Goal: Task Accomplishment & Management: Use online tool/utility

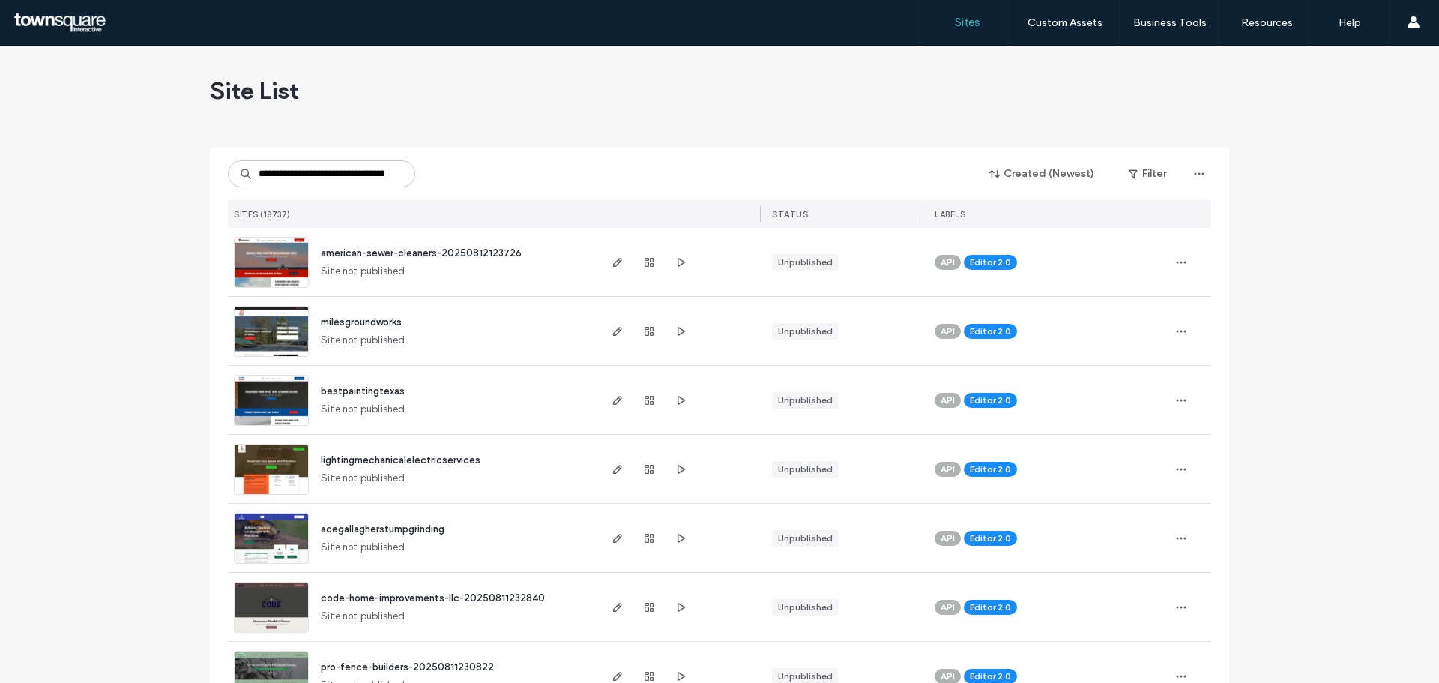
scroll to position [0, 108]
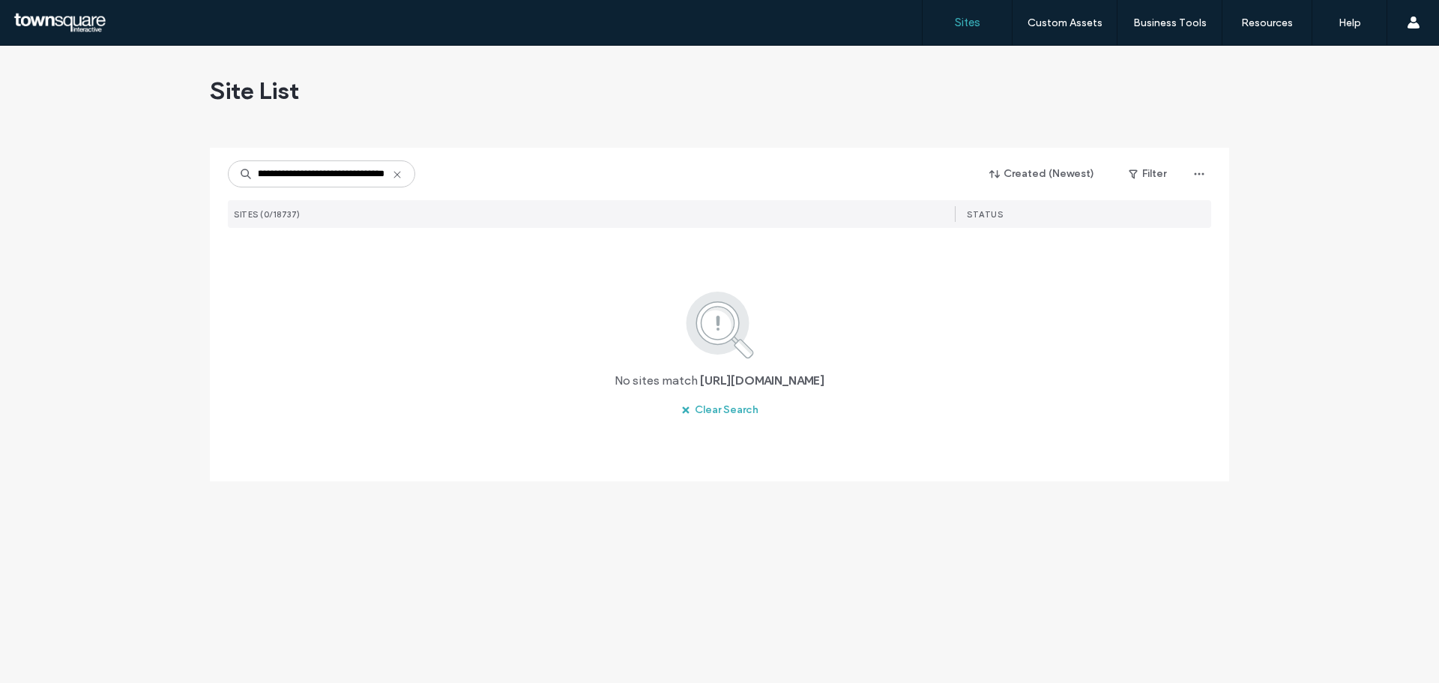
drag, startPoint x: 381, startPoint y: 175, endPoint x: 356, endPoint y: 173, distance: 25.6
click at [356, 173] on input "**********" at bounding box center [321, 173] width 187 height 27
click at [264, 172] on input "**********" at bounding box center [321, 173] width 187 height 27
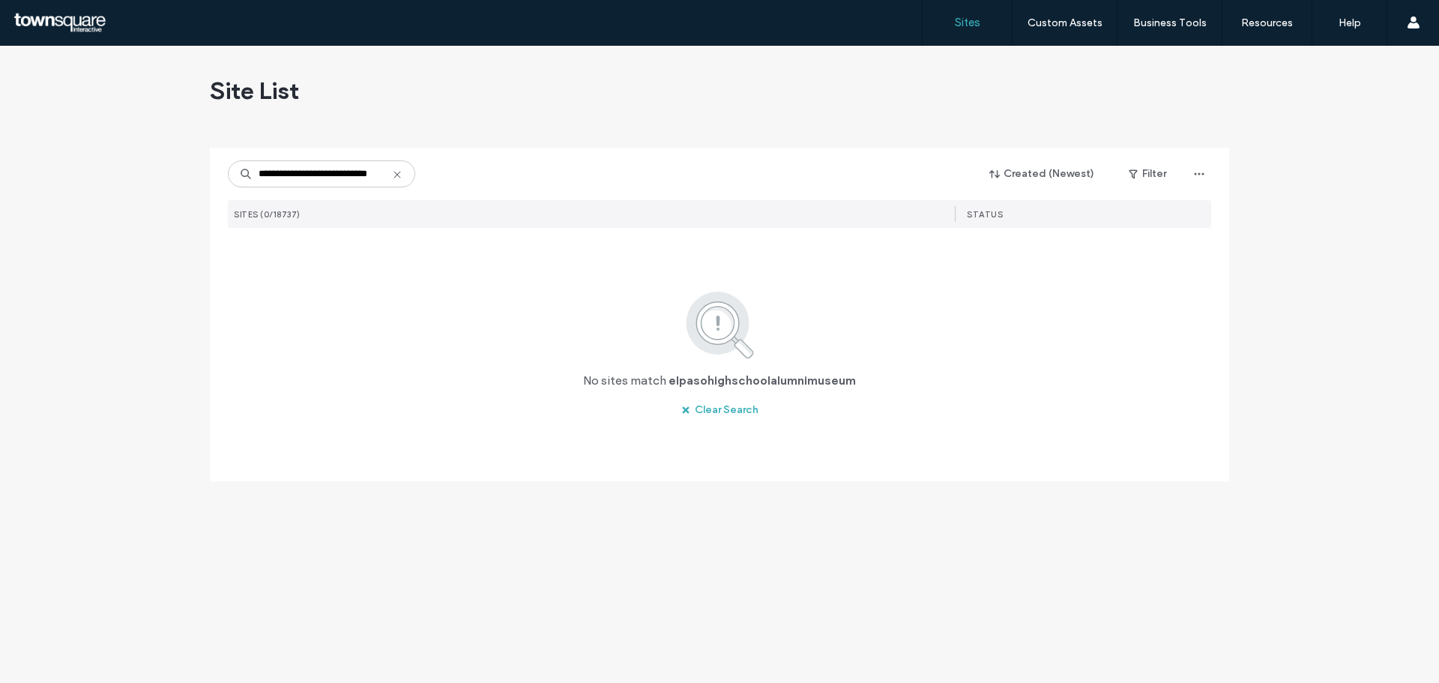
type input "**********"
click at [391, 172] on icon at bounding box center [397, 175] width 12 height 12
type input "*******"
click at [397, 176] on icon at bounding box center [397, 175] width 12 height 12
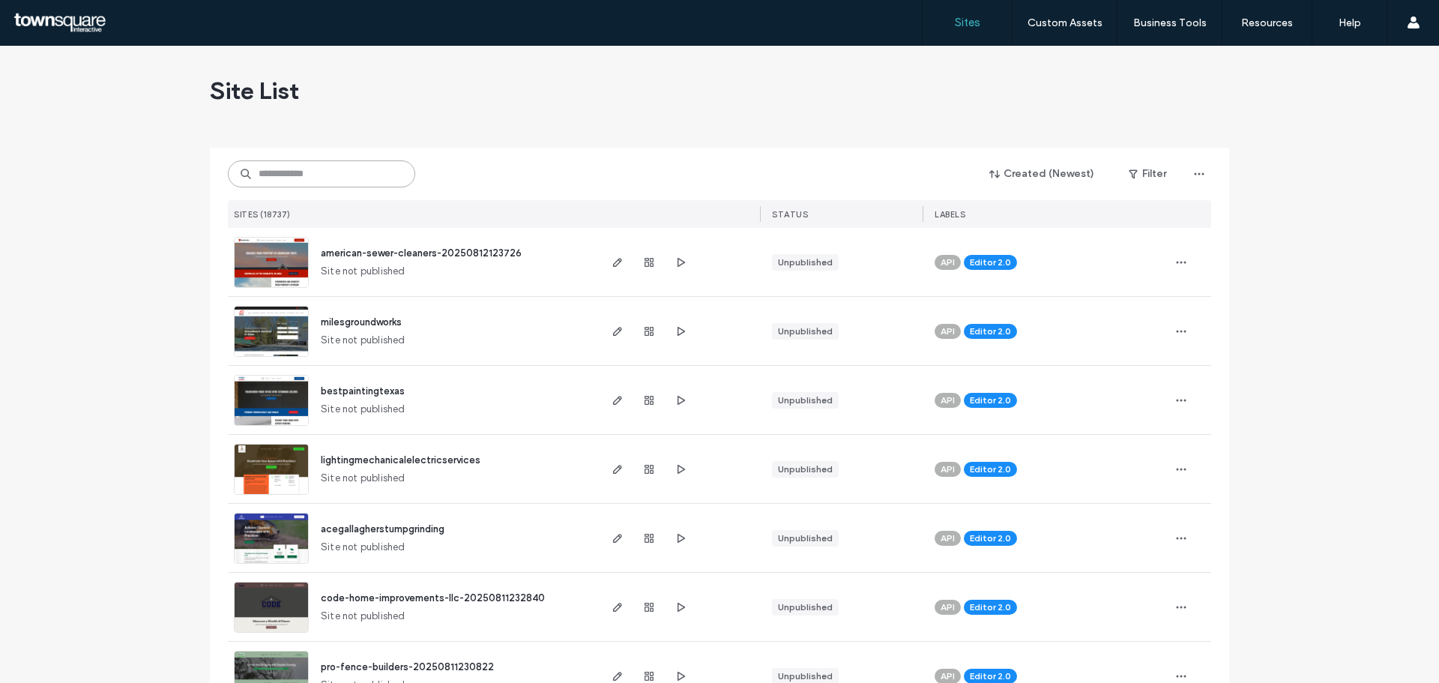
paste input "**********"
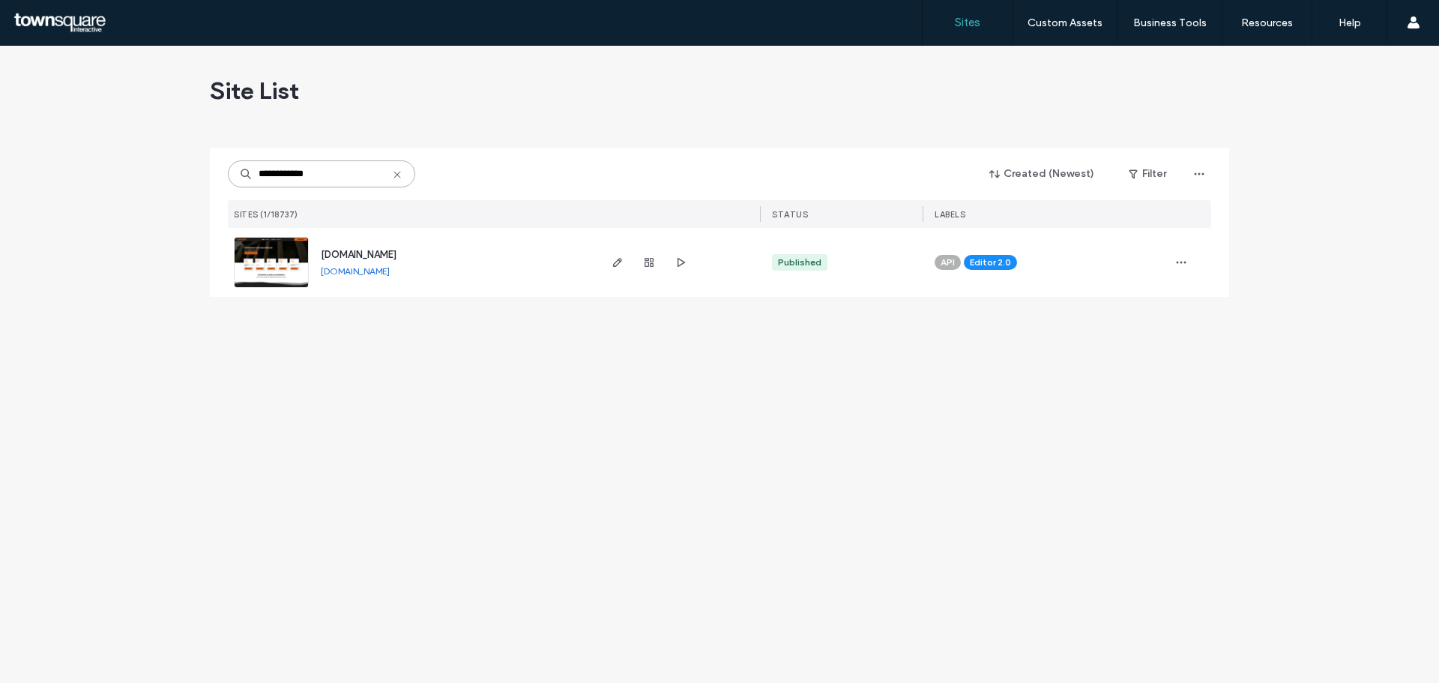
type input "**********"
click at [396, 248] on div "www.elpasohighschoolalumnimuseum.com" at bounding box center [359, 254] width 76 height 15
click at [396, 250] on span "www.elpasohighschoolalumnimuseum.com" at bounding box center [359, 254] width 76 height 11
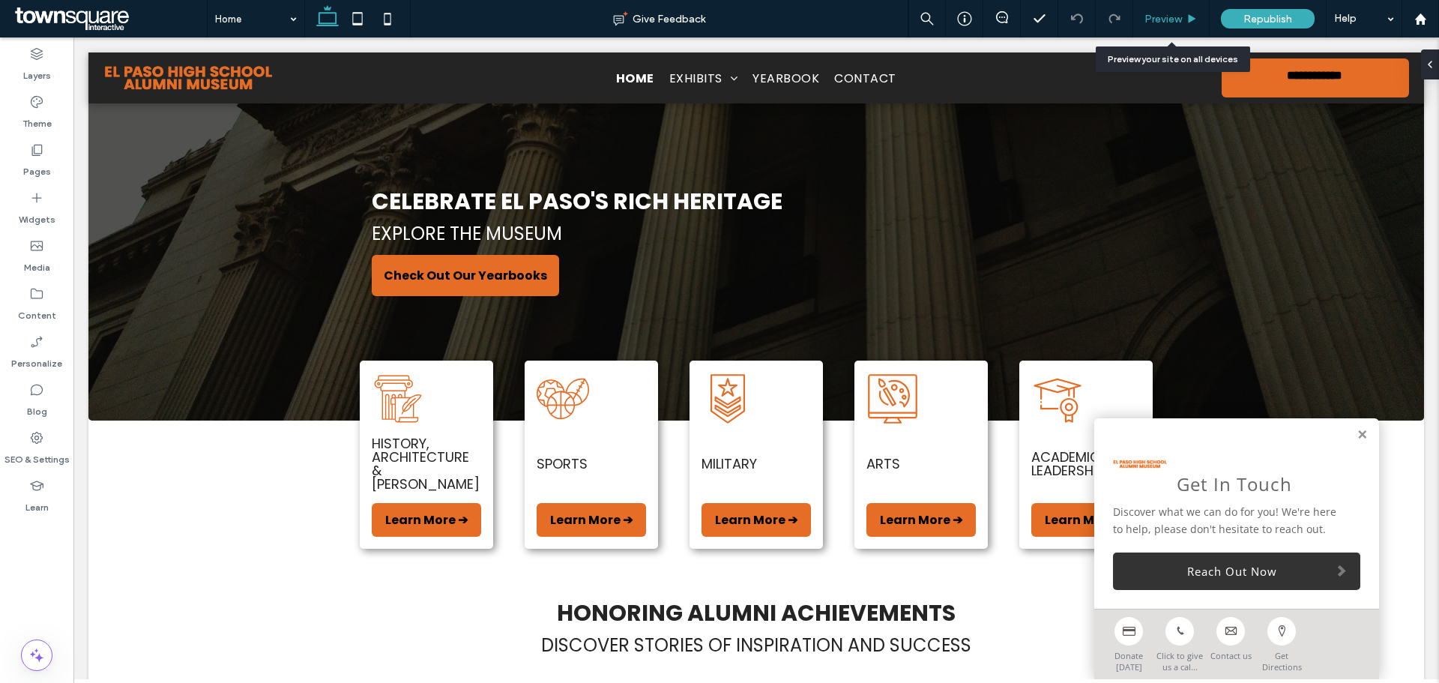
click at [1153, 21] on span "Preview" at bounding box center [1162, 19] width 37 height 13
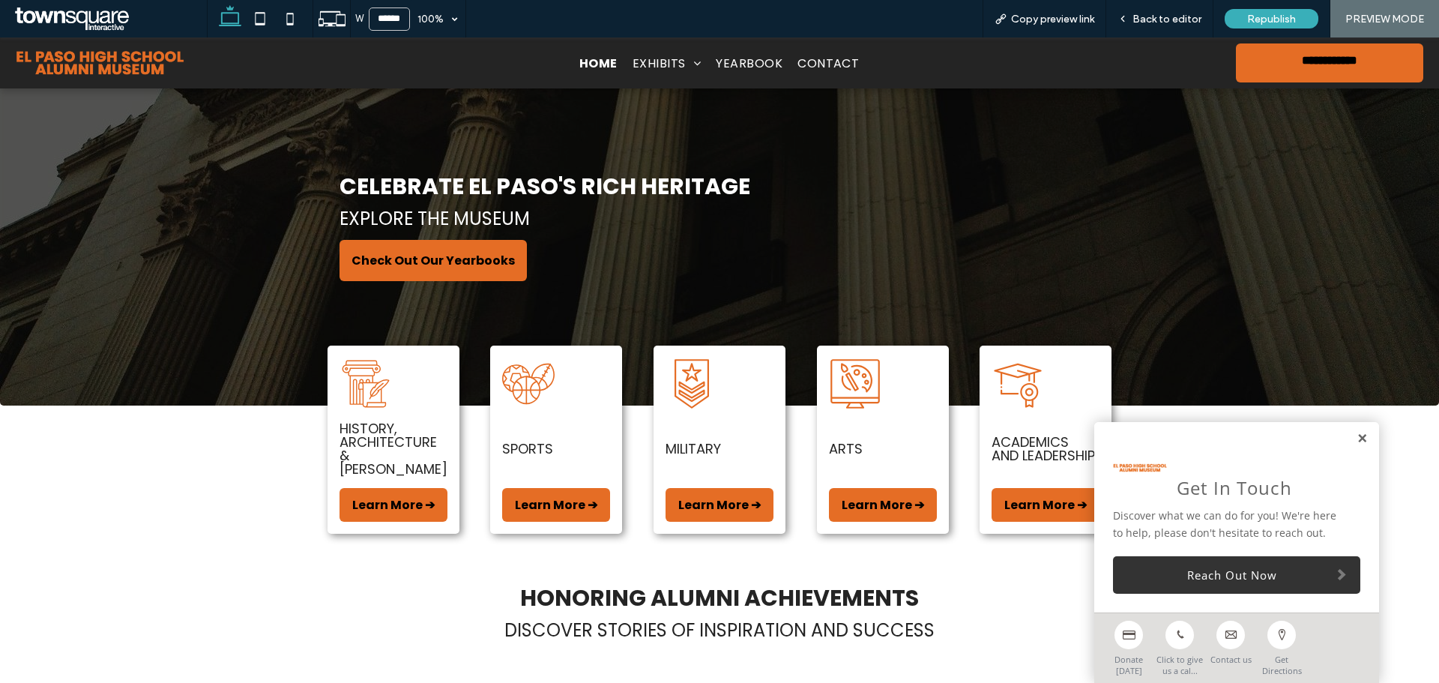
click at [1356, 438] on link at bounding box center [1361, 438] width 11 height 13
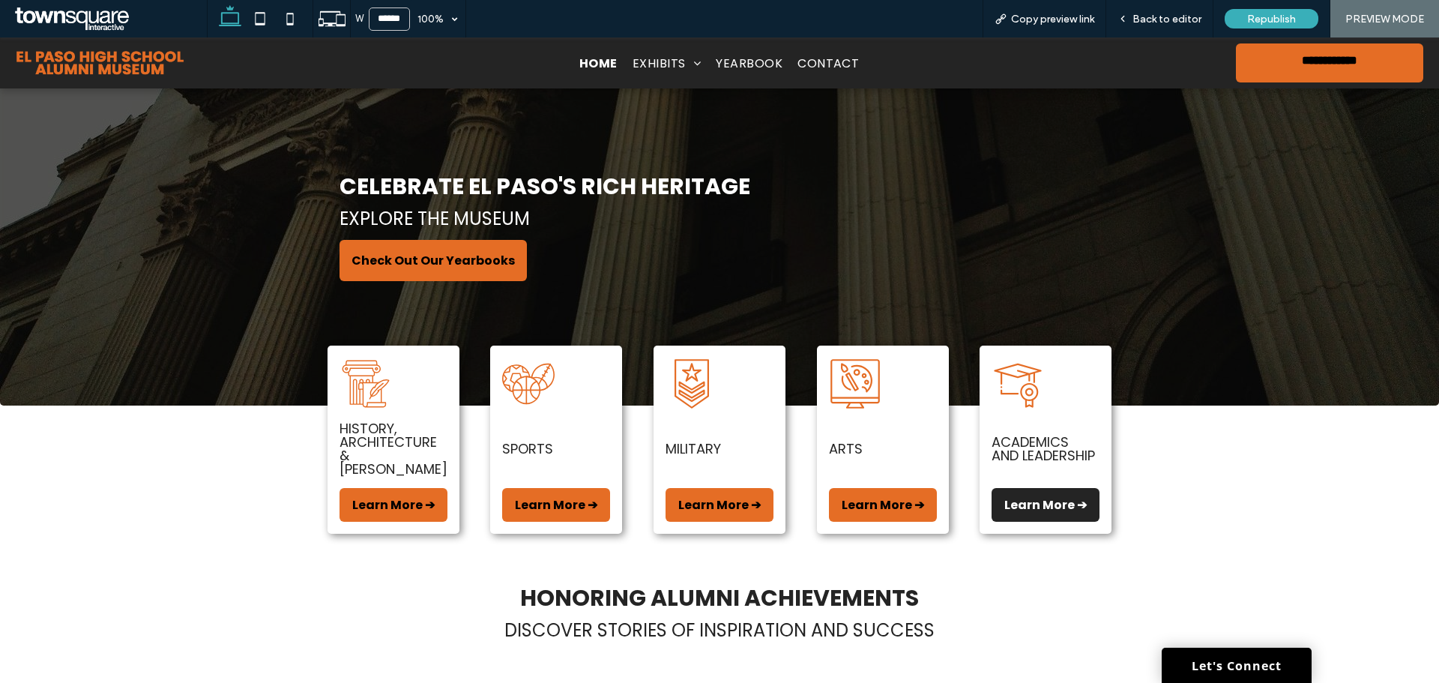
click at [1054, 495] on span "Learn More ➔" at bounding box center [1045, 504] width 82 height 19
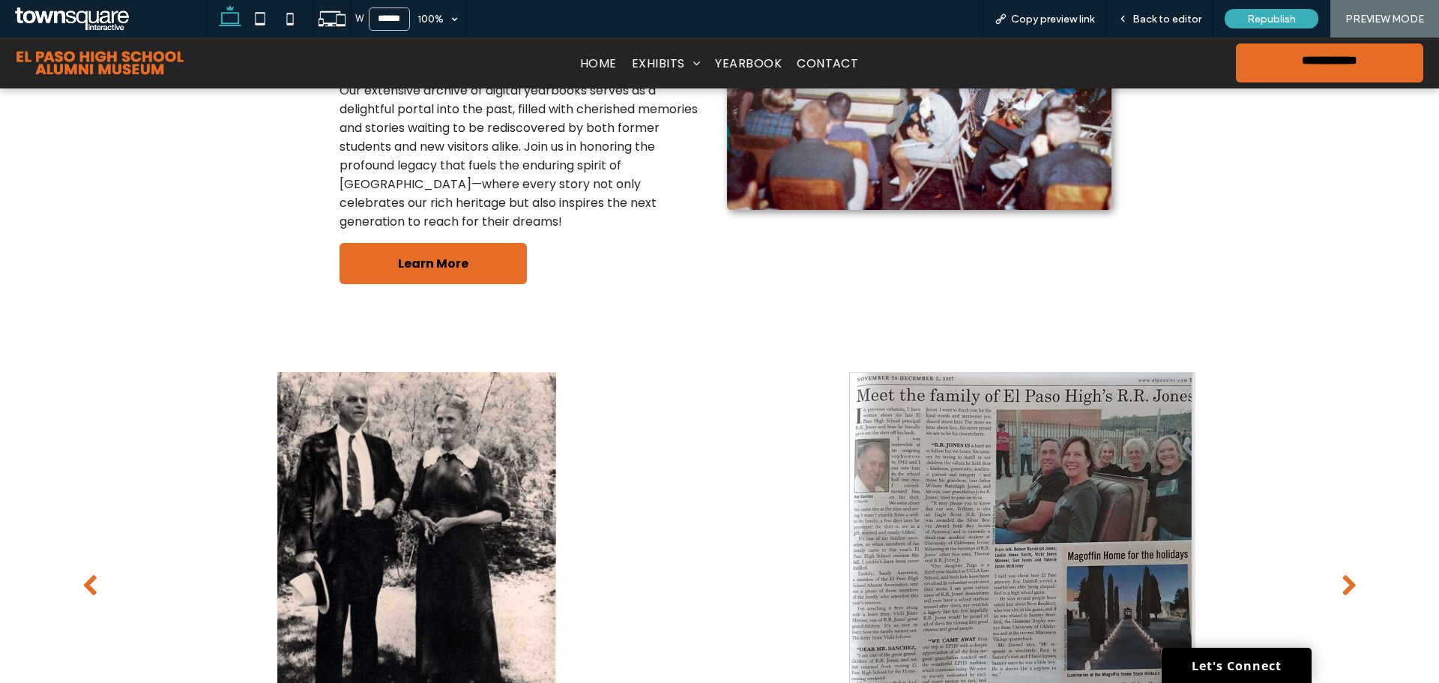
scroll to position [450, 0]
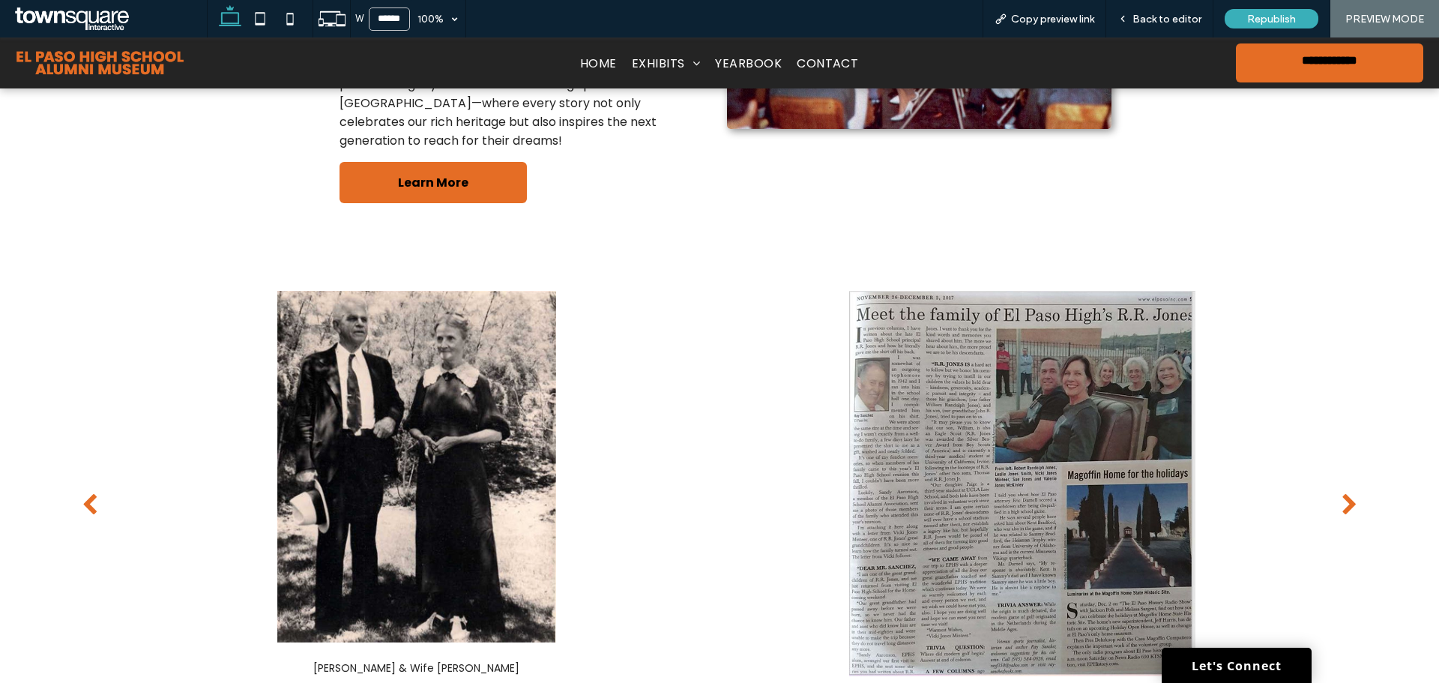
click at [1341, 493] on div "next" at bounding box center [1349, 504] width 16 height 22
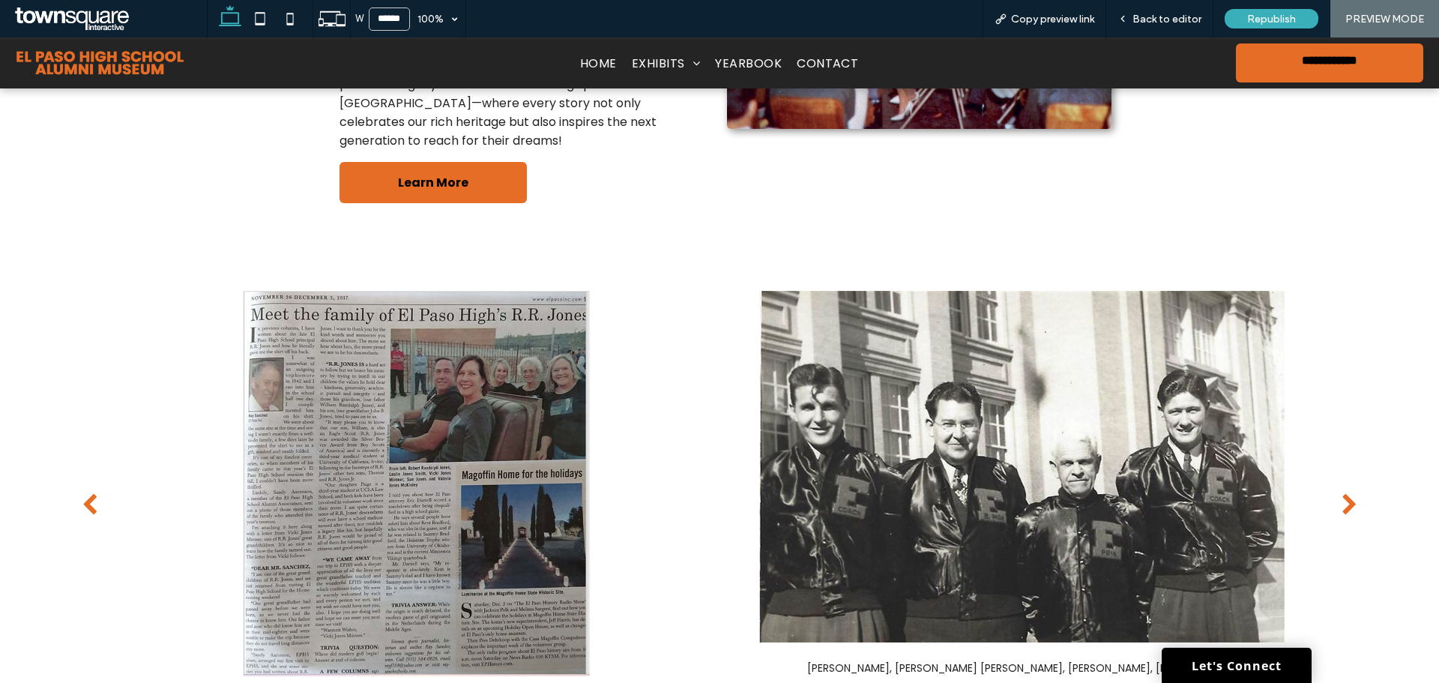
click at [1341, 493] on div "next" at bounding box center [1349, 504] width 16 height 22
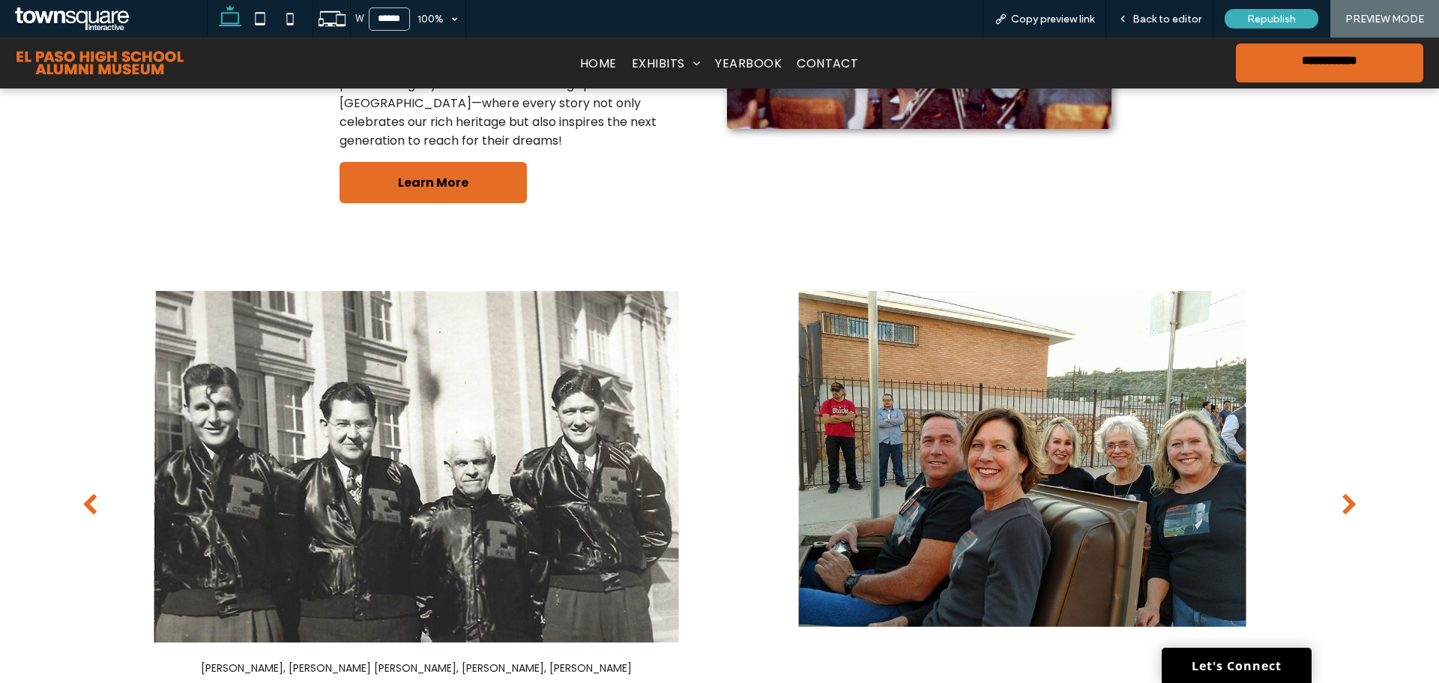
click at [1341, 493] on div "next" at bounding box center [1349, 504] width 16 height 22
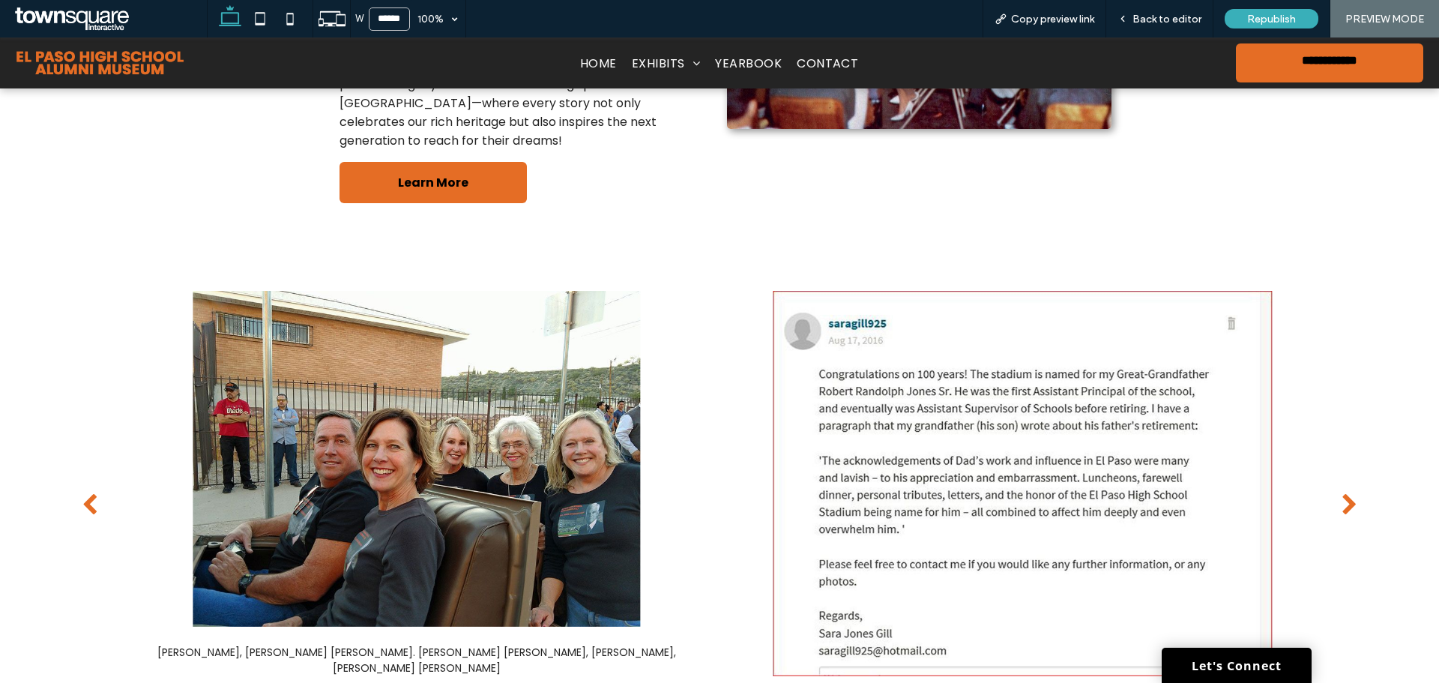
click at [1341, 493] on div "next" at bounding box center [1349, 504] width 16 height 22
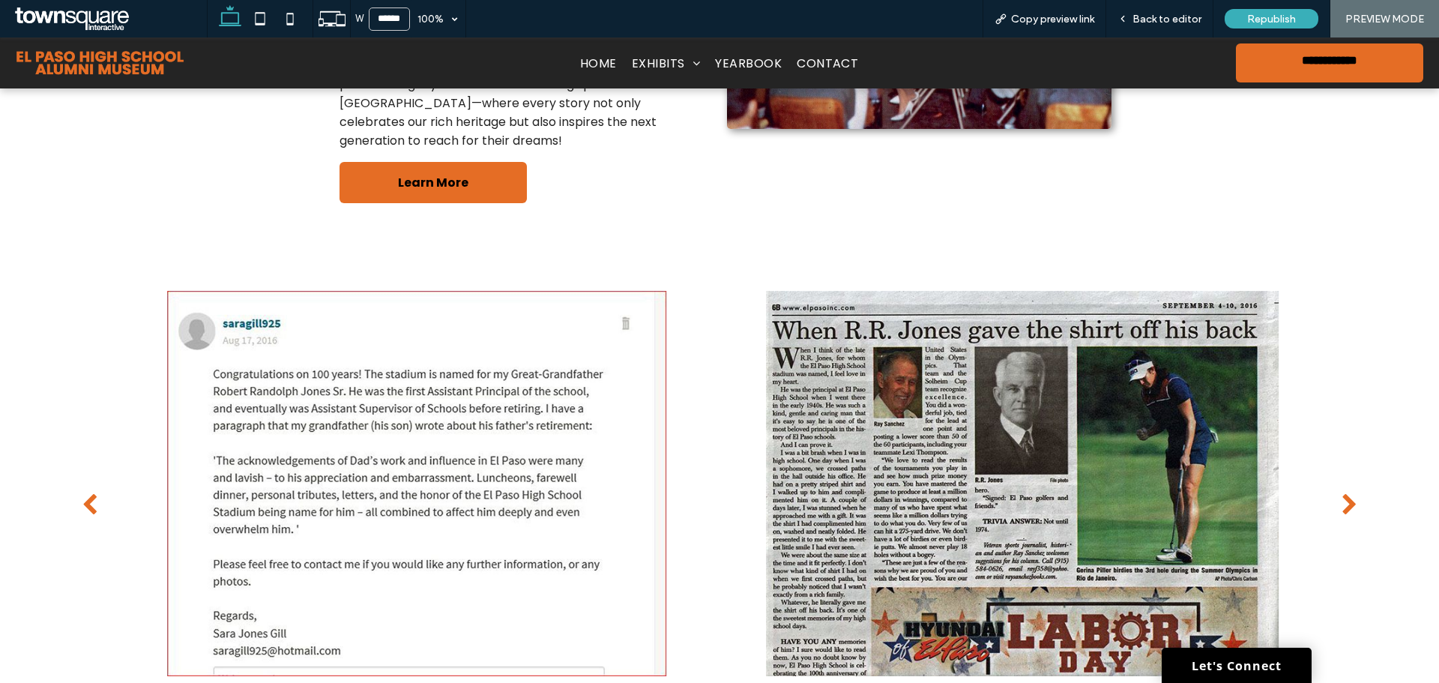
click at [1350, 490] on button "next" at bounding box center [1349, 504] width 40 height 71
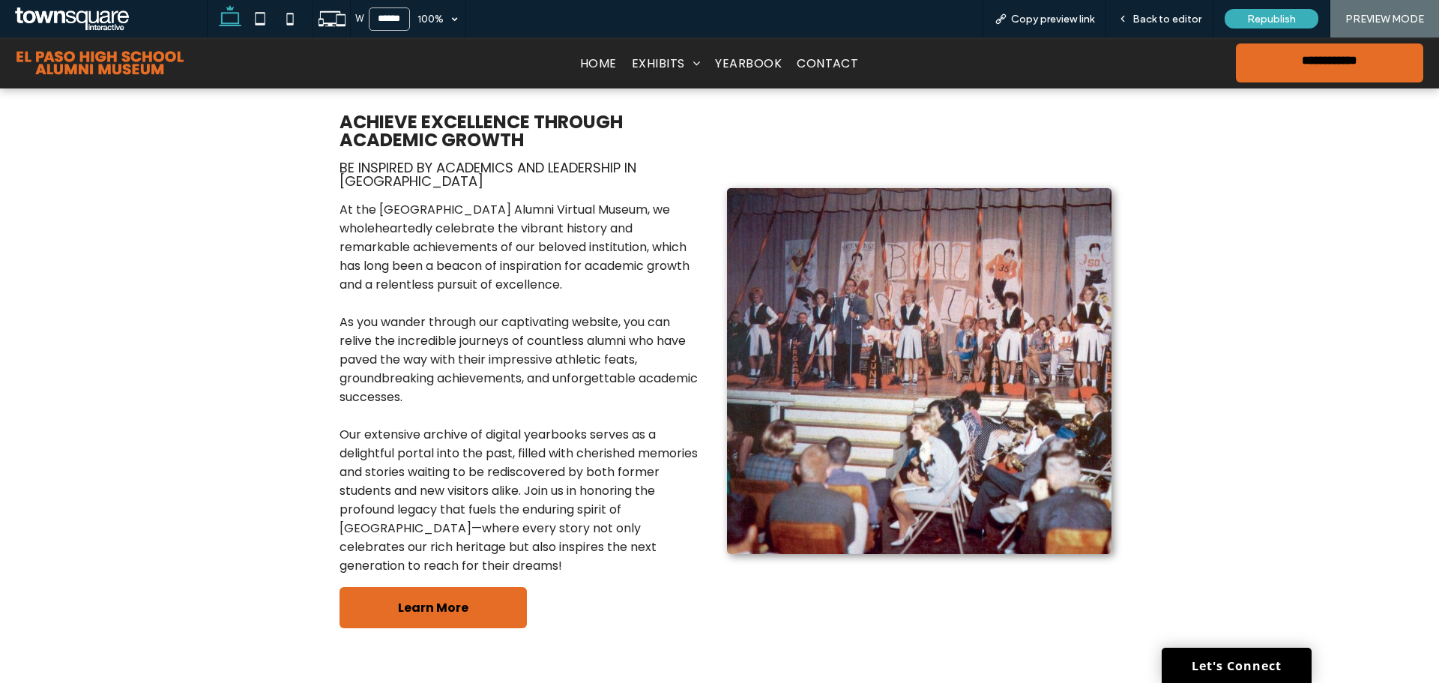
scroll to position [0, 0]
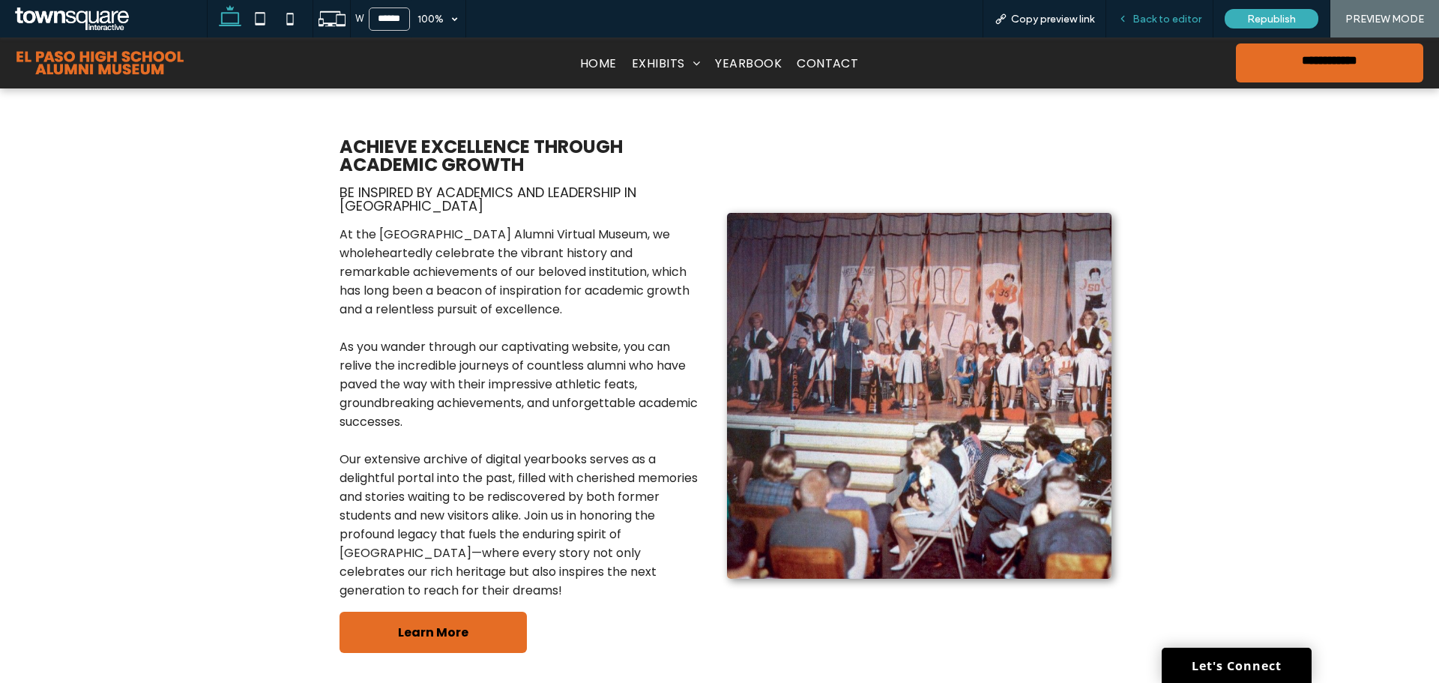
click at [1135, 21] on span "Back to editor" at bounding box center [1166, 19] width 69 height 13
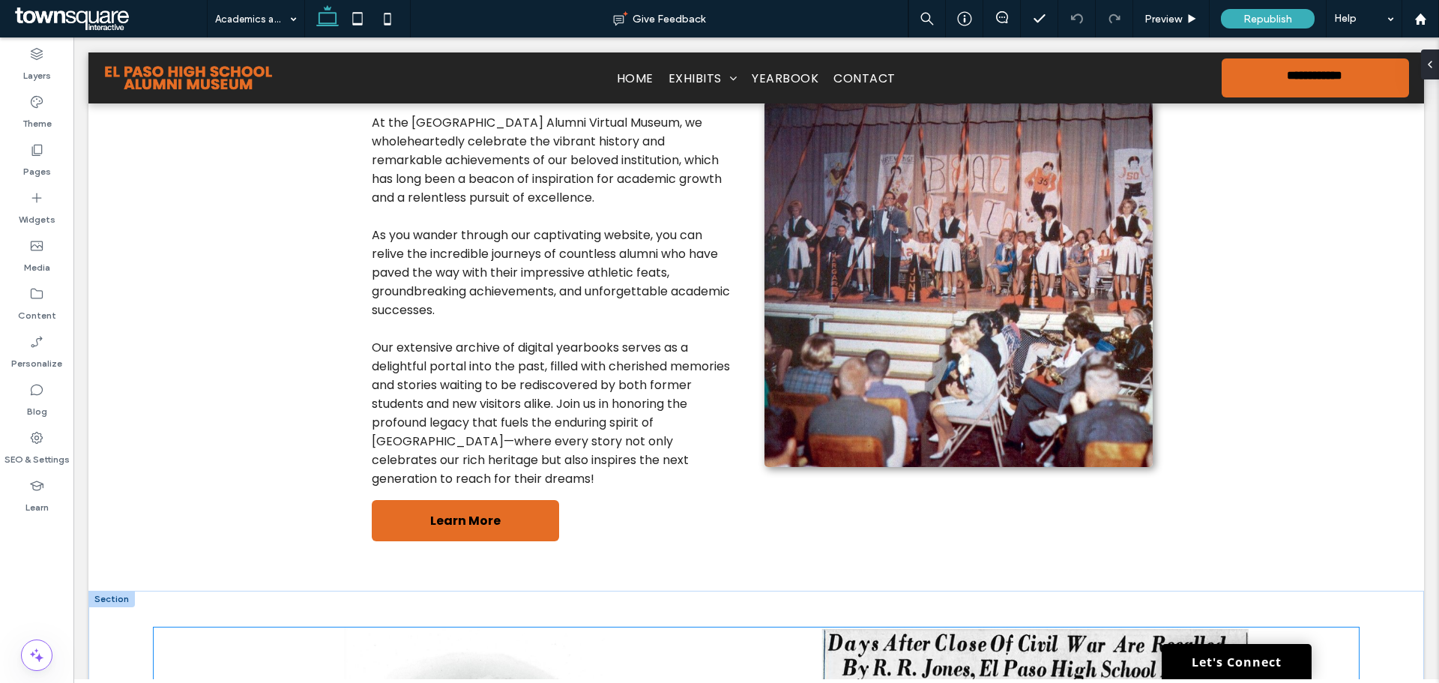
scroll to position [300, 0]
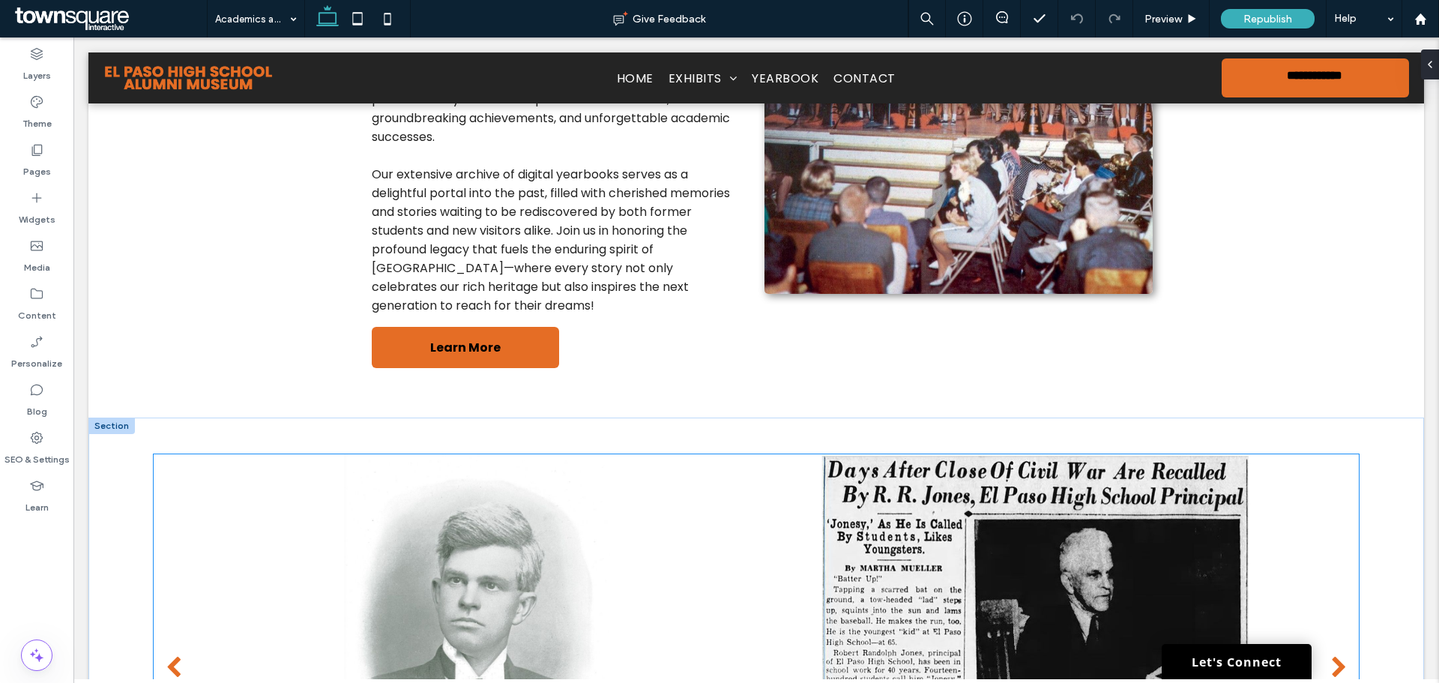
click at [836, 540] on div at bounding box center [1035, 646] width 525 height 385
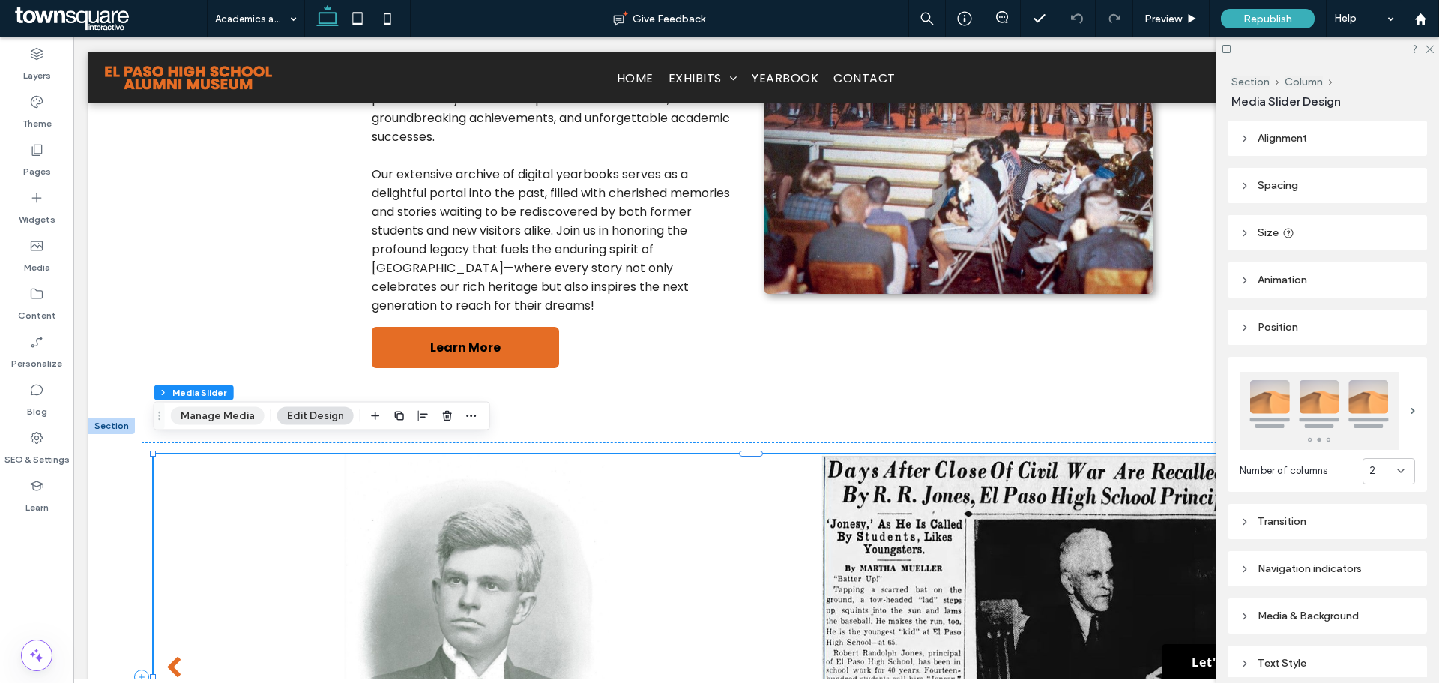
click at [220, 411] on button "Manage Media" at bounding box center [218, 416] width 94 height 18
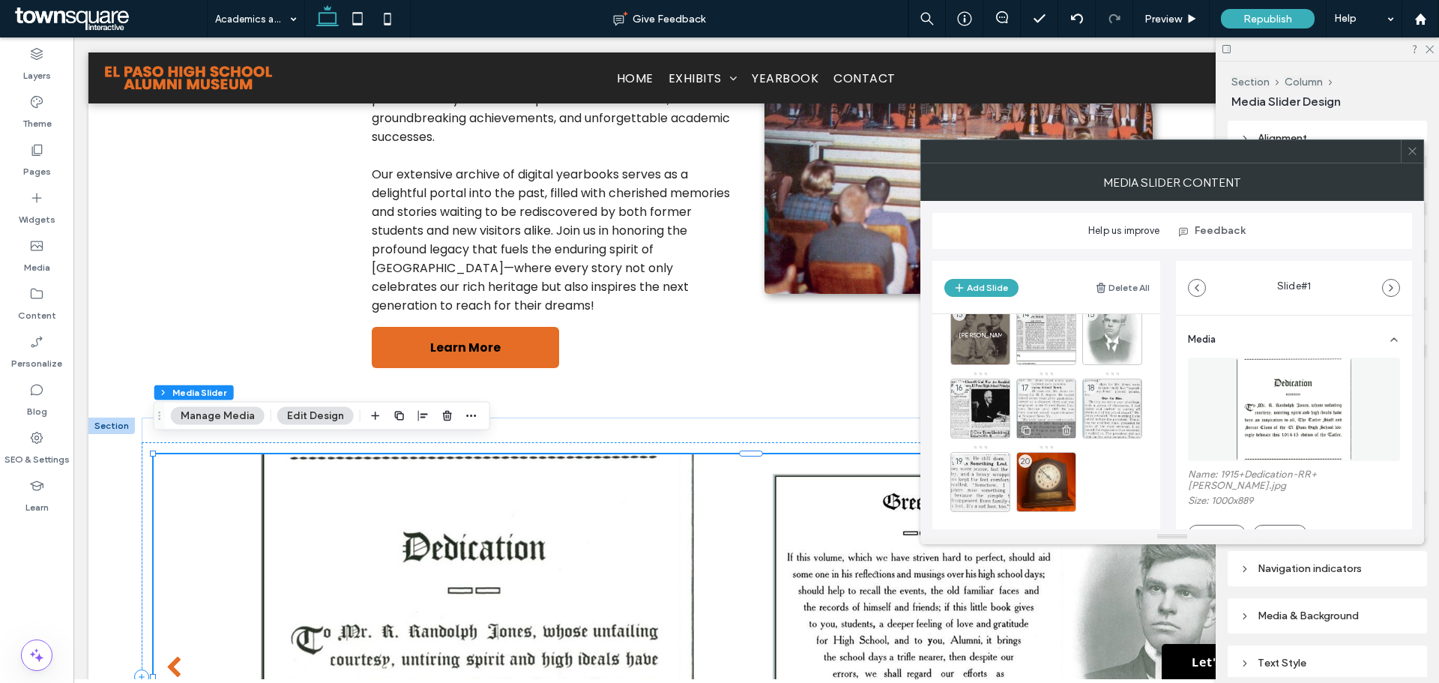
scroll to position [330, 0]
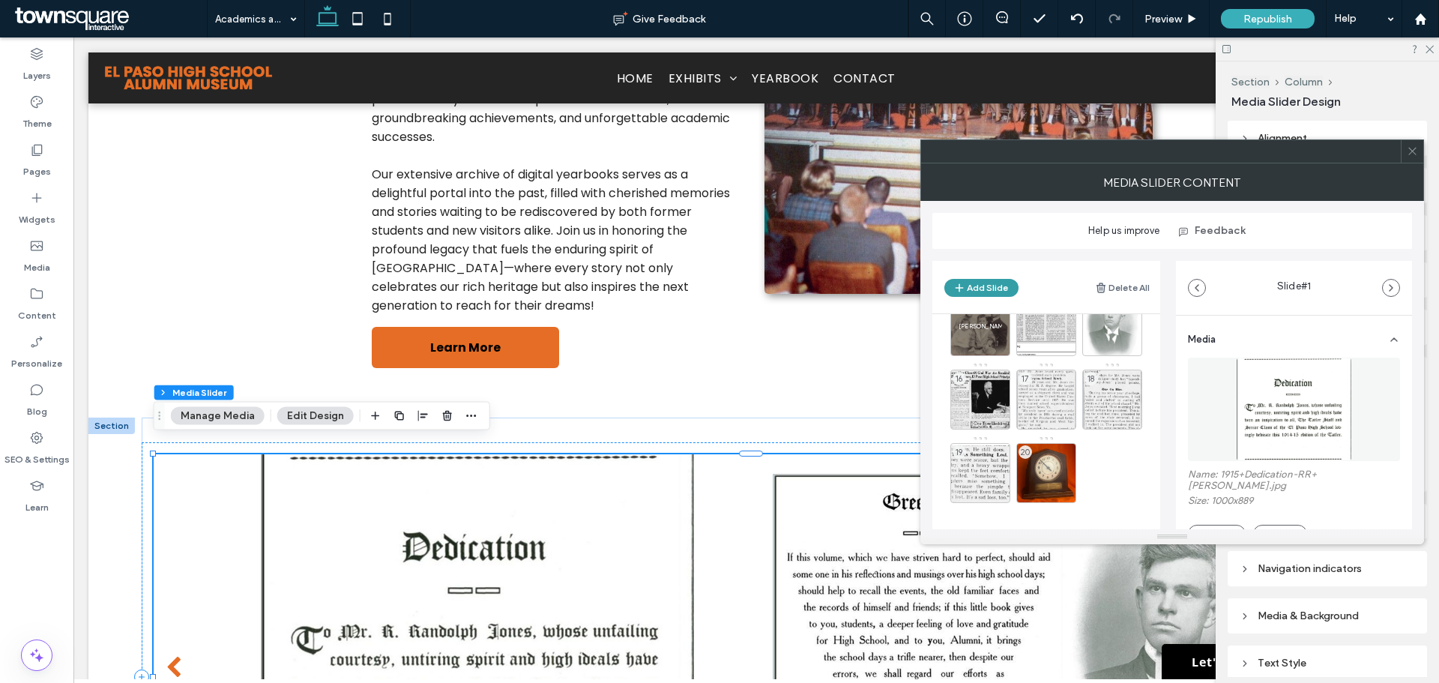
click at [995, 280] on button "Add Slide" at bounding box center [981, 288] width 74 height 18
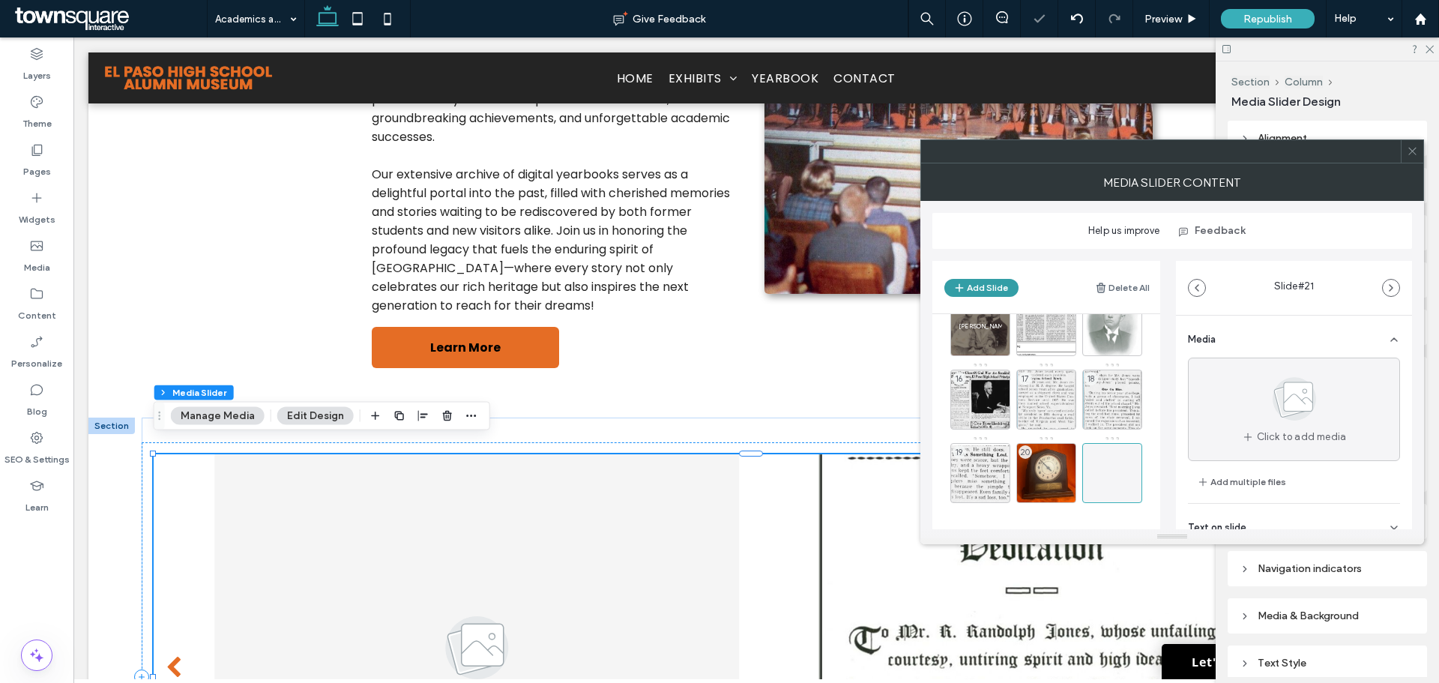
click at [988, 291] on button "Add Slide" at bounding box center [981, 288] width 74 height 18
click at [976, 280] on button "Add Slide" at bounding box center [981, 288] width 74 height 18
click at [1132, 480] on div at bounding box center [1112, 473] width 60 height 60
click at [1110, 464] on icon at bounding box center [1112, 473] width 18 height 18
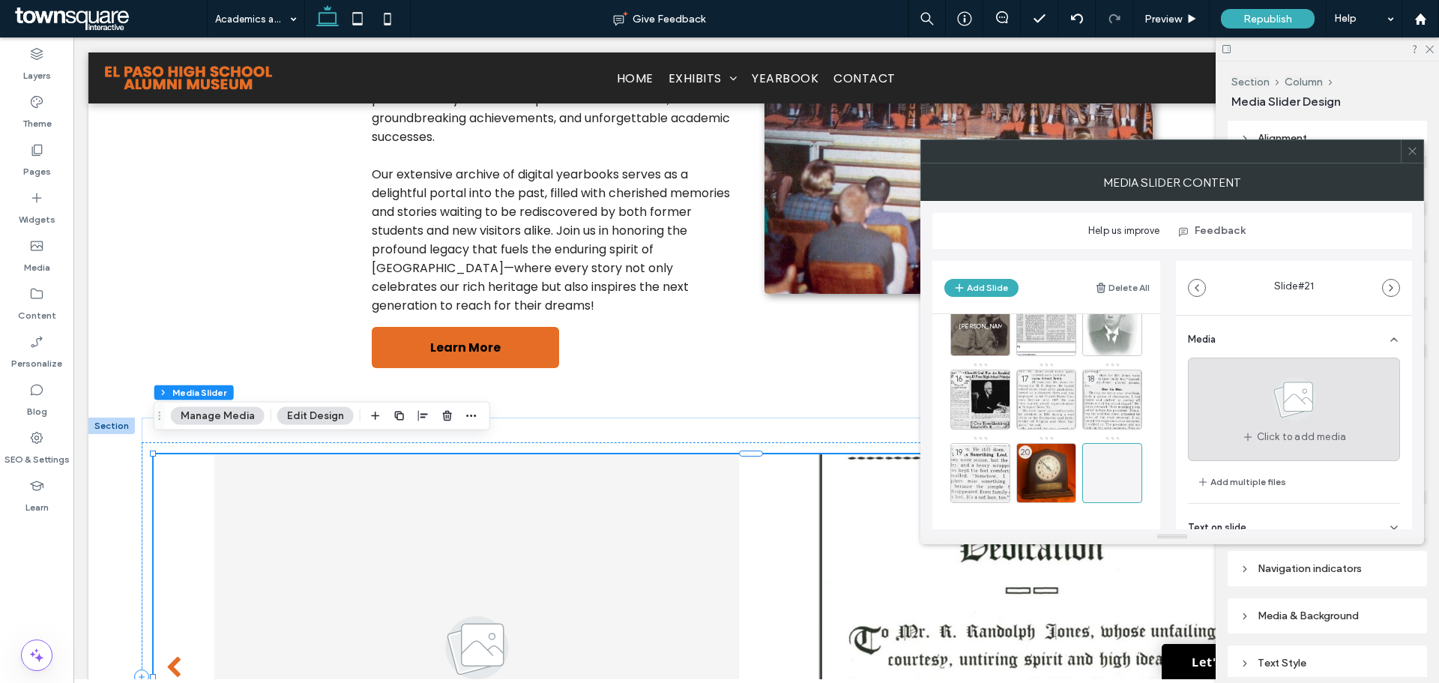
click at [1323, 405] on icon at bounding box center [1294, 398] width 75 height 49
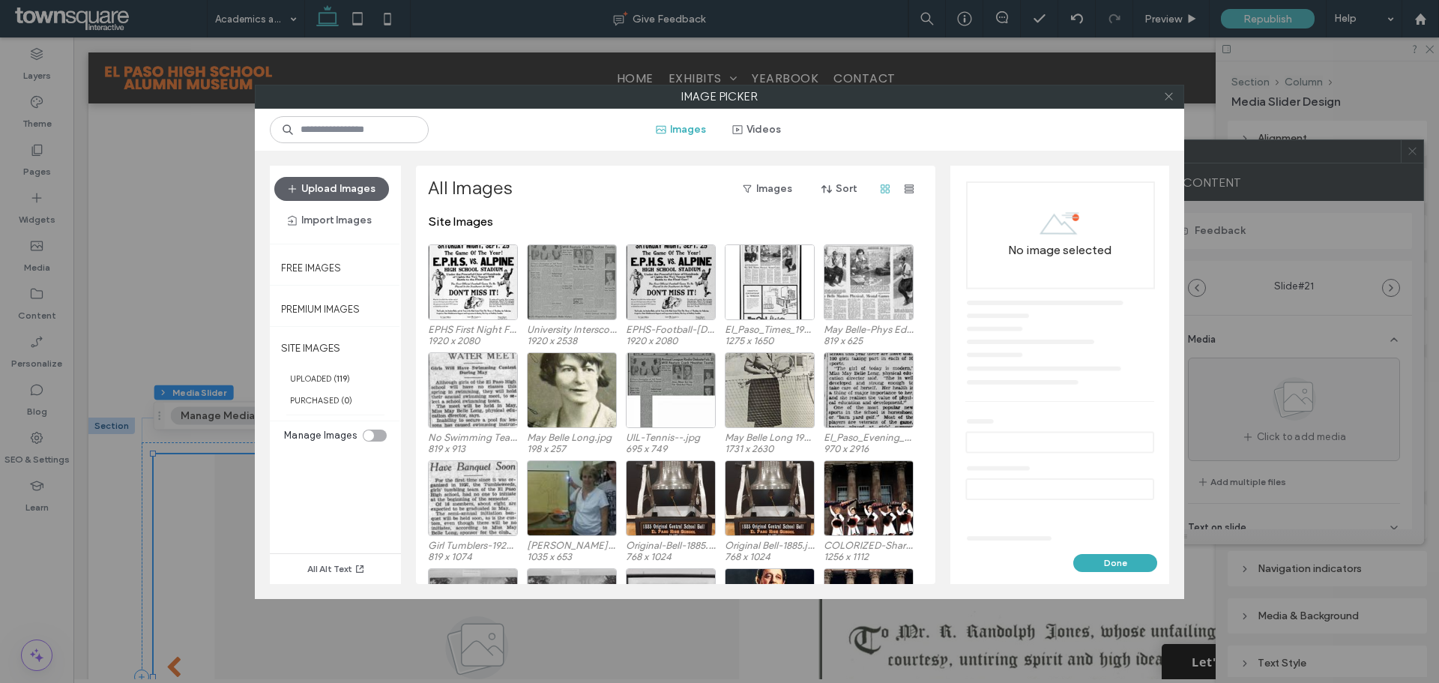
click at [1170, 94] on icon at bounding box center [1168, 96] width 11 height 11
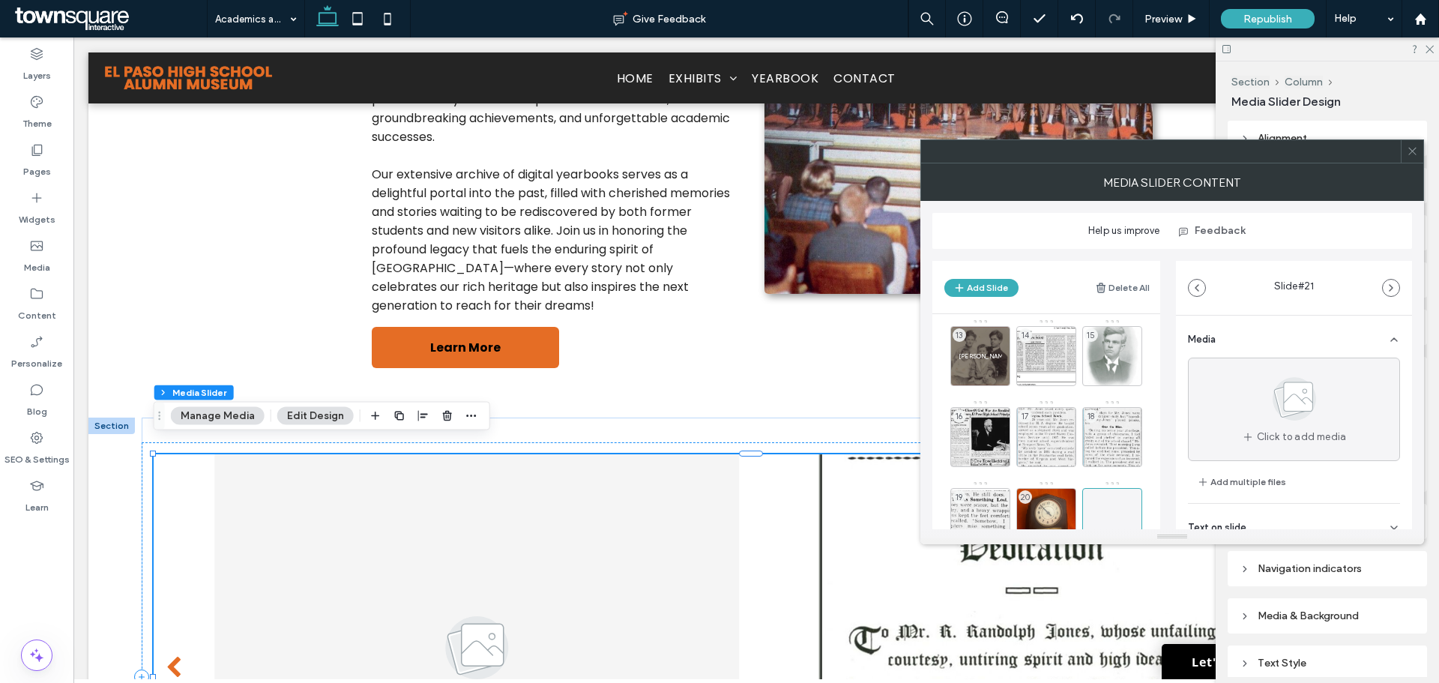
click at [1414, 154] on icon at bounding box center [1412, 150] width 11 height 11
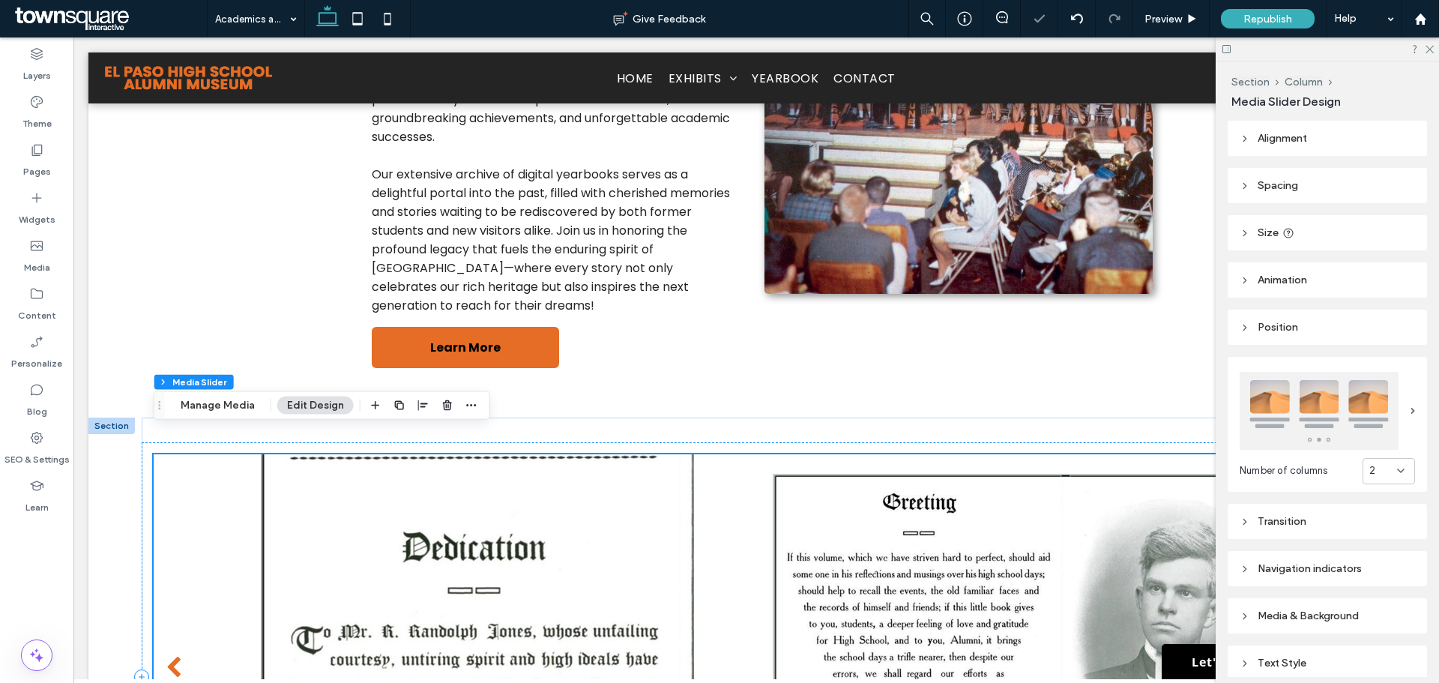
scroll to position [450, 0]
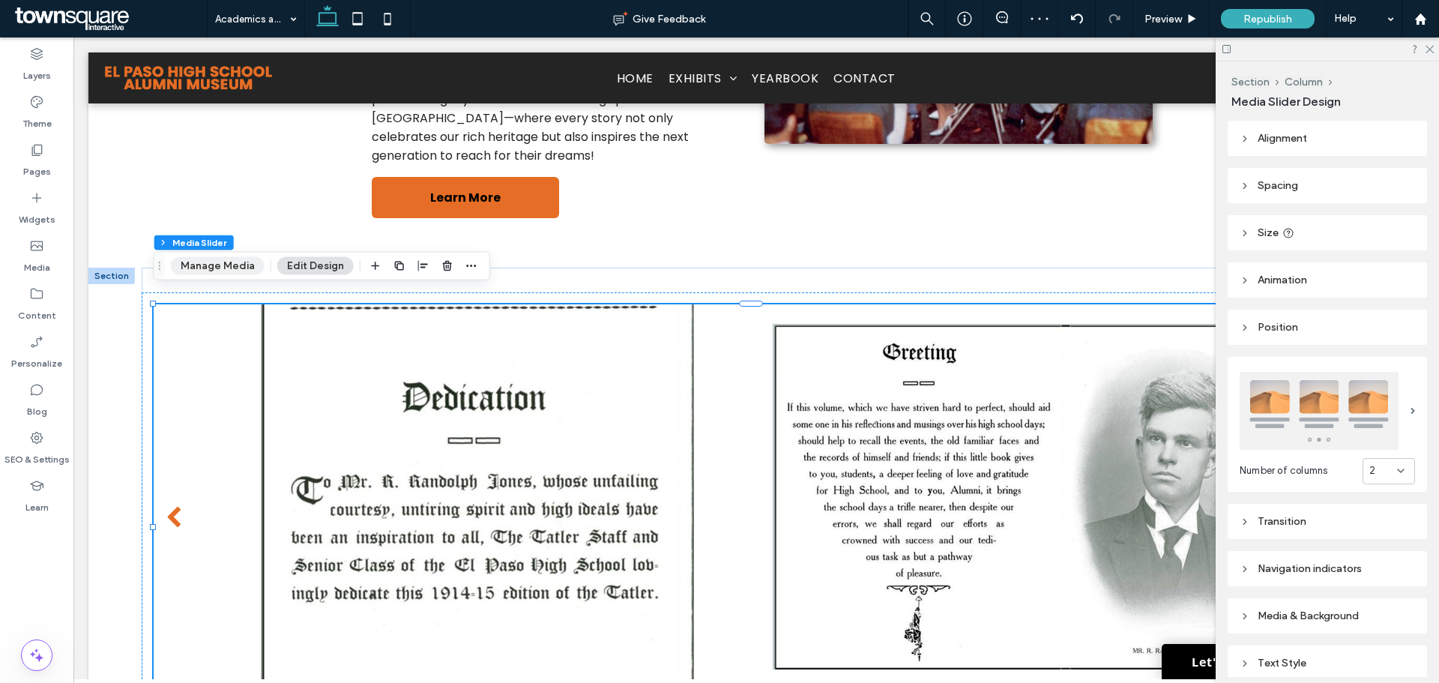
click at [198, 259] on button "Manage Media" at bounding box center [218, 266] width 94 height 18
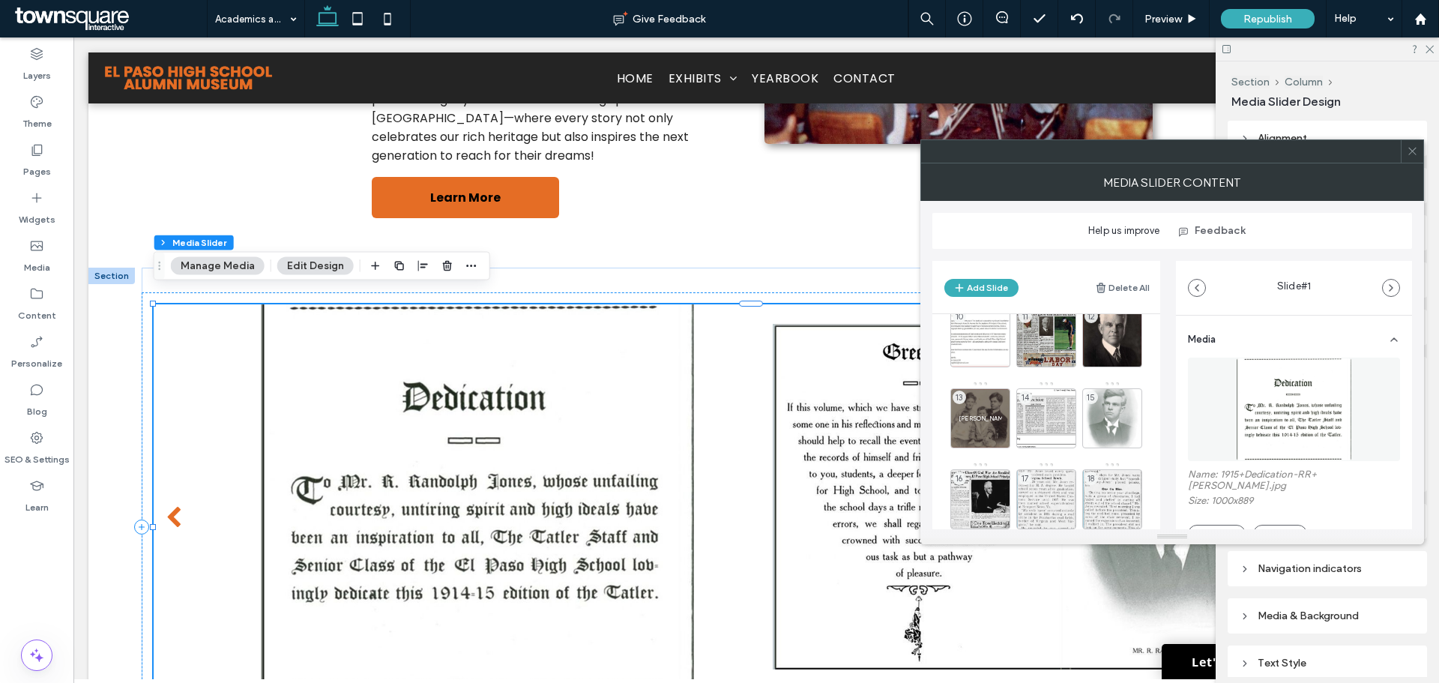
scroll to position [382, 0]
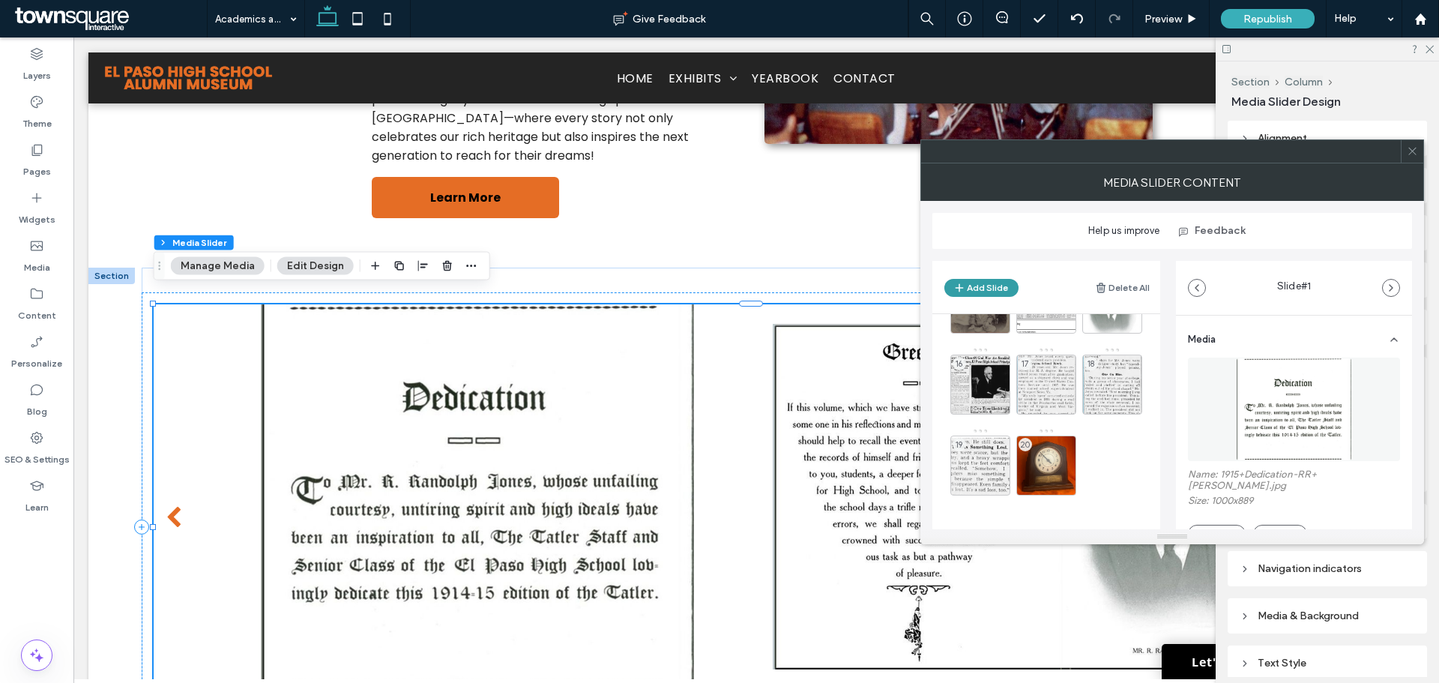
click at [985, 285] on button "Add Slide" at bounding box center [981, 288] width 74 height 18
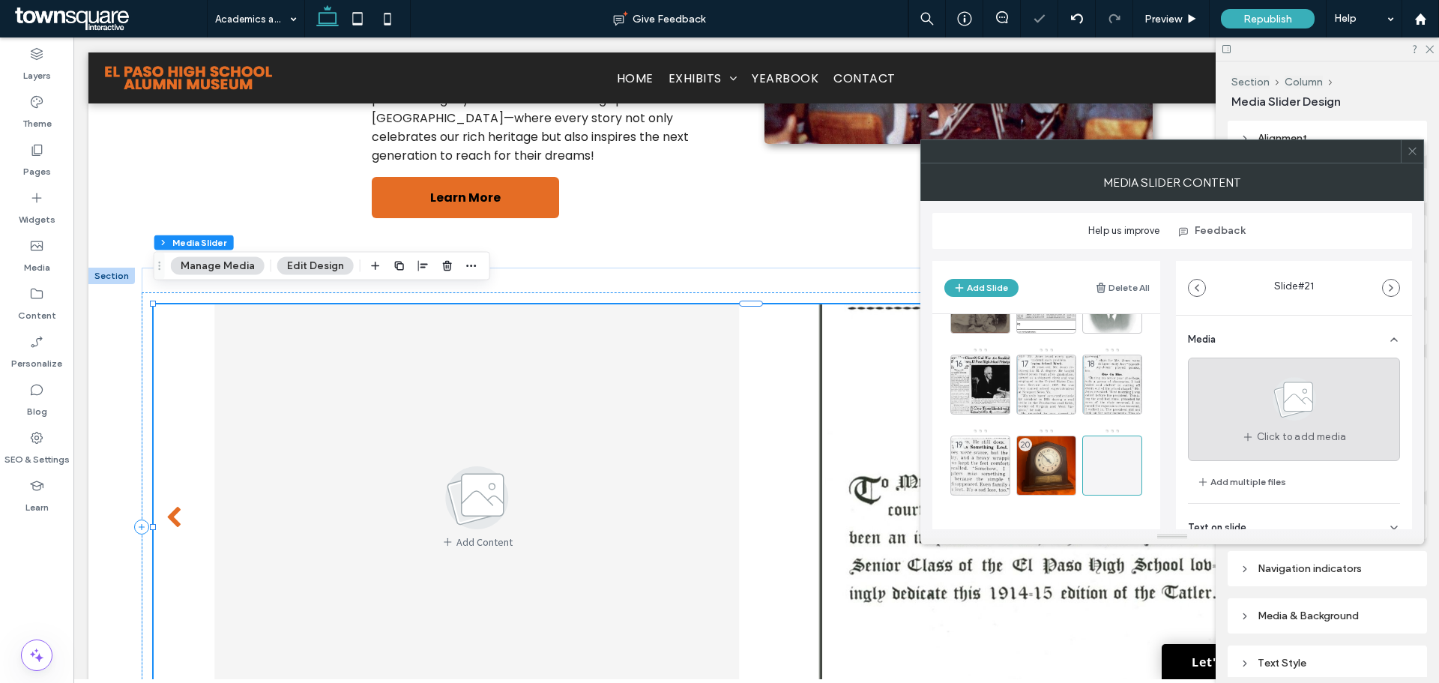
click at [1274, 413] on use at bounding box center [1293, 398] width 43 height 43
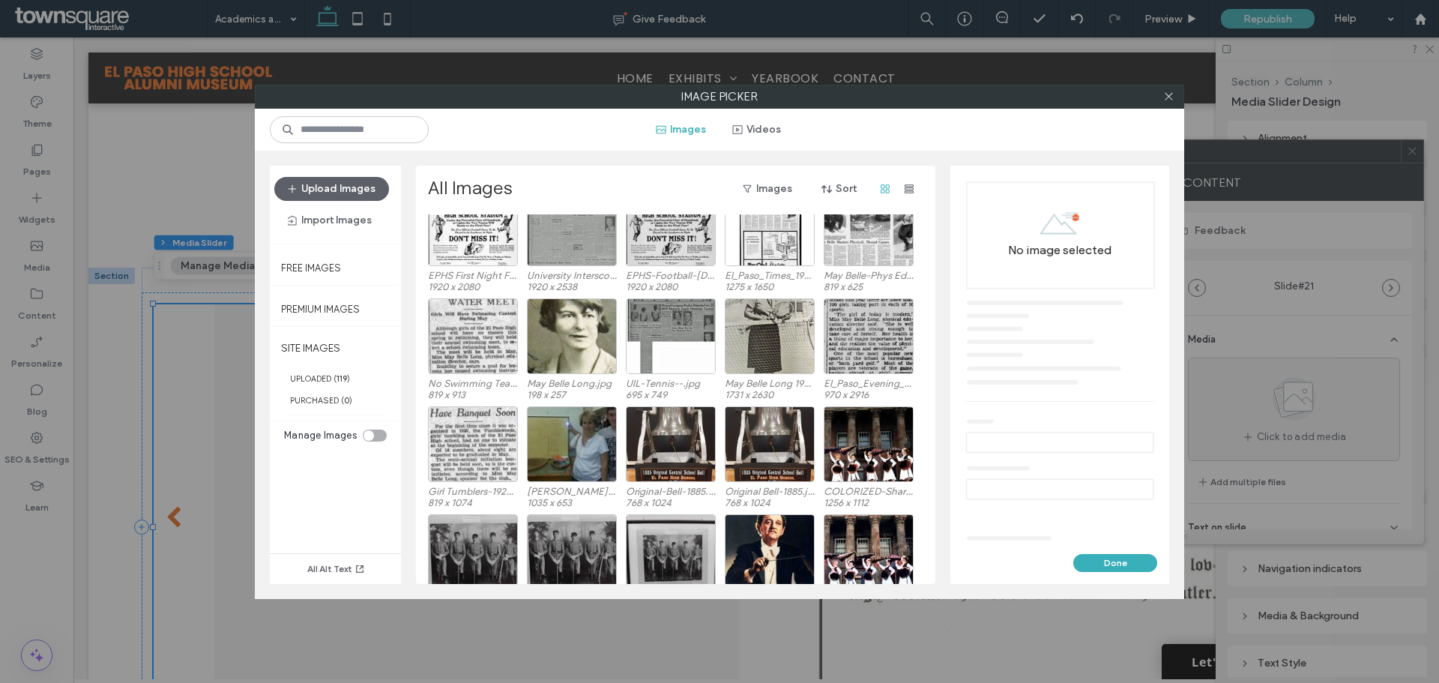
scroll to position [0, 0]
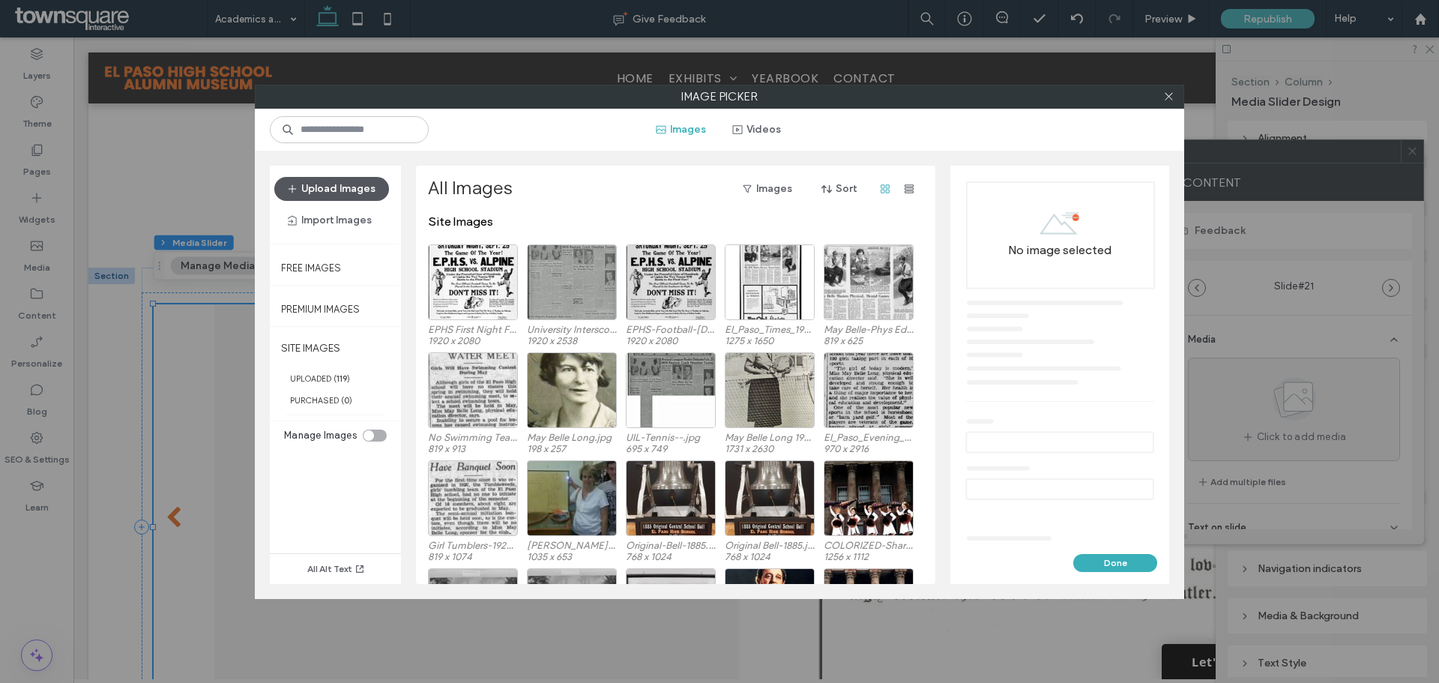
click at [362, 189] on button "Upload Images" at bounding box center [331, 189] width 115 height 24
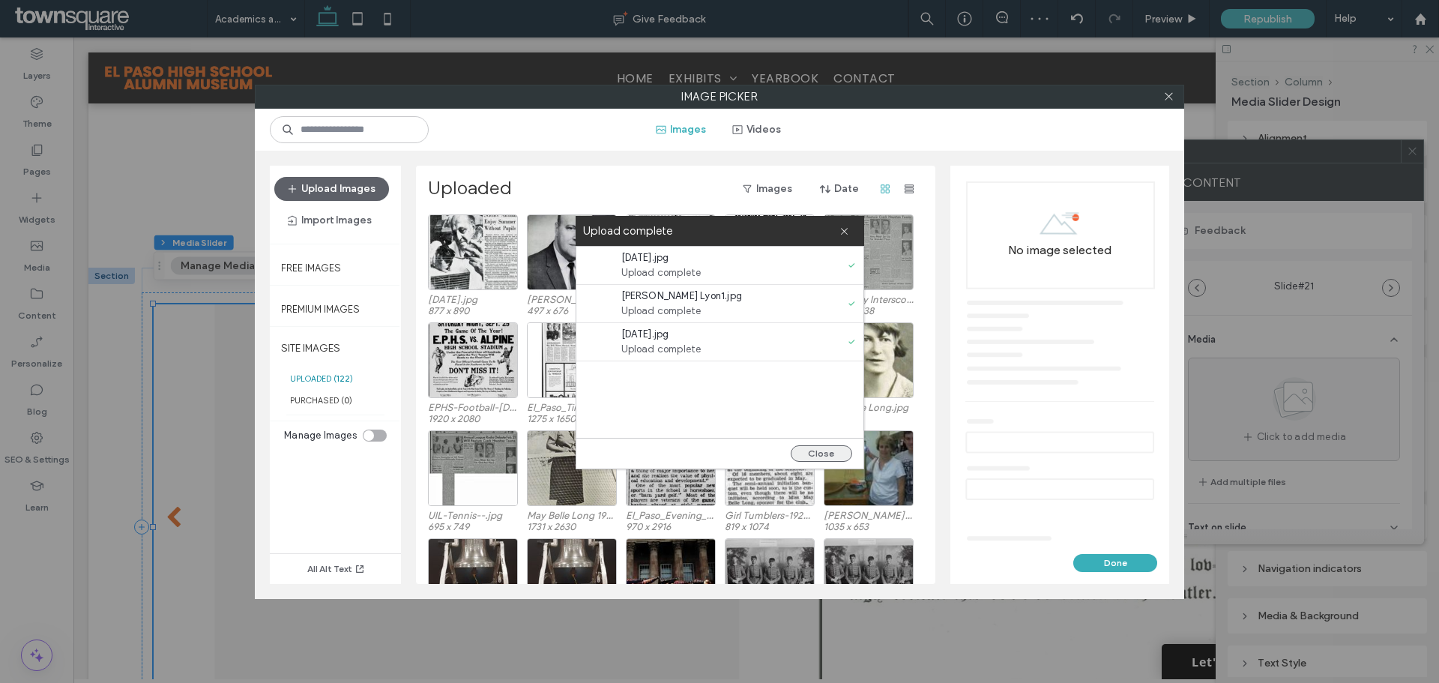
click at [818, 449] on button "Close" at bounding box center [821, 453] width 61 height 16
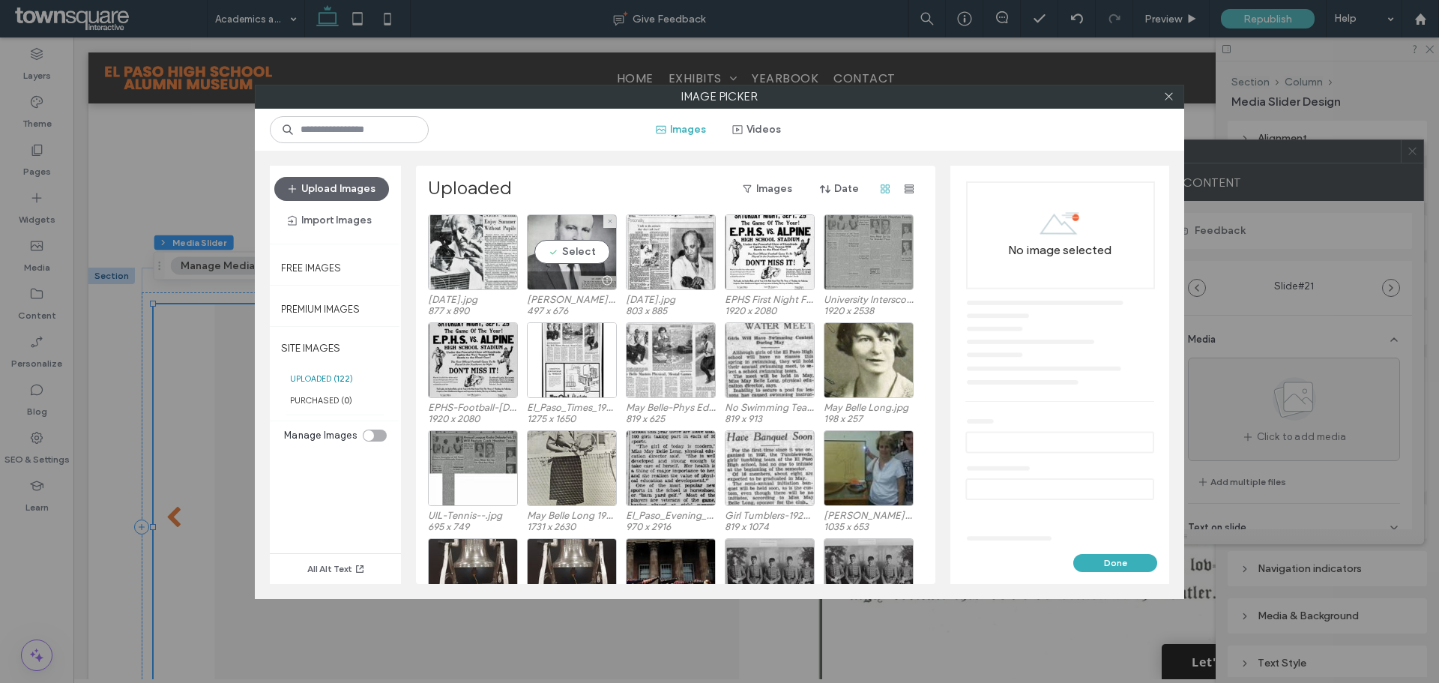
click at [589, 250] on div "Select" at bounding box center [572, 252] width 90 height 76
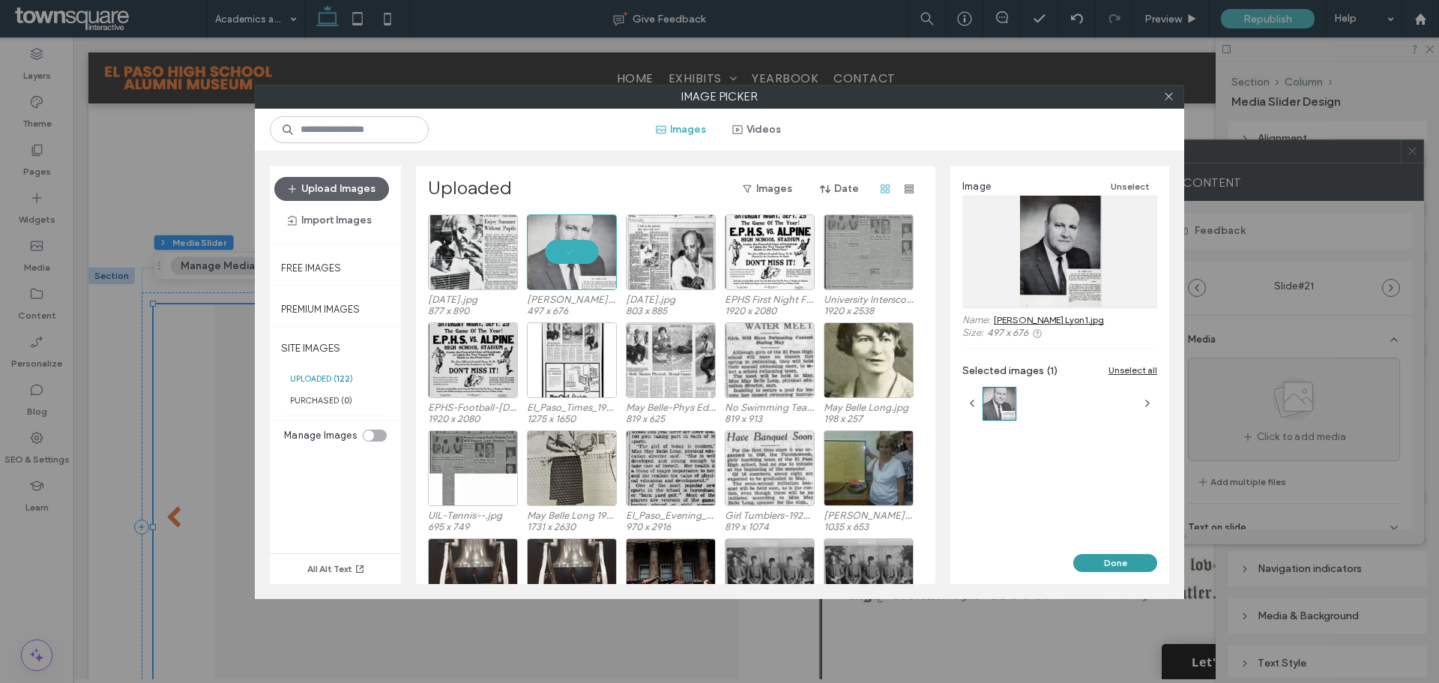
click at [1111, 559] on button "Done" at bounding box center [1115, 563] width 84 height 18
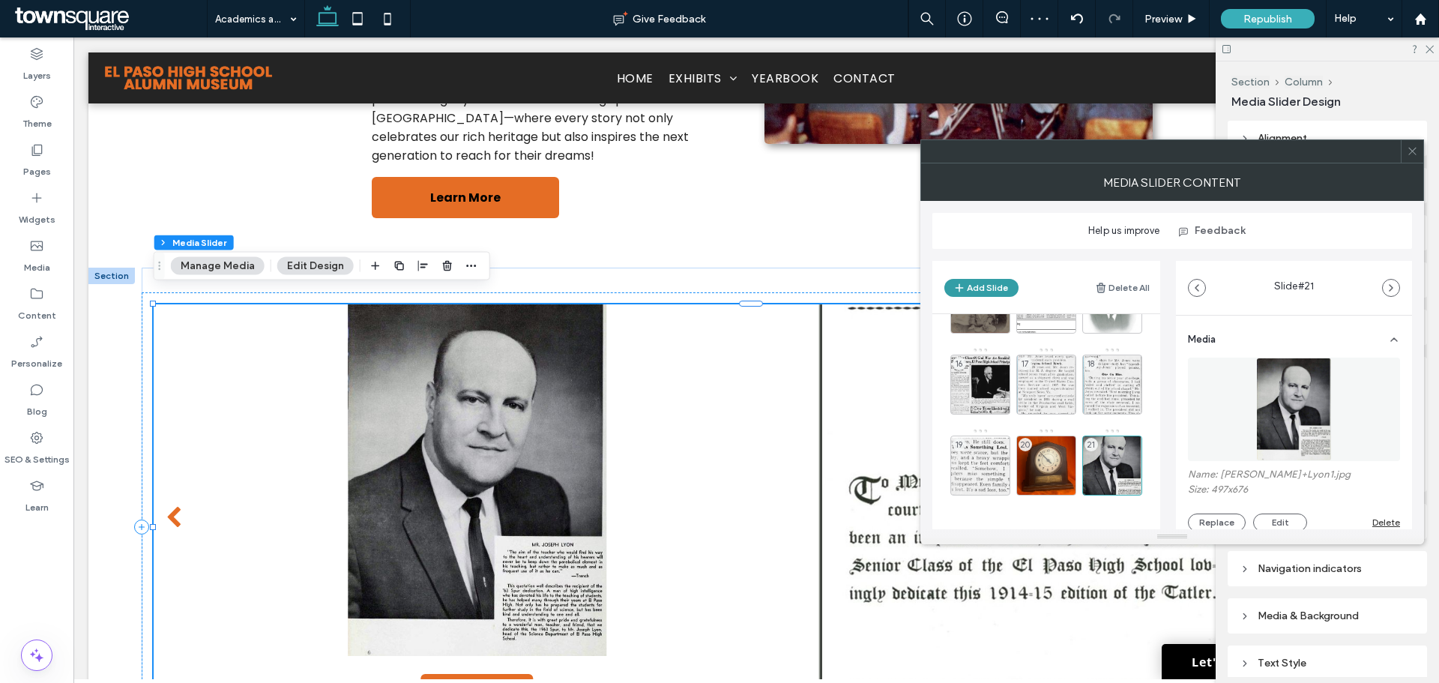
click at [988, 291] on button "Add Slide" at bounding box center [981, 288] width 74 height 18
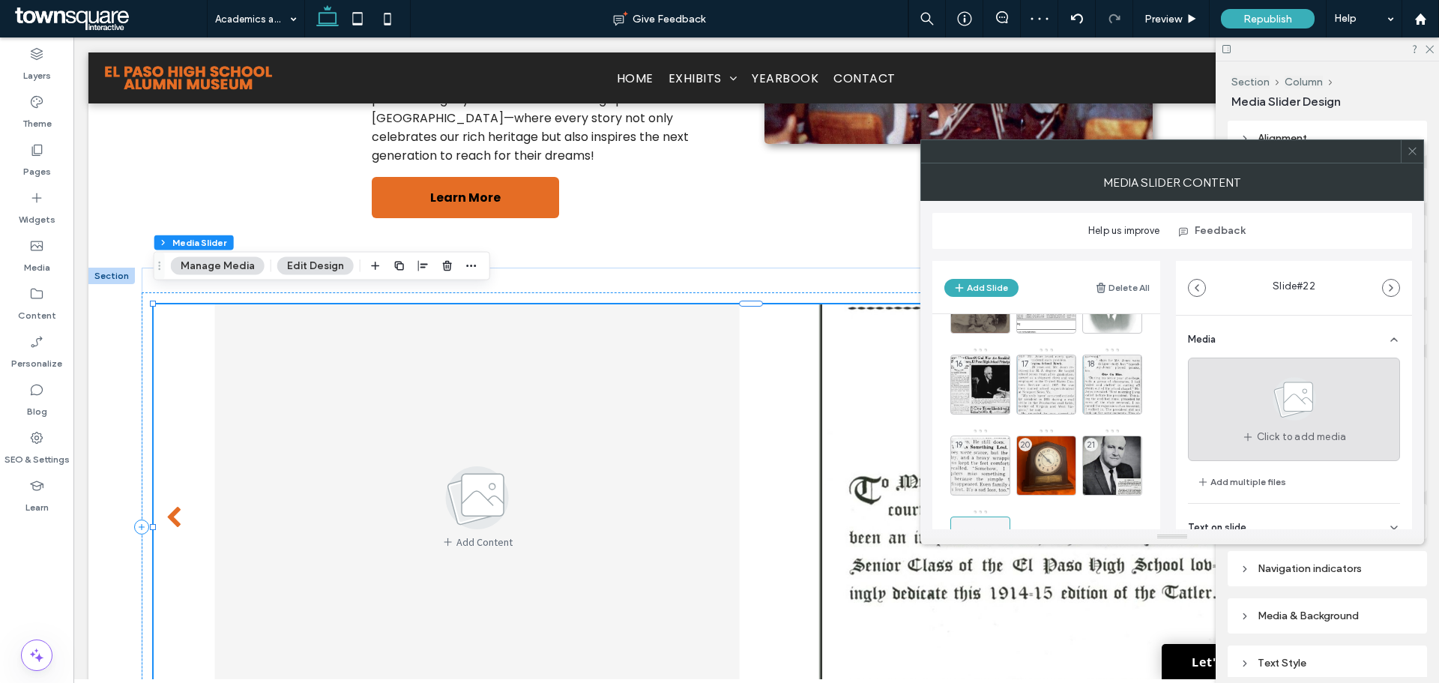
click at [1272, 435] on span "Click to add media" at bounding box center [1302, 436] width 90 height 15
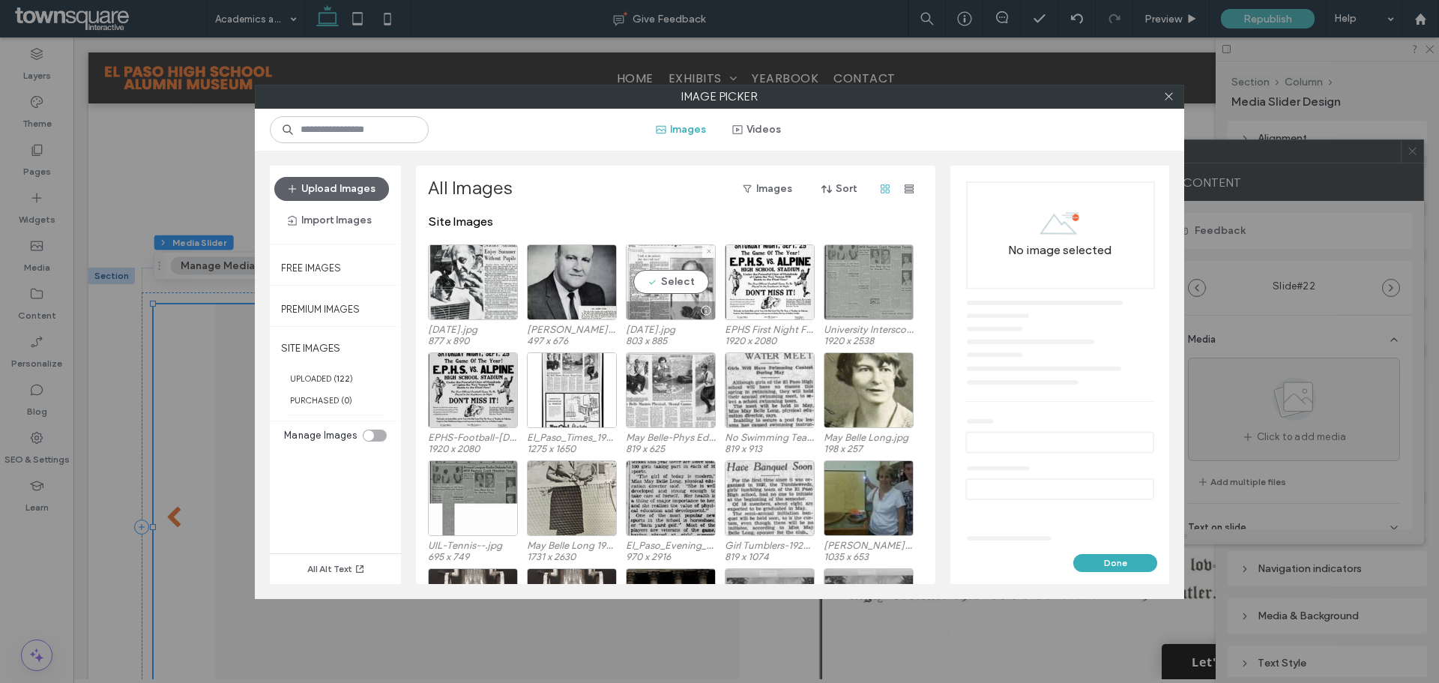
click at [680, 282] on div "Select" at bounding box center [671, 282] width 90 height 76
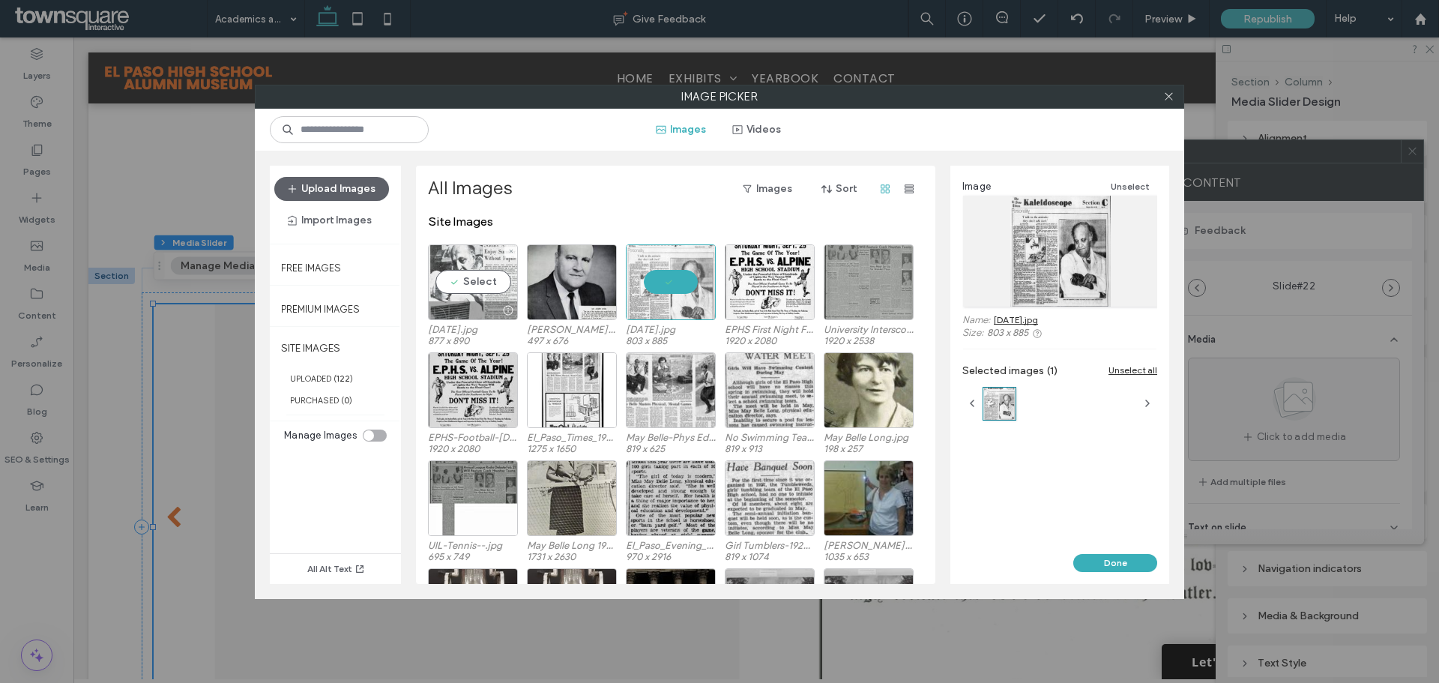
click at [486, 280] on div "Select" at bounding box center [473, 282] width 90 height 76
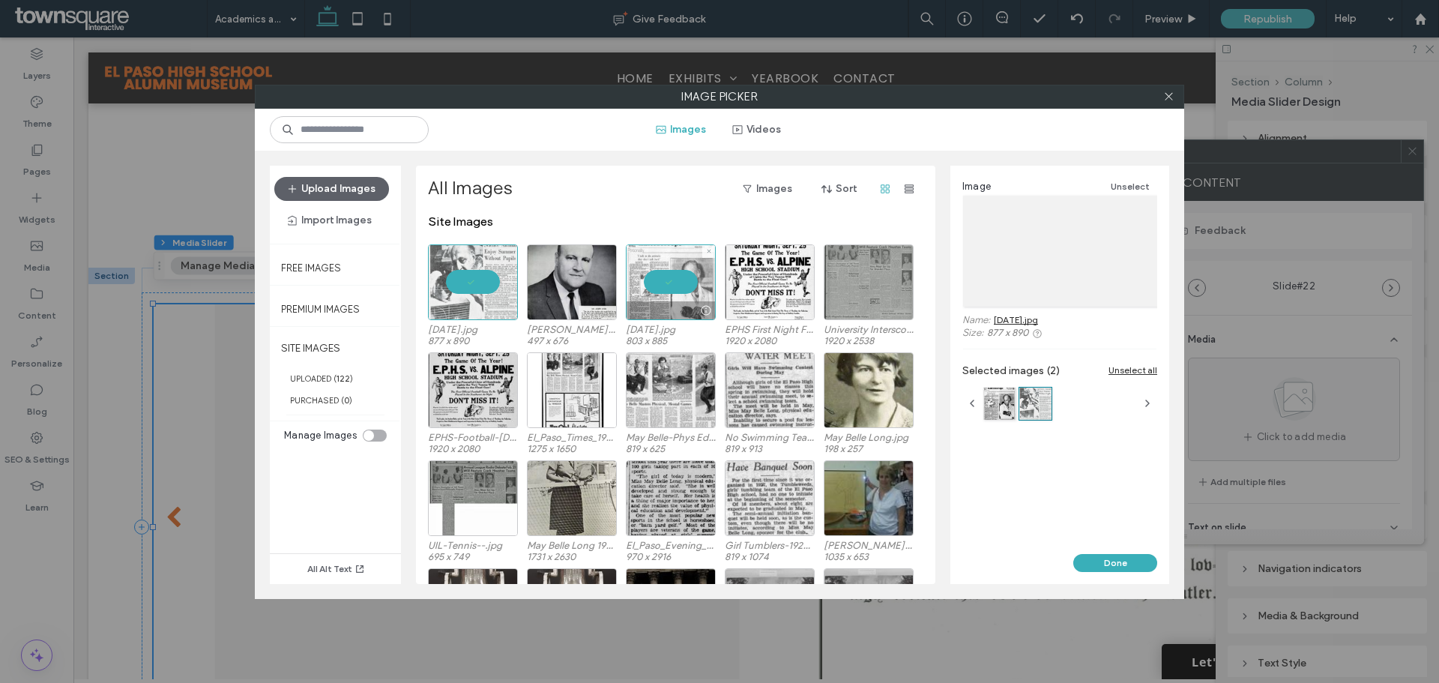
click at [662, 273] on div at bounding box center [671, 282] width 90 height 76
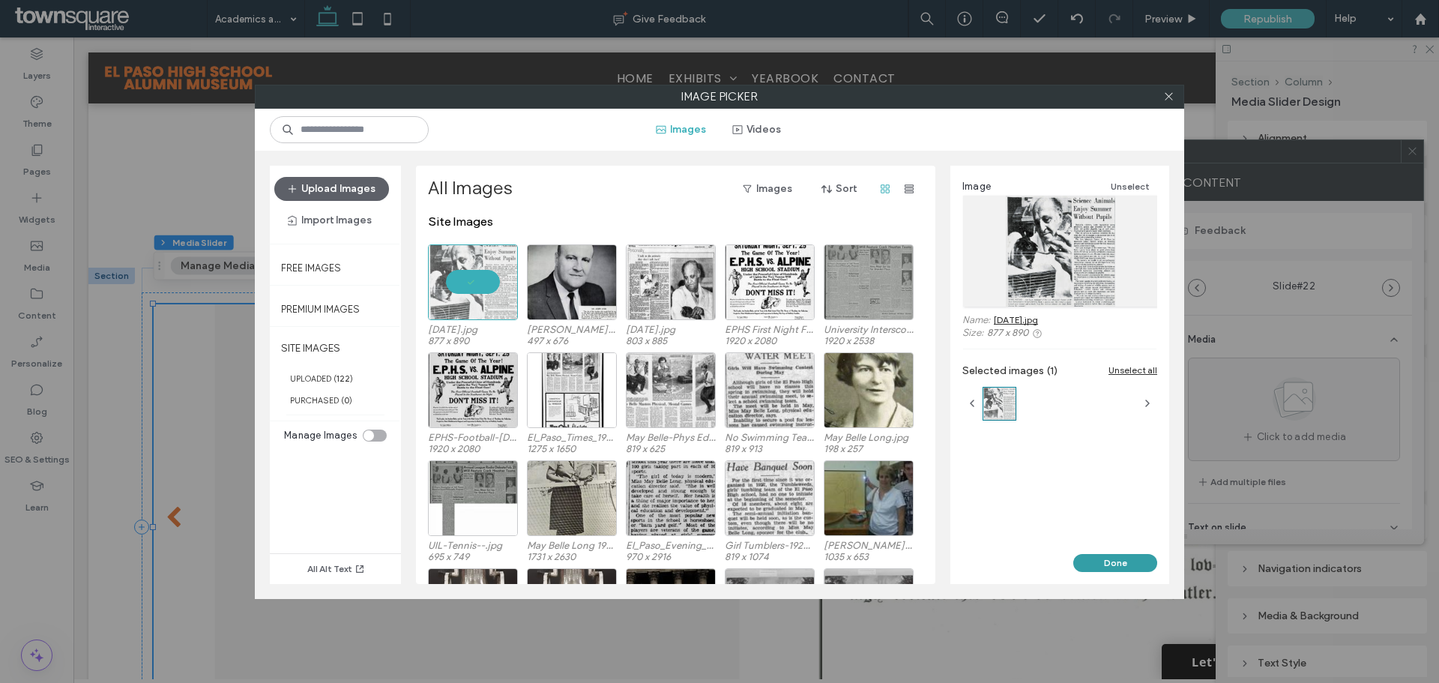
click at [1125, 564] on button "Done" at bounding box center [1115, 563] width 84 height 18
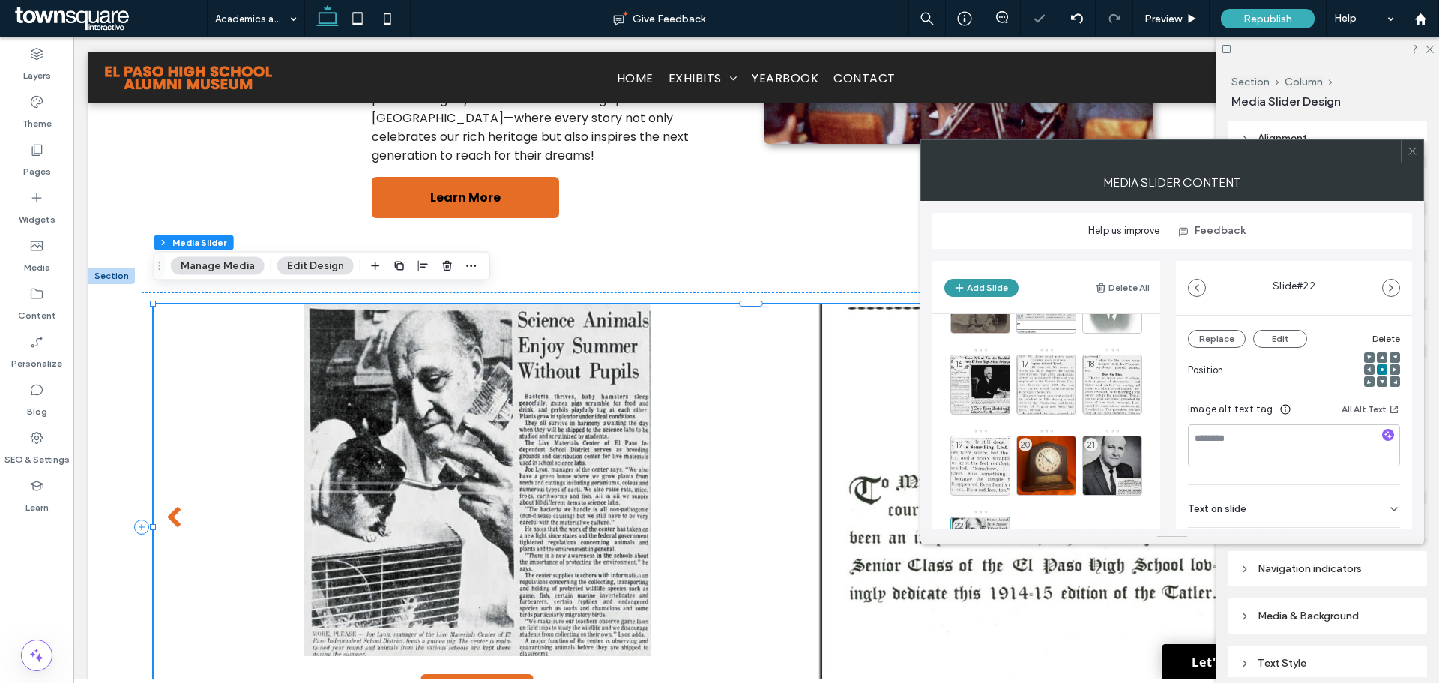
scroll to position [225, 0]
click at [1003, 287] on button "Add Slide" at bounding box center [981, 288] width 74 height 18
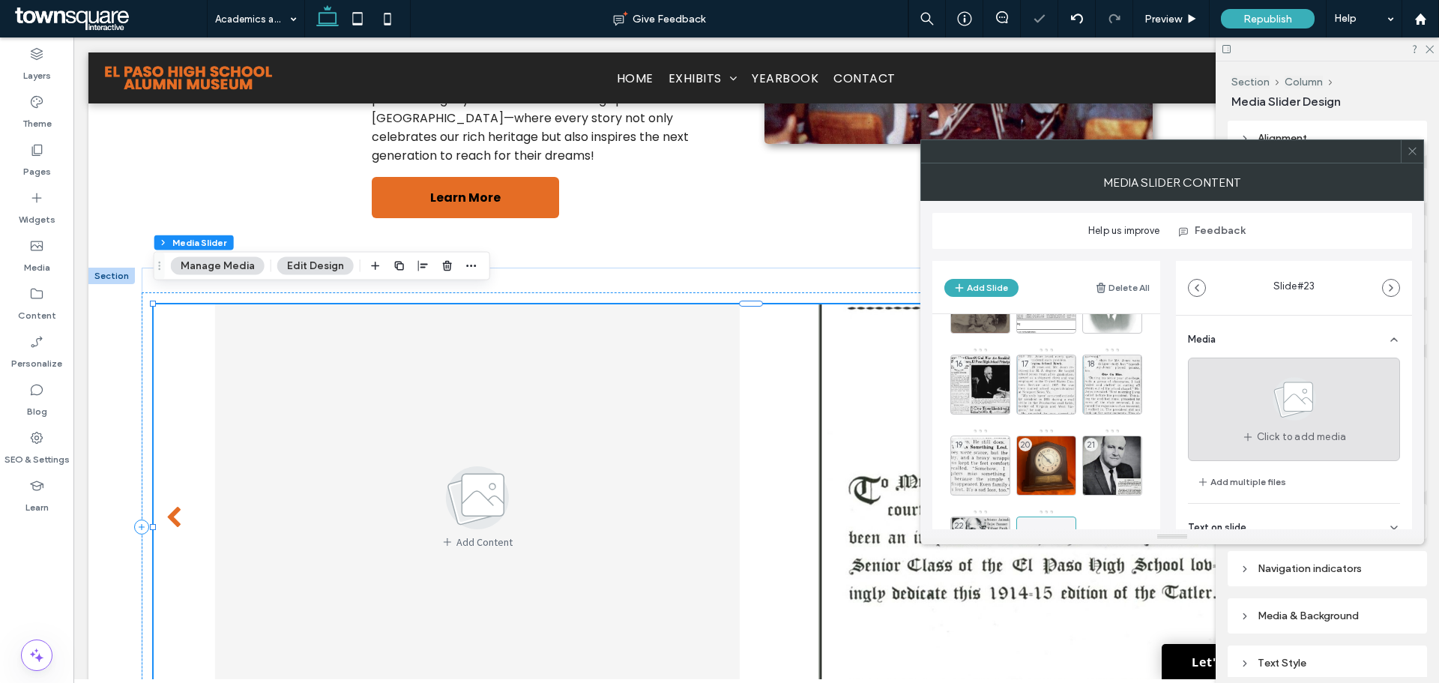
click at [1213, 412] on div "Click to add media" at bounding box center [1294, 408] width 212 height 103
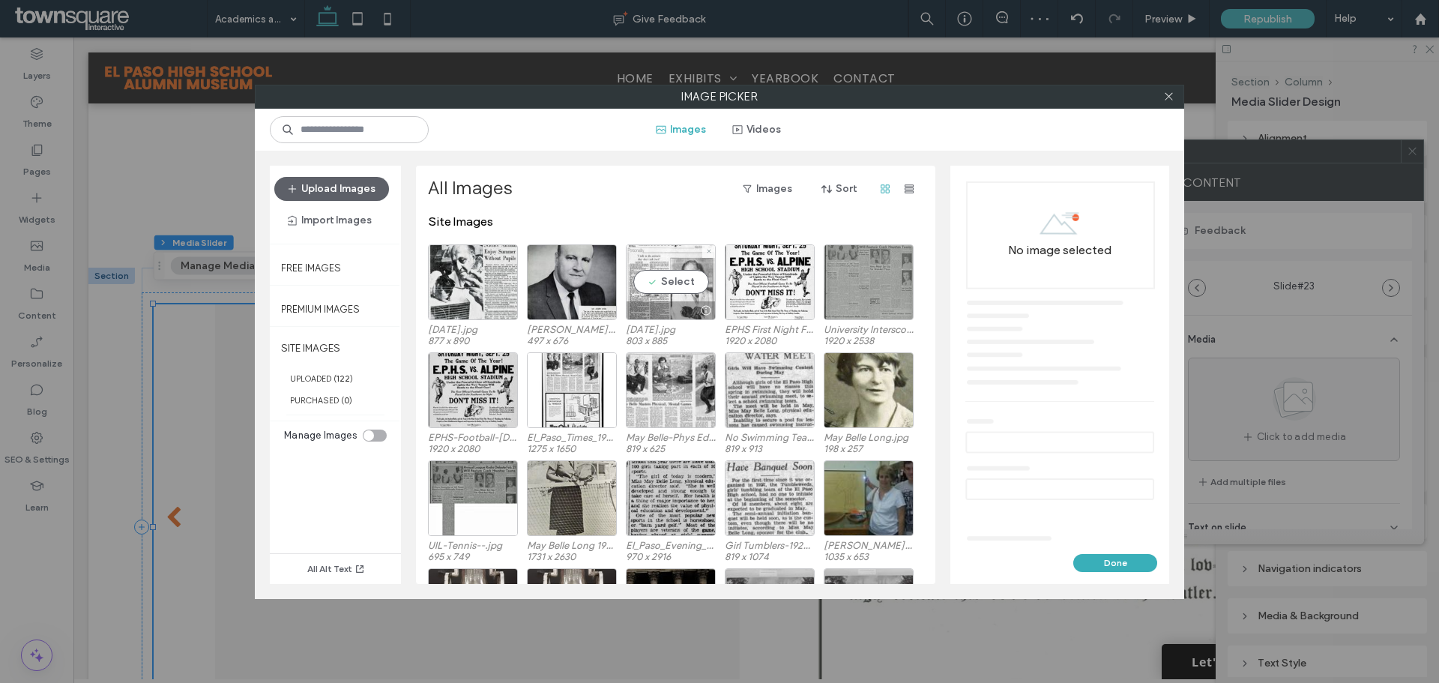
click at [674, 292] on div "Select" at bounding box center [671, 282] width 90 height 76
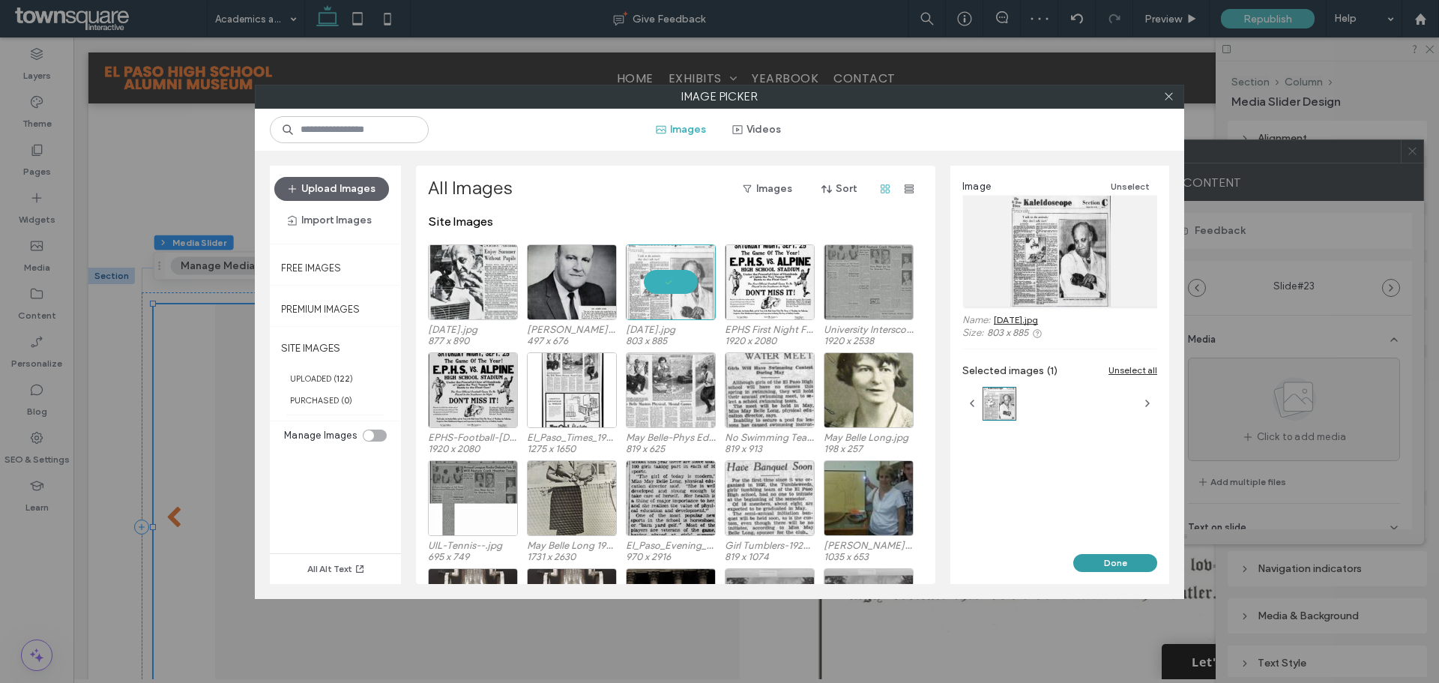
click at [1093, 559] on button "Done" at bounding box center [1115, 563] width 84 height 18
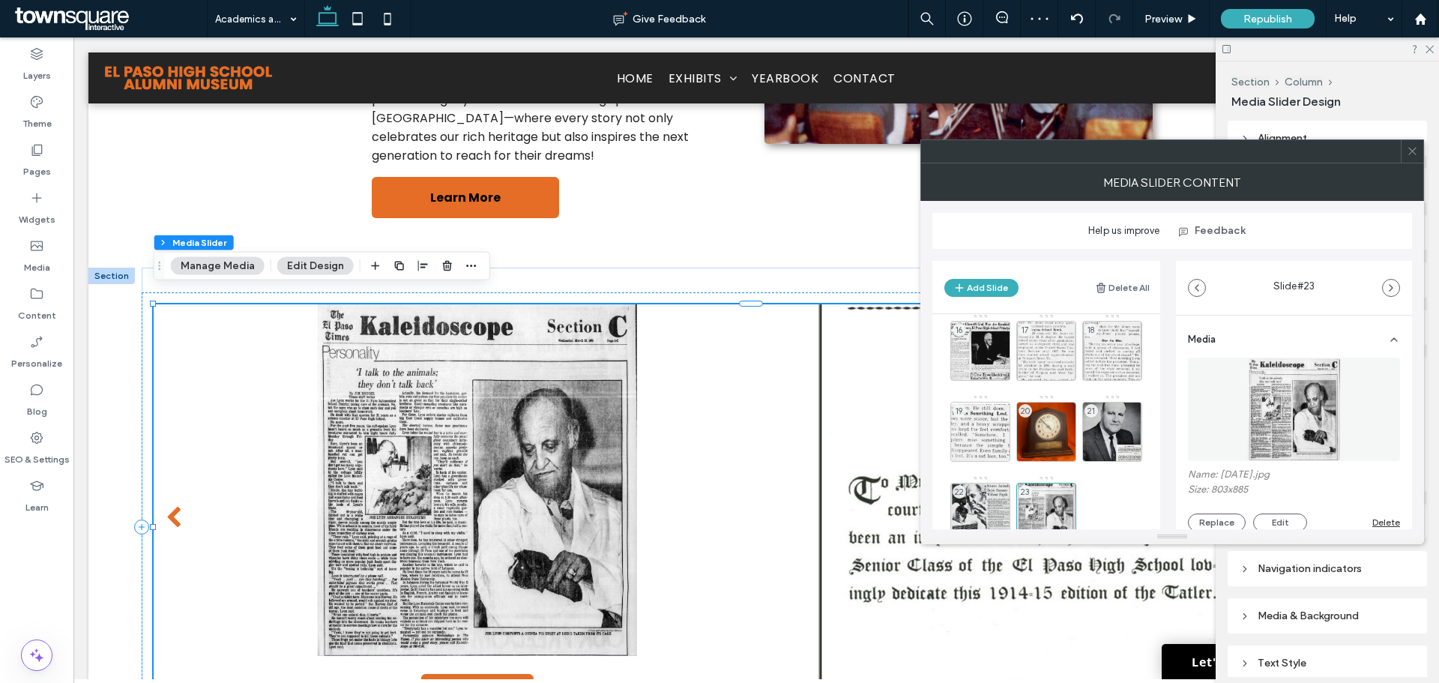
scroll to position [463, 0]
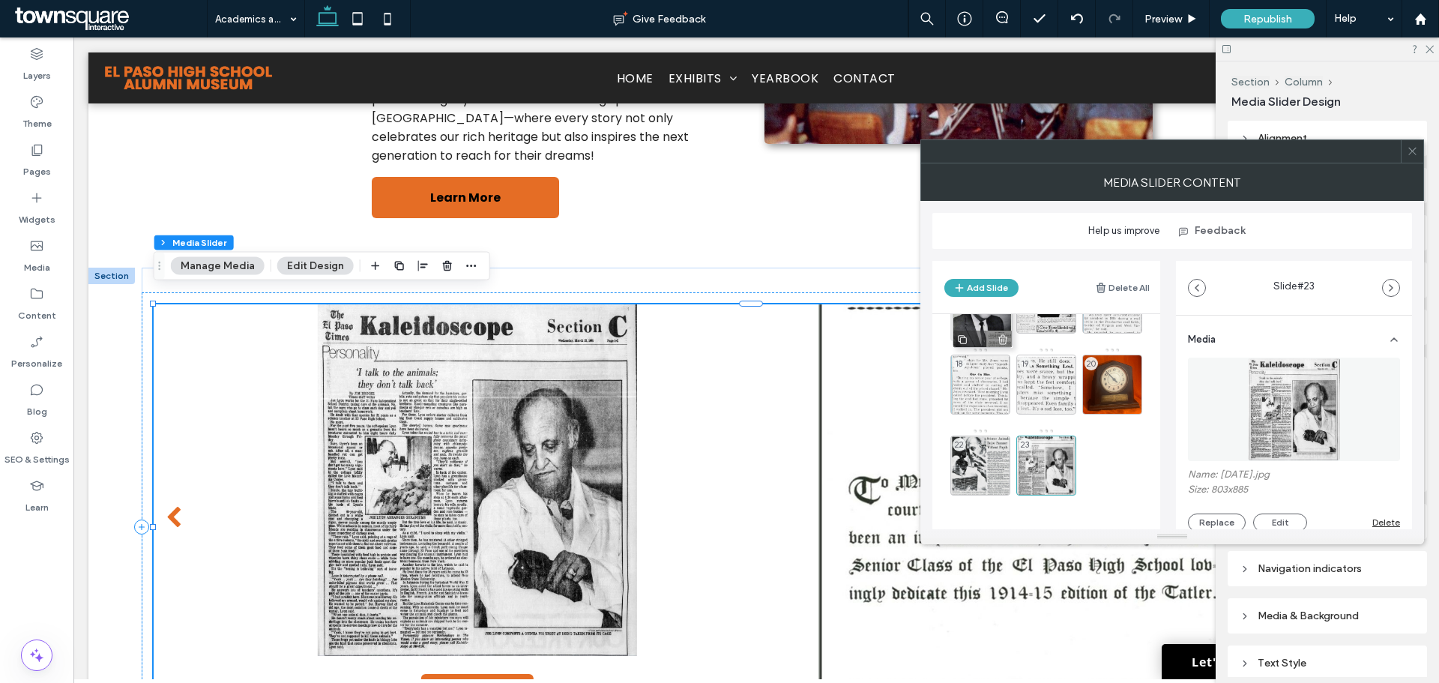
drag, startPoint x: 1122, startPoint y: 382, endPoint x: 992, endPoint y: 315, distance: 145.8
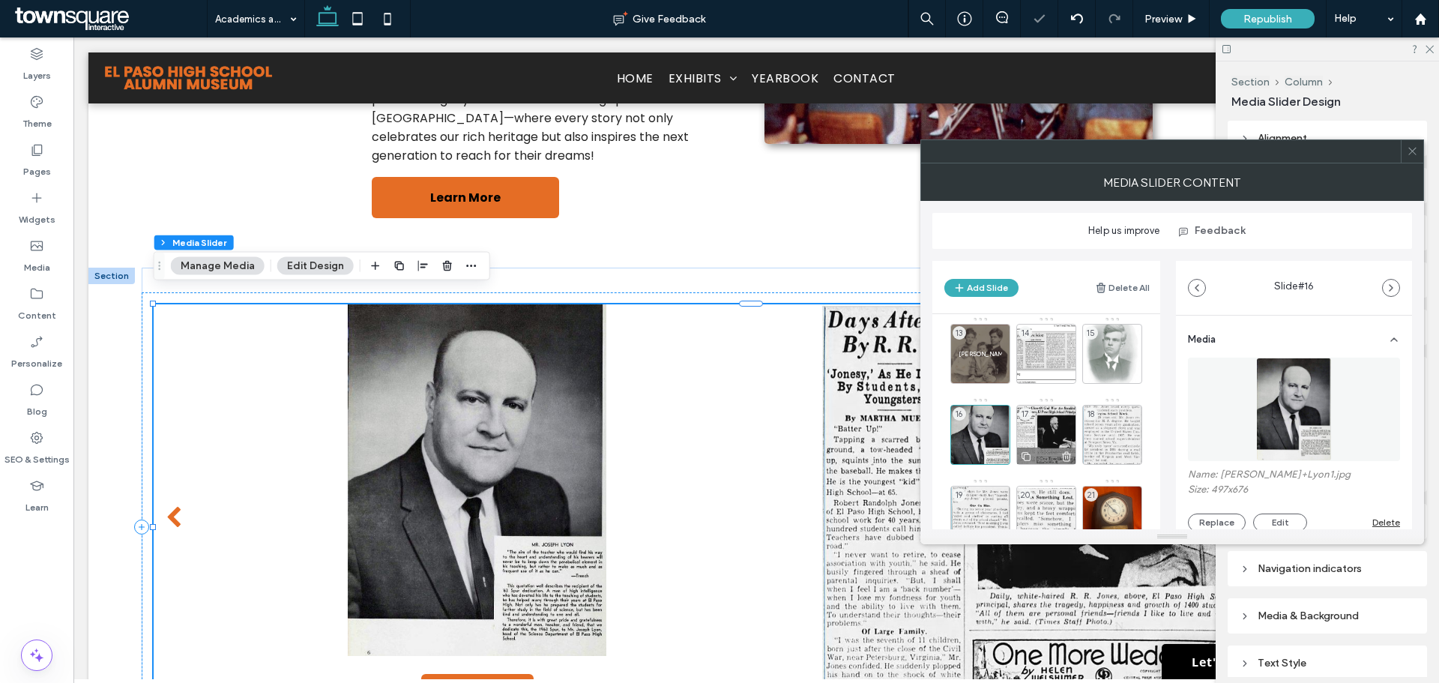
scroll to position [313, 0]
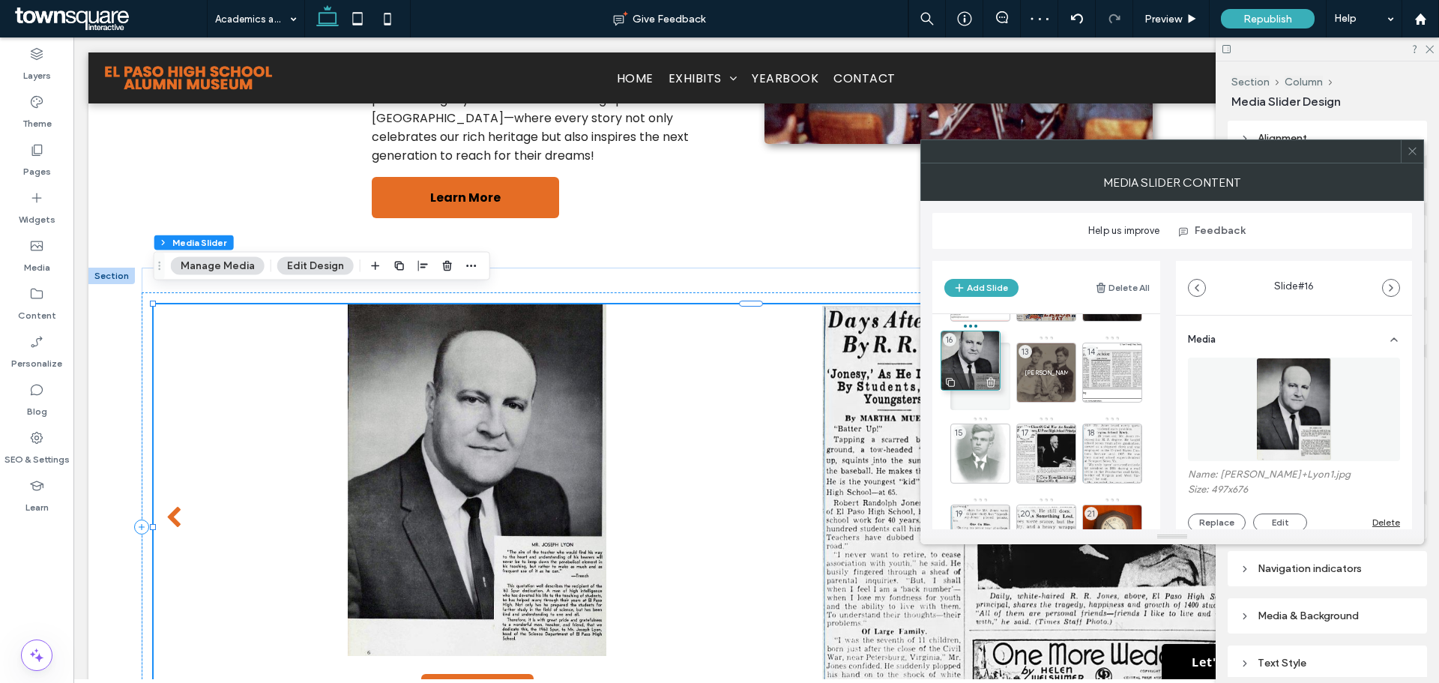
drag, startPoint x: 991, startPoint y: 444, endPoint x: 981, endPoint y: 351, distance: 93.4
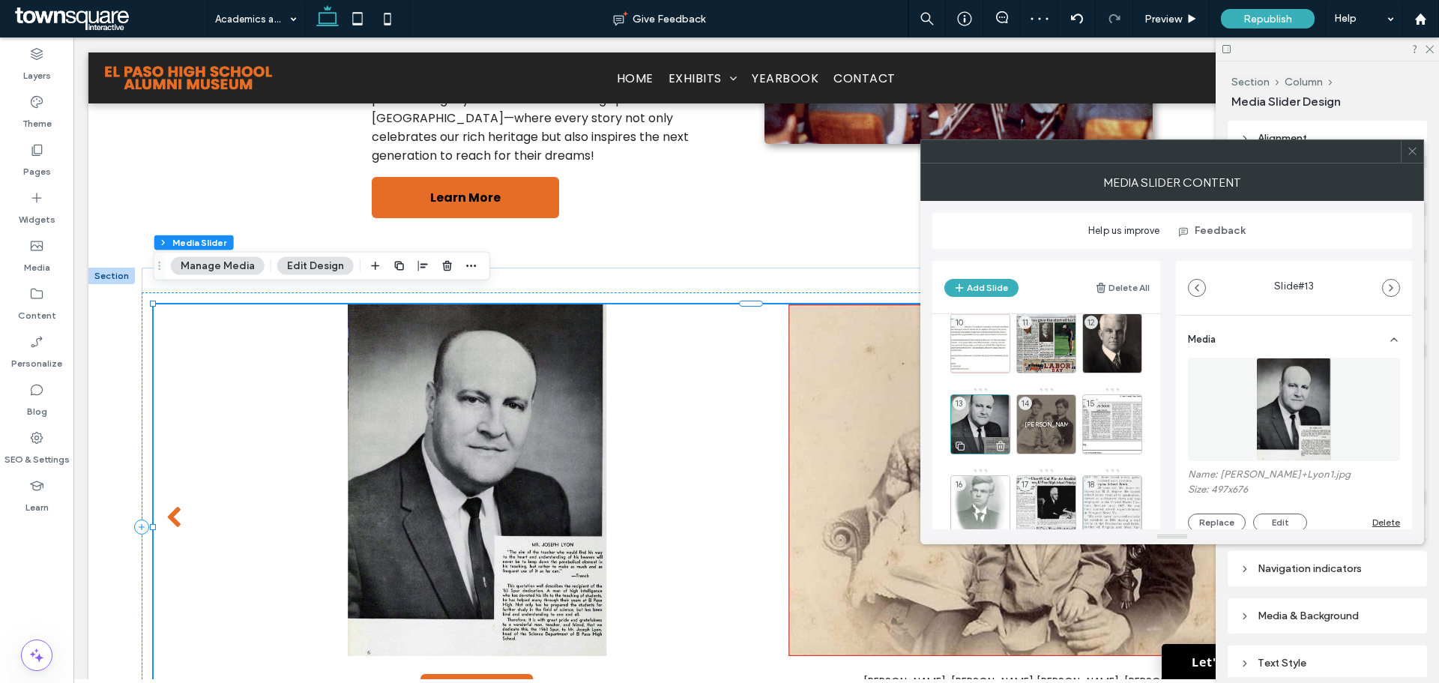
scroll to position [238, 0]
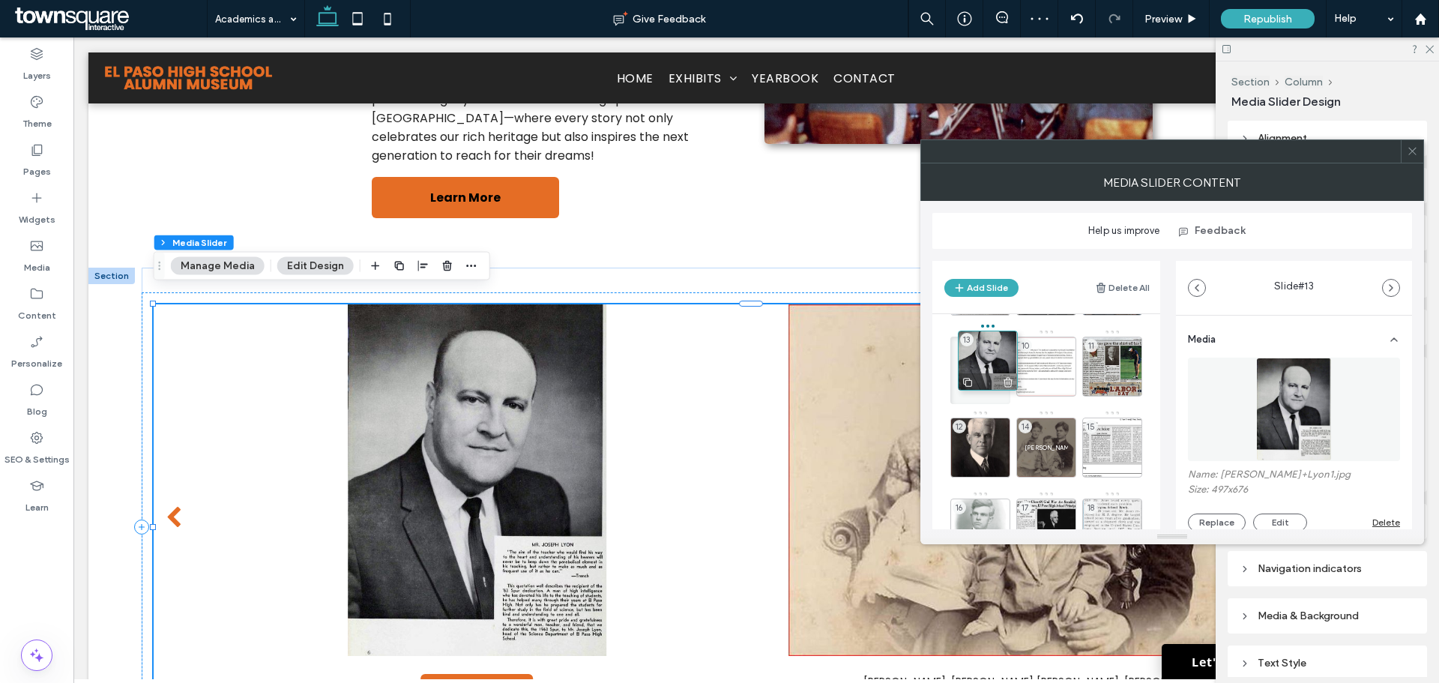
drag, startPoint x: 970, startPoint y: 431, endPoint x: 977, endPoint y: 344, distance: 87.2
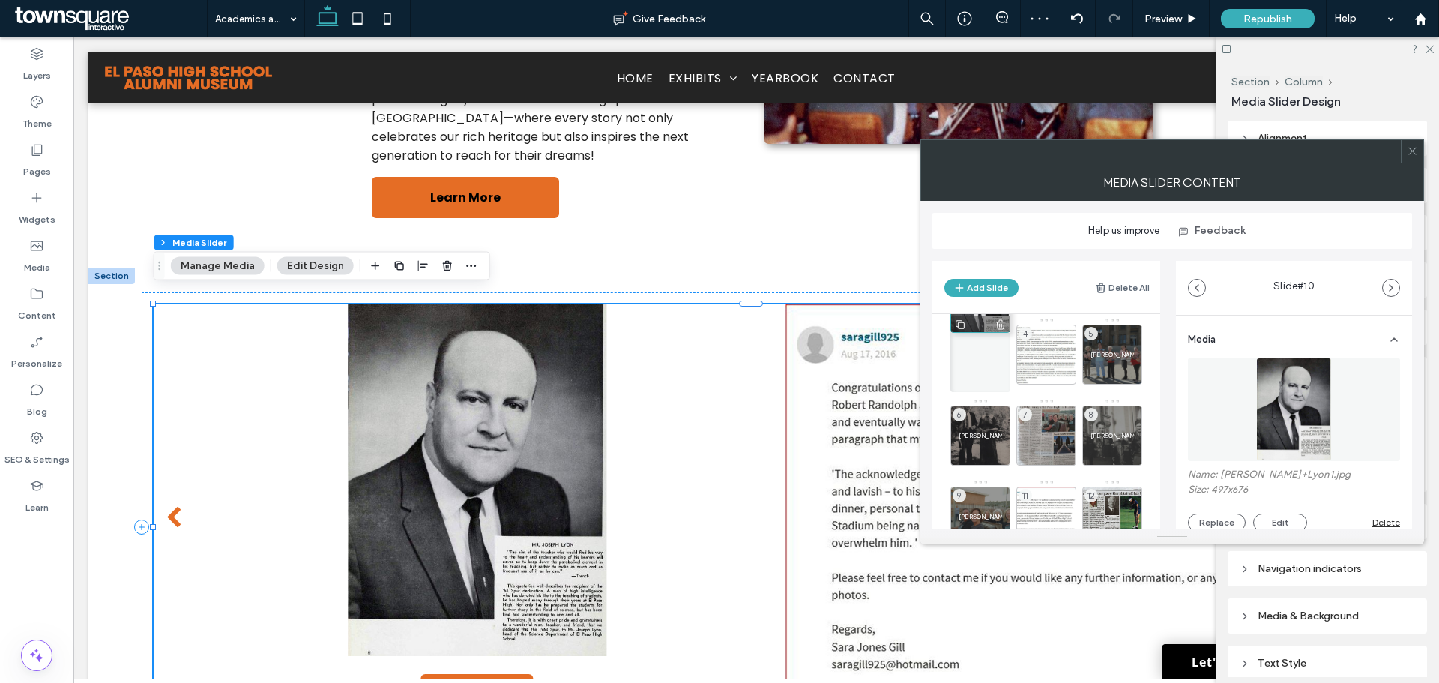
scroll to position [0, 0]
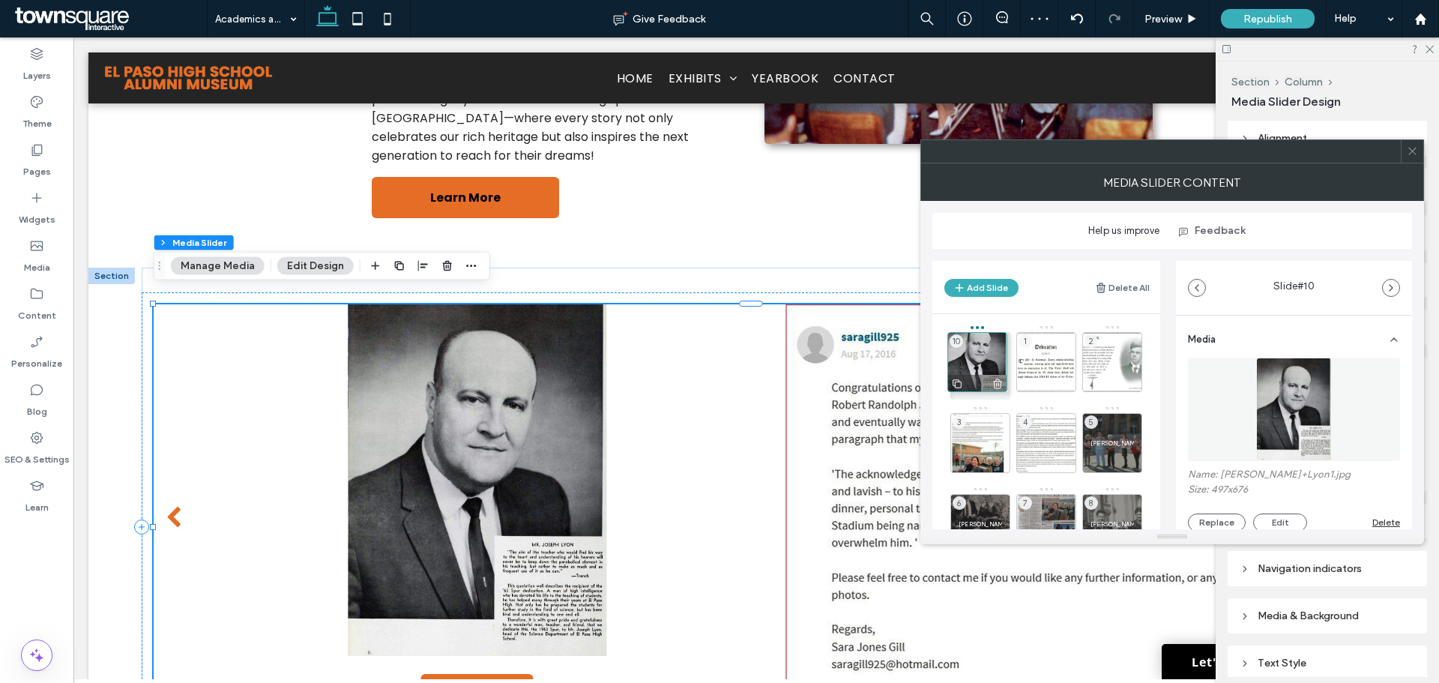
drag, startPoint x: 979, startPoint y: 496, endPoint x: 976, endPoint y: 342, distance: 154.4
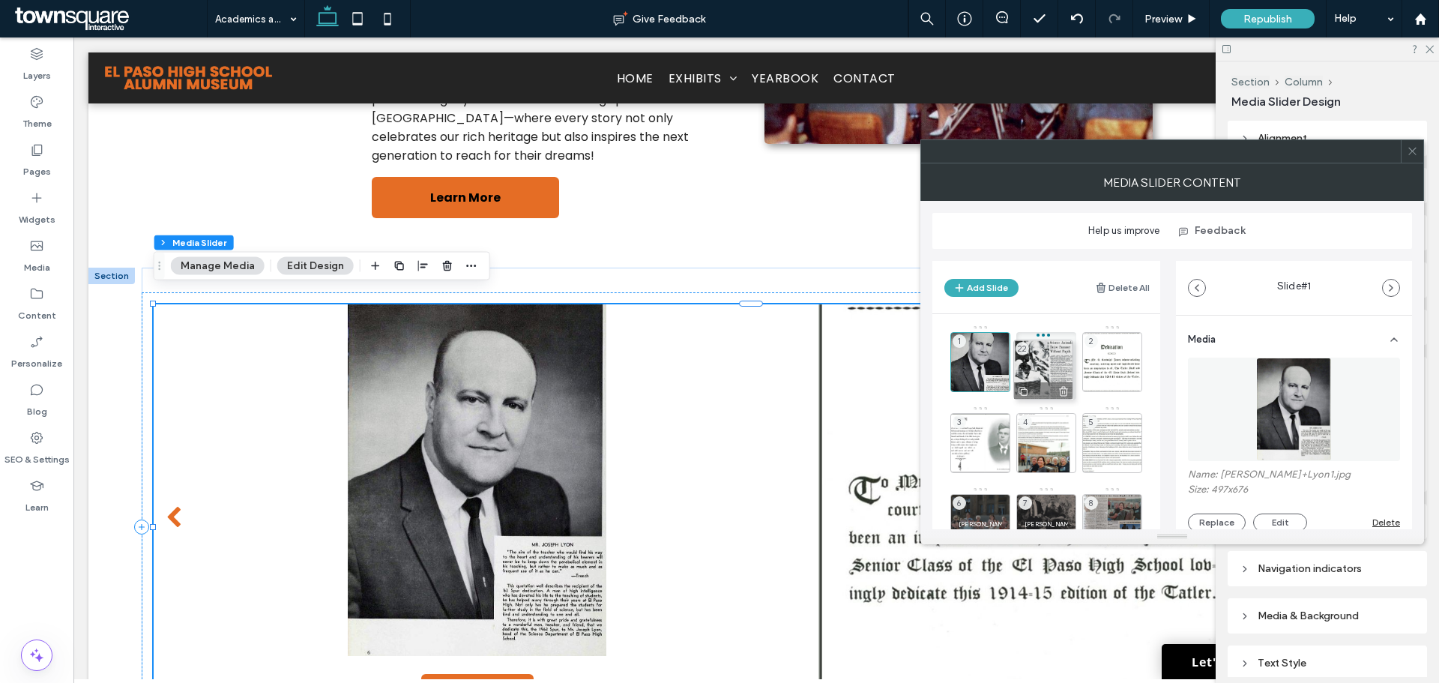
drag, startPoint x: 984, startPoint y: 448, endPoint x: 1047, endPoint y: 352, distance: 114.7
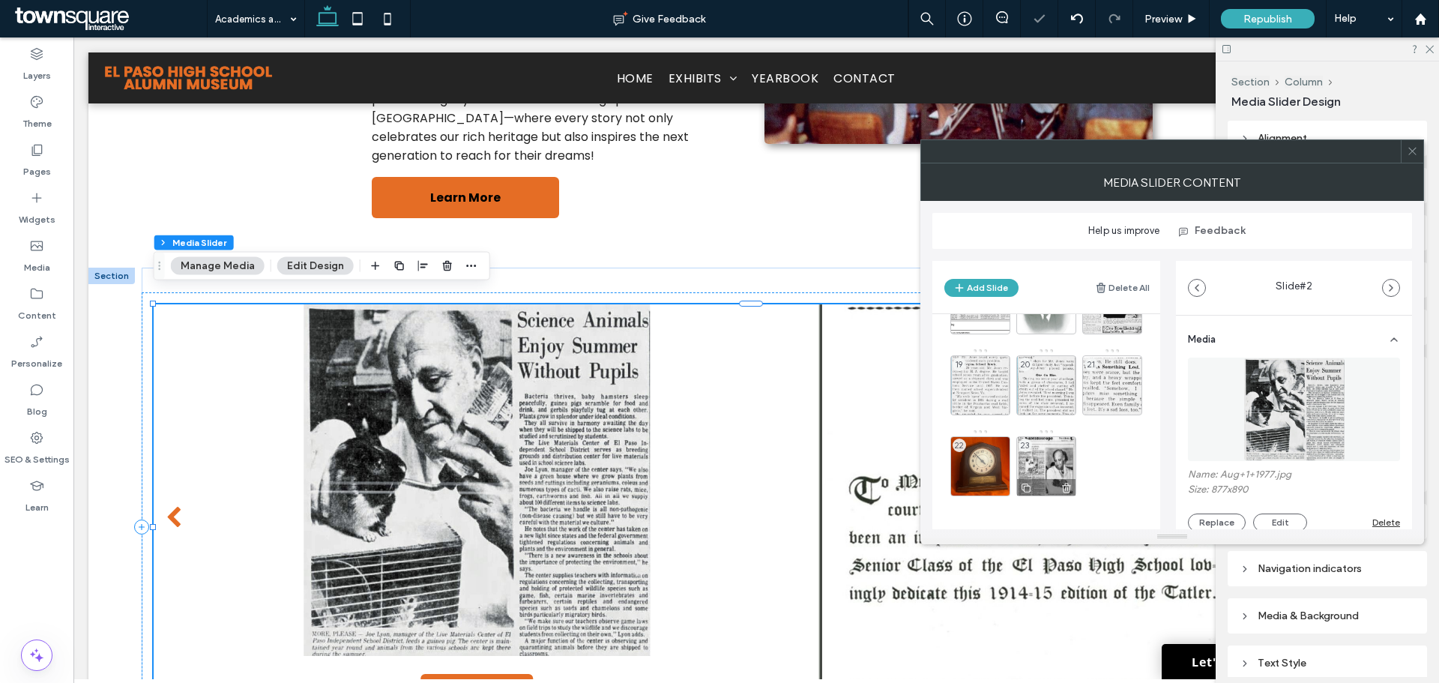
scroll to position [463, 0]
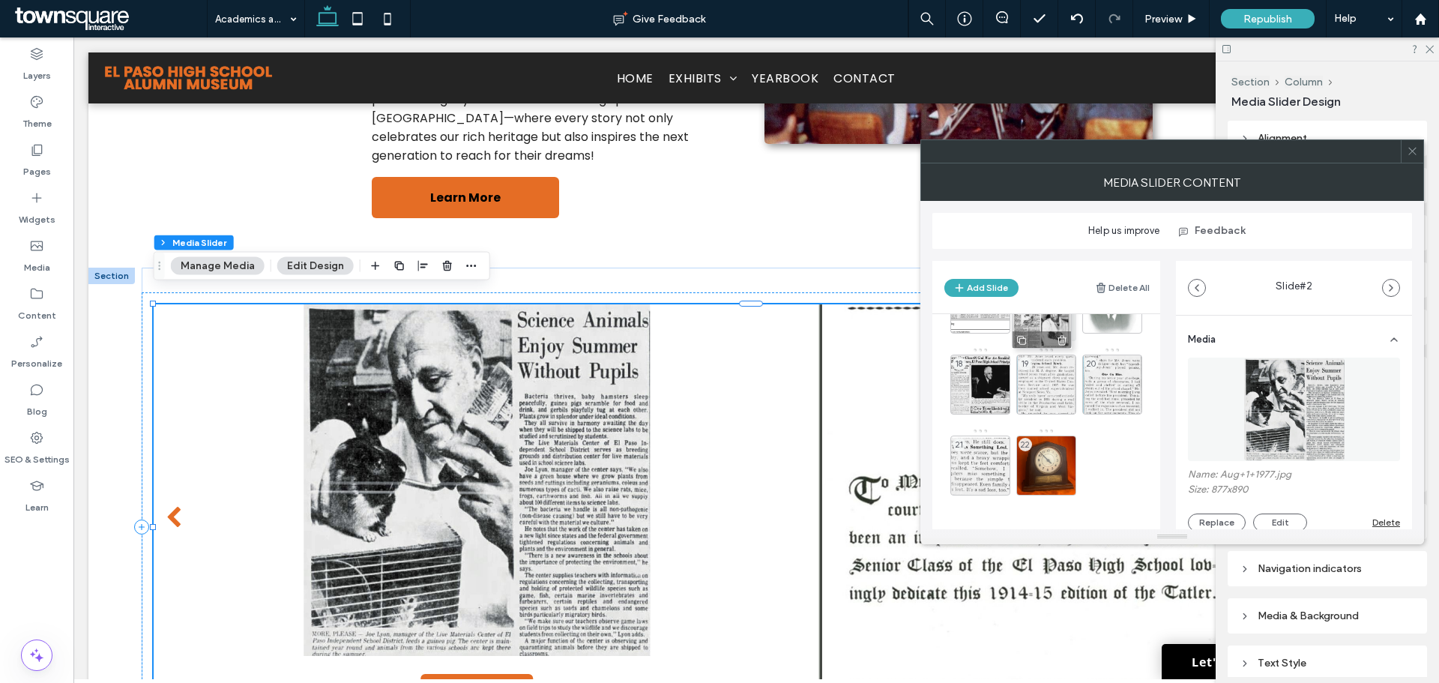
drag, startPoint x: 1048, startPoint y: 460, endPoint x: 1044, endPoint y: 313, distance: 146.9
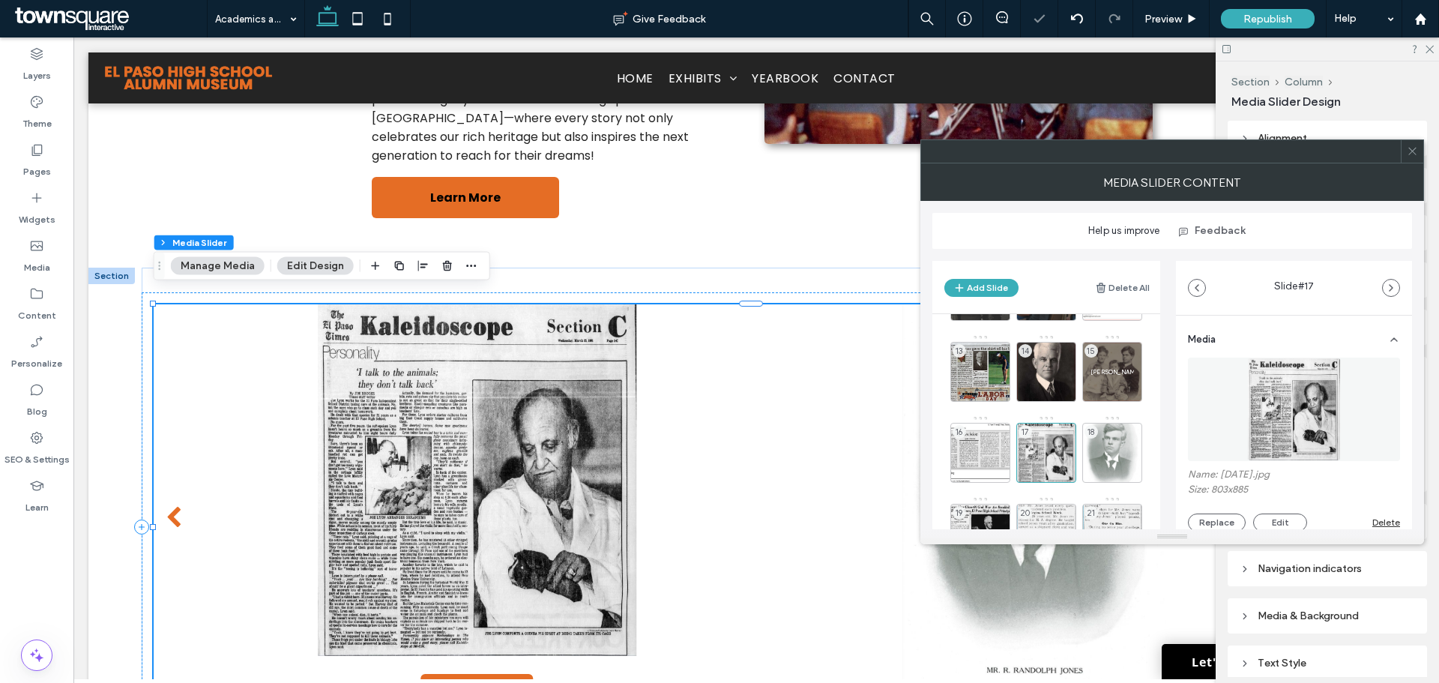
scroll to position [313, 0]
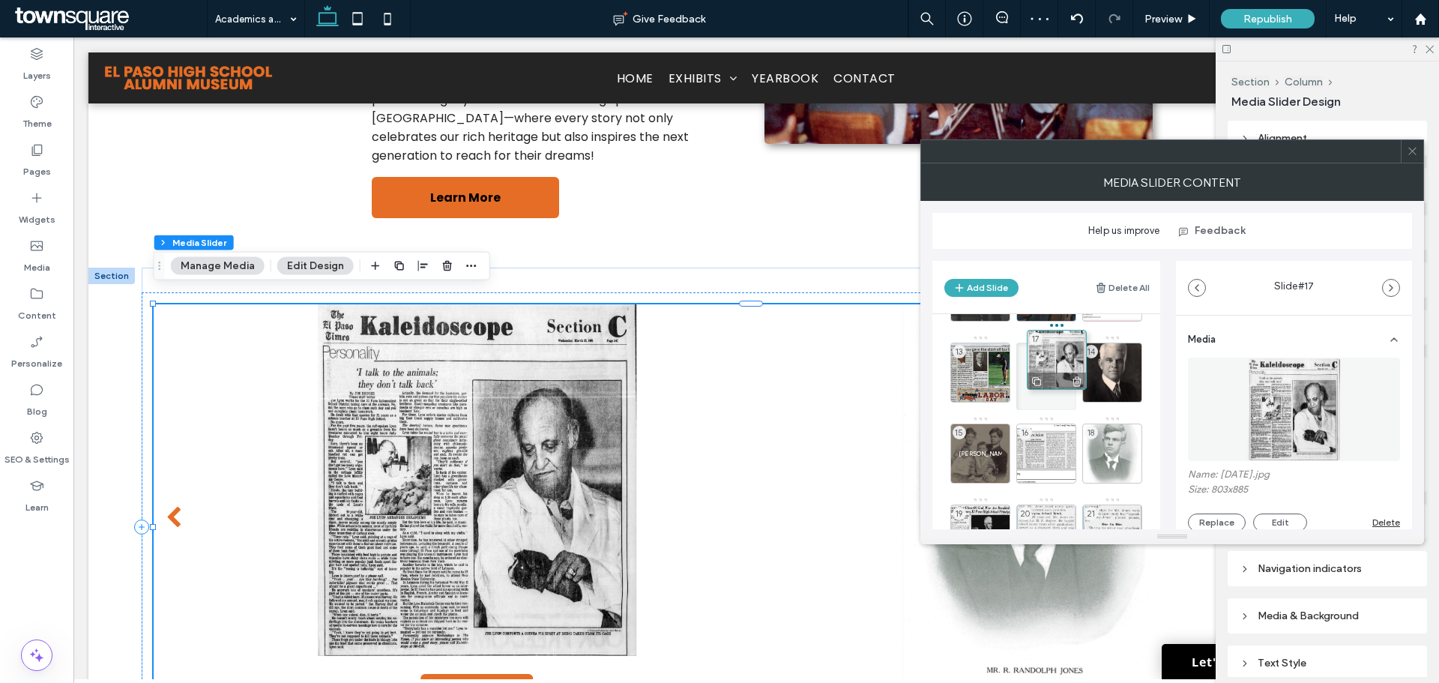
drag, startPoint x: 1028, startPoint y: 439, endPoint x: 1039, endPoint y: 345, distance: 94.3
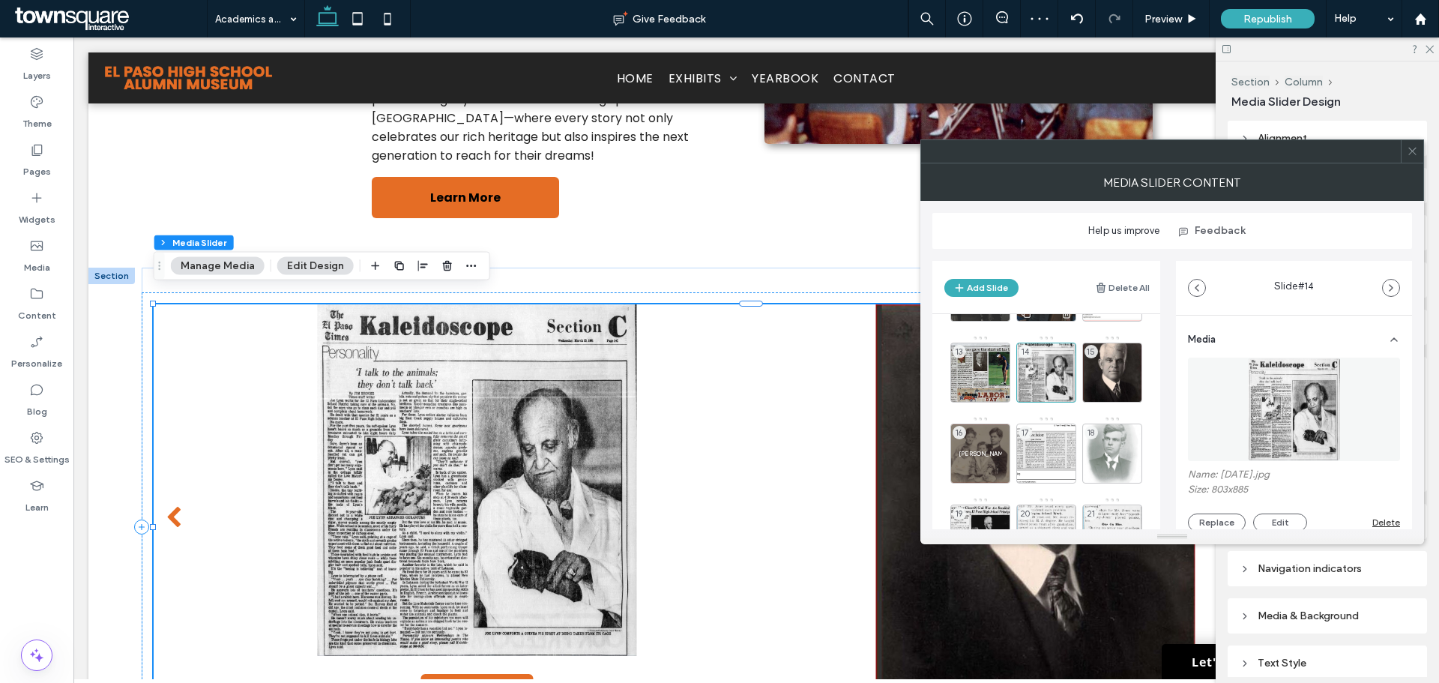
scroll to position [163, 0]
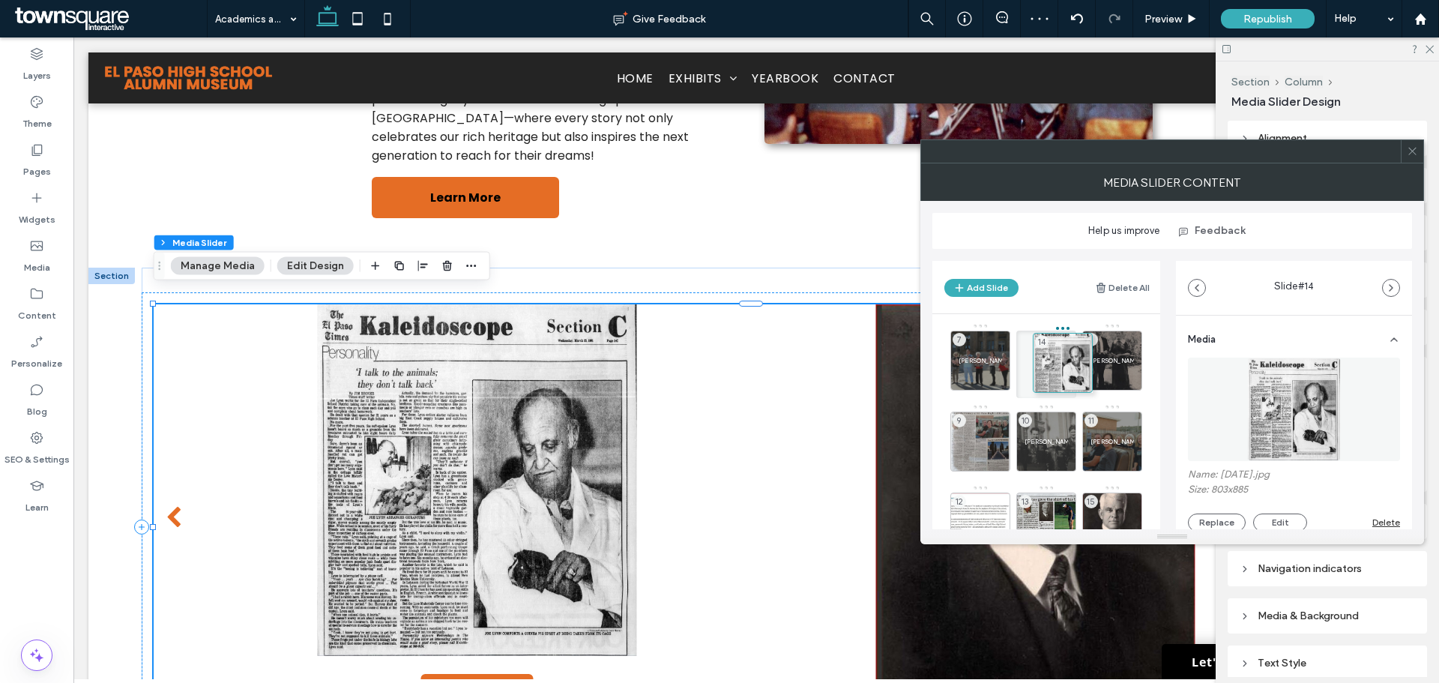
drag, startPoint x: 1045, startPoint y: 498, endPoint x: 1057, endPoint y: 342, distance: 156.3
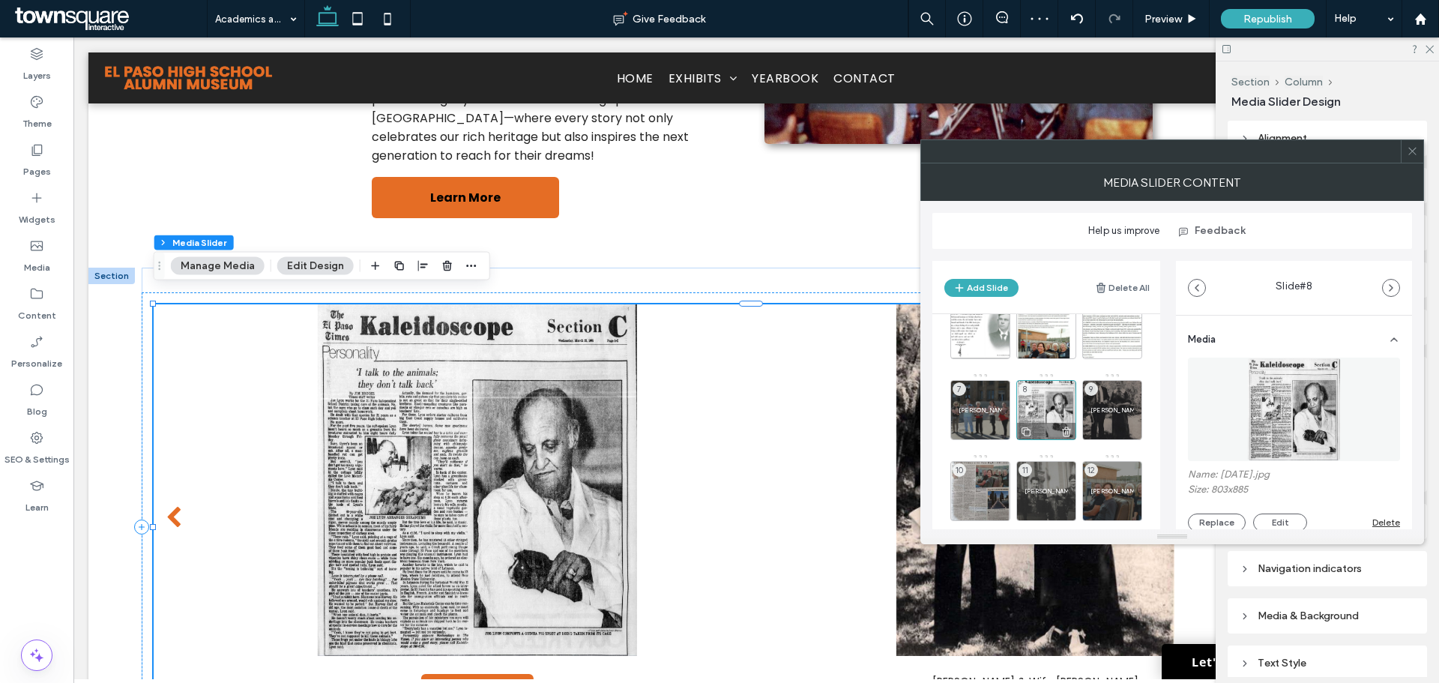
scroll to position [88, 0]
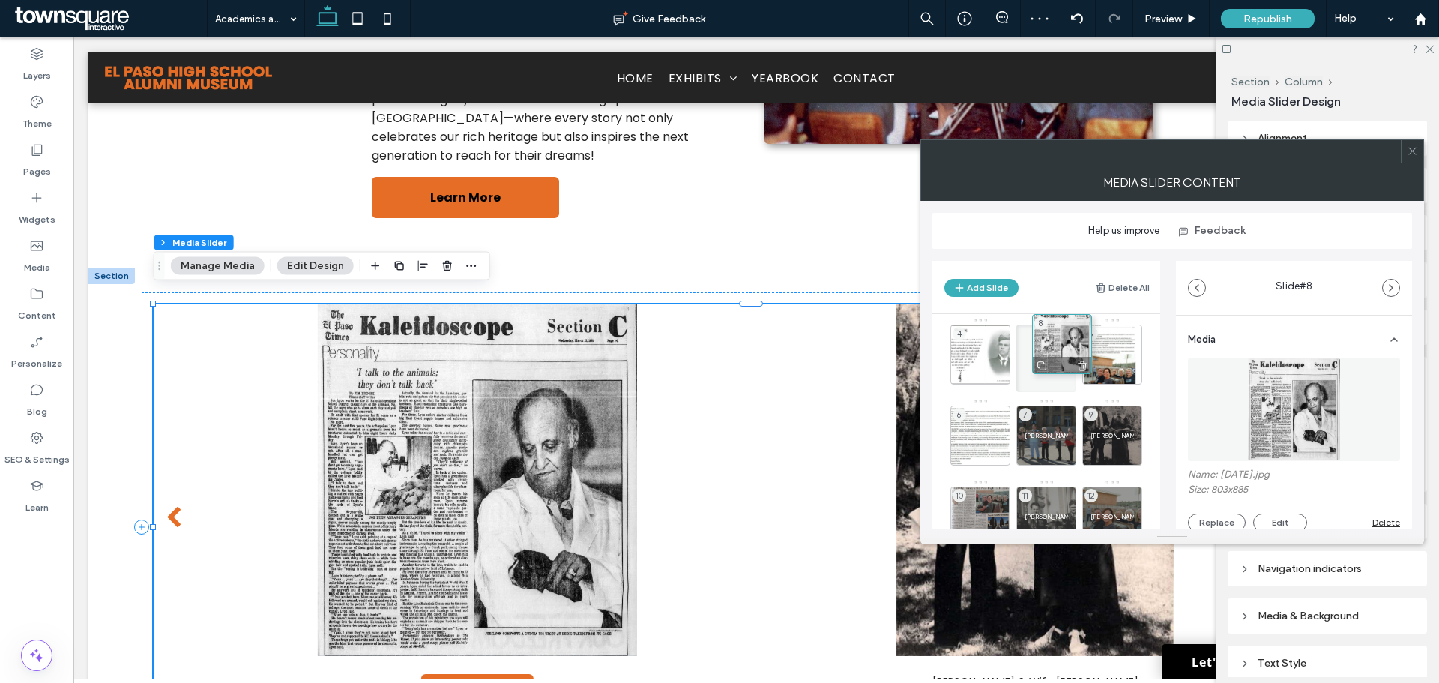
drag, startPoint x: 1036, startPoint y: 429, endPoint x: 1048, endPoint y: 340, distance: 90.1
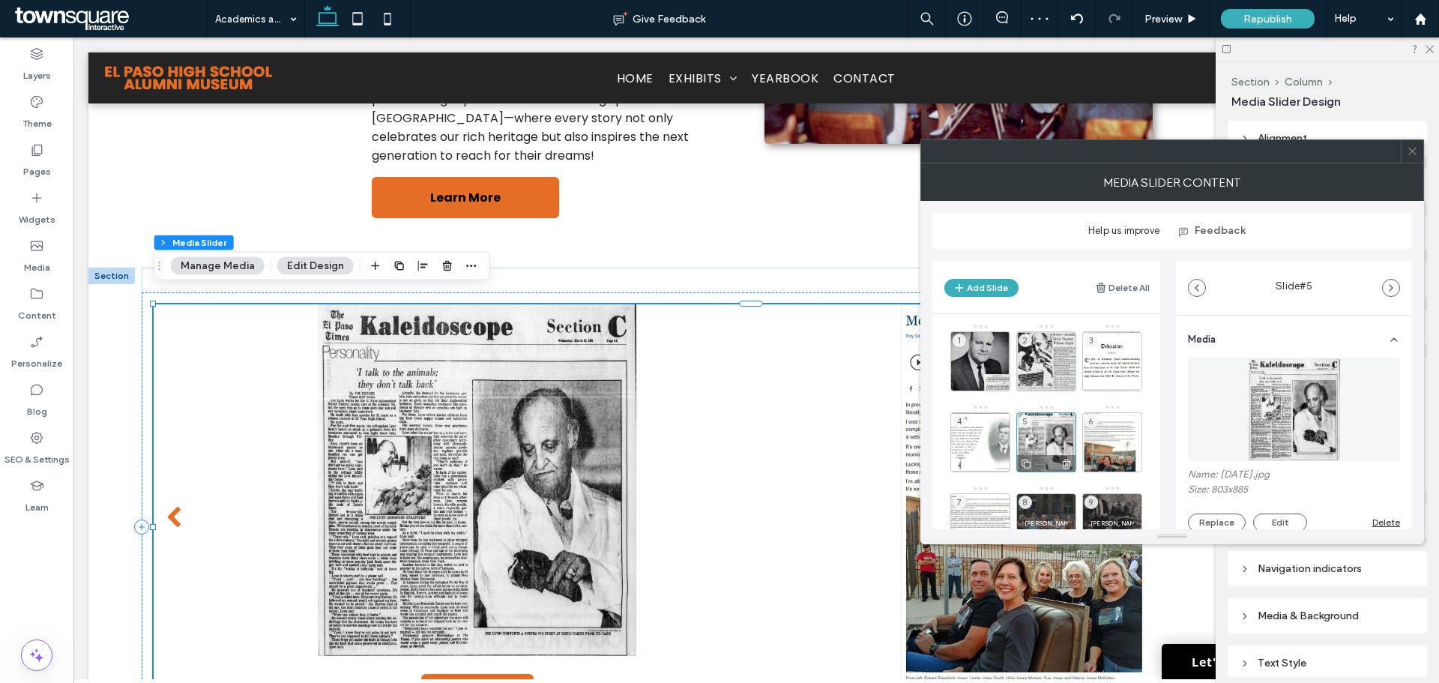
scroll to position [0, 0]
drag, startPoint x: 1034, startPoint y: 438, endPoint x: 1099, endPoint y: 353, distance: 107.5
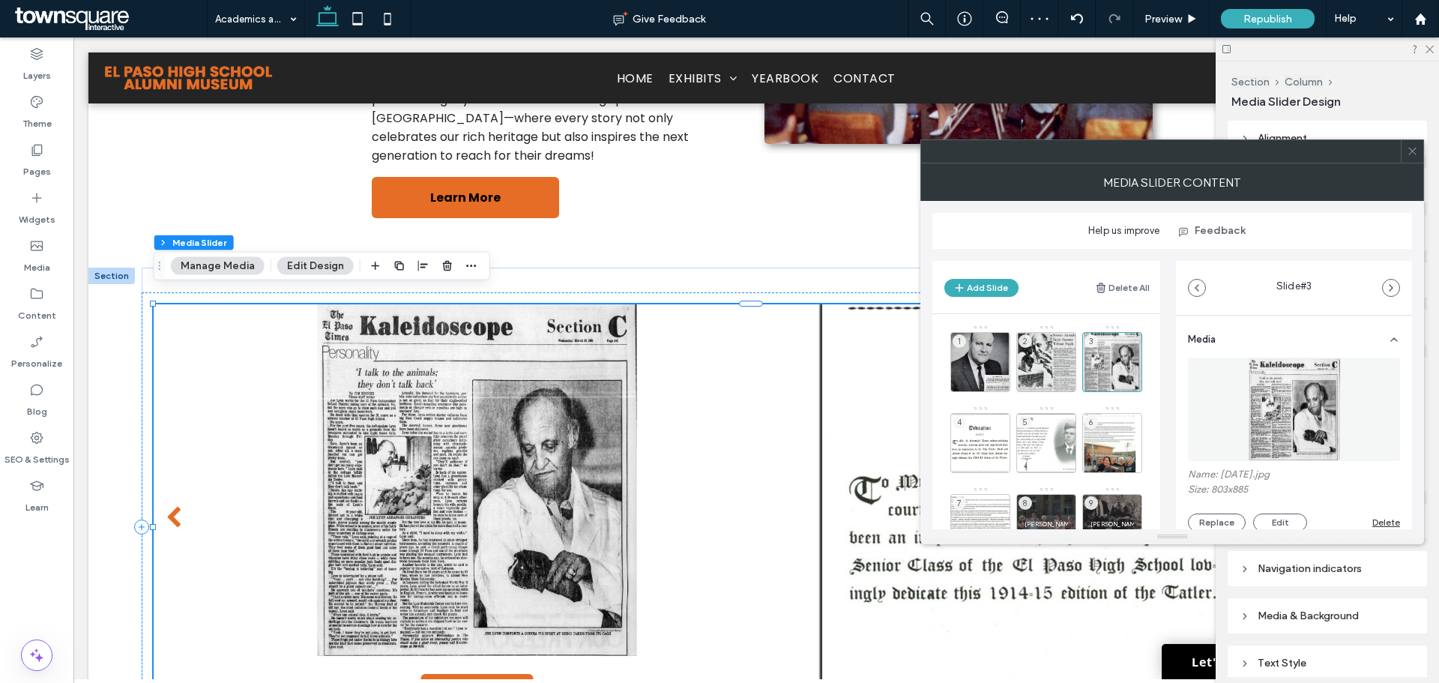
click at [1412, 152] on icon at bounding box center [1412, 150] width 11 height 11
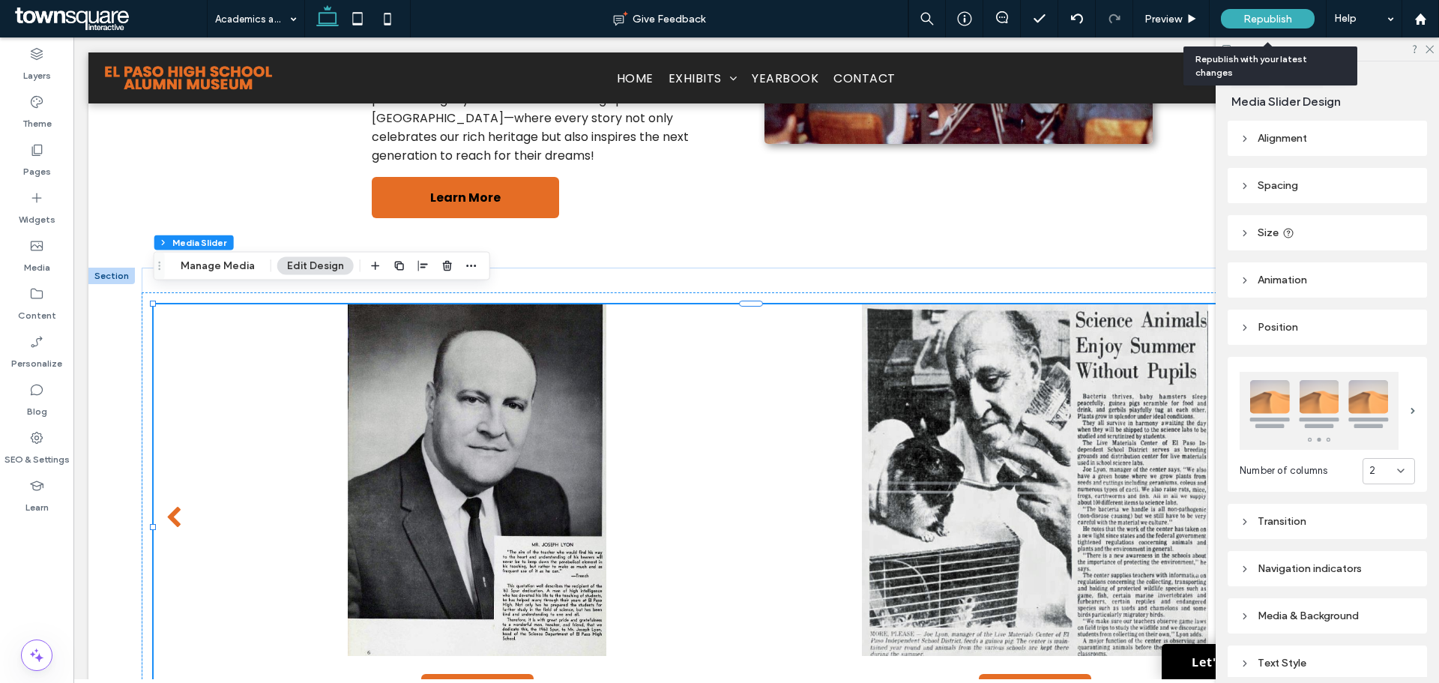
click at [1257, 30] on div "Republish" at bounding box center [1268, 18] width 94 height 37
click at [1290, 13] on span "Republish" at bounding box center [1267, 19] width 49 height 13
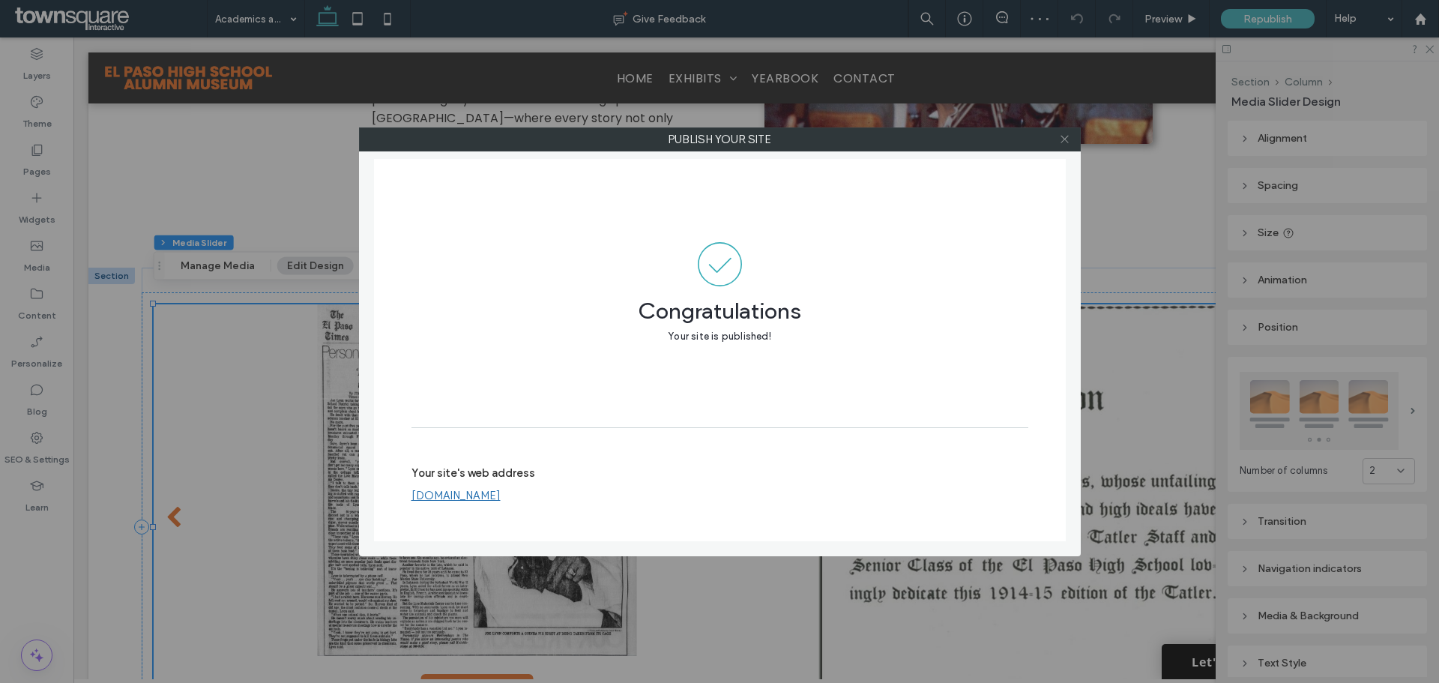
click at [1060, 134] on icon at bounding box center [1064, 138] width 11 height 11
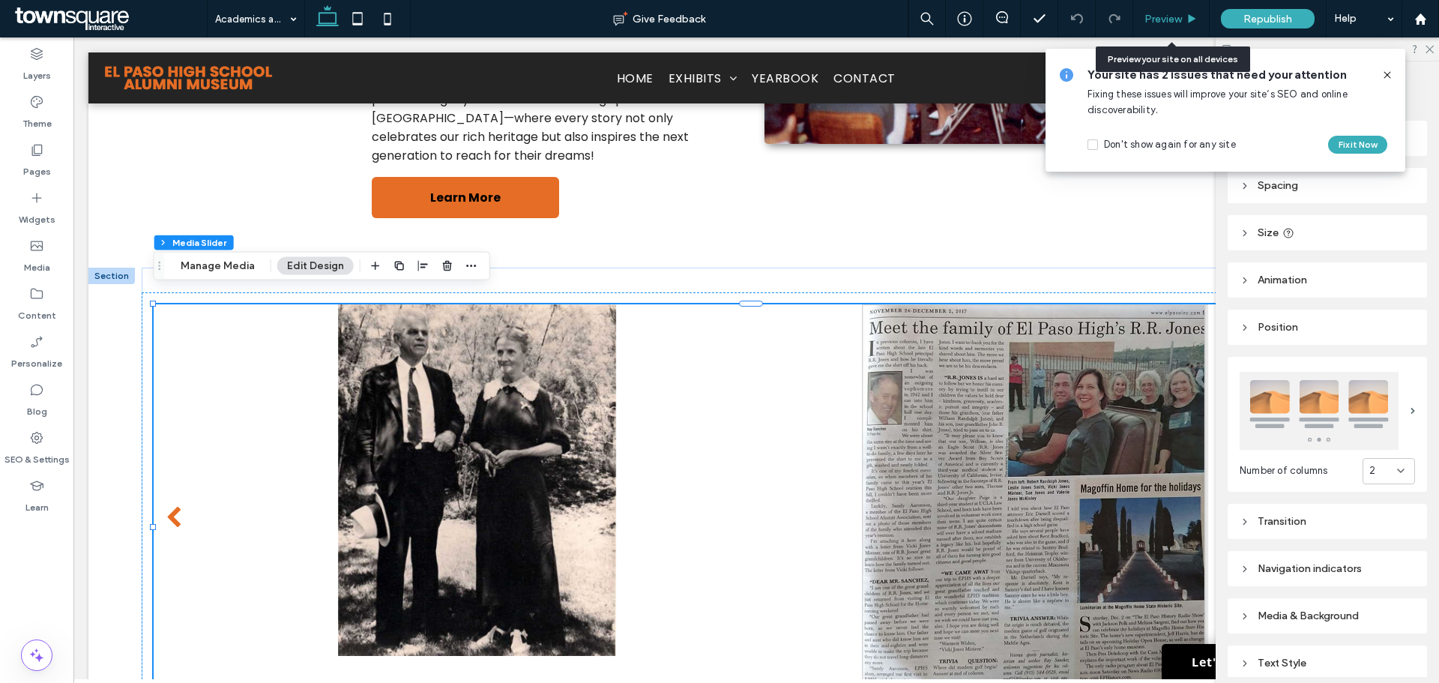
click at [1158, 9] on div "Preview" at bounding box center [1171, 18] width 76 height 37
click at [1164, 24] on span "Preview" at bounding box center [1162, 19] width 37 height 13
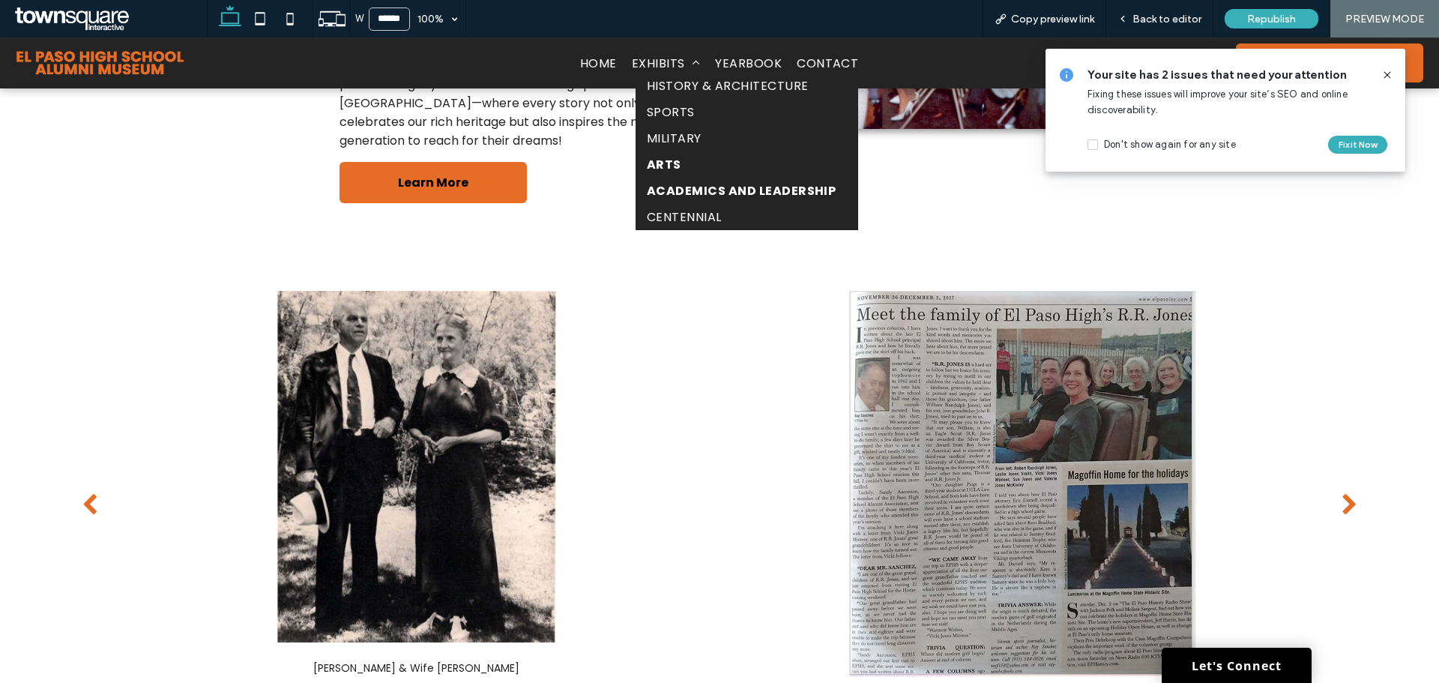
click at [659, 172] on span "Arts" at bounding box center [664, 164] width 34 height 19
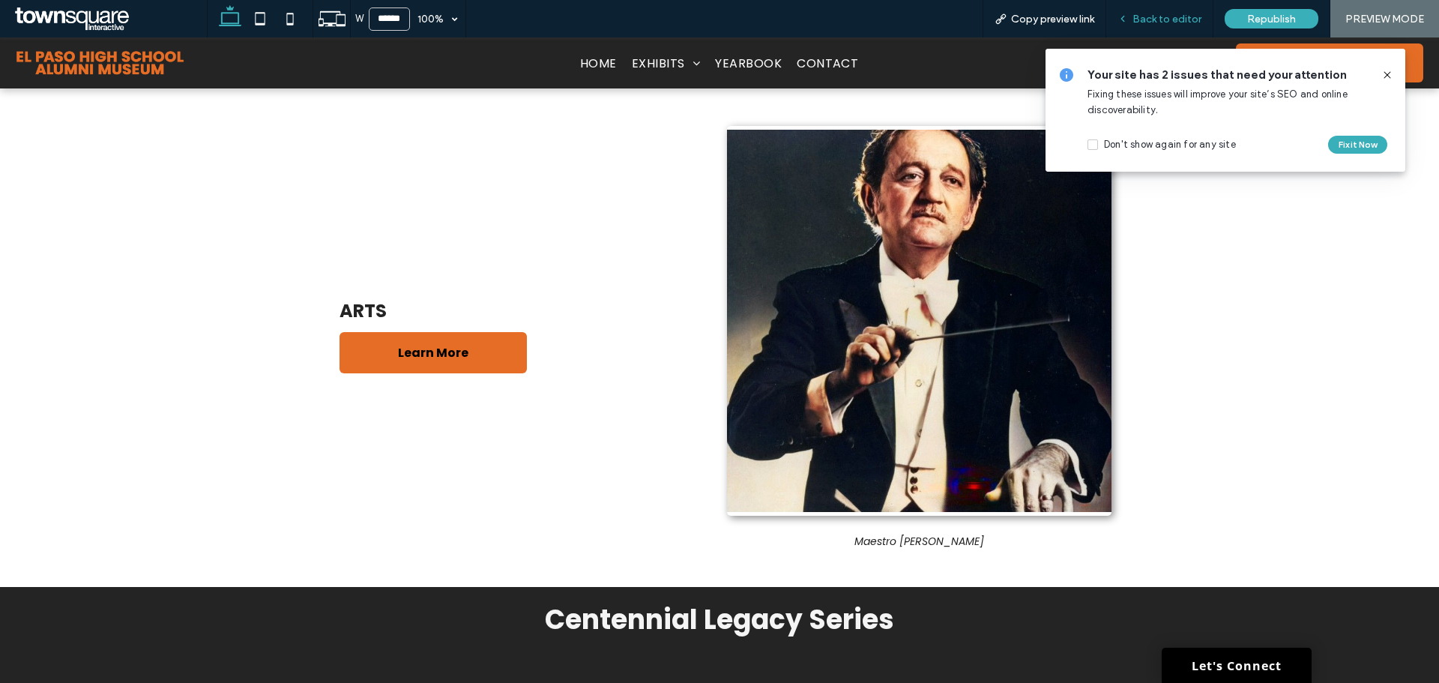
click at [1185, 17] on span "Back to editor" at bounding box center [1166, 19] width 69 height 13
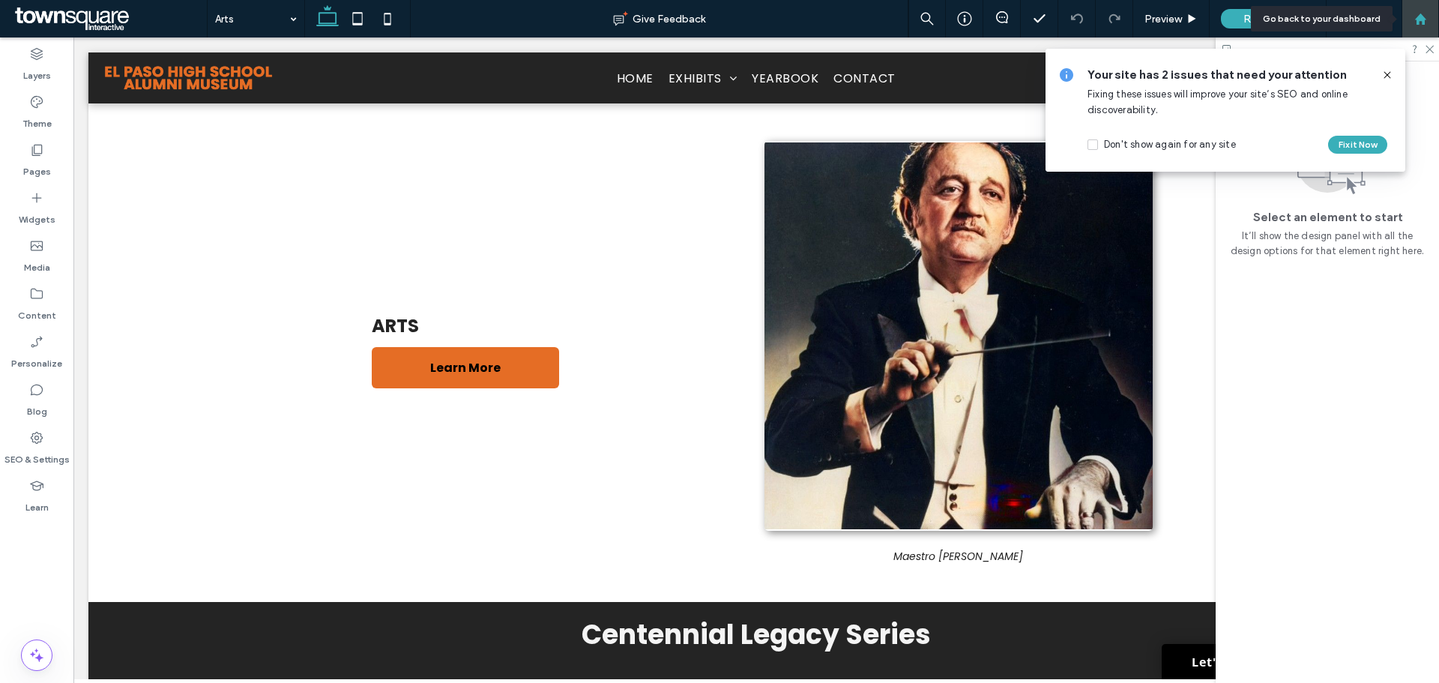
click at [1437, 25] on div at bounding box center [1419, 18] width 37 height 37
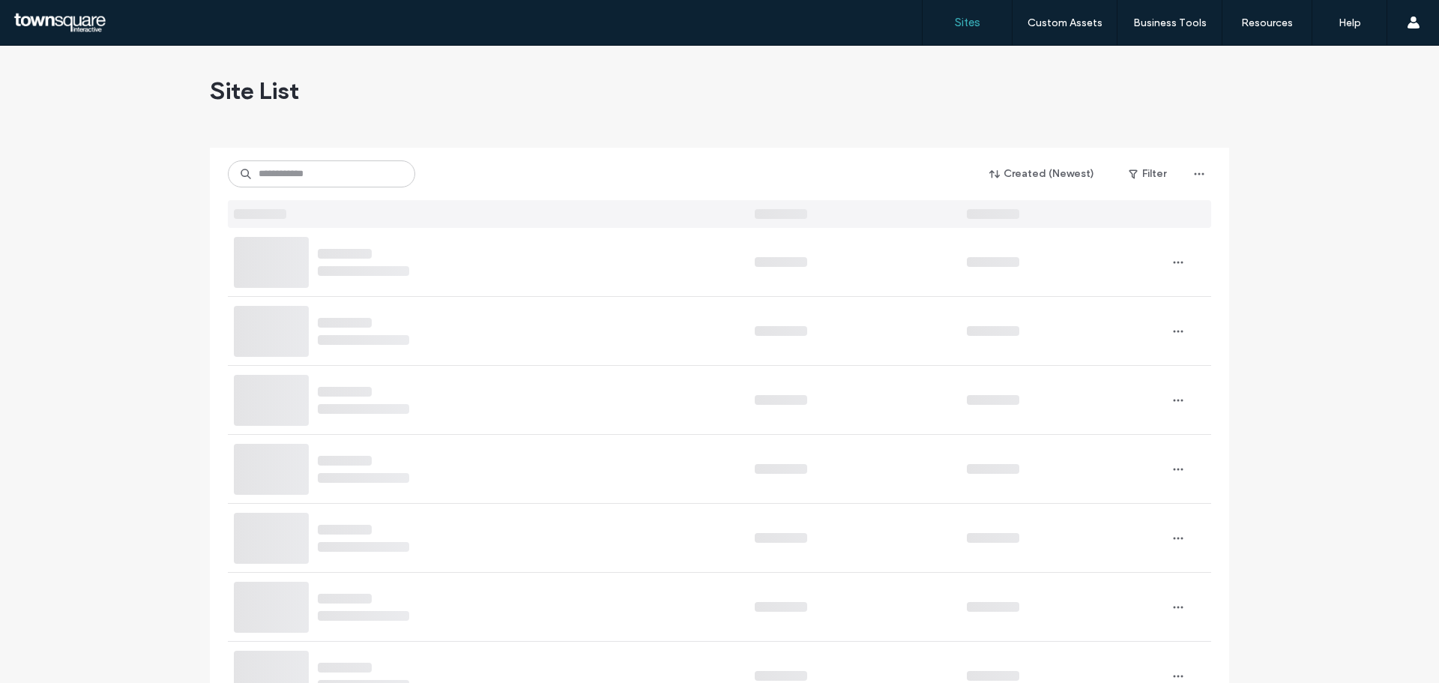
click at [254, 179] on input at bounding box center [321, 173] width 187 height 27
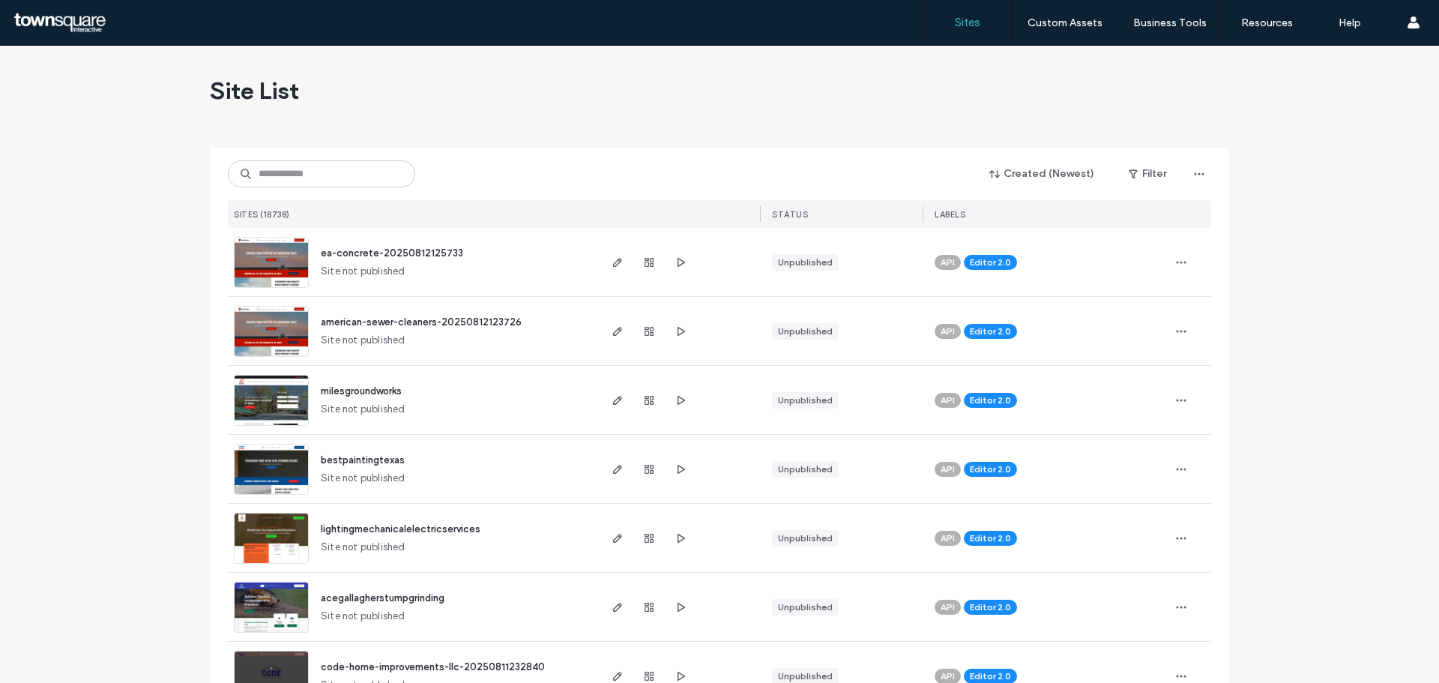
click at [275, 180] on input at bounding box center [321, 173] width 187 height 27
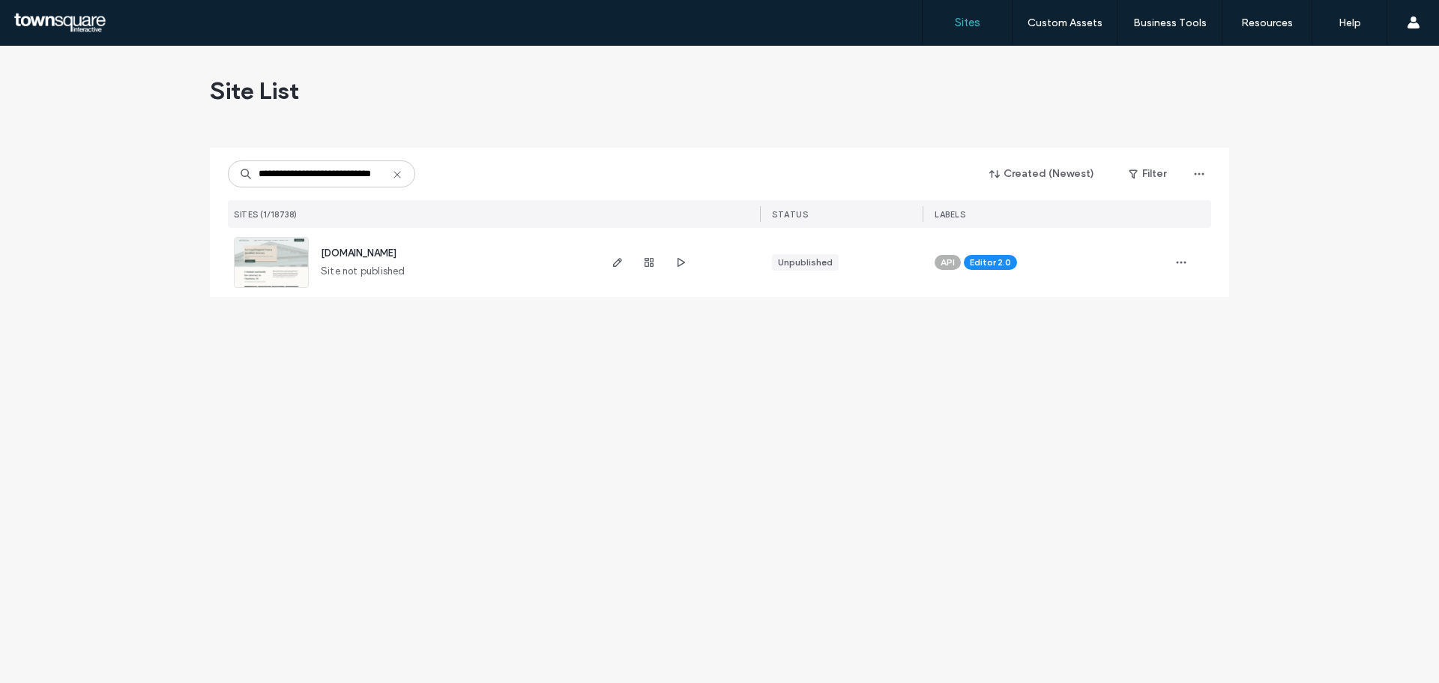
type input "**********"
click at [396, 256] on span "www.facingfentanylnow.org" at bounding box center [359, 252] width 76 height 11
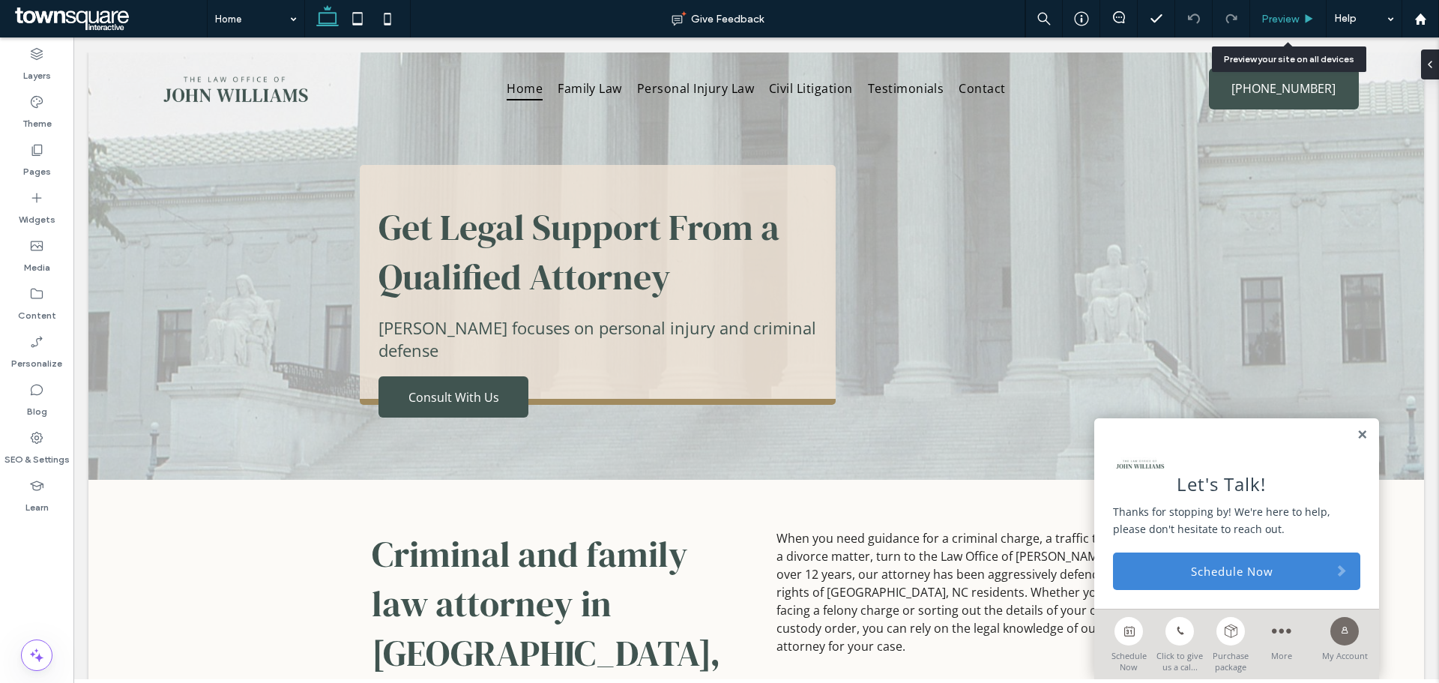
click at [1270, 19] on span "Preview" at bounding box center [1279, 19] width 37 height 13
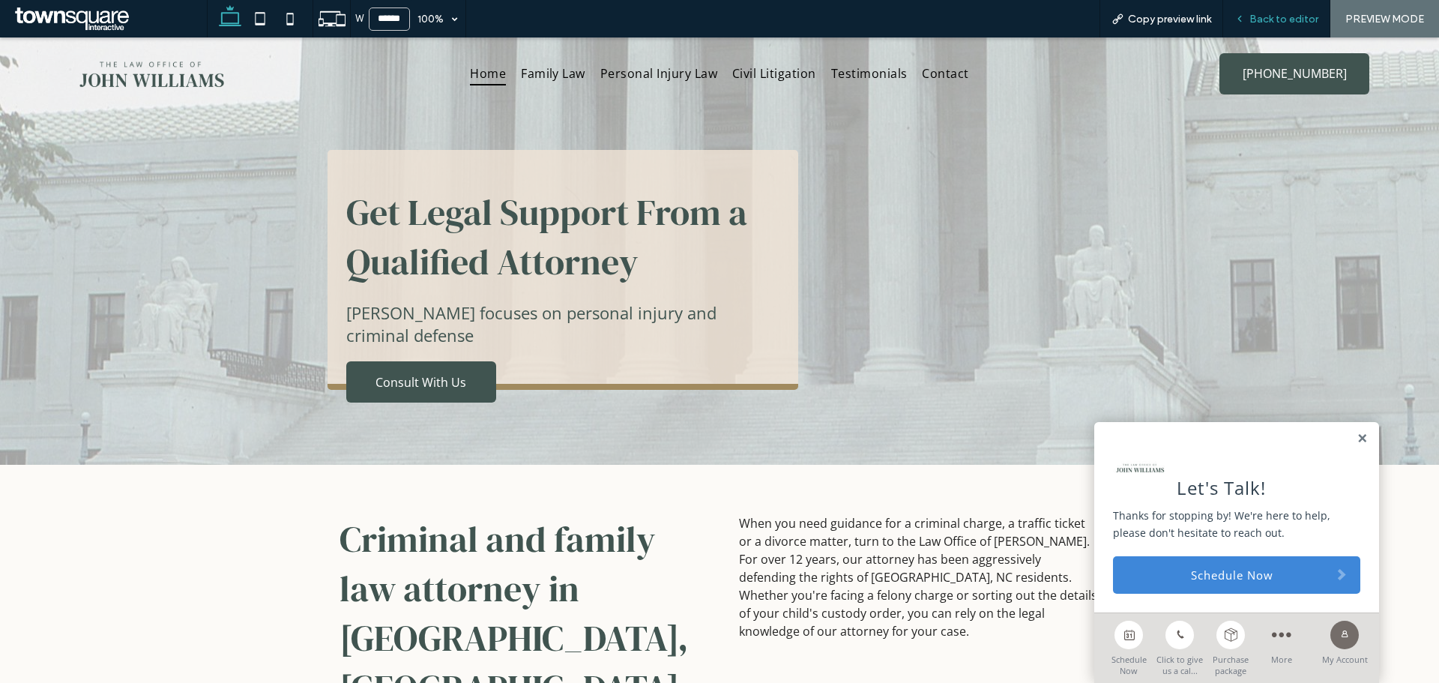
click at [1296, 29] on div "Back to editor" at bounding box center [1276, 18] width 107 height 37
click at [1275, 16] on span "Back to editor" at bounding box center [1283, 19] width 69 height 13
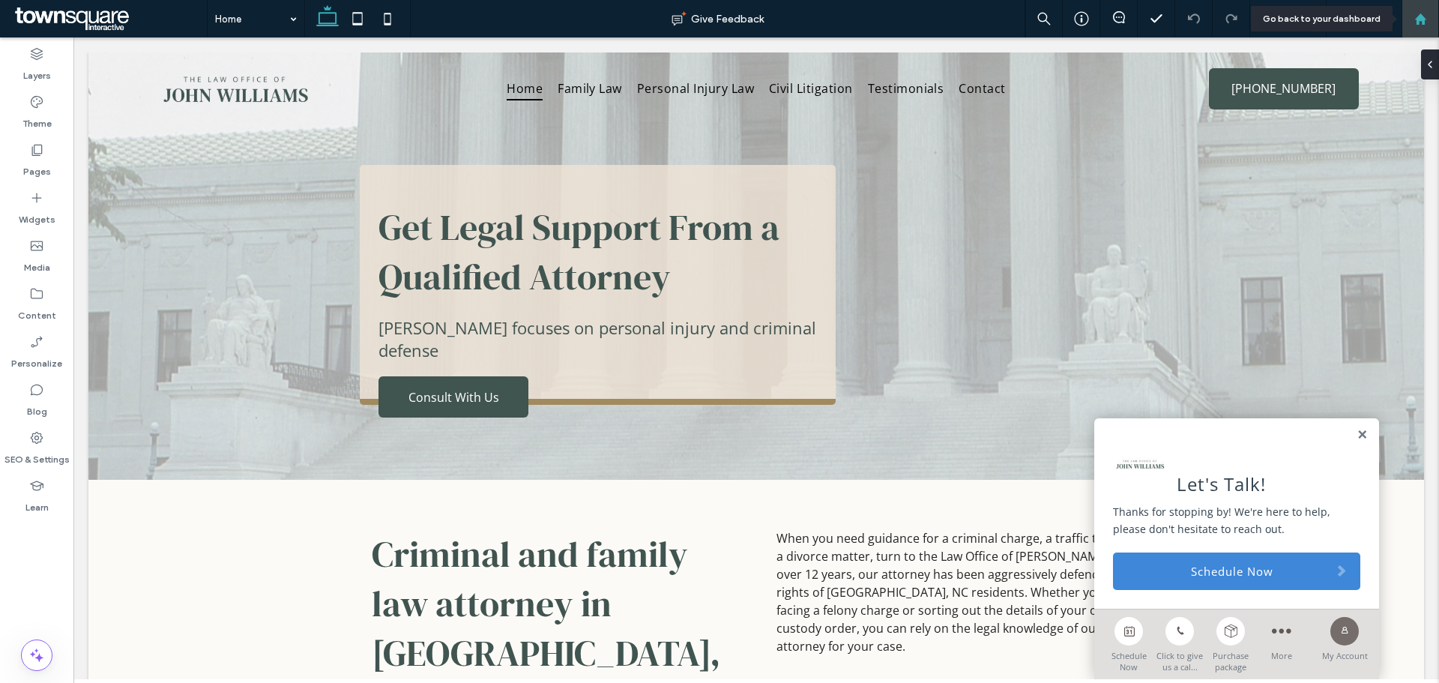
click at [1417, 19] on use at bounding box center [1419, 18] width 11 height 11
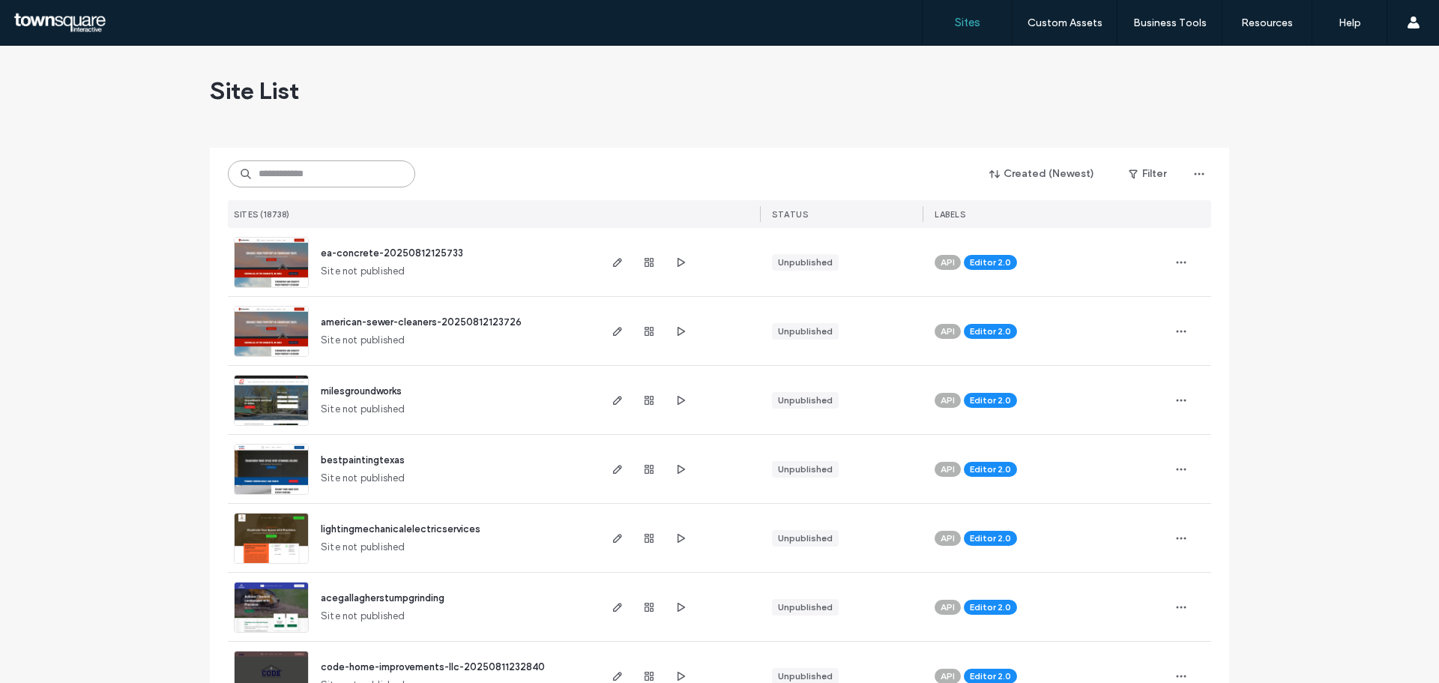
click at [340, 171] on input at bounding box center [321, 173] width 187 height 27
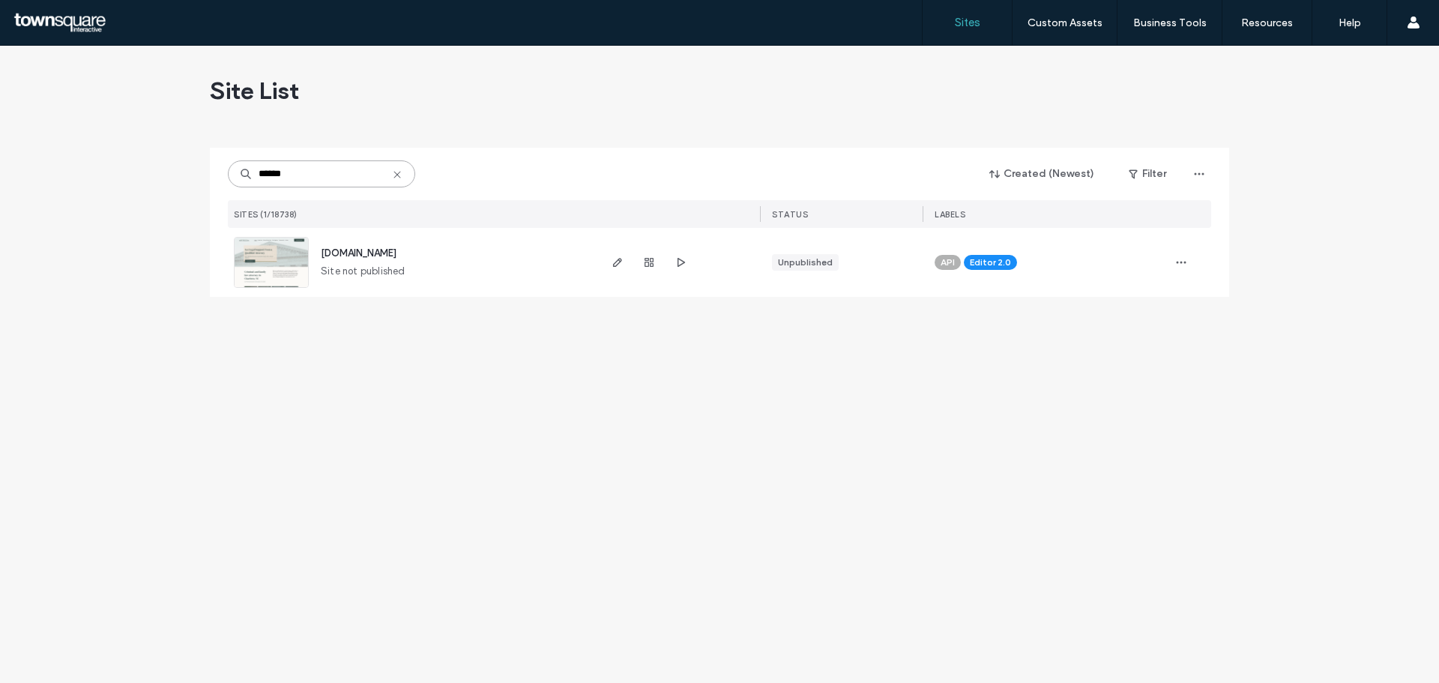
type input "******"
click at [378, 251] on span "www.facingfentanylnow.org" at bounding box center [359, 252] width 76 height 11
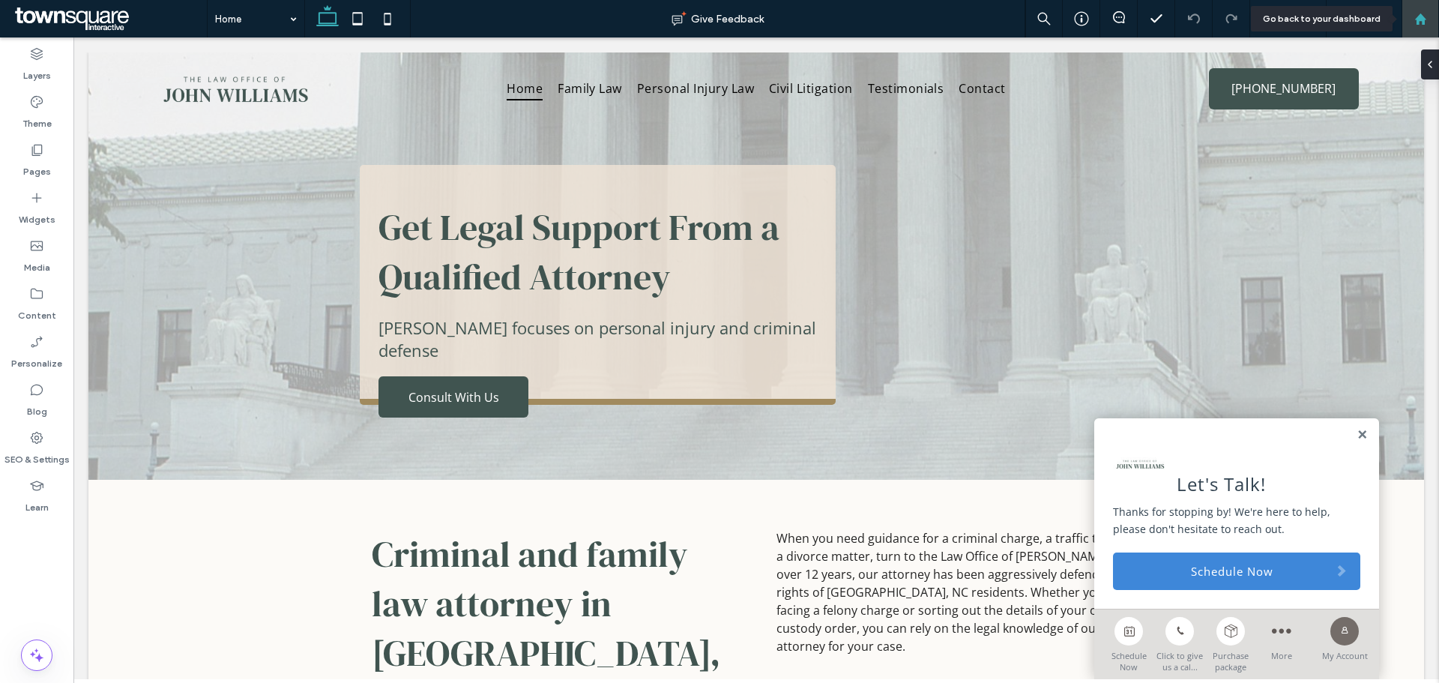
click at [1413, 3] on div at bounding box center [1419, 18] width 37 height 37
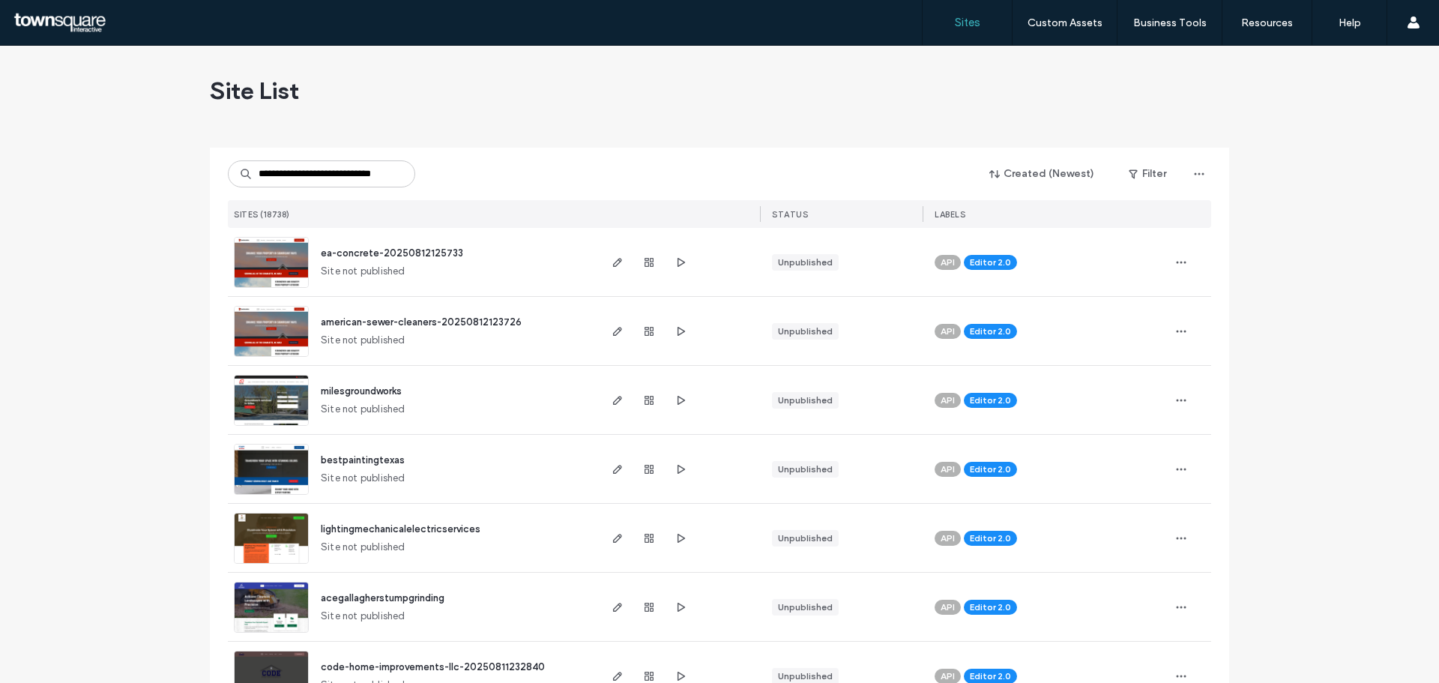
scroll to position [0, 18]
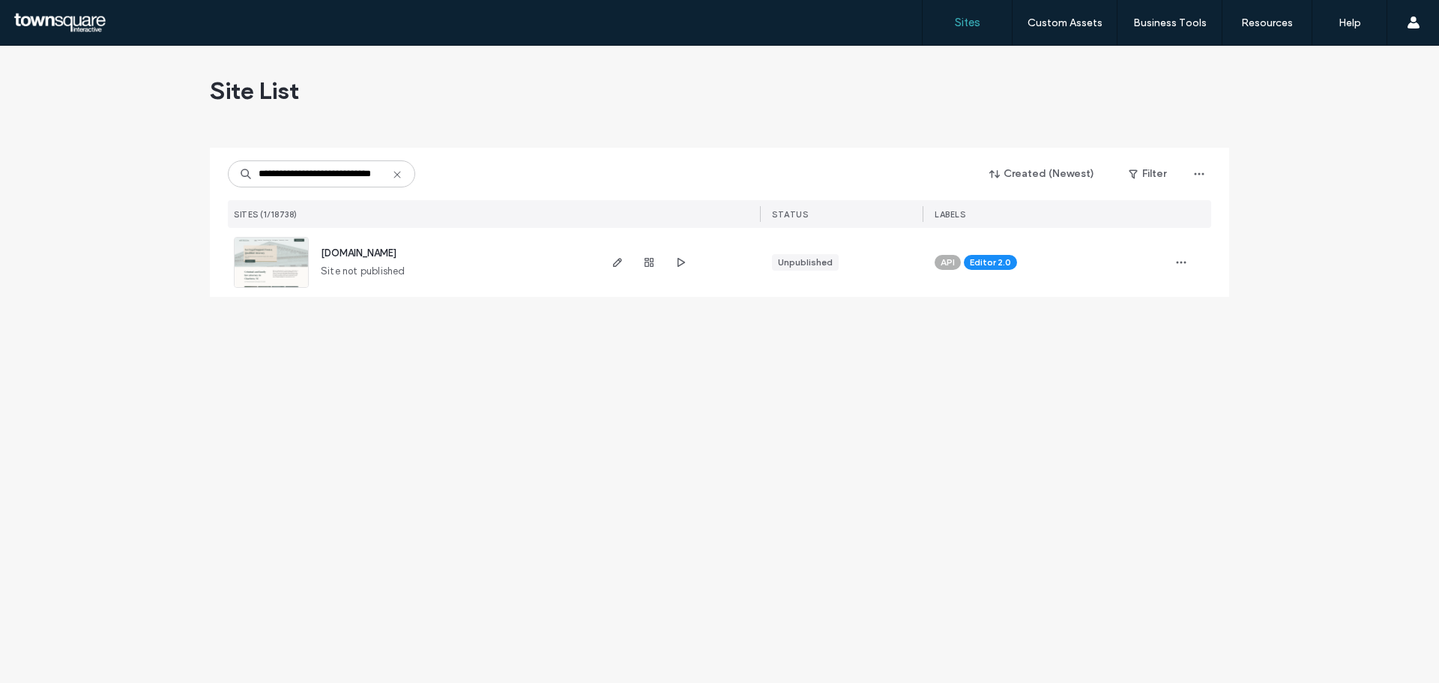
type input "**********"
click at [396, 250] on span "www.facingfentanylnow.org" at bounding box center [359, 252] width 76 height 11
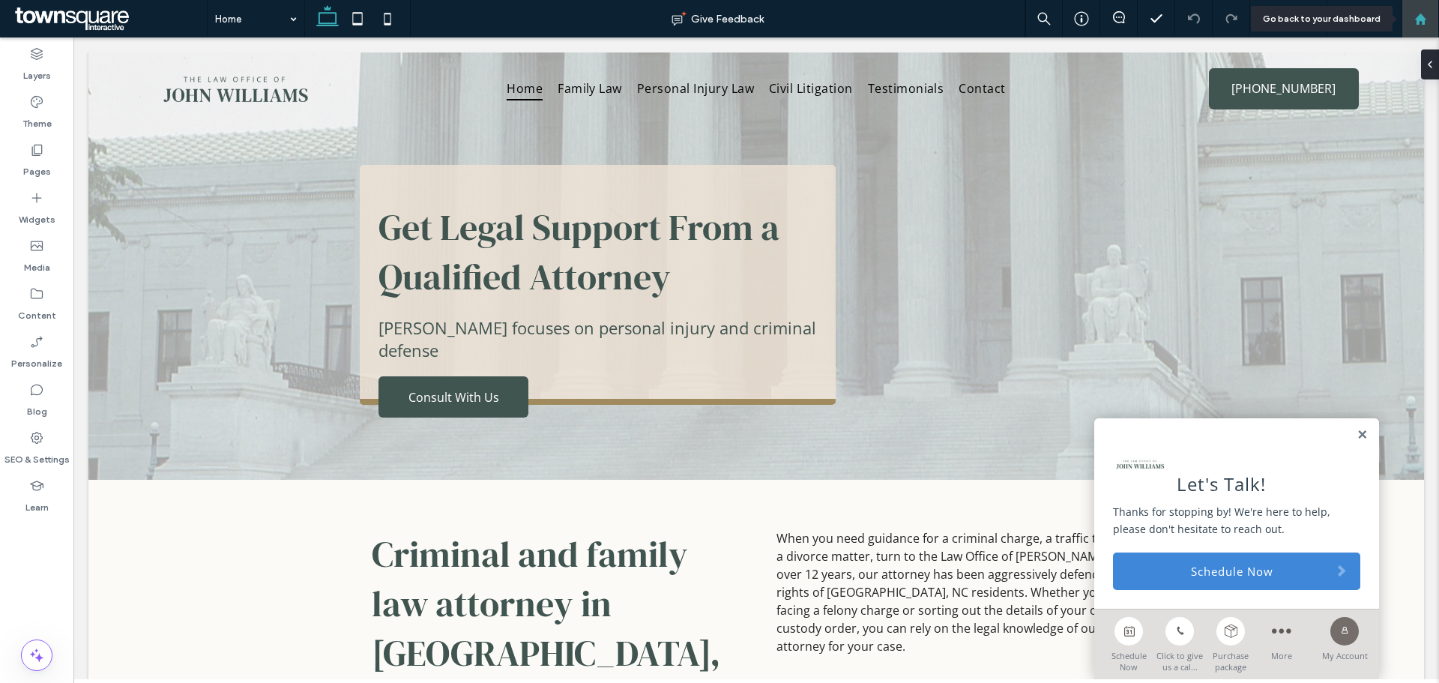
click at [1430, 14] on div at bounding box center [1420, 19] width 36 height 13
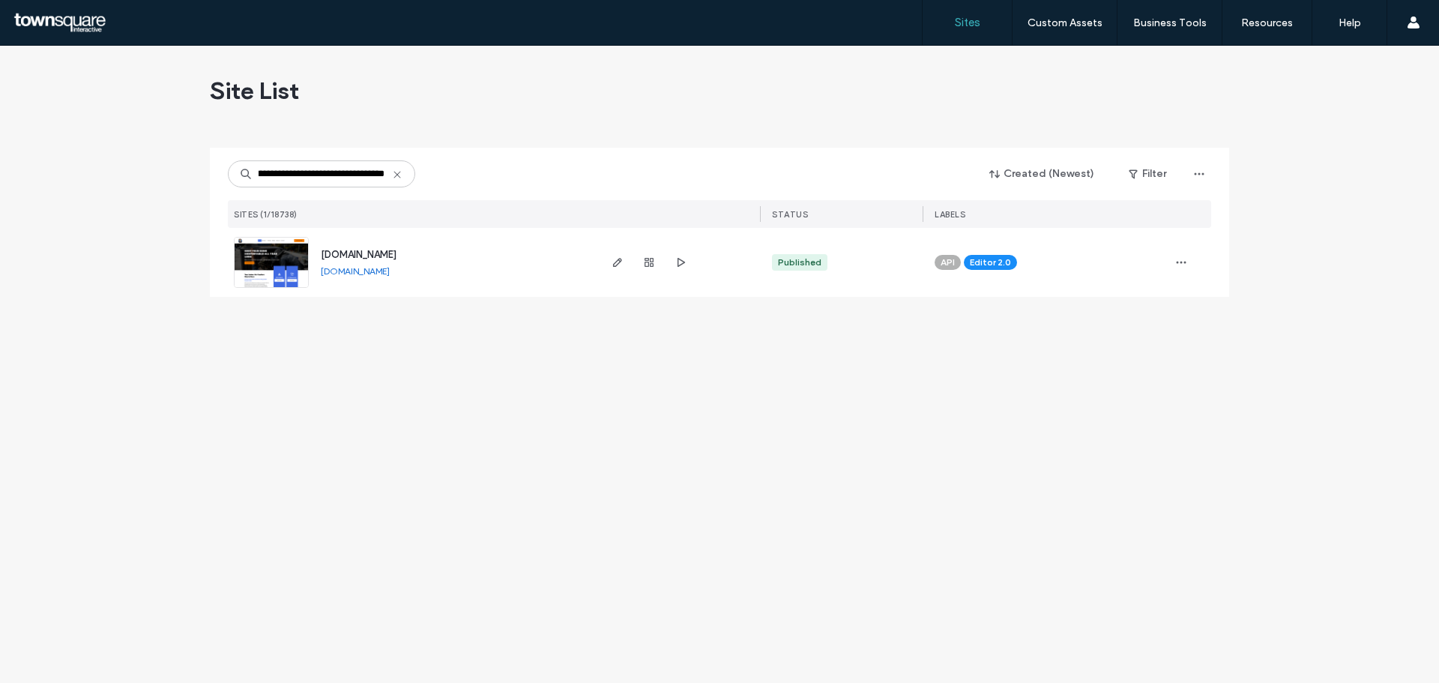
type input "**********"
click at [333, 255] on span "[DOMAIN_NAME]" at bounding box center [359, 254] width 76 height 11
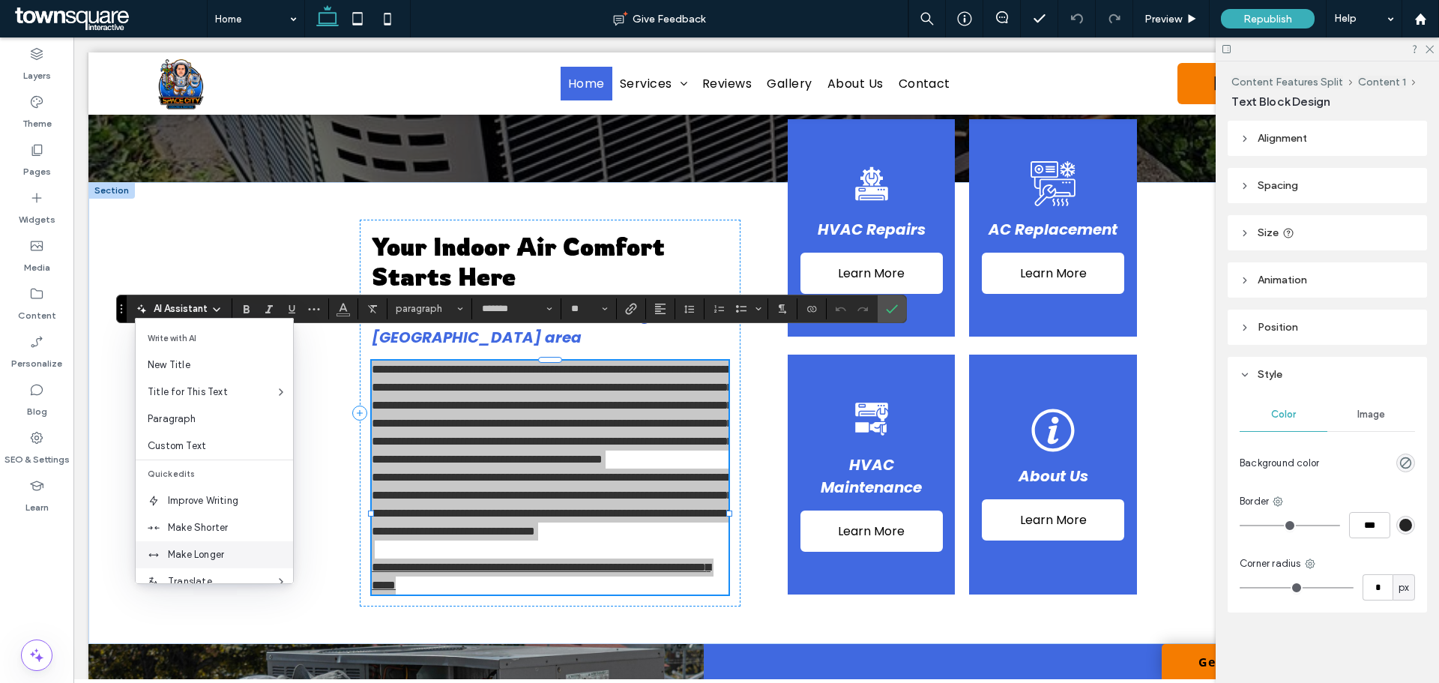
click at [188, 549] on span "Make Longer" at bounding box center [230, 554] width 125 height 15
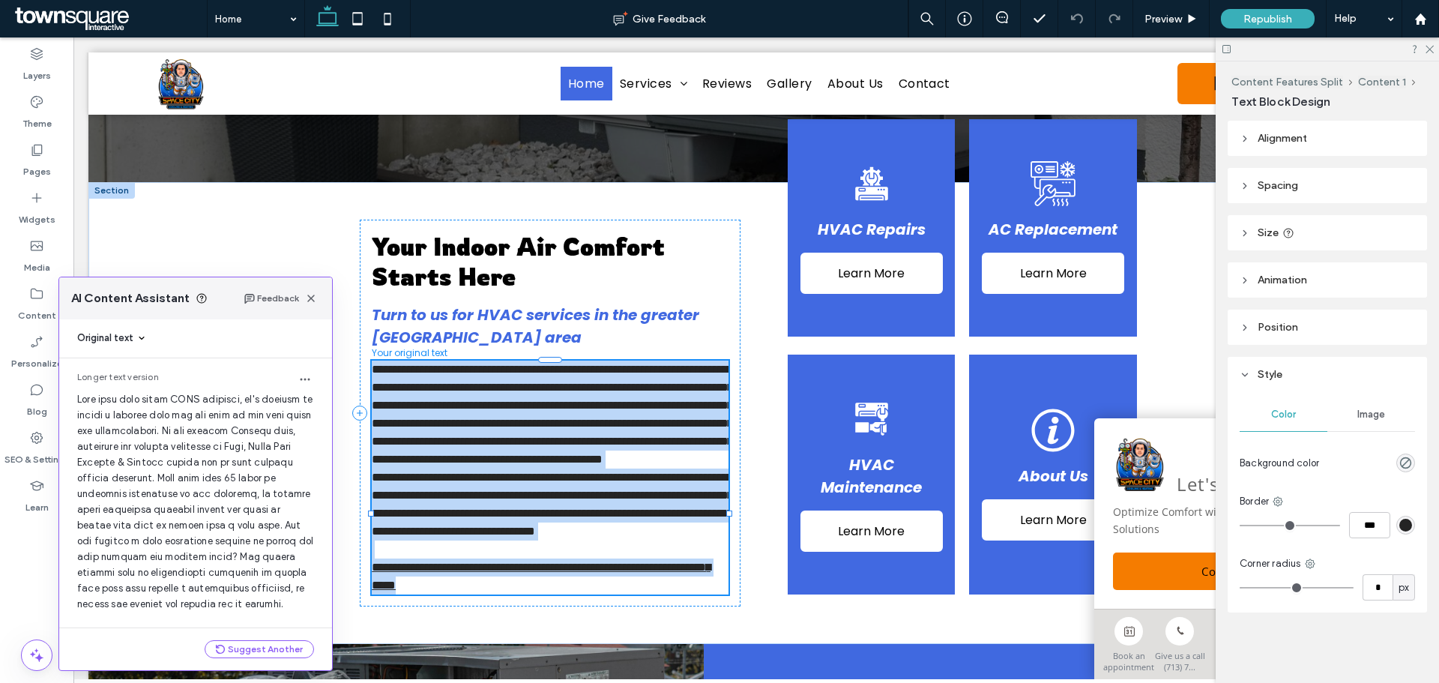
scroll to position [285, 0]
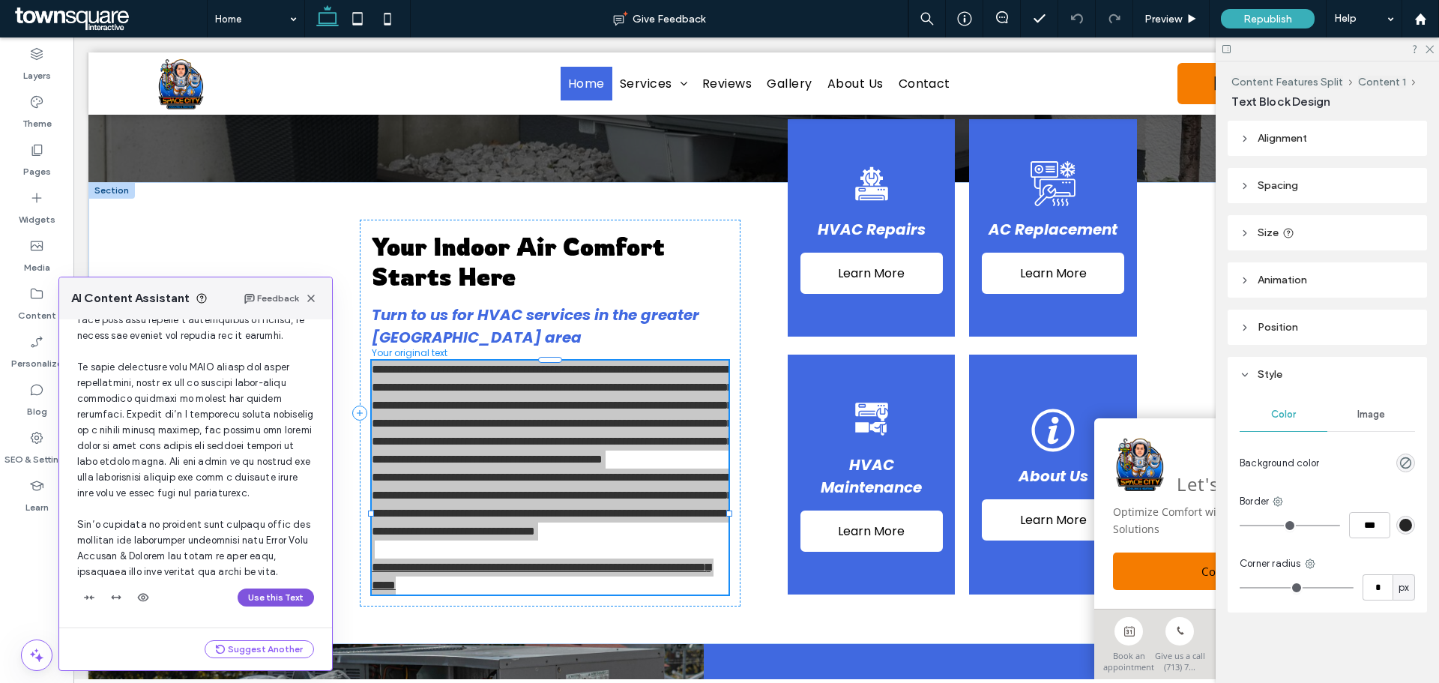
drag, startPoint x: 262, startPoint y: 596, endPoint x: 199, endPoint y: 549, distance: 78.7
click at [262, 596] on button "Use this Text" at bounding box center [276, 597] width 76 height 18
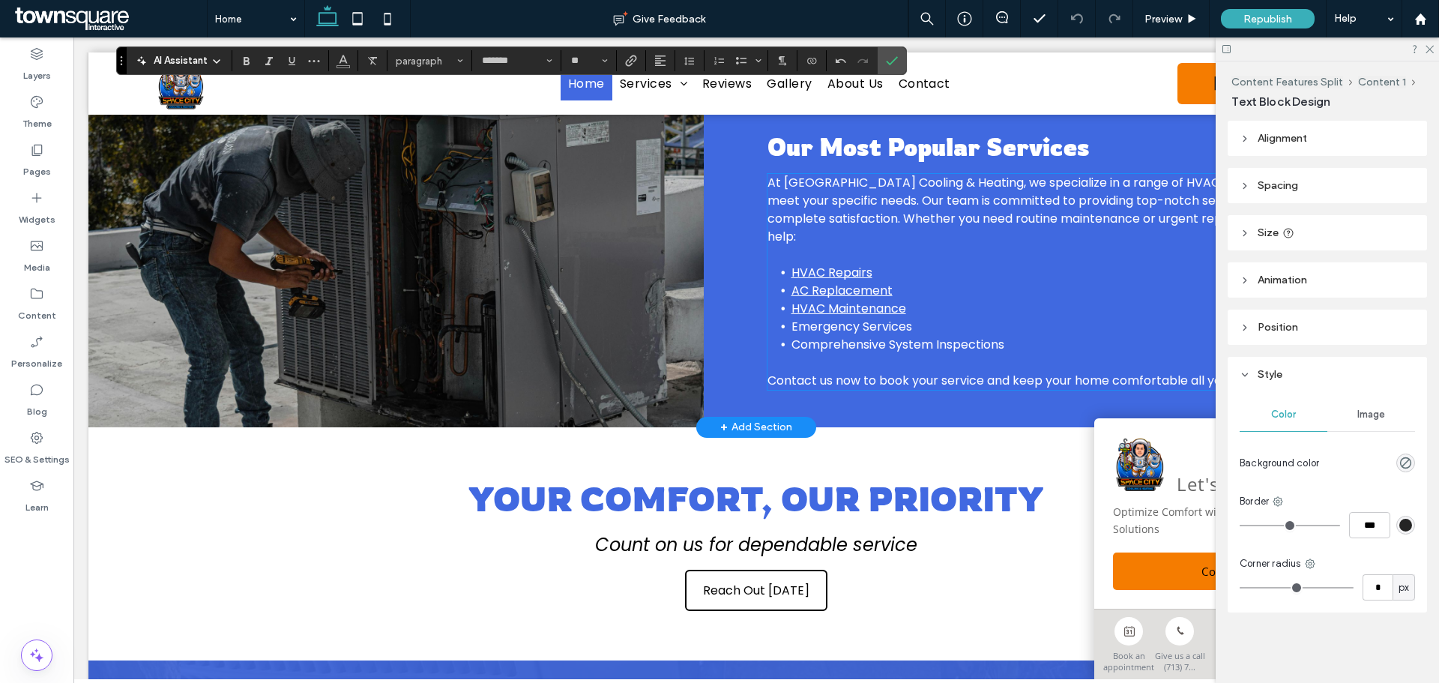
scroll to position [979, 0]
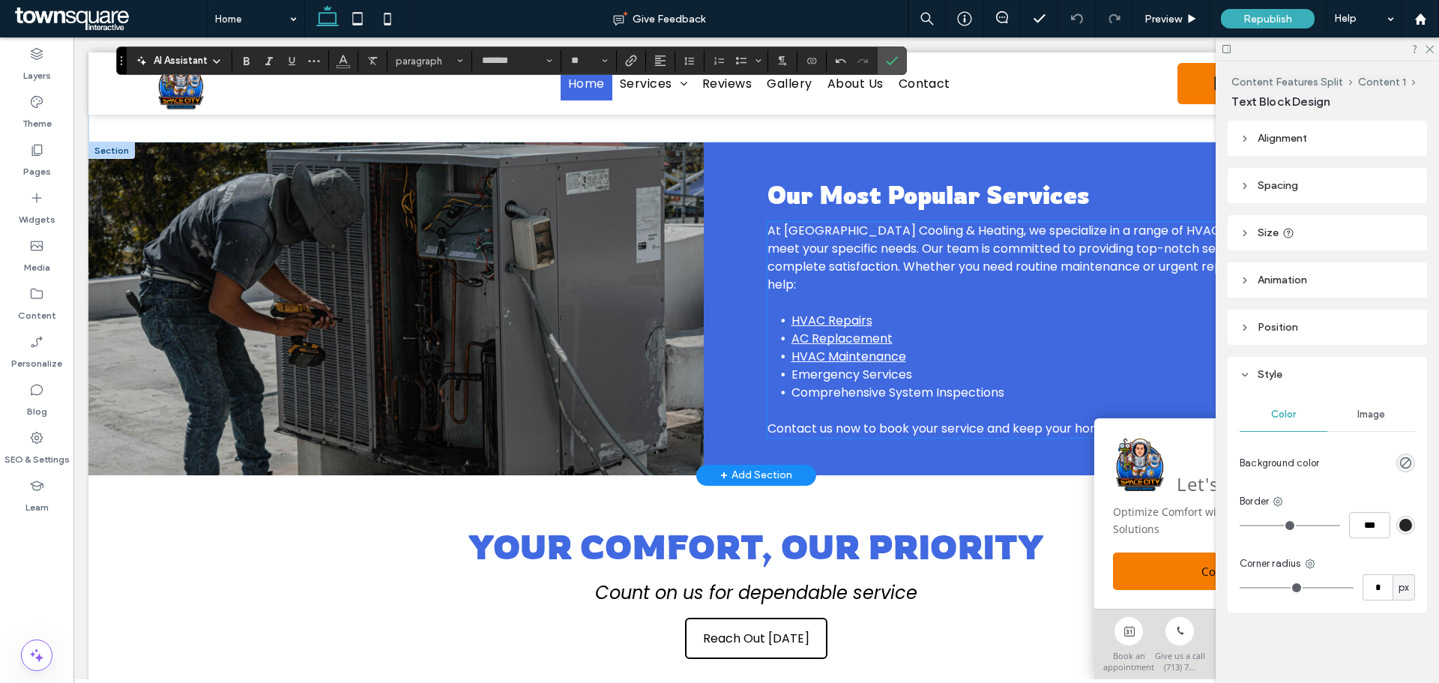
click at [784, 293] on span "At Space City Cooling & Heating, we specialize in a range of HVAC services desi…" at bounding box center [1059, 257] width 585 height 71
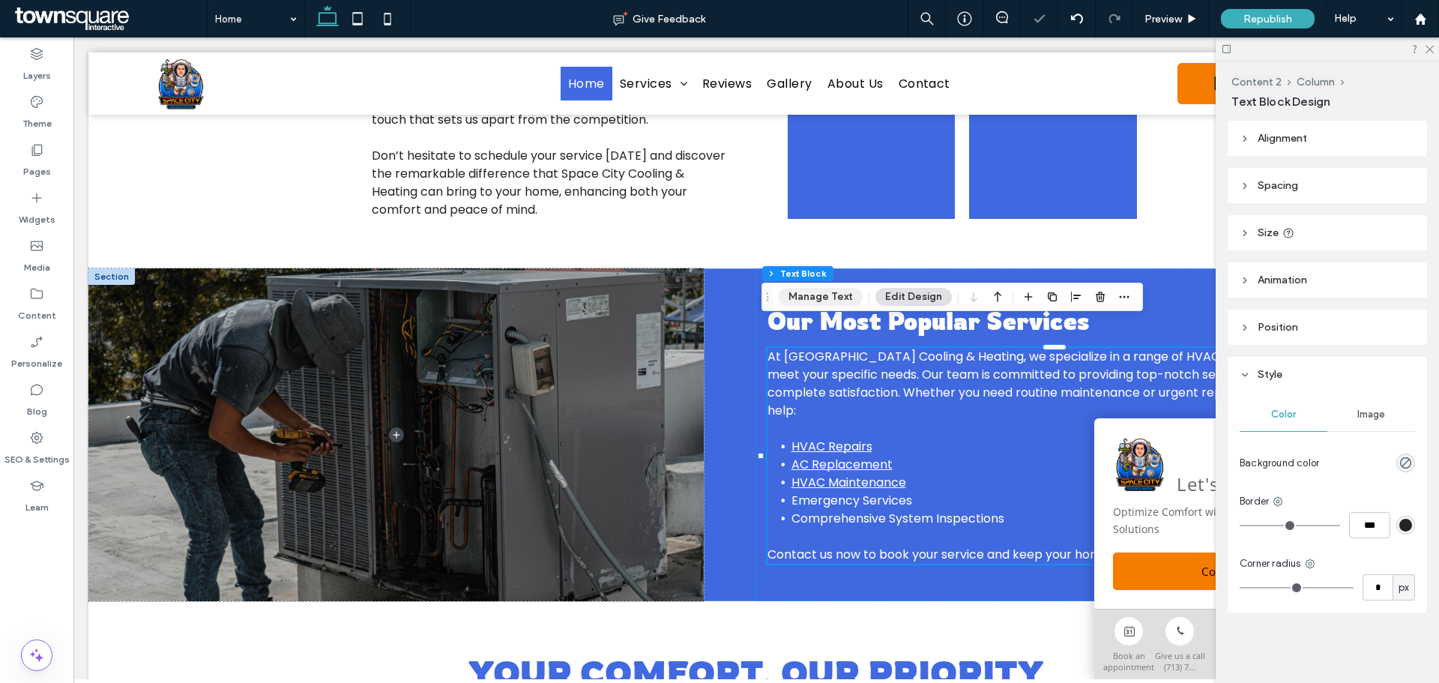
drag, startPoint x: 804, startPoint y: 303, endPoint x: 730, endPoint y: 264, distance: 83.8
click at [804, 303] on button "Manage Text" at bounding box center [821, 297] width 84 height 18
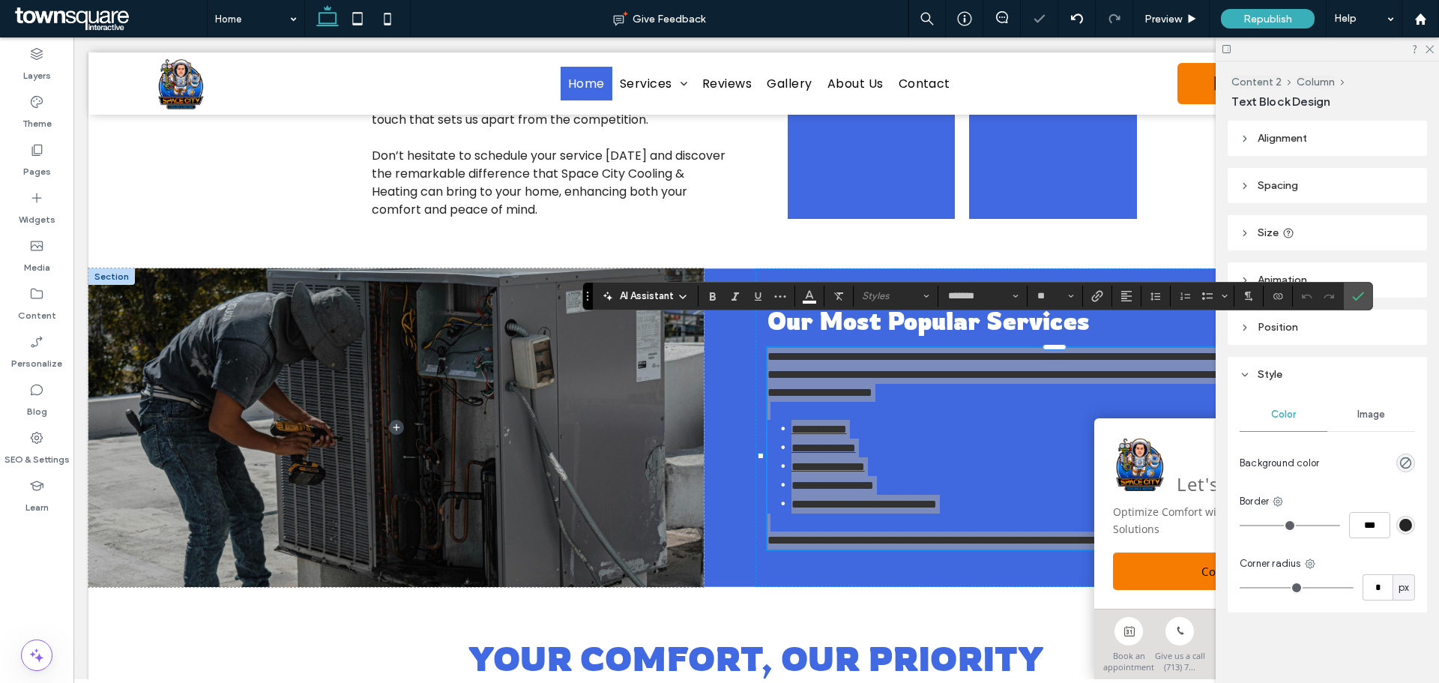
click at [657, 299] on span "AI Assistant" at bounding box center [647, 295] width 54 height 15
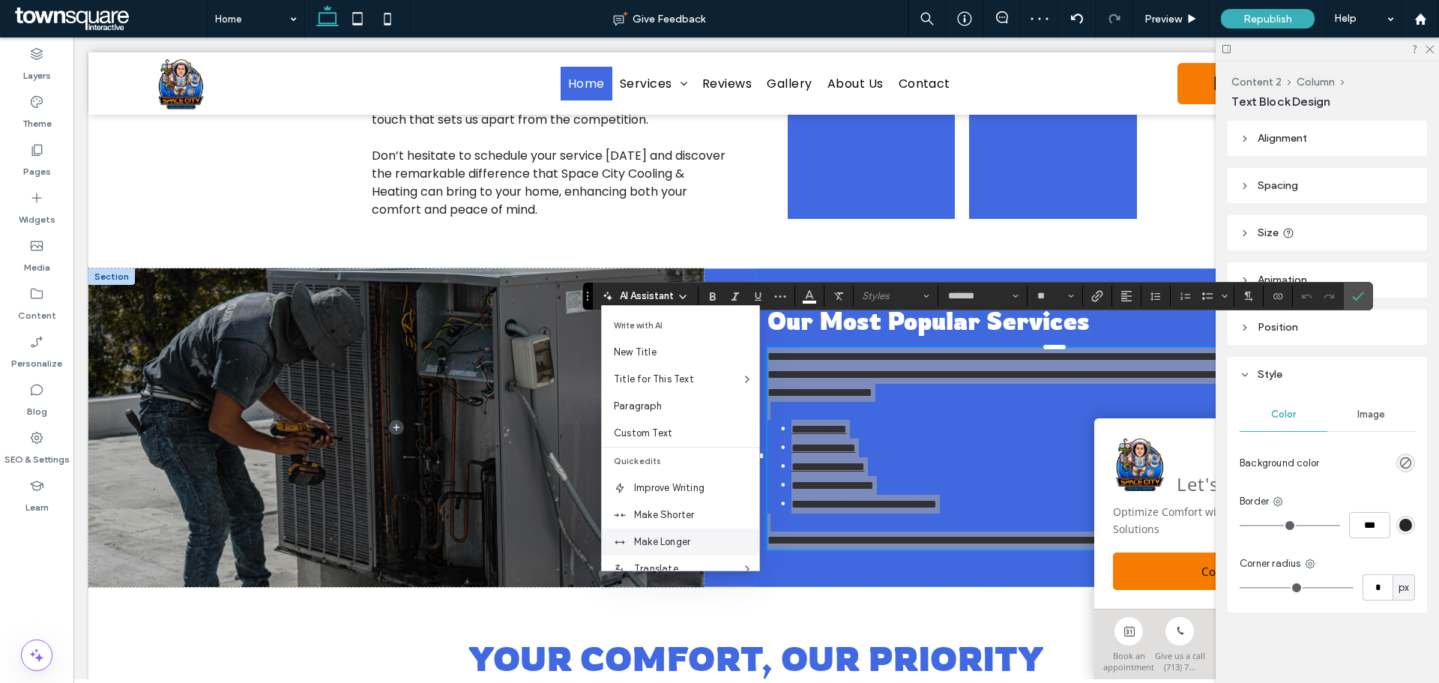
click at [659, 537] on span "Make Longer" at bounding box center [696, 541] width 125 height 15
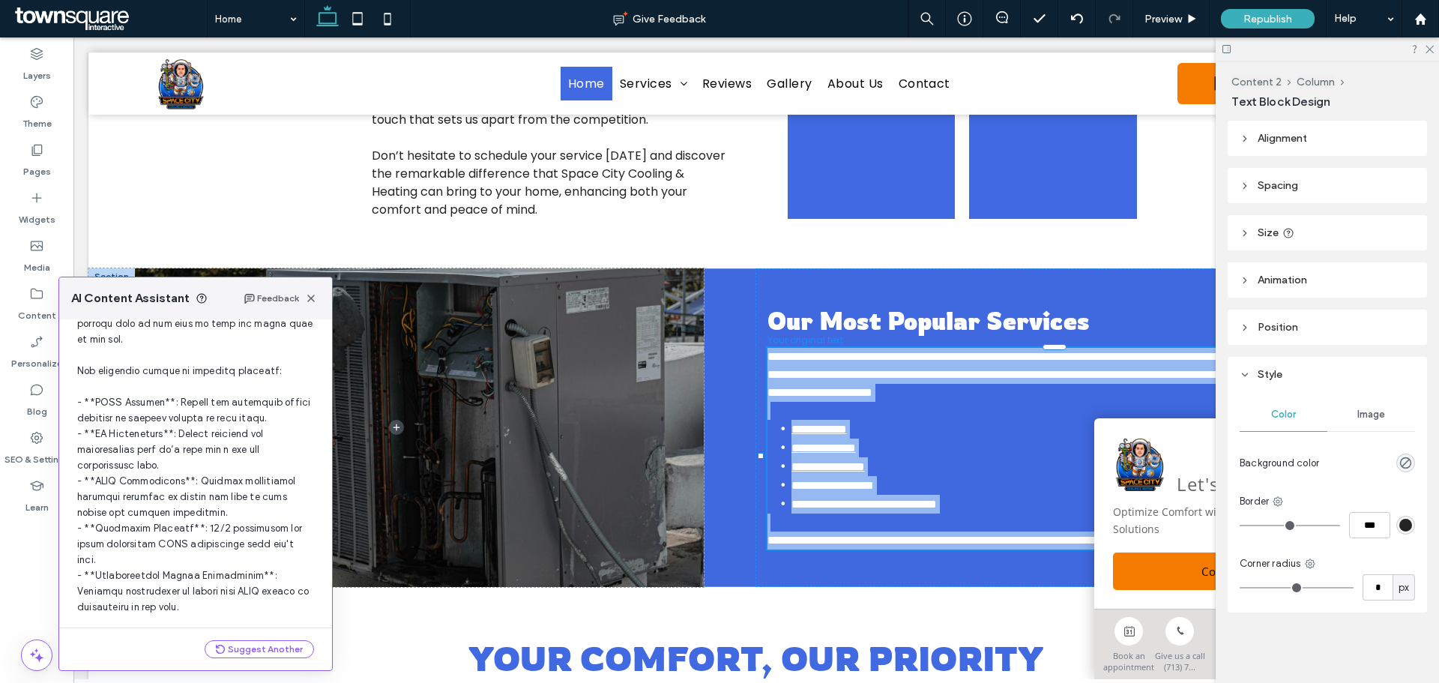
scroll to position [363, 0]
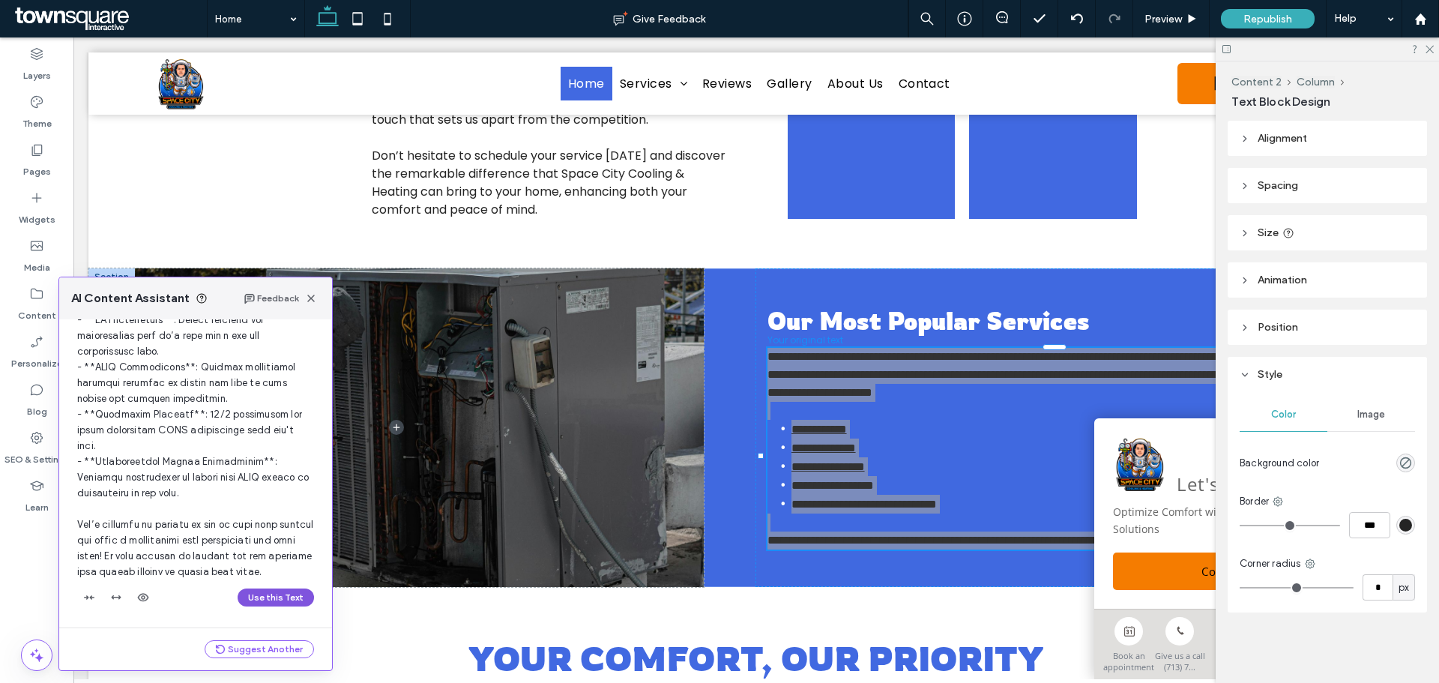
click at [262, 590] on button "Use this Text" at bounding box center [276, 597] width 76 height 18
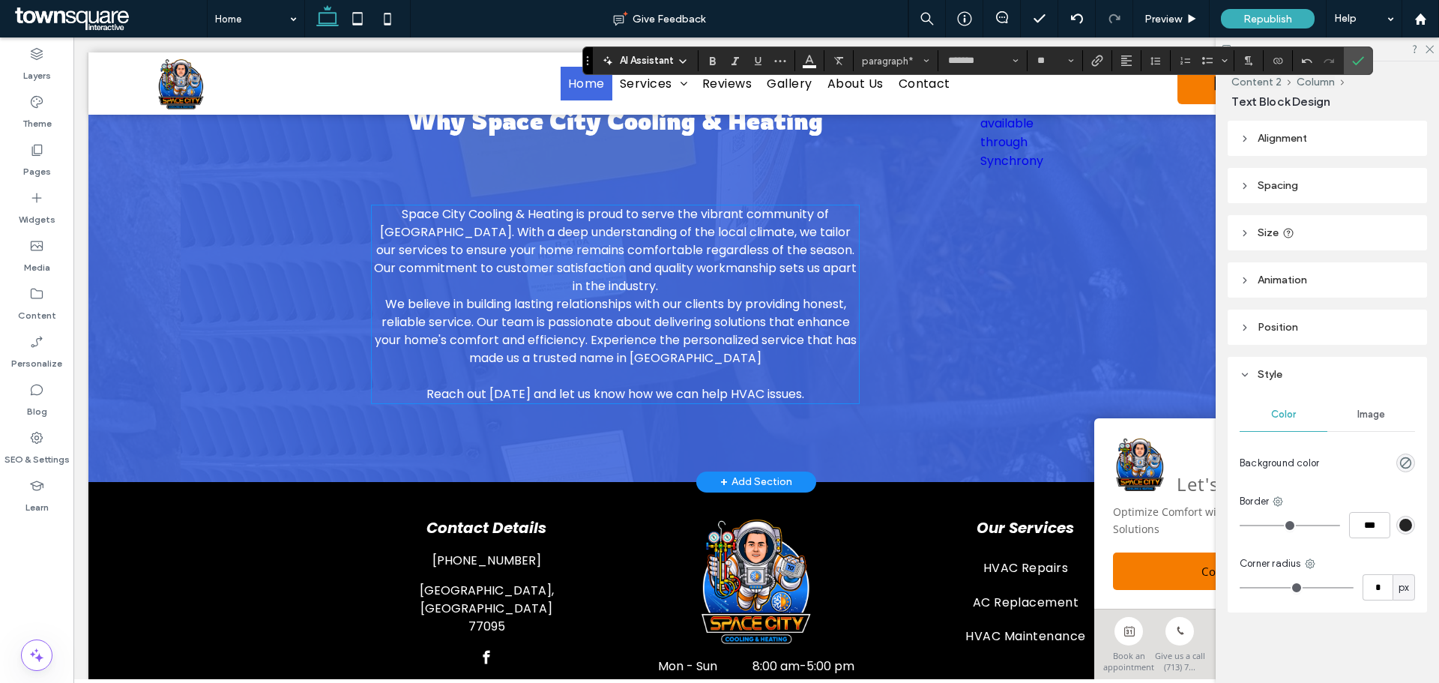
scroll to position [1954, 0]
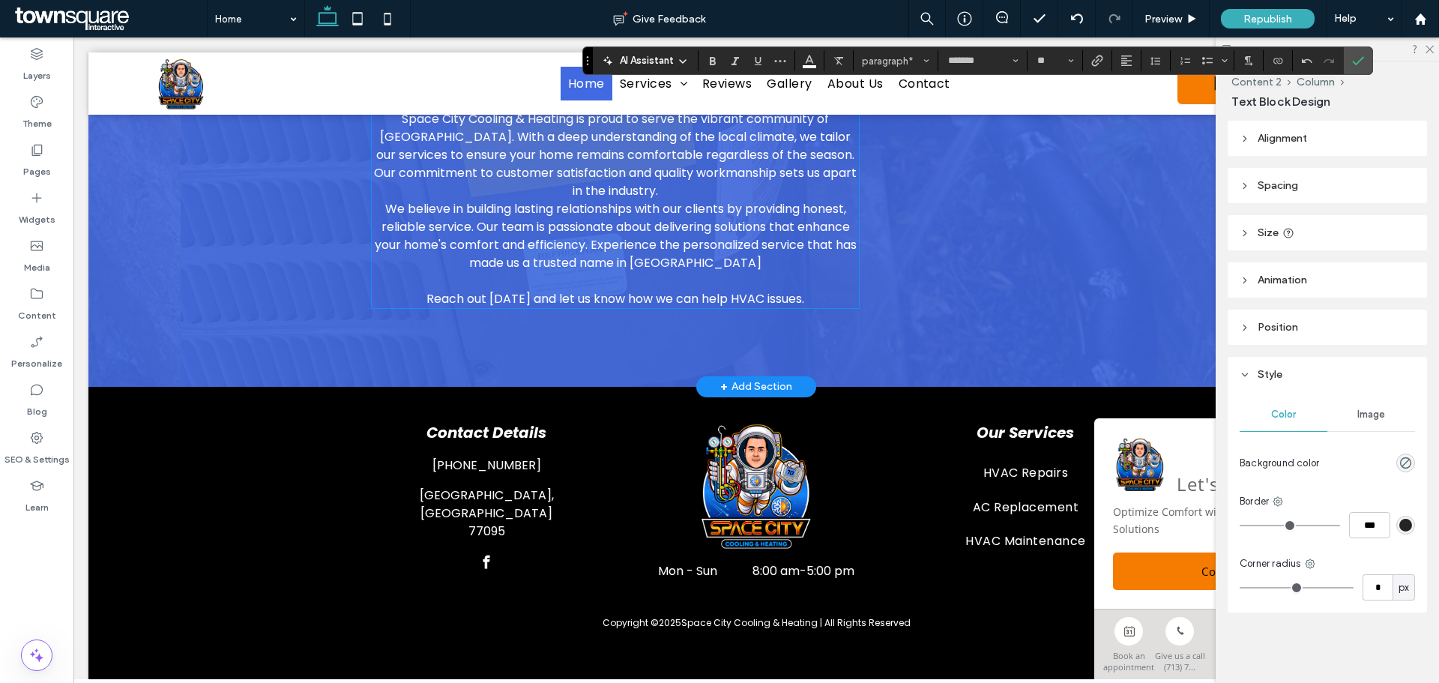
click at [513, 290] on p at bounding box center [615, 281] width 487 height 18
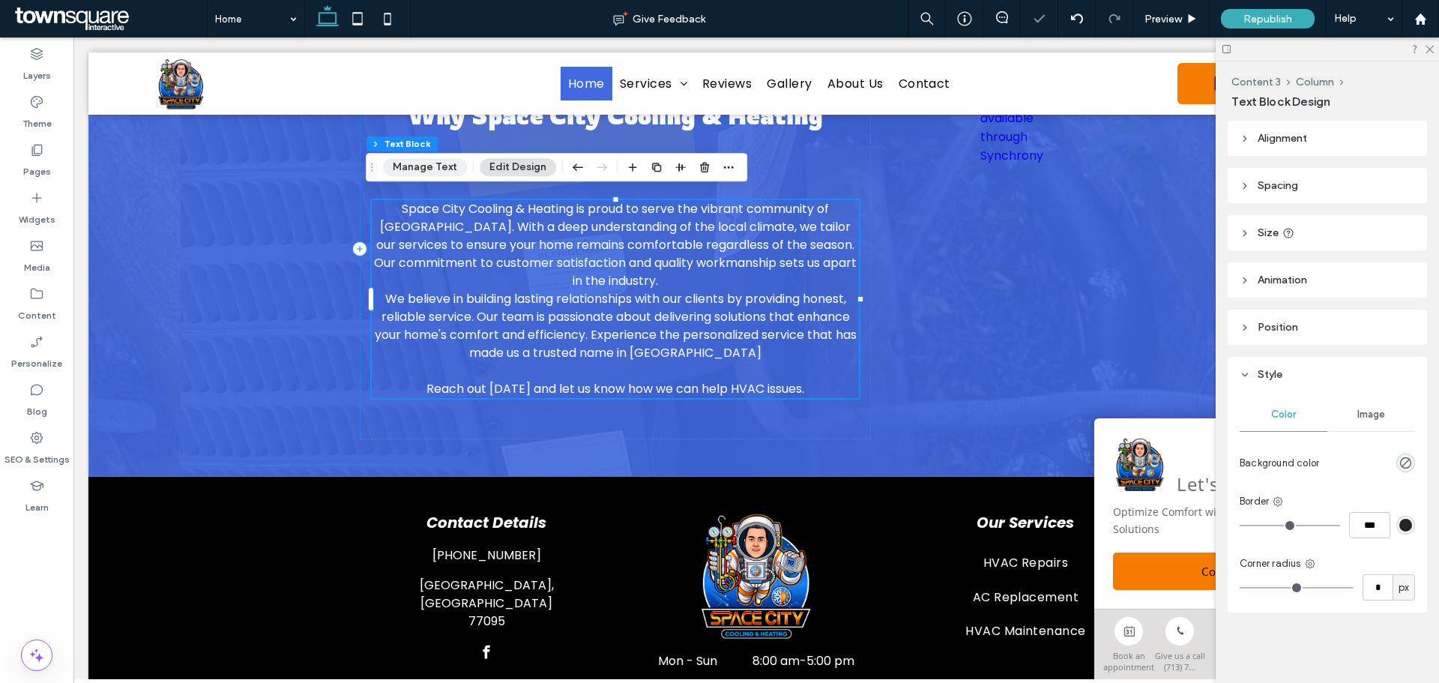
click at [434, 167] on button "Manage Text" at bounding box center [425, 167] width 84 height 18
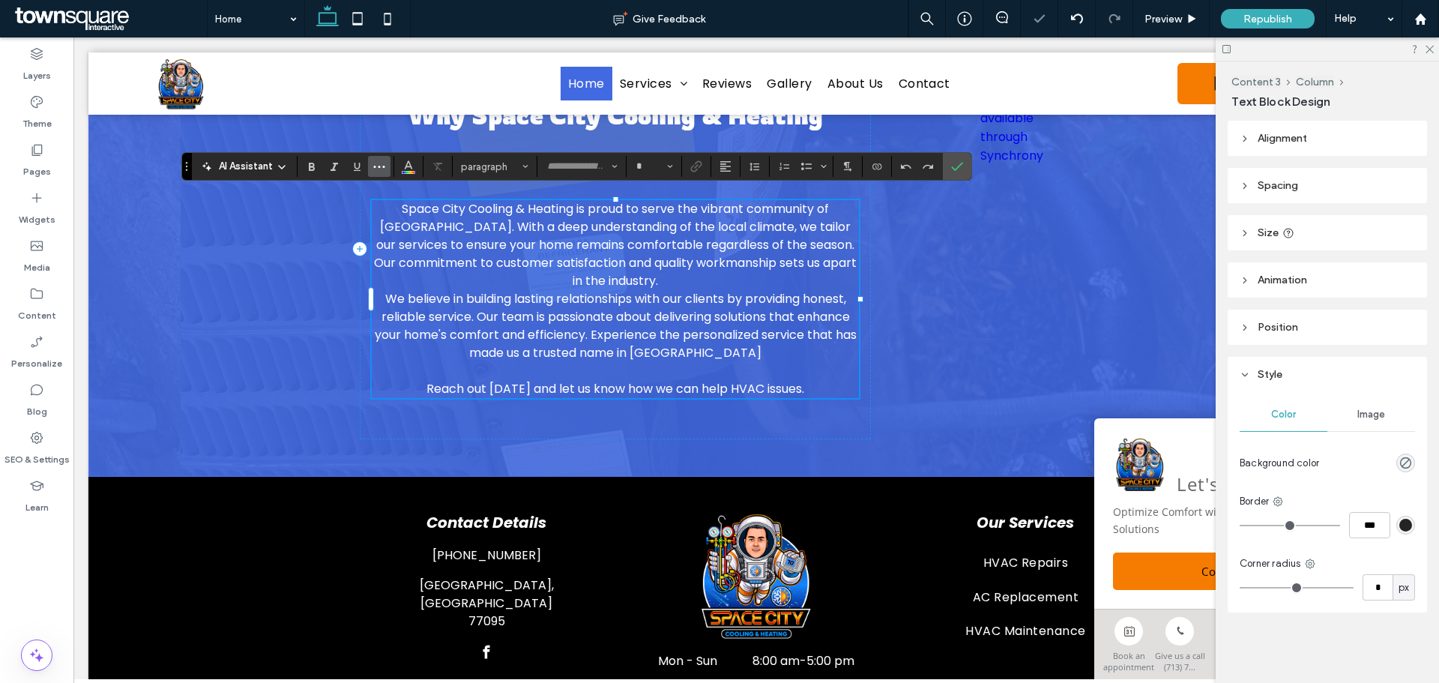
type input "*******"
type input "**"
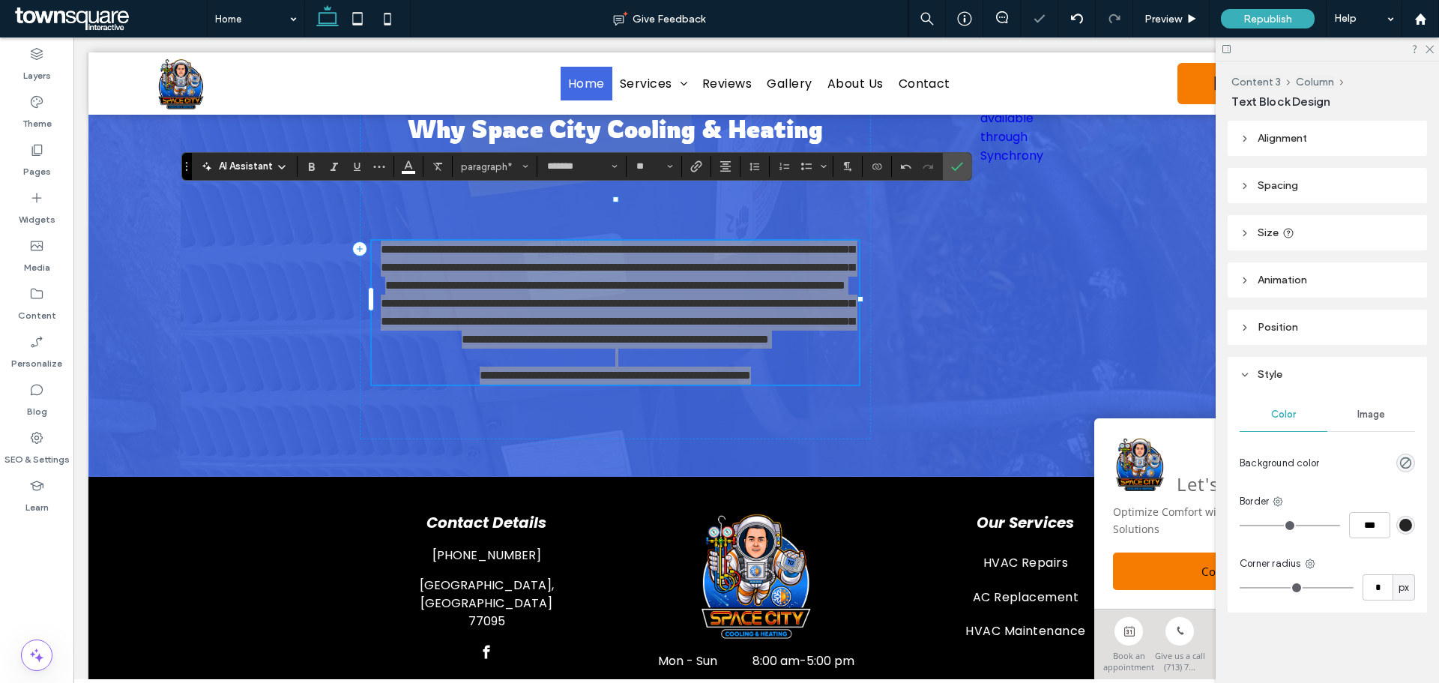
click at [267, 166] on span "AI Assistant" at bounding box center [246, 166] width 54 height 15
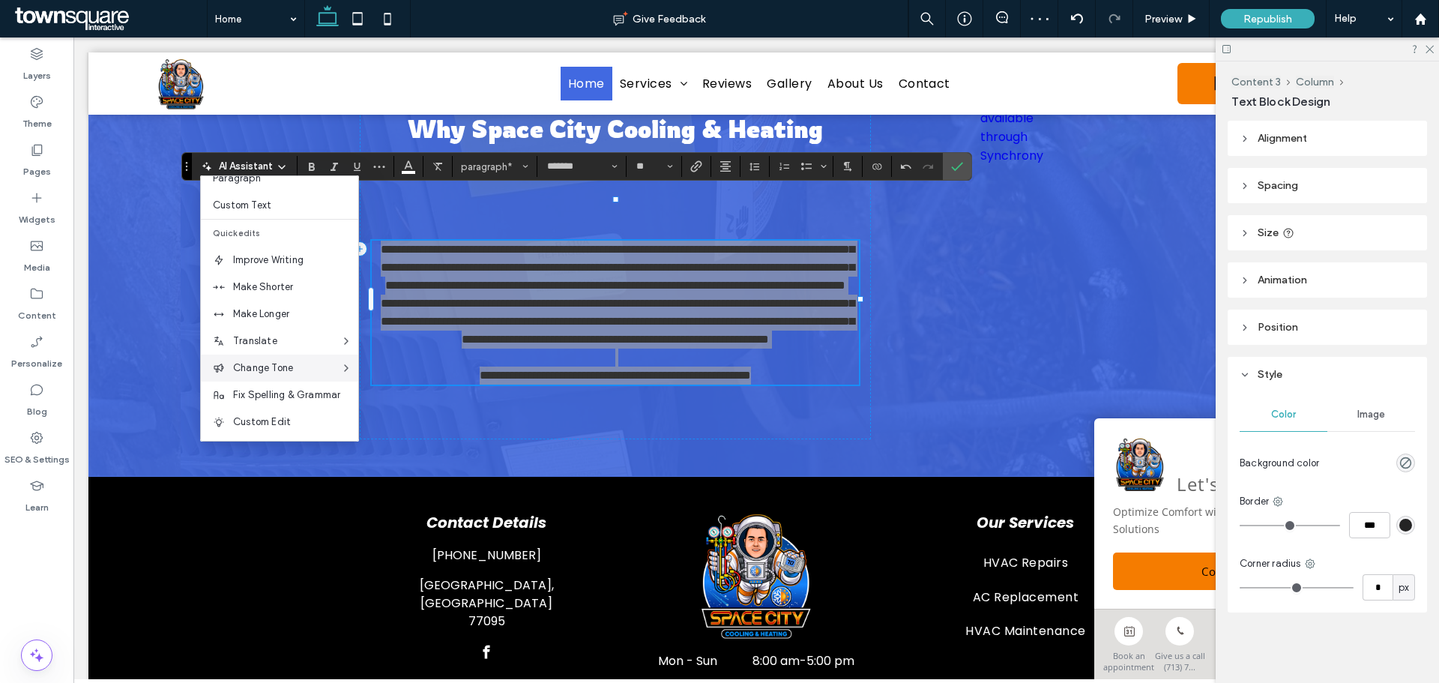
scroll to position [99, 0]
click at [284, 311] on span "Make Longer" at bounding box center [295, 313] width 125 height 15
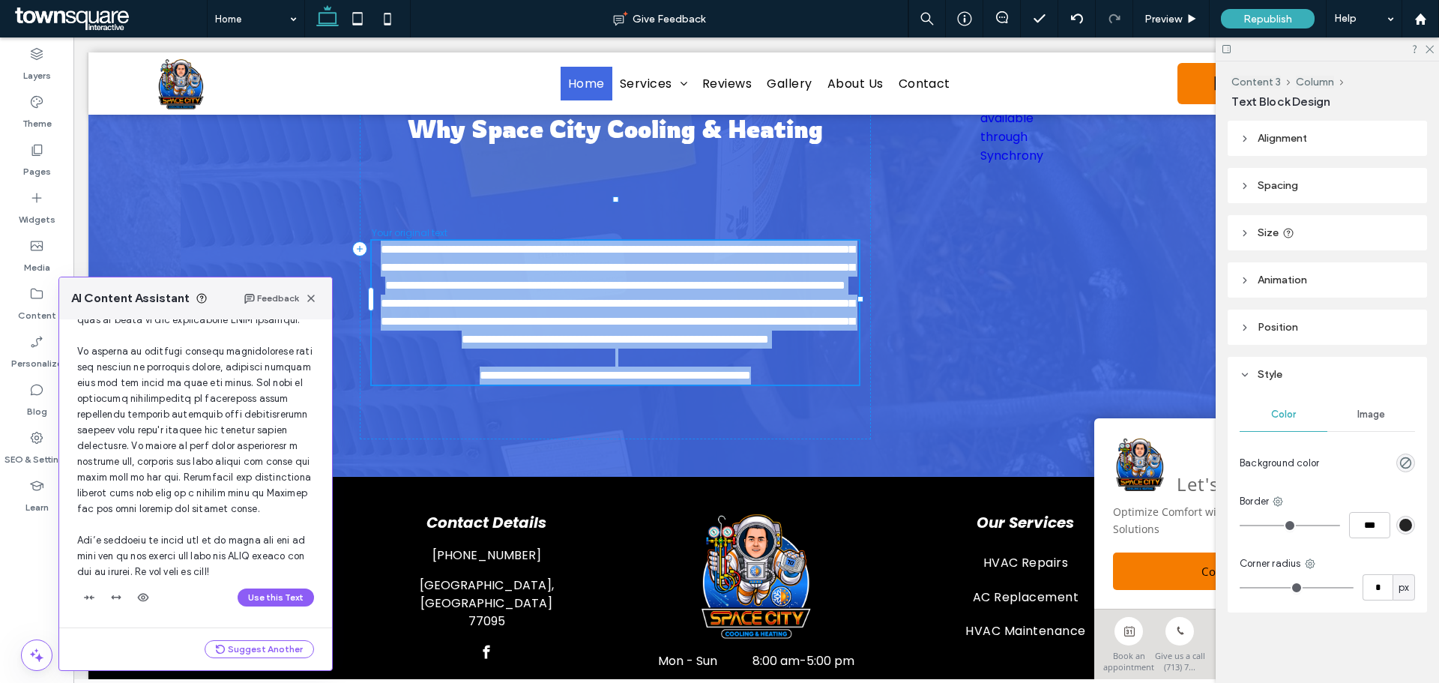
scroll to position [222, 0]
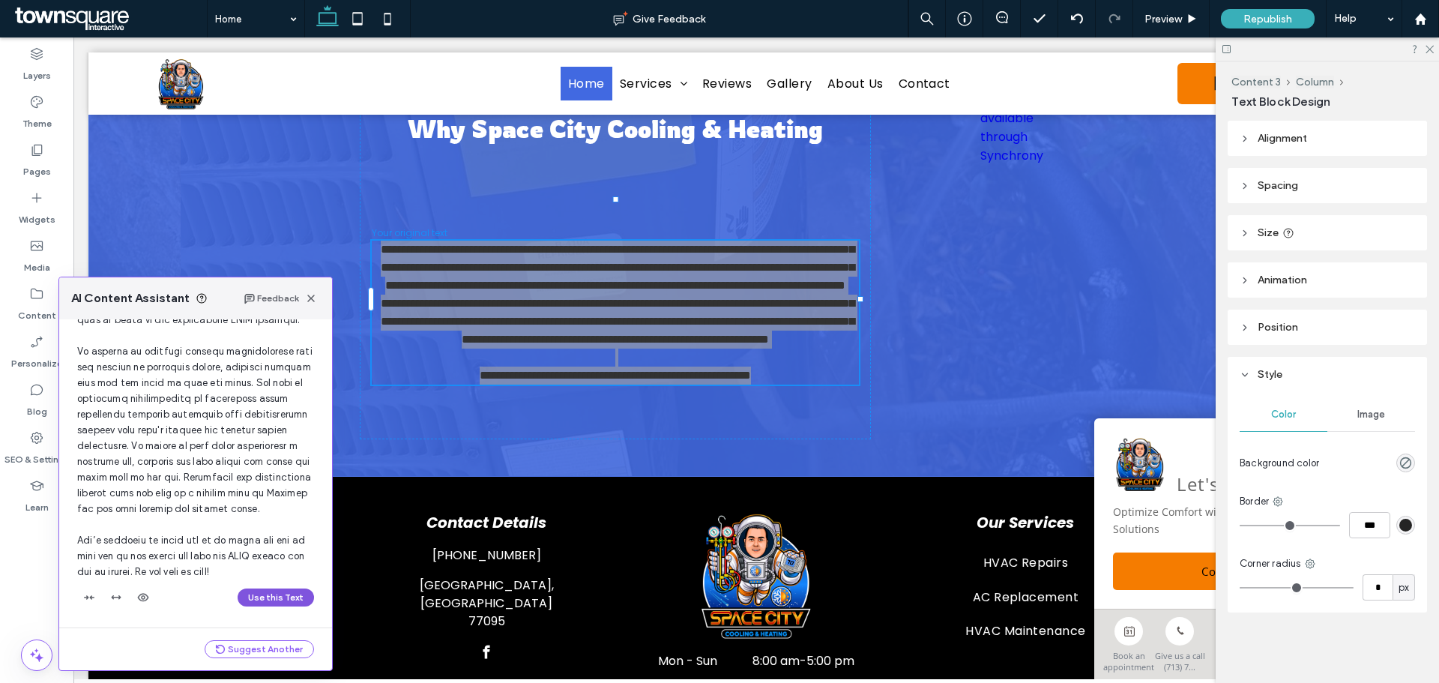
drag, startPoint x: 295, startPoint y: 597, endPoint x: 220, endPoint y: 560, distance: 83.8
click at [295, 597] on button "Use this Text" at bounding box center [276, 597] width 76 height 18
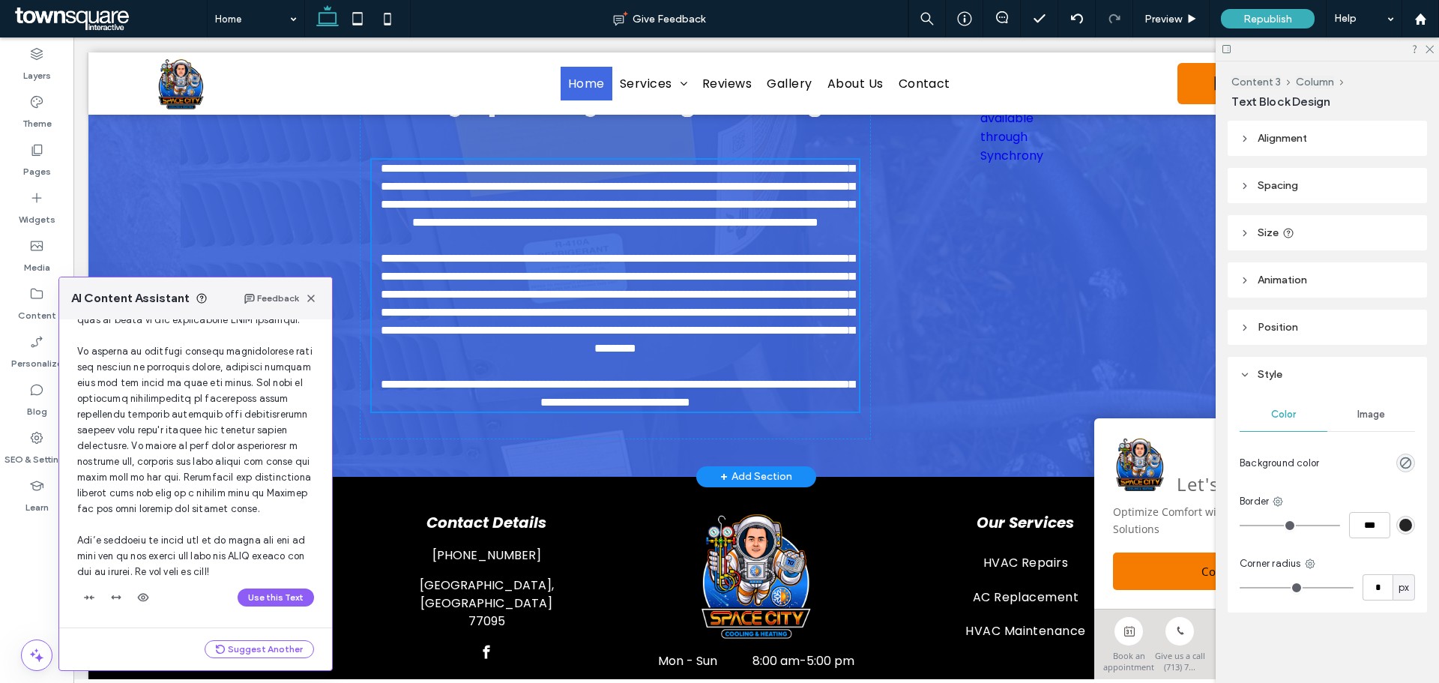
scroll to position [1738, 0]
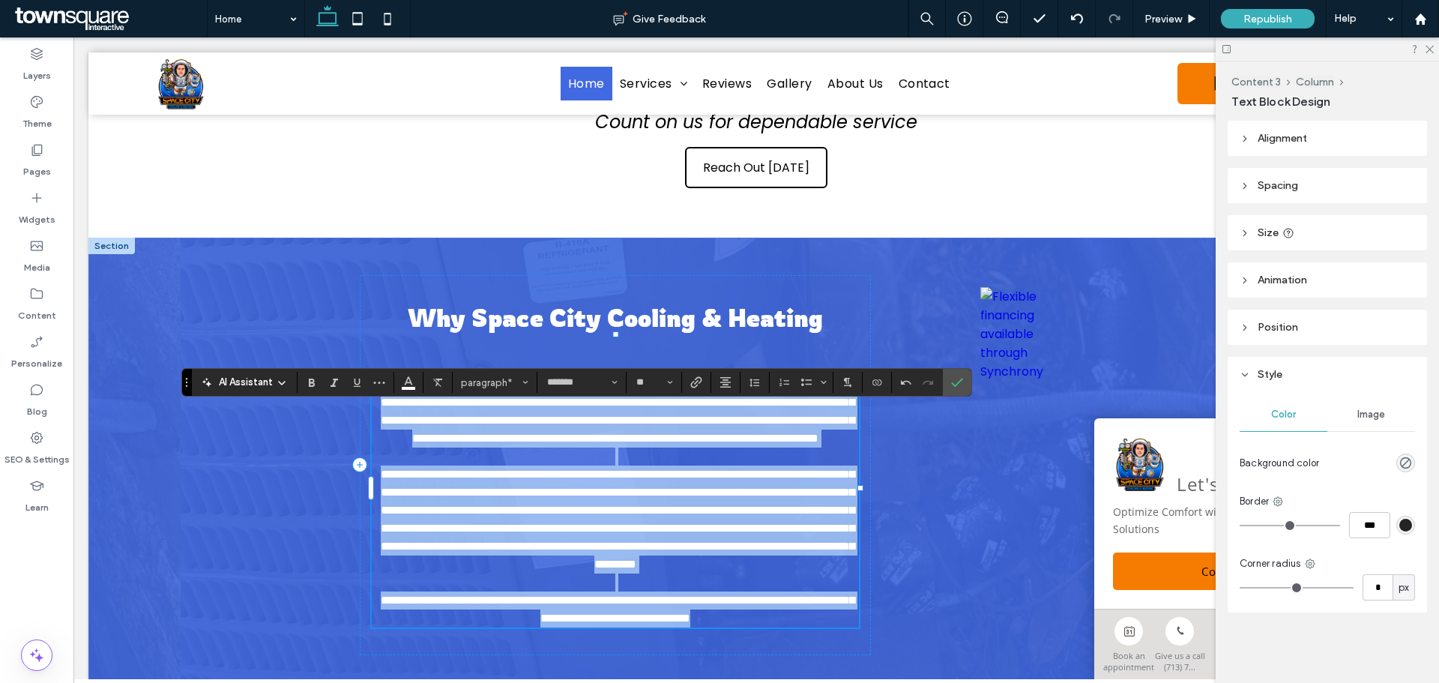
click at [414, 468] on span "**********" at bounding box center [618, 518] width 474 height 101
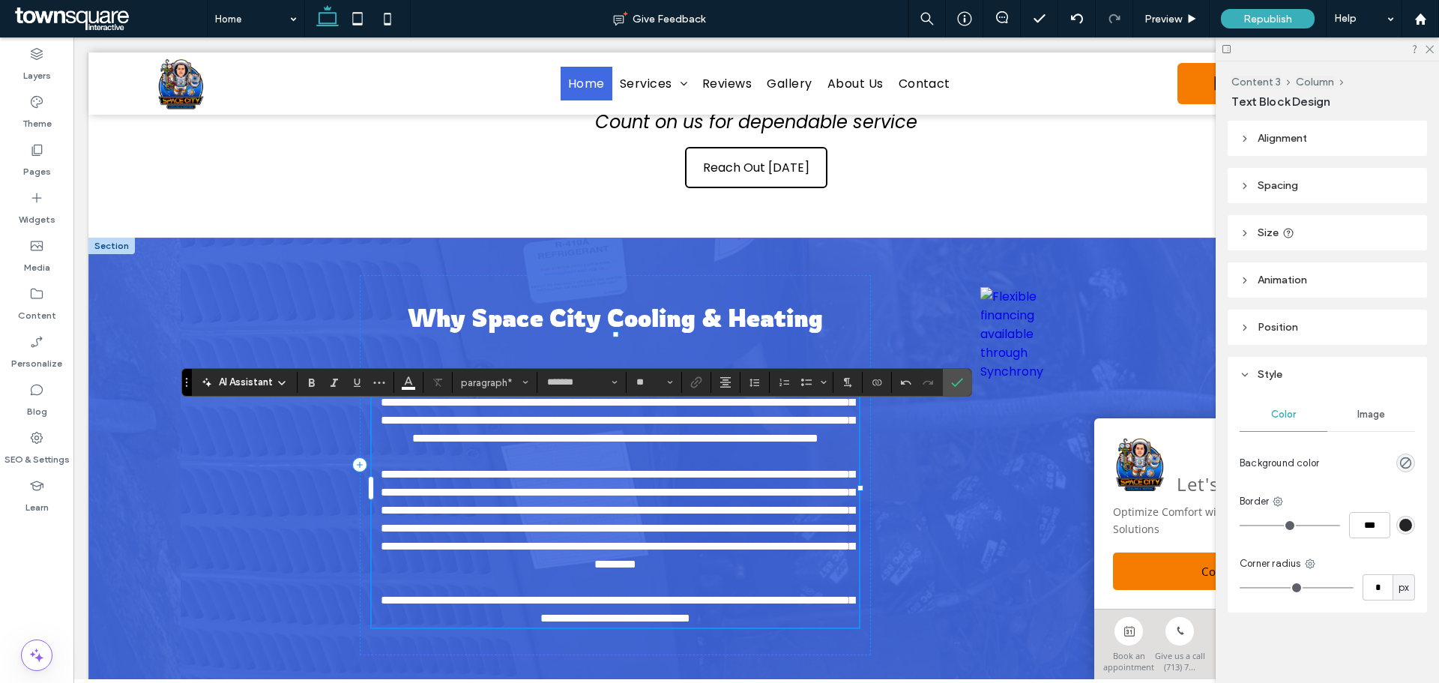
click at [414, 468] on span "**********" at bounding box center [618, 518] width 474 height 101
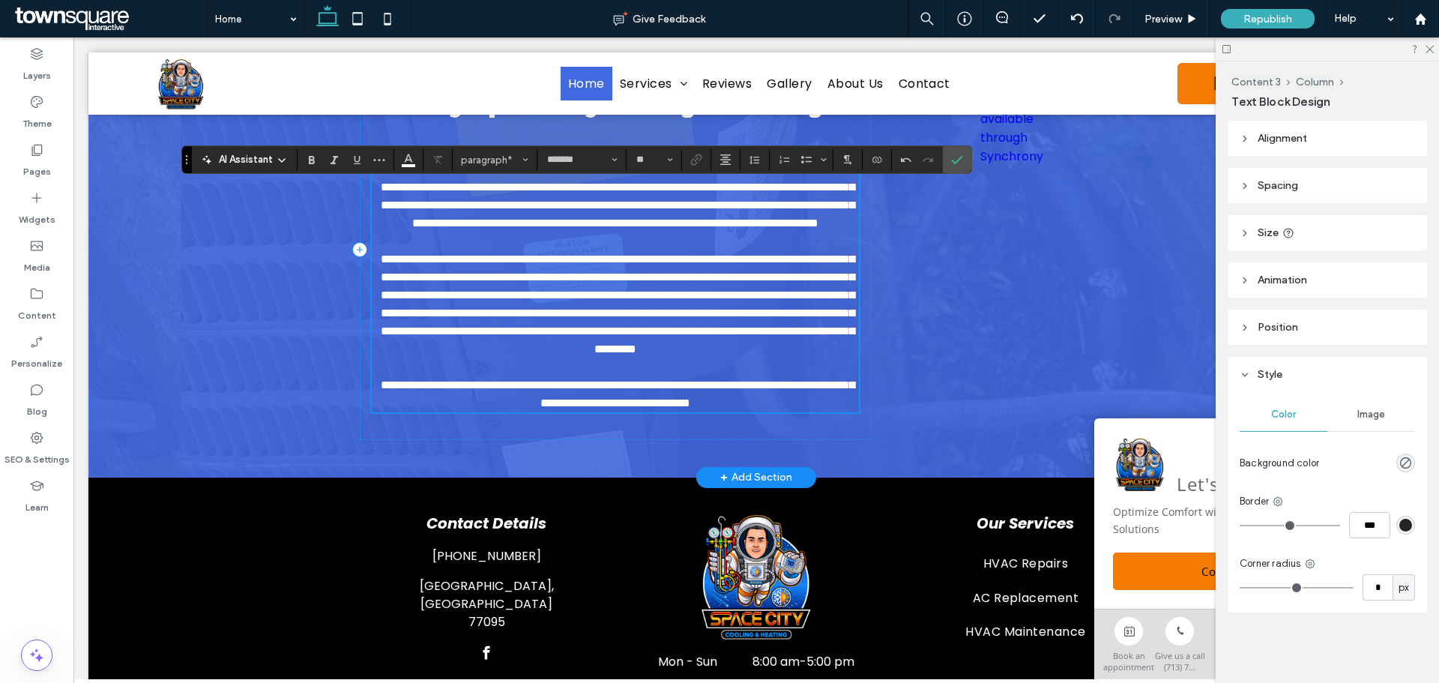
scroll to position [1963, 0]
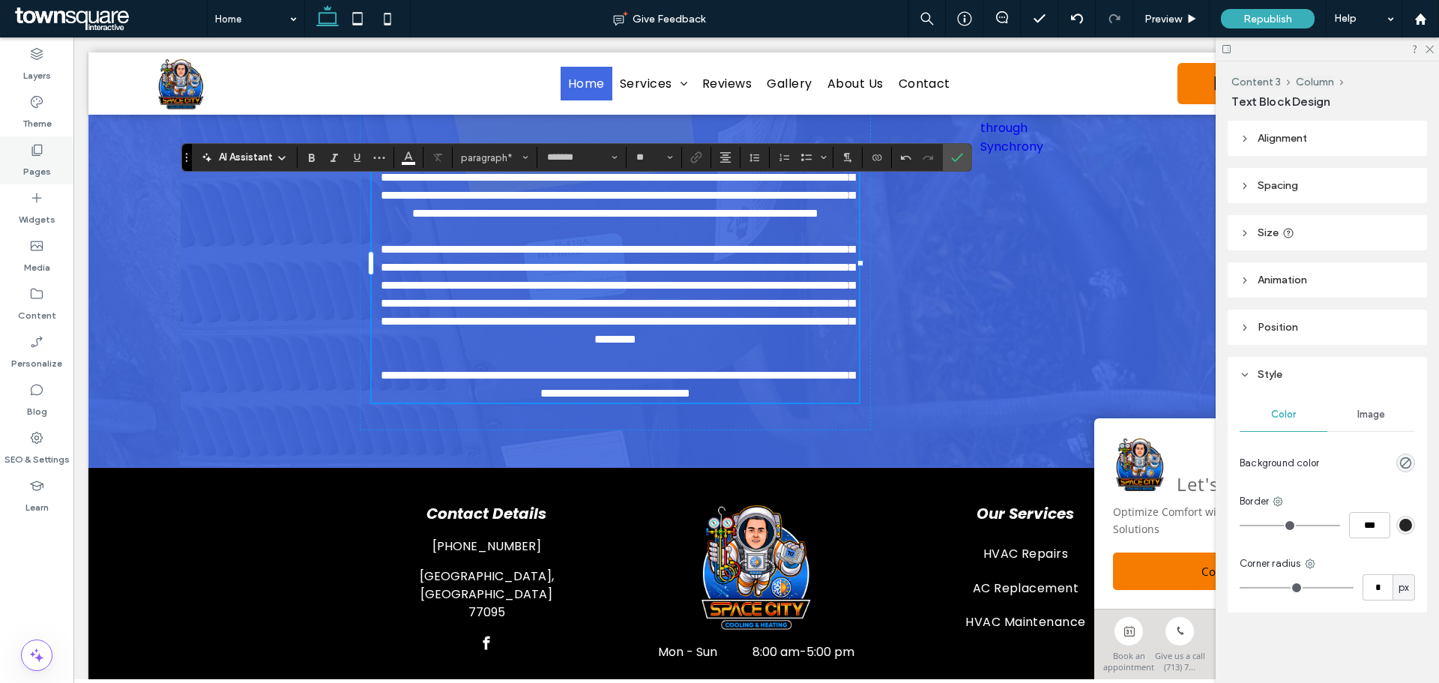
click at [50, 151] on div "Pages" at bounding box center [36, 160] width 73 height 48
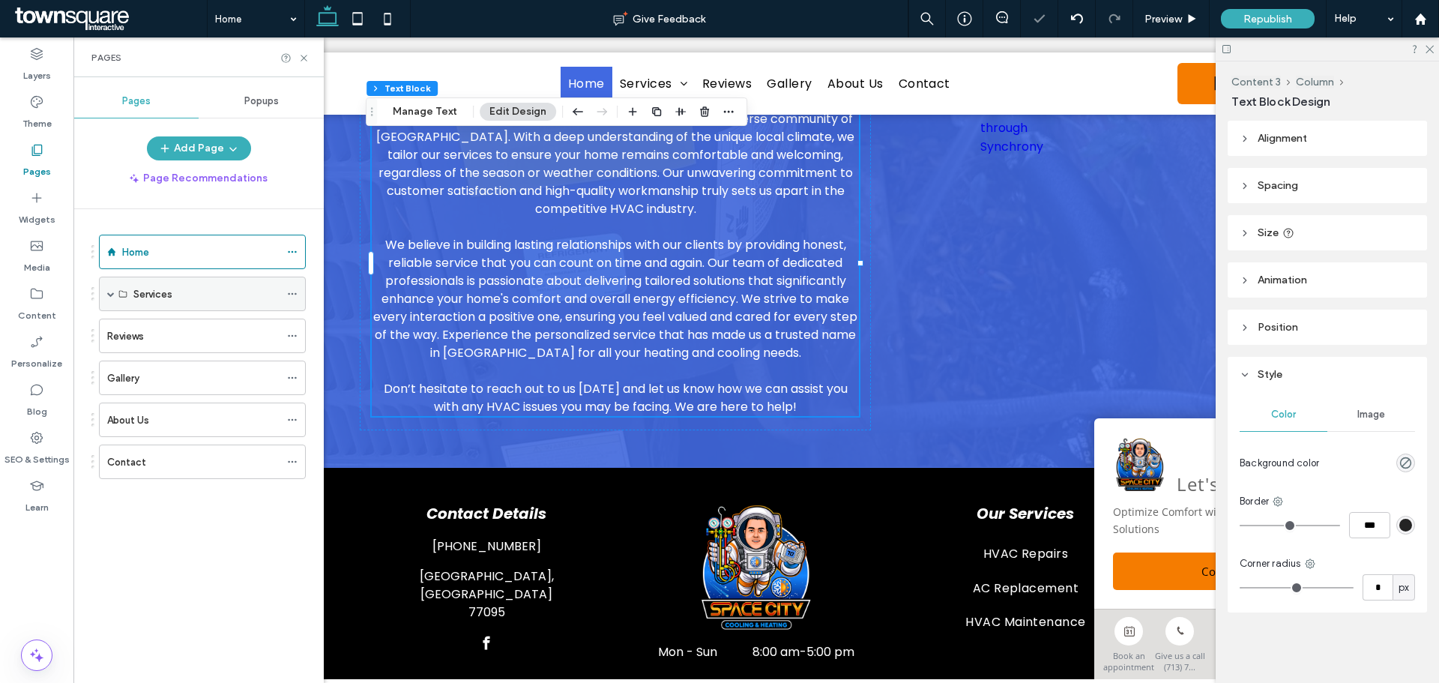
click at [100, 293] on div "Services" at bounding box center [202, 294] width 207 height 34
click at [112, 297] on span at bounding box center [110, 293] width 7 height 33
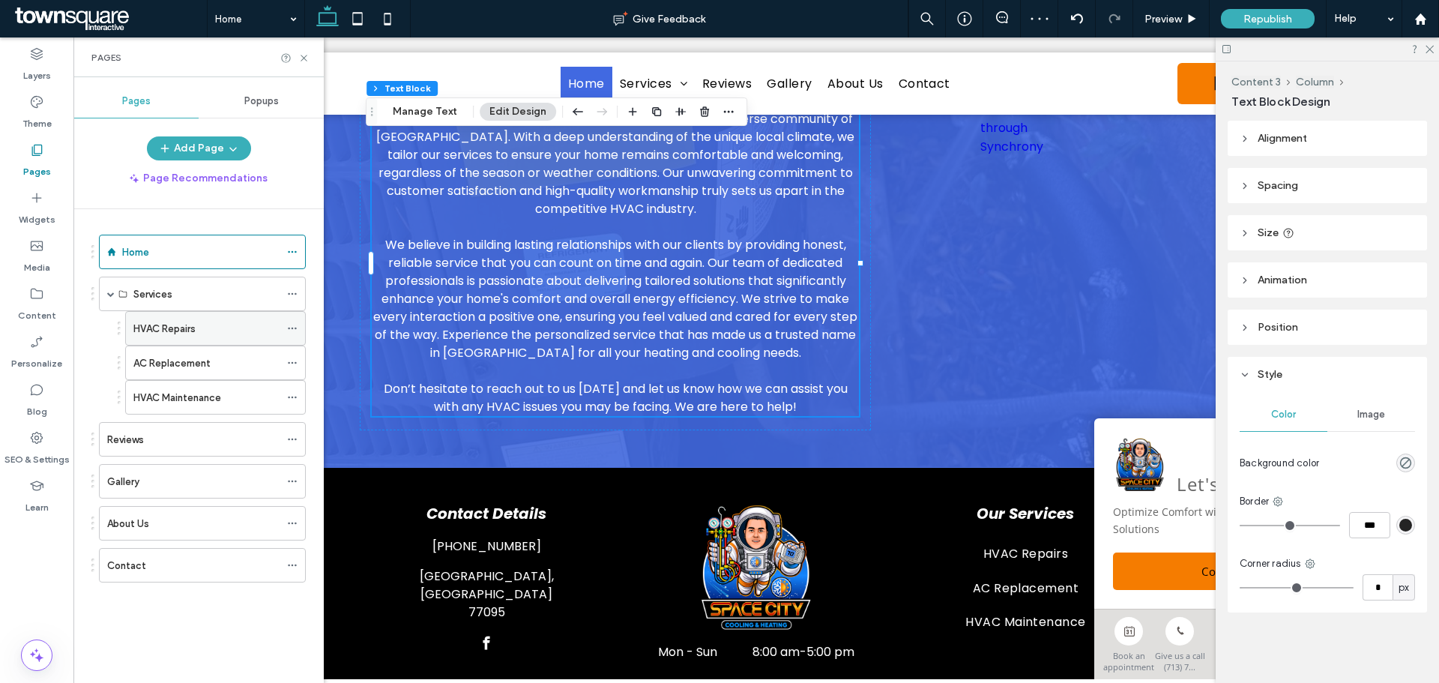
click at [143, 327] on label "HVAC Repairs" at bounding box center [164, 328] width 62 height 26
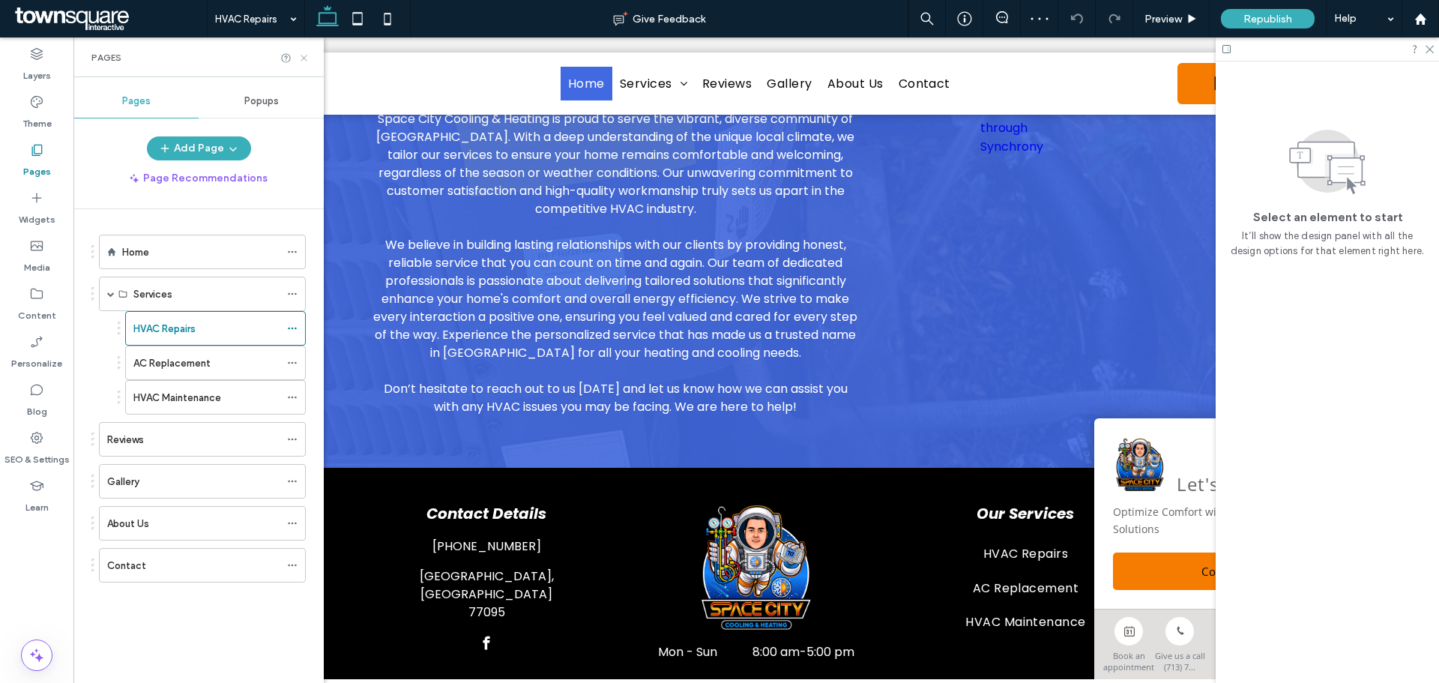
click at [305, 55] on icon at bounding box center [303, 57] width 11 height 11
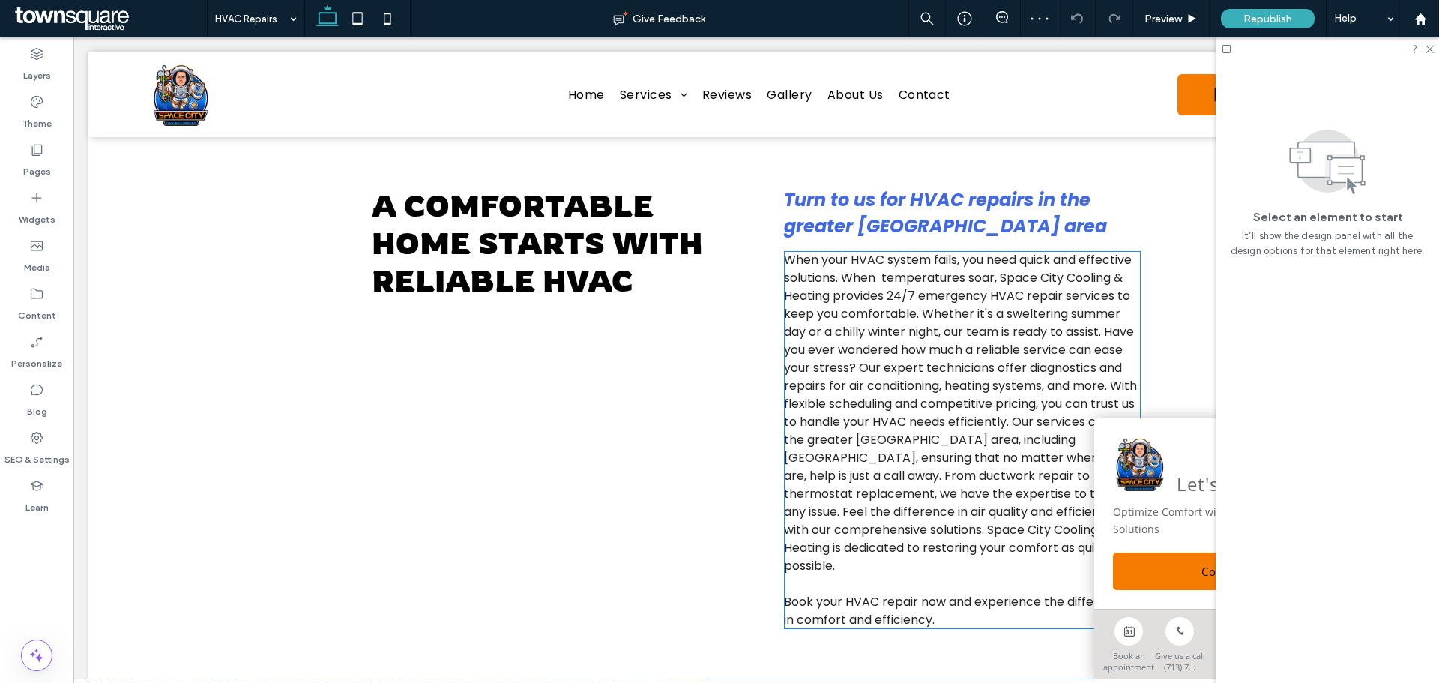
click at [815, 357] on span "When your HVAC system fails, you need quick and effective solutions. When tempe…" at bounding box center [960, 412] width 353 height 323
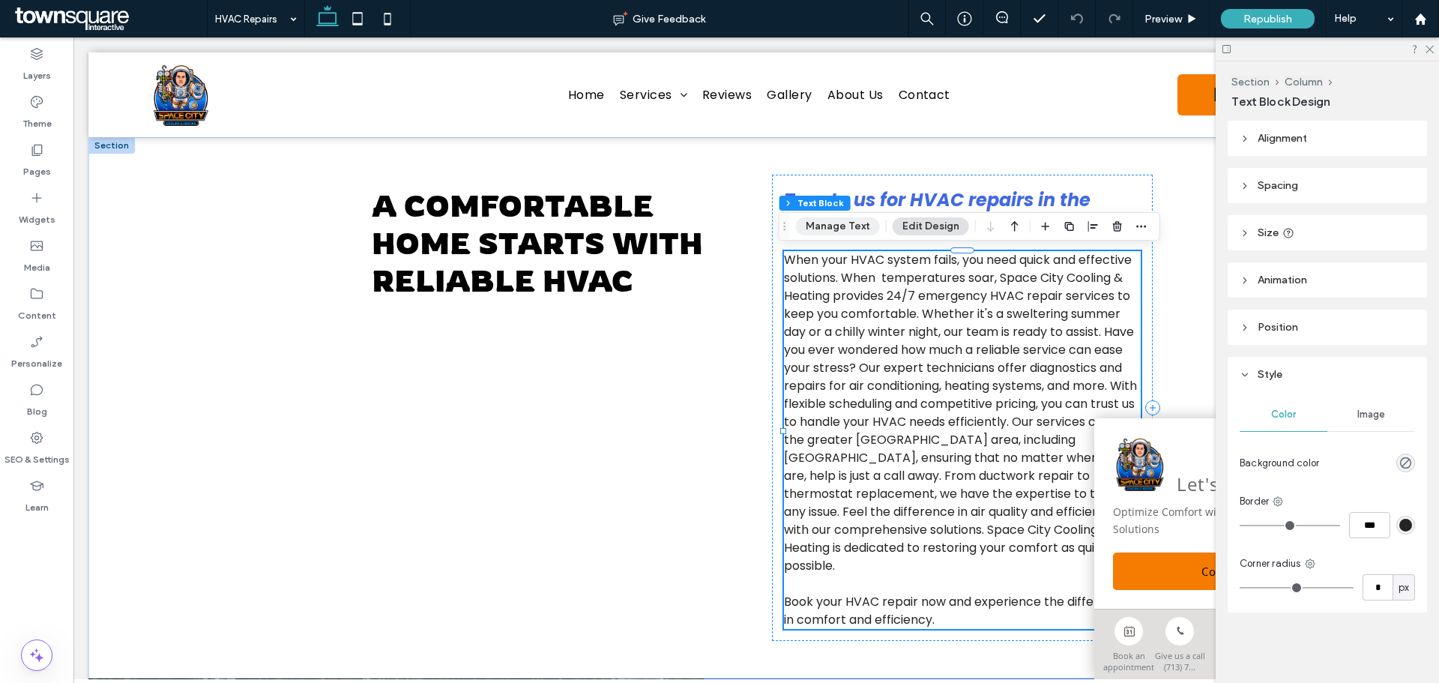
click at [829, 232] on button "Manage Text" at bounding box center [838, 226] width 84 height 18
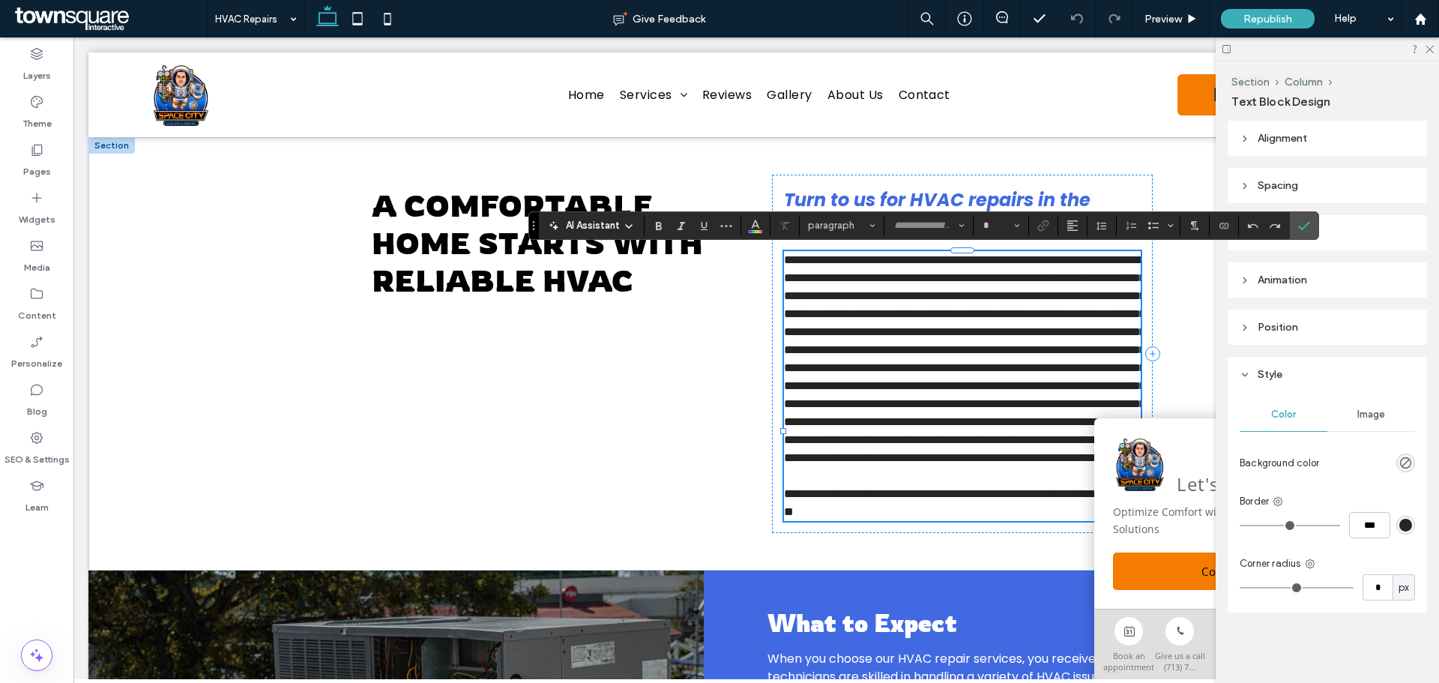
type input "*******"
type input "**"
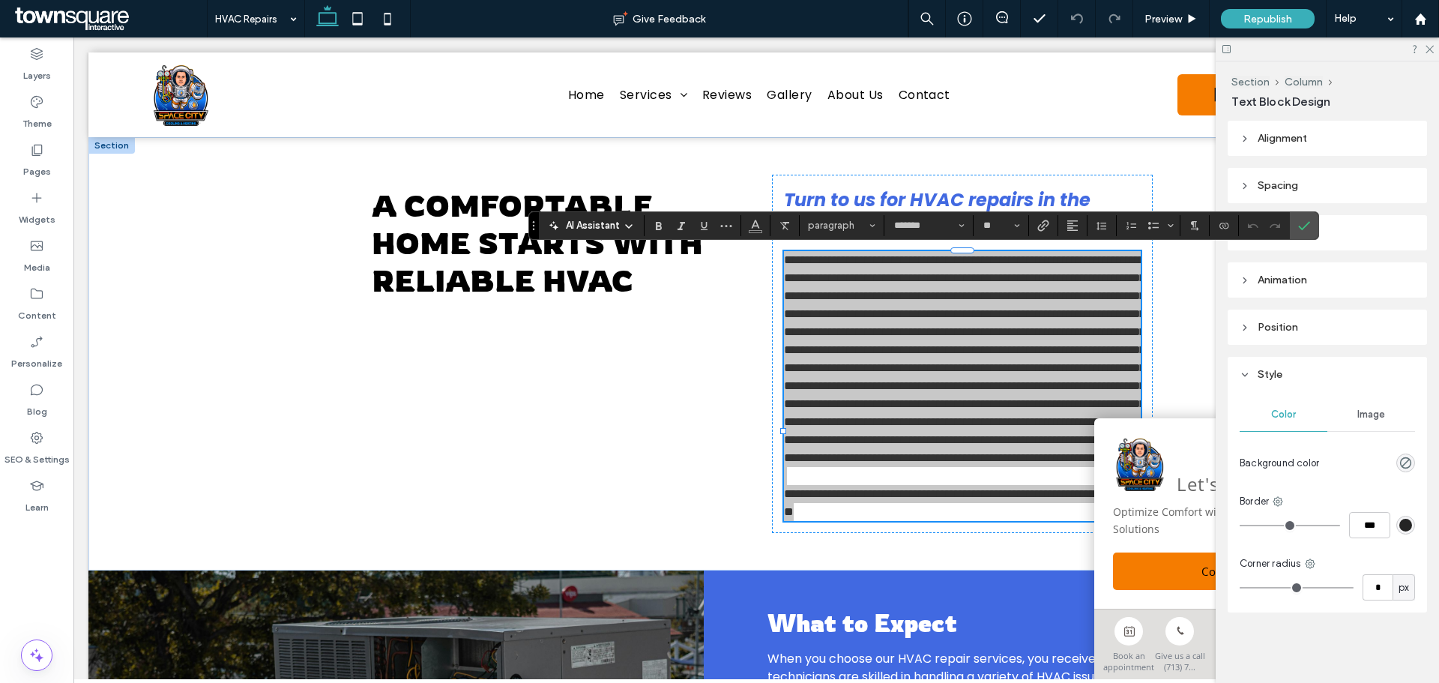
click at [580, 232] on span "AI Assistant" at bounding box center [593, 225] width 54 height 15
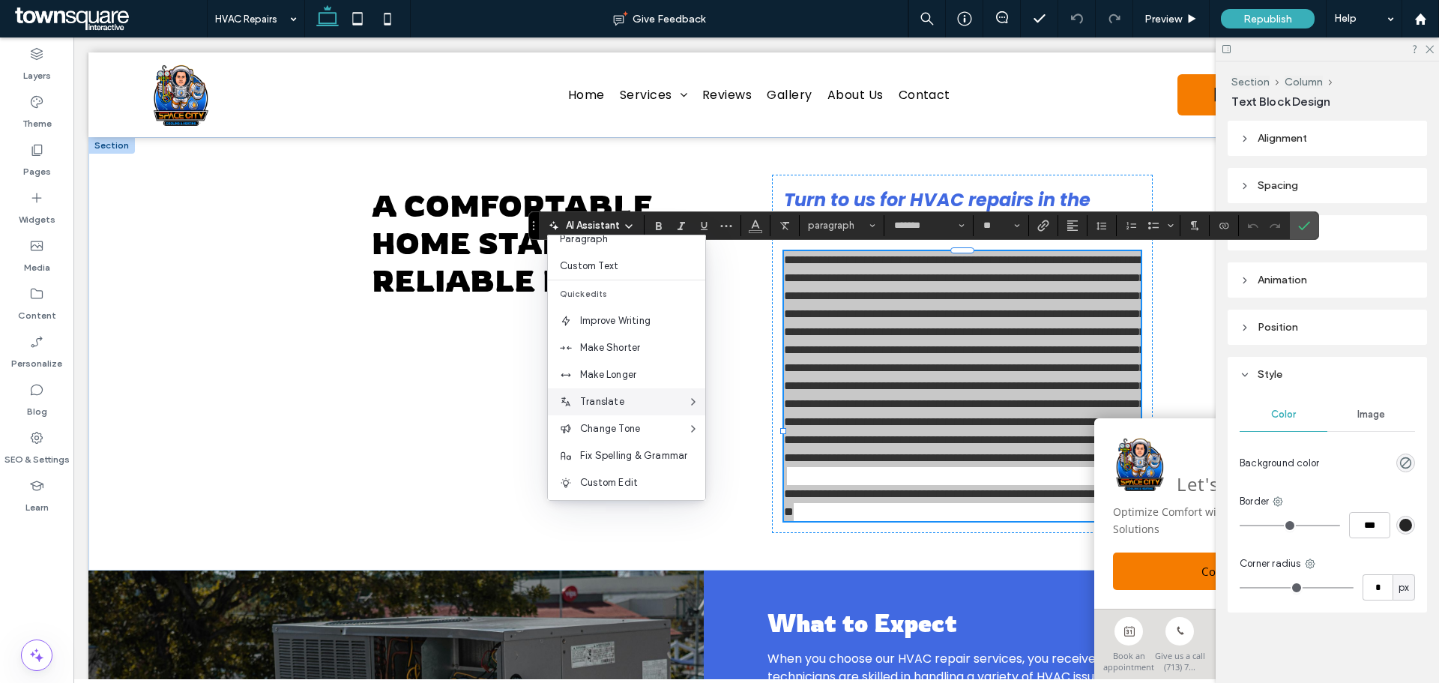
scroll to position [99, 0]
drag, startPoint x: 616, startPoint y: 376, endPoint x: 543, endPoint y: 337, distance: 83.1
click at [616, 376] on span "Make Longer" at bounding box center [642, 372] width 125 height 15
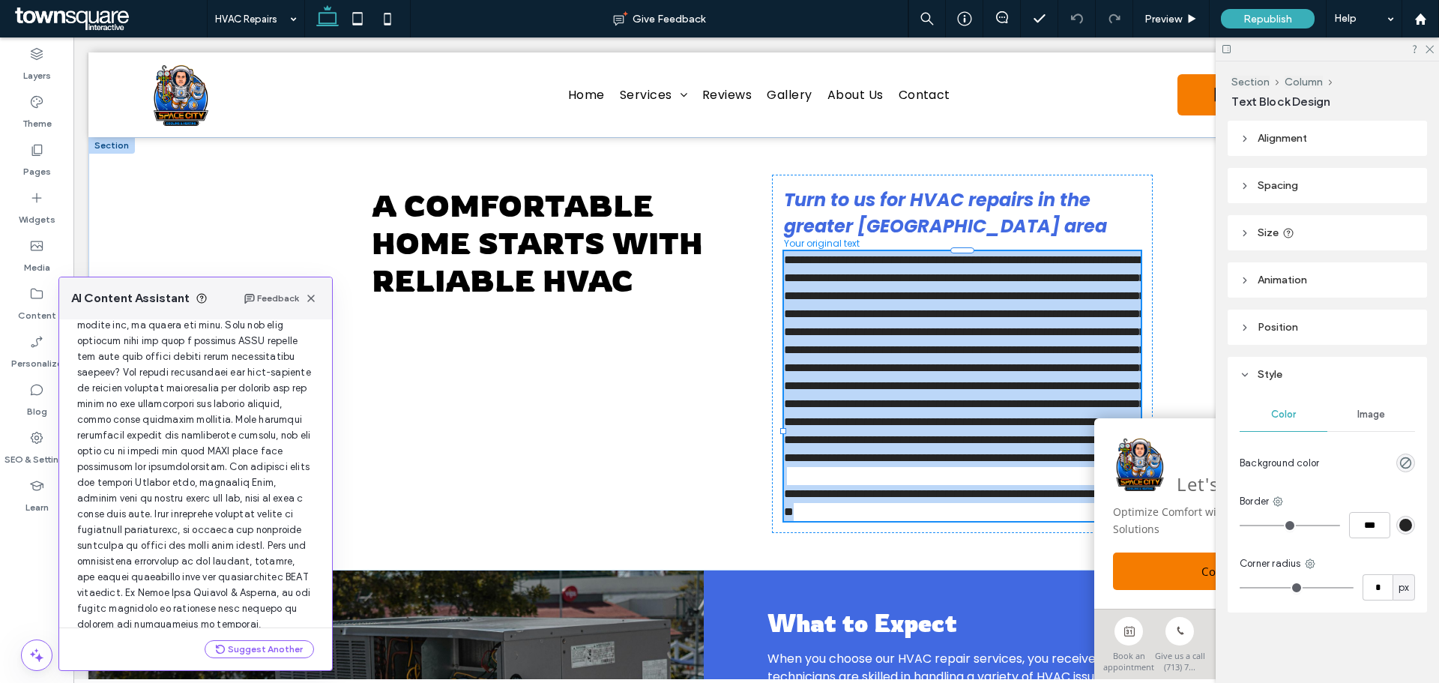
scroll to position [379, 0]
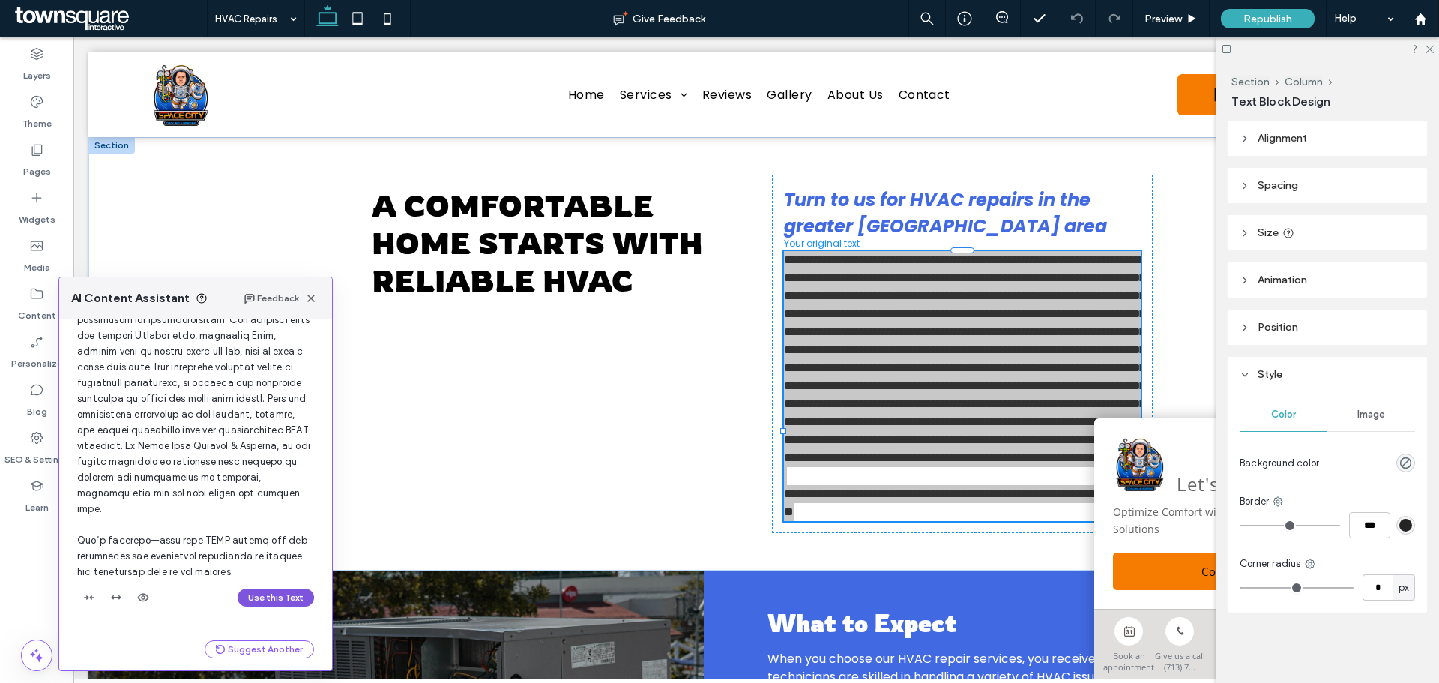
drag, startPoint x: 275, startPoint y: 598, endPoint x: 208, endPoint y: 582, distance: 69.3
click at [275, 598] on button "Use this Text" at bounding box center [276, 597] width 76 height 18
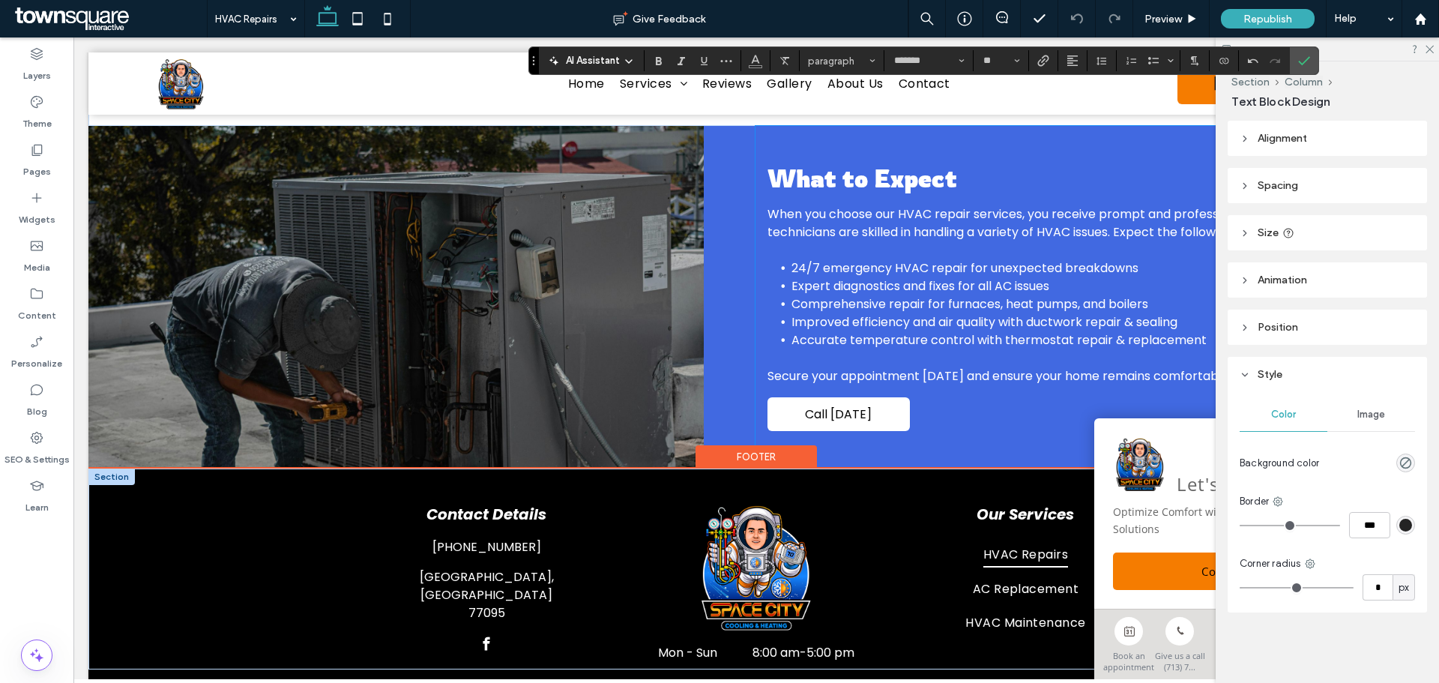
scroll to position [727, 0]
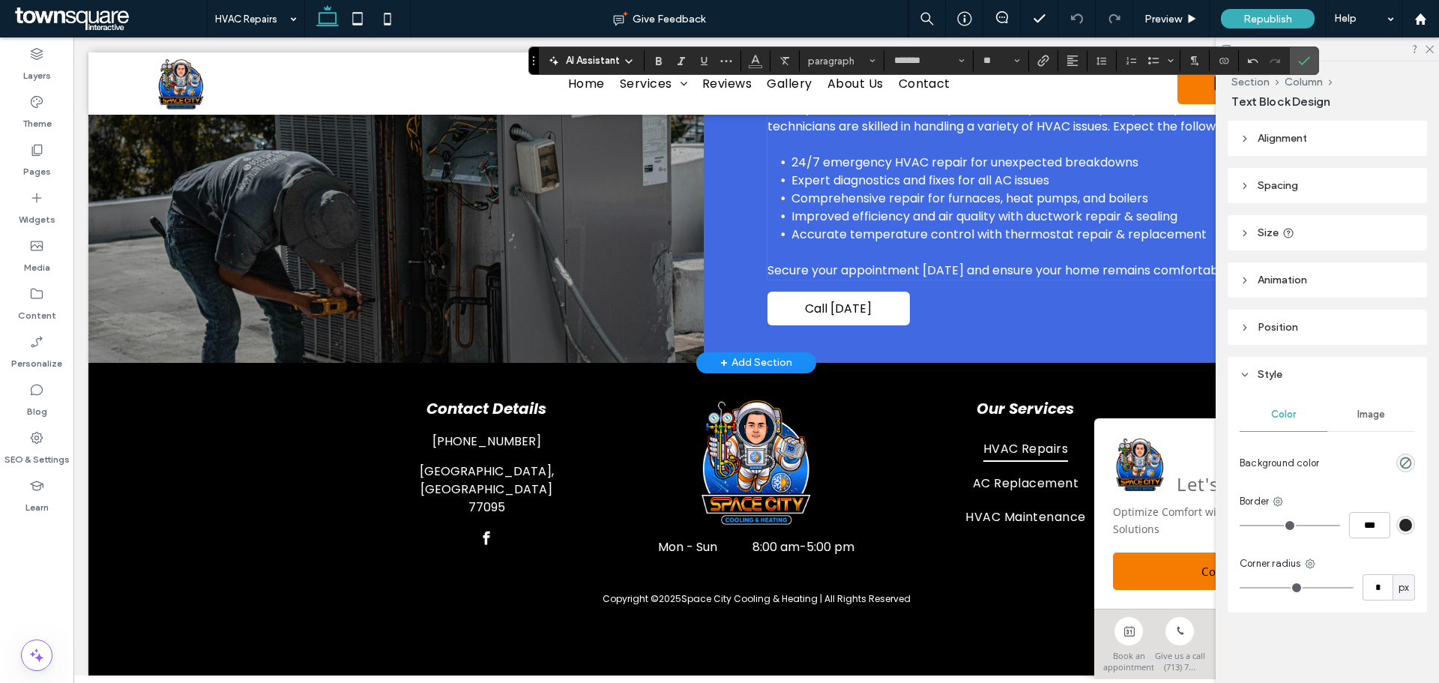
click at [815, 171] on span "24/7 emergency HVAC repair for unexpected breakdowns" at bounding box center [964, 162] width 347 height 17
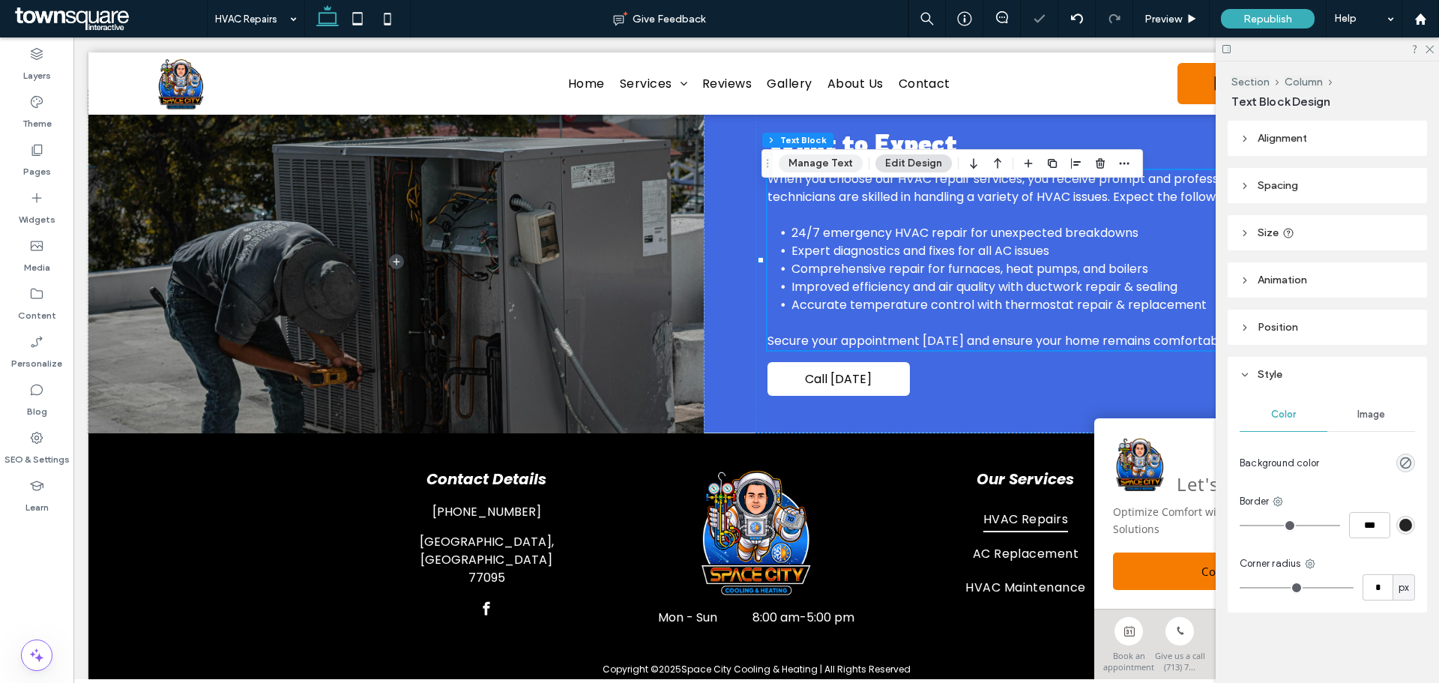
click at [793, 172] on button "Manage Text" at bounding box center [821, 163] width 84 height 18
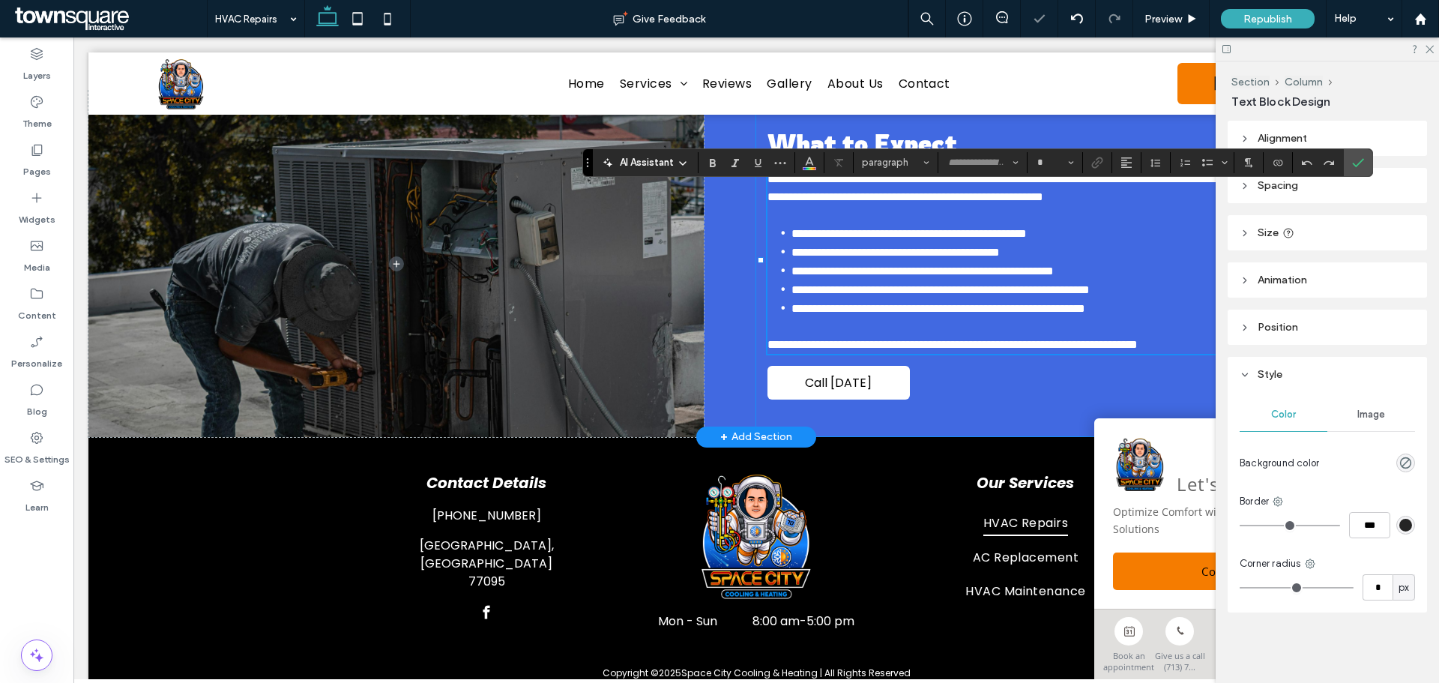
type input "*******"
type input "**"
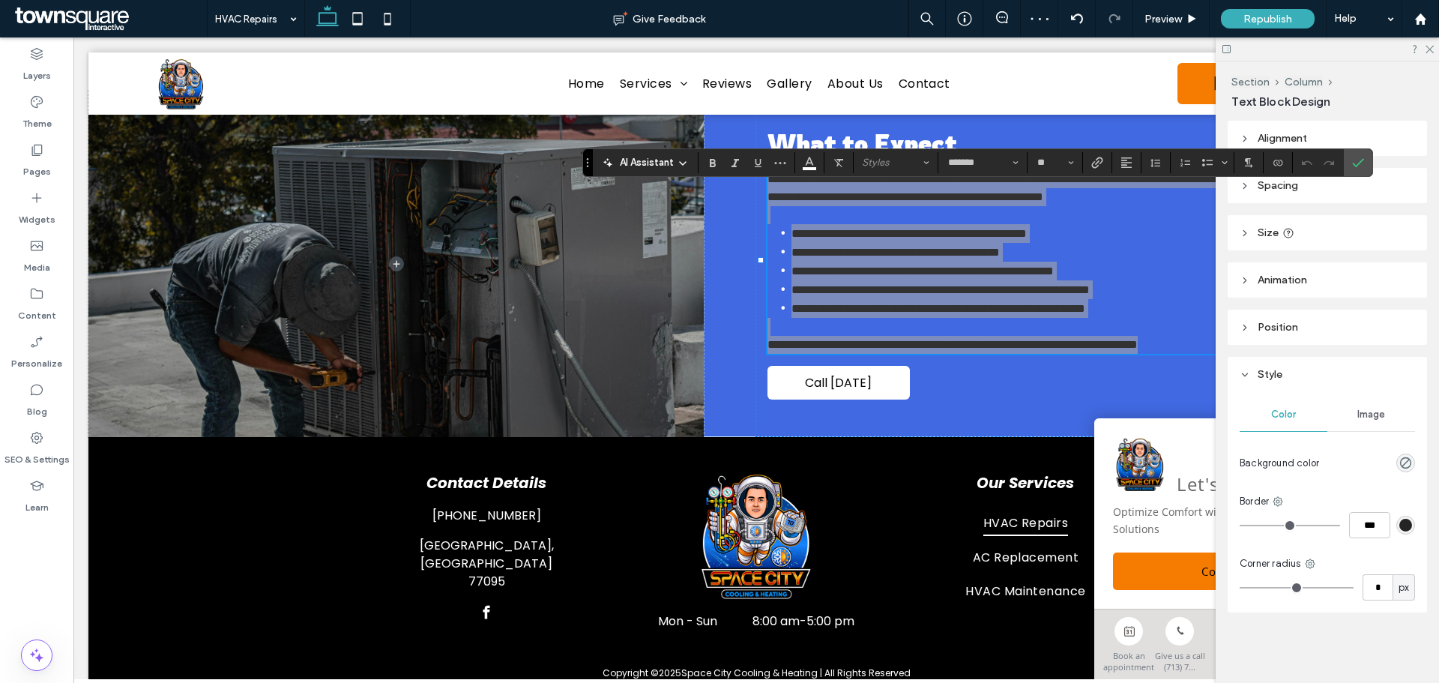
click at [664, 155] on span "AI Assistant" at bounding box center [647, 162] width 54 height 15
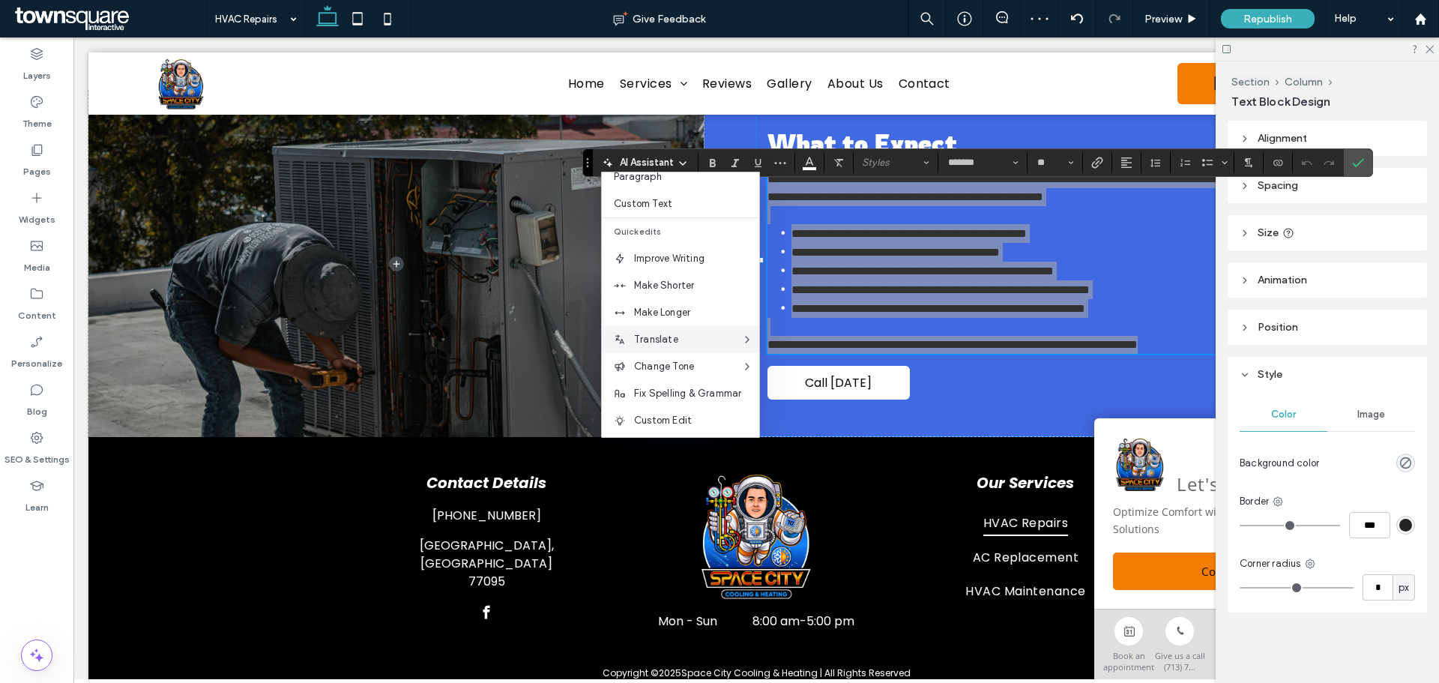
scroll to position [99, 0]
click at [697, 319] on div "Make Longer" at bounding box center [680, 309] width 157 height 27
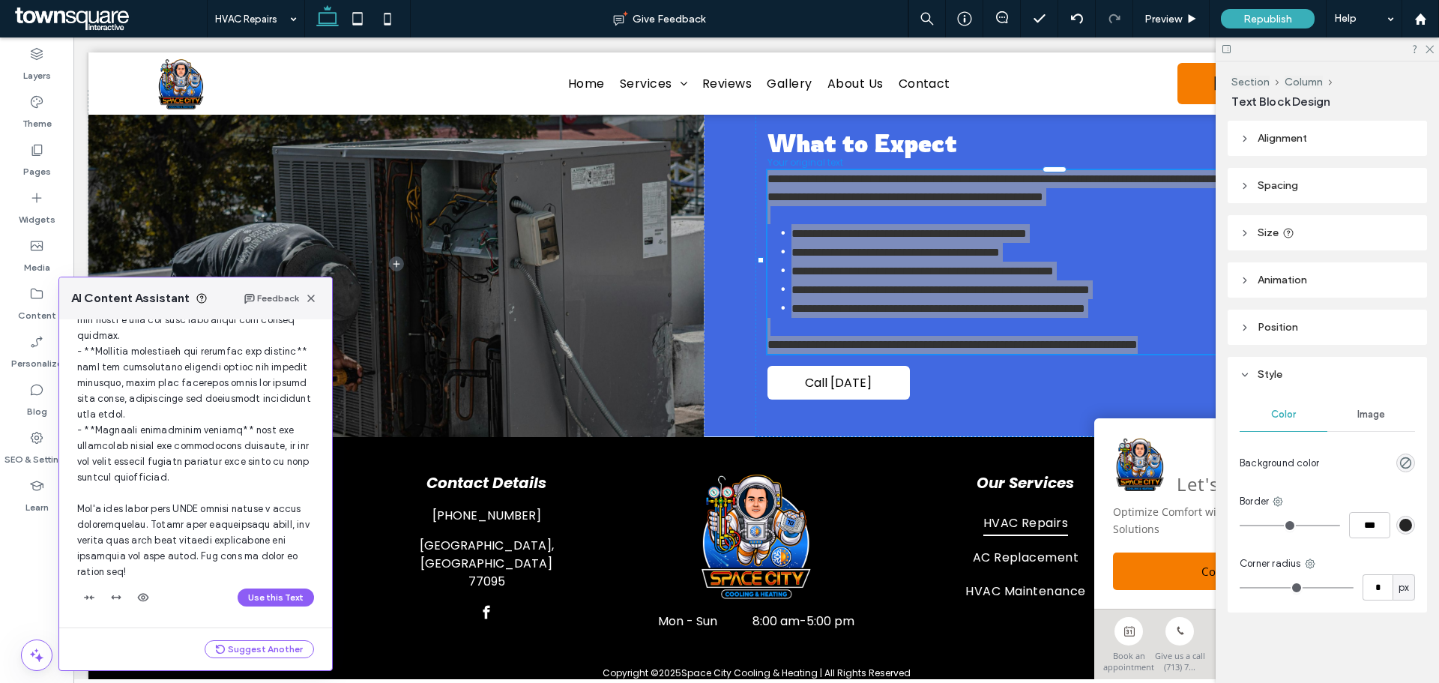
scroll to position [379, 0]
drag, startPoint x: 193, startPoint y: 486, endPoint x: 261, endPoint y: 593, distance: 127.0
click at [261, 593] on button "Use this Text" at bounding box center [276, 597] width 76 height 18
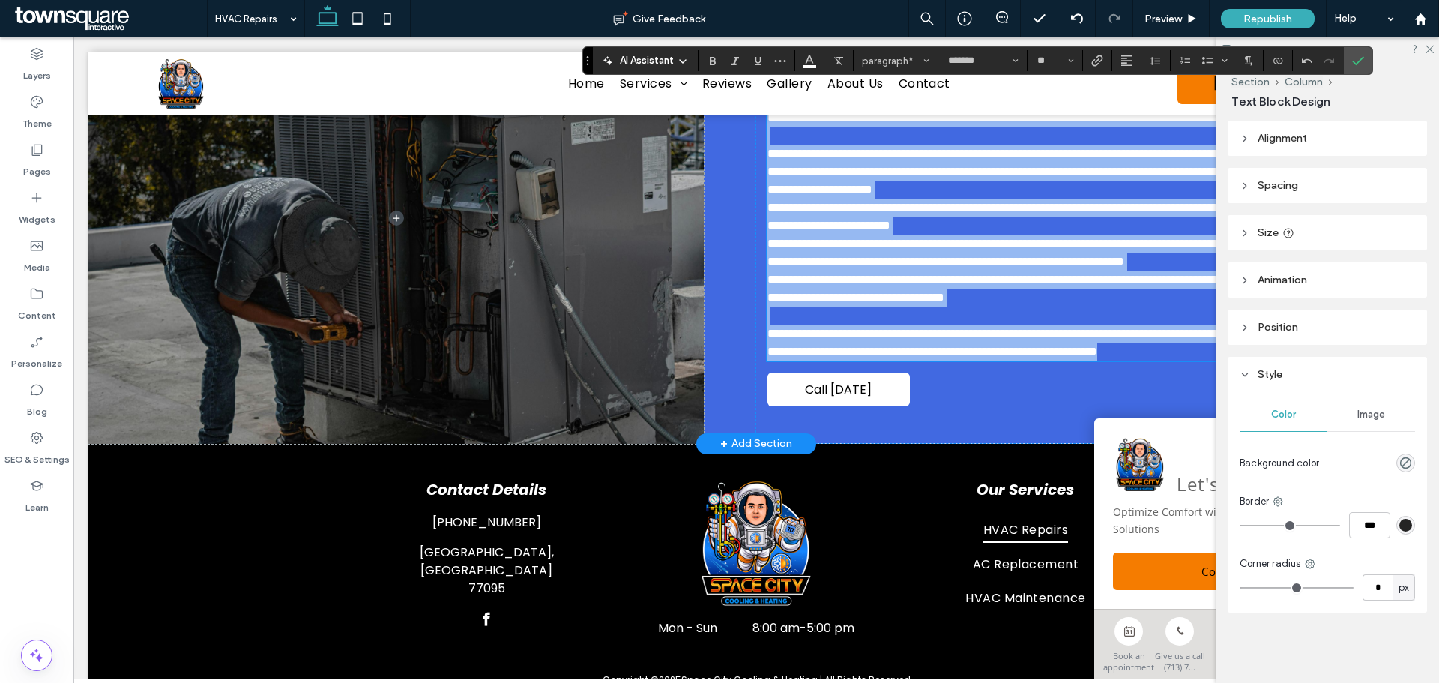
scroll to position [815, 0]
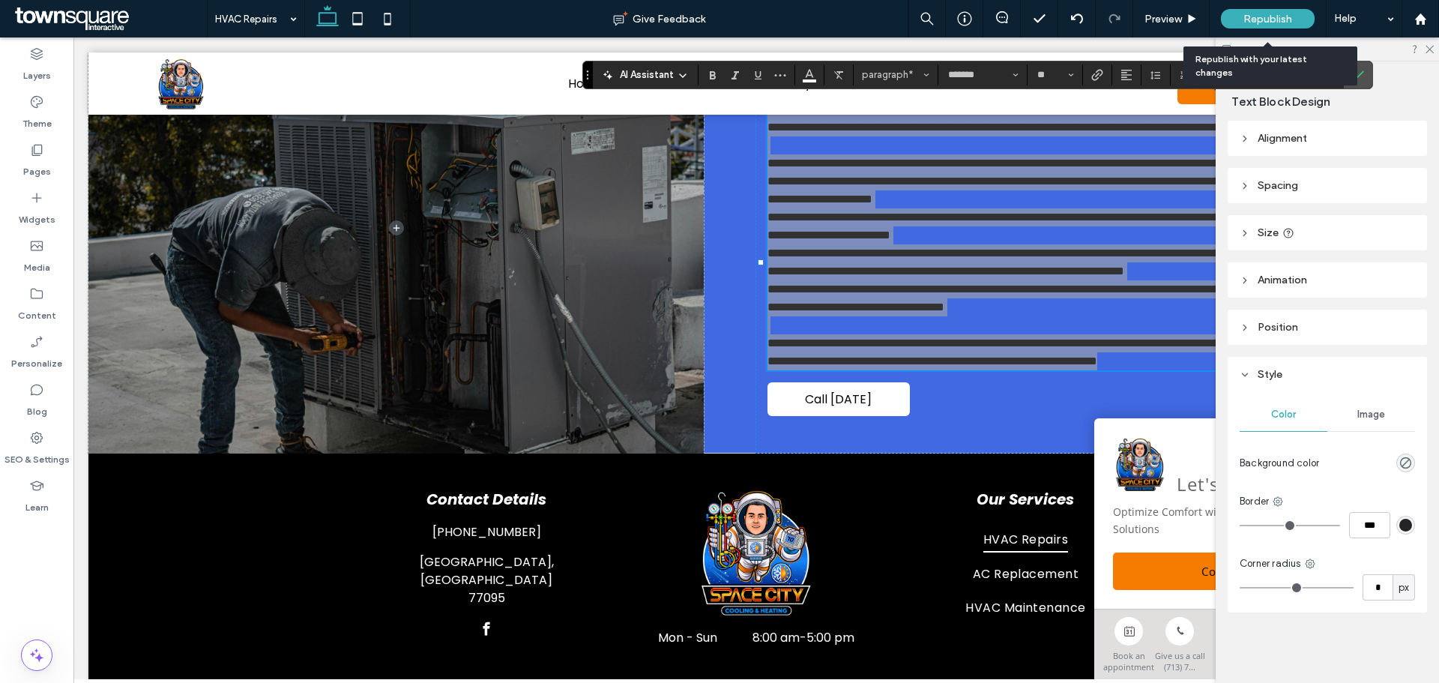
click at [1235, 10] on div "Republish" at bounding box center [1268, 18] width 94 height 19
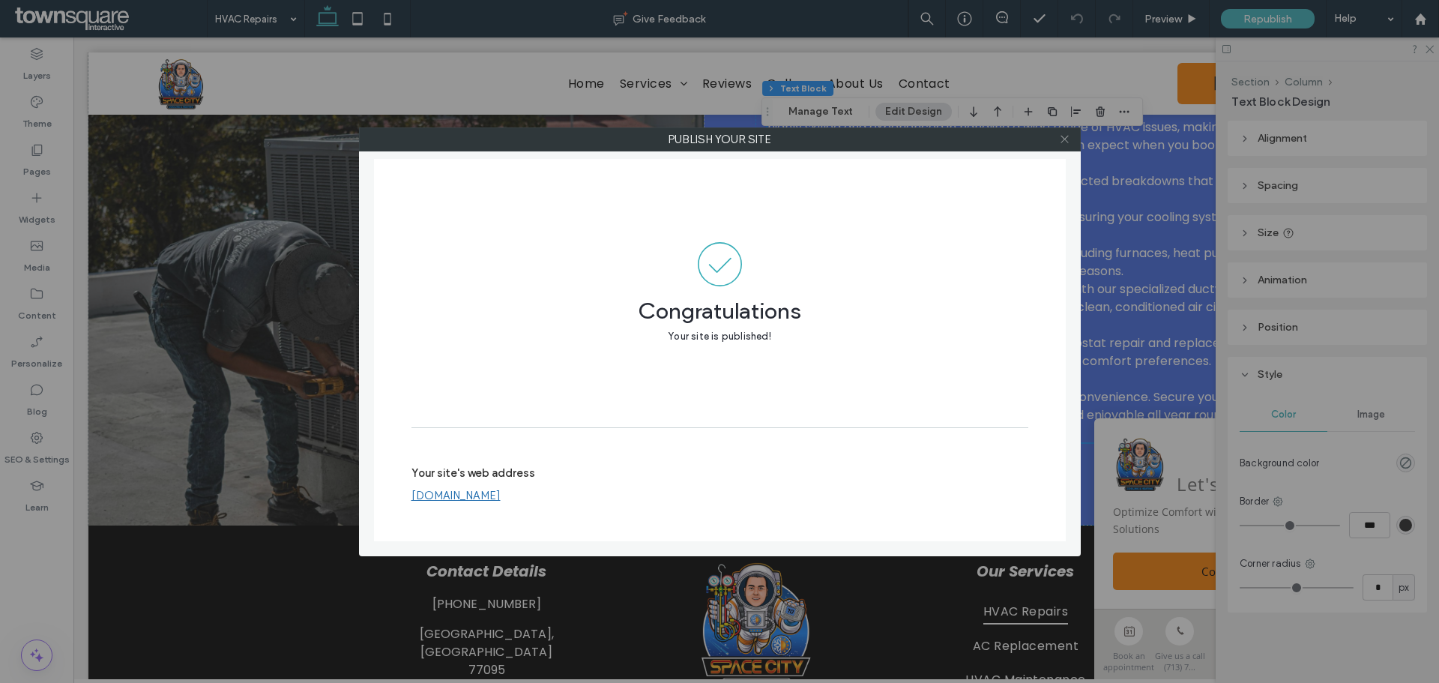
click at [1063, 140] on icon at bounding box center [1064, 138] width 11 height 11
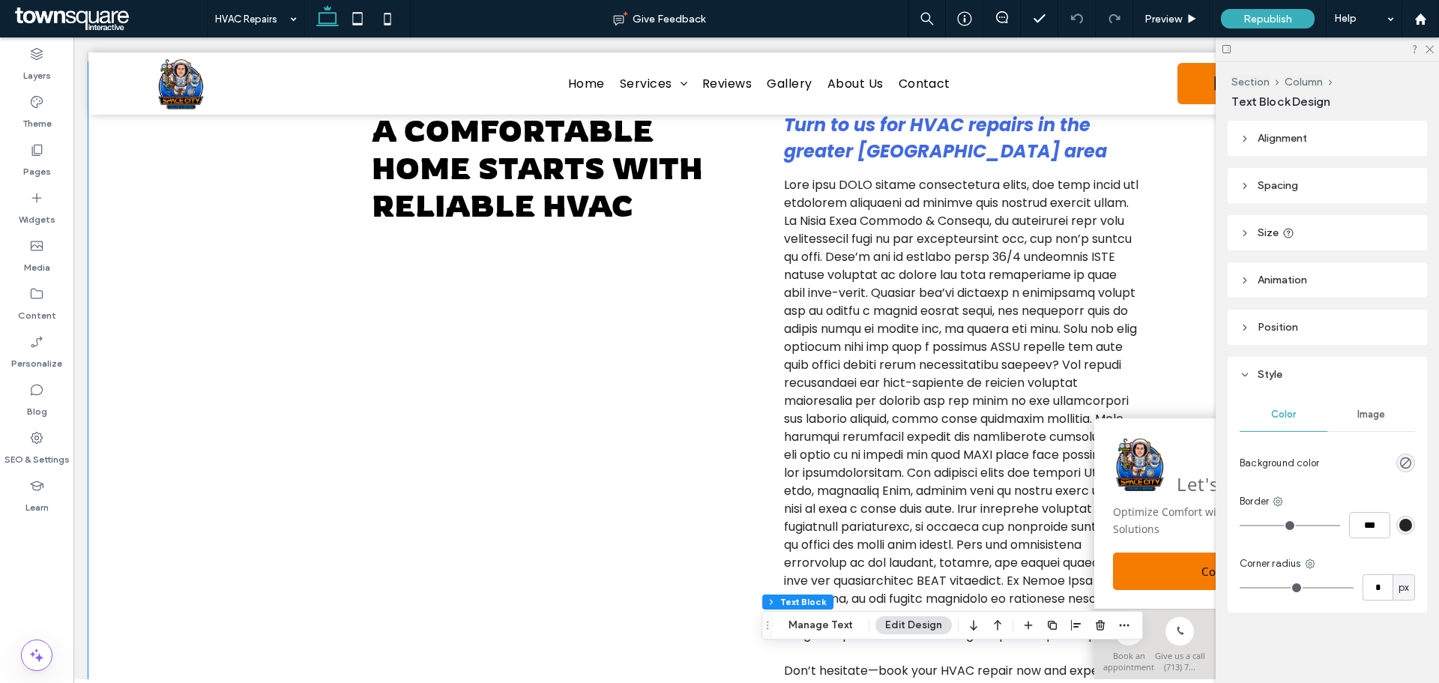
scroll to position [0, 0]
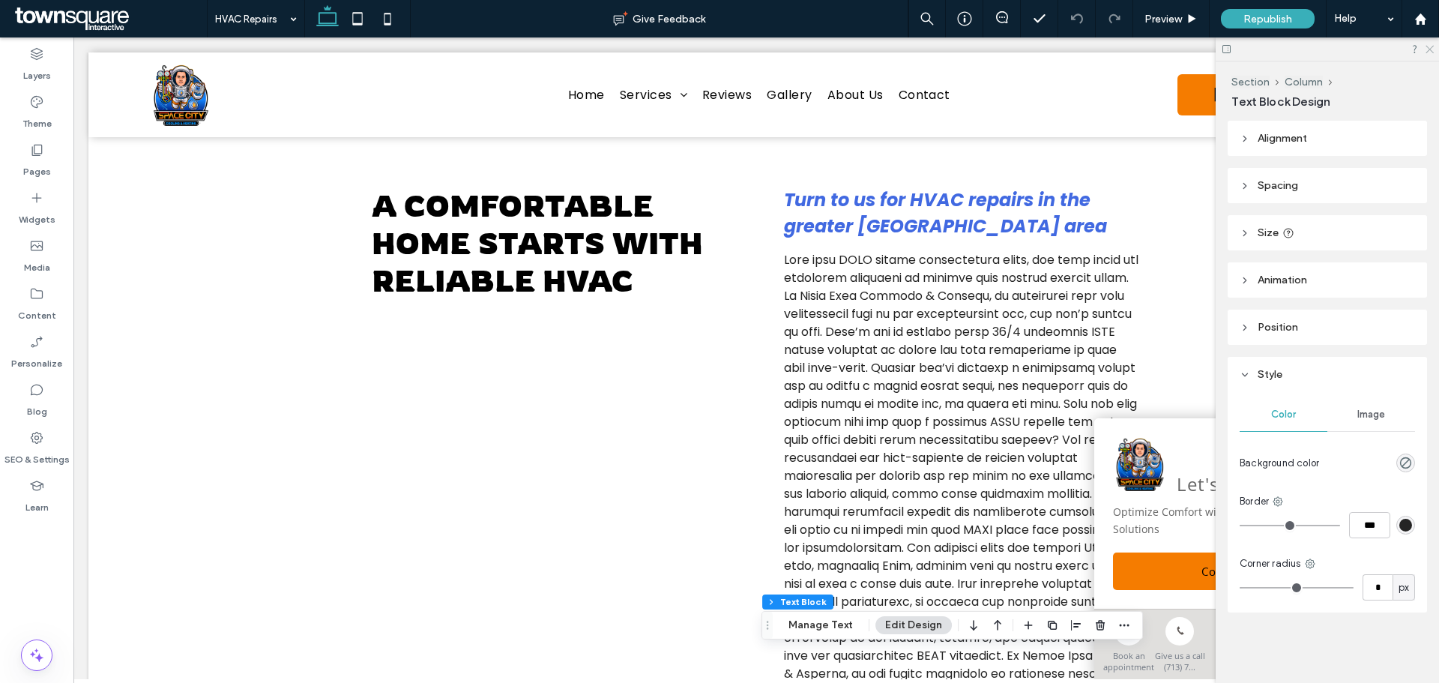
click at [1427, 48] on icon at bounding box center [1429, 48] width 10 height 10
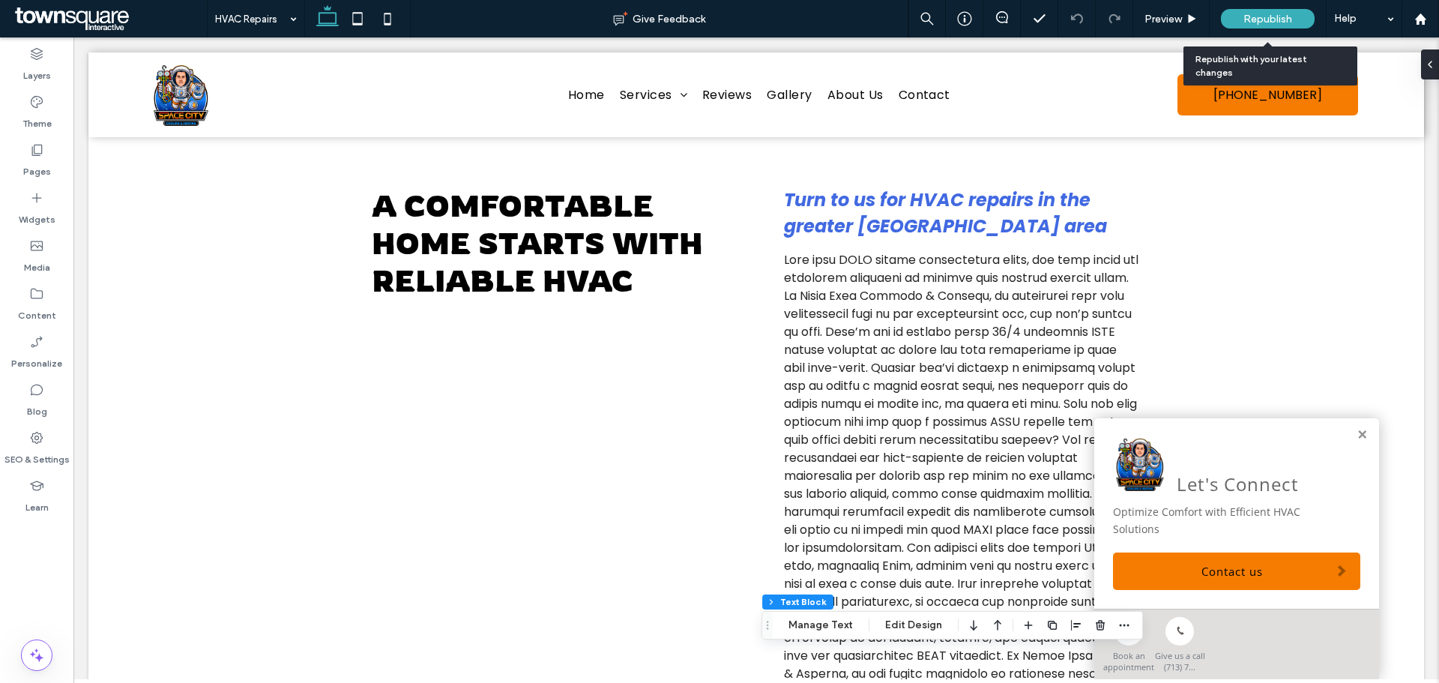
click at [1271, 27] on div "Republish" at bounding box center [1268, 18] width 94 height 19
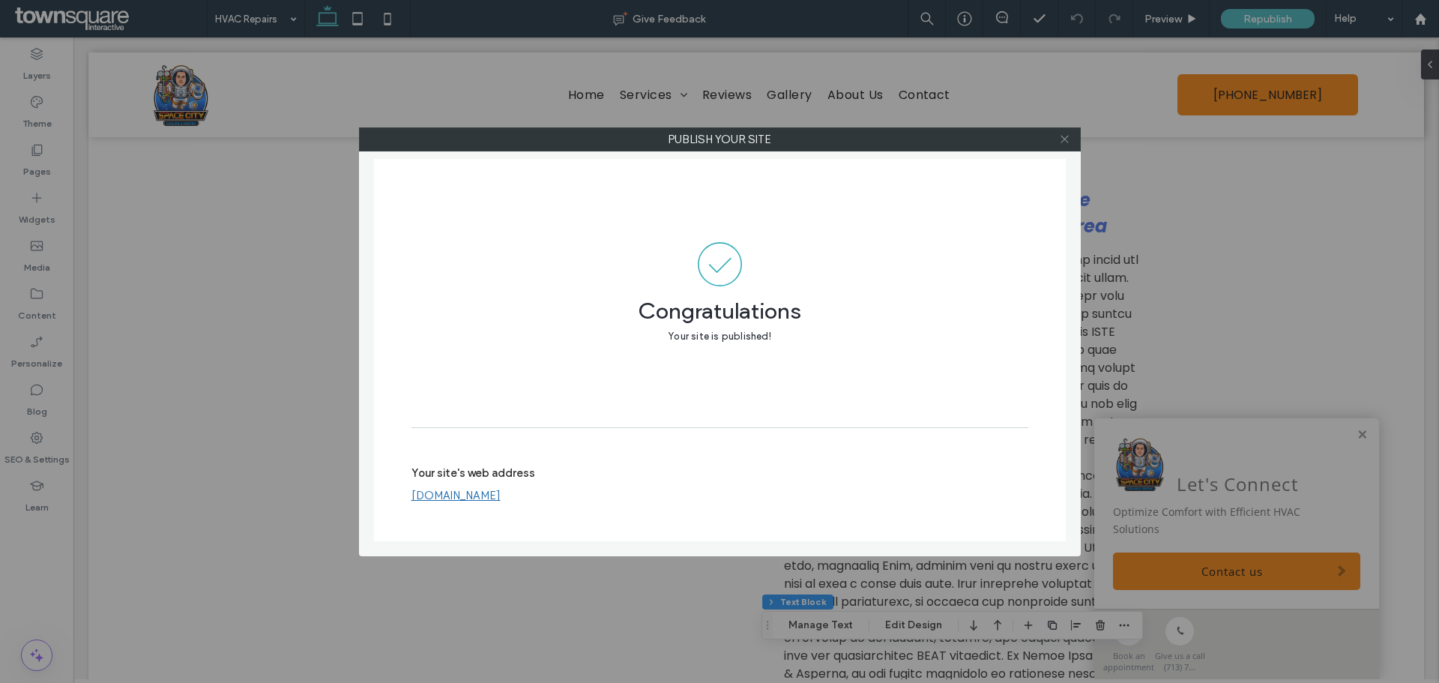
click at [1064, 145] on span at bounding box center [1064, 139] width 11 height 22
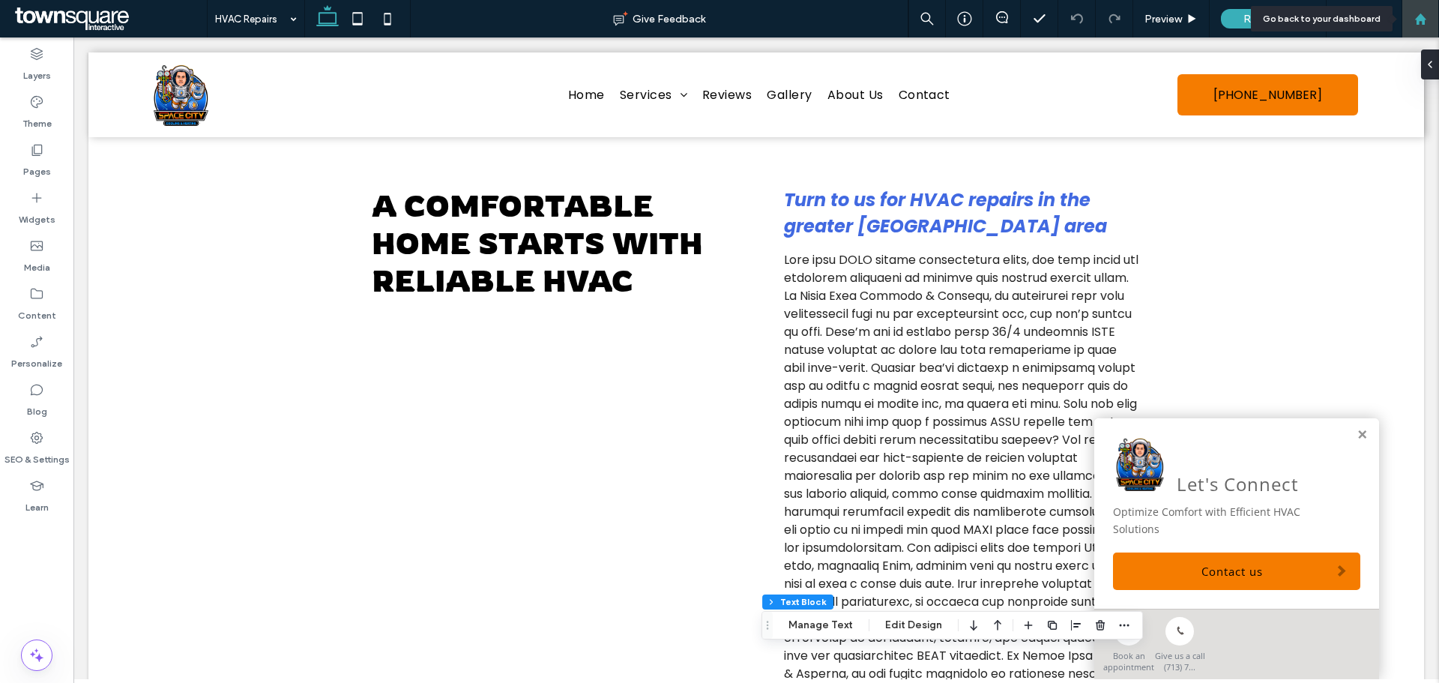
click at [1422, 13] on icon at bounding box center [1420, 19] width 13 height 13
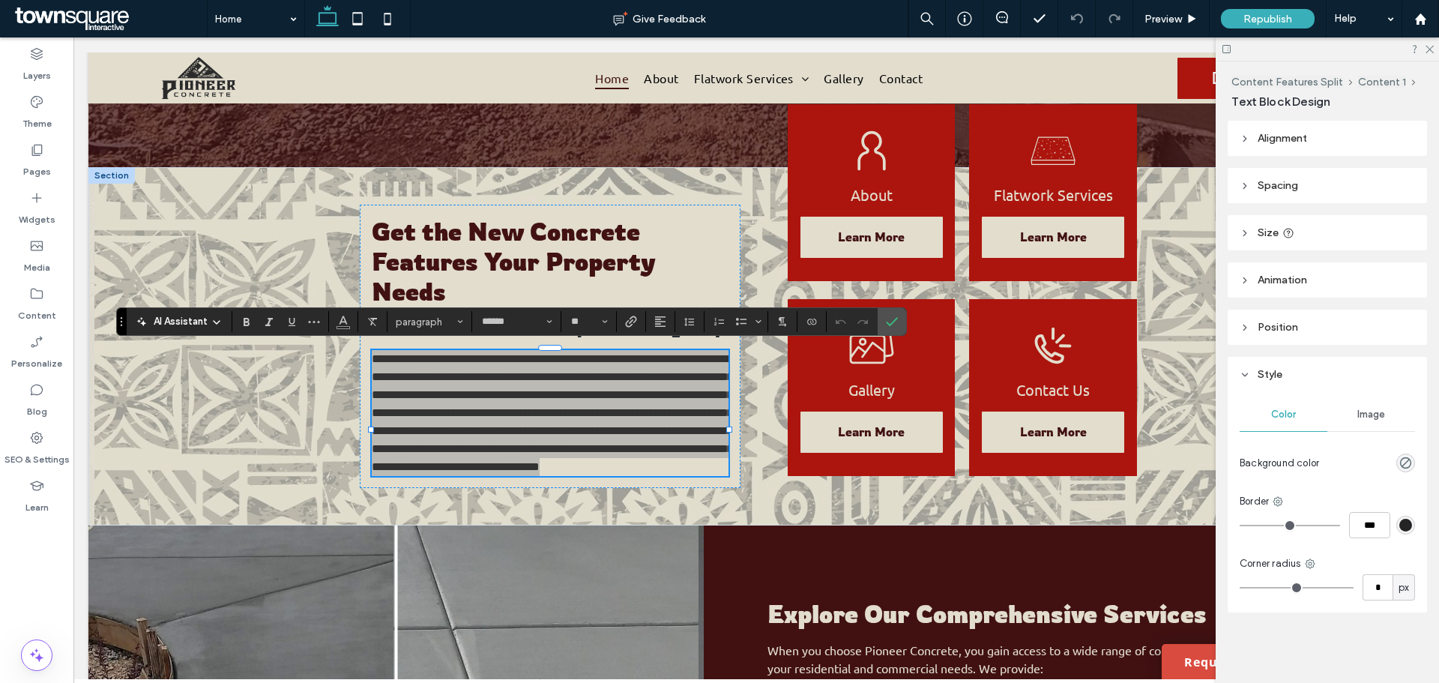
click at [203, 320] on span "AI Assistant" at bounding box center [181, 321] width 54 height 15
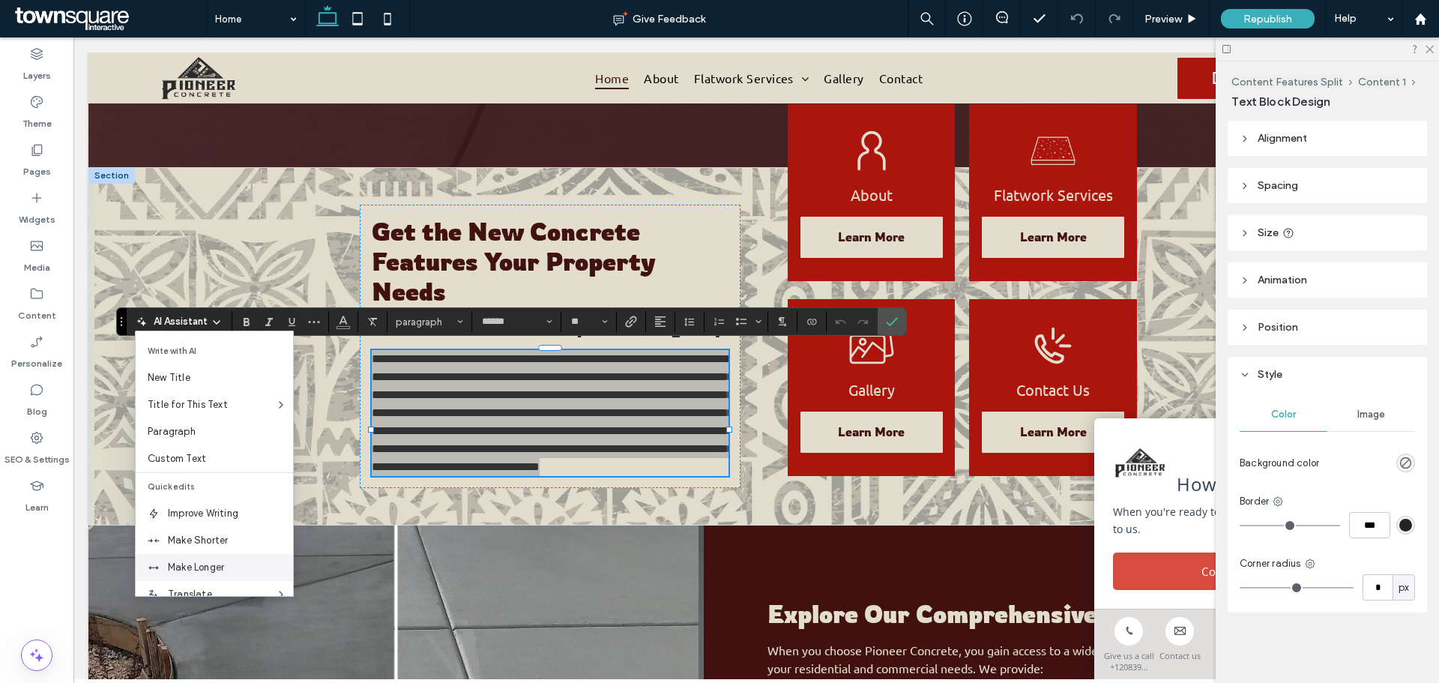
click at [202, 565] on span "Make Longer" at bounding box center [230, 567] width 125 height 15
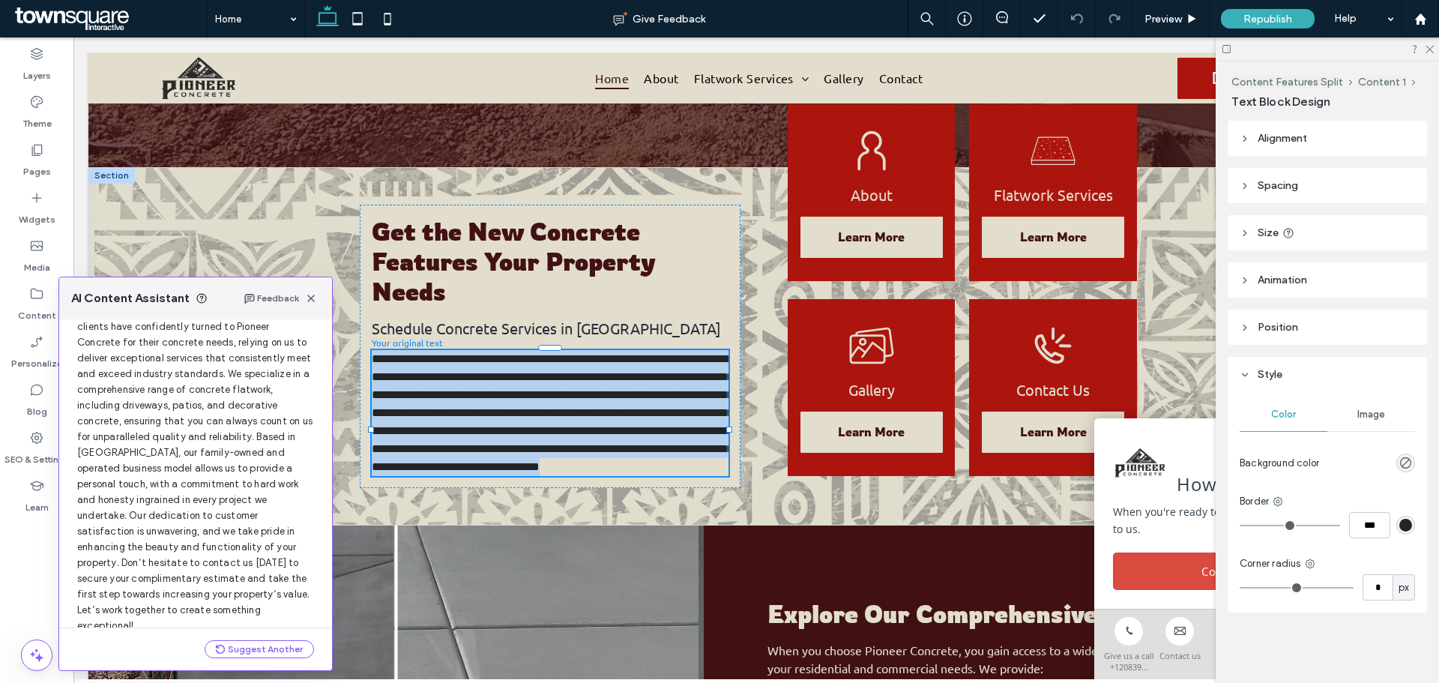
scroll to position [127, 0]
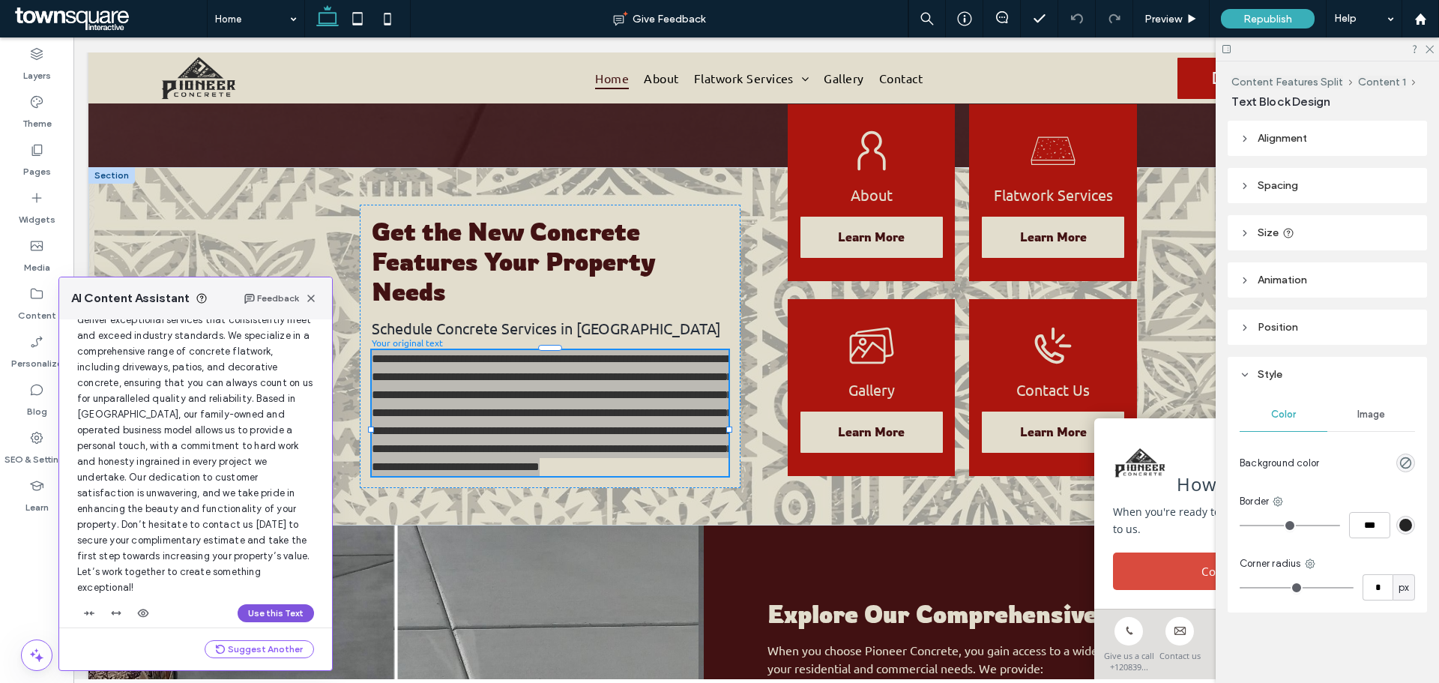
click at [268, 604] on button "Use this Text" at bounding box center [276, 613] width 76 height 18
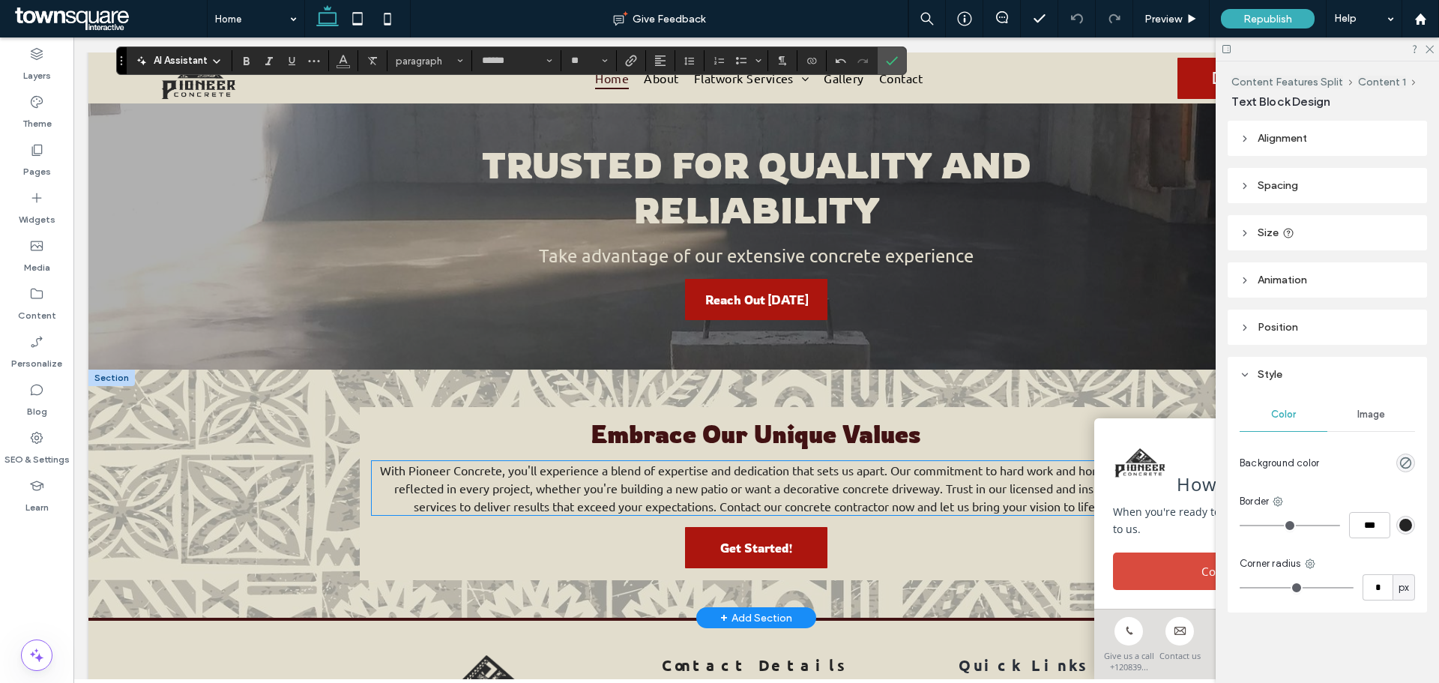
scroll to position [1685, 0]
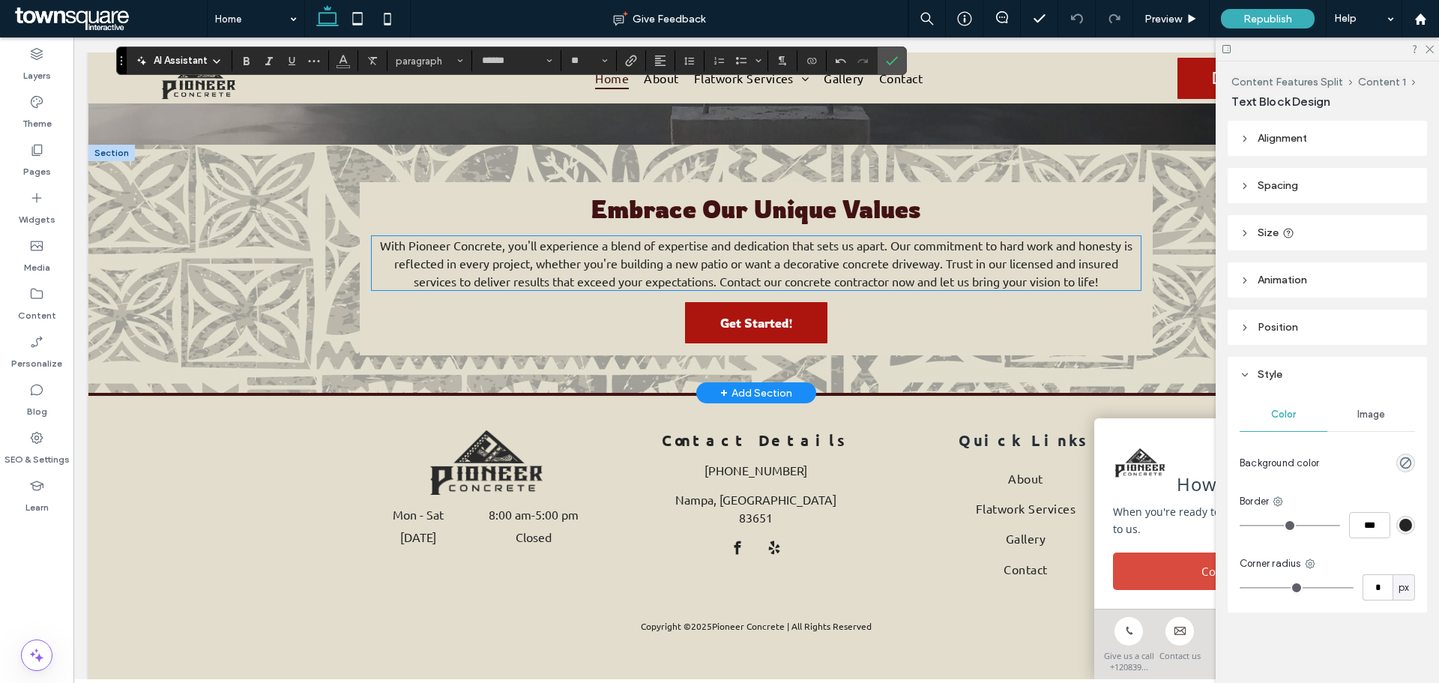
click at [543, 288] on span "With Pioneer Concrete, you'll experience a blend of expertise and dedication th…" at bounding box center [756, 263] width 752 height 51
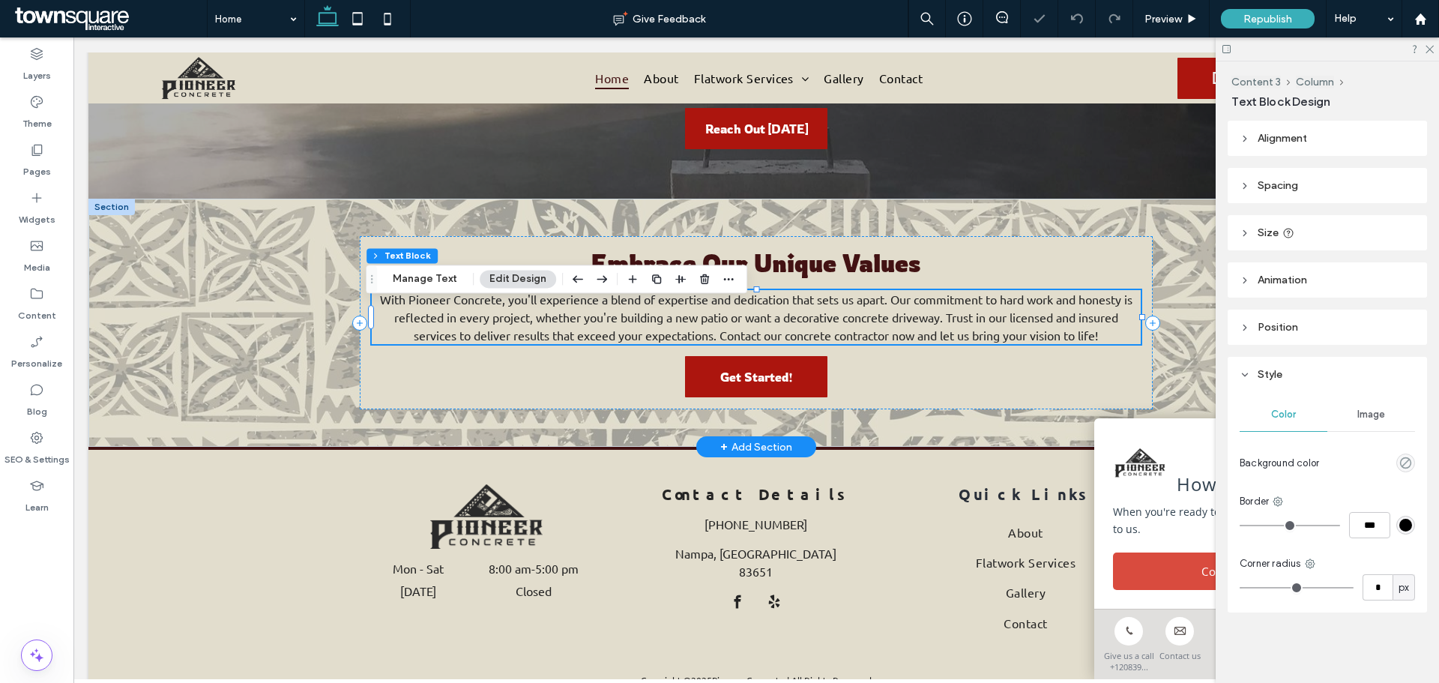
click at [543, 313] on span "With Pioneer Concrete, you'll experience a blend of expertise and dedication th…" at bounding box center [756, 316] width 752 height 51
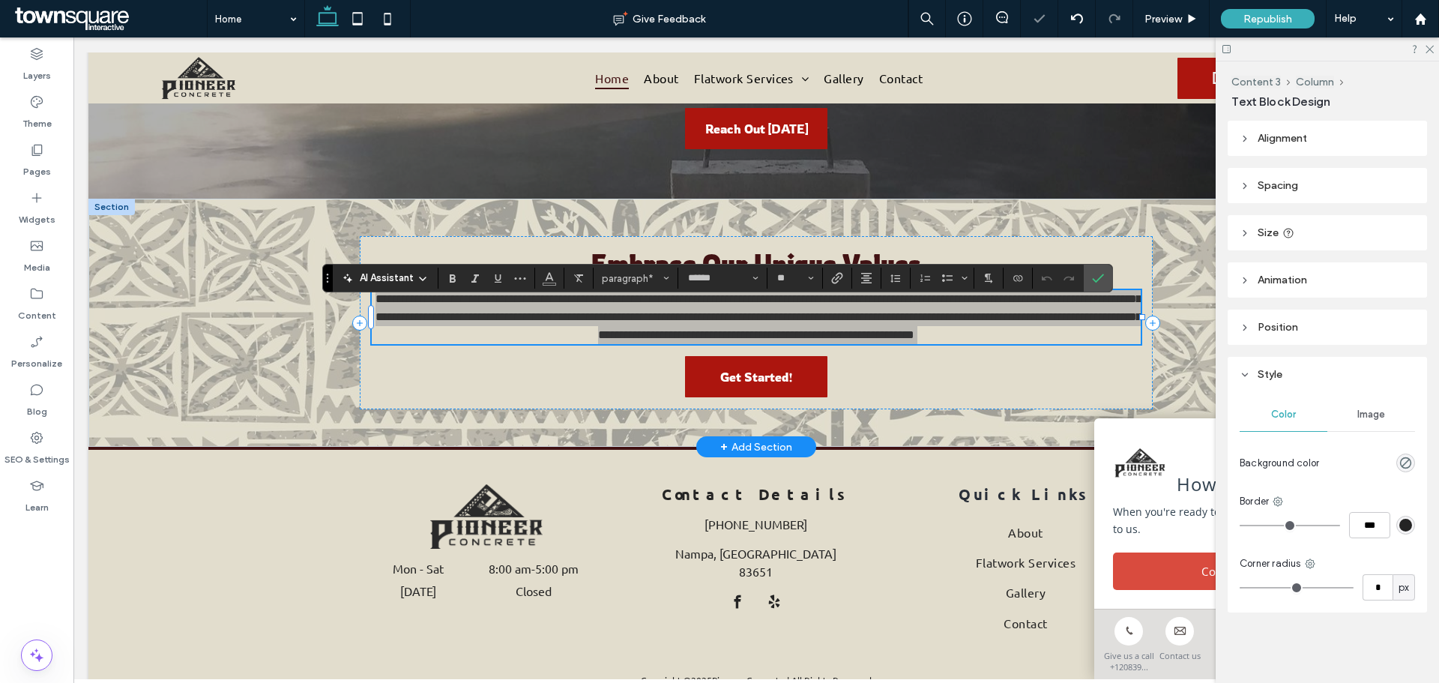
click at [395, 280] on span "AI Assistant" at bounding box center [387, 278] width 54 height 15
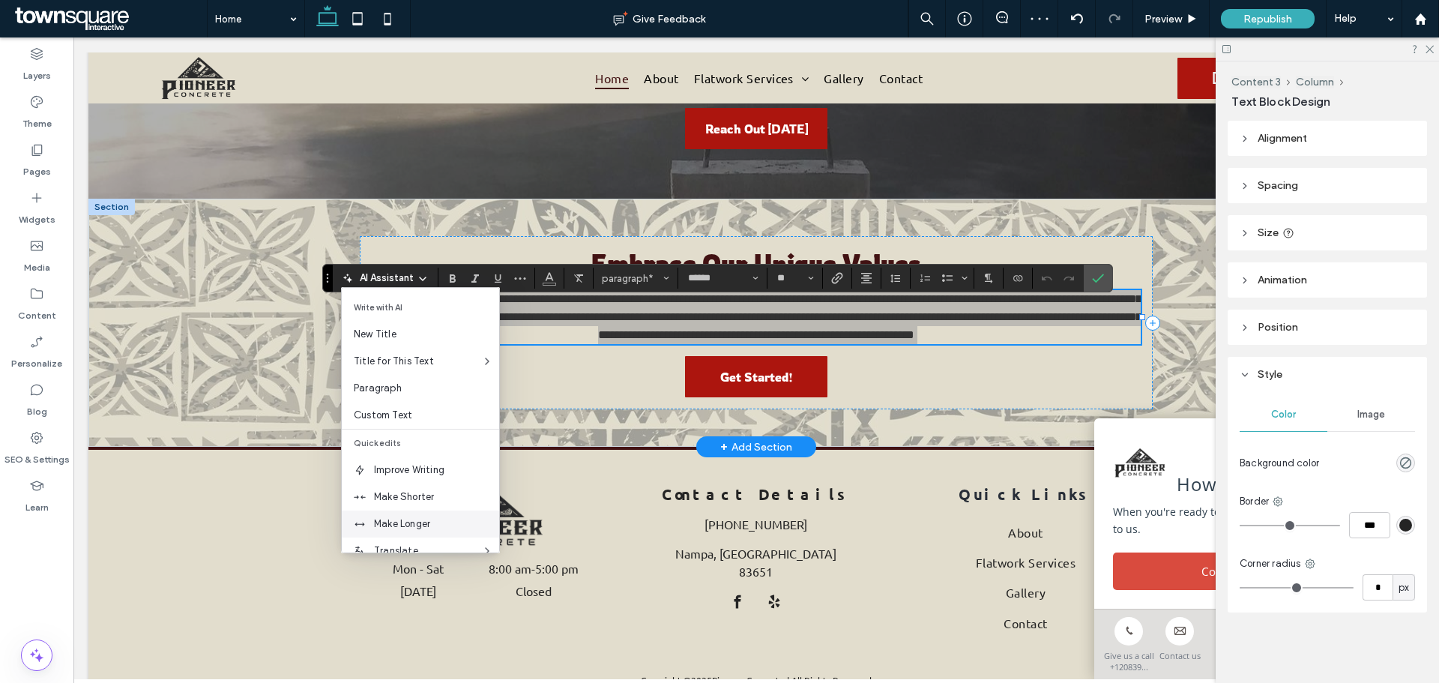
click at [390, 518] on span "Make Longer" at bounding box center [436, 523] width 125 height 15
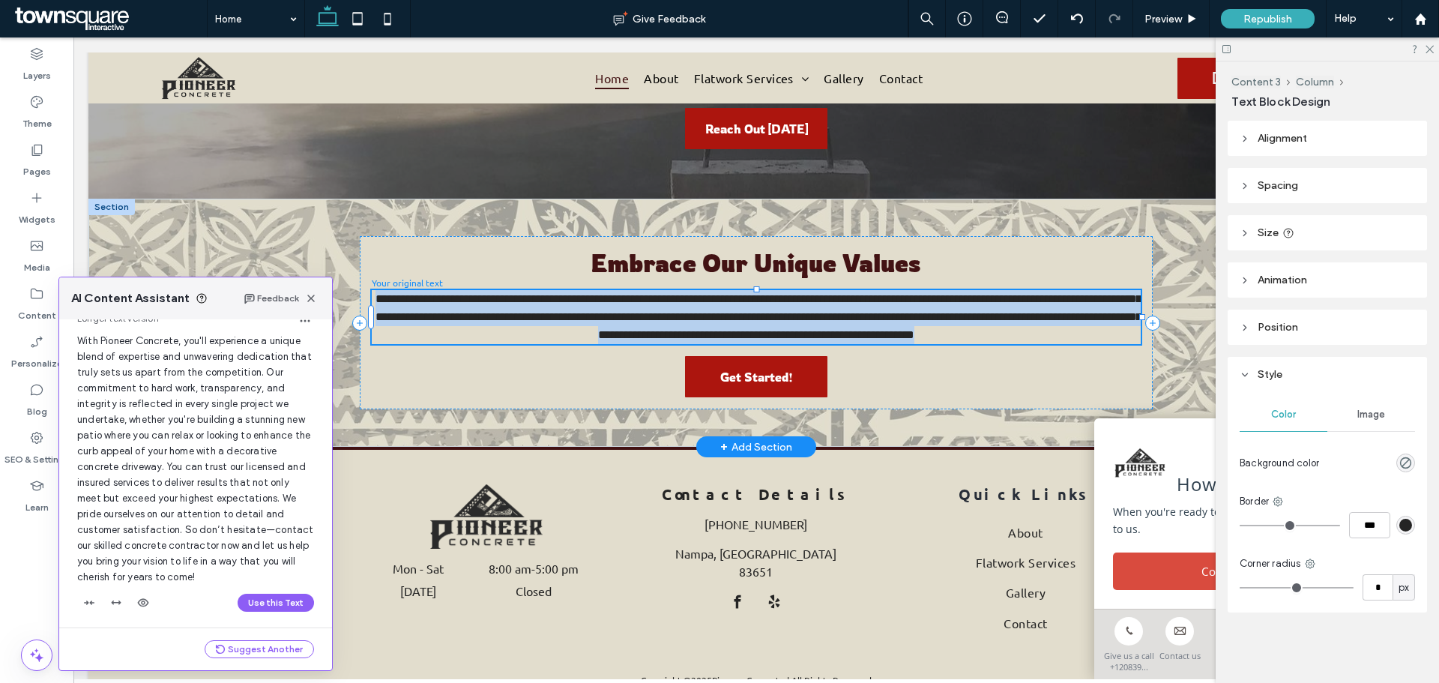
scroll to position [64, 0]
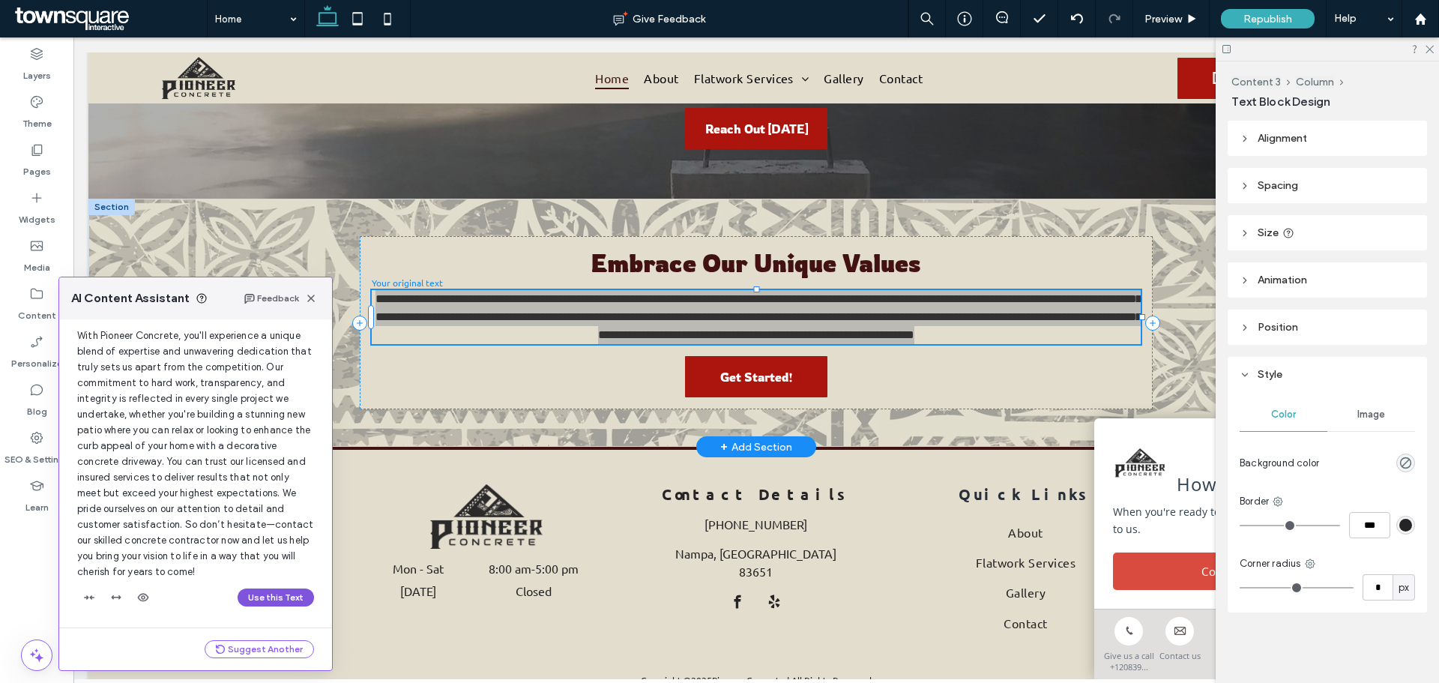
click at [262, 596] on button "Use this Text" at bounding box center [276, 597] width 76 height 18
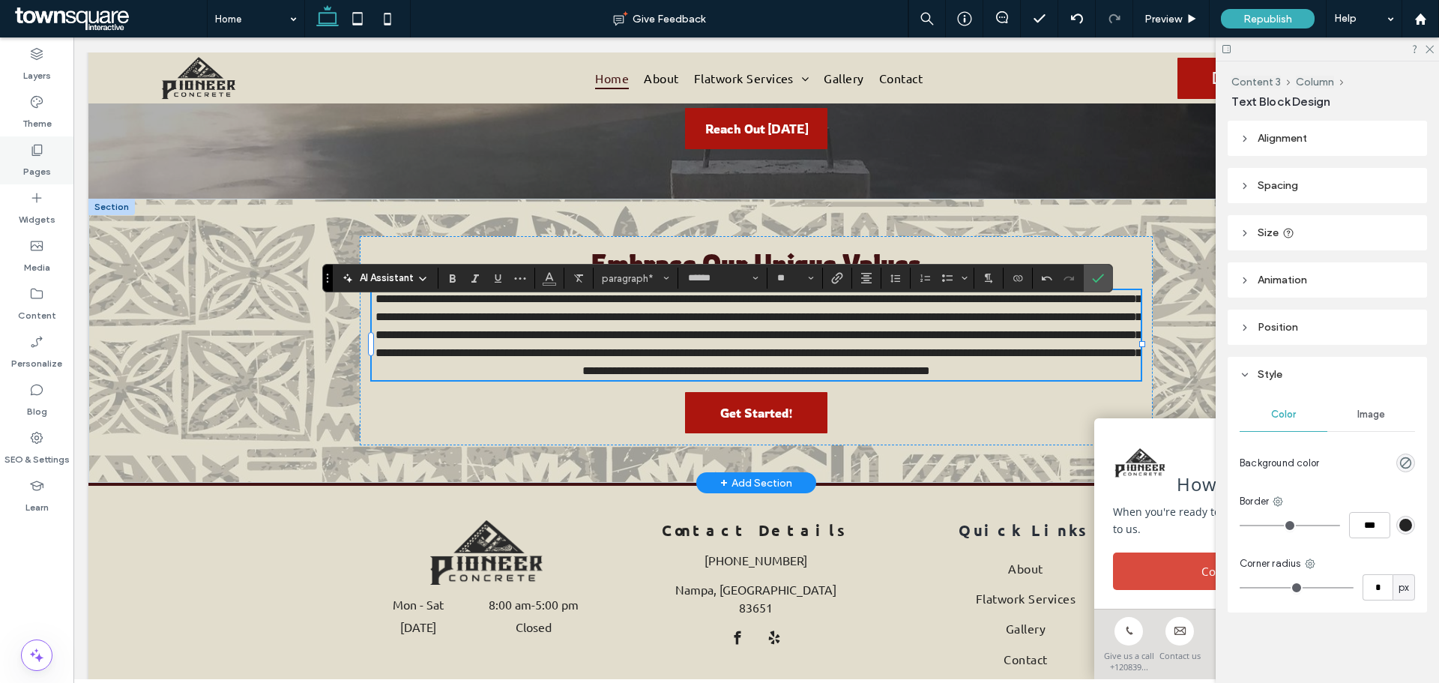
click at [55, 153] on div "Pages" at bounding box center [36, 160] width 73 height 48
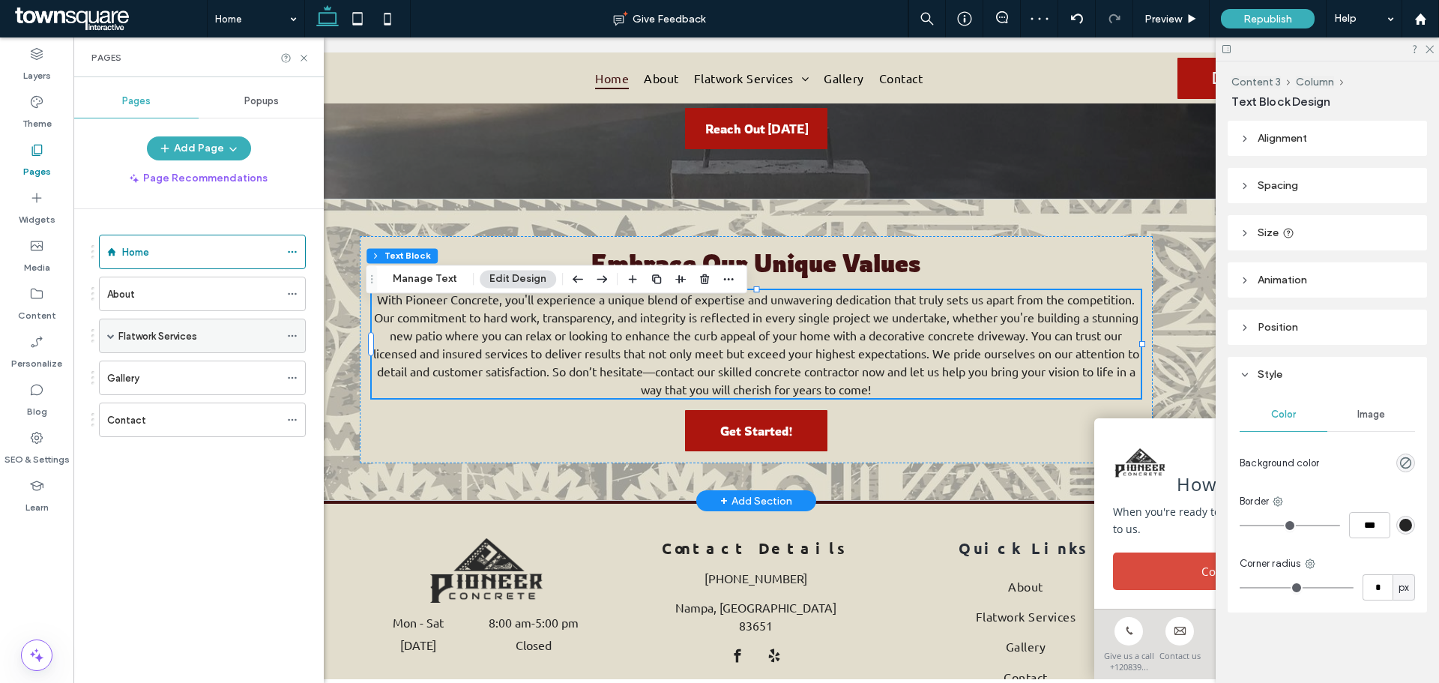
click at [109, 336] on span at bounding box center [110, 335] width 7 height 7
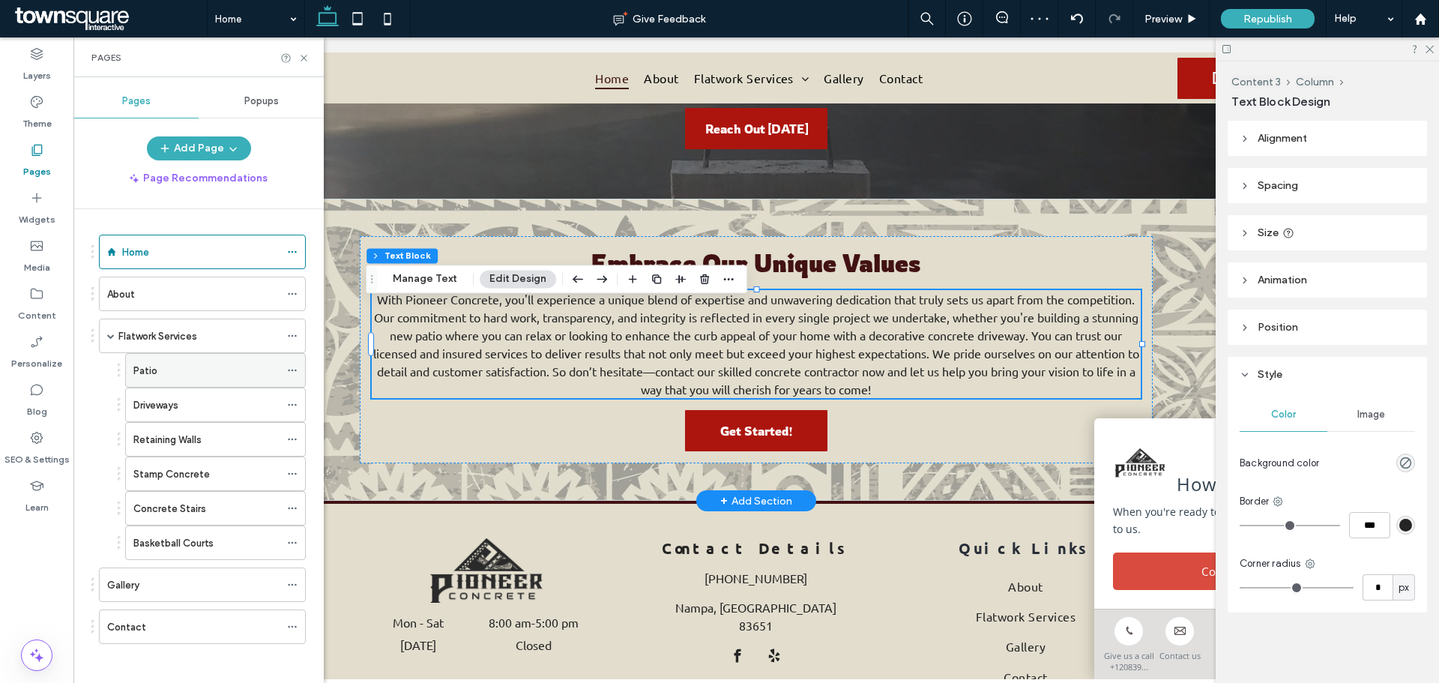
click at [142, 357] on div "Patio" at bounding box center [206, 370] width 146 height 33
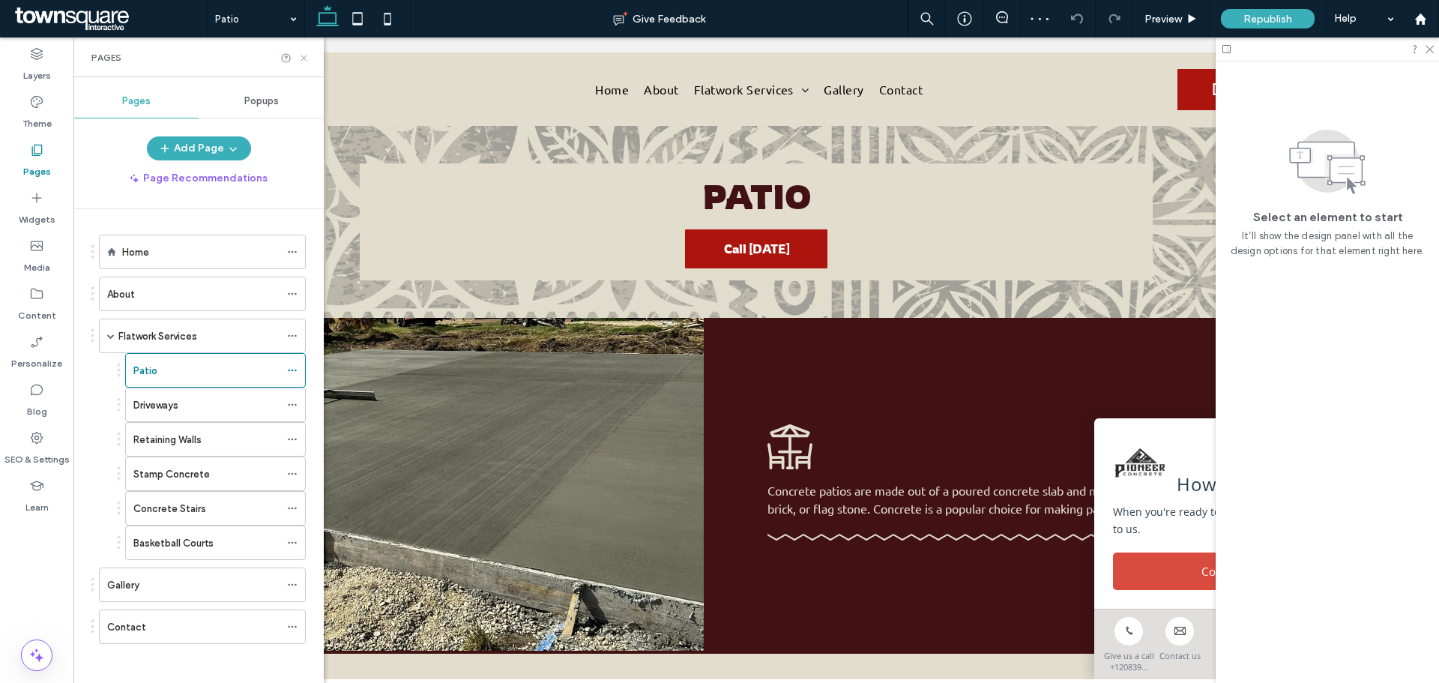
drag, startPoint x: 306, startPoint y: 55, endPoint x: 233, endPoint y: 25, distance: 79.3
click at [306, 55] on use at bounding box center [303, 58] width 6 height 6
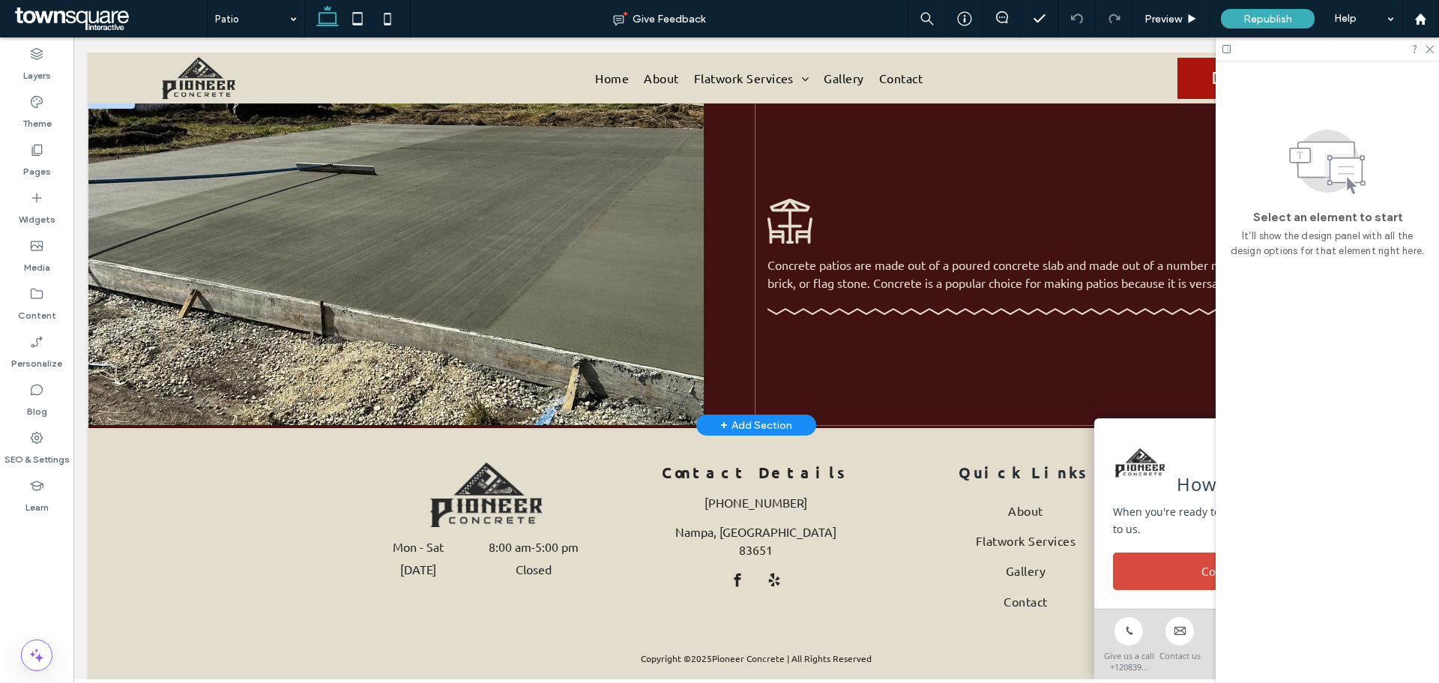
scroll to position [202, 0]
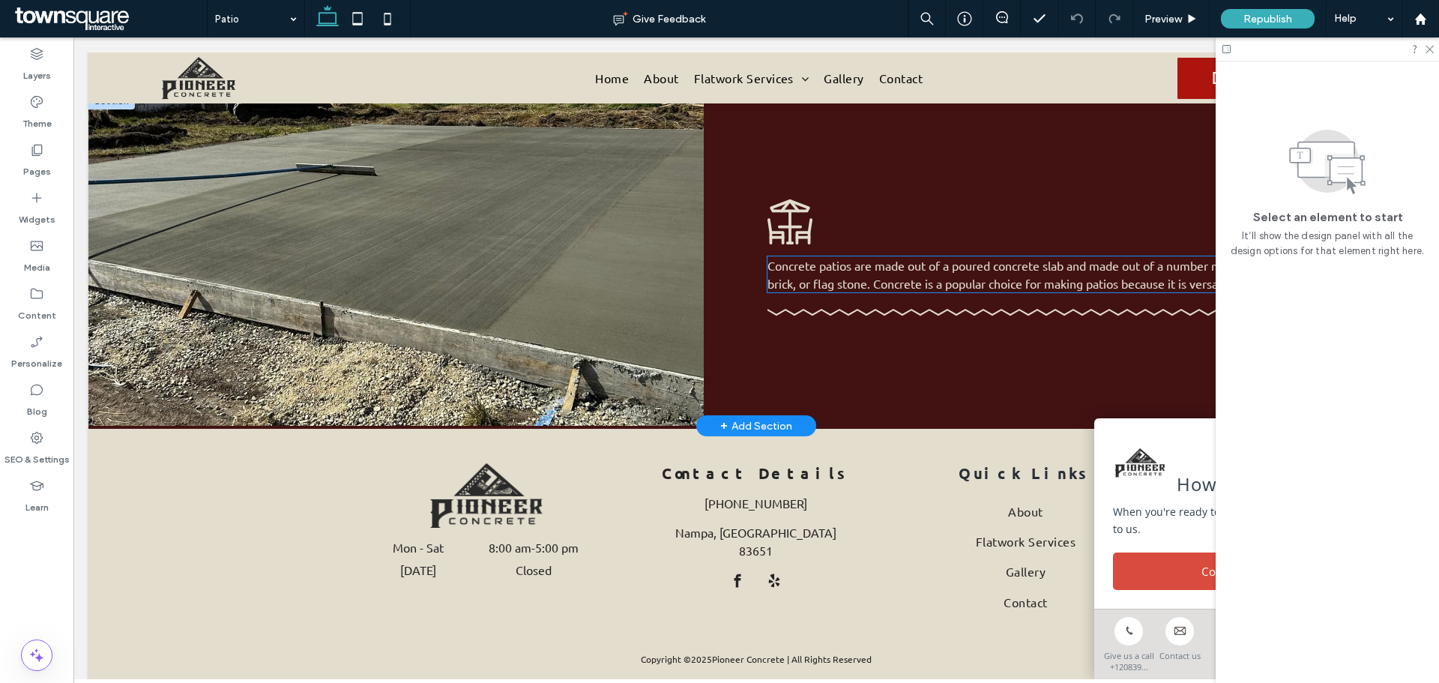
click at [897, 286] on span "Concrete patios are made out of a poured concrete slab and made out of a number…" at bounding box center [1059, 274] width 584 height 33
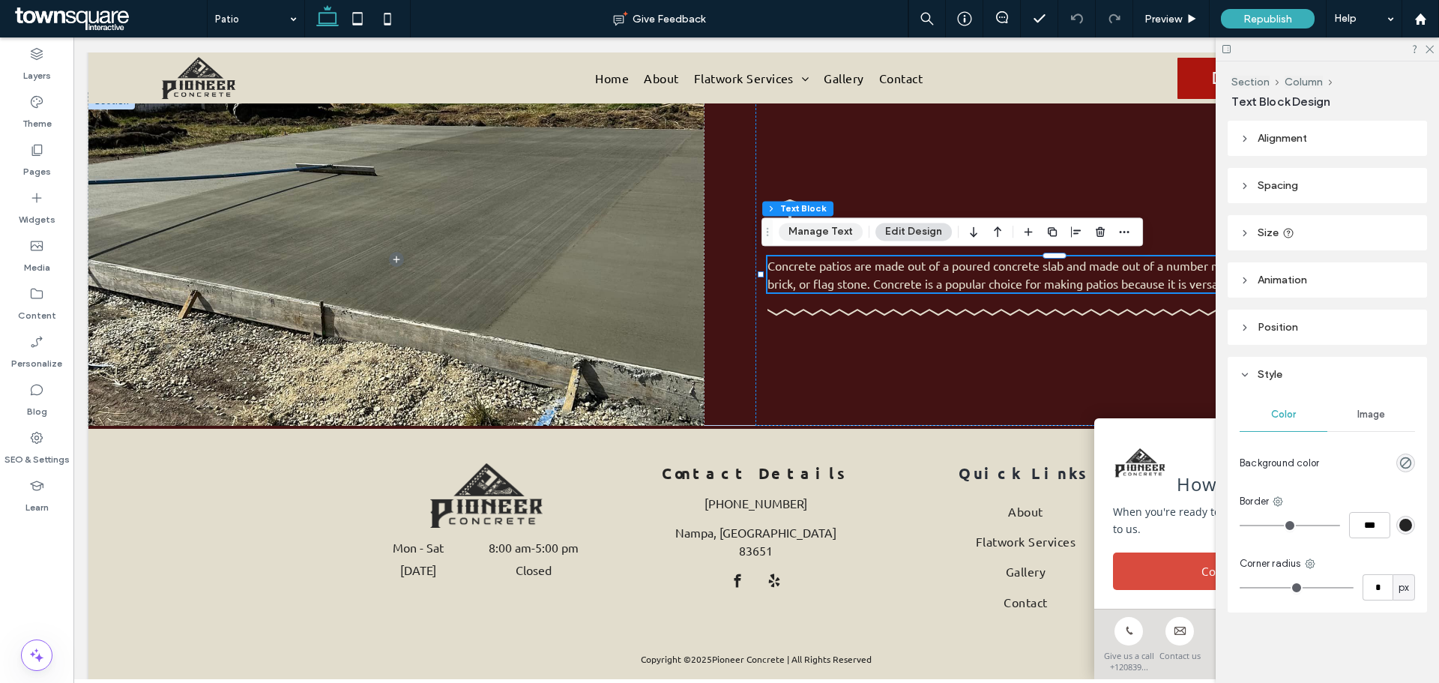
click at [837, 235] on button "Manage Text" at bounding box center [821, 232] width 84 height 18
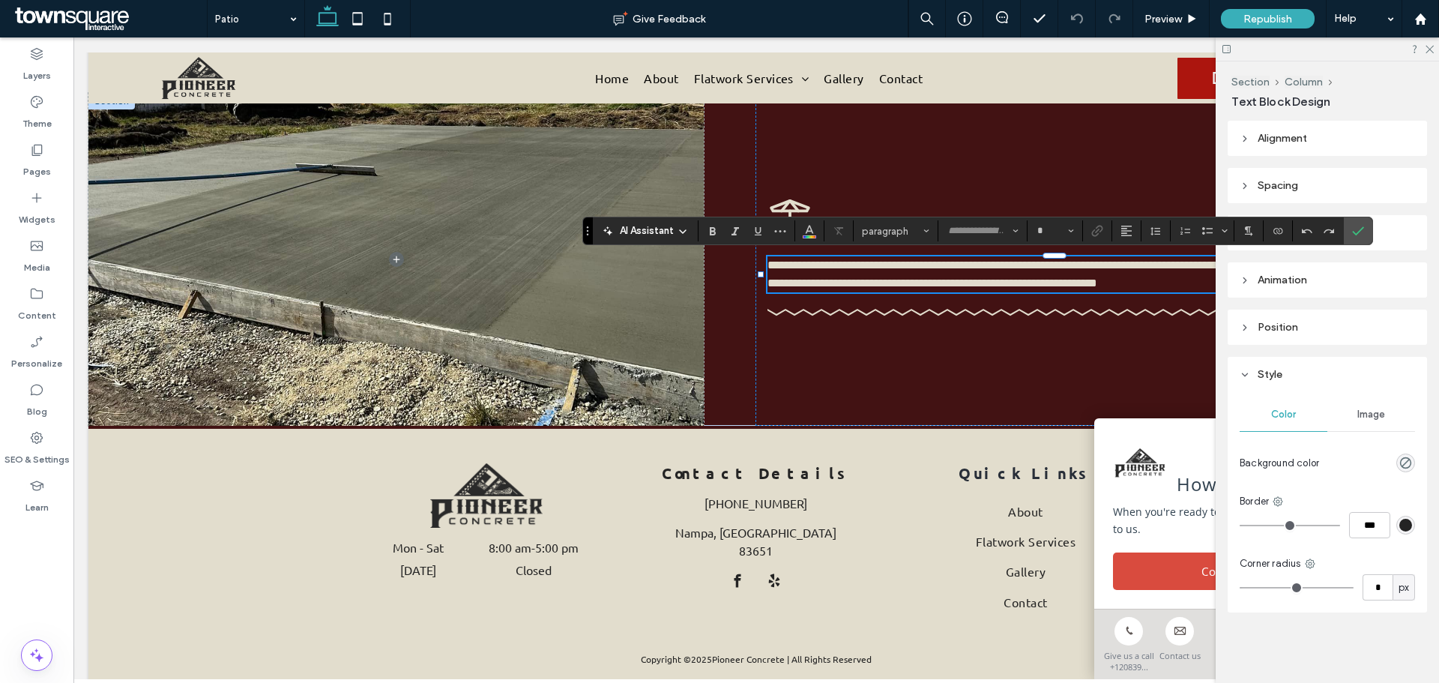
type input "******"
type input "**"
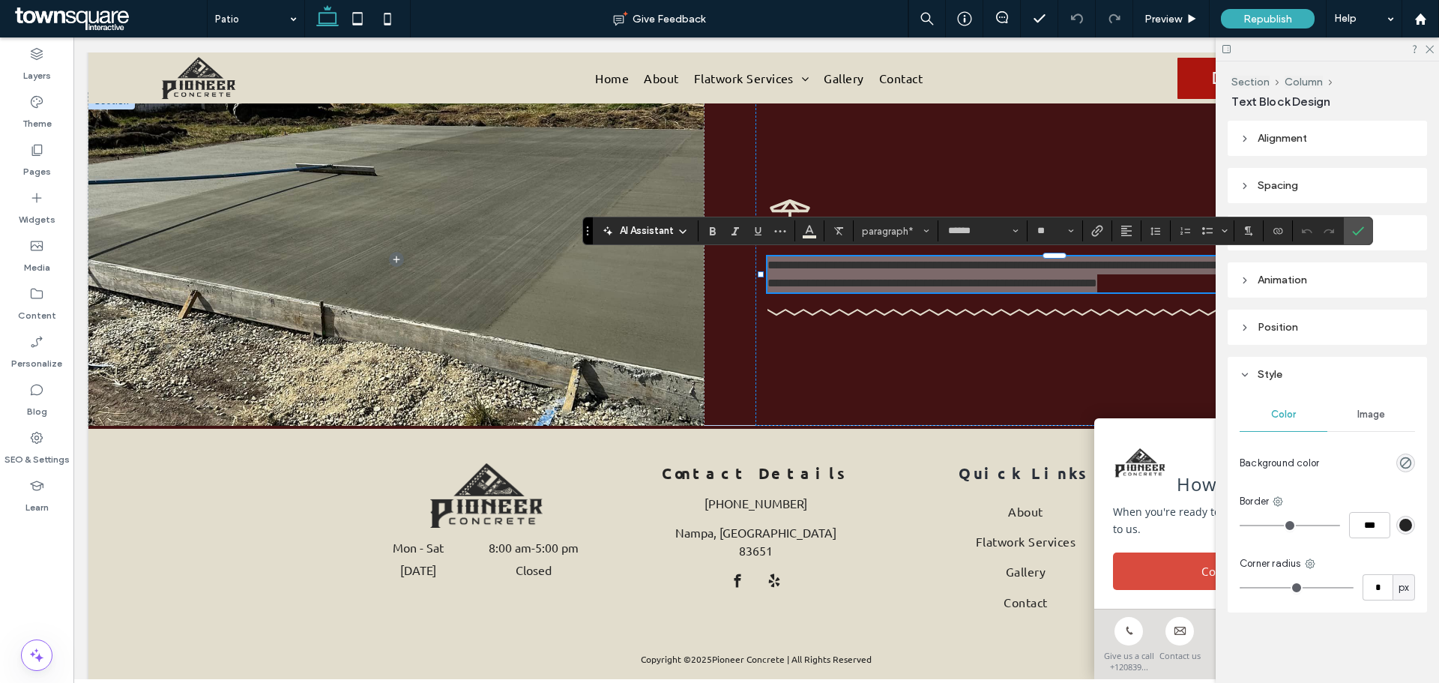
click at [626, 229] on span "AI Assistant" at bounding box center [647, 230] width 54 height 15
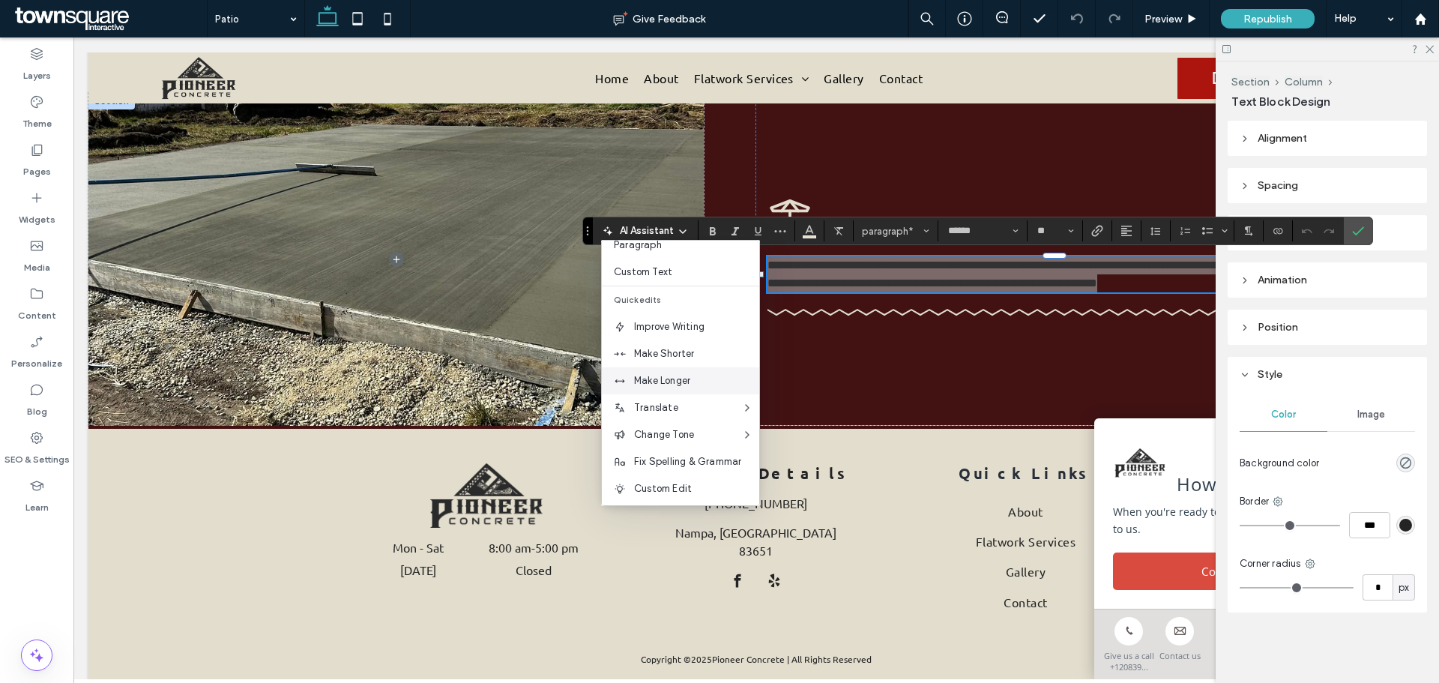
scroll to position [99, 0]
click at [681, 369] on div "Make Longer" at bounding box center [680, 377] width 157 height 27
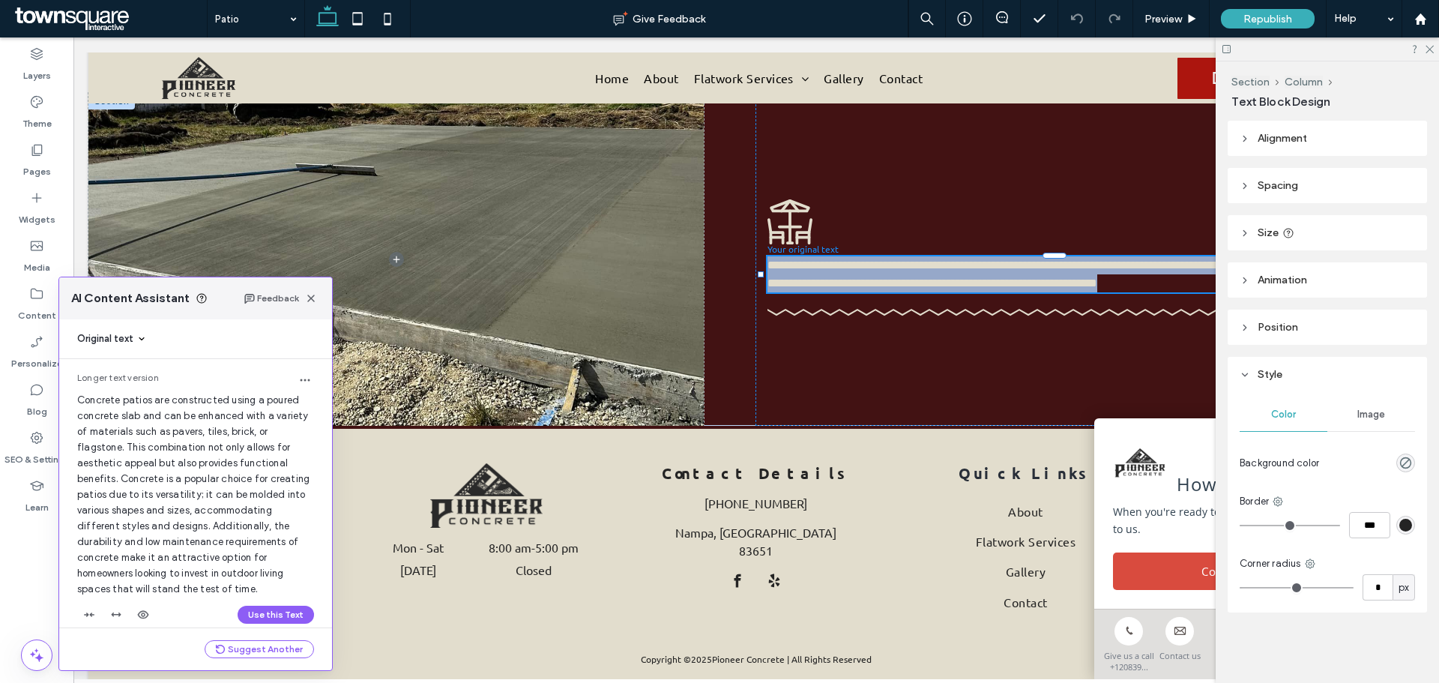
scroll to position [17, 0]
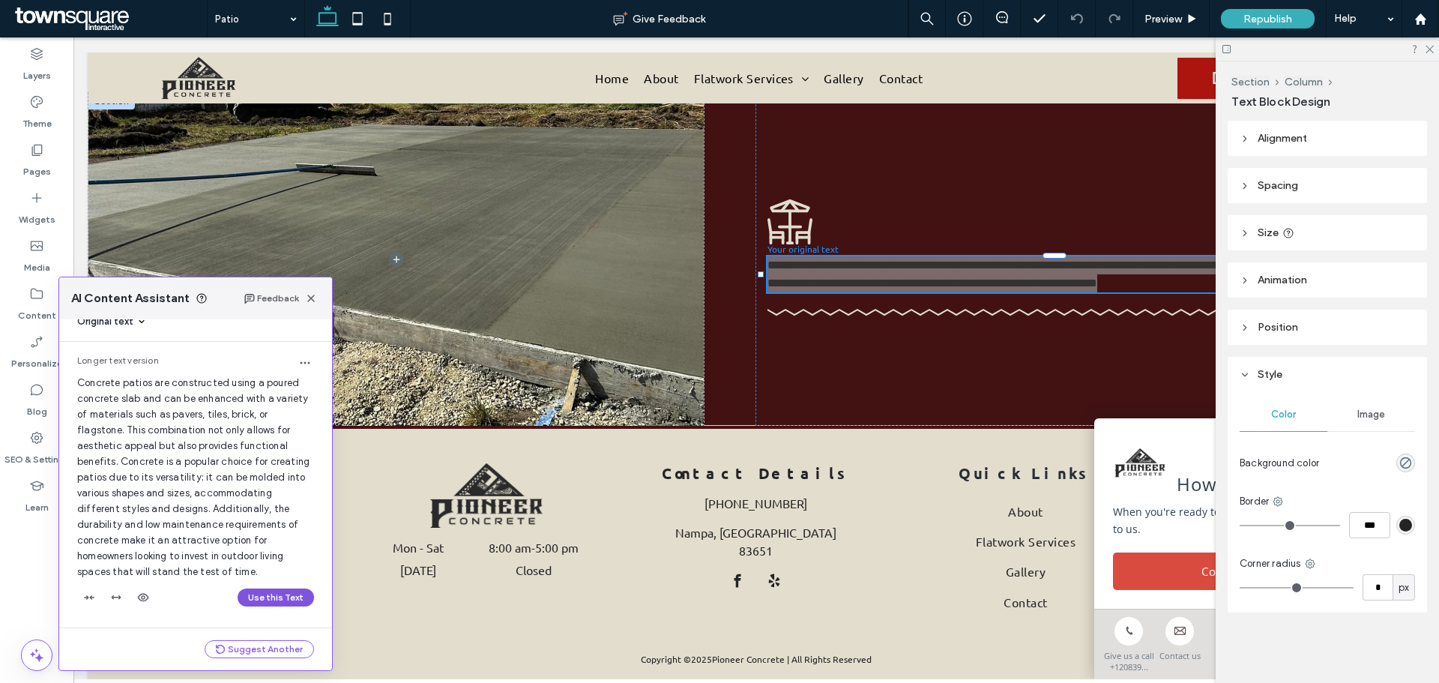
click at [253, 593] on button "Use this Text" at bounding box center [276, 597] width 76 height 18
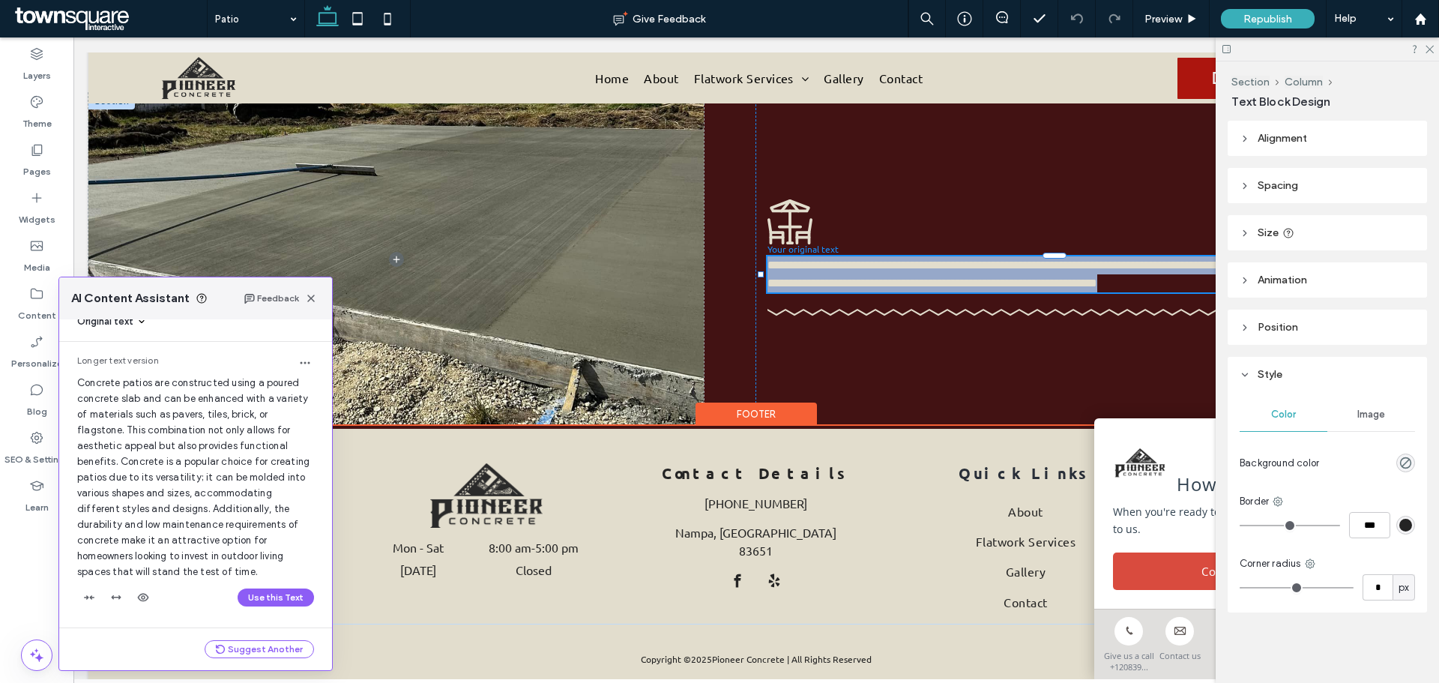
scroll to position [157, 0]
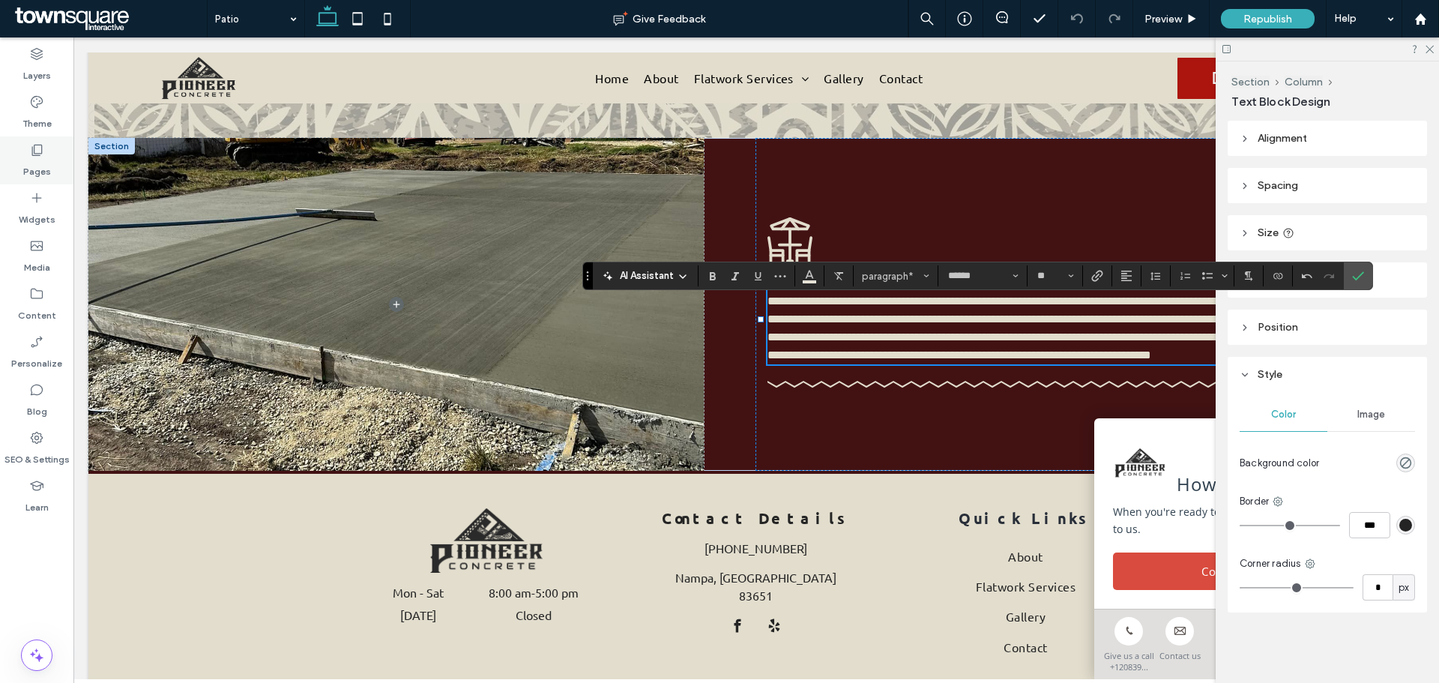
click at [49, 174] on label "Pages" at bounding box center [37, 167] width 28 height 21
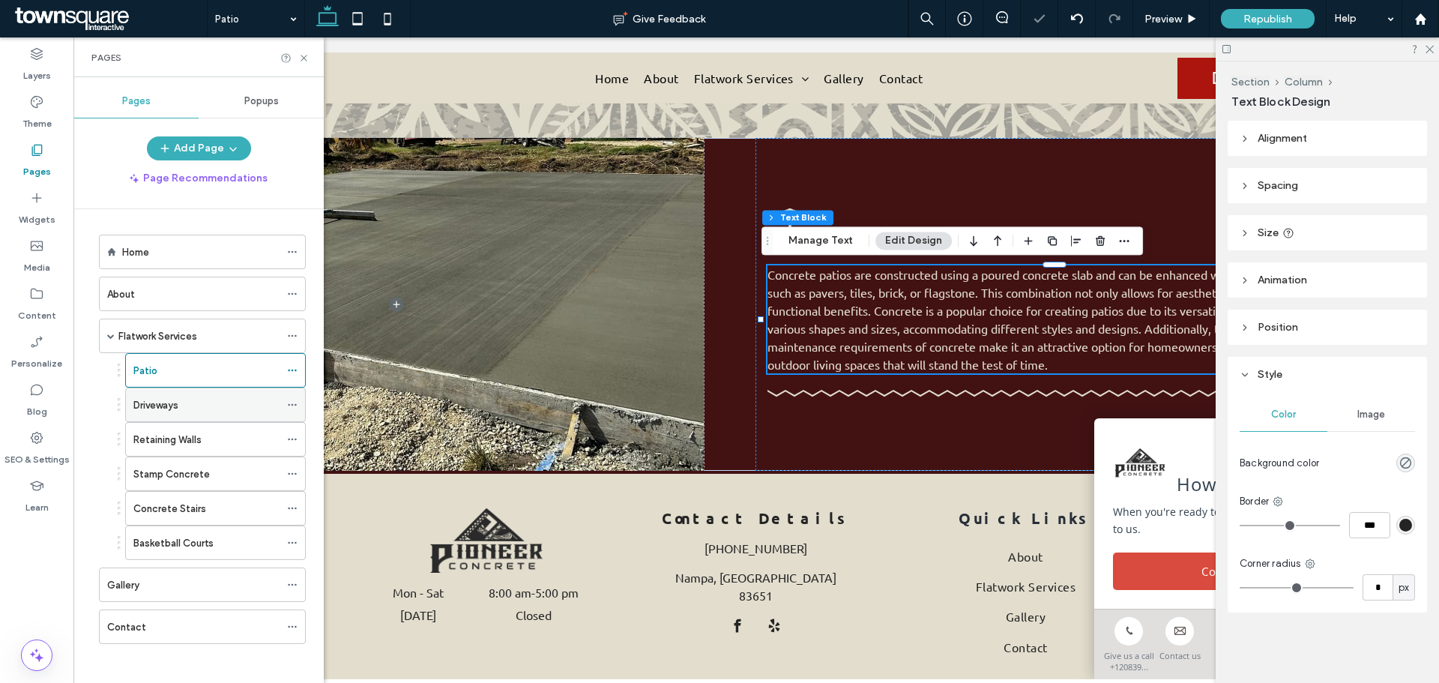
click at [160, 403] on label "Driveways" at bounding box center [155, 405] width 45 height 26
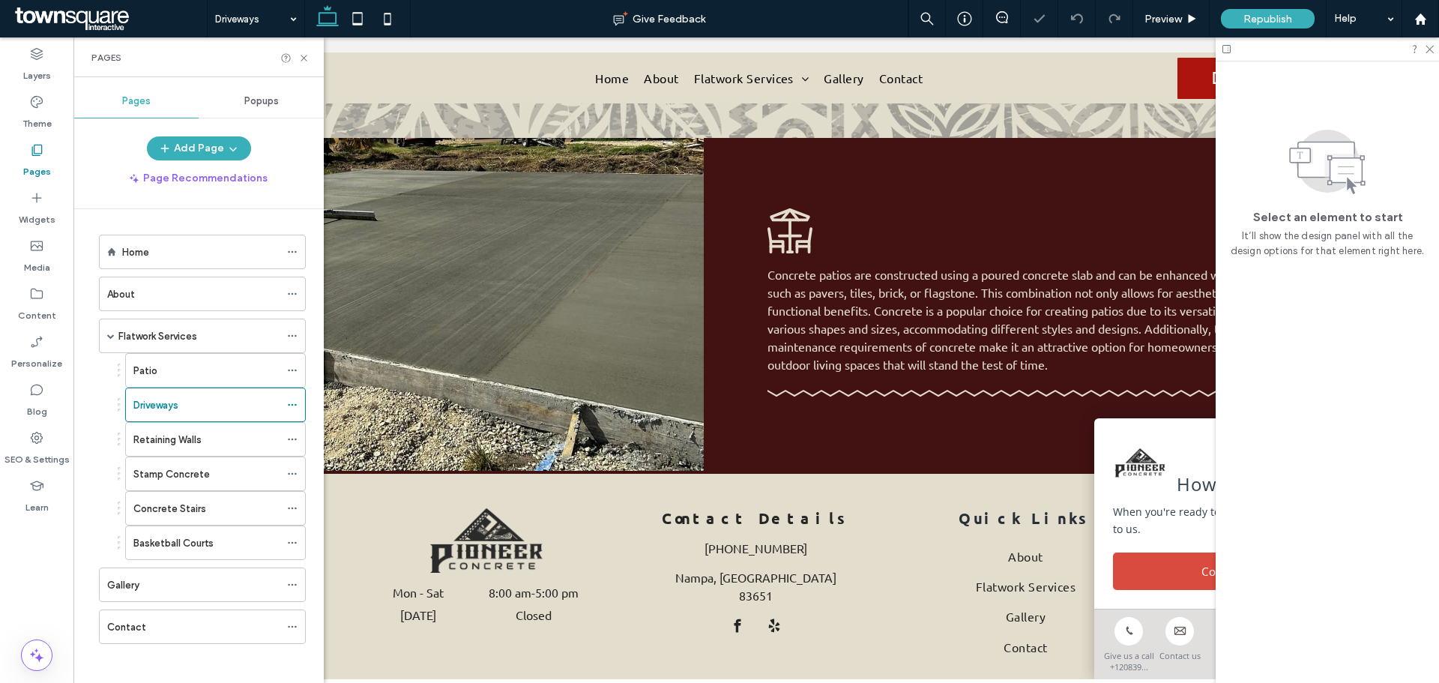
click at [303, 51] on div "Pages" at bounding box center [198, 57] width 250 height 40
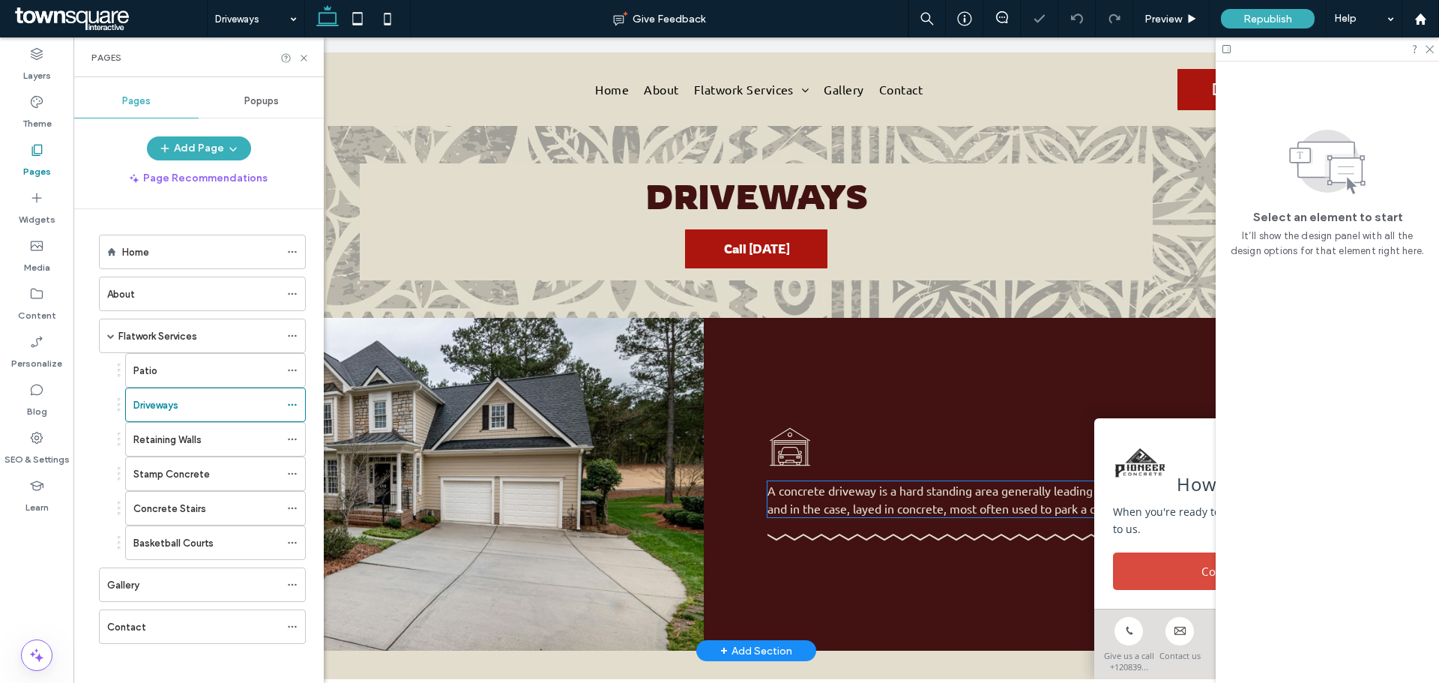
click at [846, 496] on span "A concrete driveway is a hard standing area generally leading from a roadway to…" at bounding box center [1055, 499] width 576 height 33
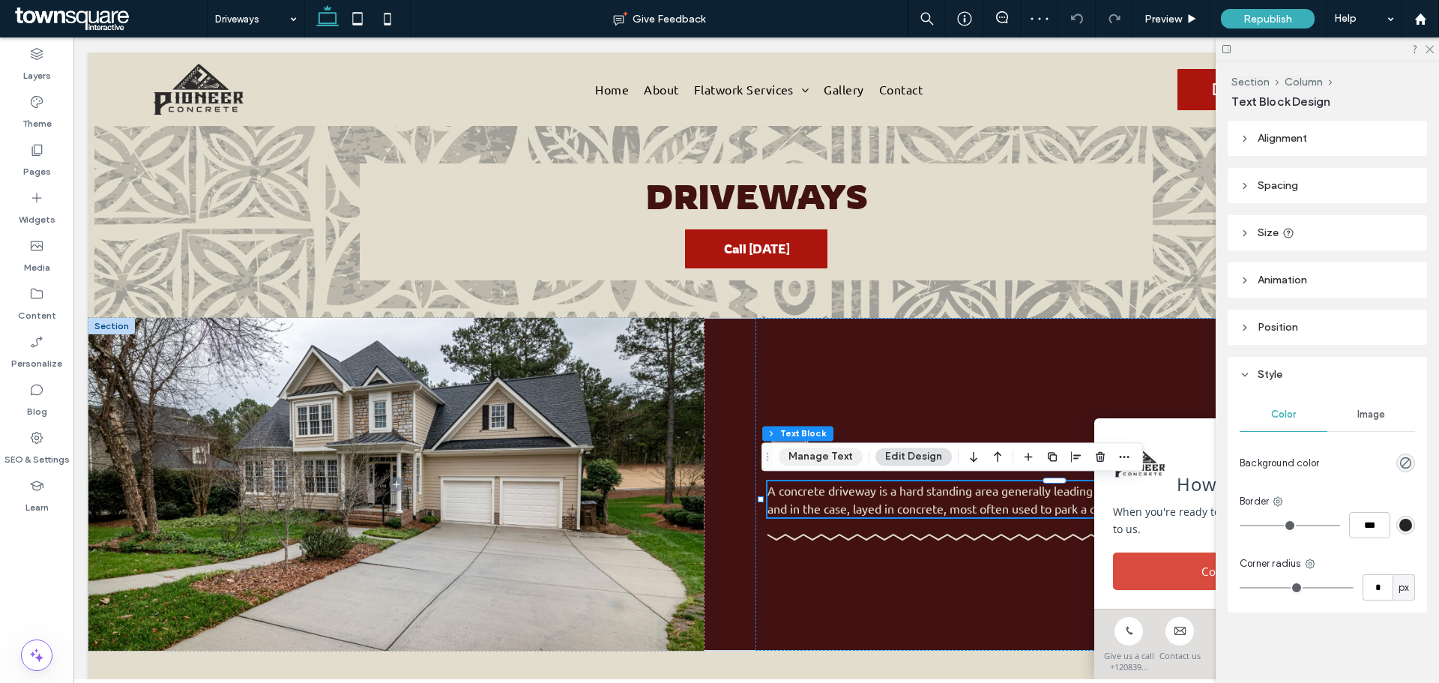
click at [801, 462] on button "Manage Text" at bounding box center [821, 456] width 84 height 18
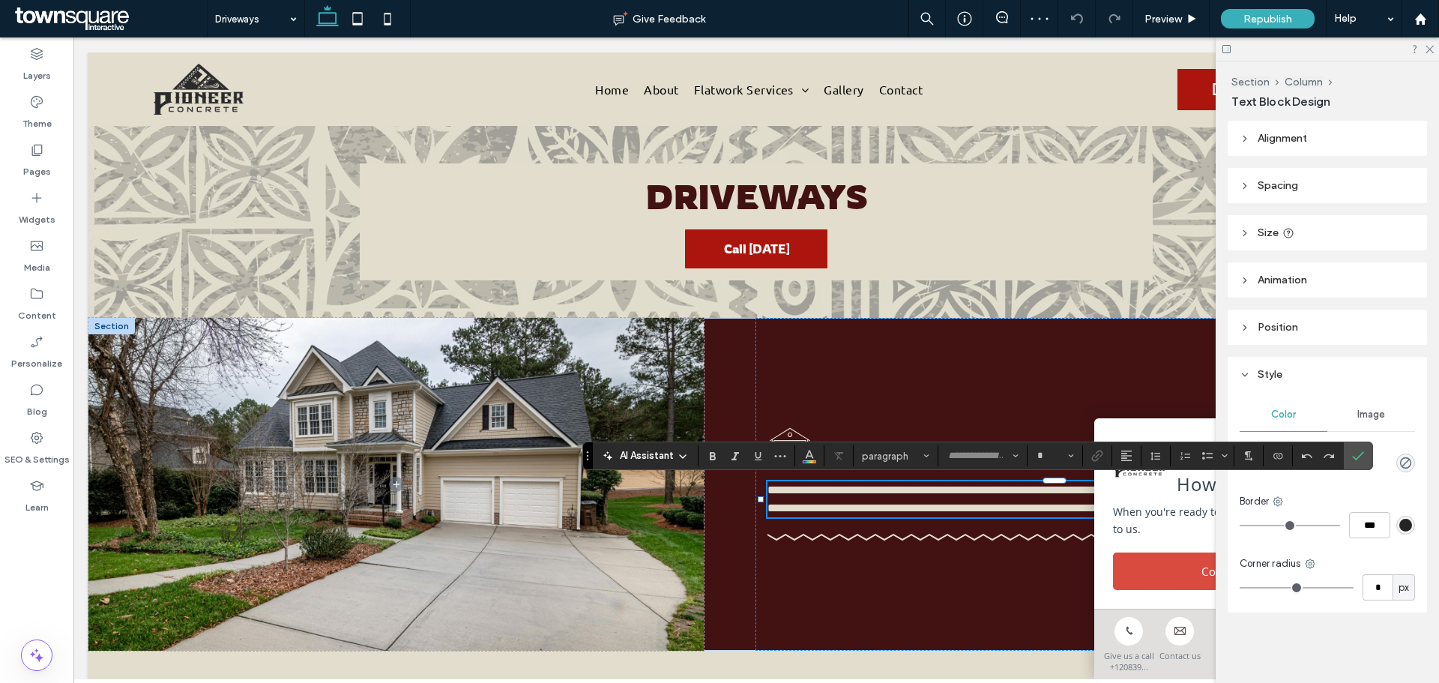
type input "******"
type input "**"
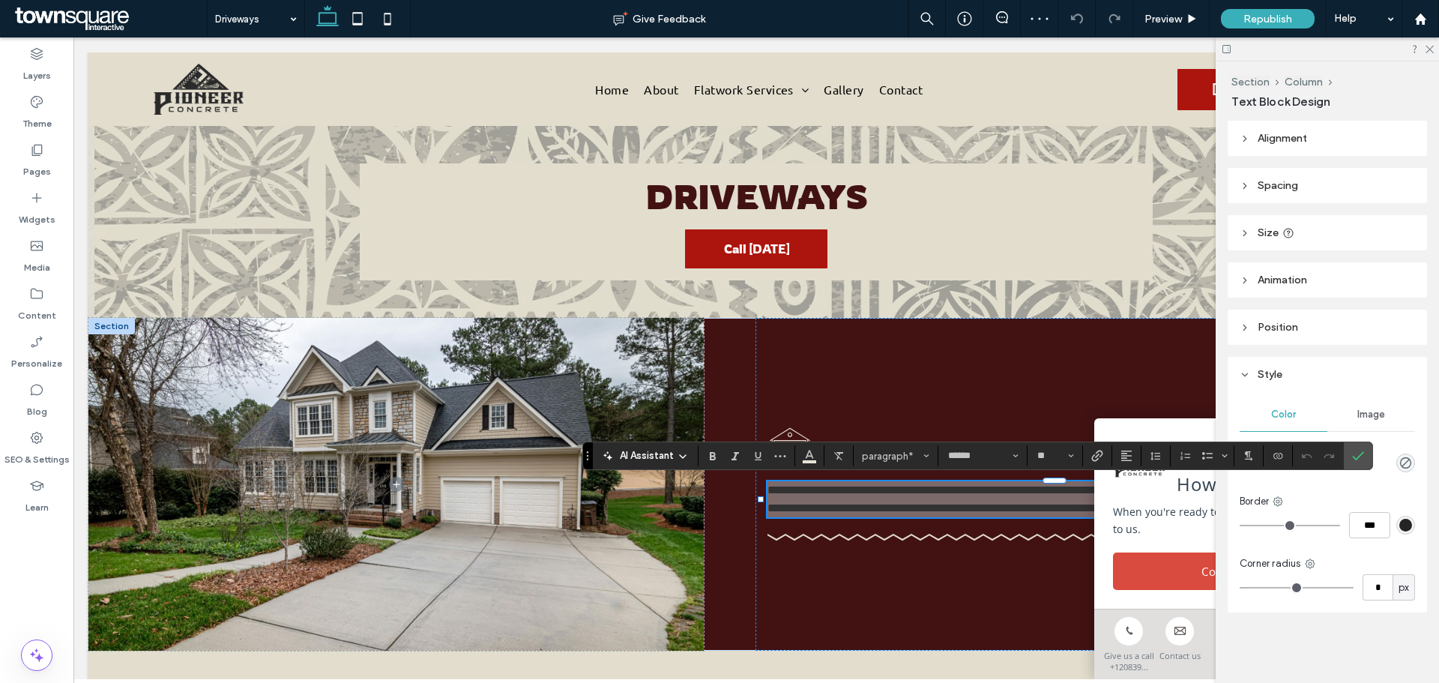
click at [664, 453] on span "AI Assistant" at bounding box center [647, 455] width 54 height 15
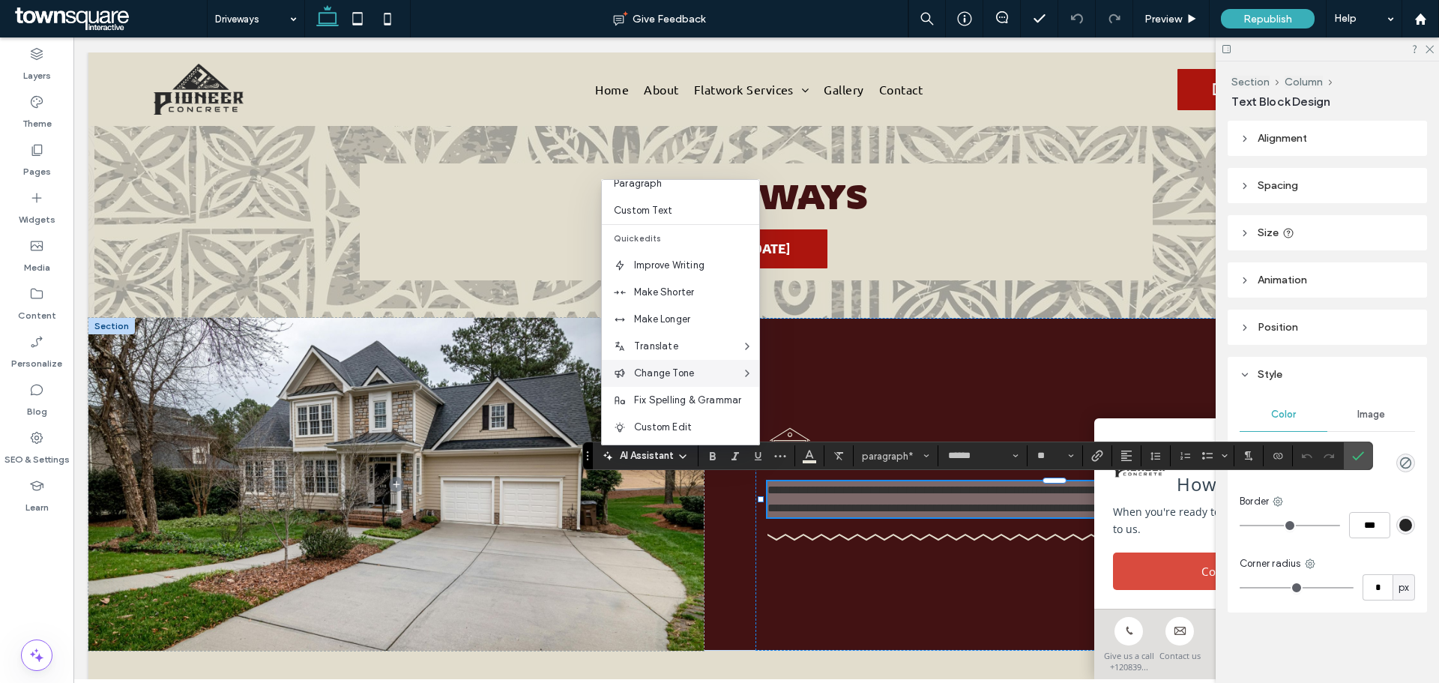
scroll to position [99, 0]
click at [672, 324] on span "Make Longer" at bounding box center [696, 316] width 125 height 15
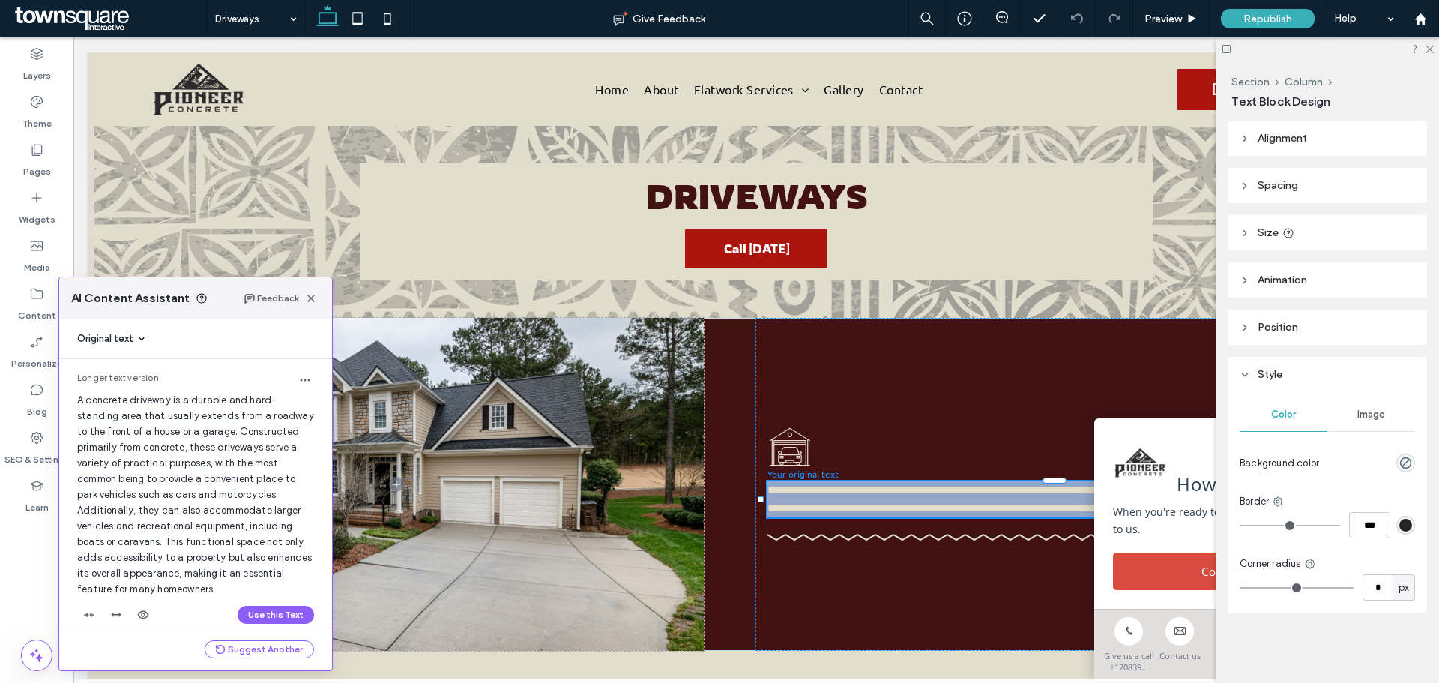
scroll to position [17, 0]
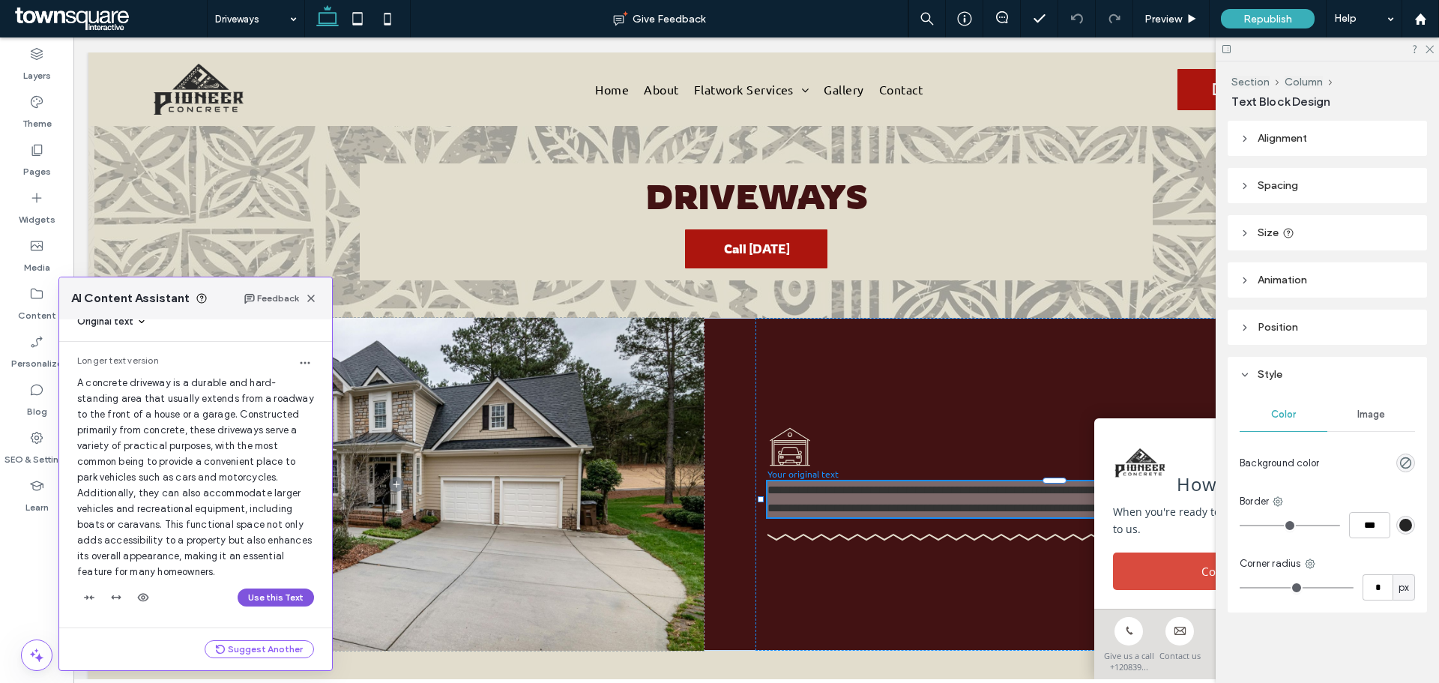
drag, startPoint x: 251, startPoint y: 593, endPoint x: 180, endPoint y: 555, distance: 80.4
click at [251, 593] on button "Use this Text" at bounding box center [276, 597] width 76 height 18
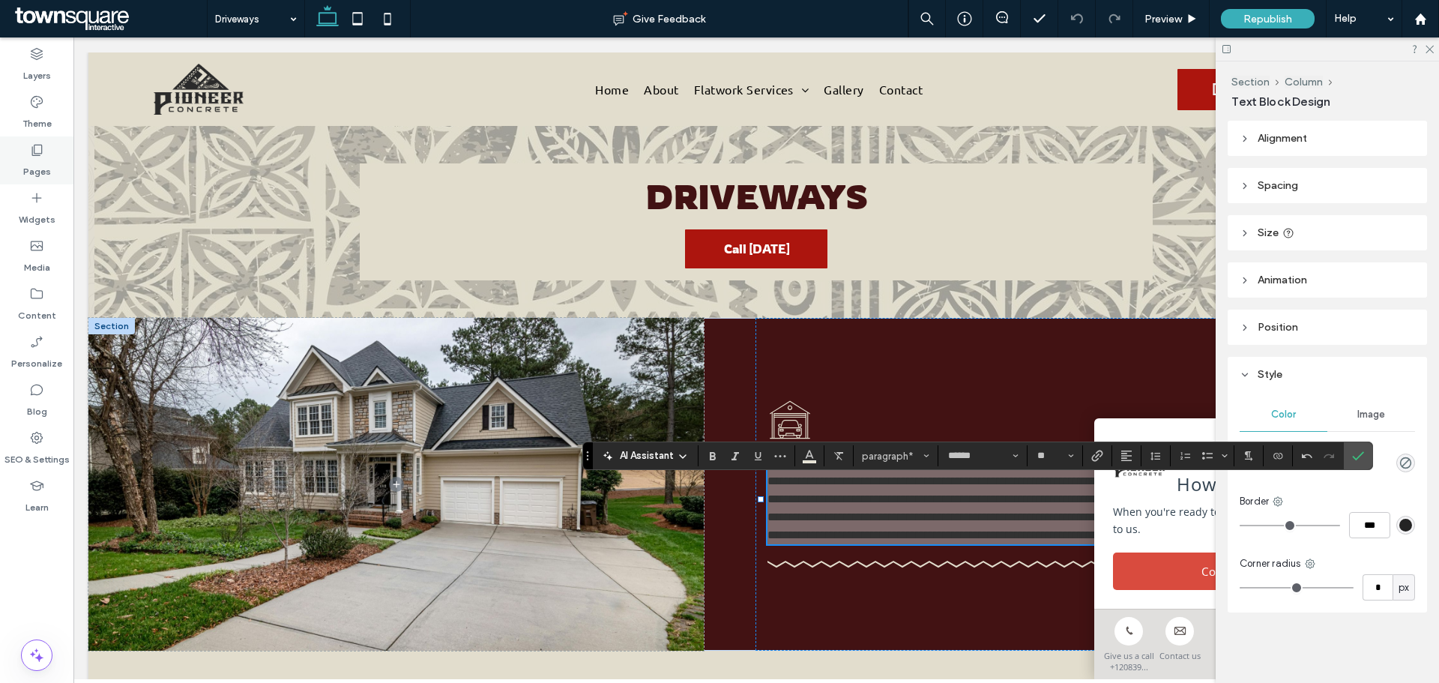
click at [44, 158] on label "Pages" at bounding box center [37, 167] width 28 height 21
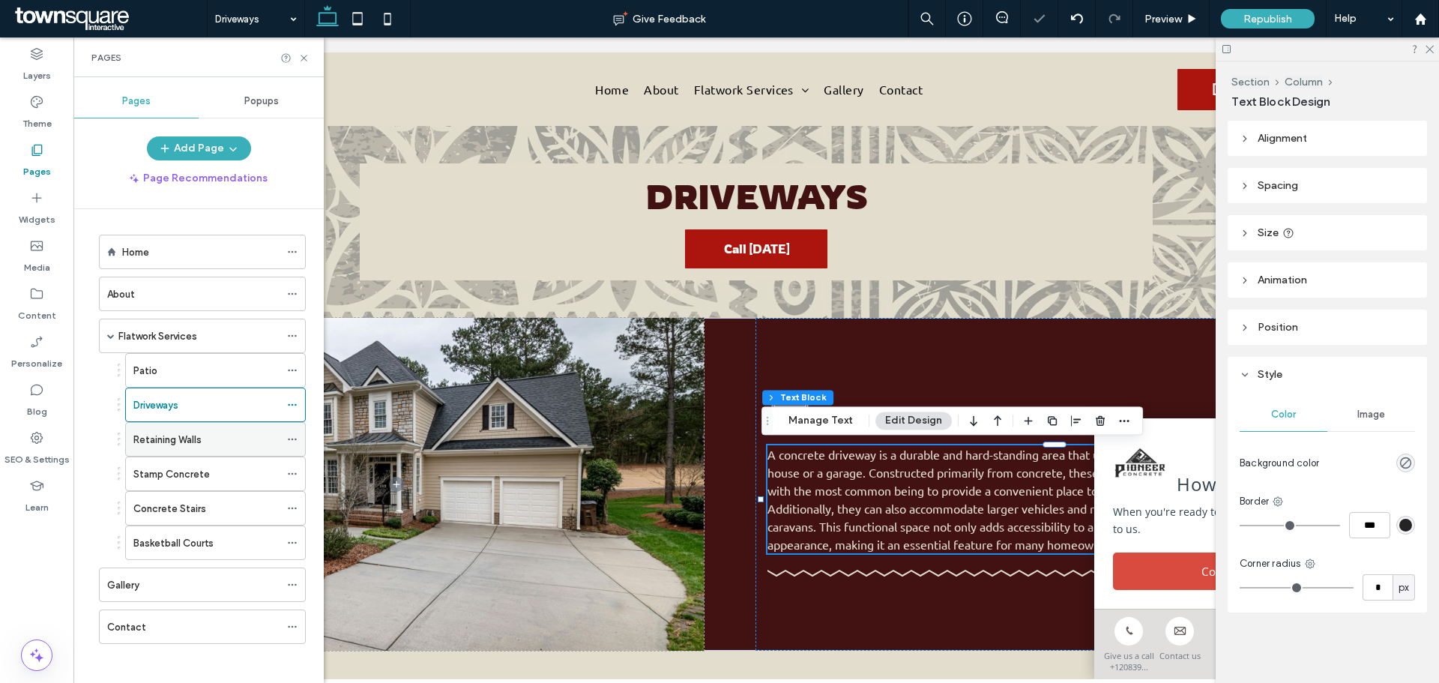
click at [211, 439] on div "Retaining Walls" at bounding box center [206, 440] width 146 height 16
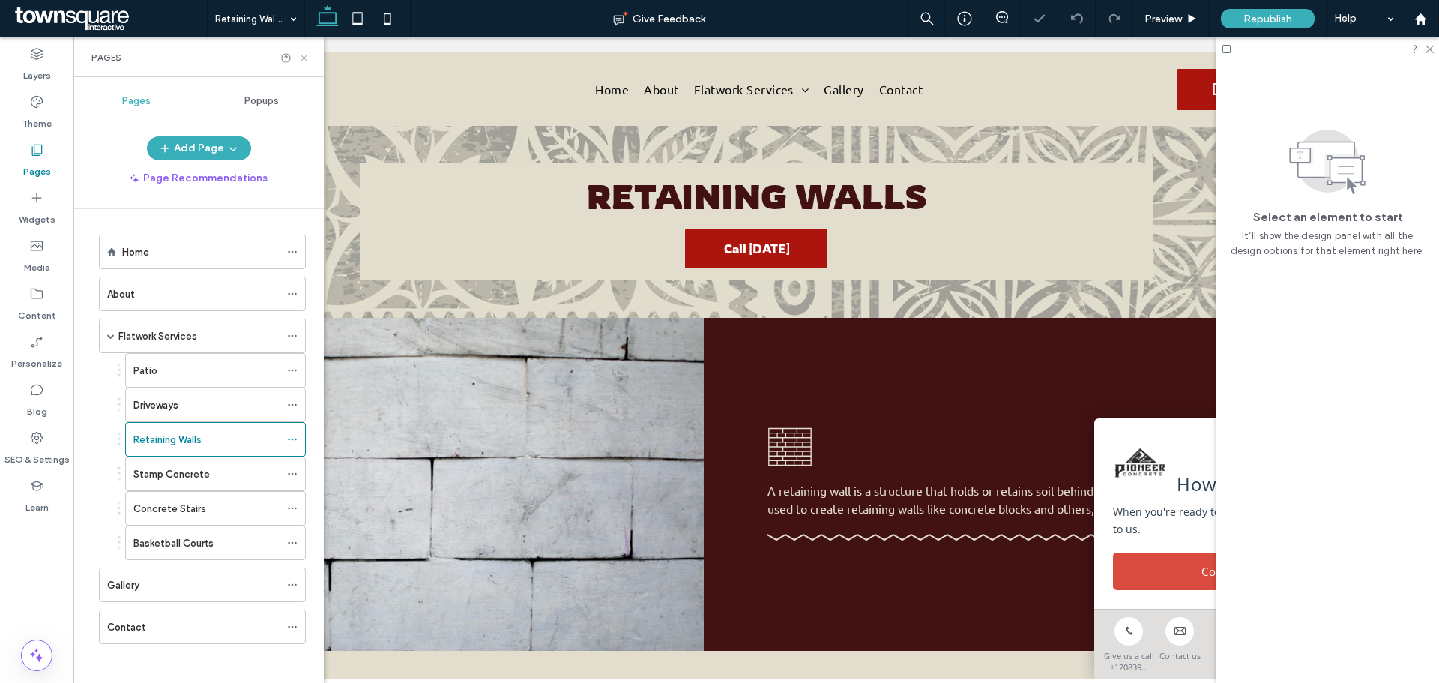
drag, startPoint x: 306, startPoint y: 58, endPoint x: 653, endPoint y: 367, distance: 464.4
click at [306, 58] on icon at bounding box center [303, 57] width 11 height 11
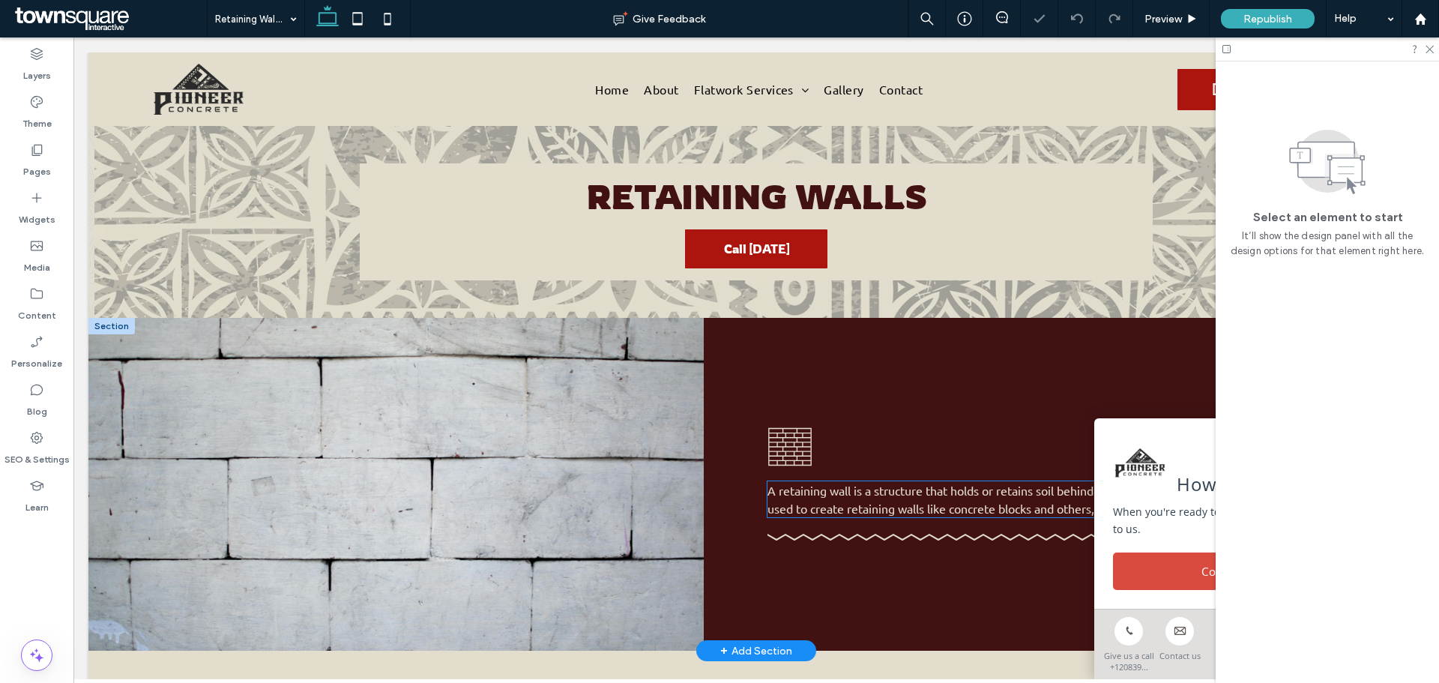
click at [832, 495] on span "A retaining wall is a structure that holds or retains soil behind it. There are…" at bounding box center [1060, 499] width 587 height 33
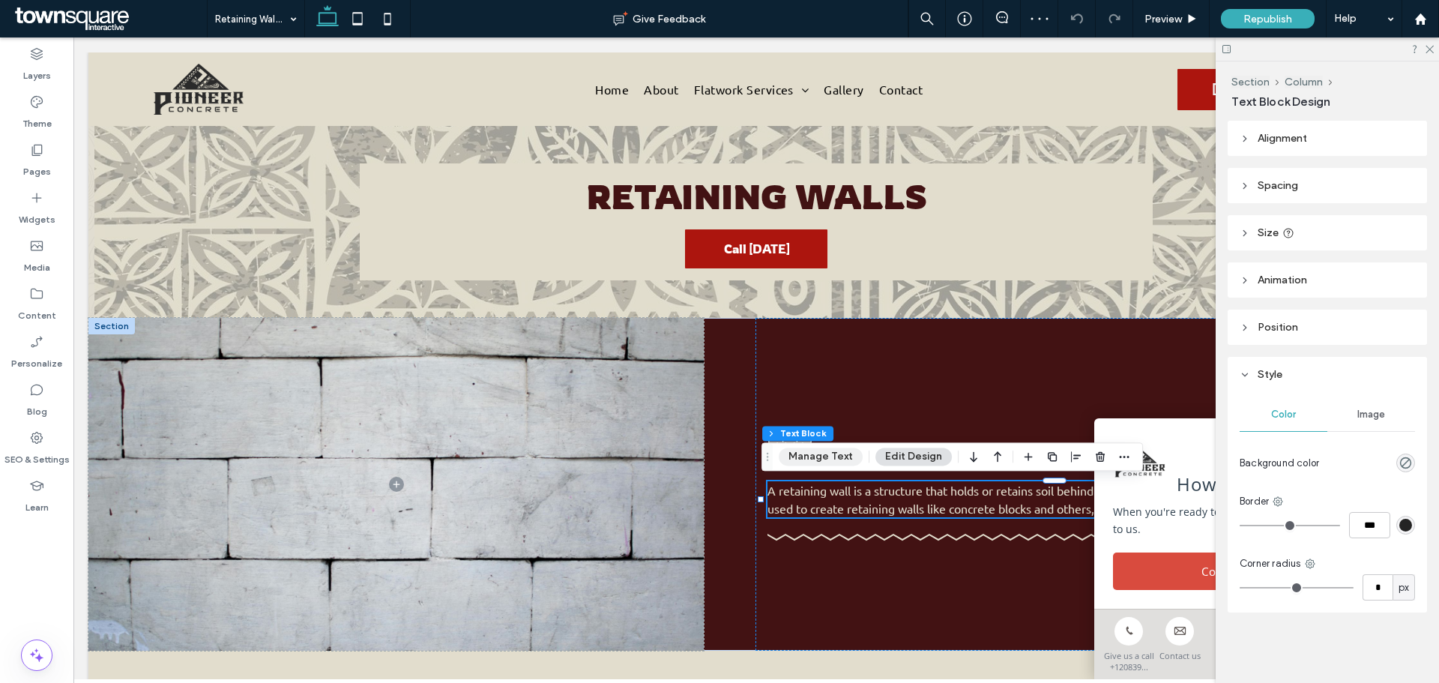
click at [789, 451] on button "Manage Text" at bounding box center [821, 456] width 84 height 18
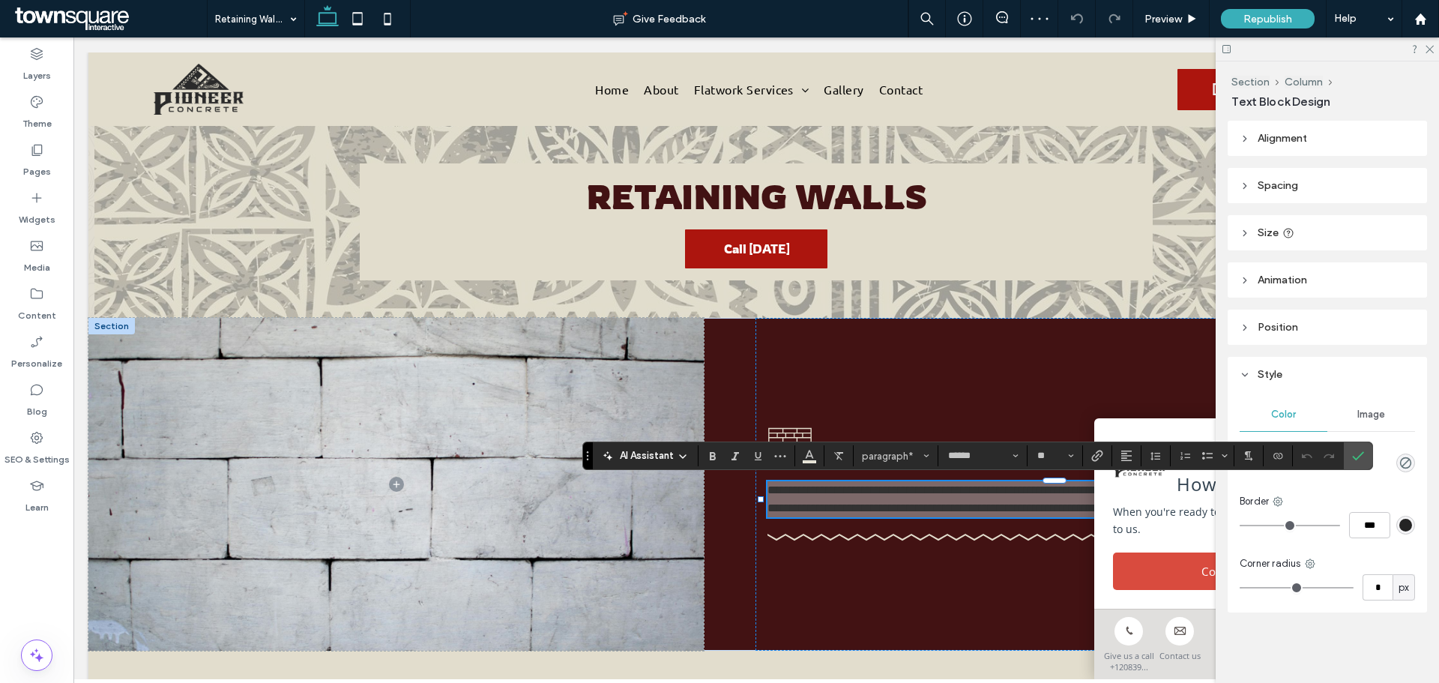
click at [661, 457] on span "AI Assistant" at bounding box center [647, 455] width 54 height 15
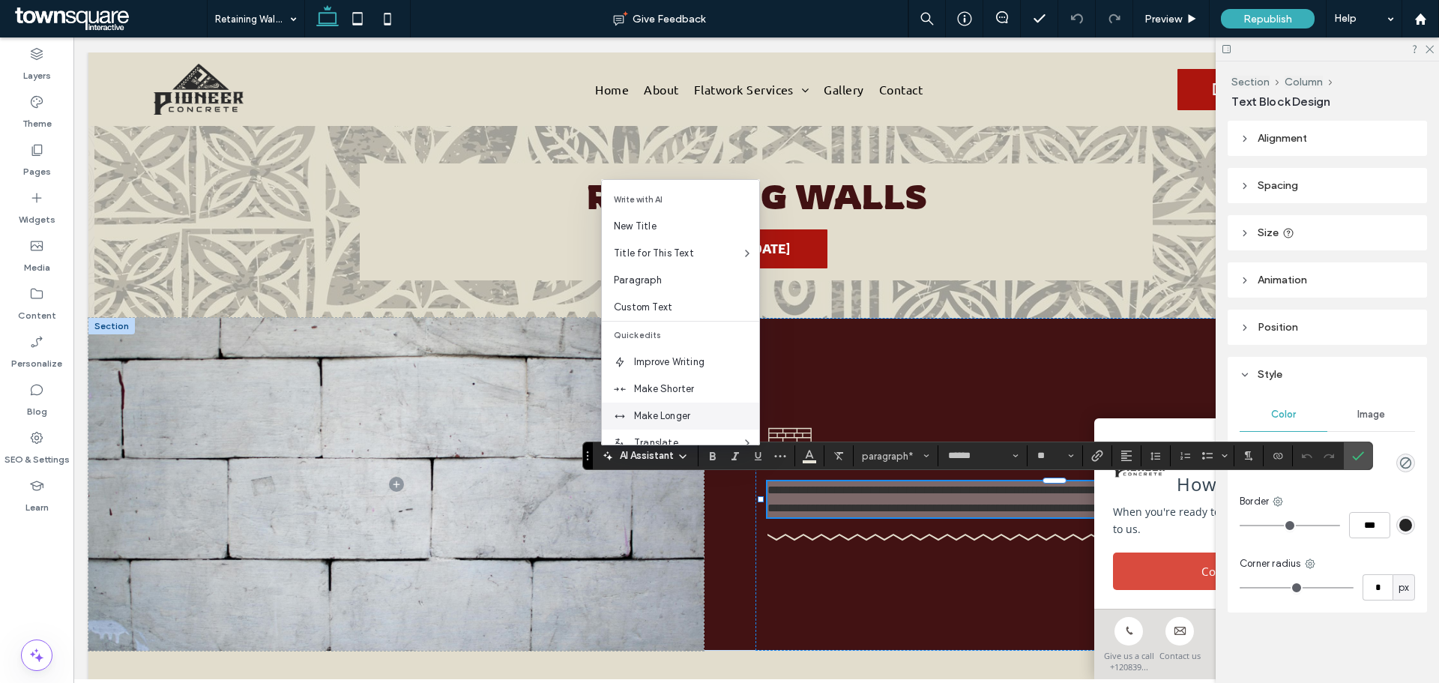
click at [669, 416] on span "Make Longer" at bounding box center [696, 415] width 125 height 15
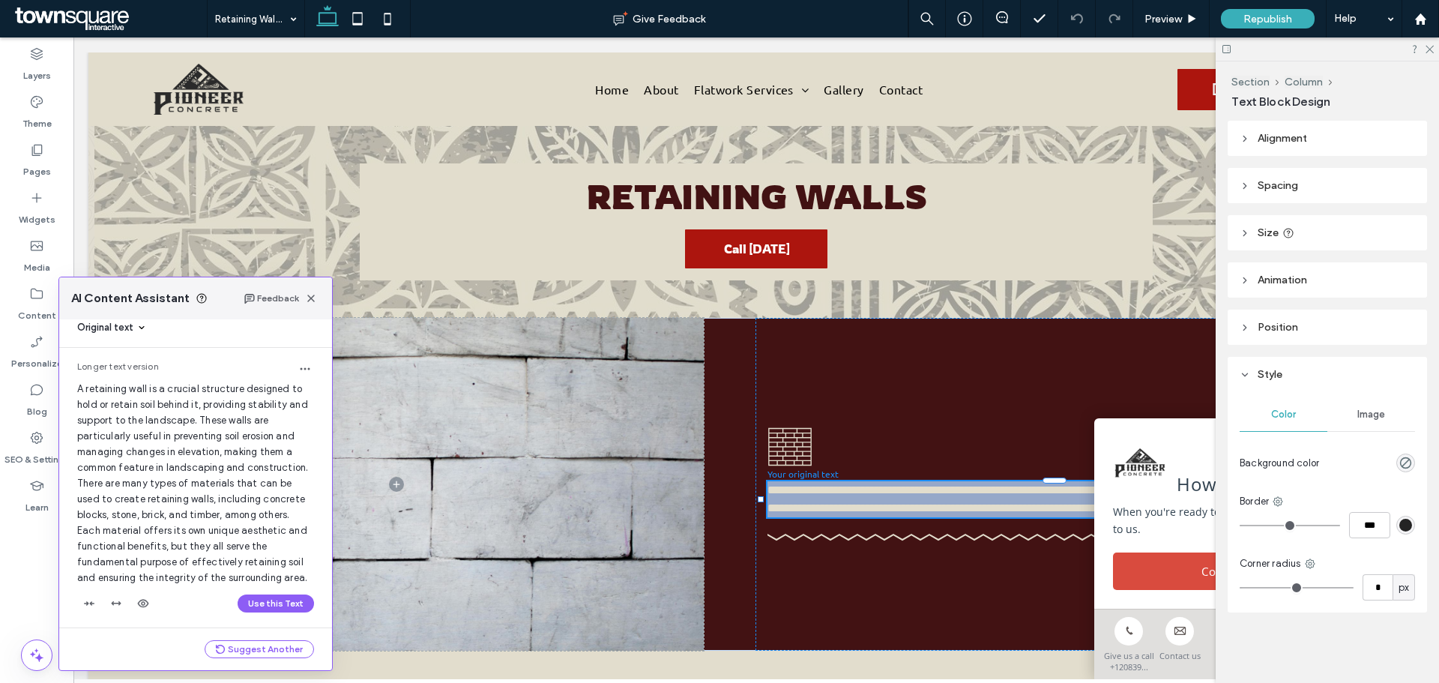
scroll to position [17, 0]
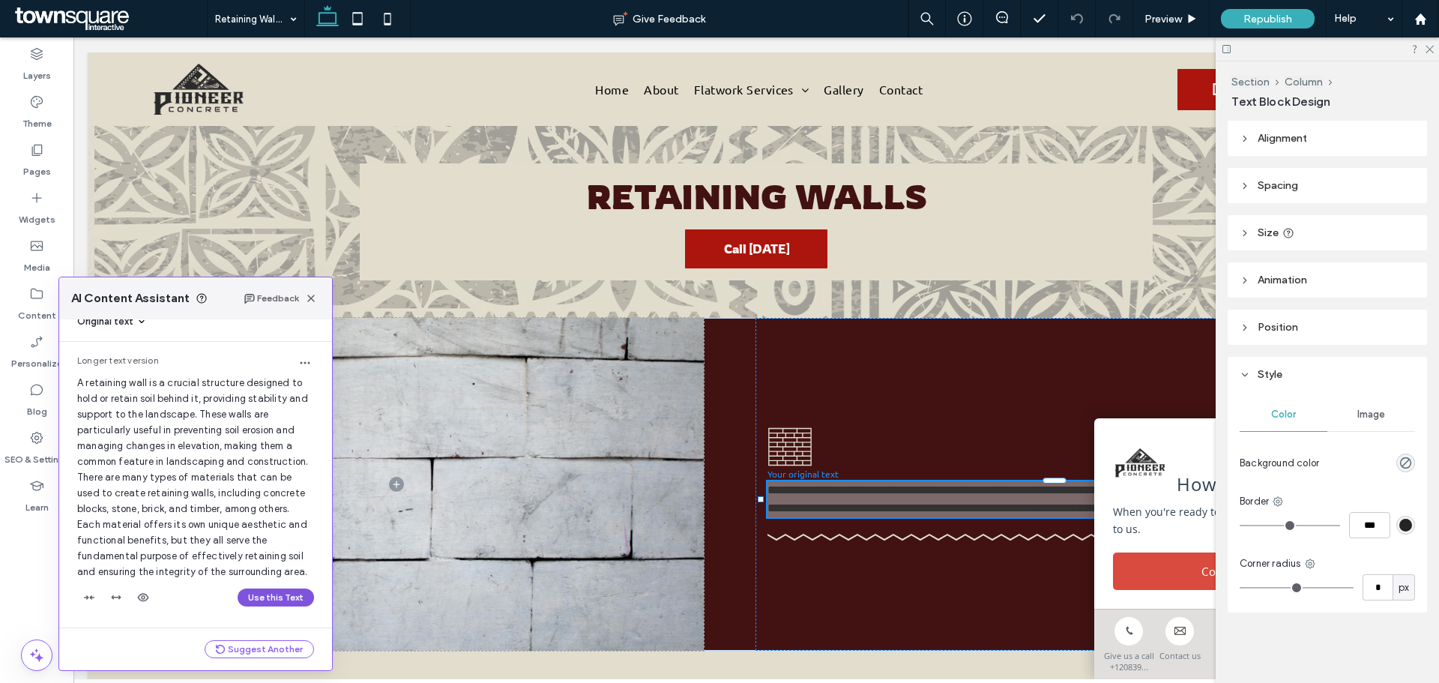
click at [279, 591] on button "Use this Text" at bounding box center [276, 597] width 76 height 18
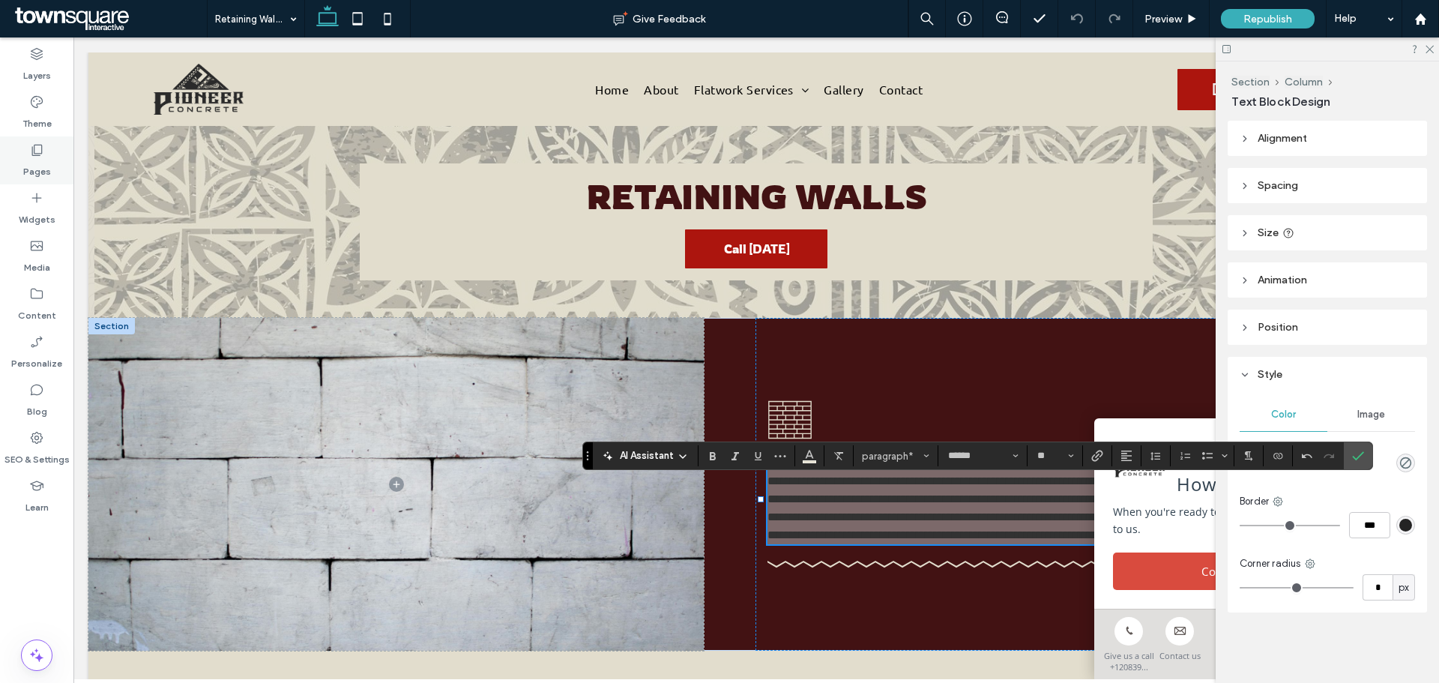
click at [46, 180] on div "Pages" at bounding box center [36, 160] width 73 height 48
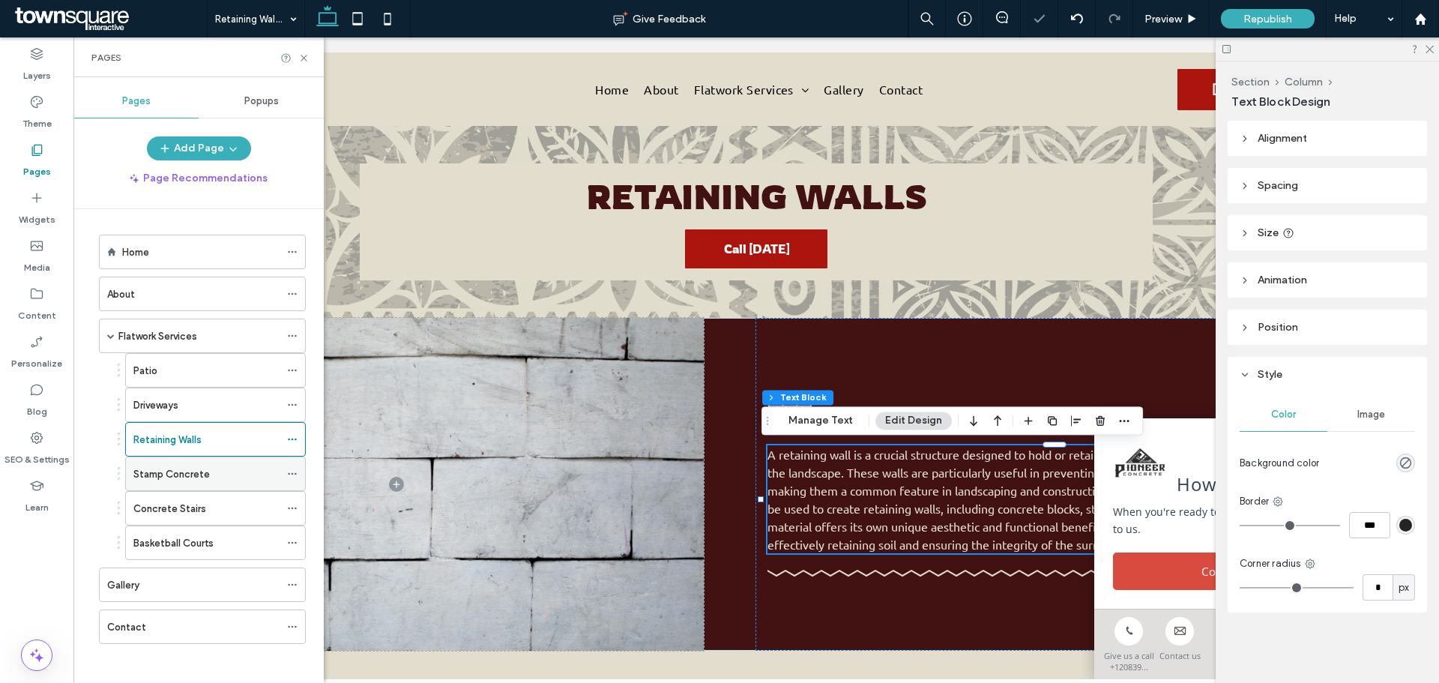
click at [154, 469] on label "Stamp Concrete" at bounding box center [171, 474] width 76 height 26
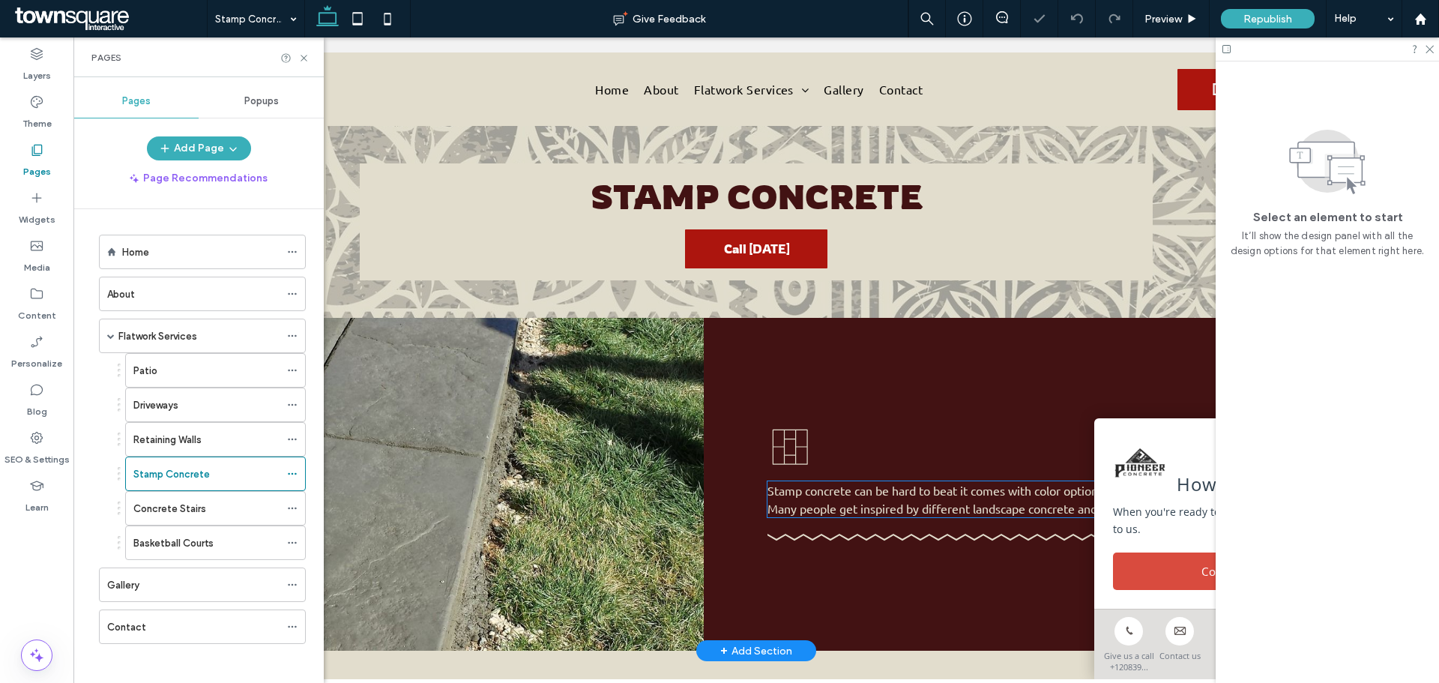
click at [832, 512] on span "Stamp concrete can be hard to beat it comes with color options and different pa…" at bounding box center [1052, 499] width 571 height 33
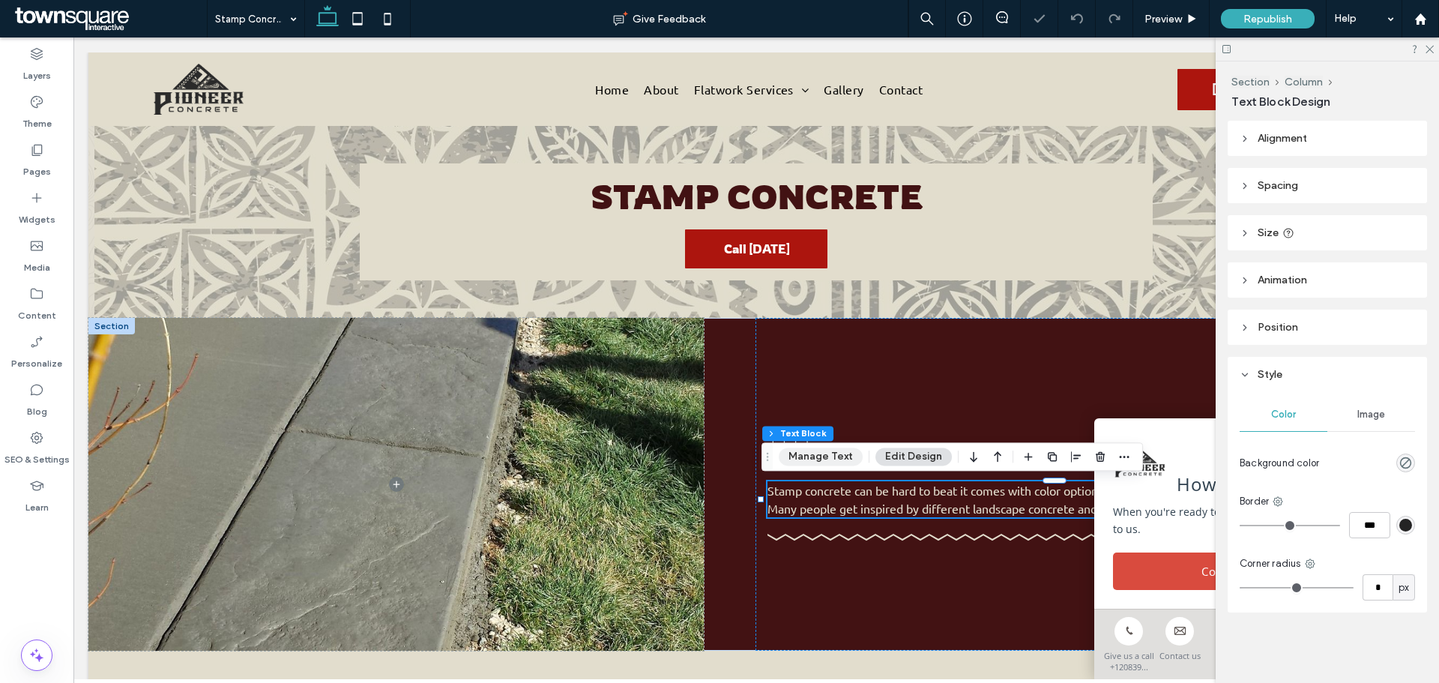
click at [806, 453] on button "Manage Text" at bounding box center [821, 456] width 84 height 18
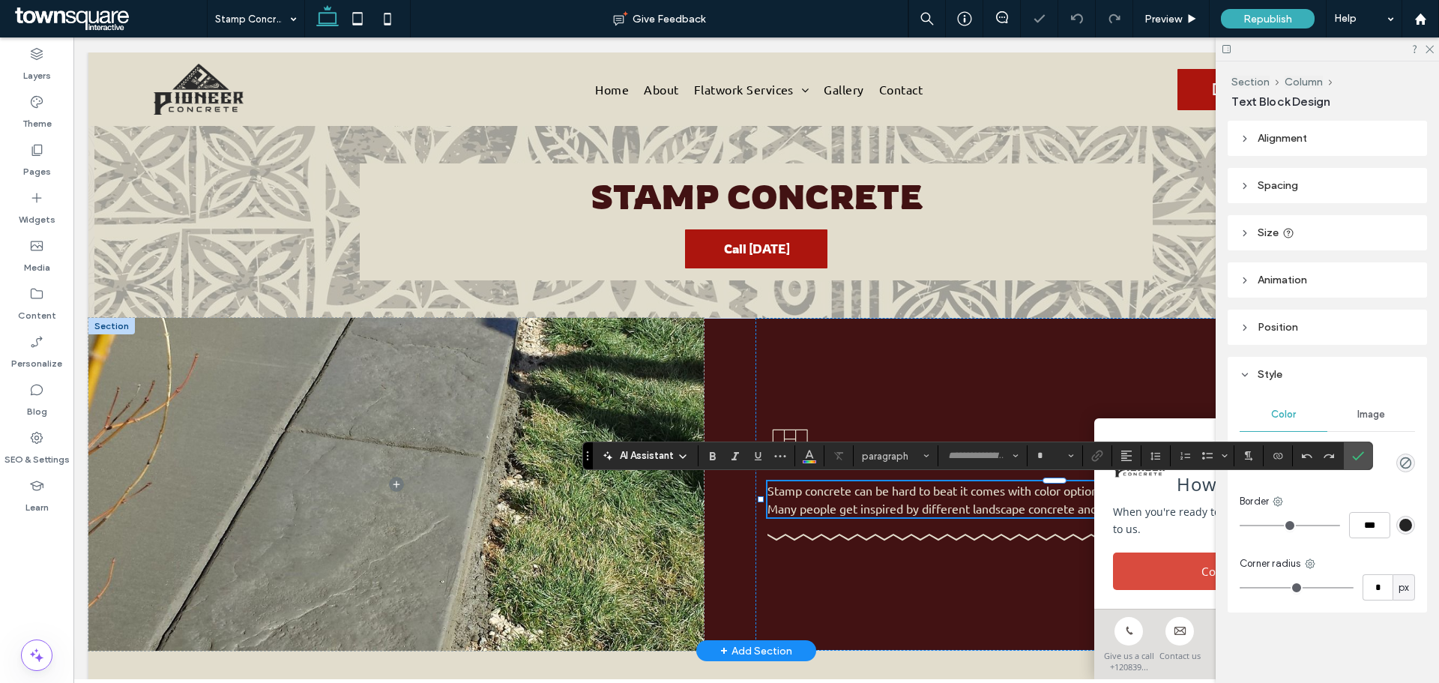
type input "******"
type input "**"
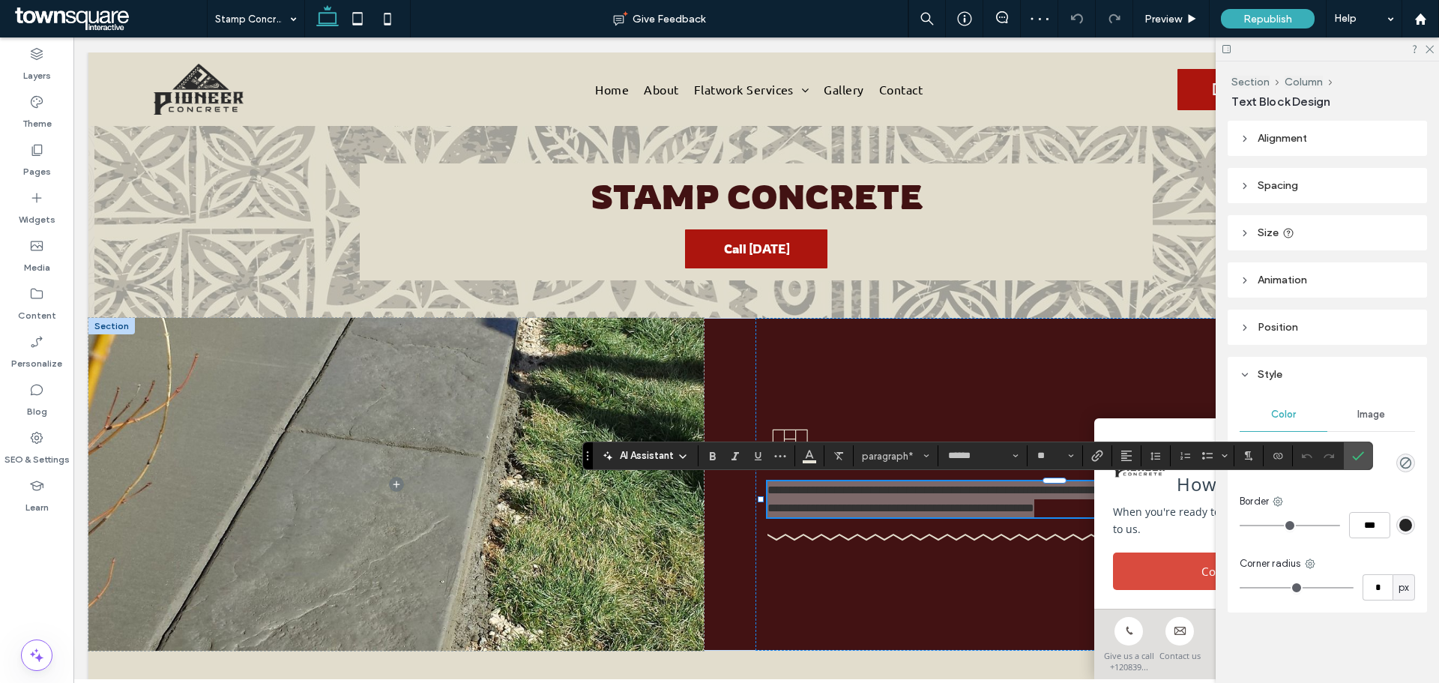
click at [621, 456] on span "AI Assistant" at bounding box center [647, 455] width 54 height 15
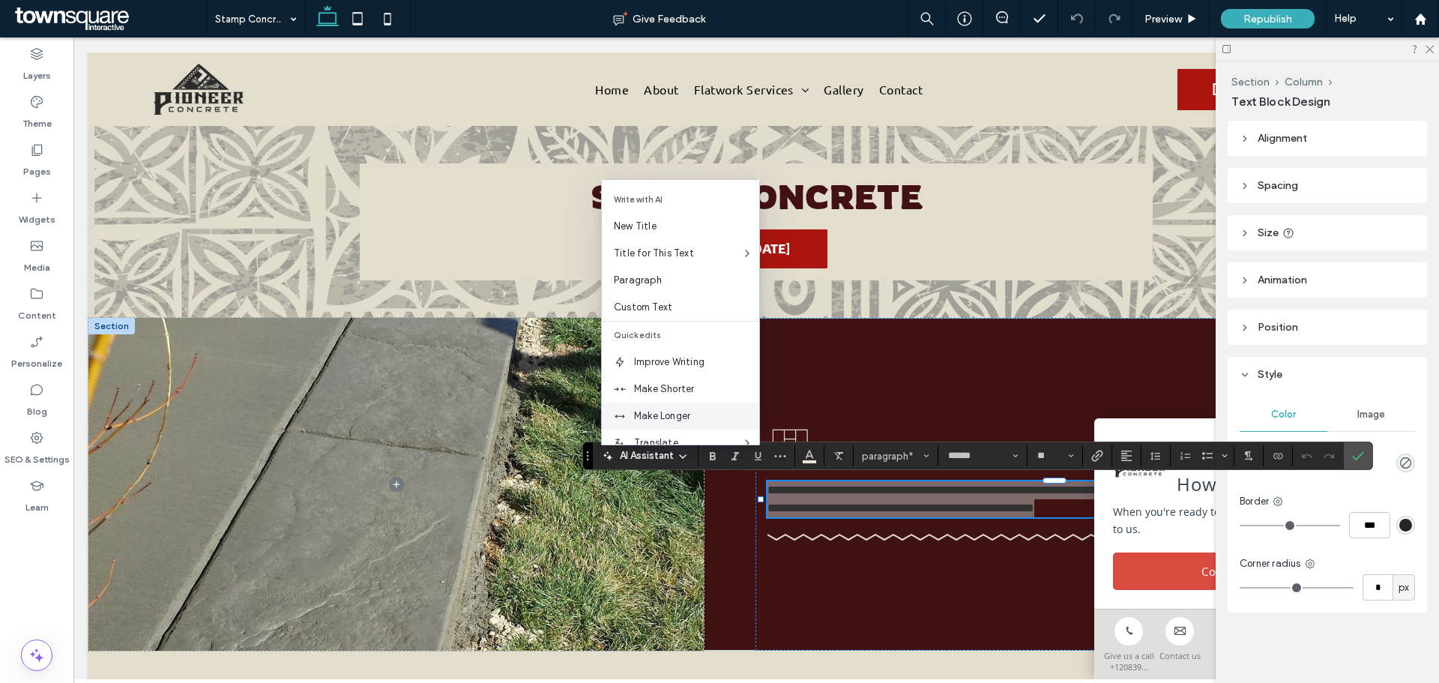
click at [639, 418] on span "Make Longer" at bounding box center [696, 415] width 125 height 15
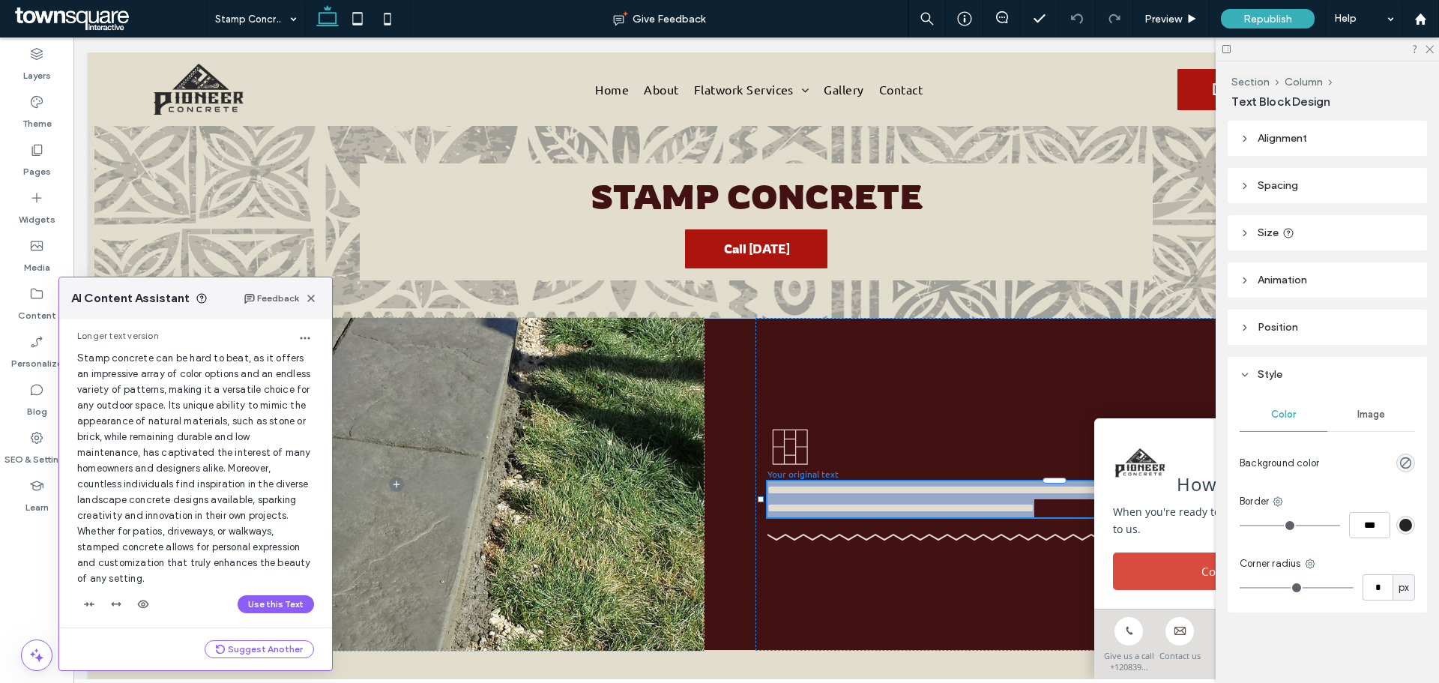
scroll to position [49, 0]
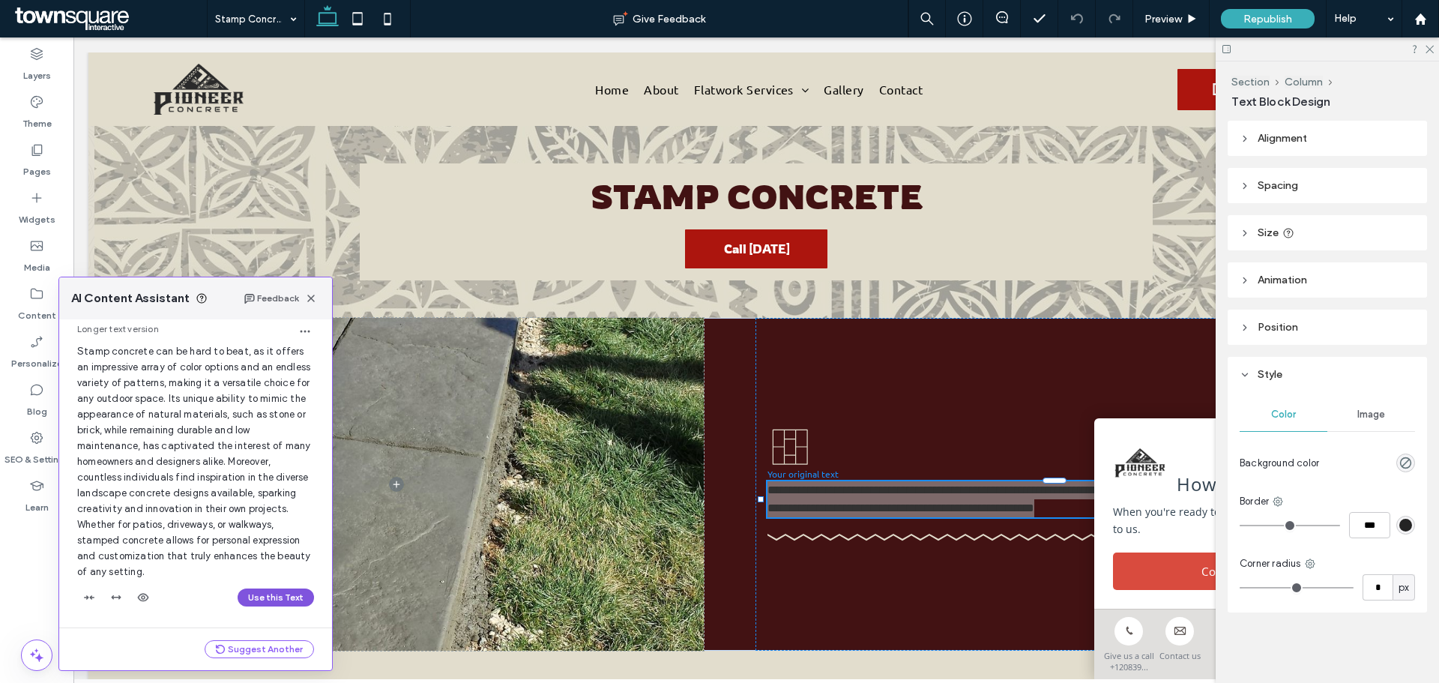
click at [257, 589] on button "Use this Text" at bounding box center [276, 597] width 76 height 18
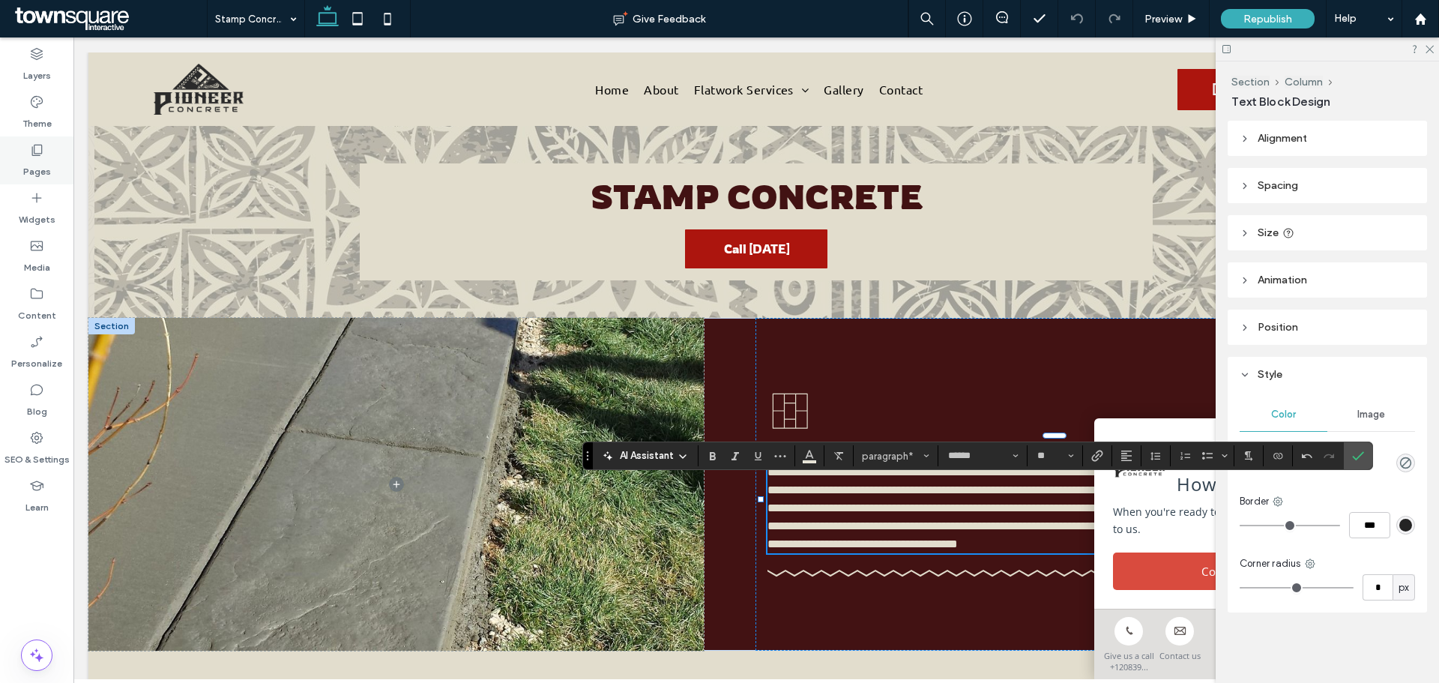
click at [41, 169] on label "Pages" at bounding box center [37, 167] width 28 height 21
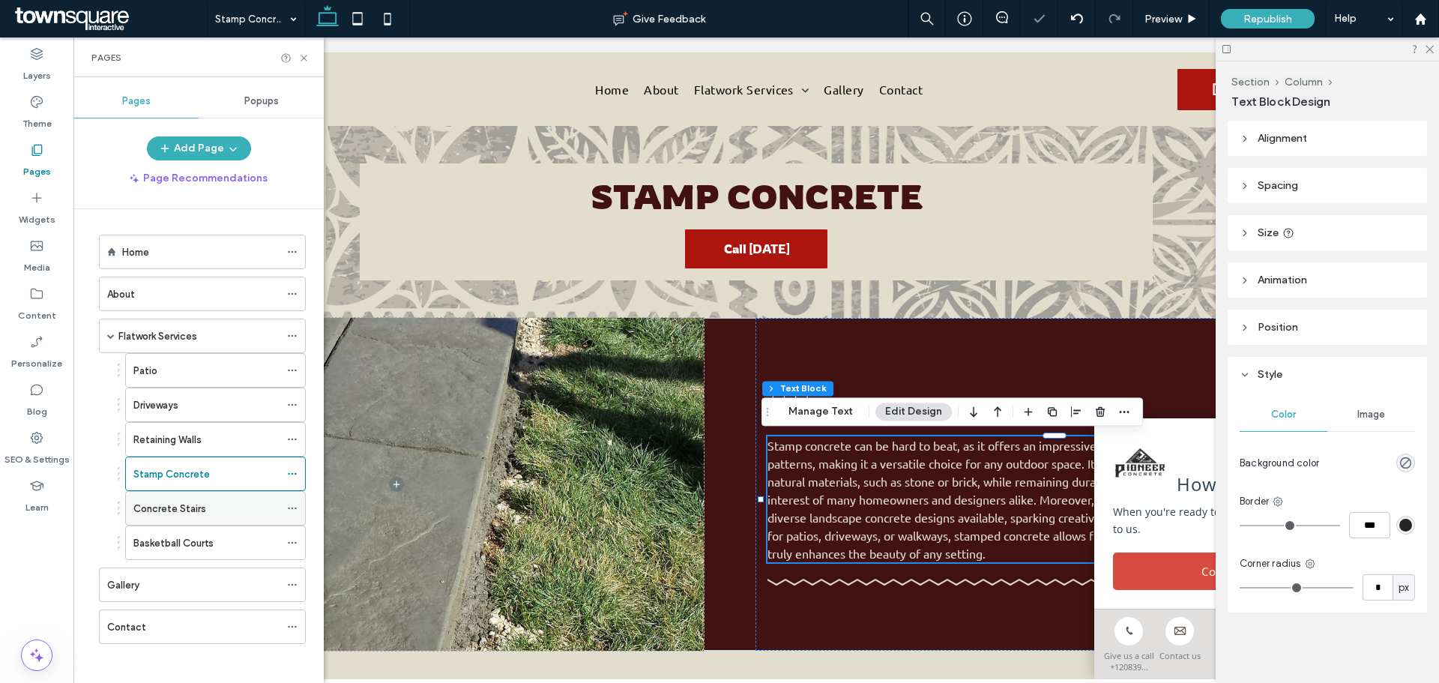
click at [244, 507] on div "Concrete Stairs" at bounding box center [206, 509] width 146 height 16
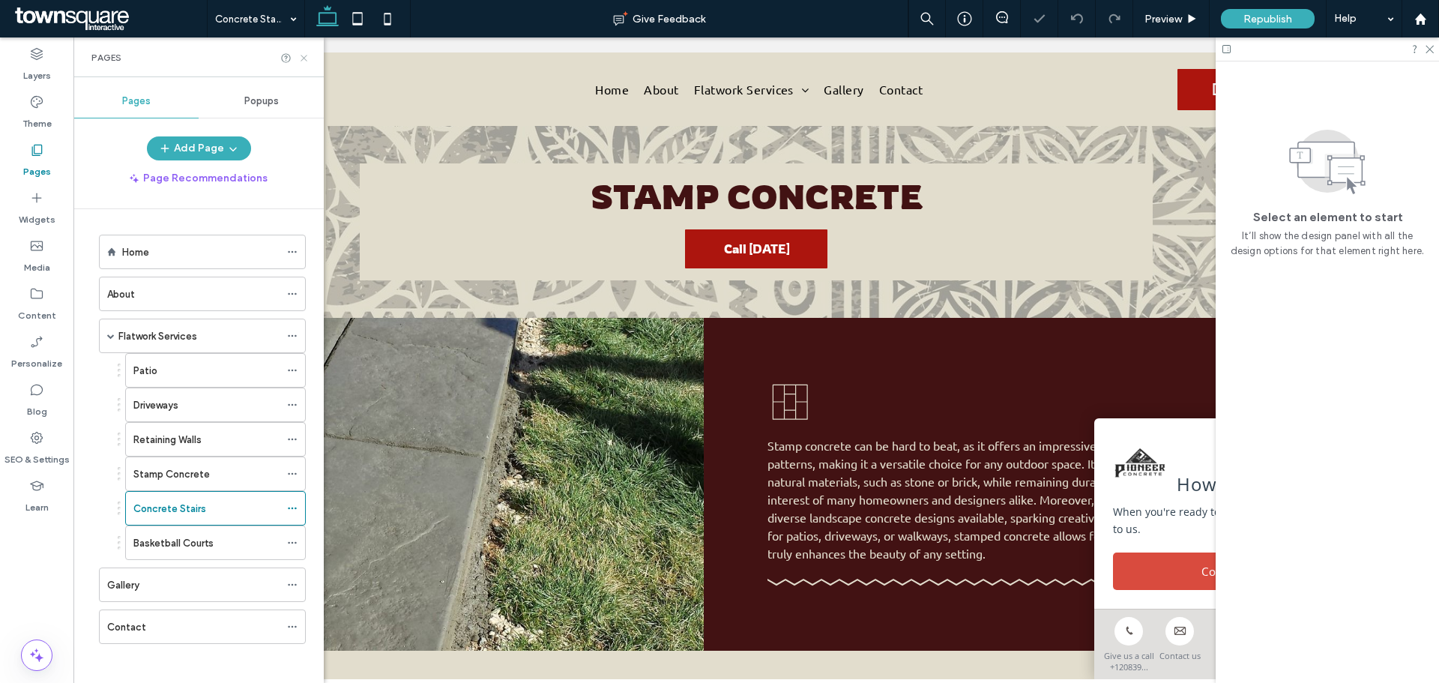
click at [300, 60] on icon at bounding box center [303, 57] width 11 height 11
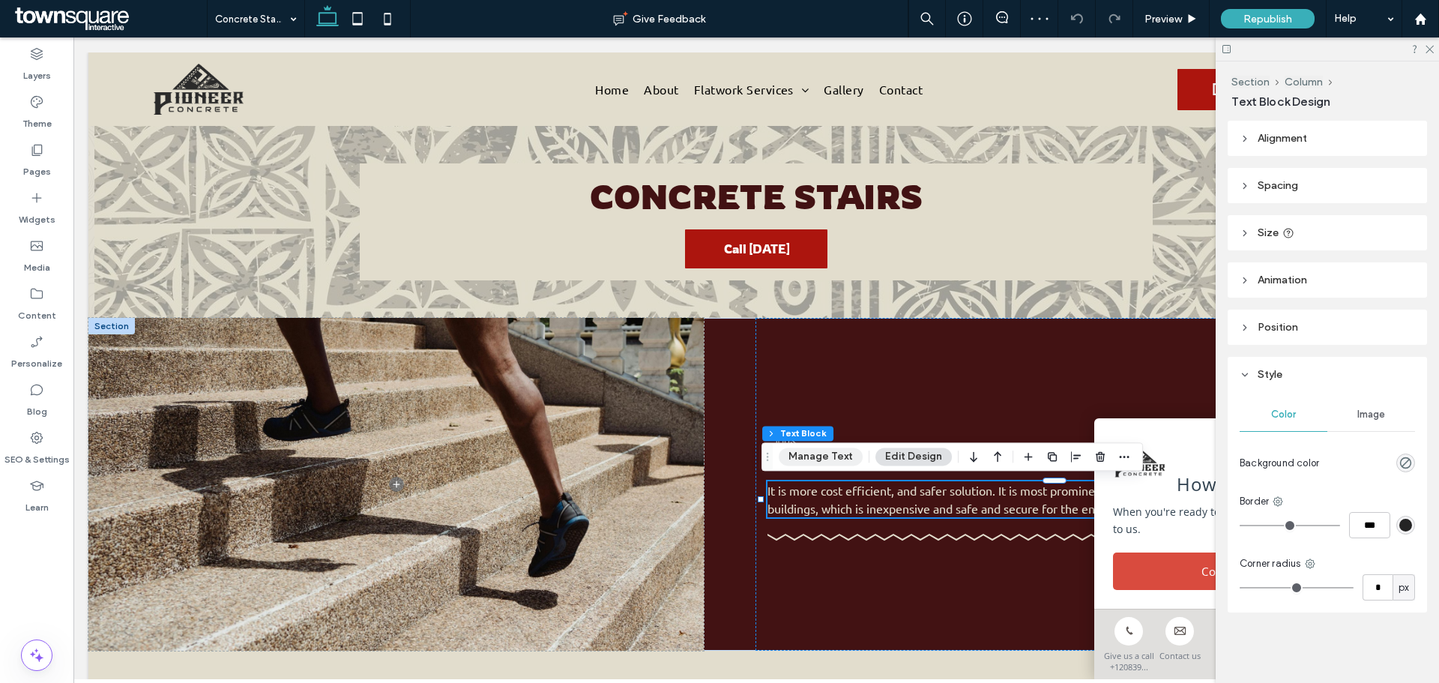
click at [801, 452] on button "Manage Text" at bounding box center [821, 456] width 84 height 18
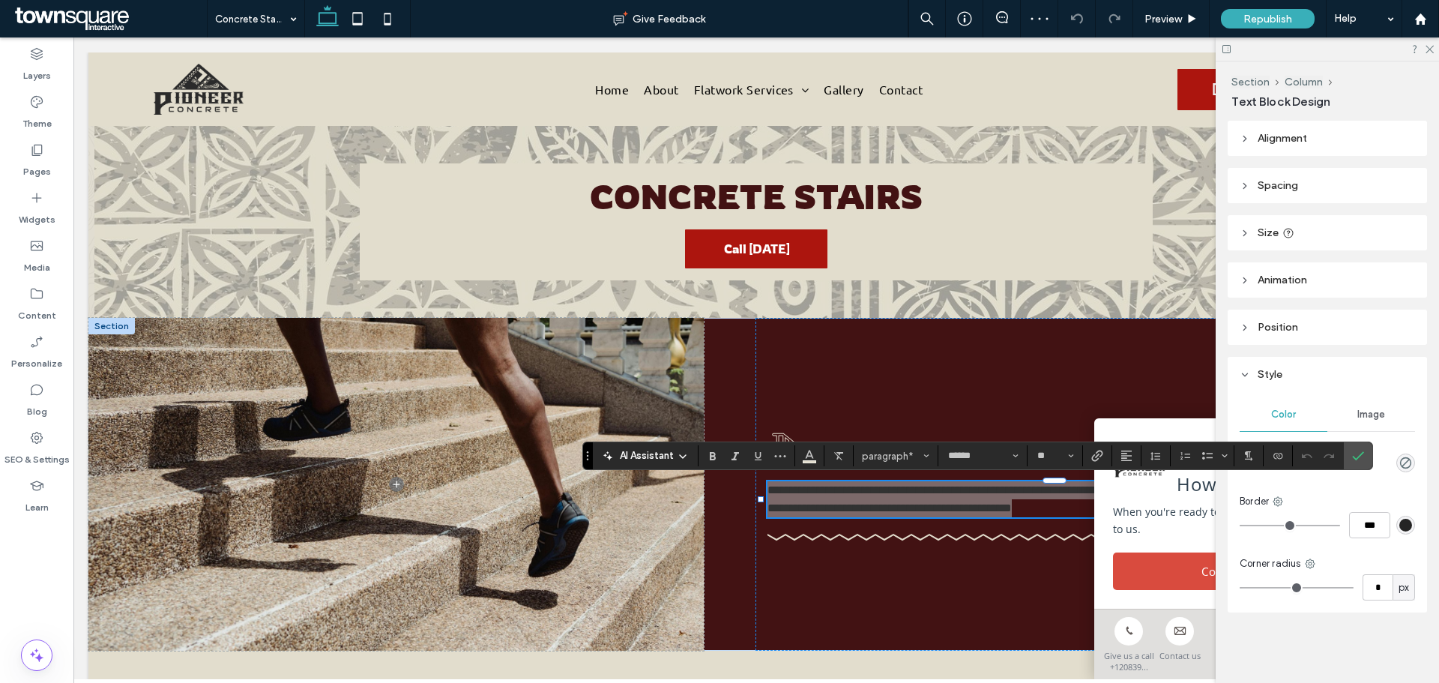
click at [659, 453] on span "AI Assistant" at bounding box center [647, 455] width 54 height 15
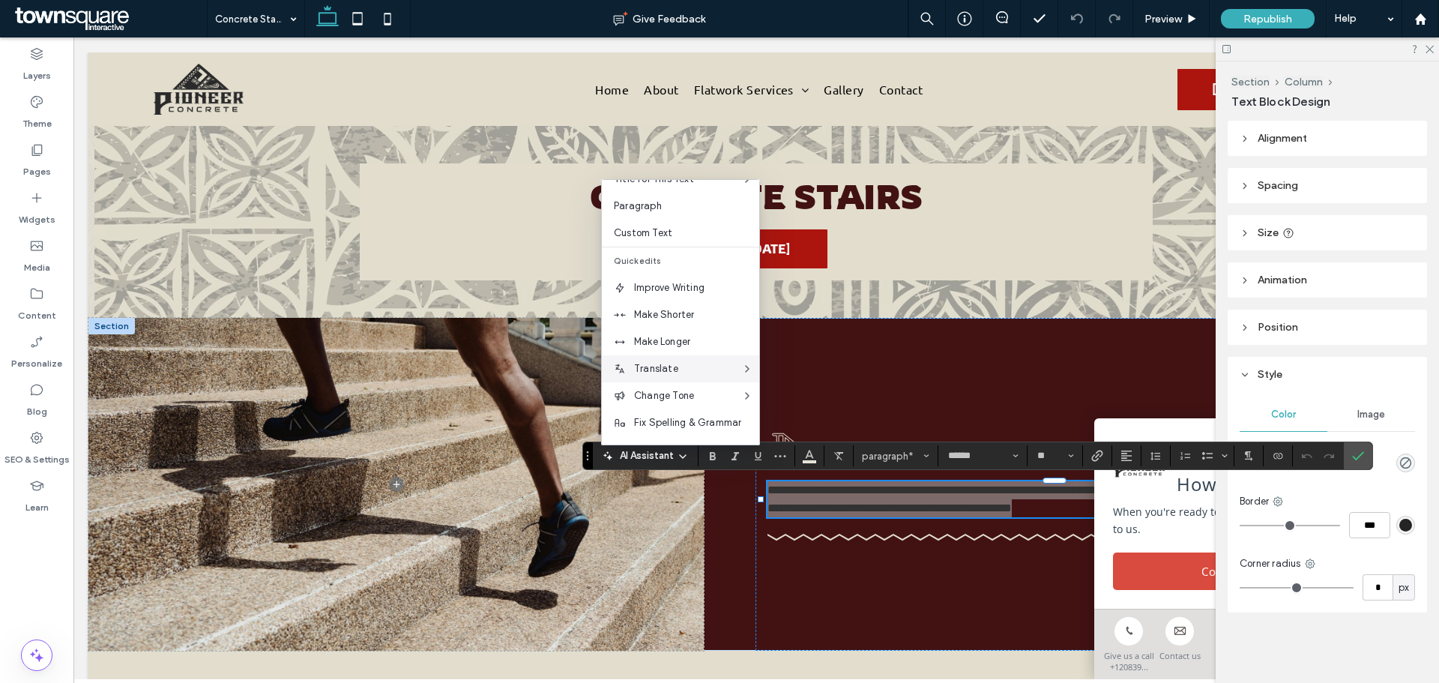
scroll to position [75, 0]
click at [680, 340] on span "Make Longer" at bounding box center [696, 340] width 125 height 15
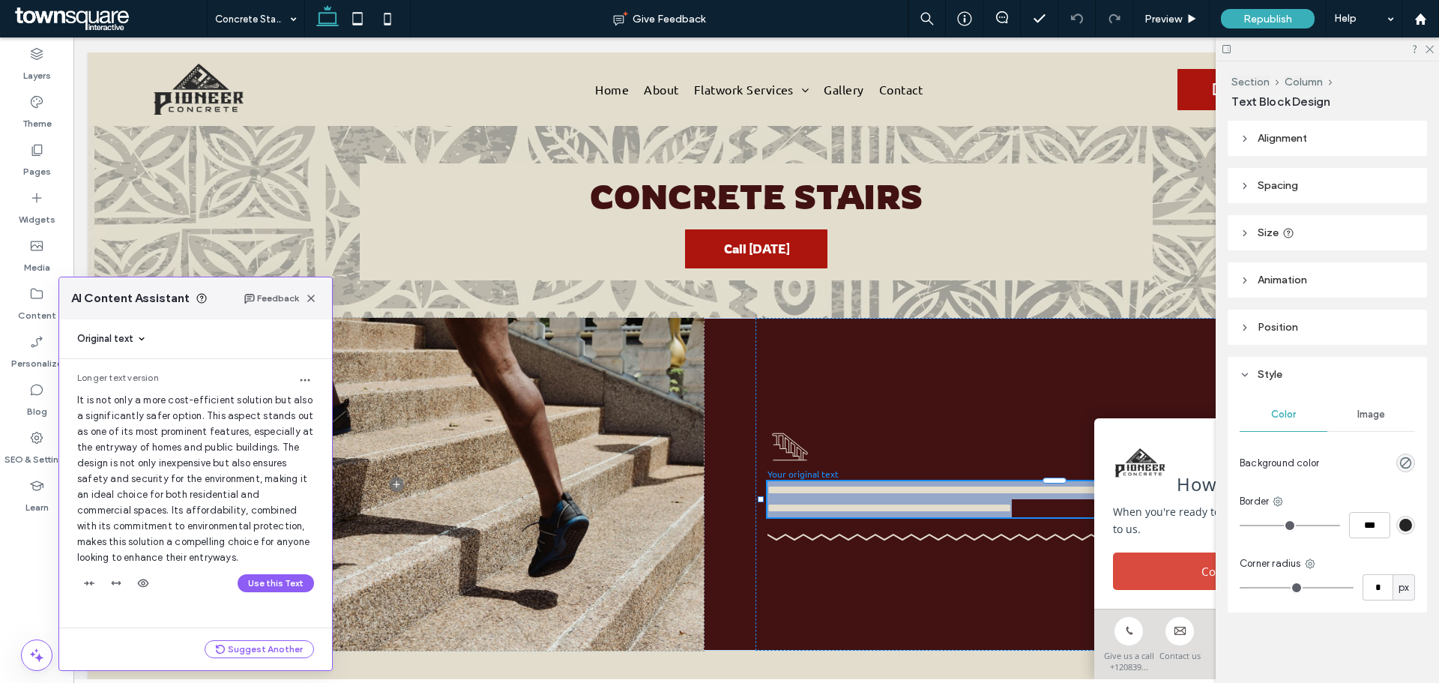
scroll to position [1, 0]
drag, startPoint x: 154, startPoint y: 519, endPoint x: 250, endPoint y: 595, distance: 122.6
click at [250, 592] on button "Use this Text" at bounding box center [276, 583] width 76 height 18
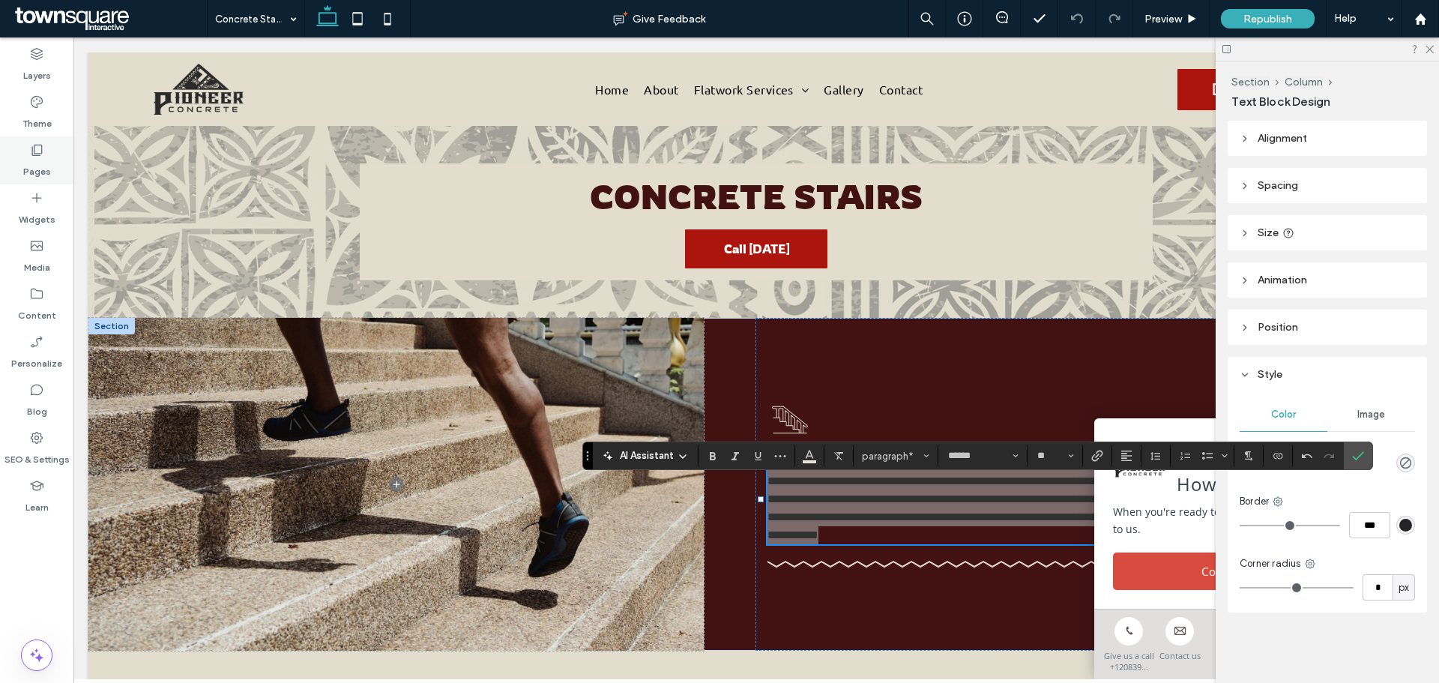
click at [37, 173] on label "Pages" at bounding box center [37, 167] width 28 height 21
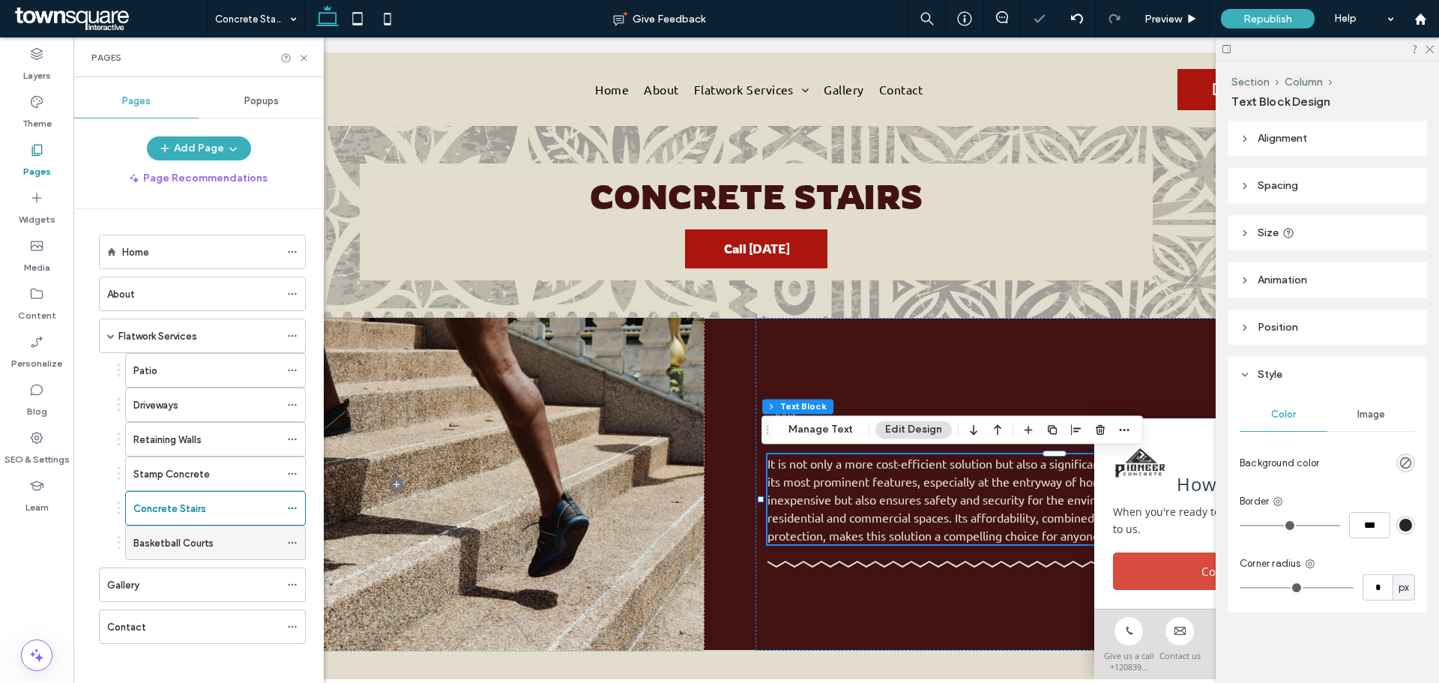
click at [186, 537] on label "Basketball Courts" at bounding box center [173, 543] width 80 height 26
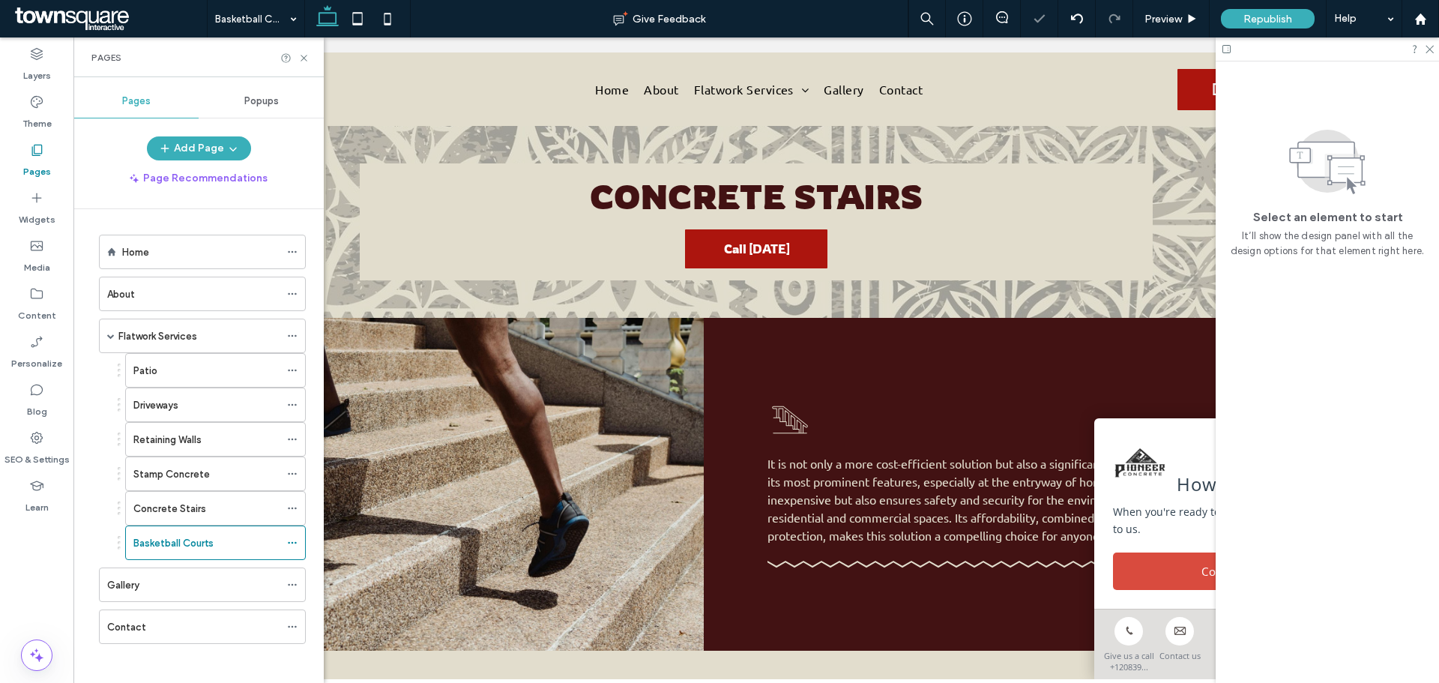
click at [303, 59] on use at bounding box center [303, 58] width 6 height 6
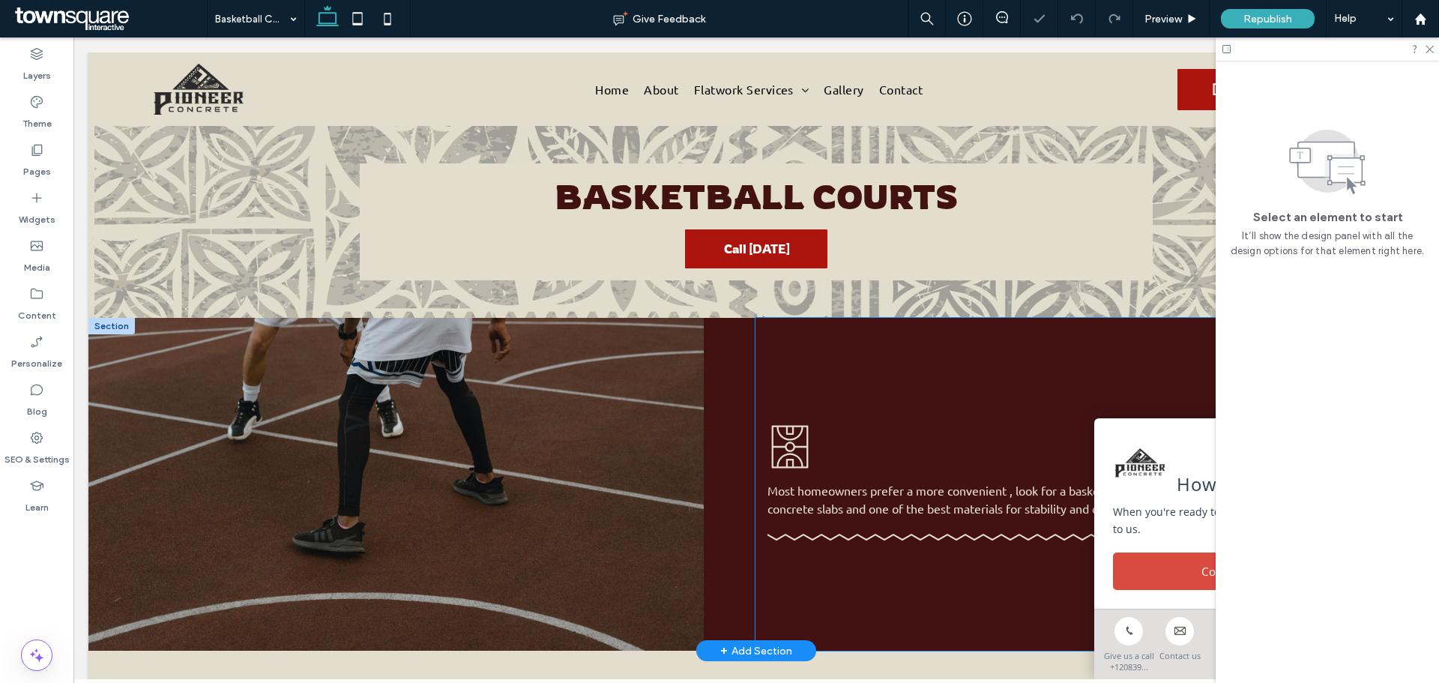
click at [791, 525] on div "A black and white drawing of a basketball court on a white background. Most hom…" at bounding box center [1062, 484] width 615 height 333
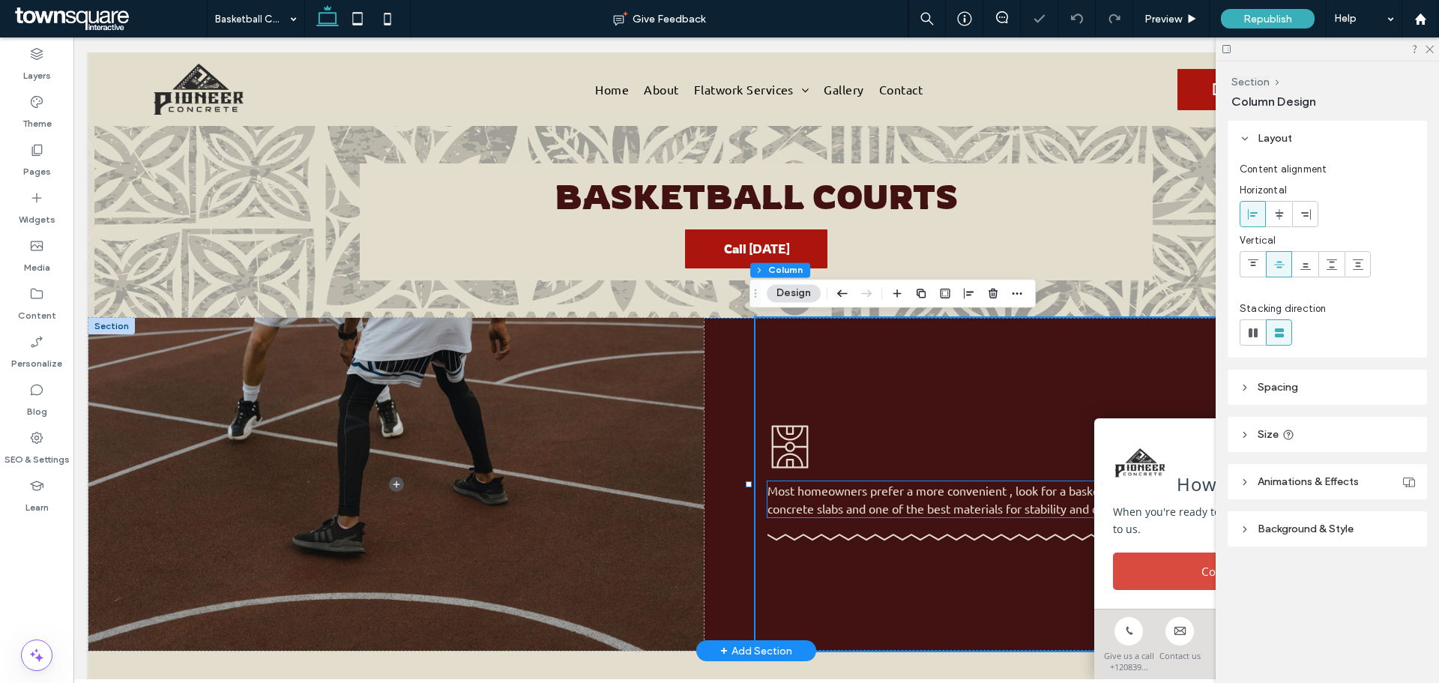
click at [806, 500] on p "Most homeowners prefer a more convenient , look for a basketball court for ther…" at bounding box center [1062, 499] width 591 height 36
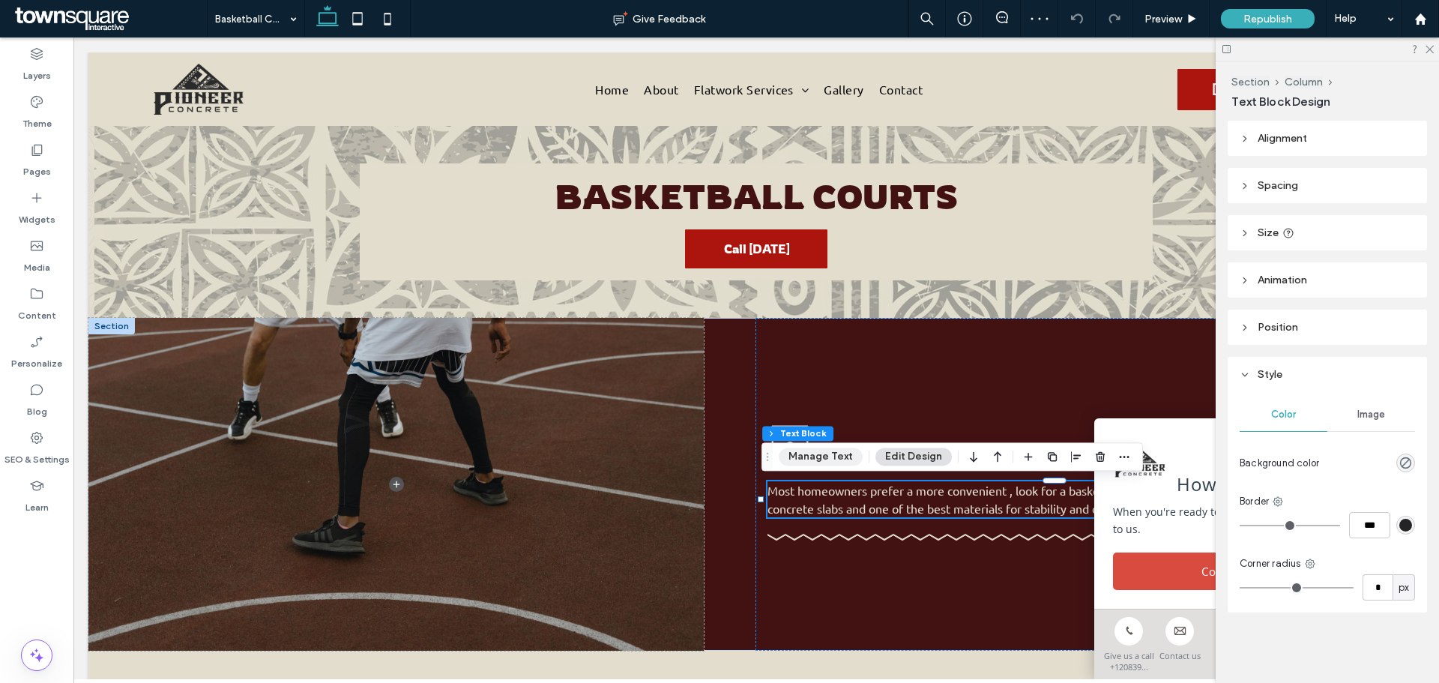
click at [797, 456] on button "Manage Text" at bounding box center [821, 456] width 84 height 18
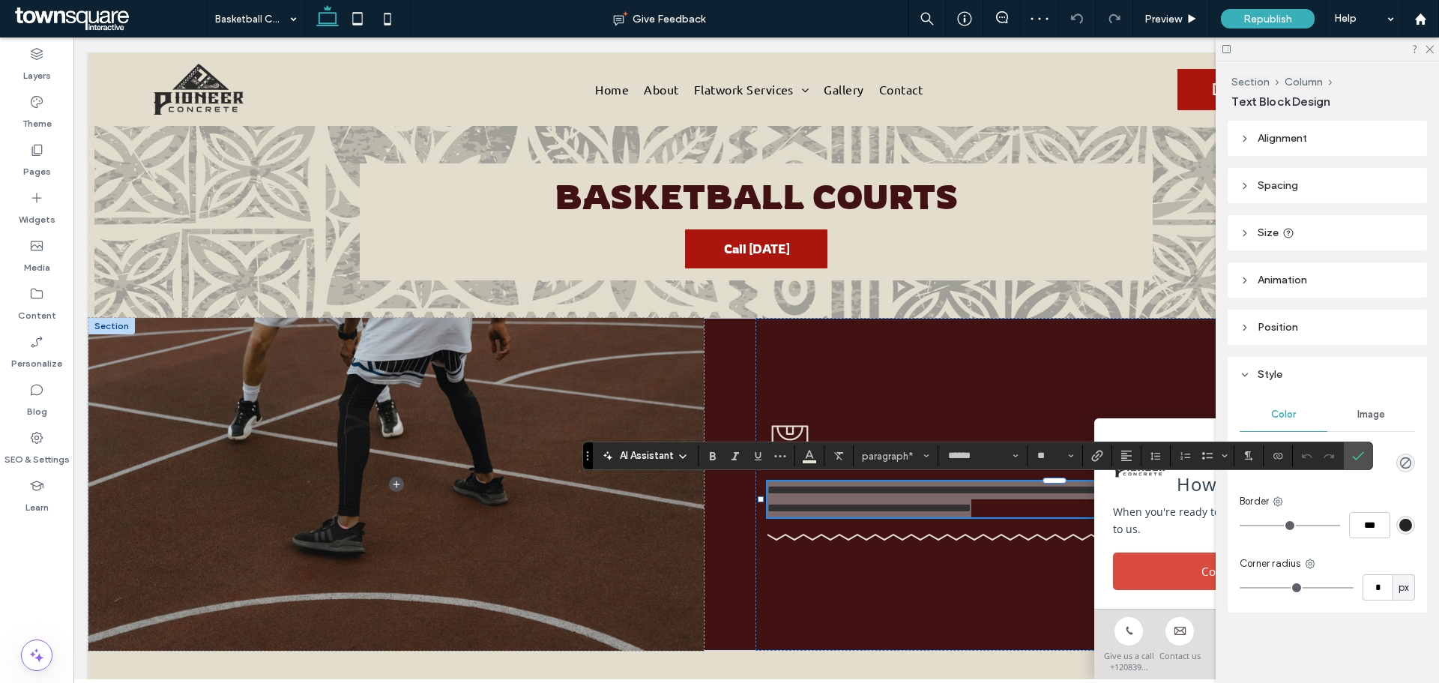
click at [654, 450] on span "AI Assistant" at bounding box center [647, 455] width 54 height 15
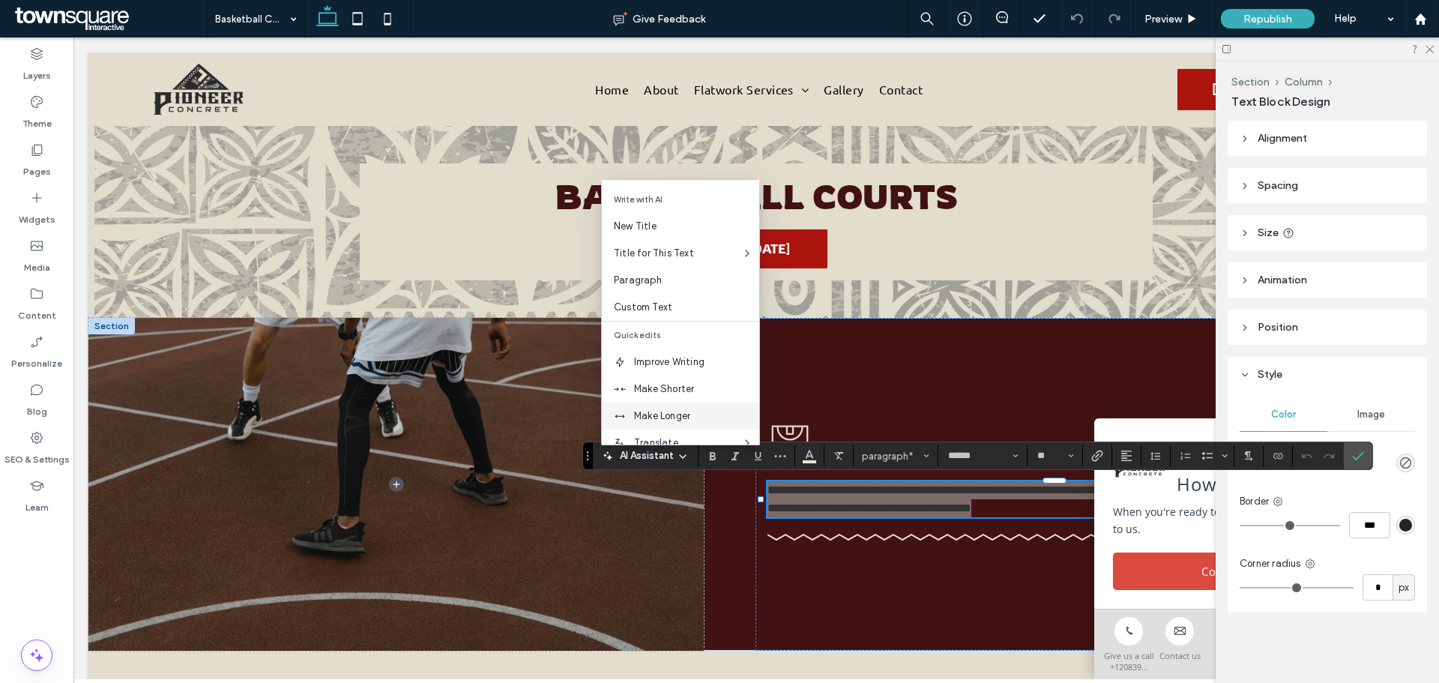
click at [673, 417] on span "Make Longer" at bounding box center [696, 415] width 125 height 15
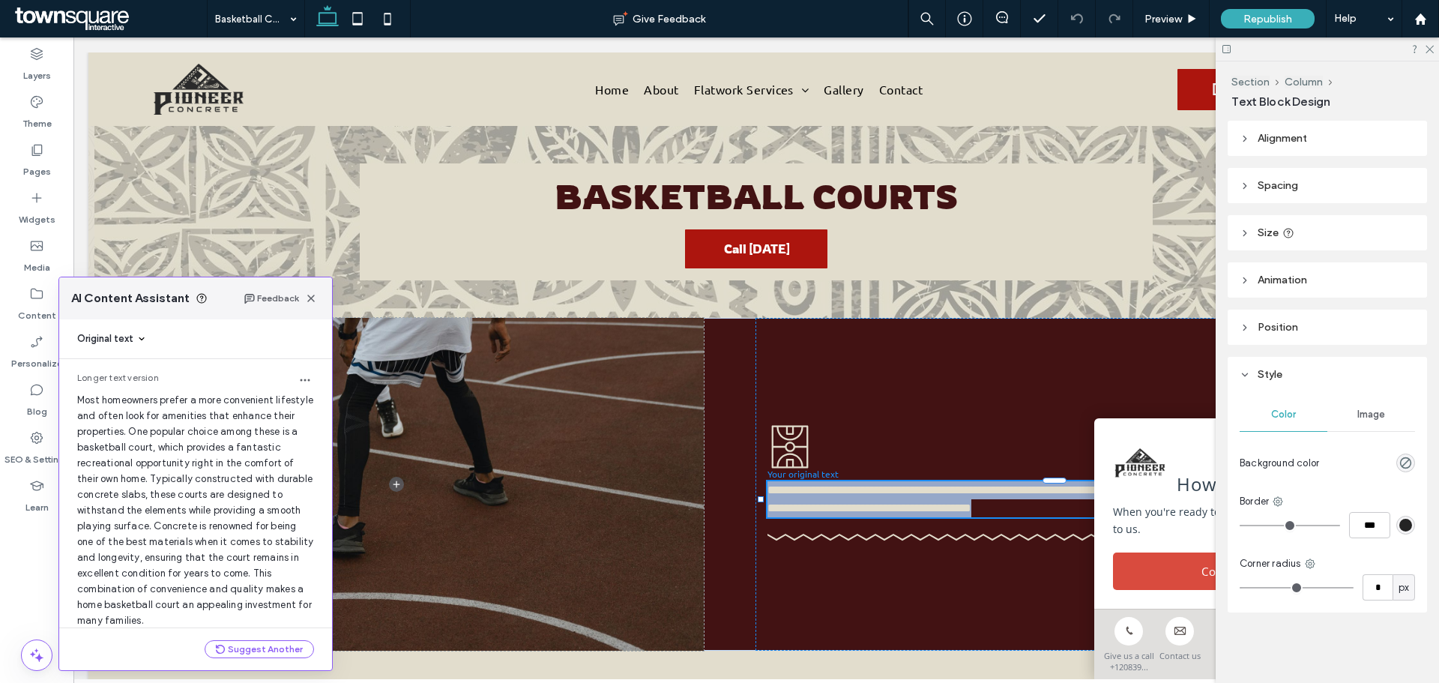
scroll to position [40, 0]
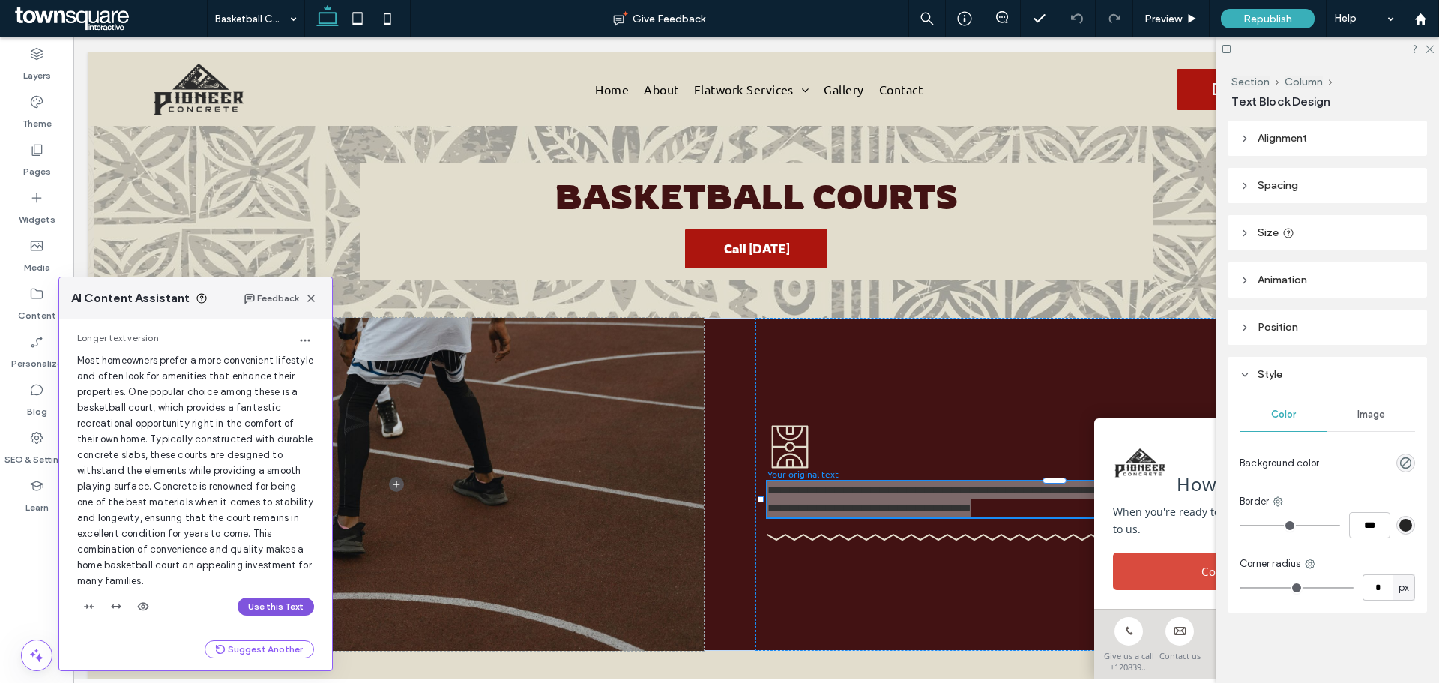
drag, startPoint x: 241, startPoint y: 601, endPoint x: 238, endPoint y: 498, distance: 102.7
click at [241, 601] on button "Use this Text" at bounding box center [276, 606] width 76 height 18
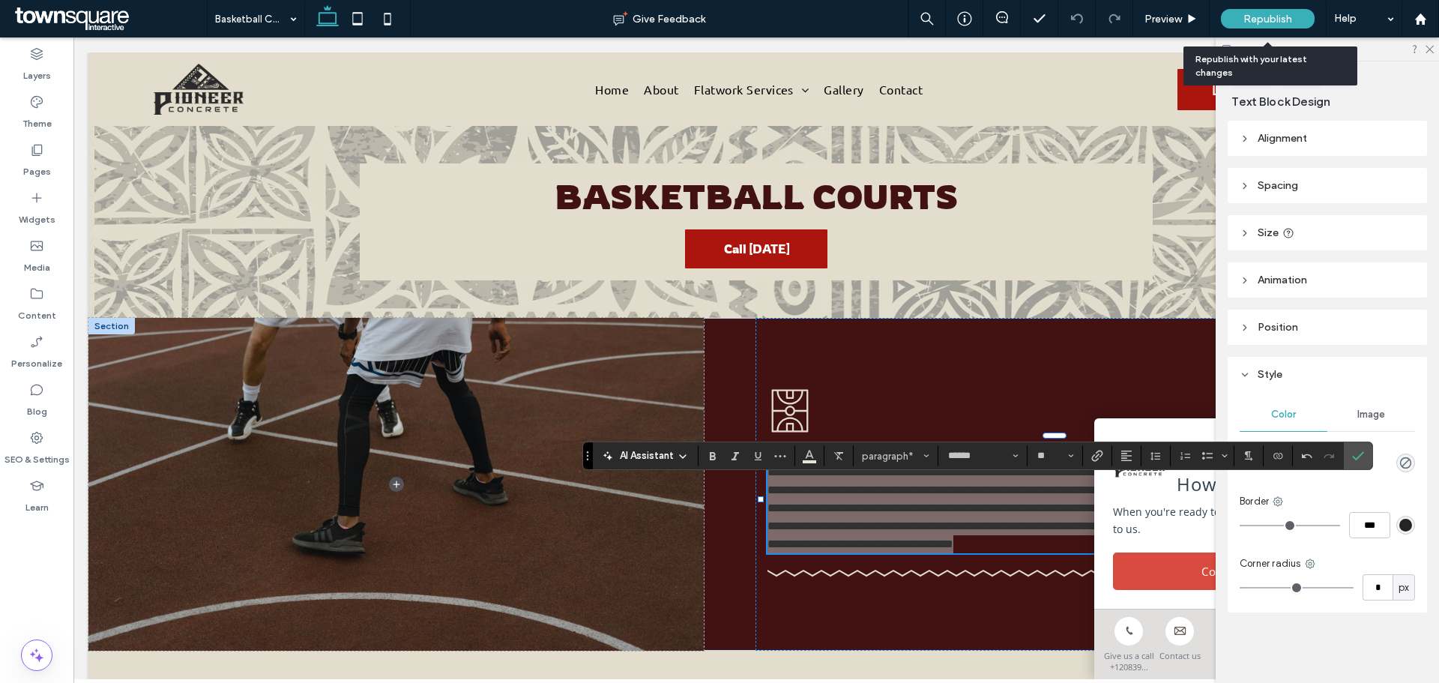
click at [1262, 25] on div "Republish" at bounding box center [1268, 18] width 94 height 19
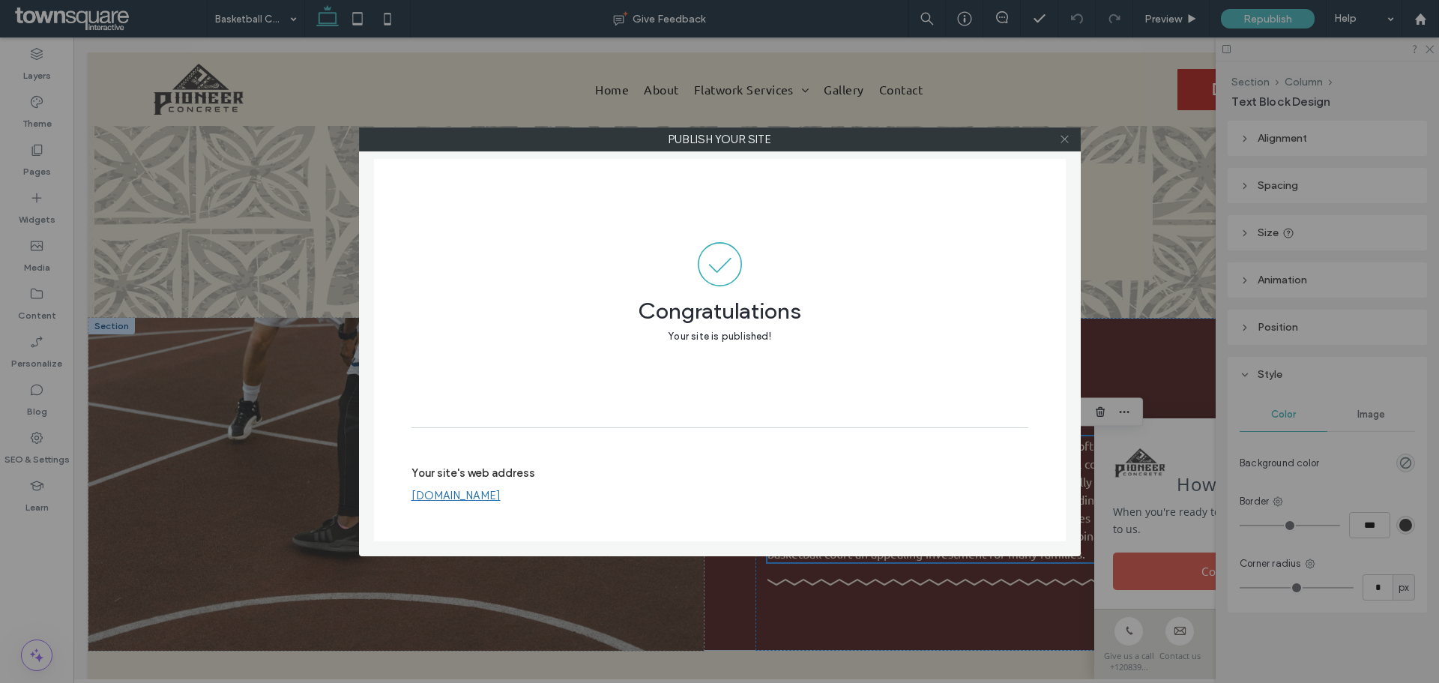
click at [1066, 139] on icon at bounding box center [1064, 138] width 11 height 11
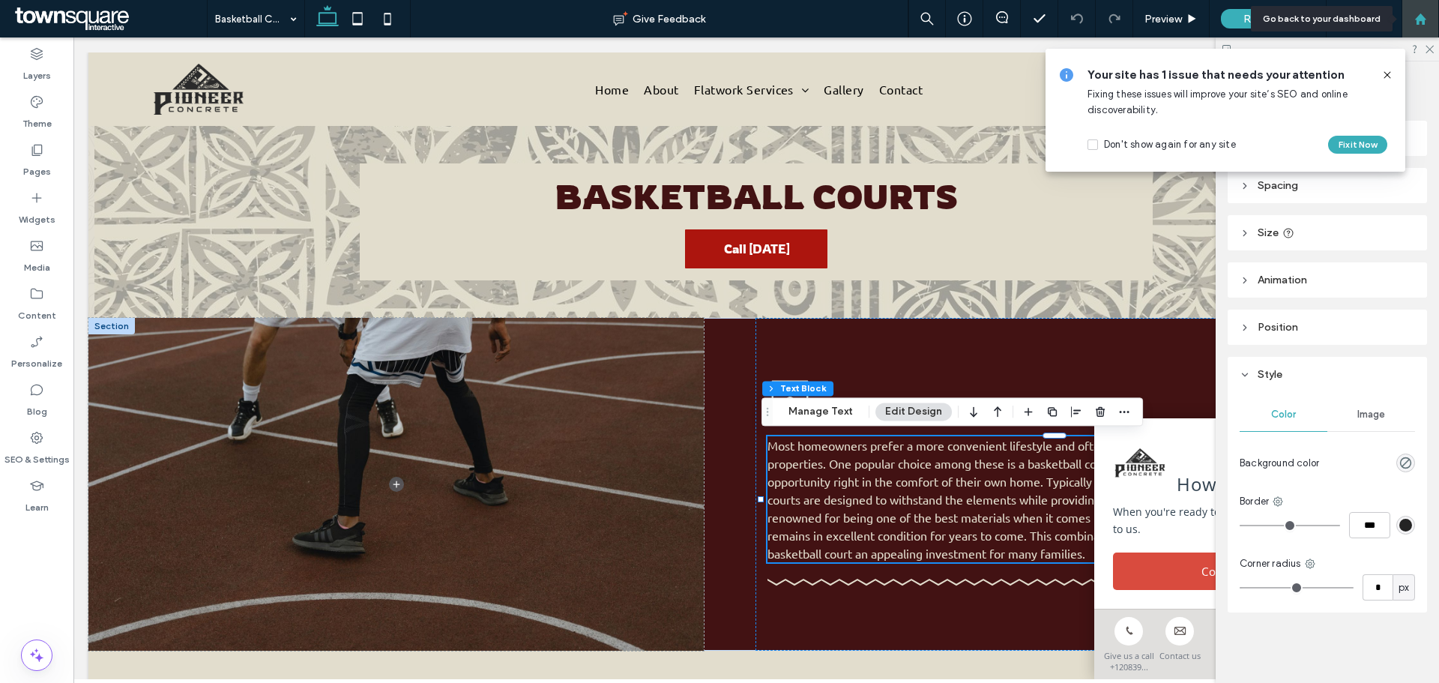
click at [1425, 22] on icon at bounding box center [1420, 19] width 13 height 13
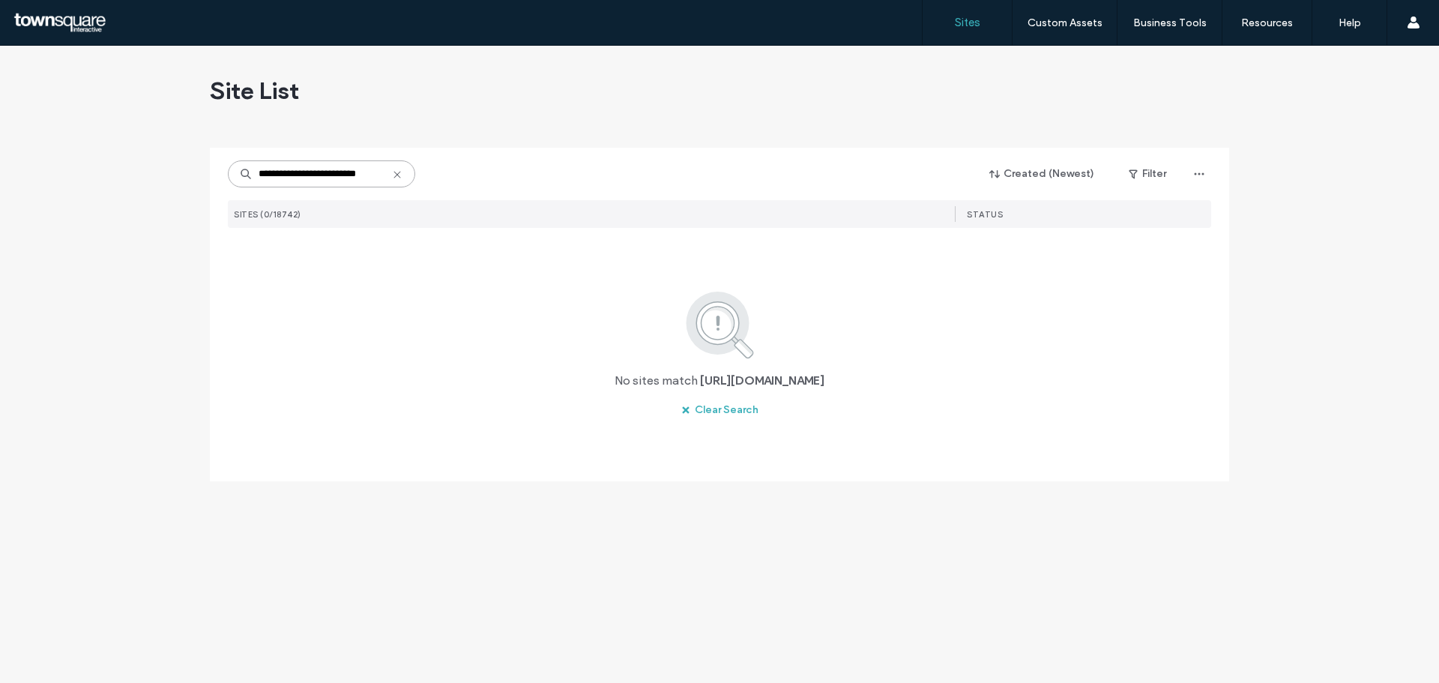
drag, startPoint x: 313, startPoint y: 172, endPoint x: 106, endPoint y: 169, distance: 206.8
click at [106, 169] on div "**********" at bounding box center [719, 364] width 1439 height 637
type input "**********"
click at [396, 178] on icon at bounding box center [397, 175] width 12 height 12
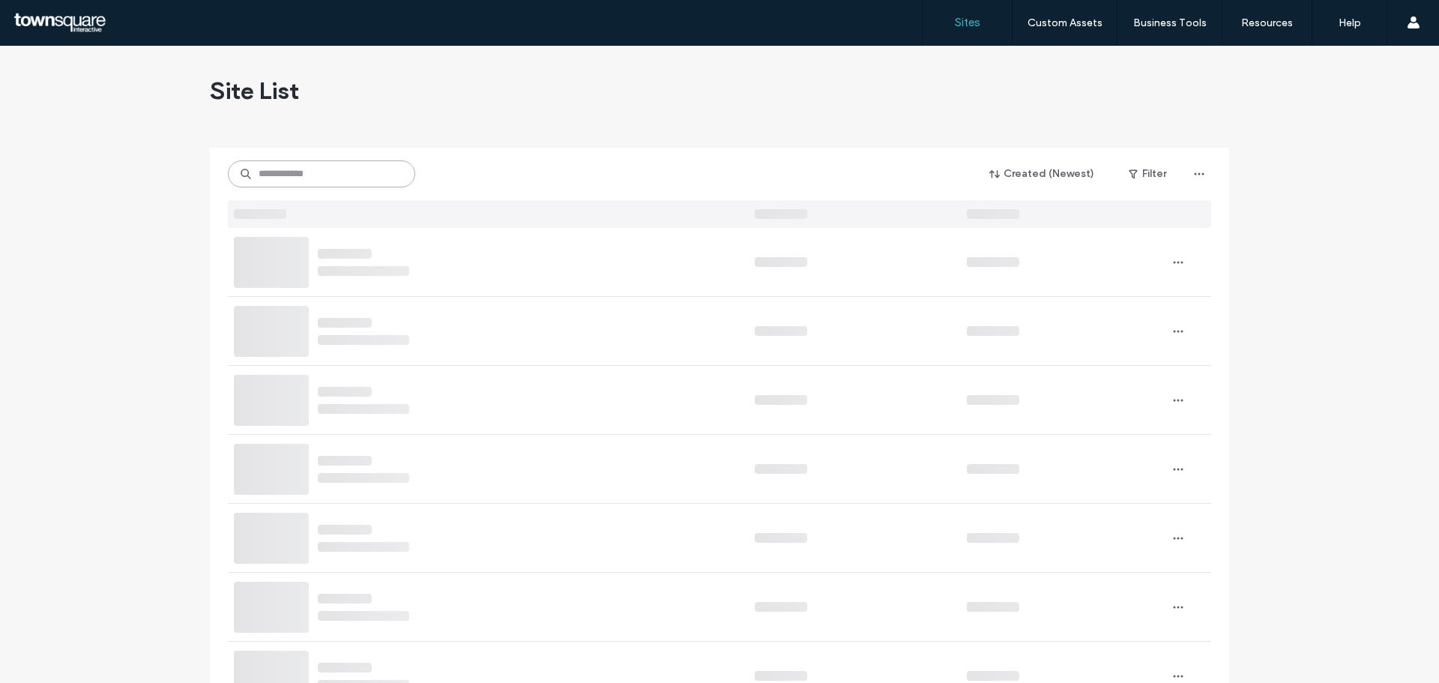
click at [346, 175] on input at bounding box center [321, 173] width 187 height 27
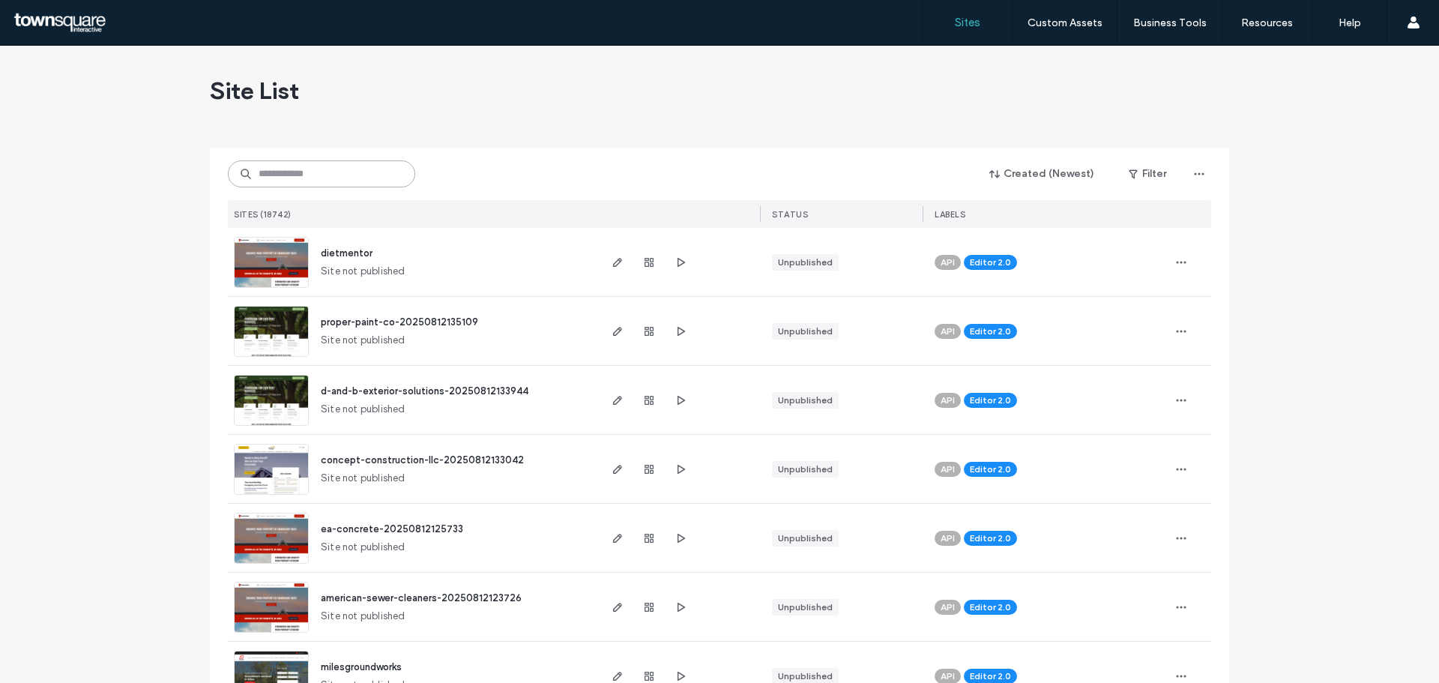
paste input "**********"
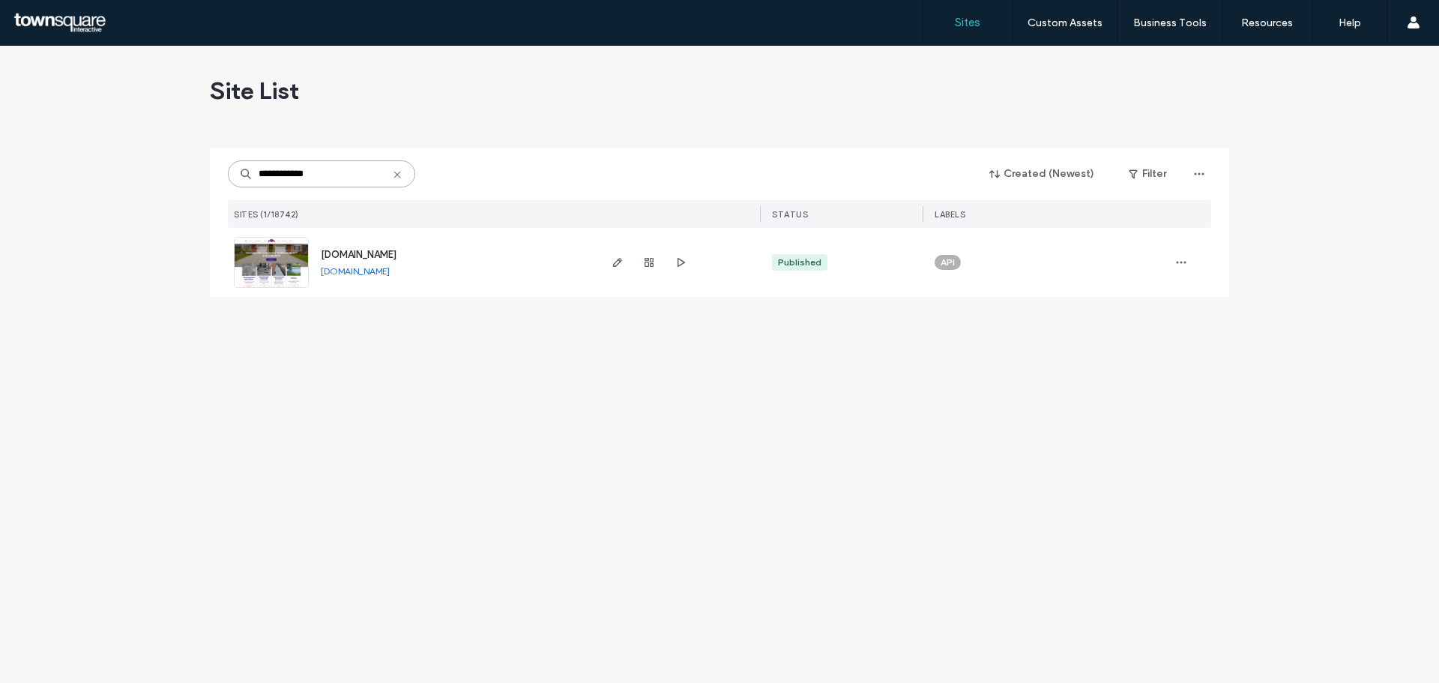
type input "**********"
click at [378, 257] on span "[DOMAIN_NAME]" at bounding box center [359, 254] width 76 height 11
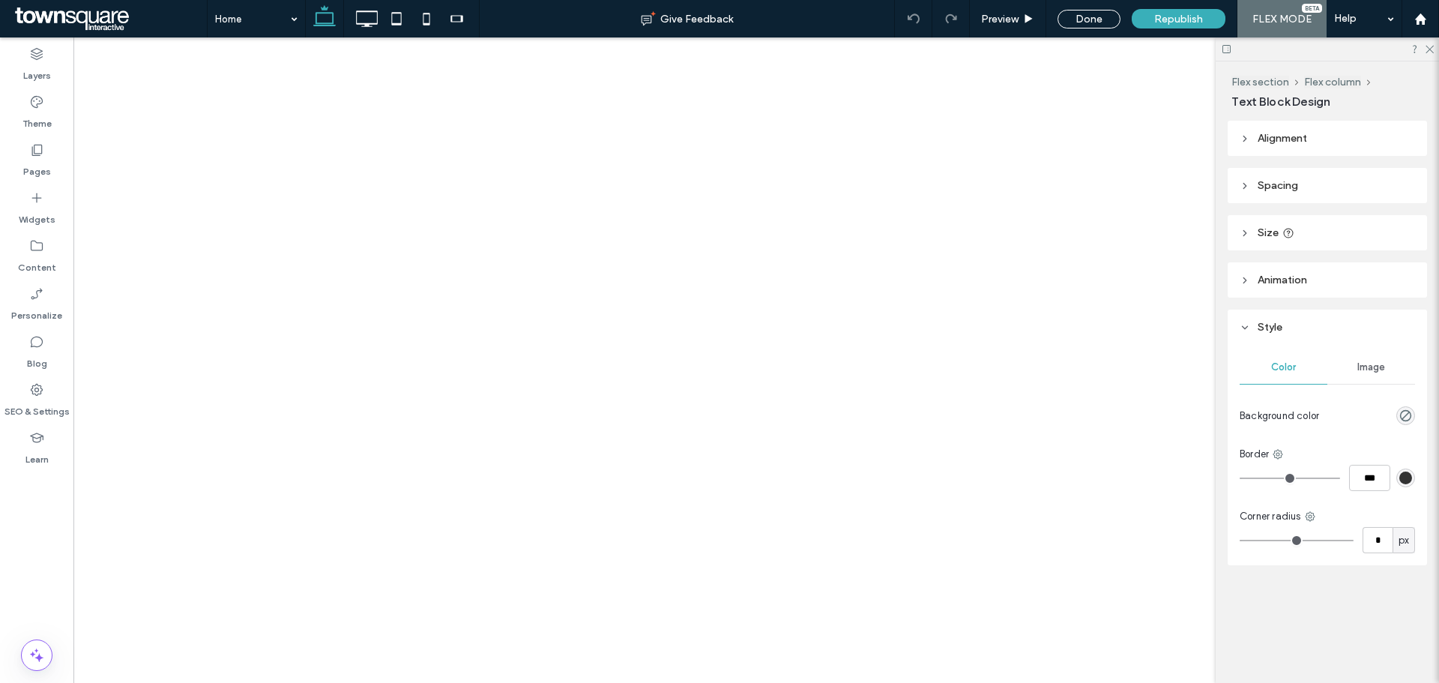
type input "*****"
type input "**"
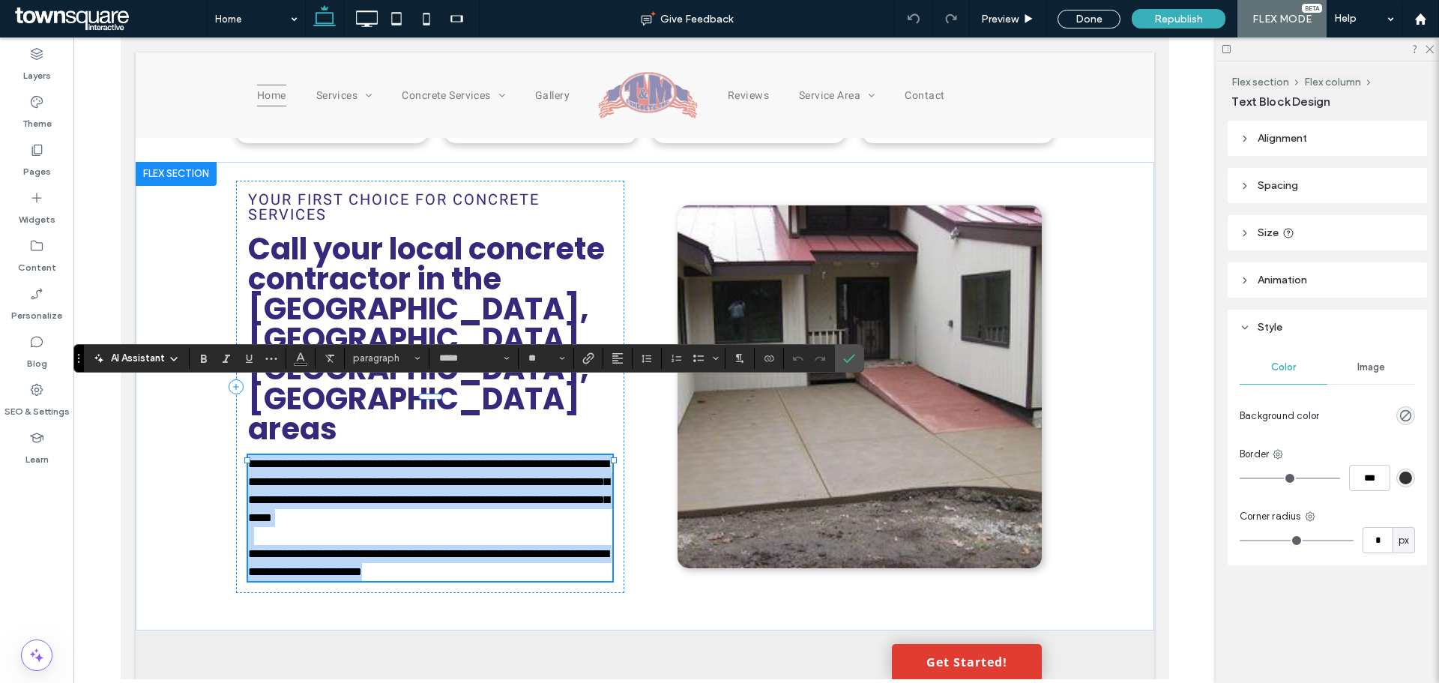
click at [271, 458] on span "**********" at bounding box center [427, 490] width 361 height 65
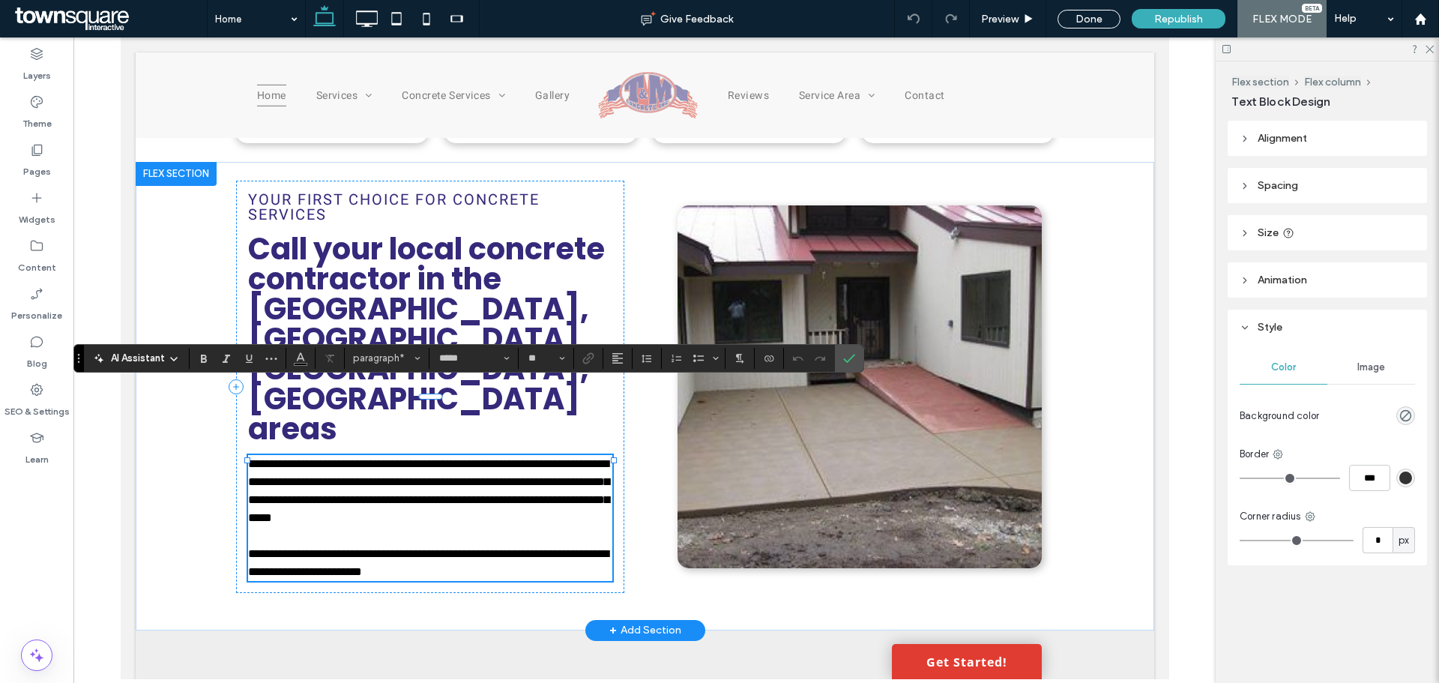
click at [247, 458] on span "**********" at bounding box center [427, 490] width 361 height 65
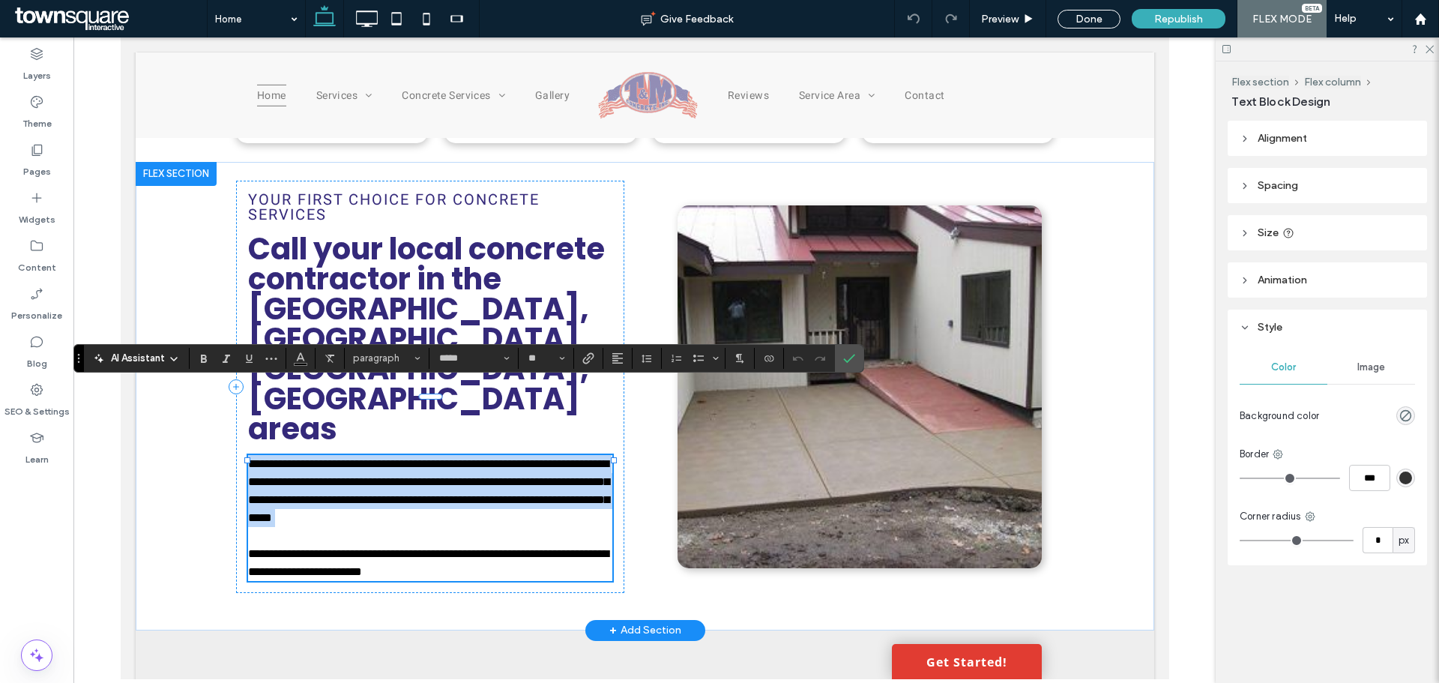
click at [247, 458] on span "**********" at bounding box center [427, 490] width 361 height 65
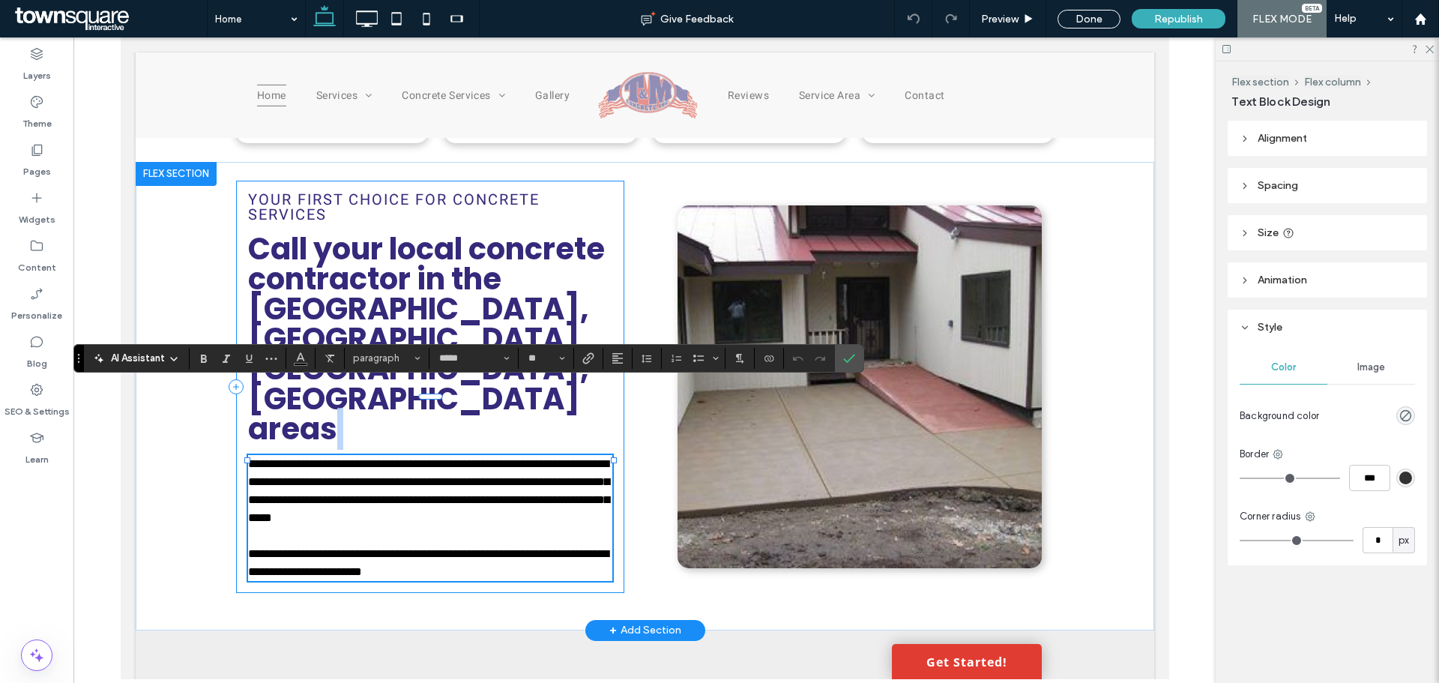
click at [243, 393] on div "**********" at bounding box center [429, 387] width 388 height 412
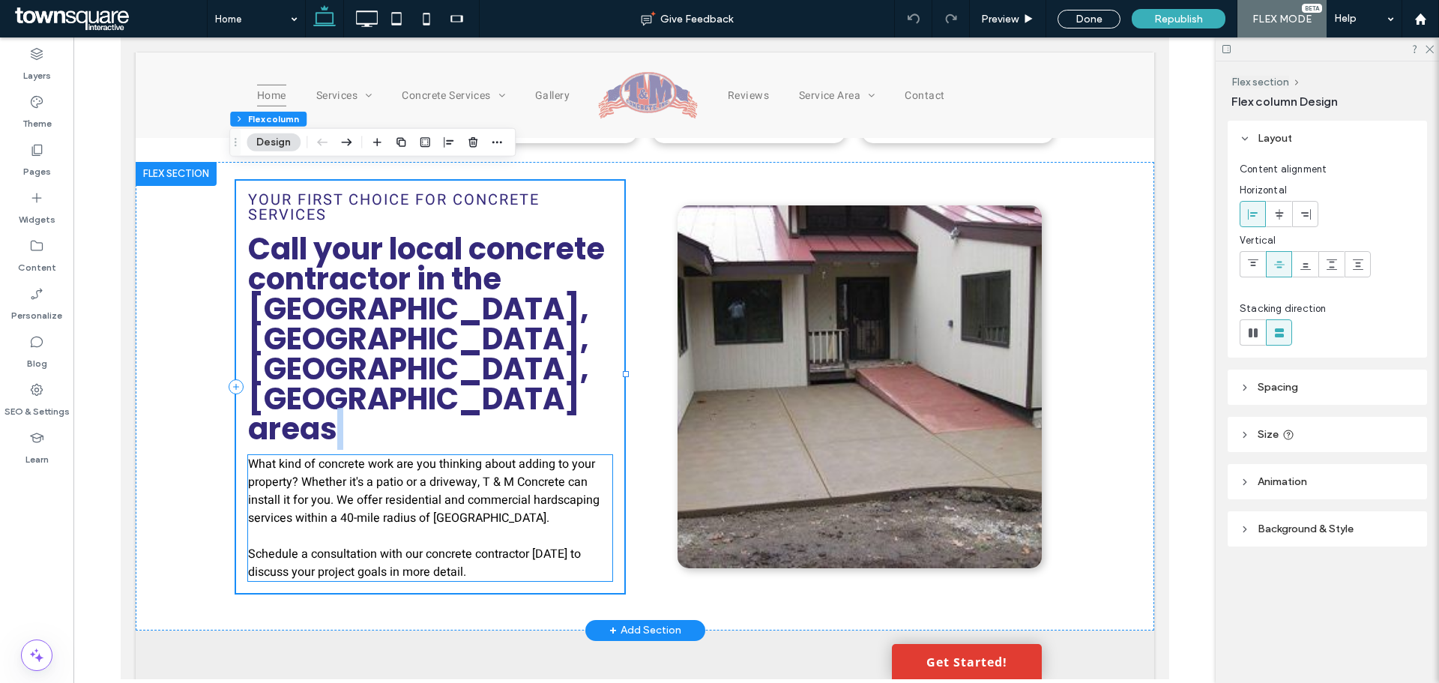
click at [247, 455] on span "What kind of concrete work are you thinking about adding to your property? Whet…" at bounding box center [422, 491] width 351 height 72
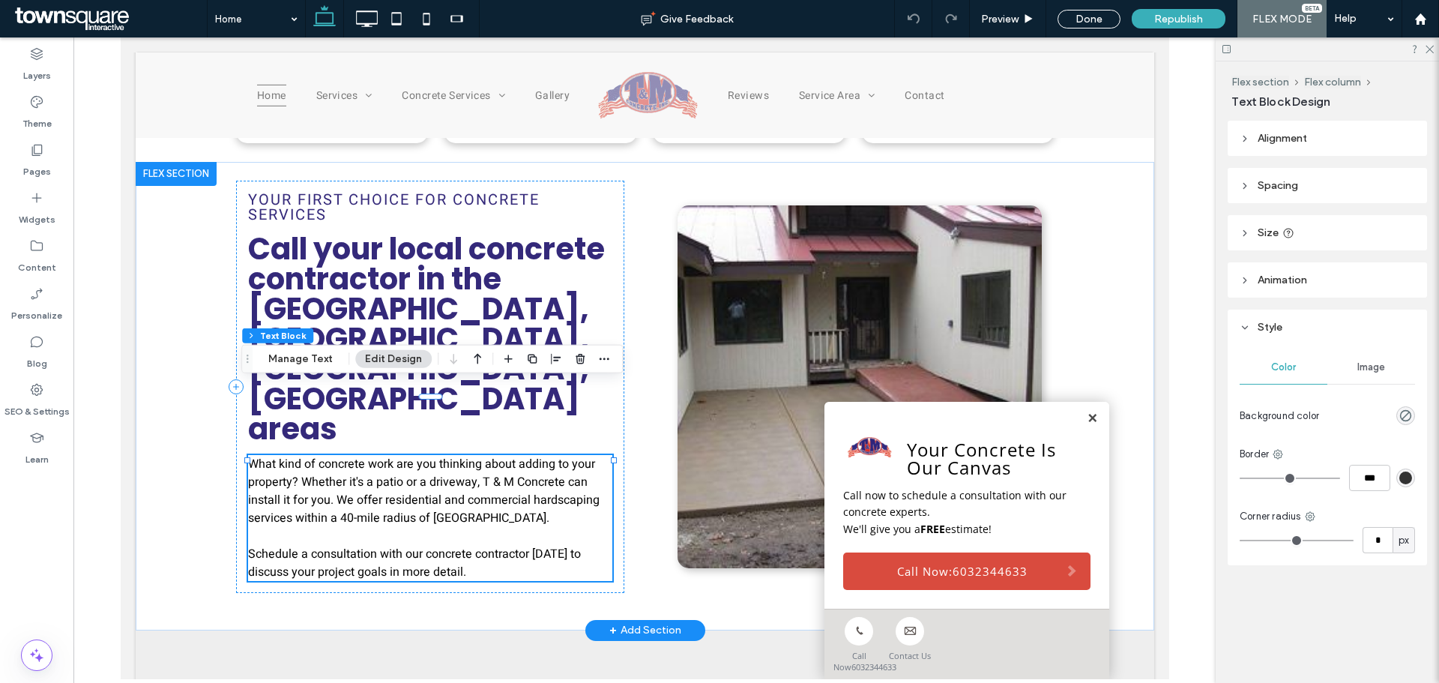
click at [294, 455] on span "What kind of concrete work are you thinking about adding to your property? Whet…" at bounding box center [422, 491] width 351 height 72
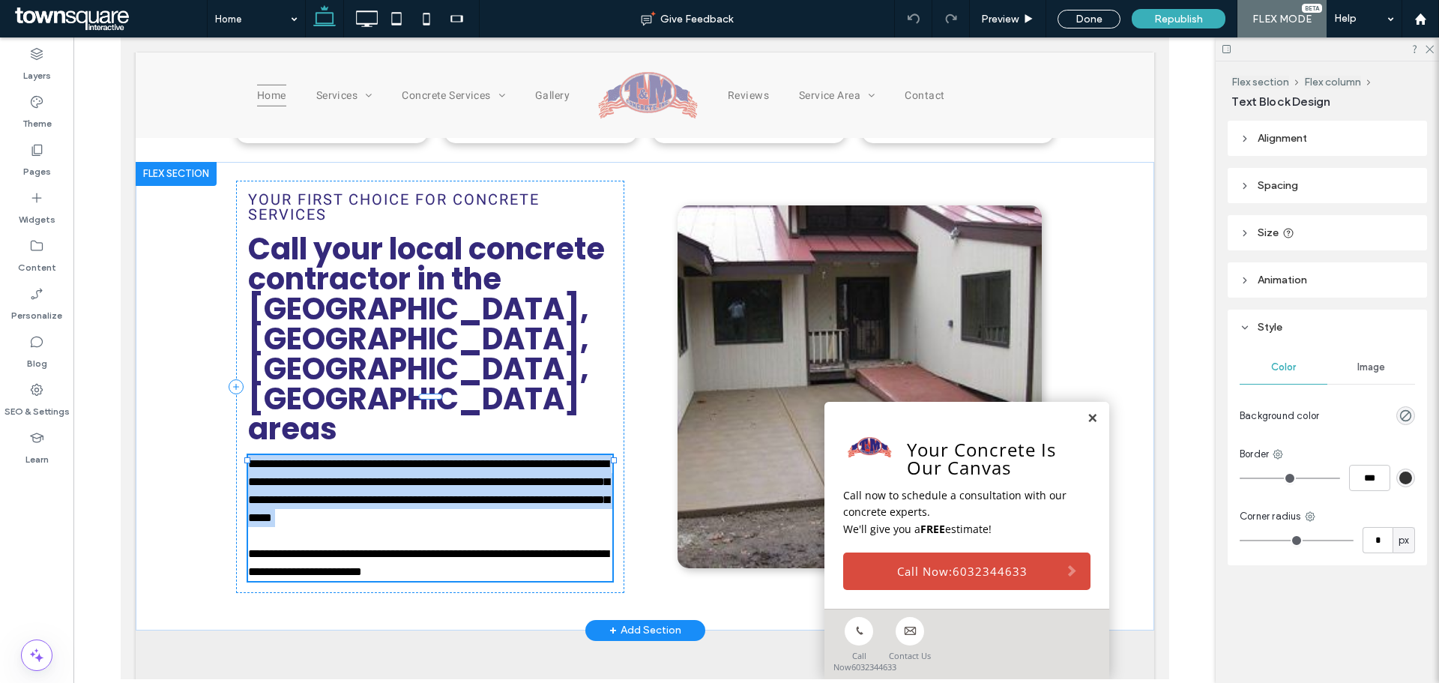
type input "*****"
type input "**"
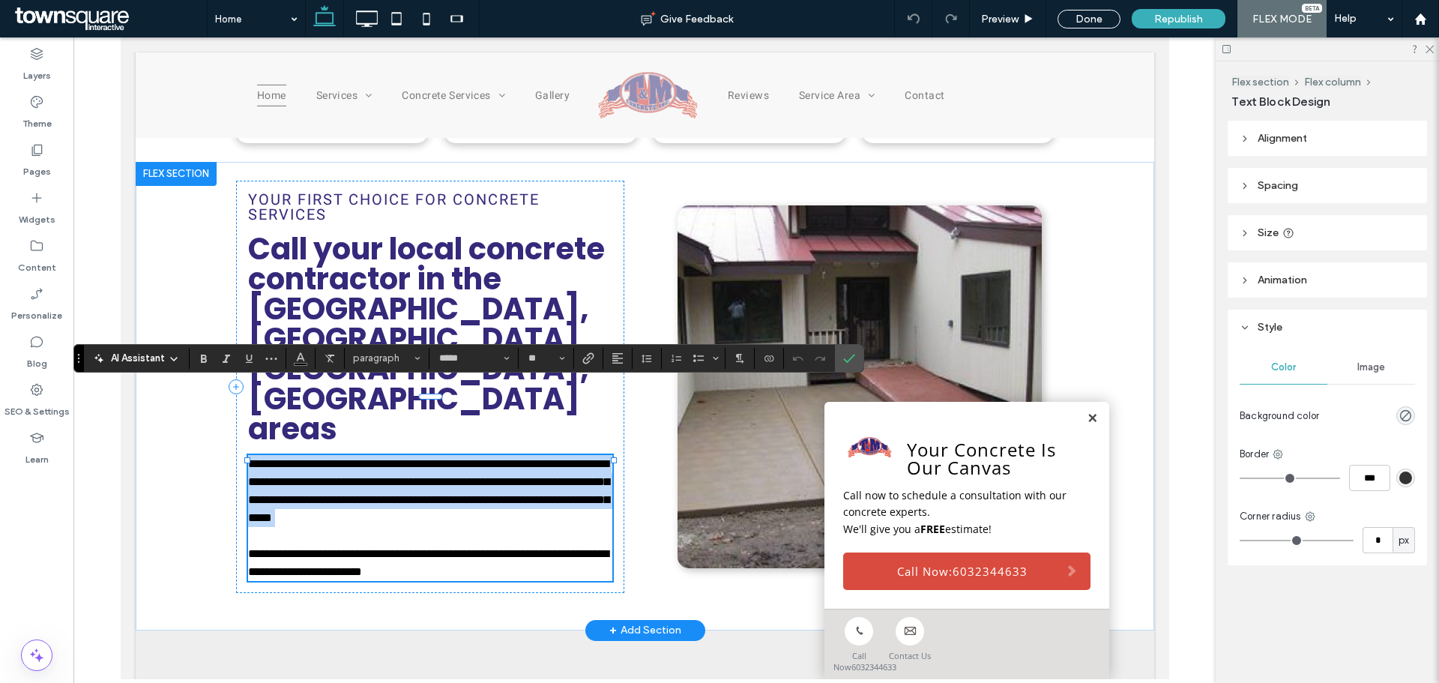
click at [252, 458] on span "**********" at bounding box center [427, 490] width 361 height 65
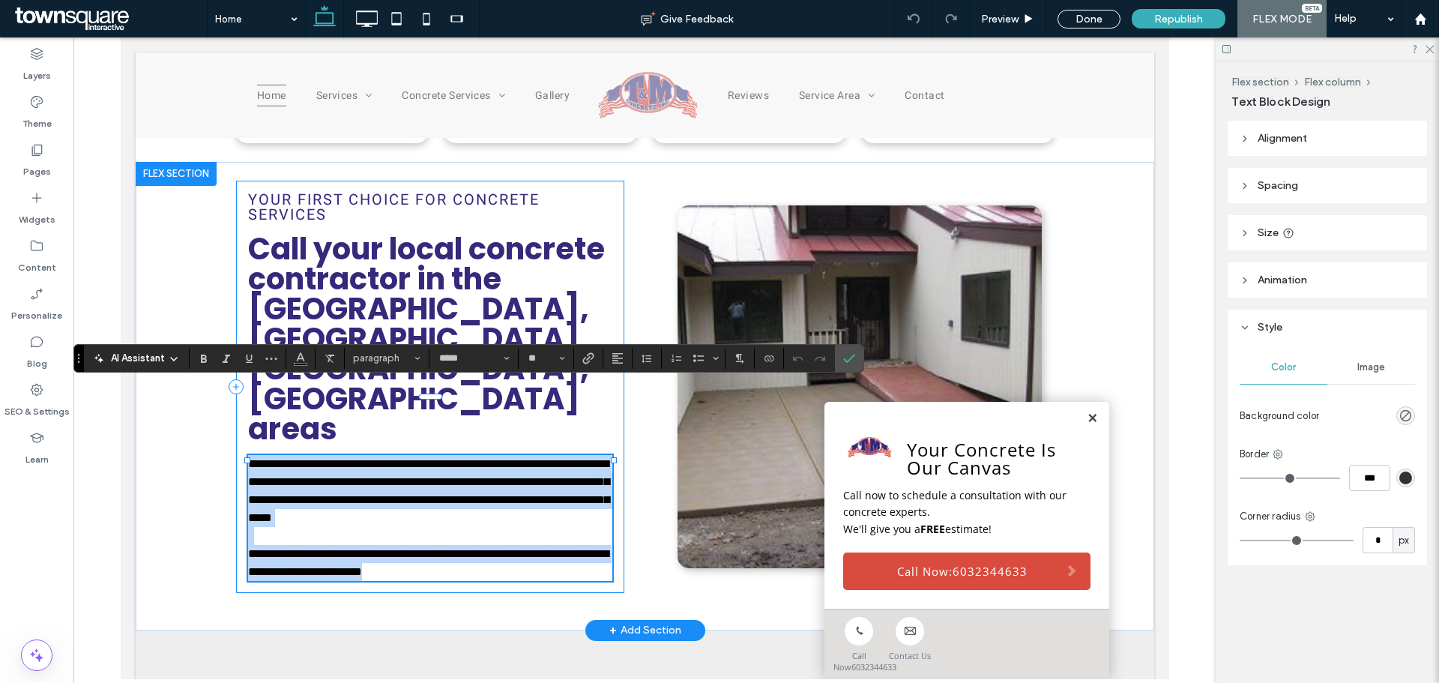
drag, startPoint x: 244, startPoint y: 392, endPoint x: 484, endPoint y: 504, distance: 265.5
click at [489, 516] on div "**********" at bounding box center [429, 387] width 388 height 412
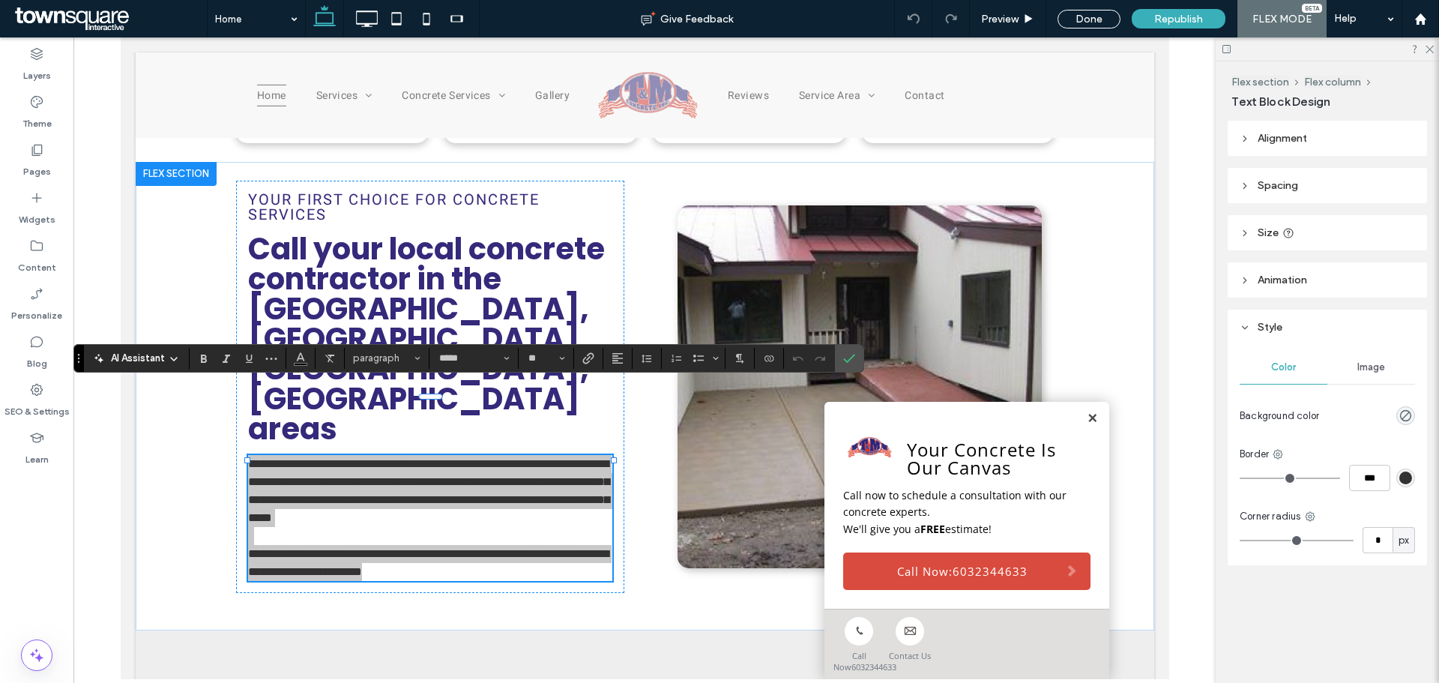
click at [158, 351] on span "AI Assistant" at bounding box center [138, 358] width 54 height 15
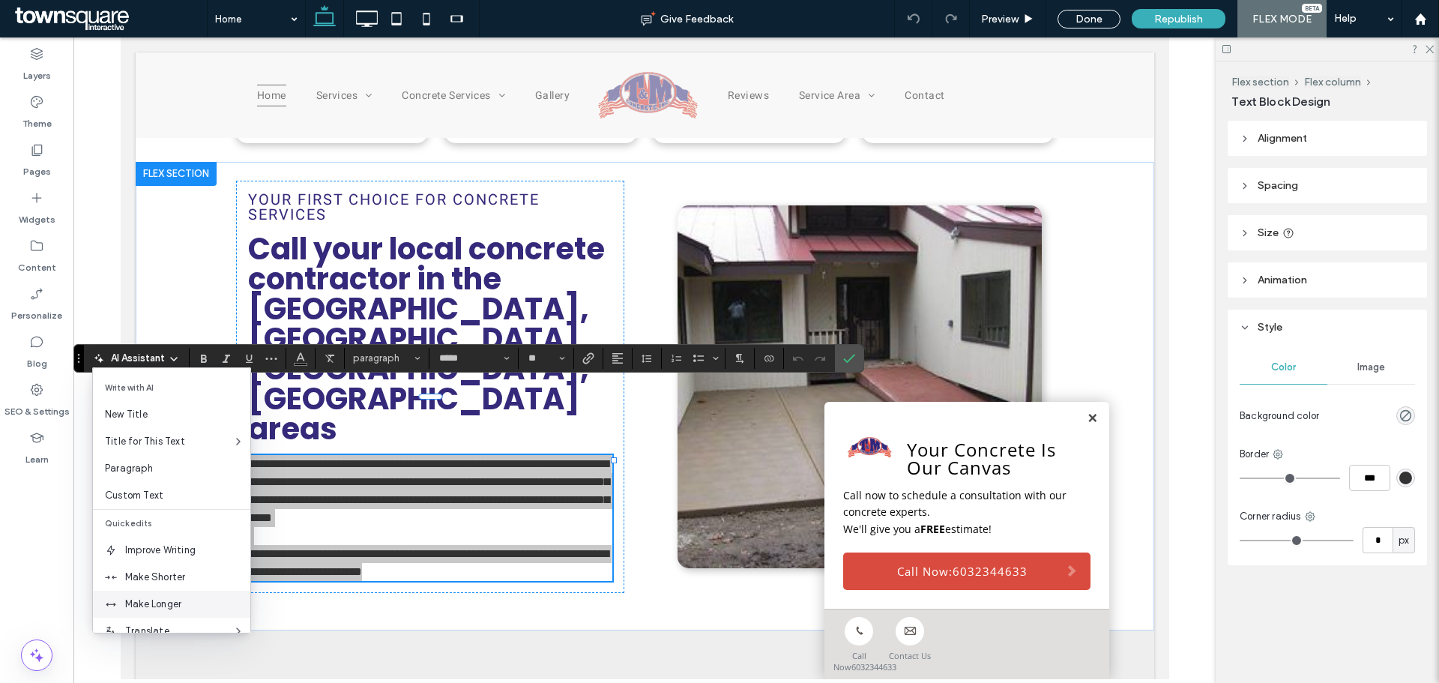
click at [199, 605] on span "Make Longer" at bounding box center [187, 603] width 125 height 15
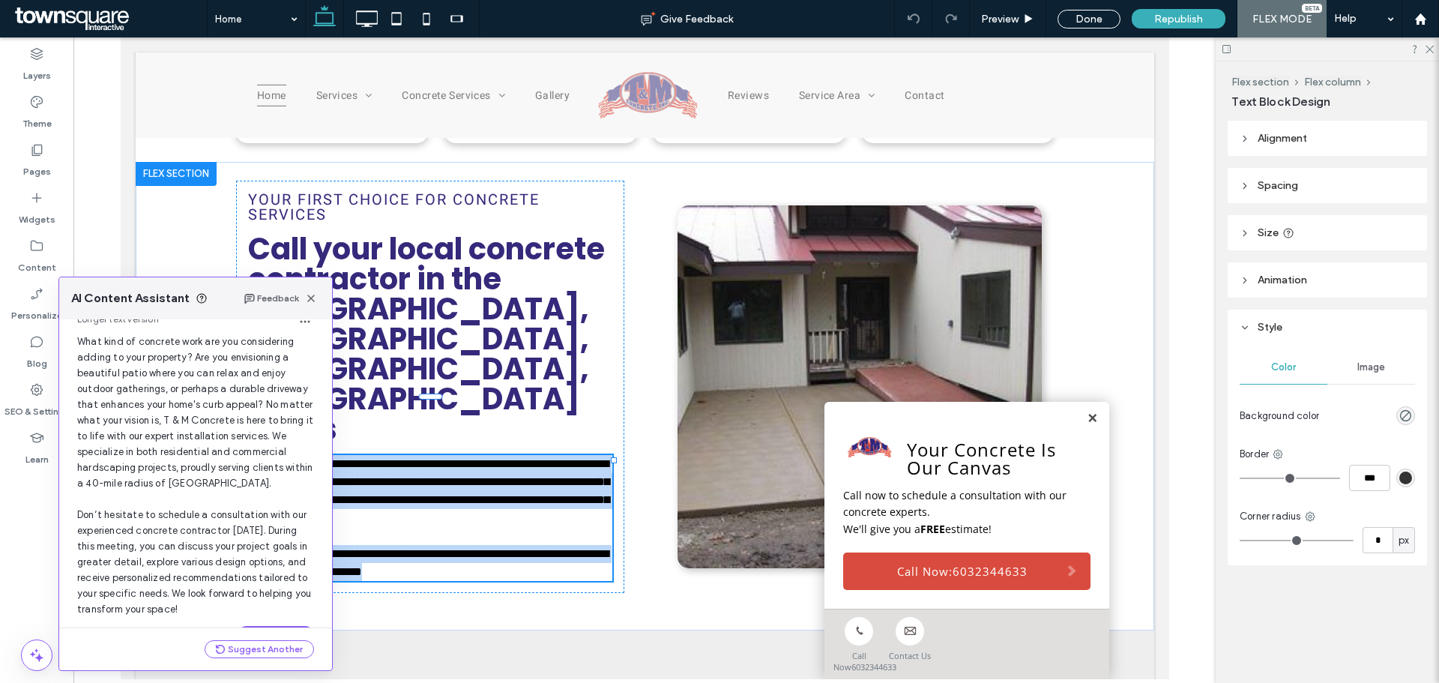
scroll to position [96, 0]
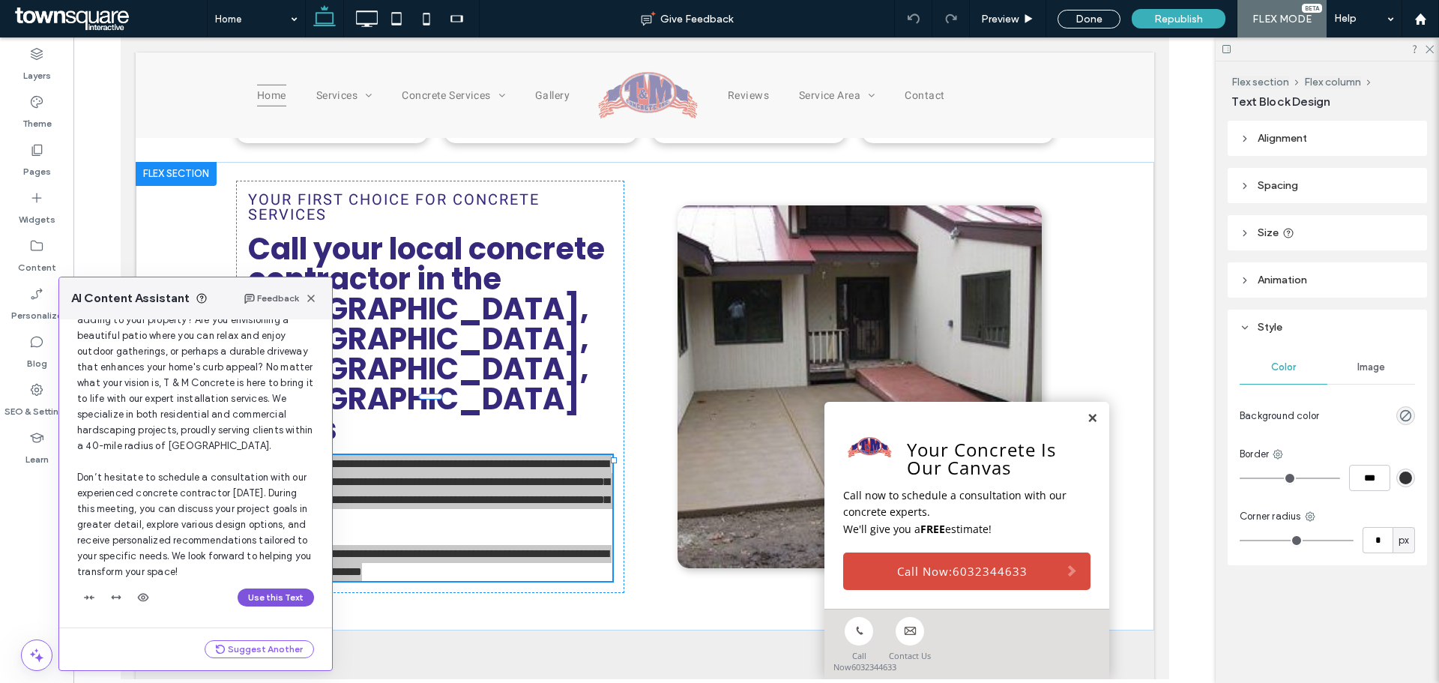
click at [241, 593] on button "Use this Text" at bounding box center [276, 597] width 76 height 18
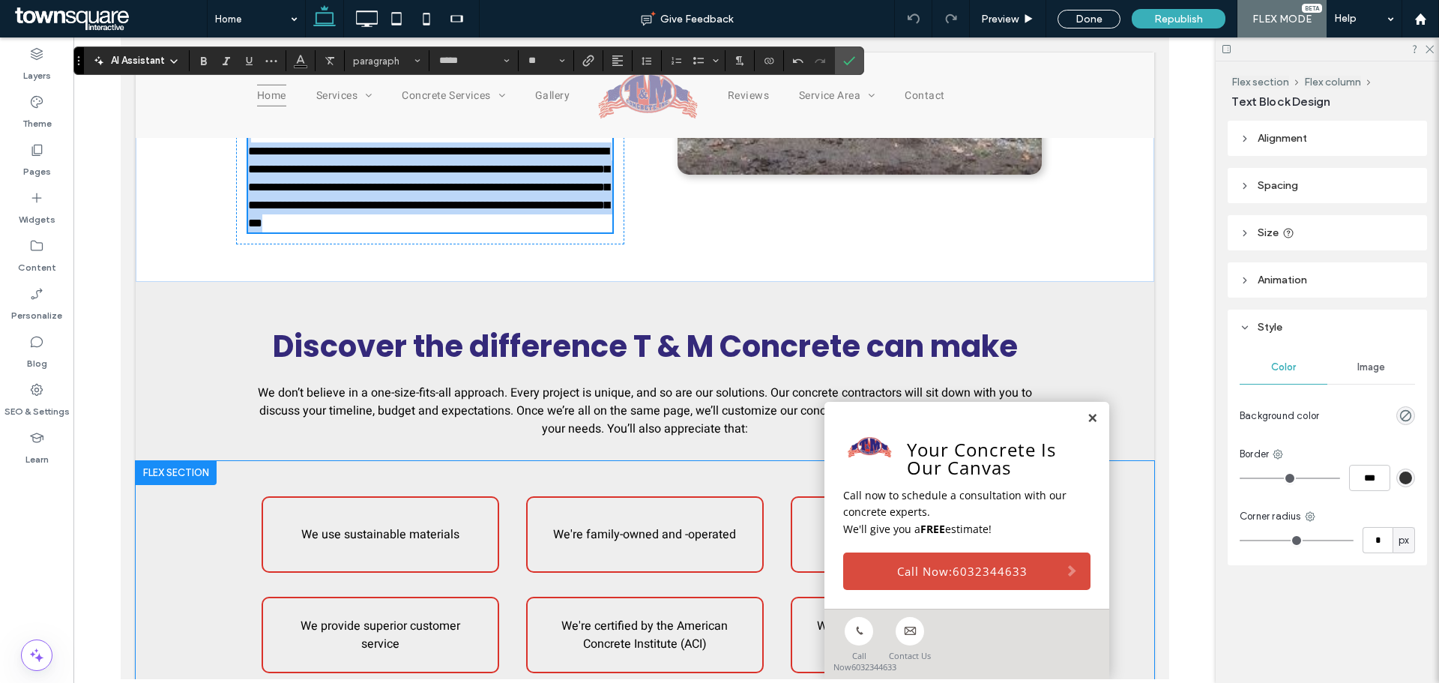
scroll to position [1038, 0]
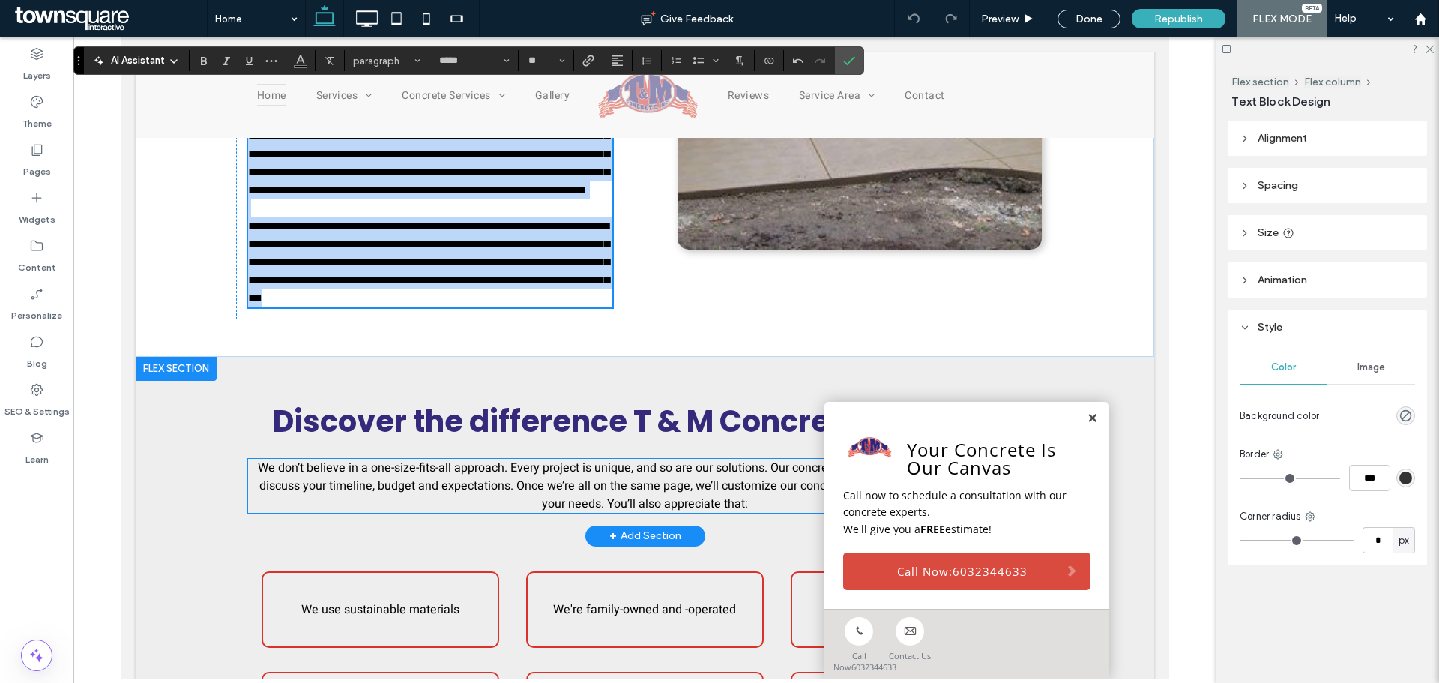
click at [416, 459] on span "We don’t believe in a one-size-fits-all approach. Every project is unique, and …" at bounding box center [644, 486] width 774 height 54
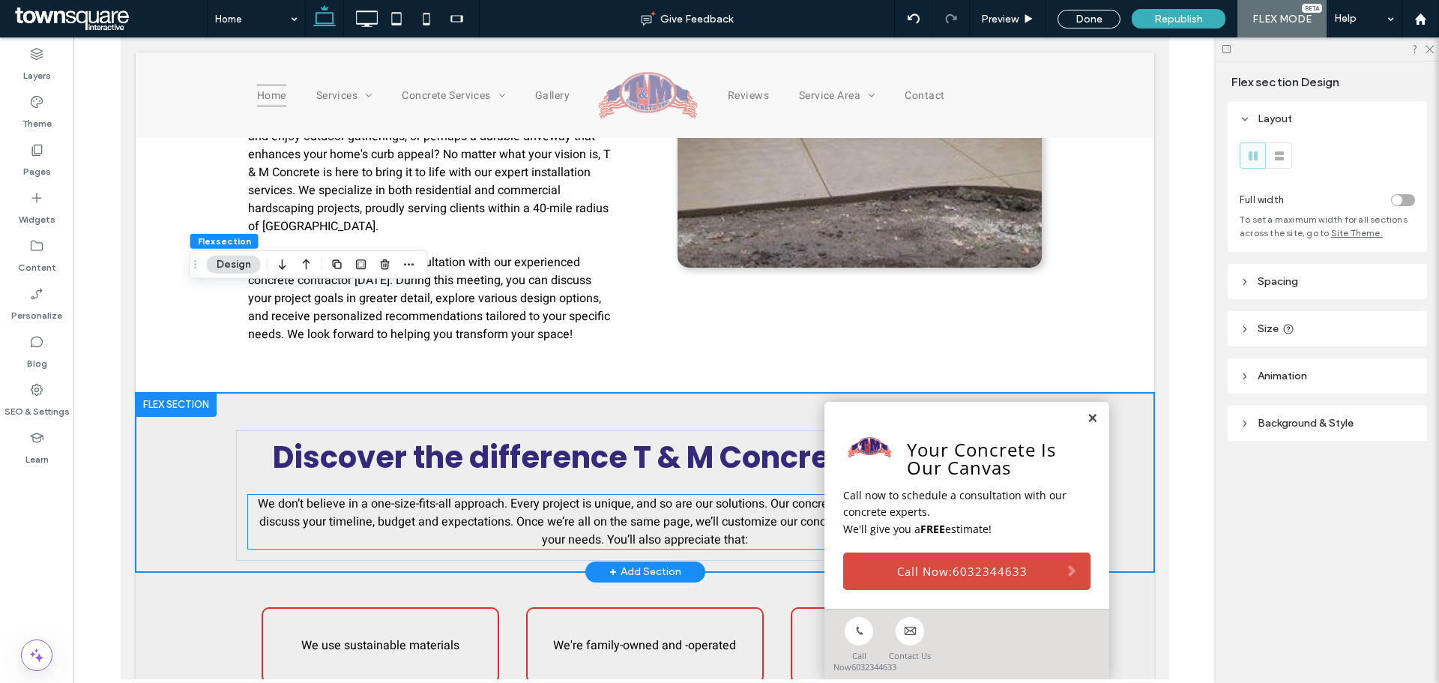
click at [310, 495] on span "We don’t believe in a one-size-fits-all approach. Every project is unique, and …" at bounding box center [644, 522] width 774 height 54
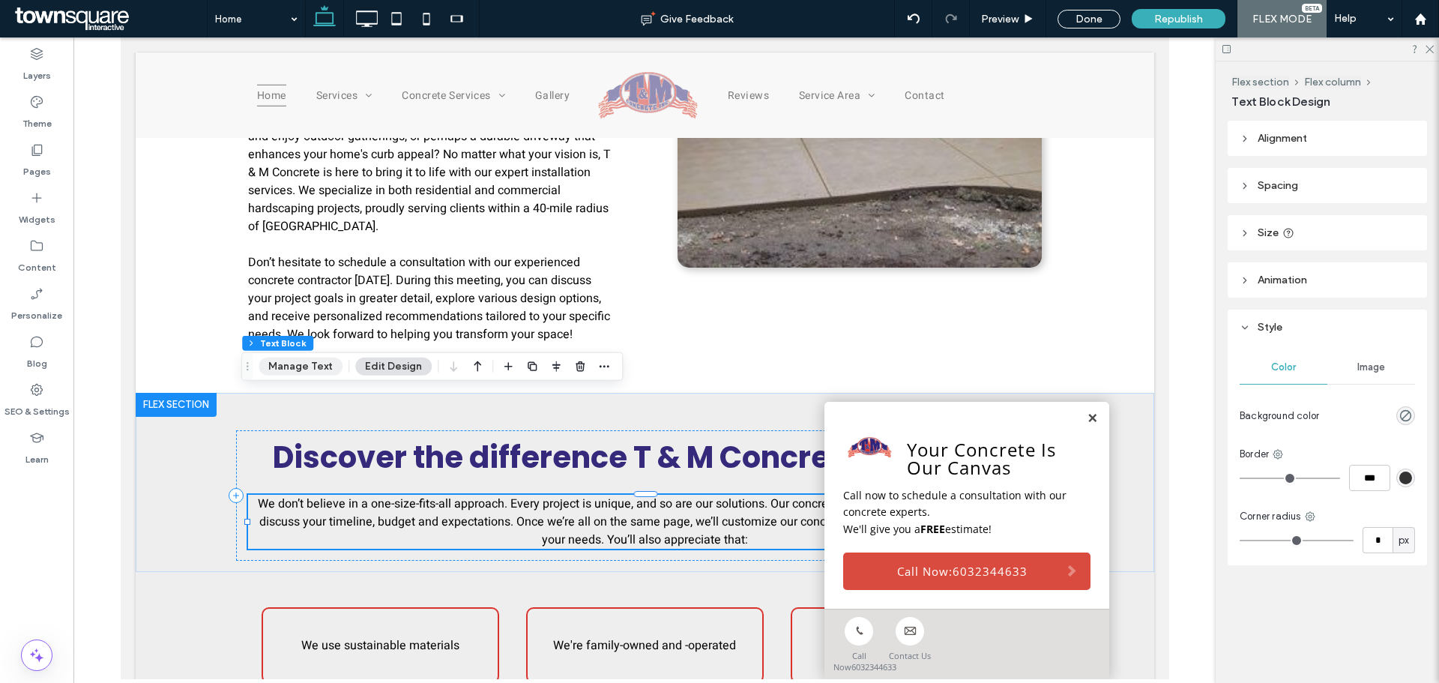
click at [287, 366] on button "Manage Text" at bounding box center [301, 366] width 84 height 18
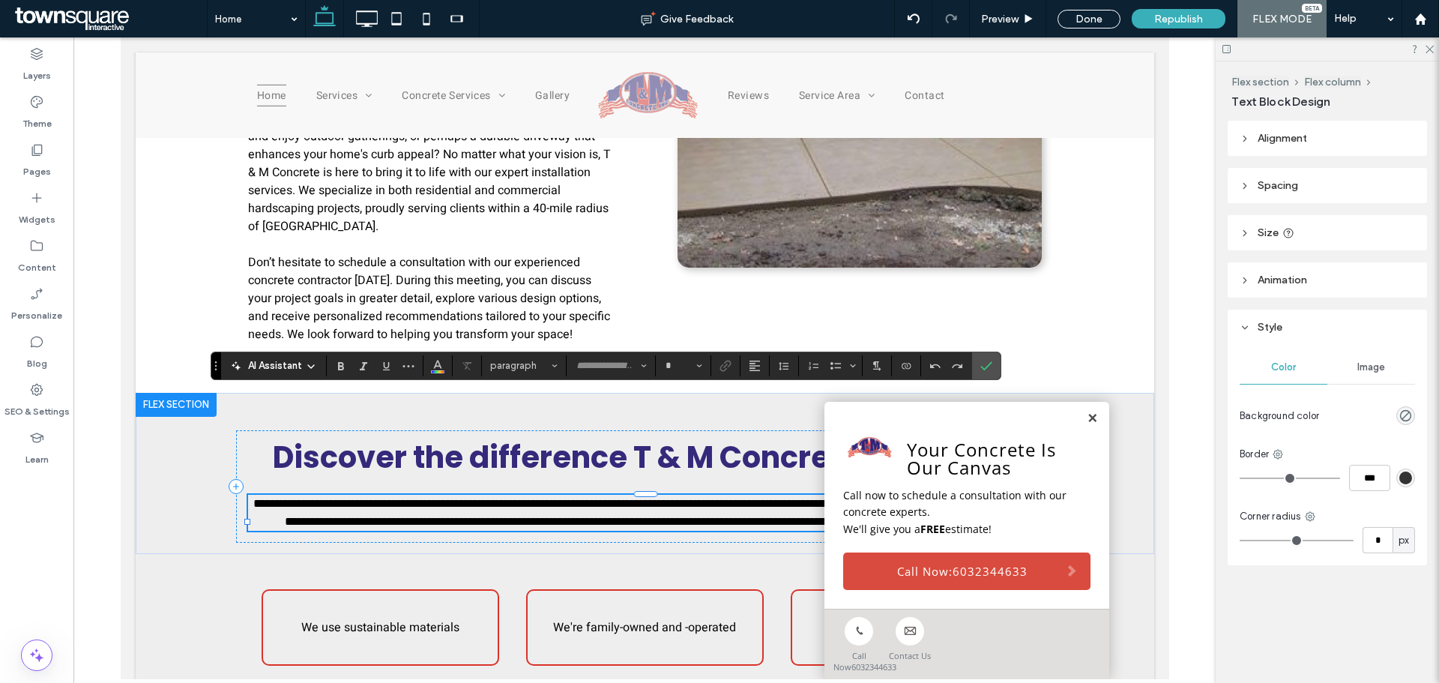
type input "*****"
type input "**"
click at [262, 360] on span "AI Assistant" at bounding box center [275, 365] width 54 height 15
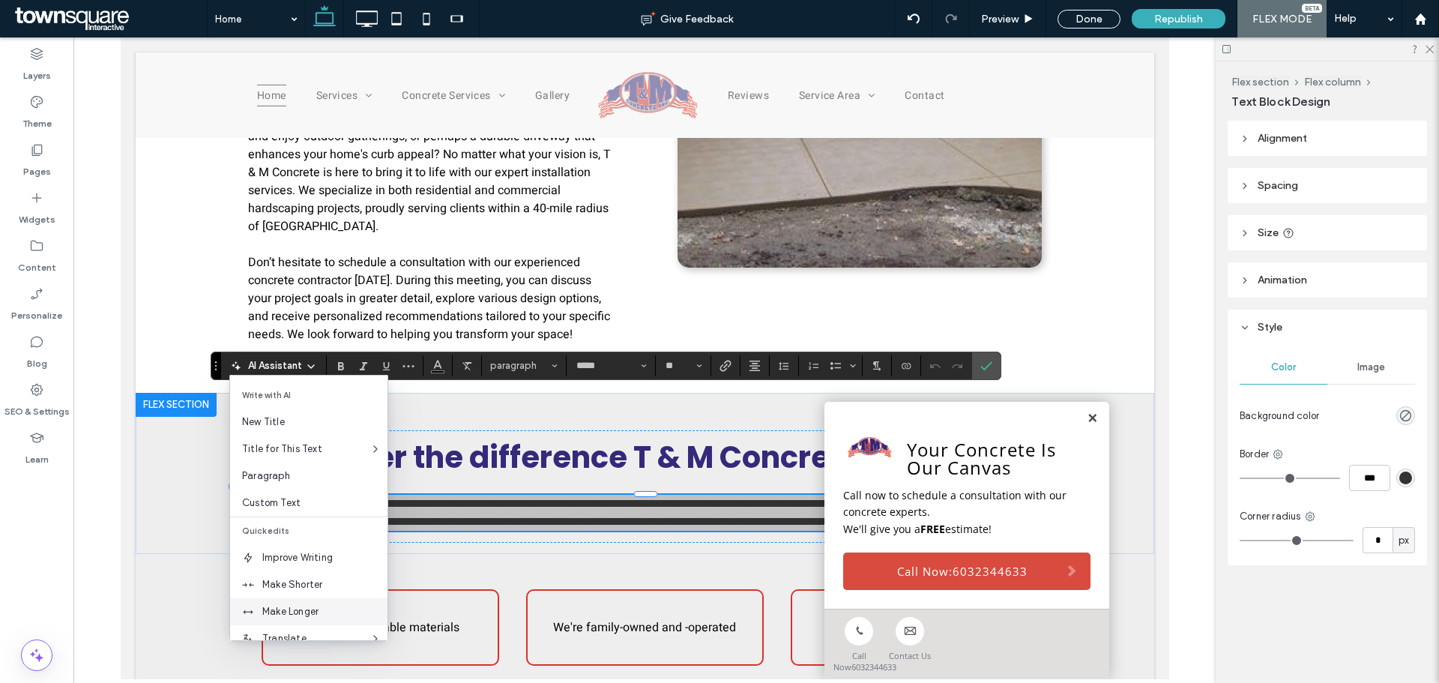
click at [252, 603] on div "Make Longer" at bounding box center [308, 611] width 157 height 27
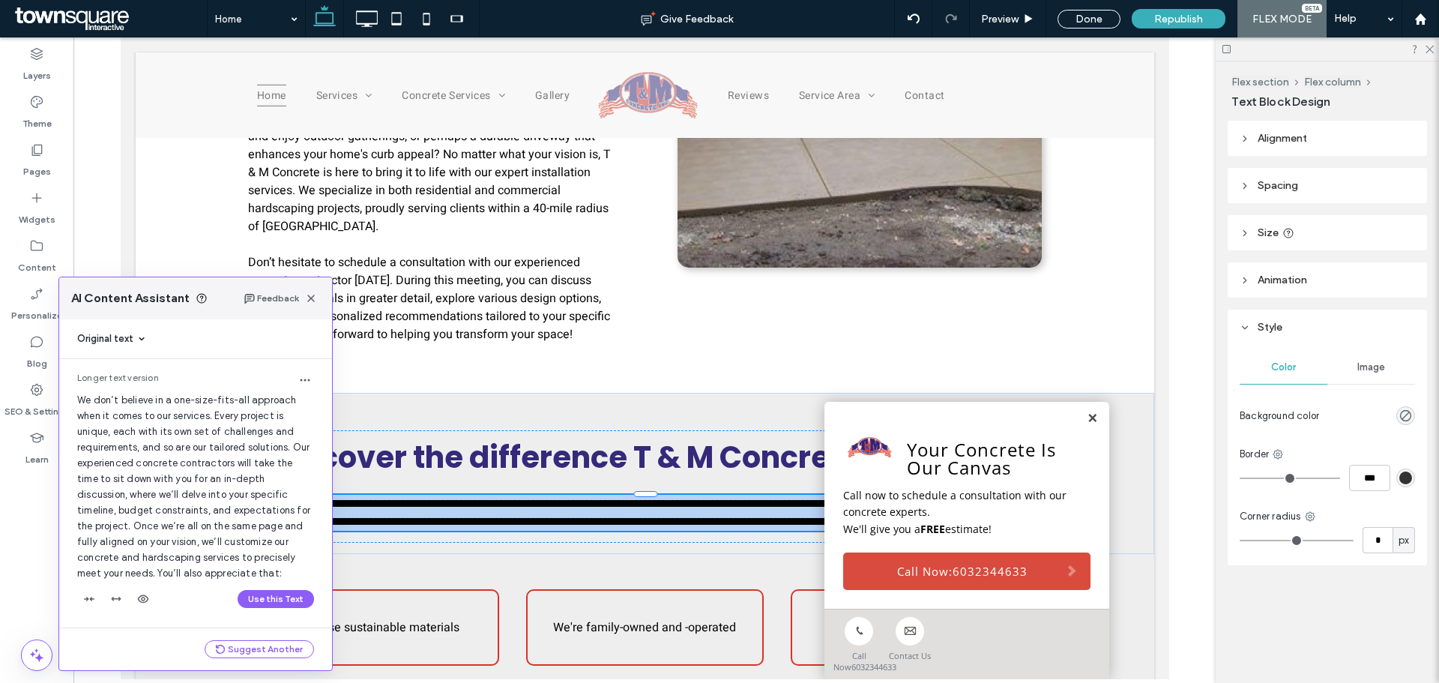
scroll to position [1, 0]
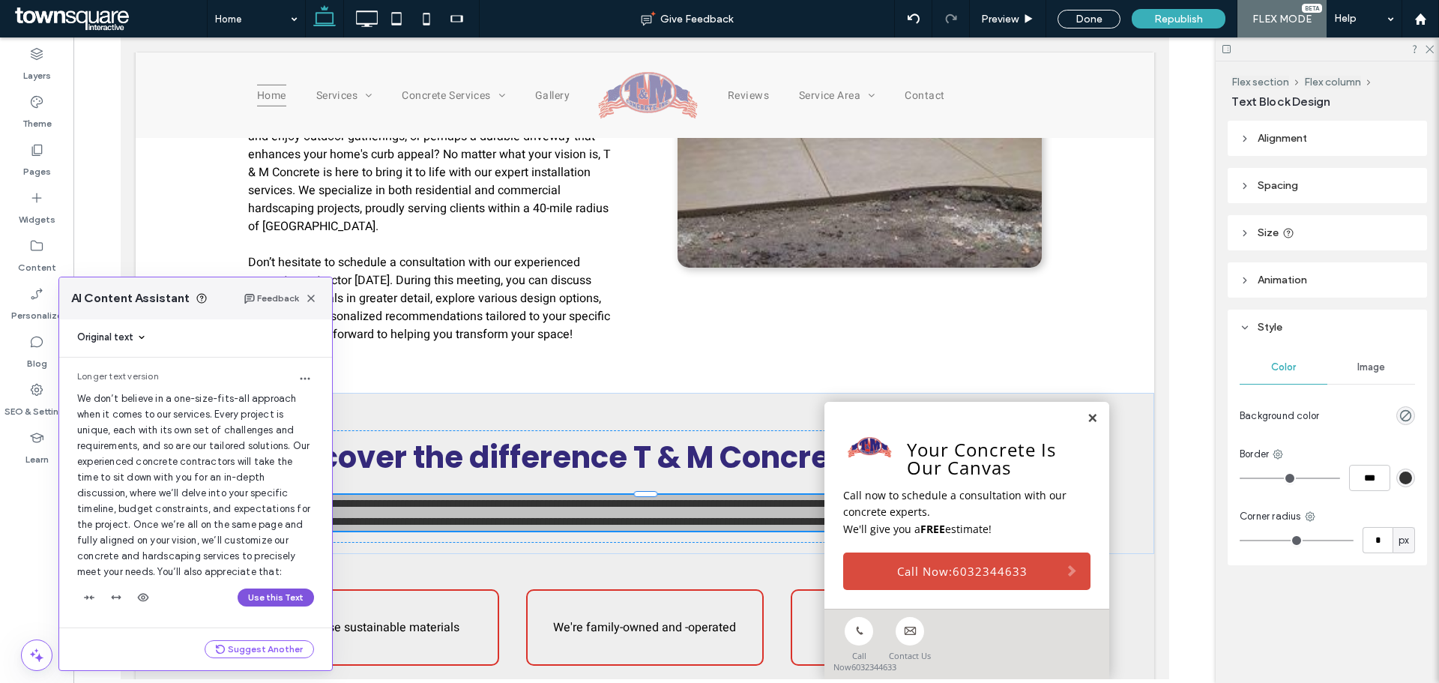
click at [240, 595] on button "Use this Text" at bounding box center [276, 597] width 76 height 18
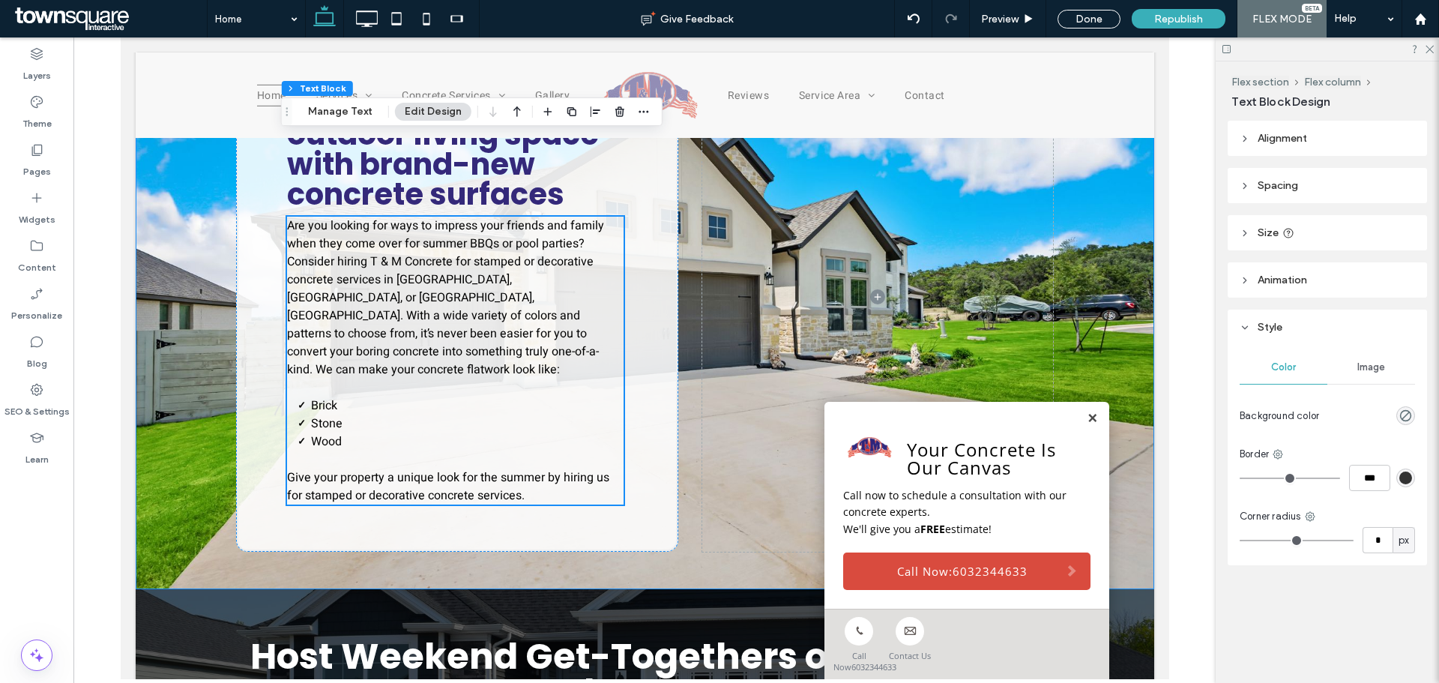
scroll to position [1825, 0]
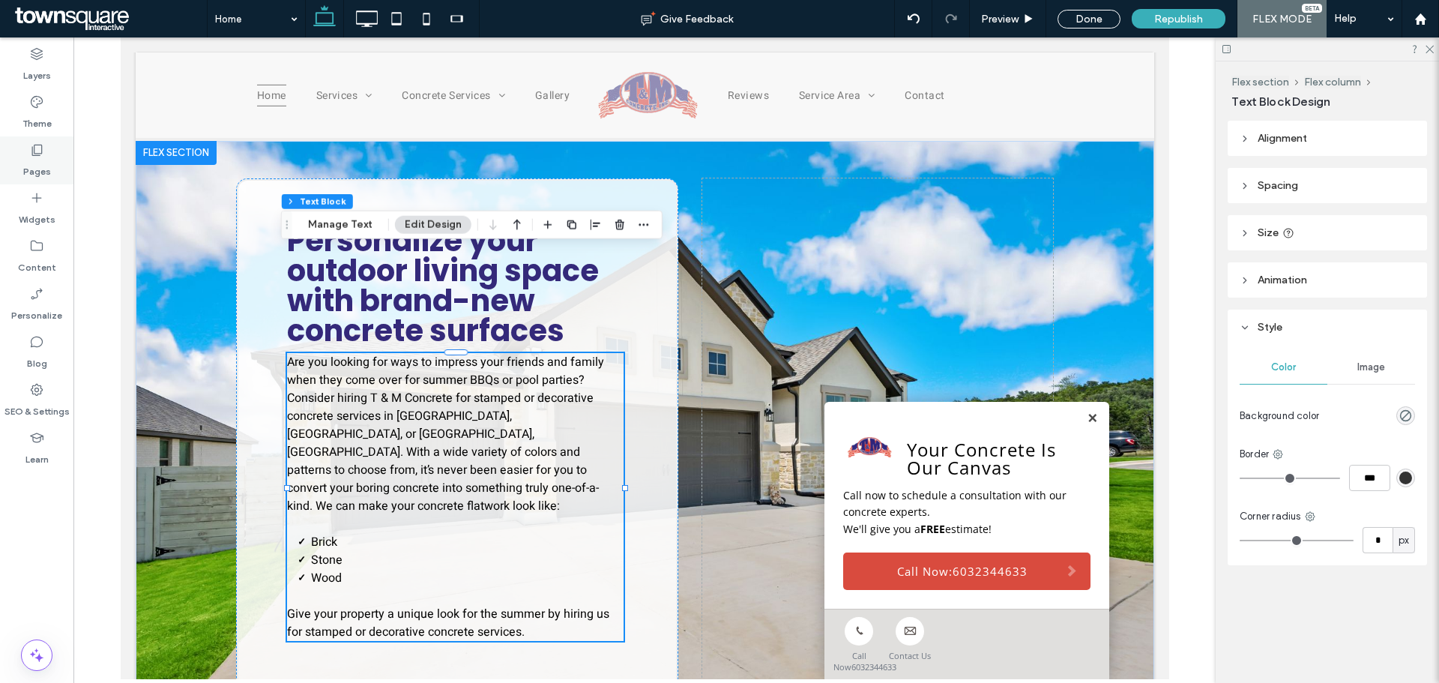
click at [59, 168] on div "Pages" at bounding box center [36, 160] width 73 height 48
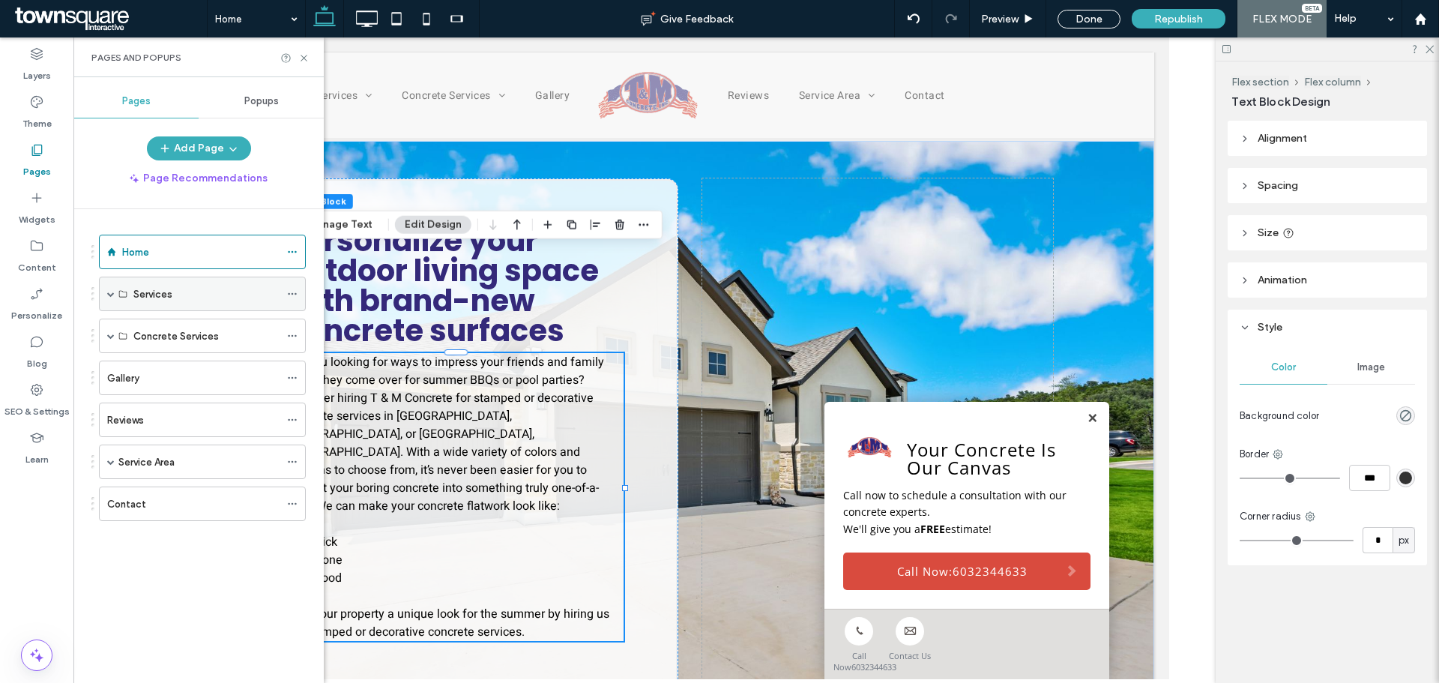
click at [111, 301] on span at bounding box center [110, 293] width 7 height 33
click at [135, 321] on label "Residential Services" at bounding box center [179, 328] width 92 height 26
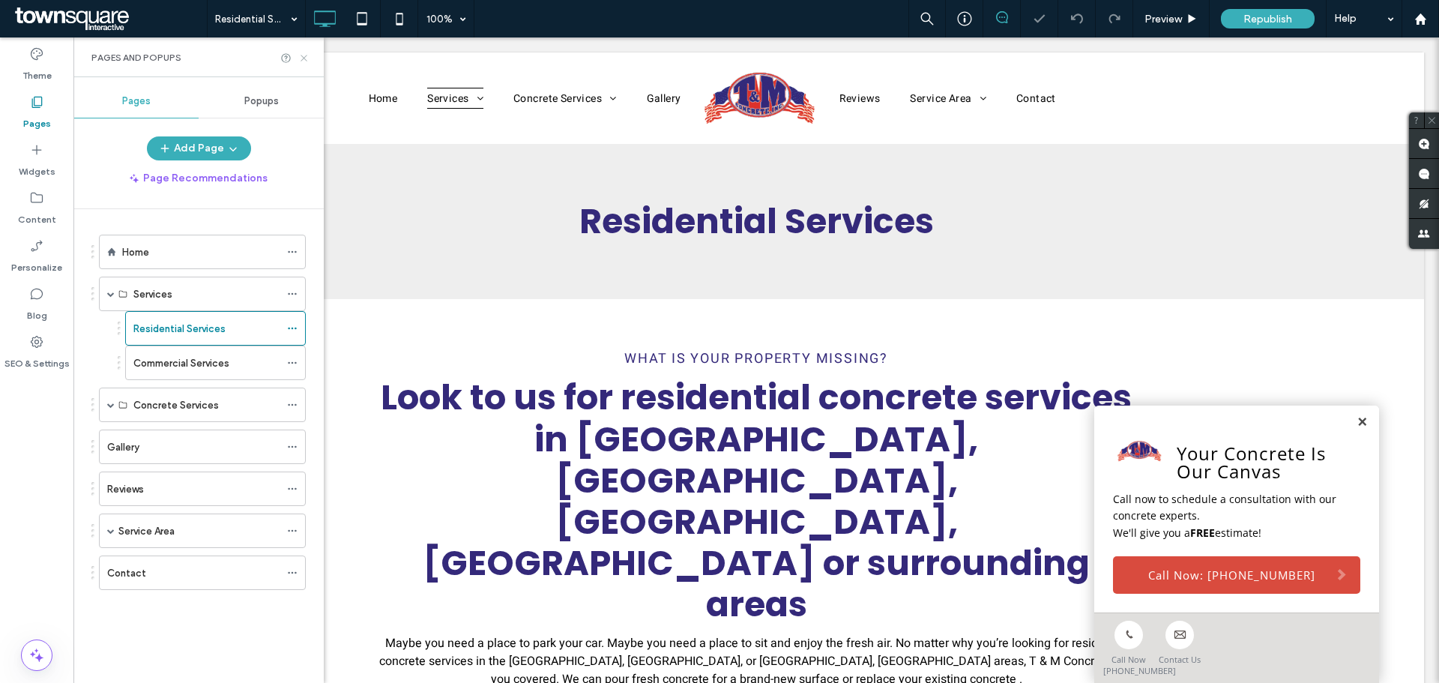
click at [308, 59] on icon at bounding box center [303, 57] width 11 height 11
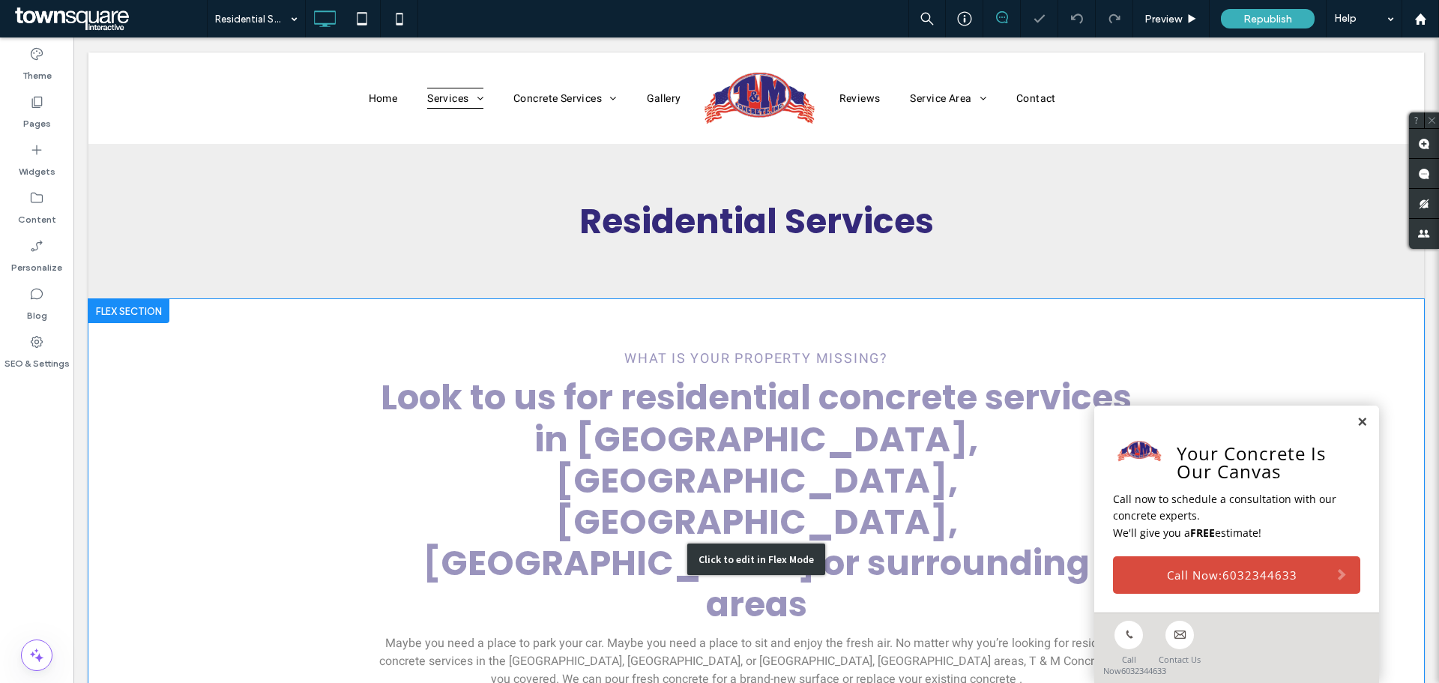
click at [546, 492] on div "Click to edit in Flex Mode" at bounding box center [755, 558] width 1335 height 519
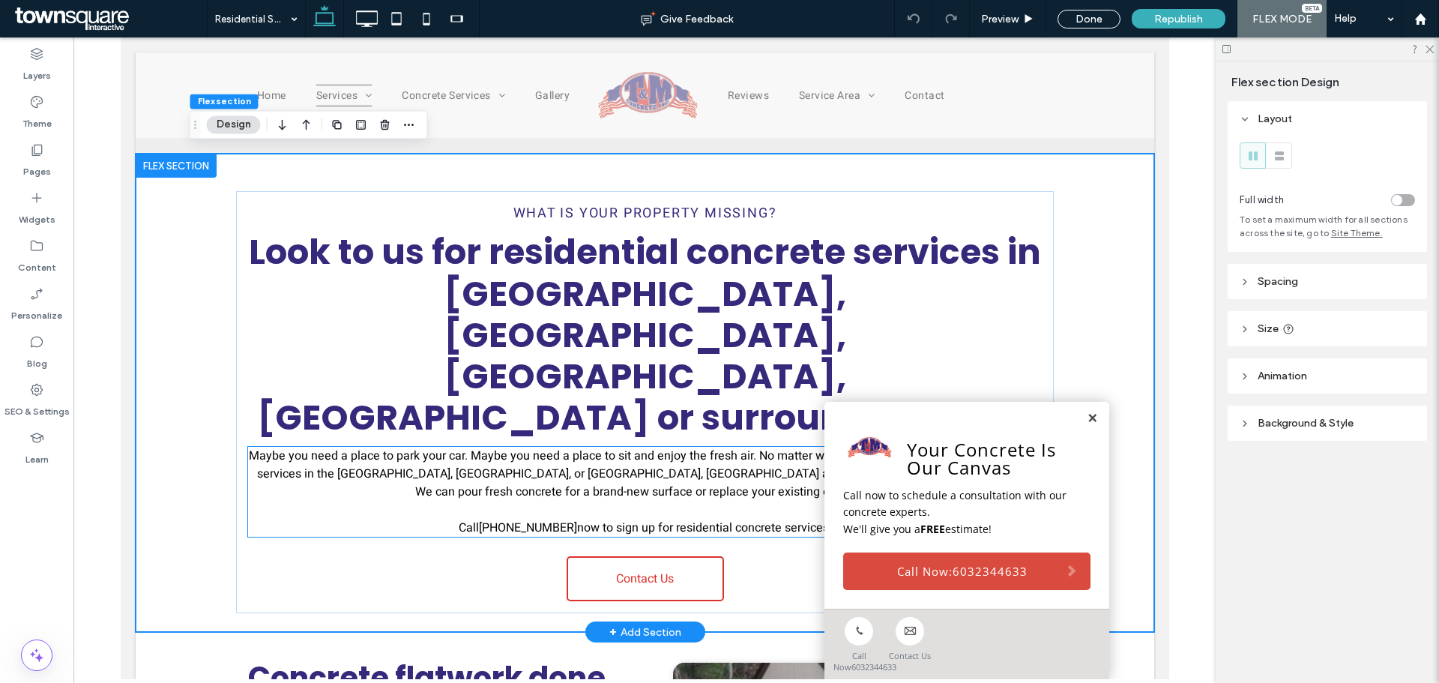
scroll to position [150, 0]
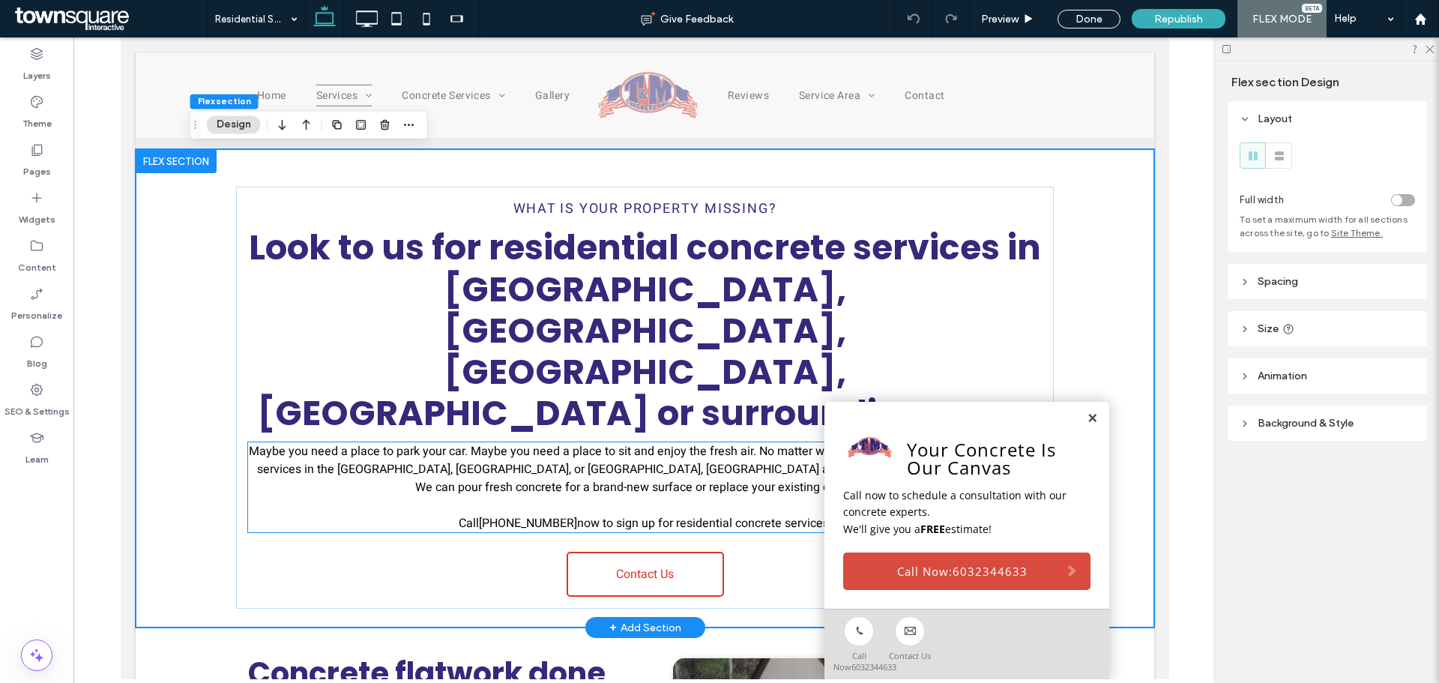
click at [632, 442] on span "Maybe you need a place to park your car. Maybe you need a place to sit and enjo…" at bounding box center [644, 469] width 792 height 54
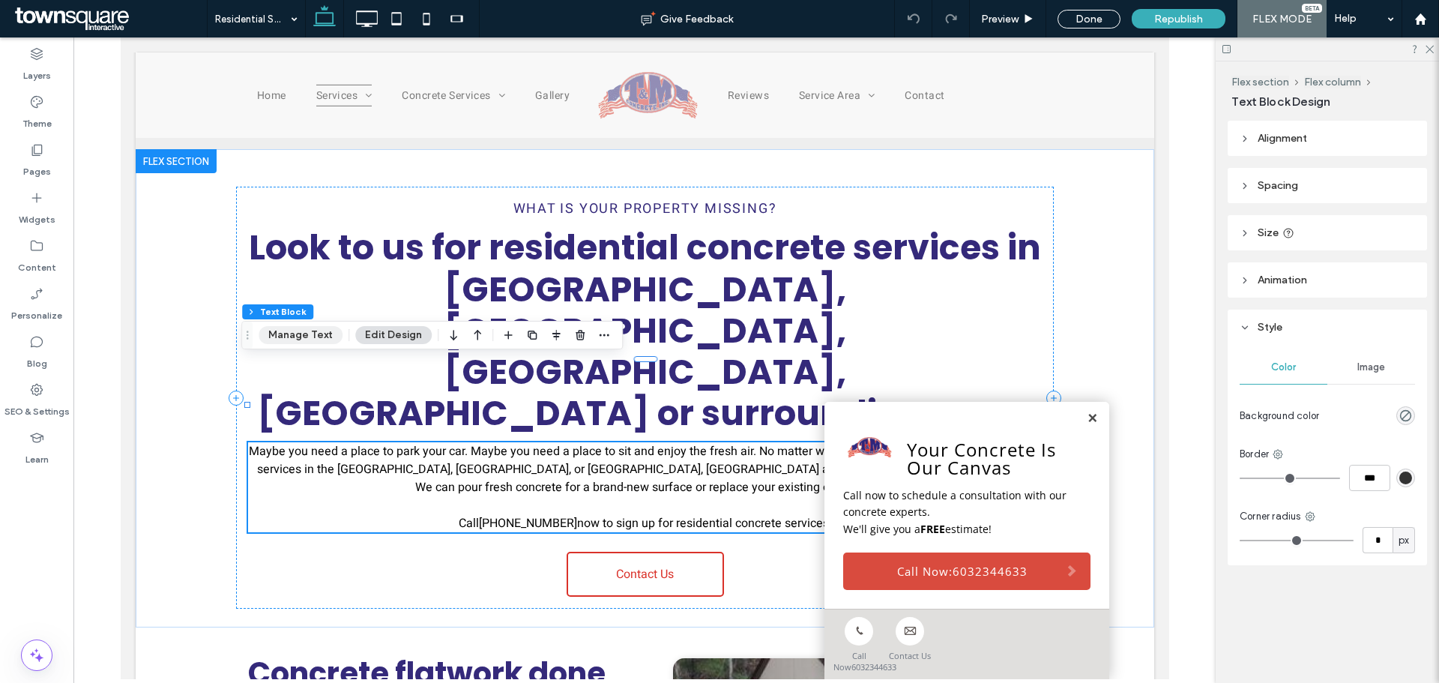
click at [310, 337] on button "Manage Text" at bounding box center [301, 335] width 84 height 18
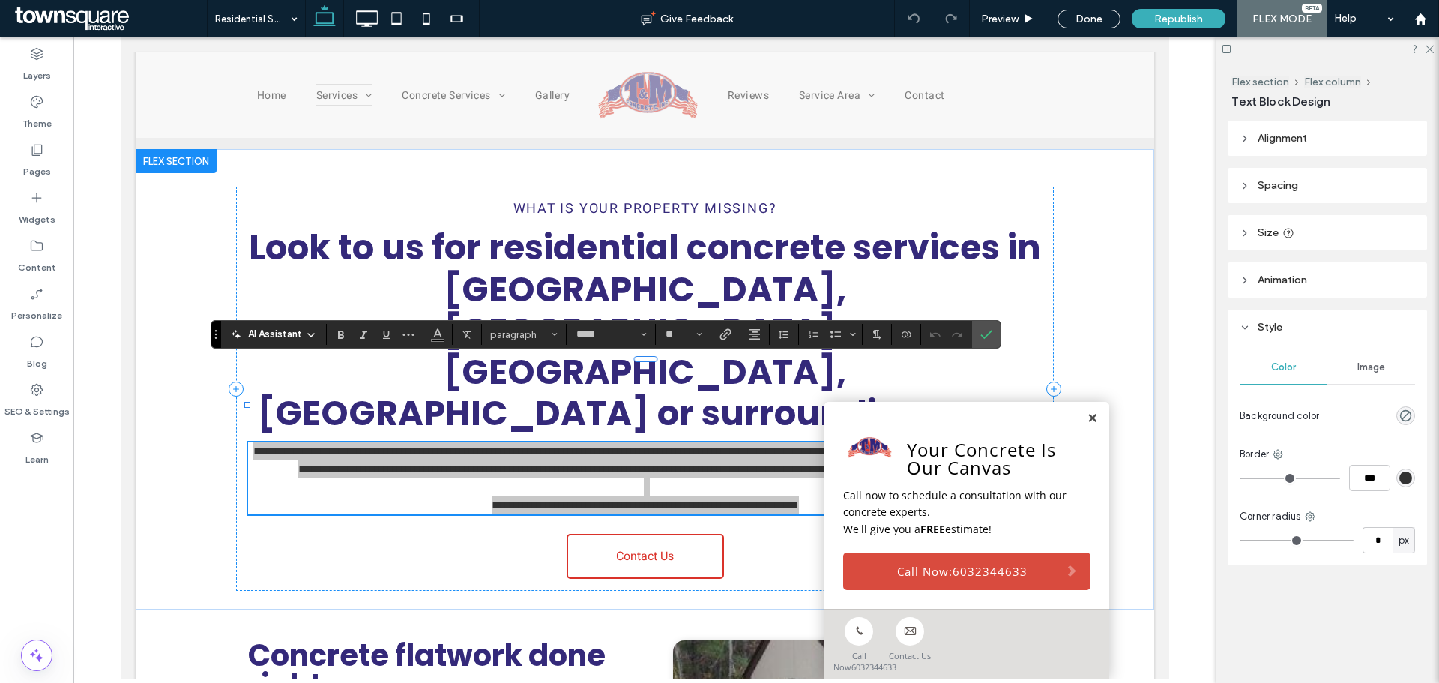
click at [295, 333] on span "AI Assistant" at bounding box center [275, 334] width 54 height 15
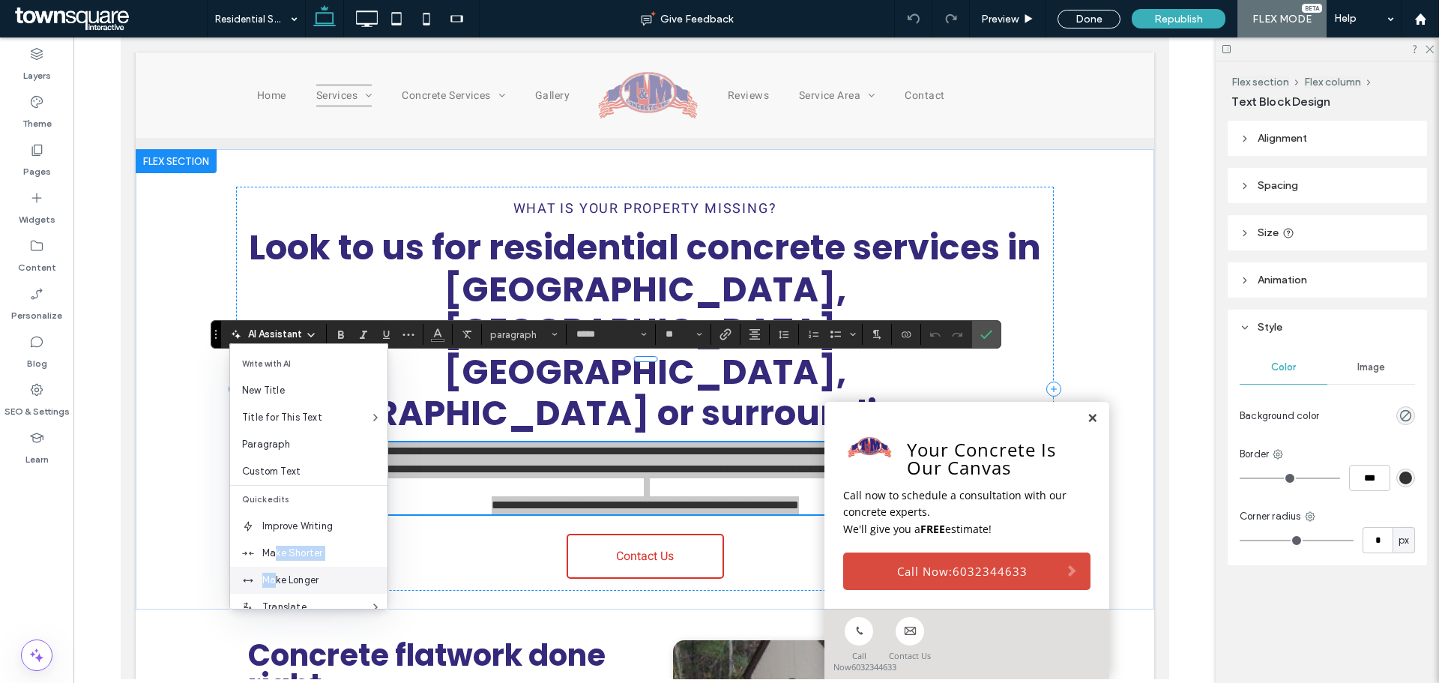
click at [277, 567] on div "Improve Writing Make Shorter Make Longer Translate Change Tone Fix Spelling & G…" at bounding box center [308, 607] width 157 height 189
click at [287, 576] on span "Make Longer" at bounding box center [324, 580] width 125 height 15
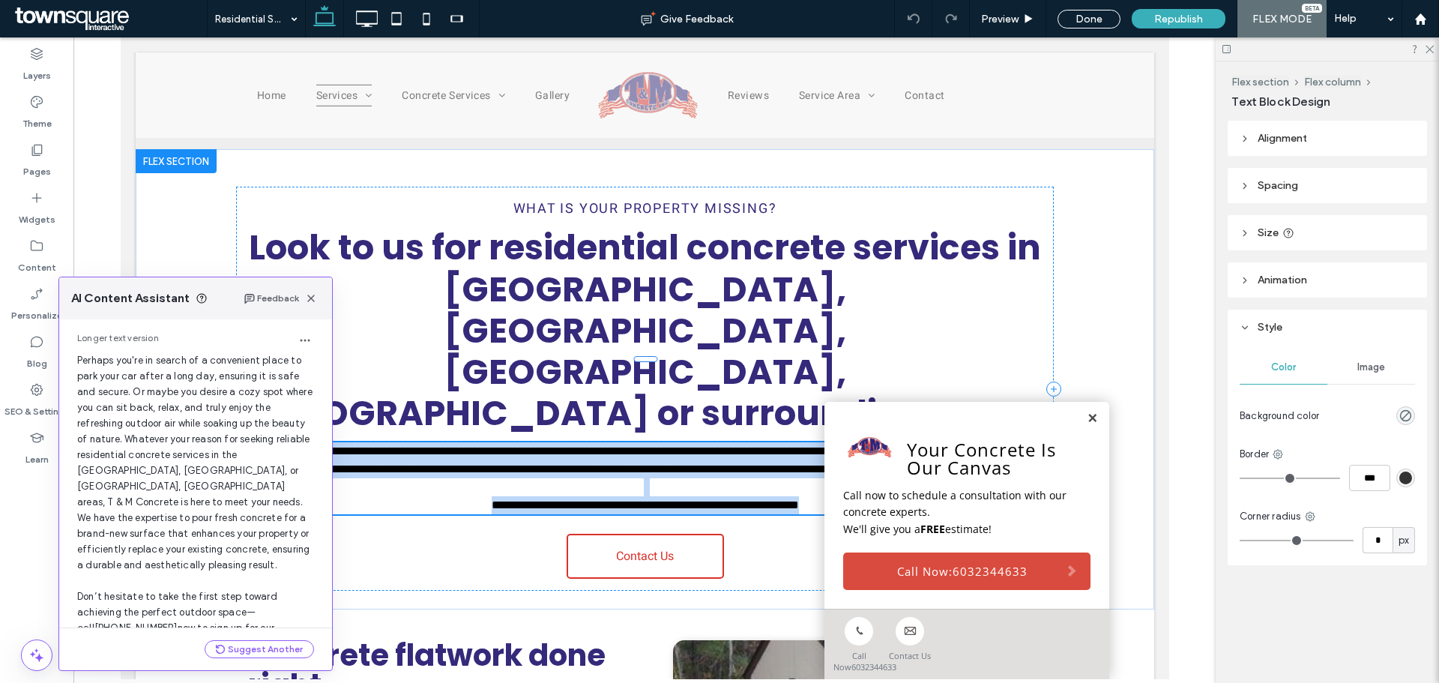
scroll to position [143, 0]
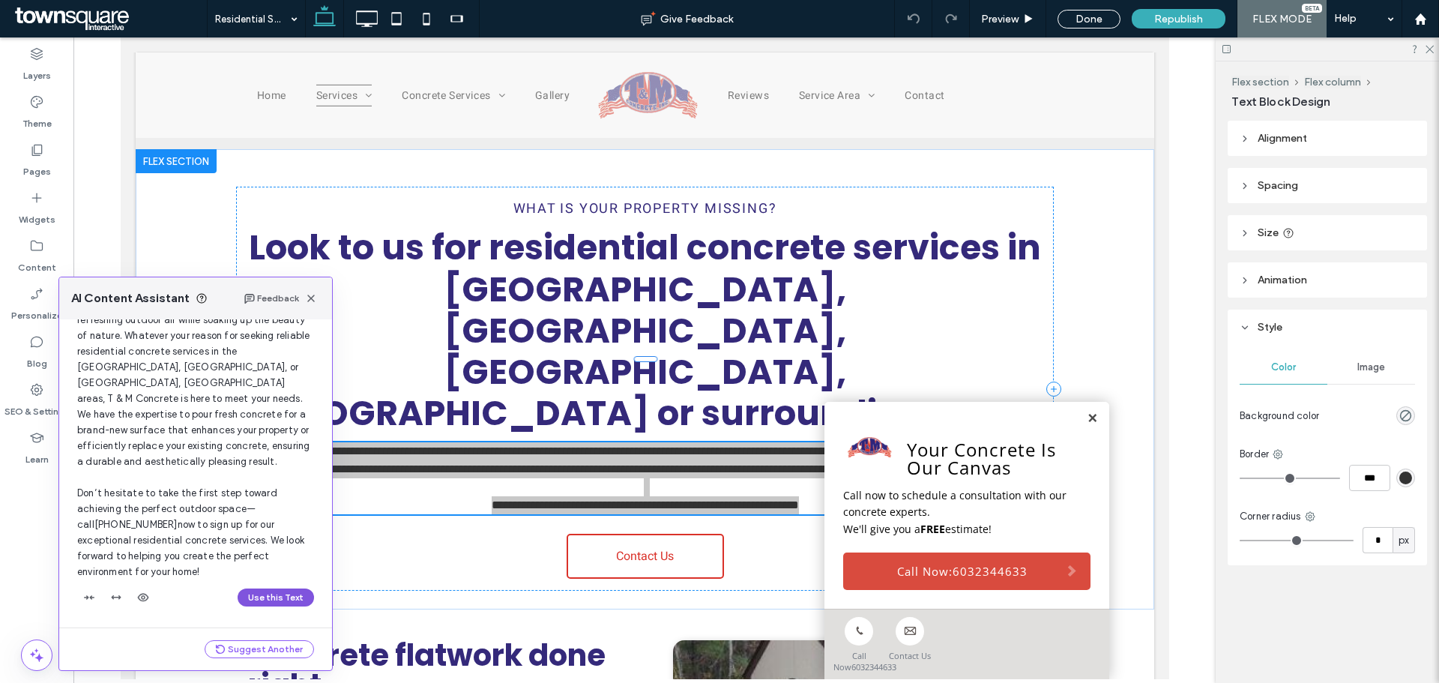
click at [256, 594] on button "Use this Text" at bounding box center [276, 597] width 76 height 18
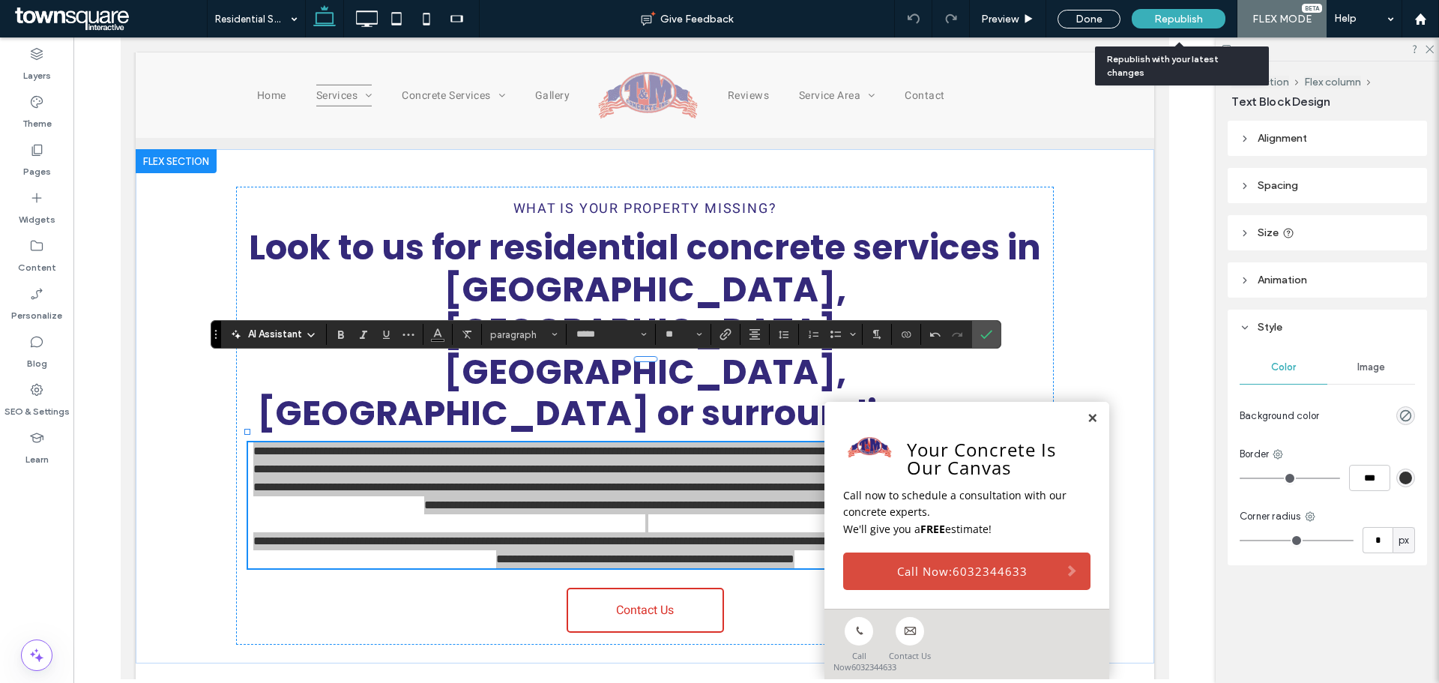
click at [1168, 22] on span "Republish" at bounding box center [1178, 19] width 49 height 13
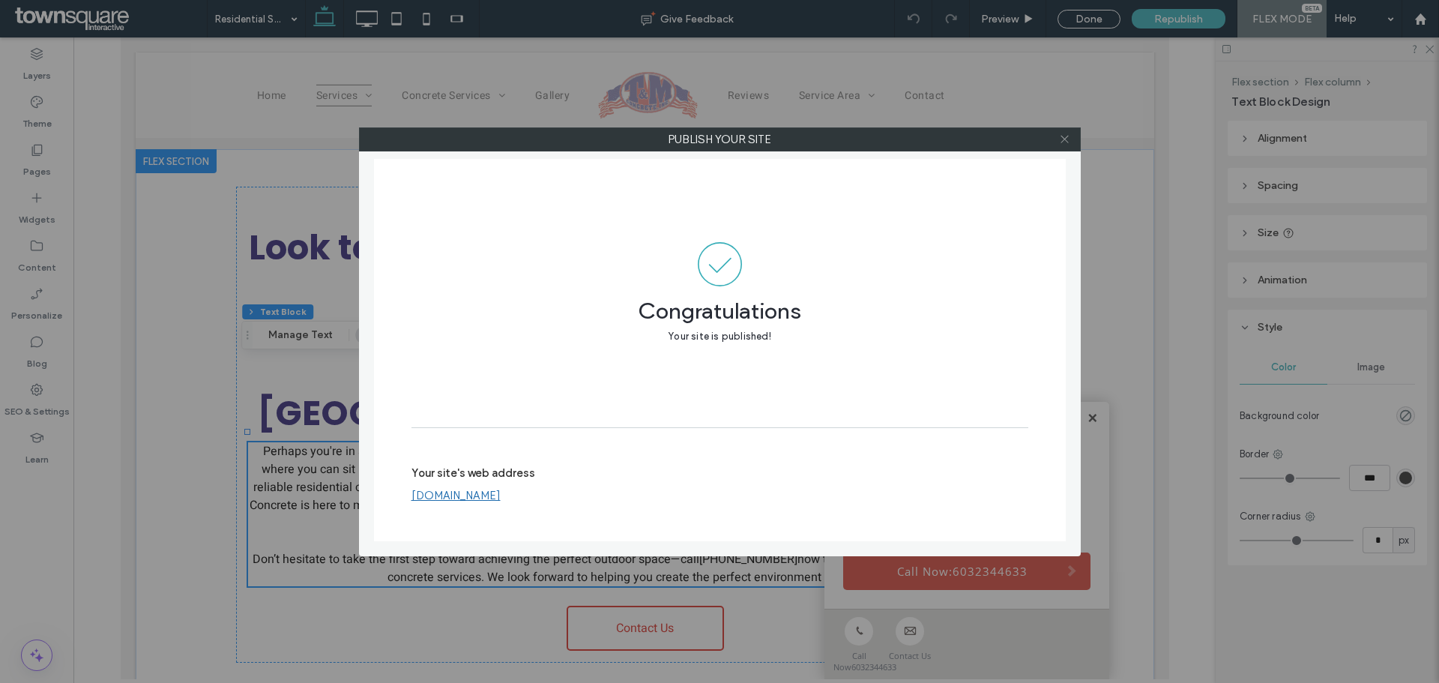
click at [1063, 134] on icon at bounding box center [1064, 138] width 11 height 11
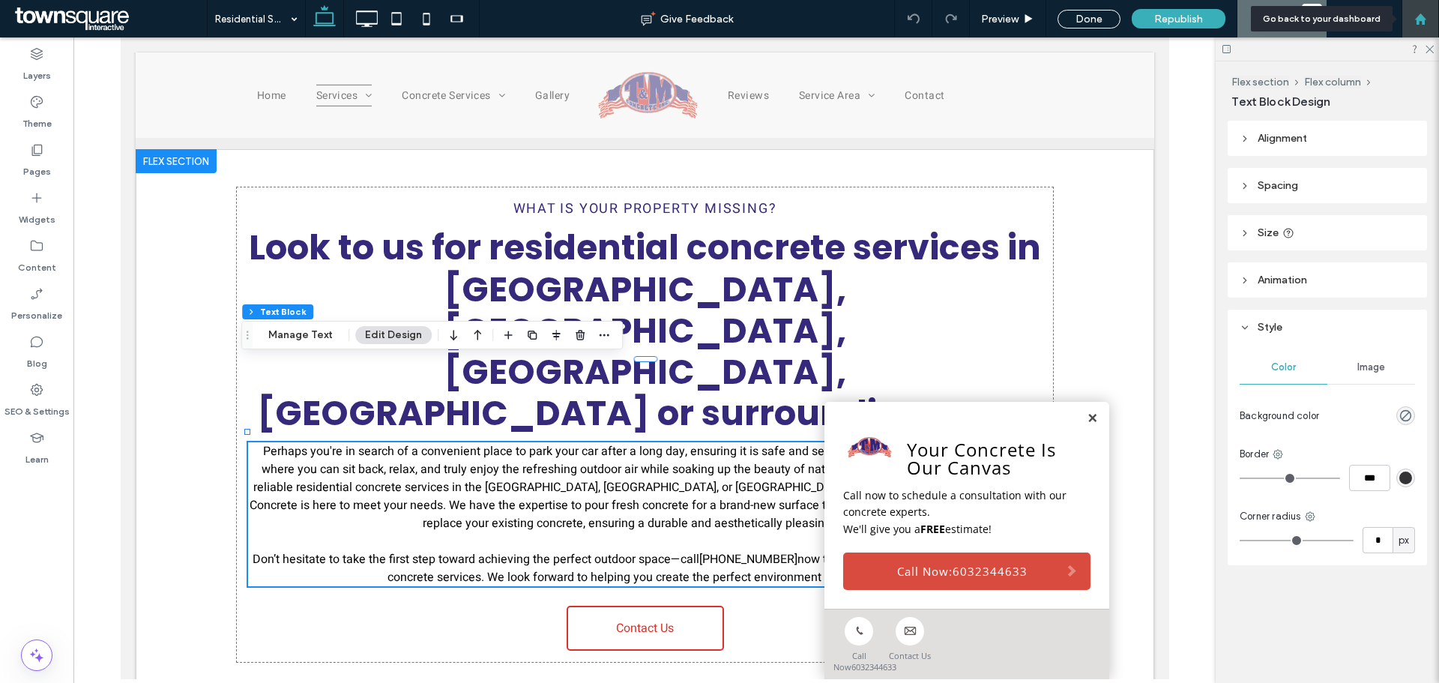
click at [1410, 16] on div at bounding box center [1420, 19] width 36 height 13
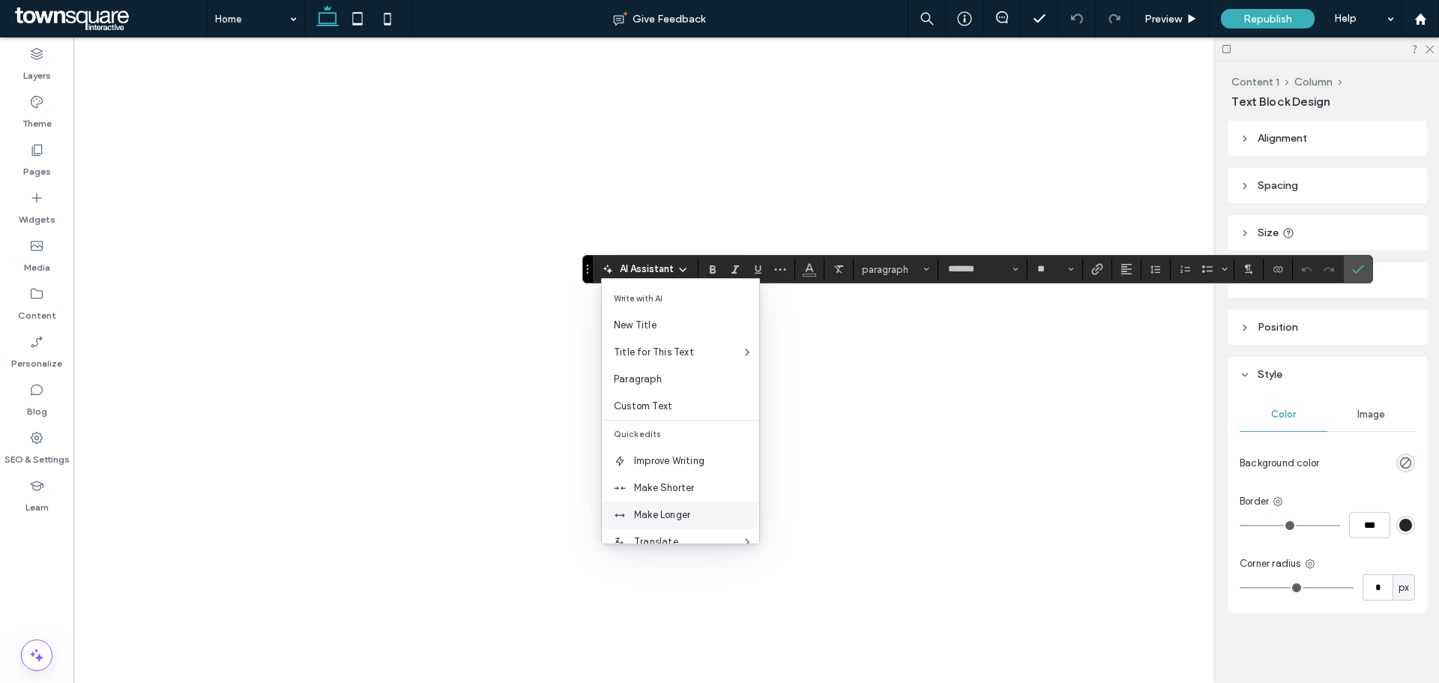
click at [665, 514] on span "Make Longer" at bounding box center [696, 514] width 125 height 15
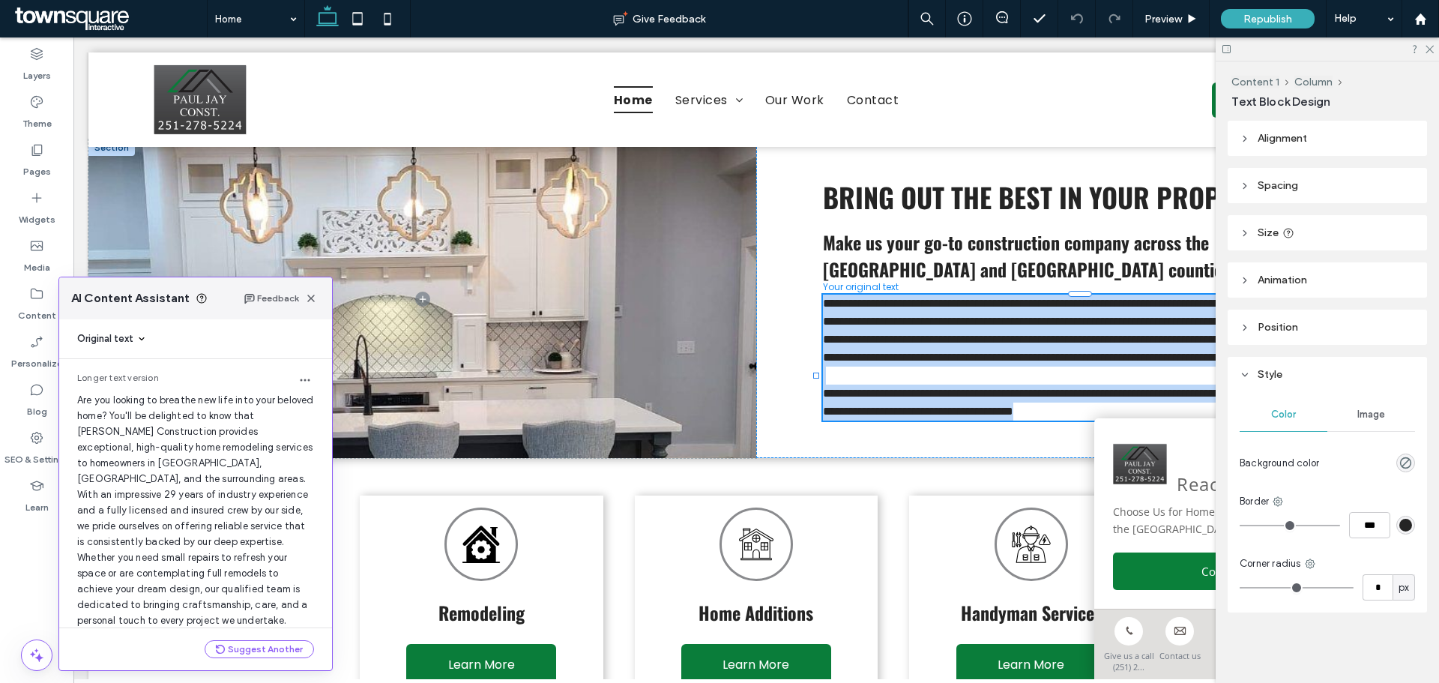
scroll to position [159, 0]
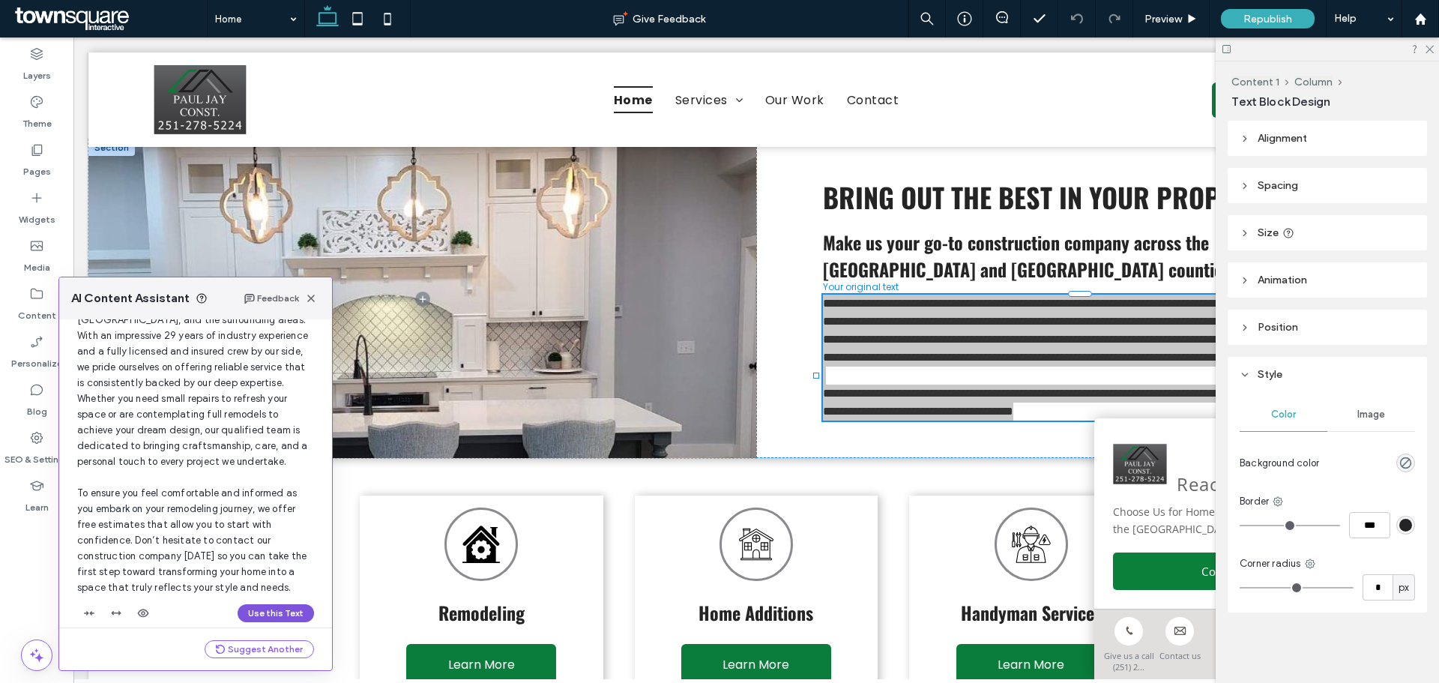
drag, startPoint x: 255, startPoint y: 600, endPoint x: 216, endPoint y: 546, distance: 66.6
click at [255, 604] on button "Use this Text" at bounding box center [276, 613] width 76 height 18
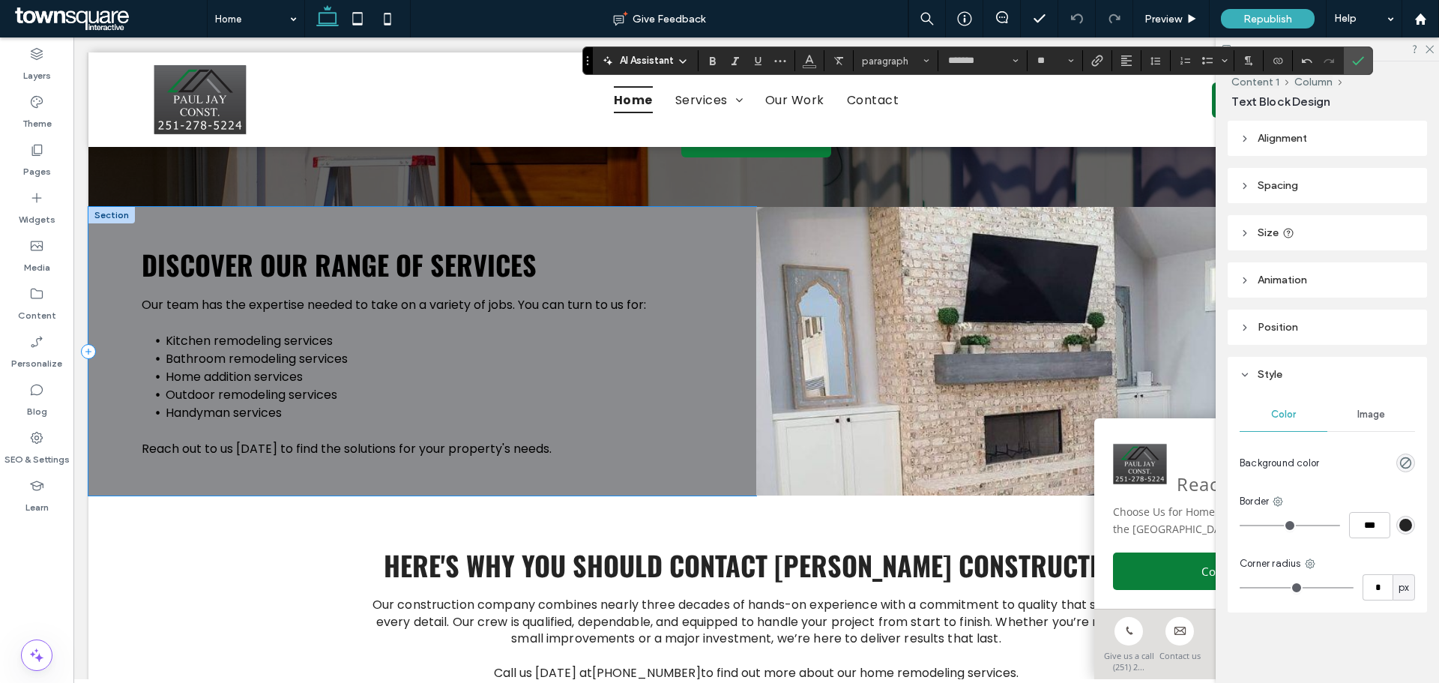
scroll to position [1274, 0]
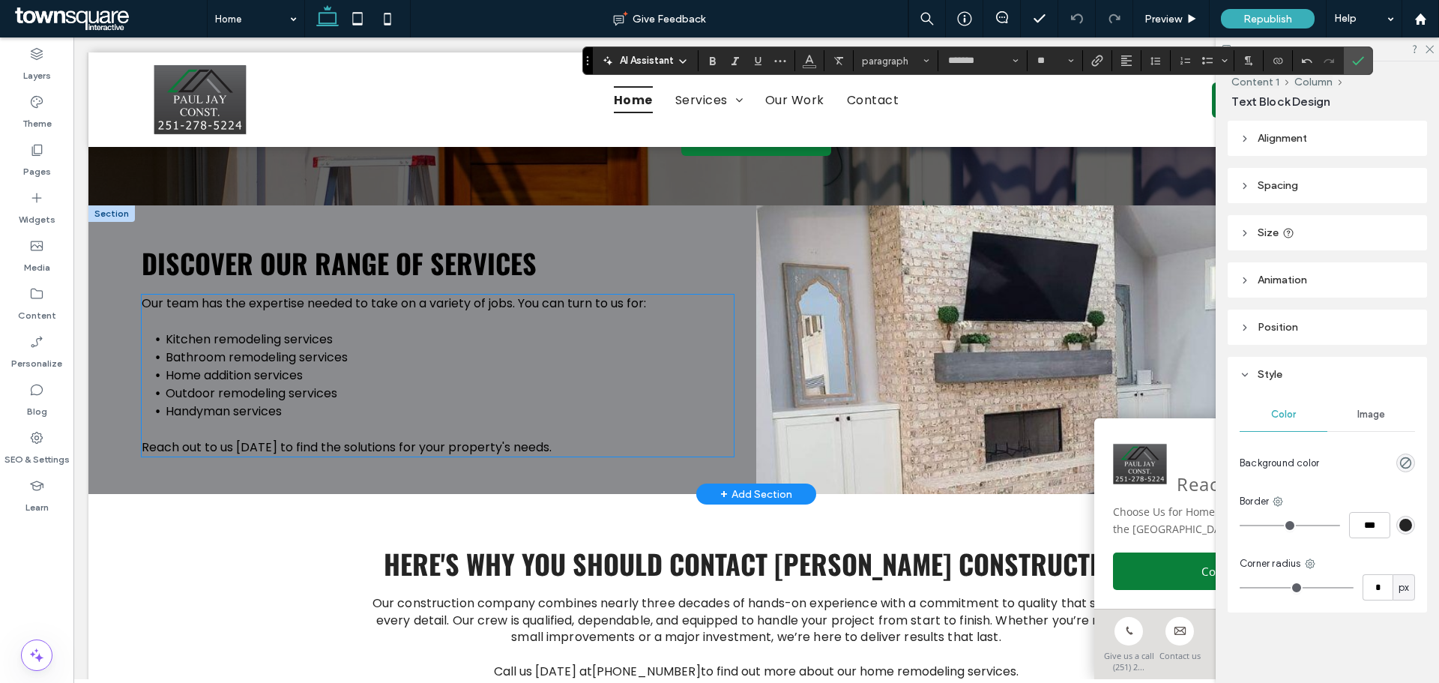
click at [332, 348] on span "Kitchen remodeling services" at bounding box center [249, 338] width 167 height 17
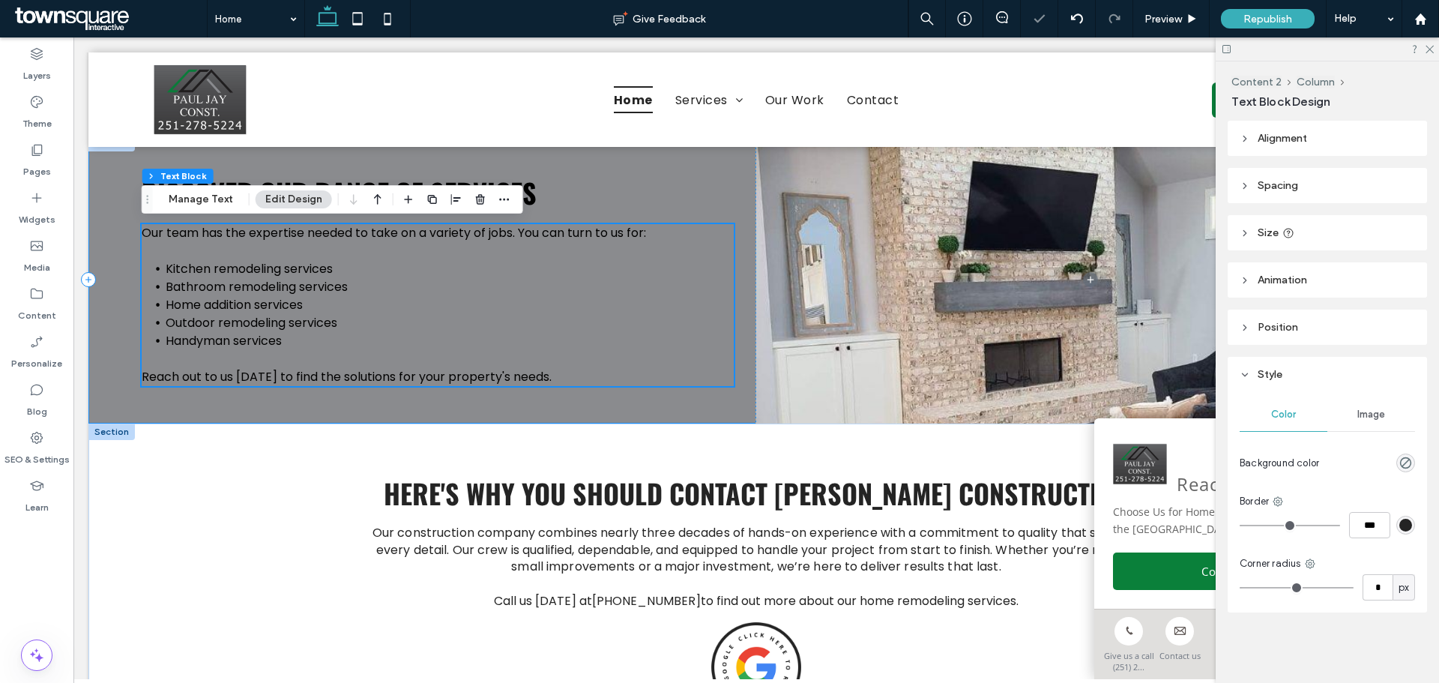
scroll to position [1664, 0]
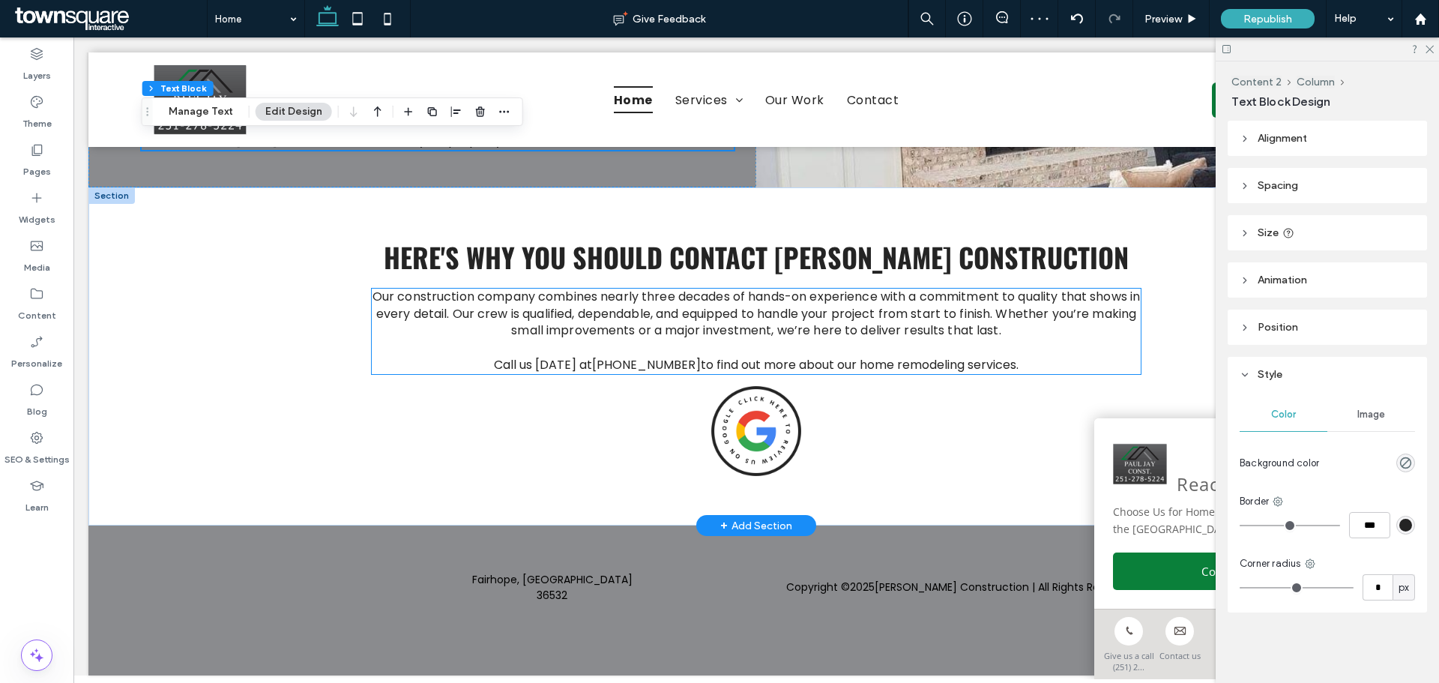
click at [566, 311] on span "Our construction company combines nearly three decades of hands-on experience w…" at bounding box center [755, 313] width 767 height 51
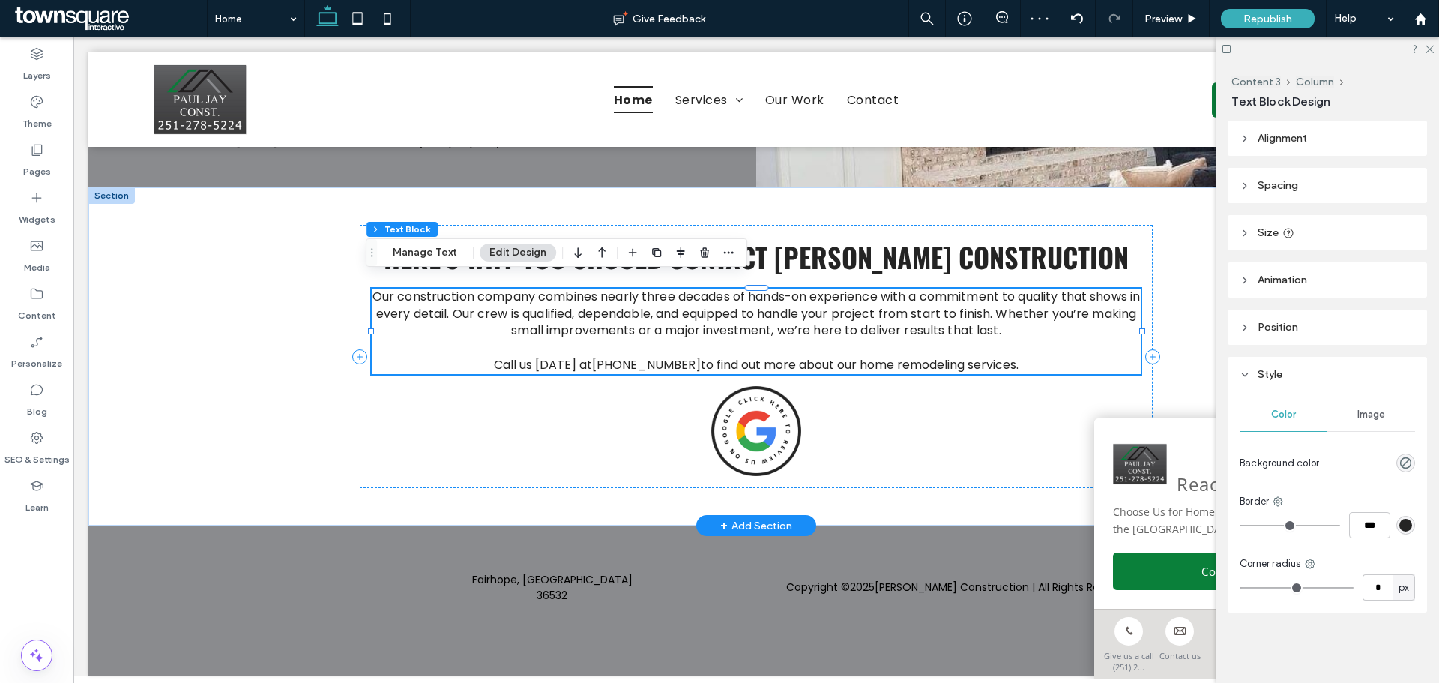
click at [566, 311] on span "Our construction company combines nearly three decades of hands-on experience w…" at bounding box center [755, 313] width 767 height 51
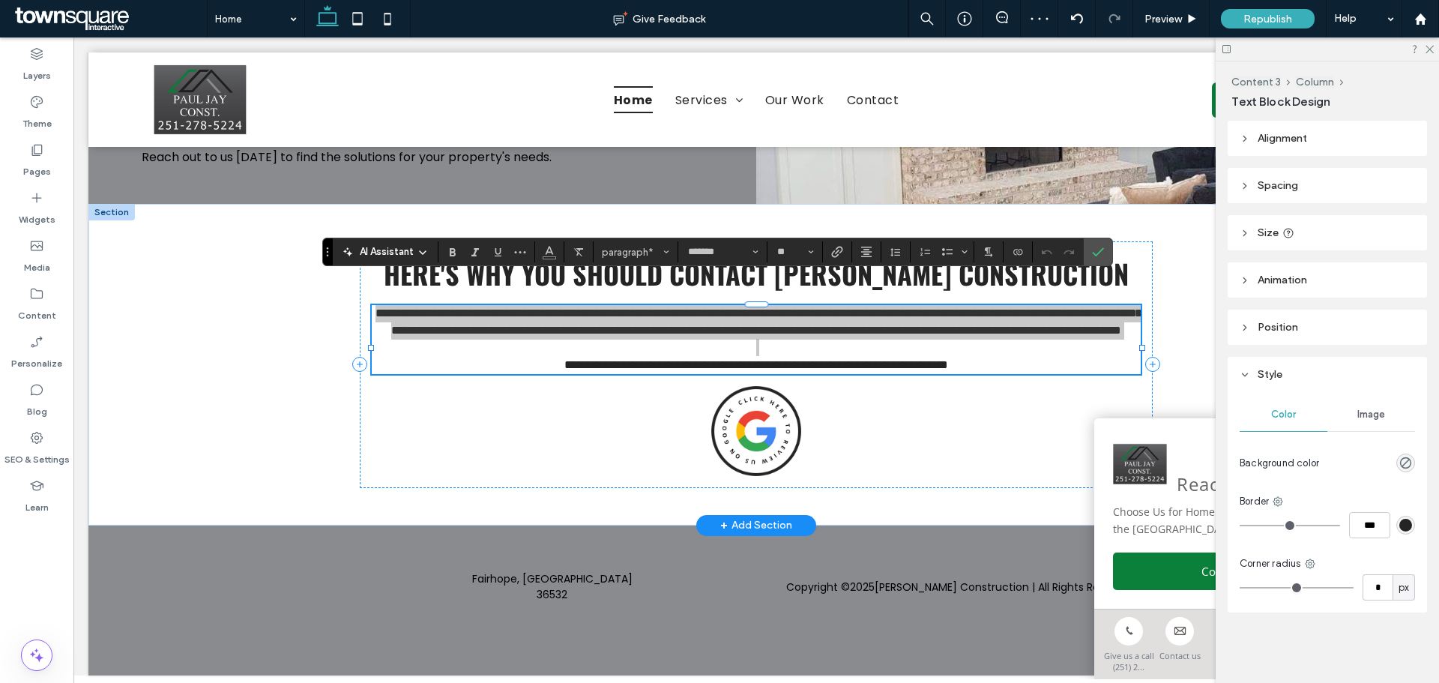
click at [394, 249] on span "AI Assistant" at bounding box center [387, 251] width 54 height 15
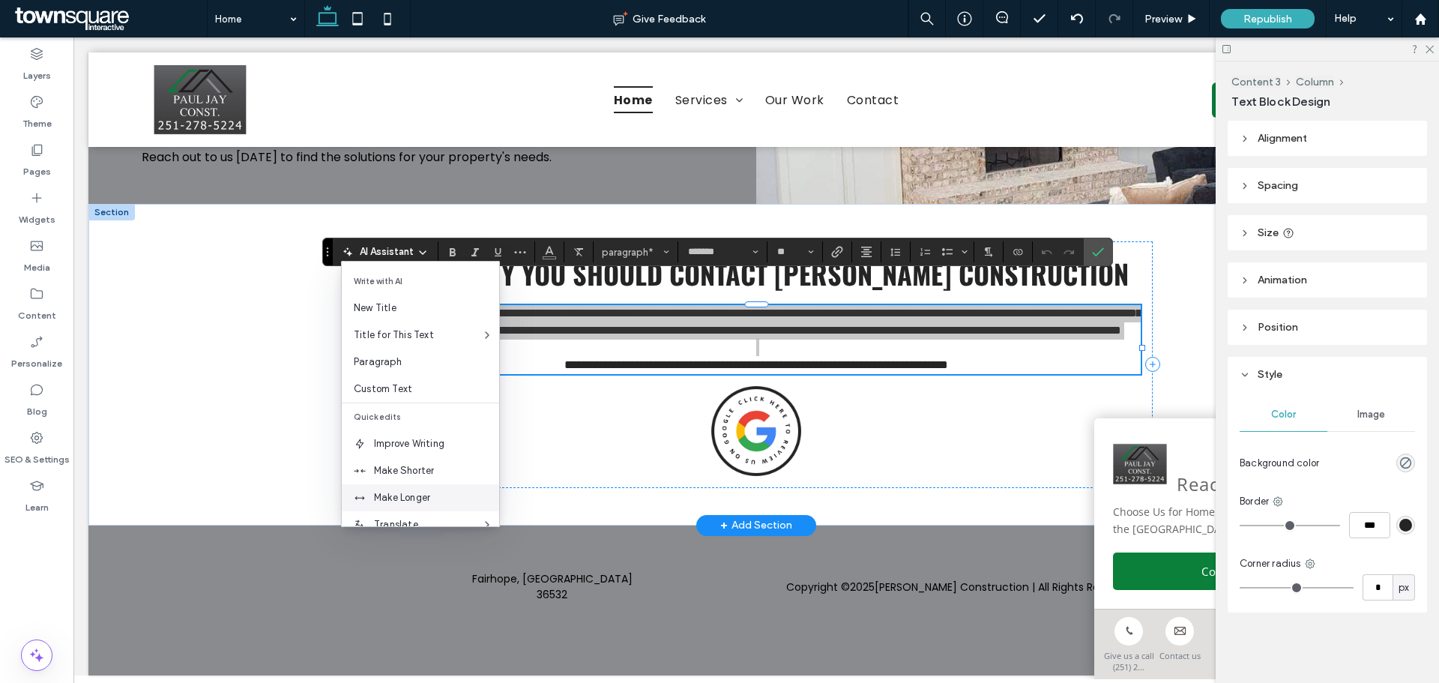
drag, startPoint x: 402, startPoint y: 495, endPoint x: 327, endPoint y: 457, distance: 83.1
click at [402, 495] on span "Make Longer" at bounding box center [436, 497] width 125 height 15
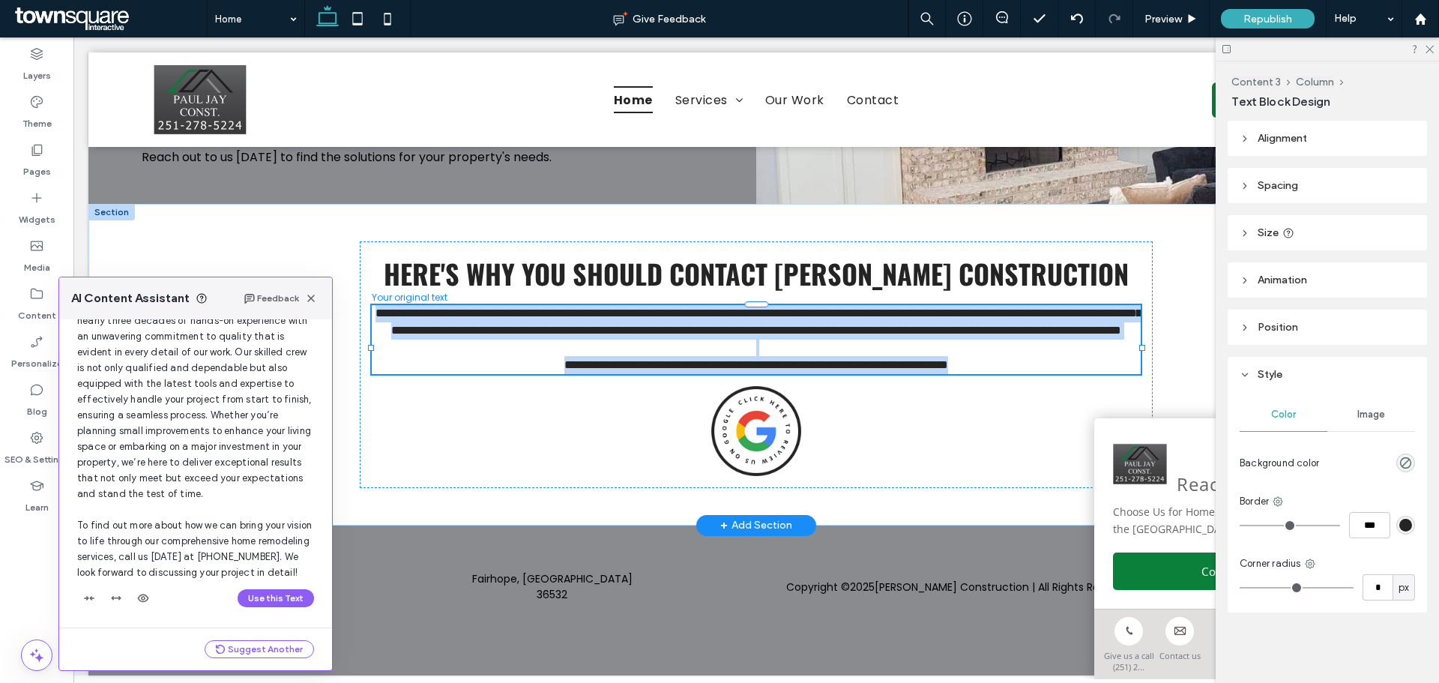
scroll to position [112, 0]
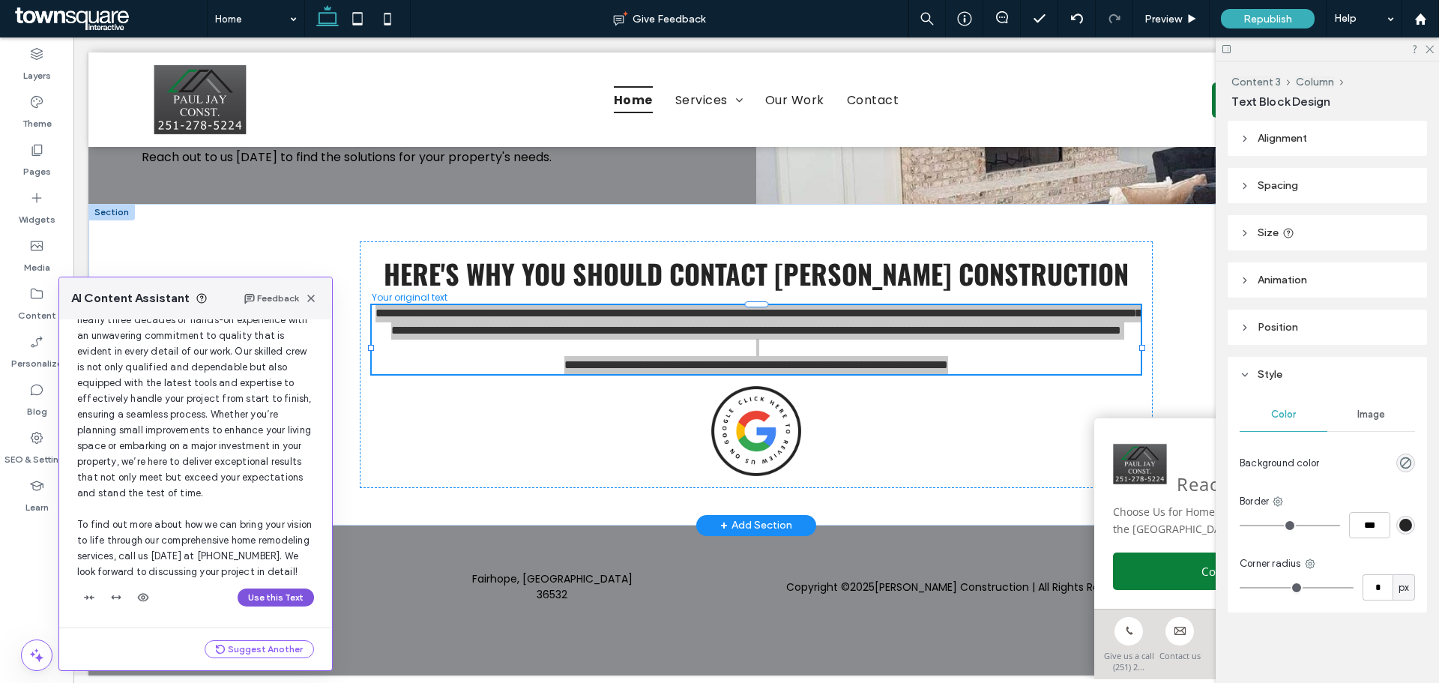
click at [262, 597] on button "Use this Text" at bounding box center [276, 597] width 76 height 18
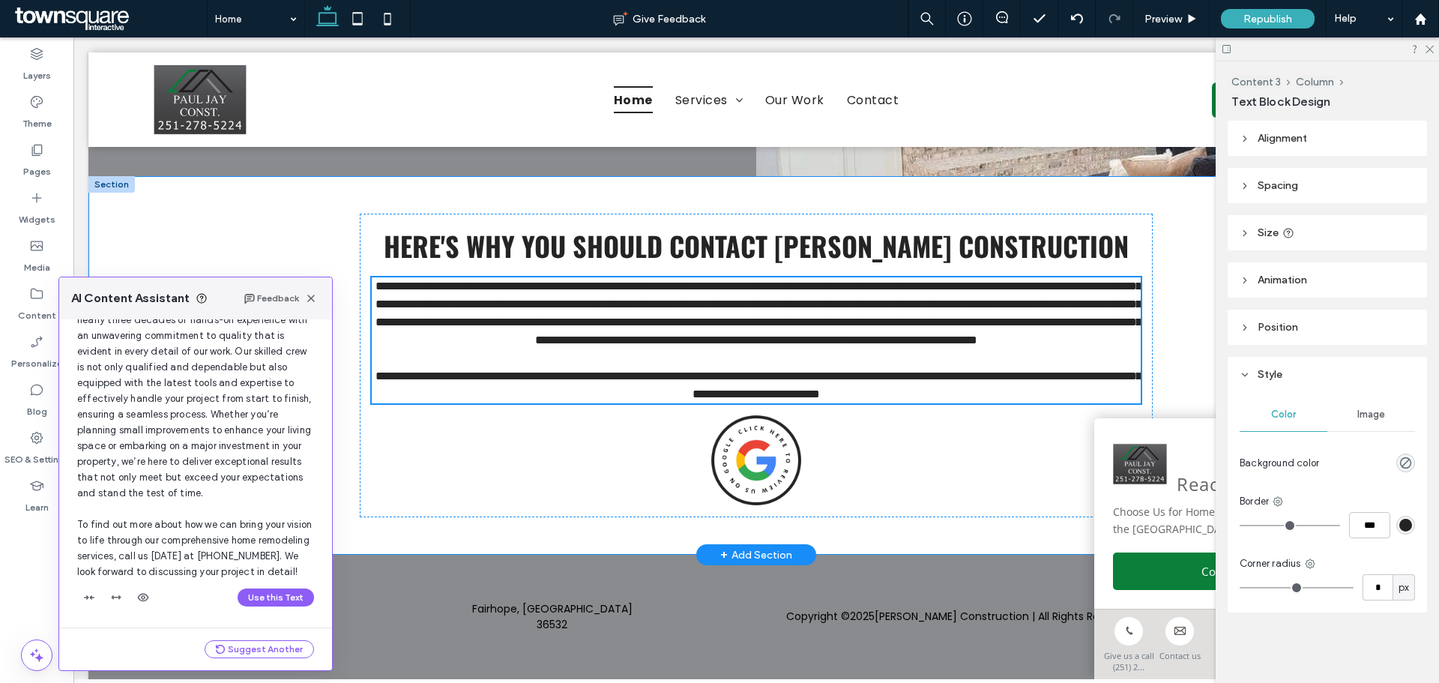
scroll to position [1596, 0]
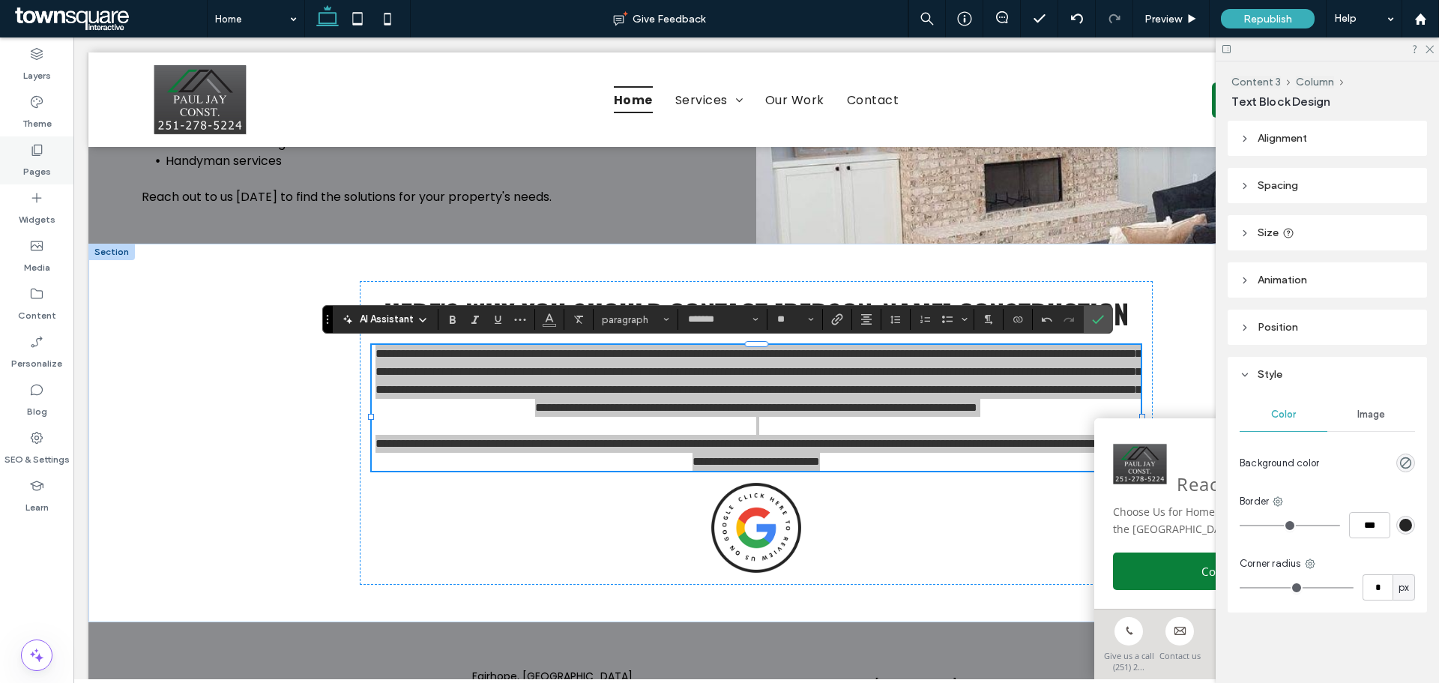
click at [34, 139] on div "Pages" at bounding box center [36, 160] width 73 height 48
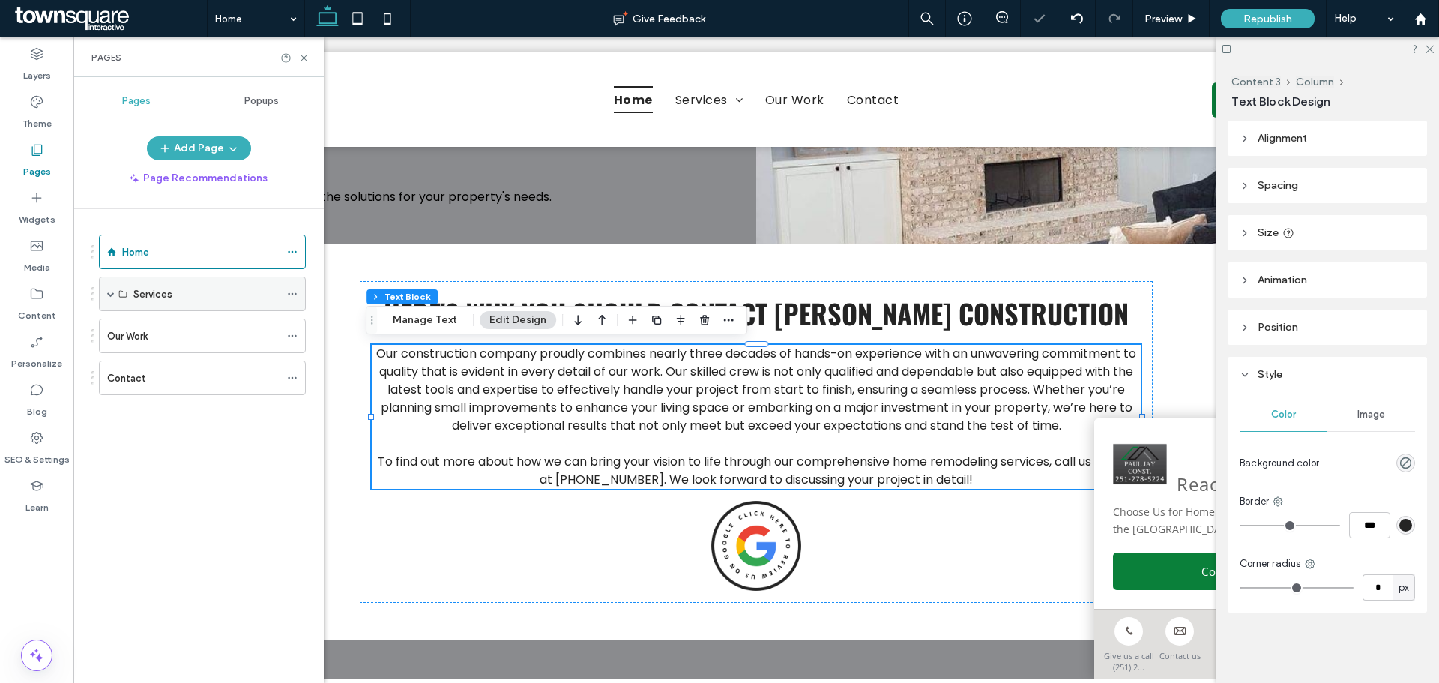
click at [118, 294] on div "Services" at bounding box center [202, 294] width 207 height 34
click at [103, 297] on div "Services" at bounding box center [202, 294] width 207 height 34
click at [108, 296] on span at bounding box center [110, 293] width 7 height 7
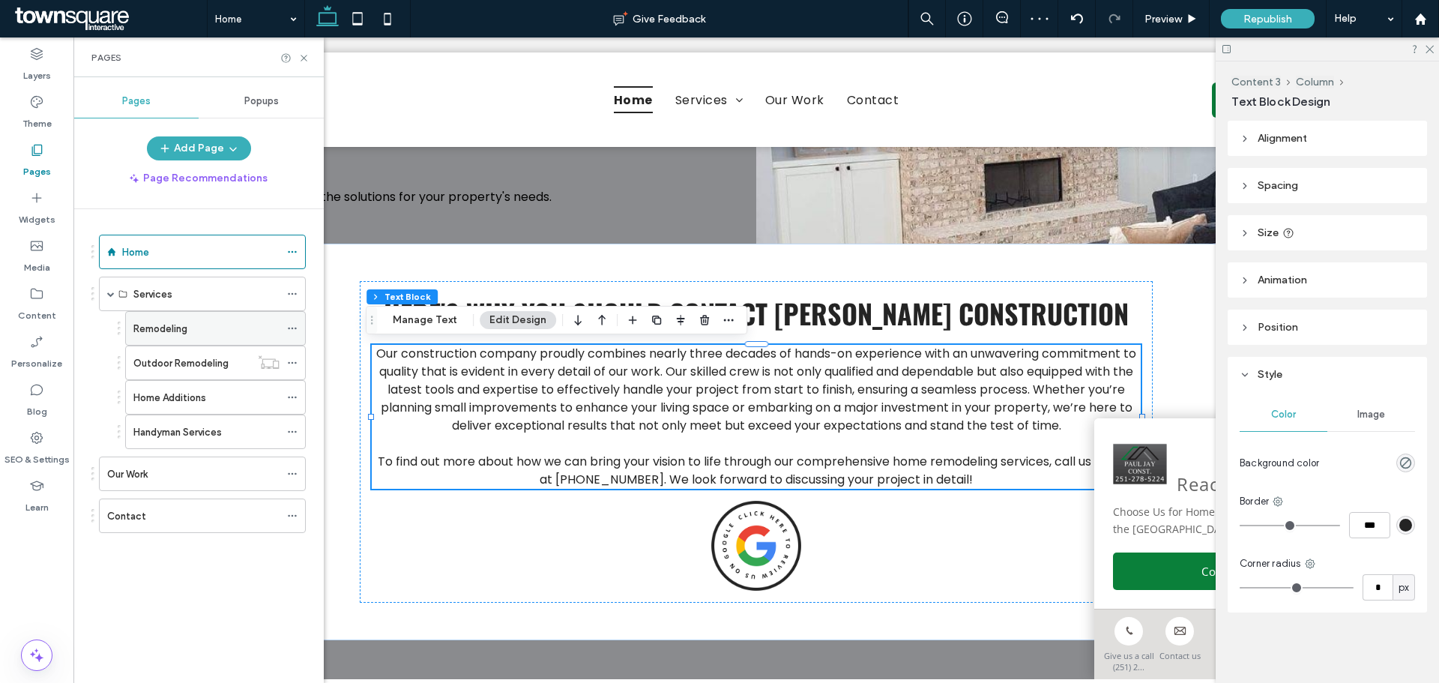
click at [134, 327] on label "Remodeling" at bounding box center [160, 328] width 54 height 26
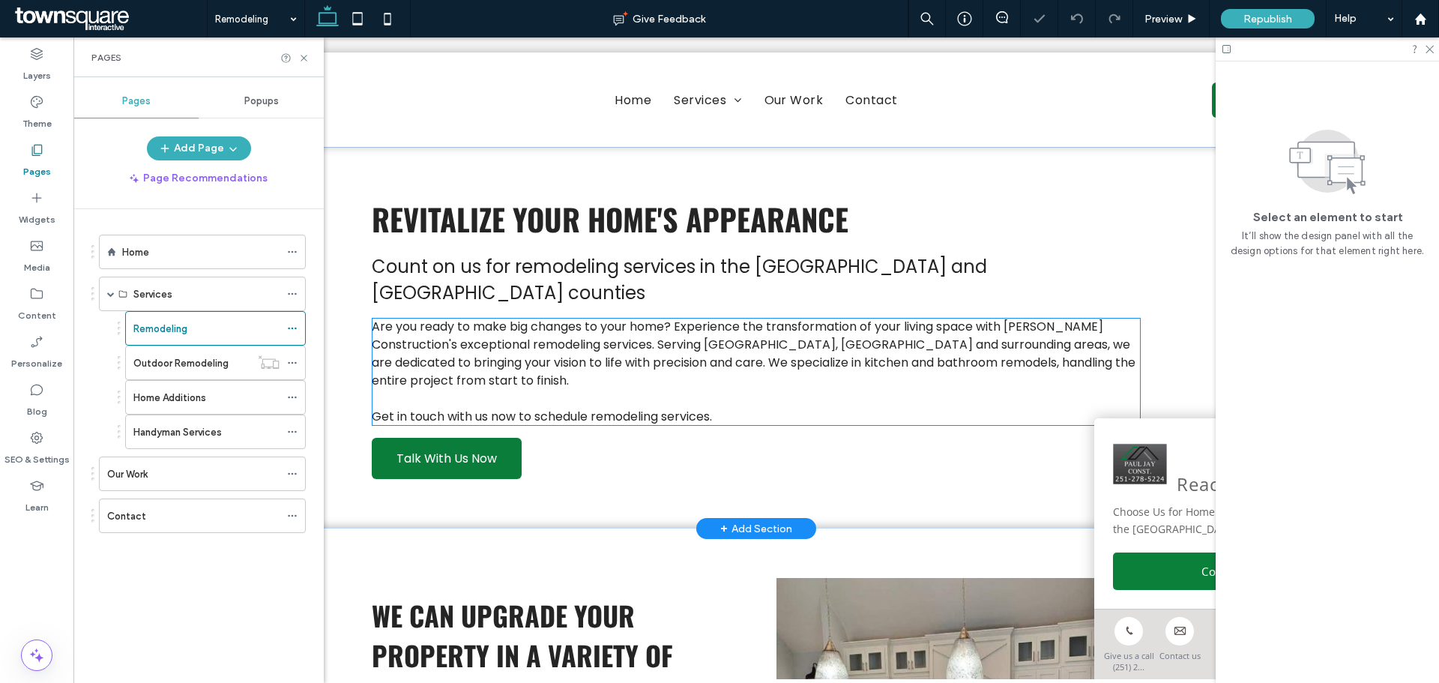
click at [626, 350] on p "Are you ready to make big changes to your home? Experience the transformation o…" at bounding box center [756, 354] width 768 height 72
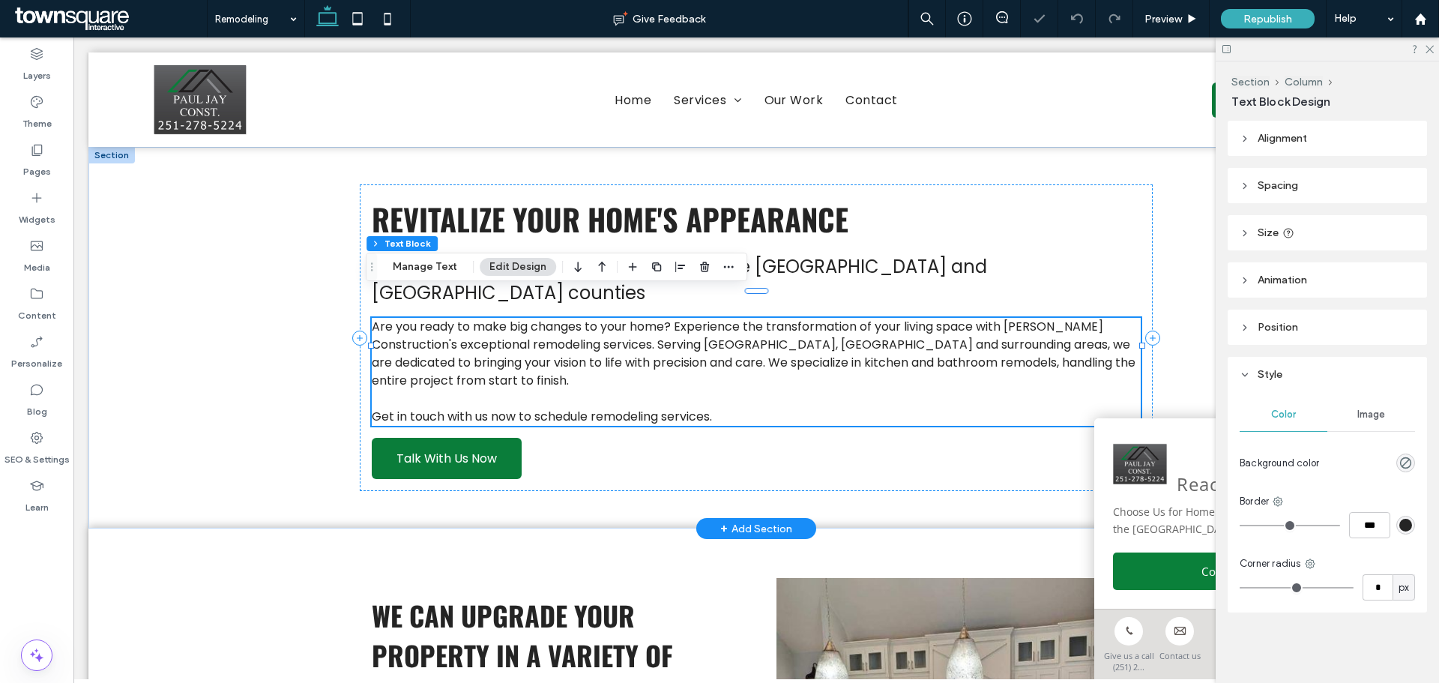
click at [452, 318] on span "Are you ready to make big changes to your home? Experience the transformation o…" at bounding box center [754, 353] width 764 height 71
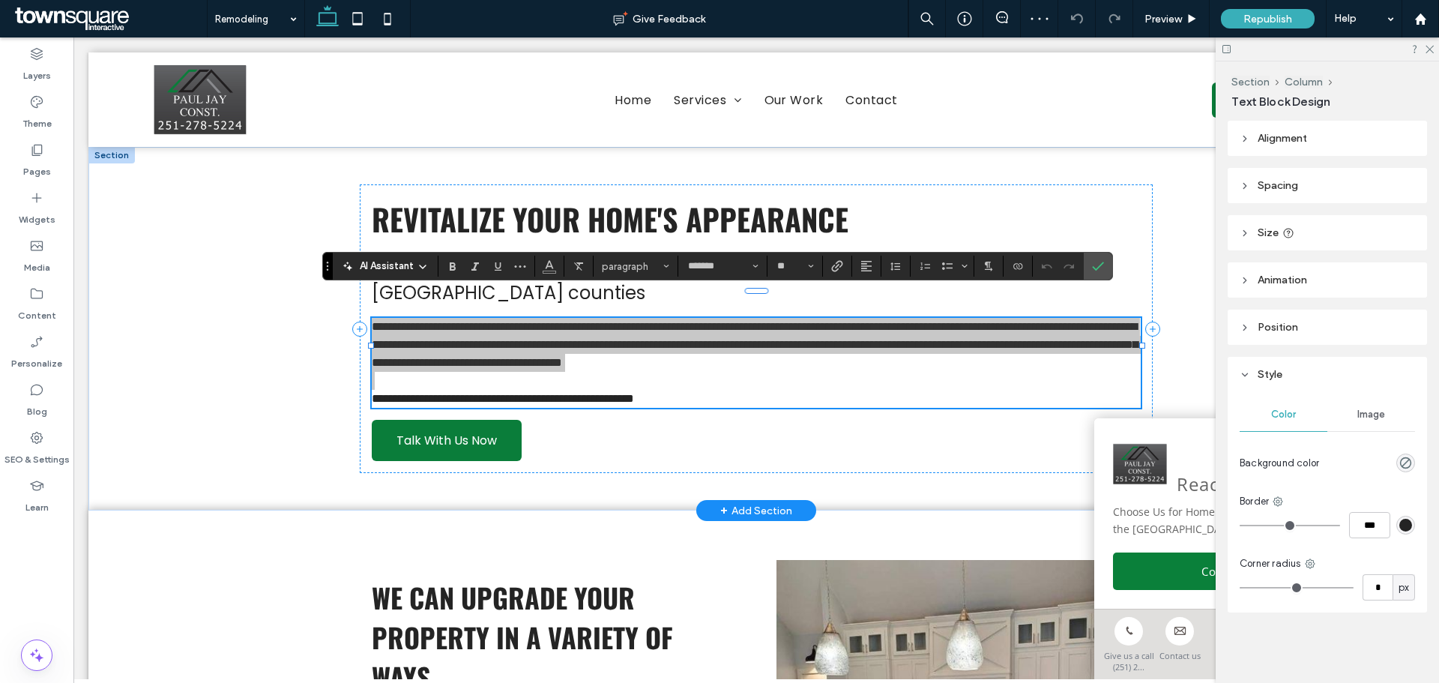
click at [393, 270] on span "AI Assistant" at bounding box center [387, 266] width 54 height 15
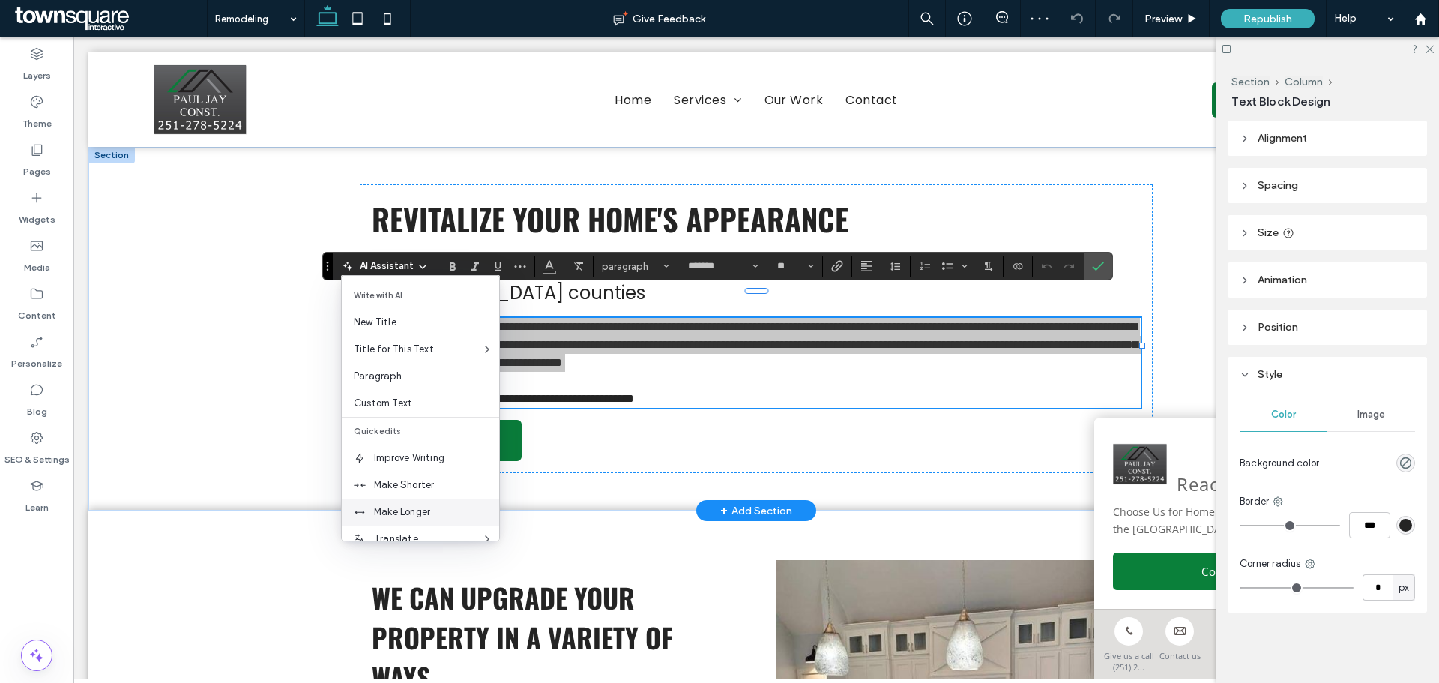
click at [411, 507] on span "Make Longer" at bounding box center [436, 511] width 125 height 15
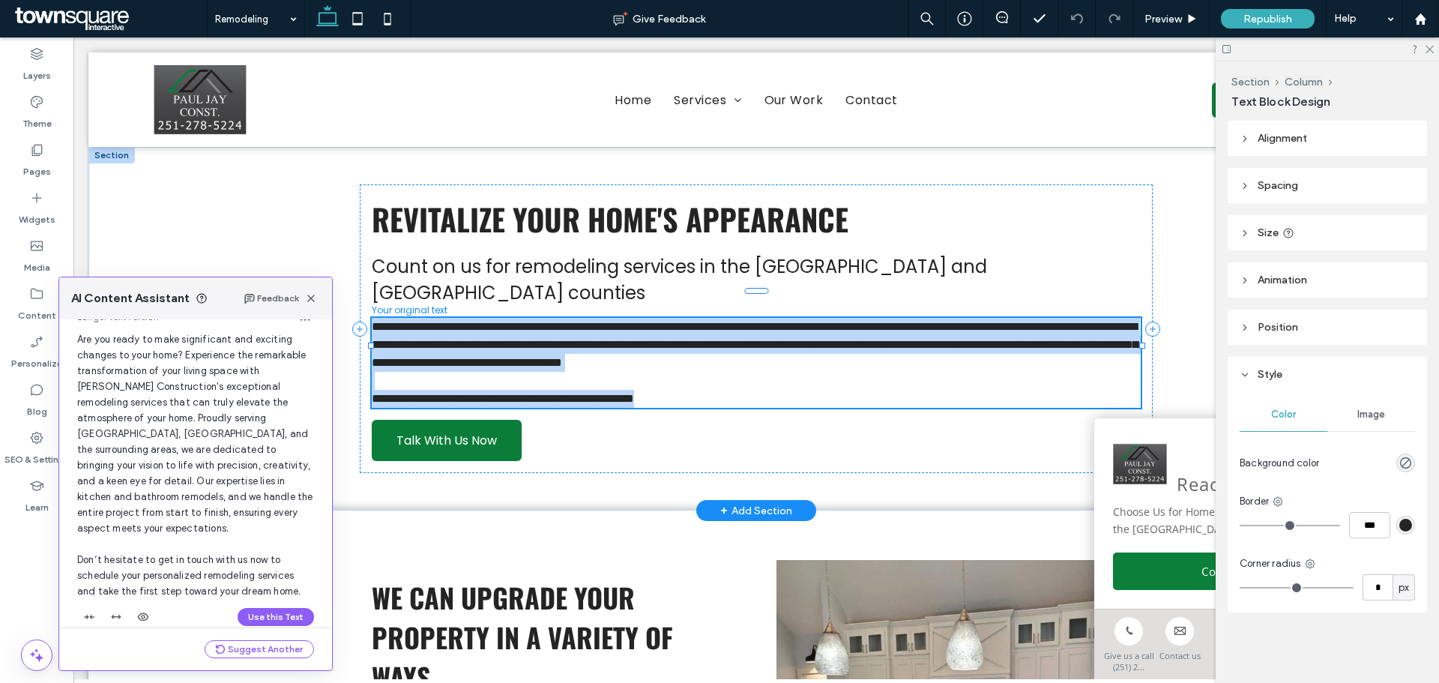
scroll to position [64, 0]
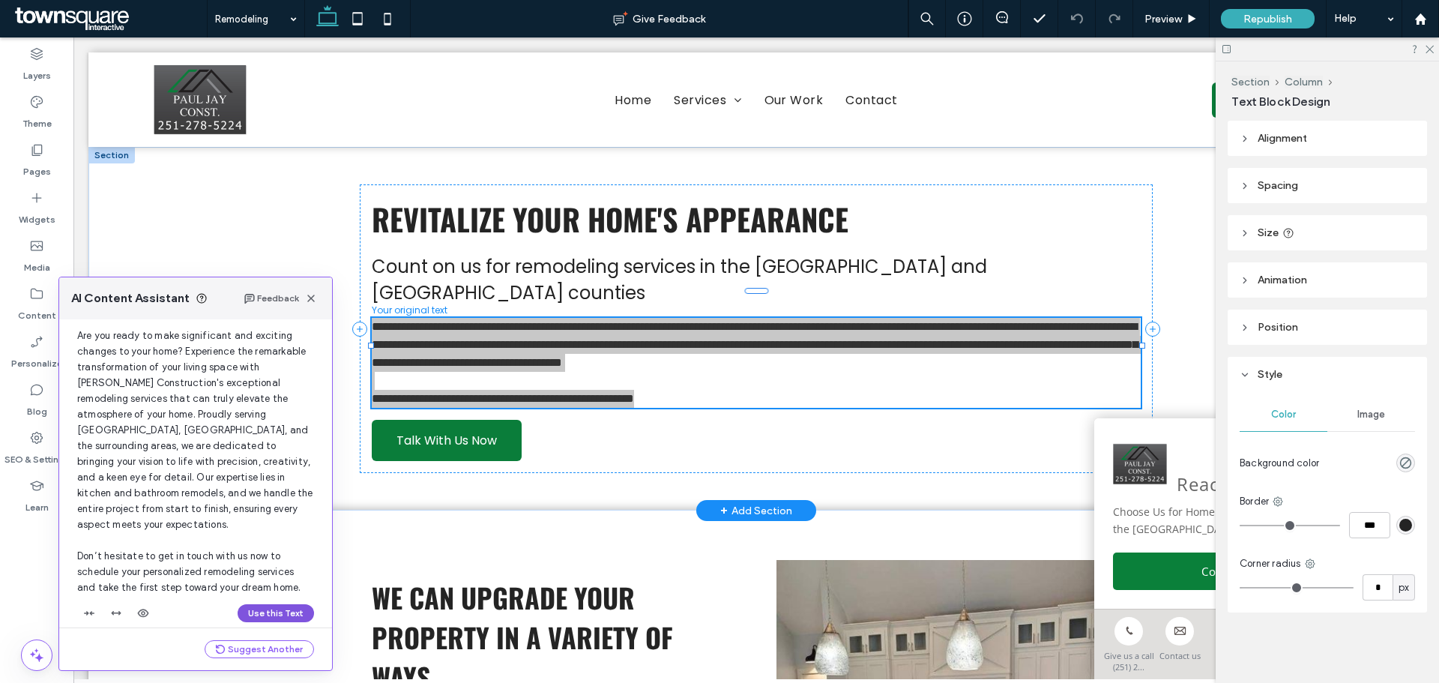
click at [251, 604] on button "Use this Text" at bounding box center [276, 613] width 76 height 18
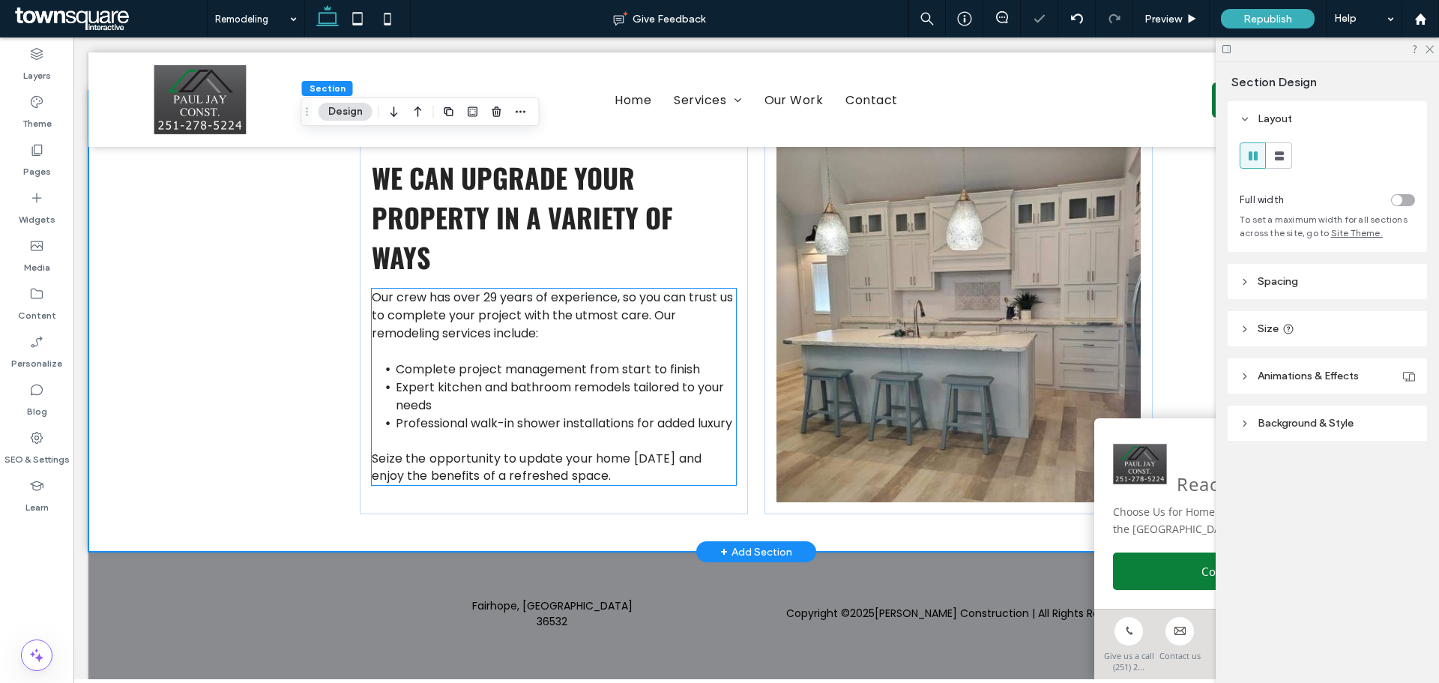
scroll to position [485, 0]
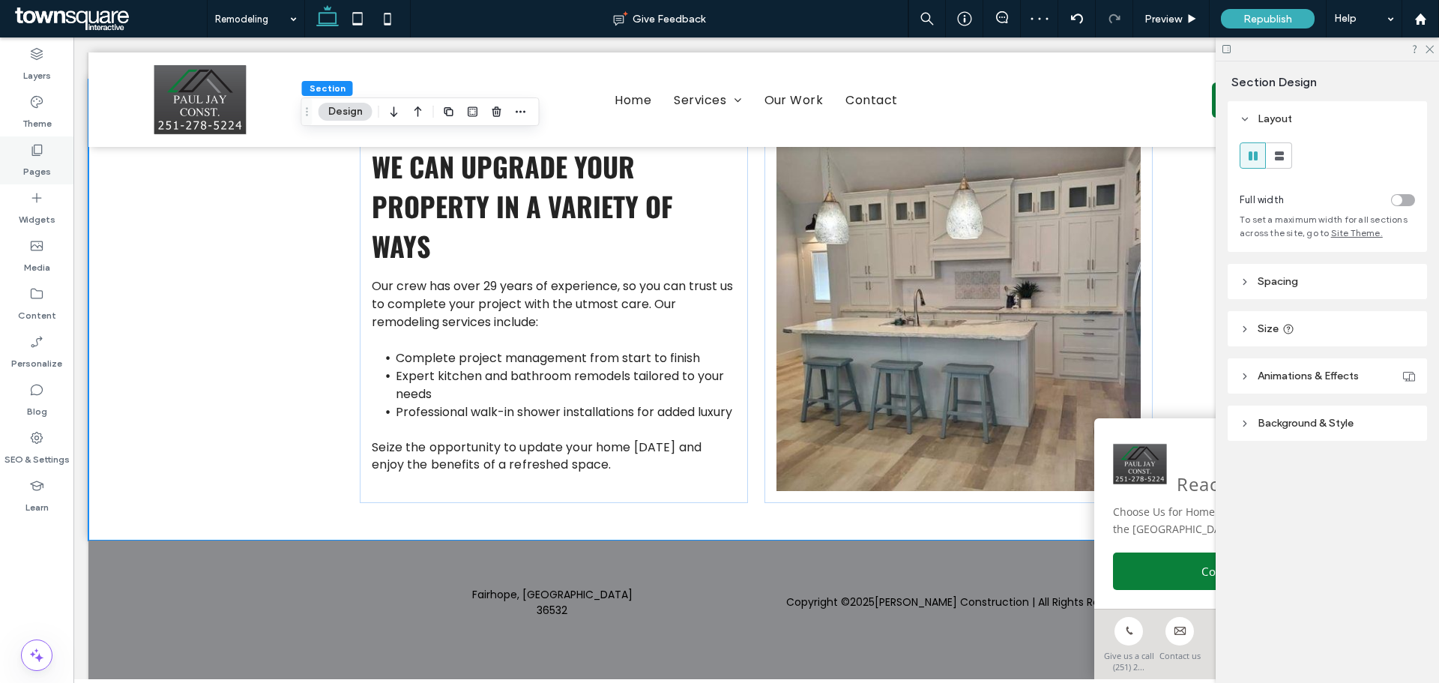
click at [58, 171] on div "Pages" at bounding box center [36, 160] width 73 height 48
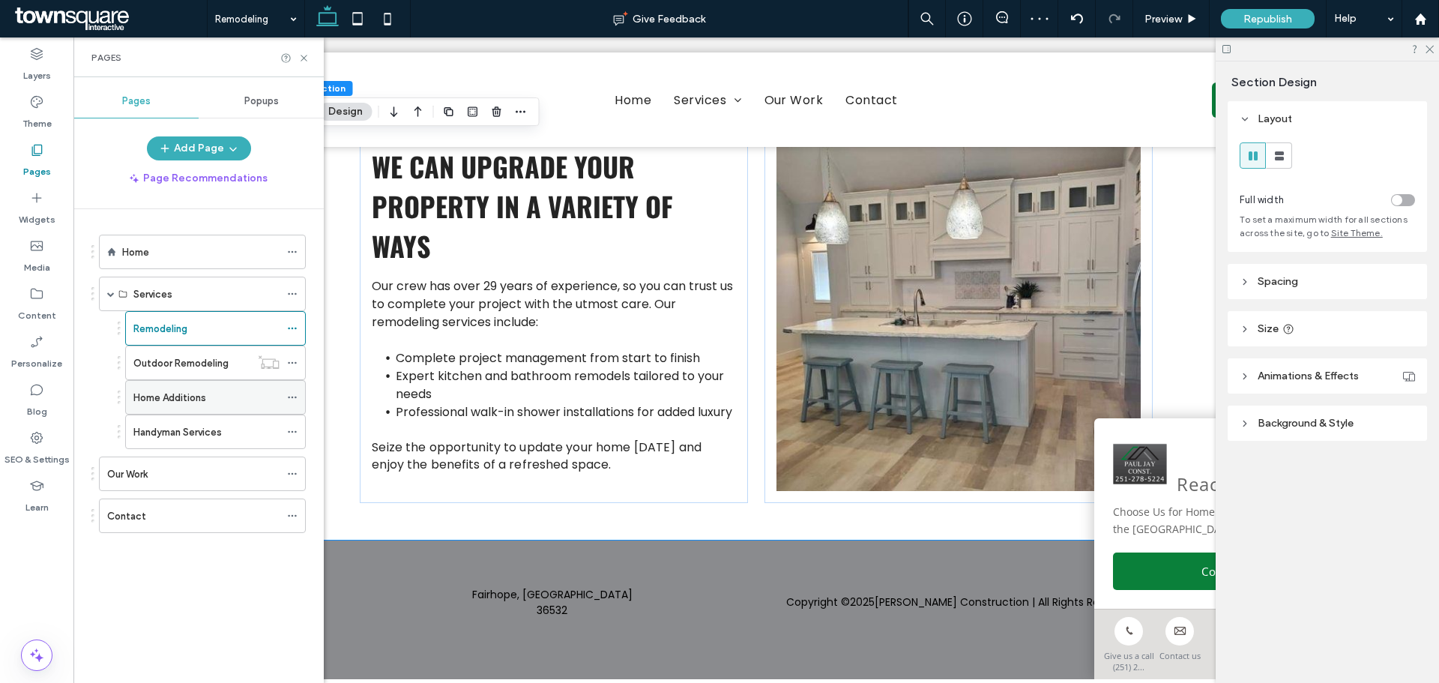
click at [156, 391] on label "Home Additions" at bounding box center [169, 397] width 73 height 26
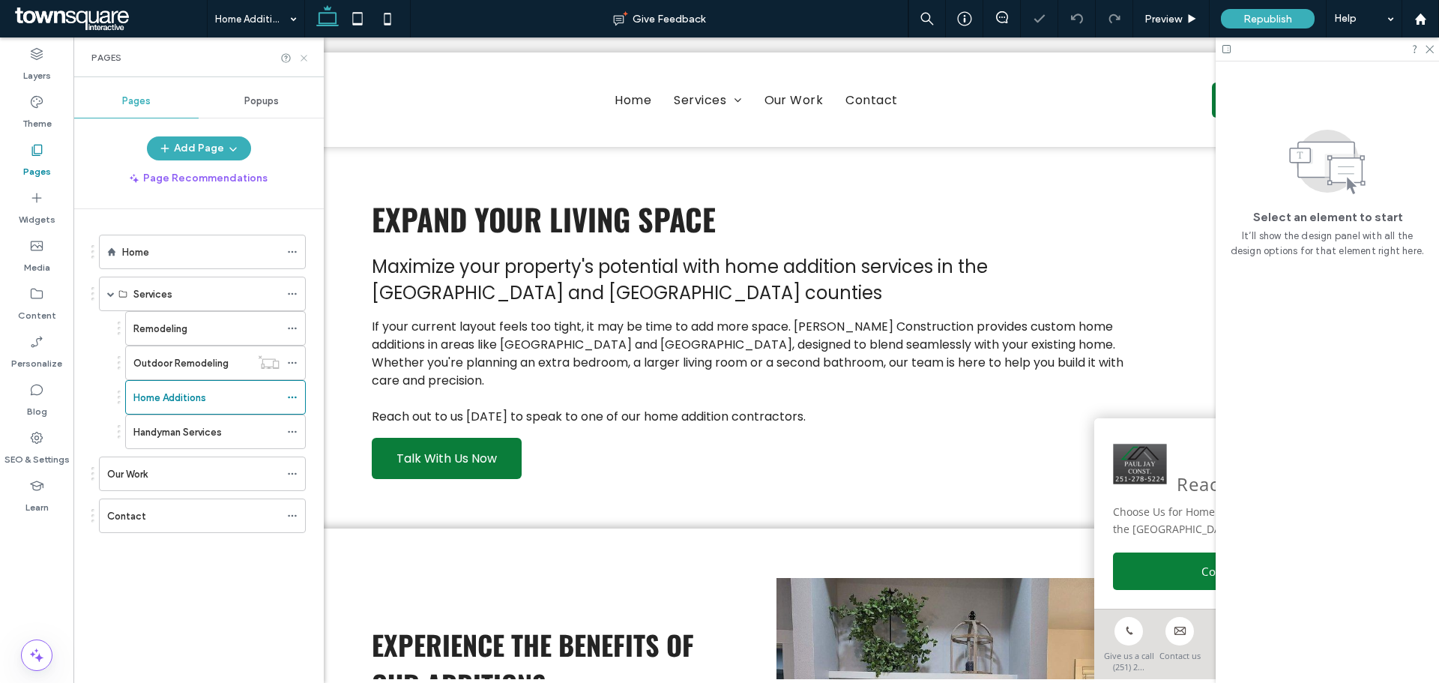
click at [301, 57] on icon at bounding box center [303, 57] width 11 height 11
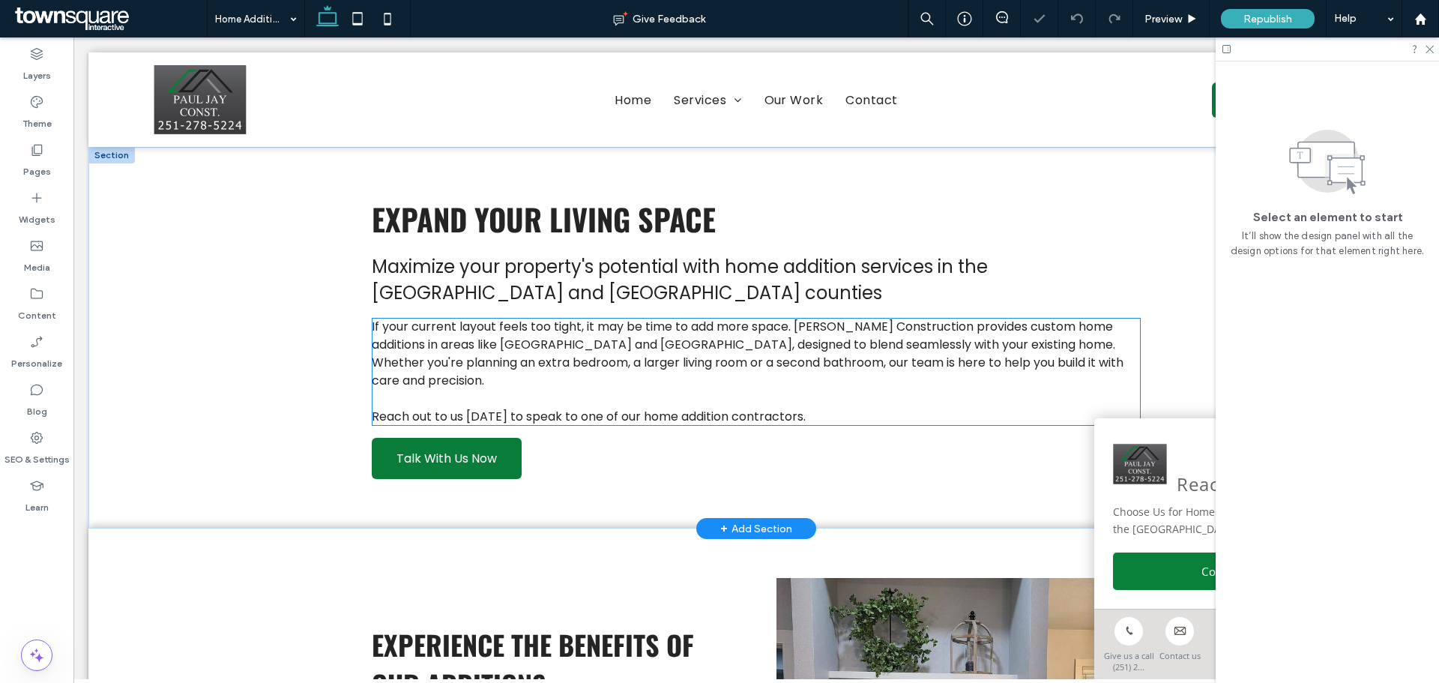
click at [567, 322] on span "If your current layout feels too tight, it may be time to add more space. Paul …" at bounding box center [748, 353] width 752 height 71
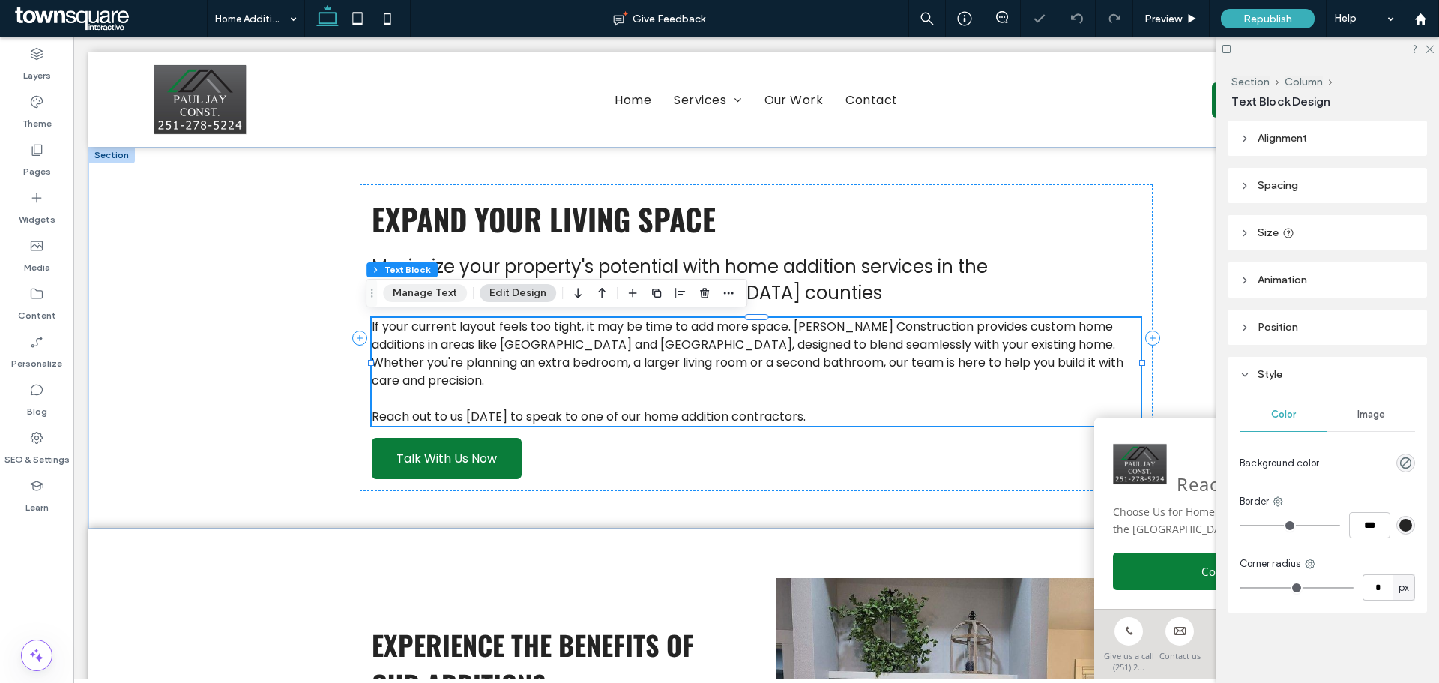
click at [438, 291] on button "Manage Text" at bounding box center [425, 293] width 84 height 18
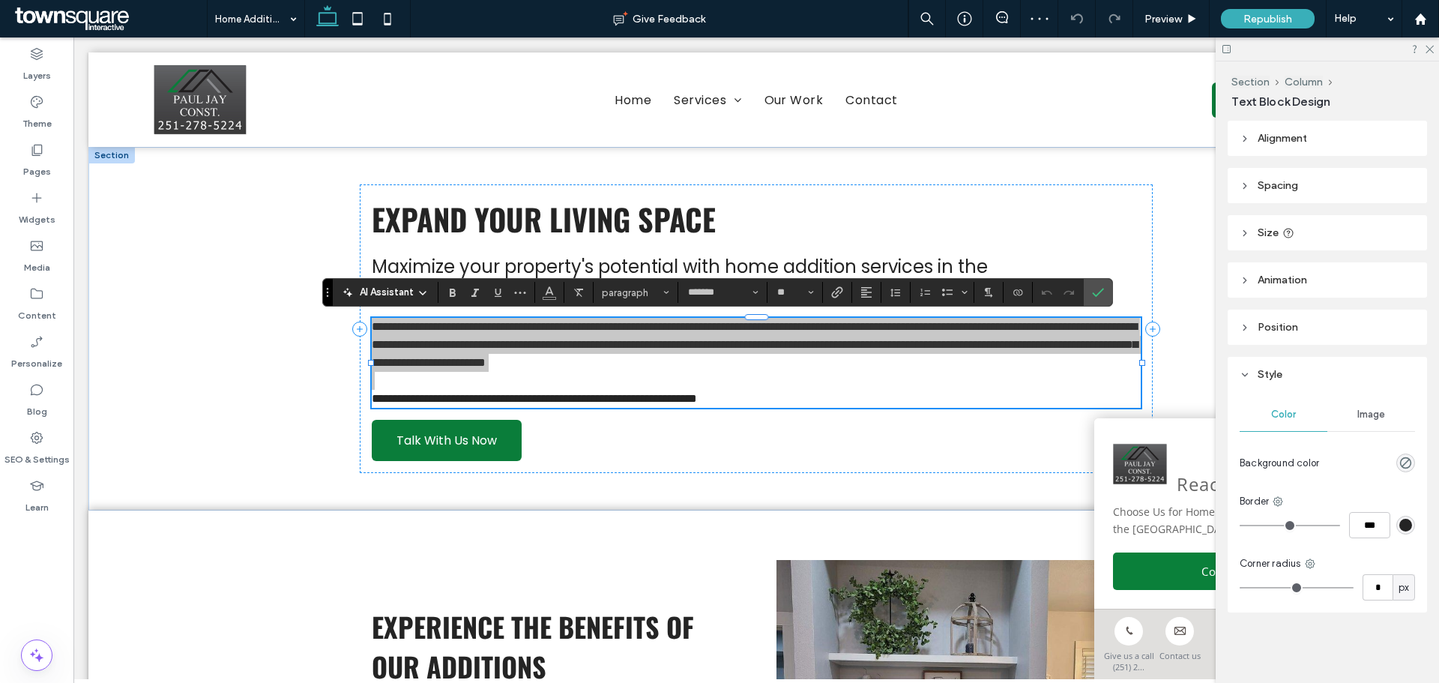
click at [385, 288] on span "AI Assistant" at bounding box center [387, 292] width 54 height 15
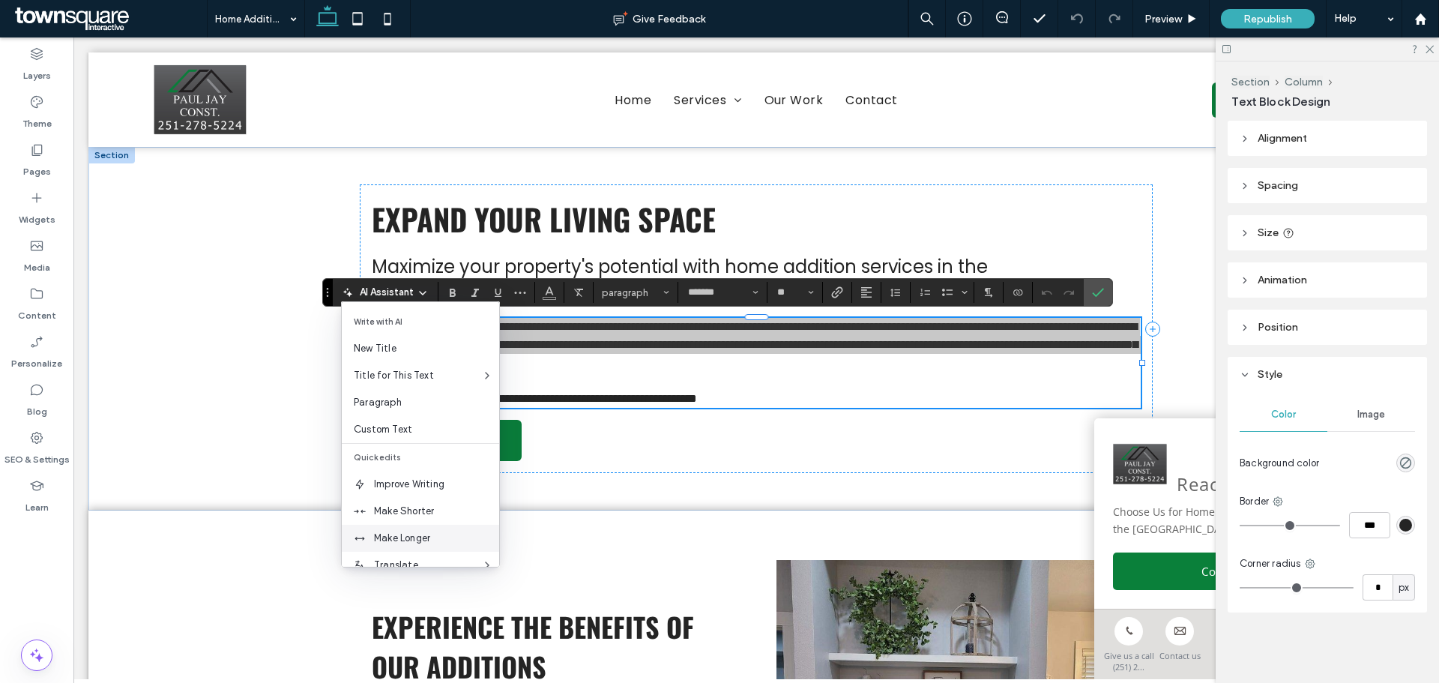
click at [418, 529] on div "Make Longer" at bounding box center [420, 538] width 157 height 27
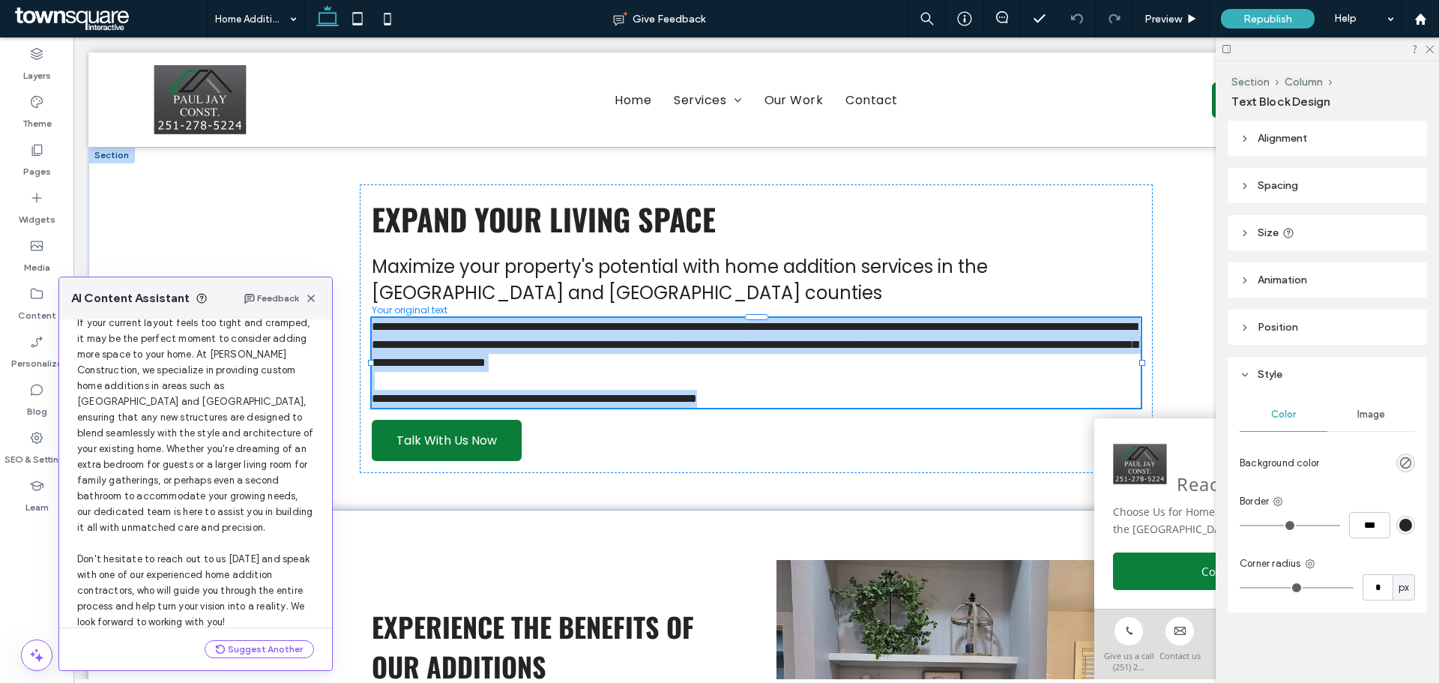
scroll to position [127, 0]
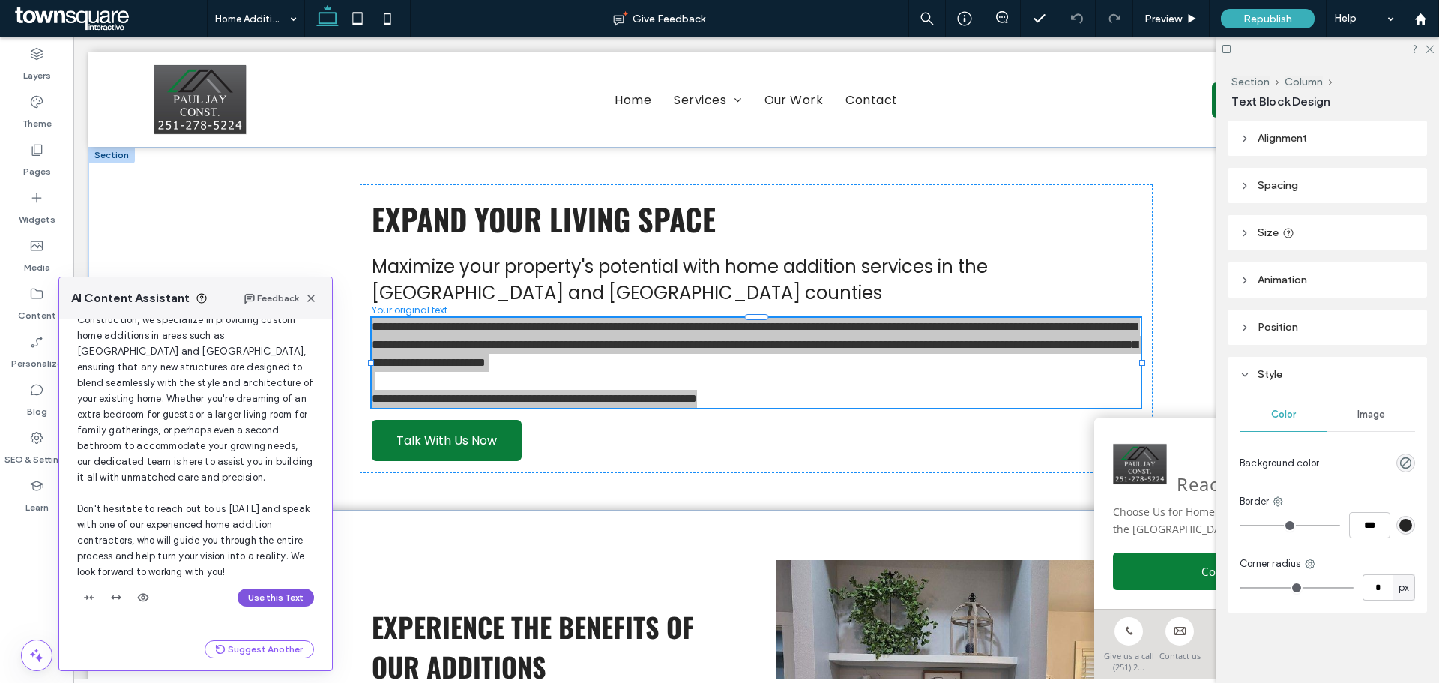
drag, startPoint x: 265, startPoint y: 601, endPoint x: 259, endPoint y: 486, distance: 115.5
click at [265, 601] on button "Use this Text" at bounding box center [276, 597] width 76 height 18
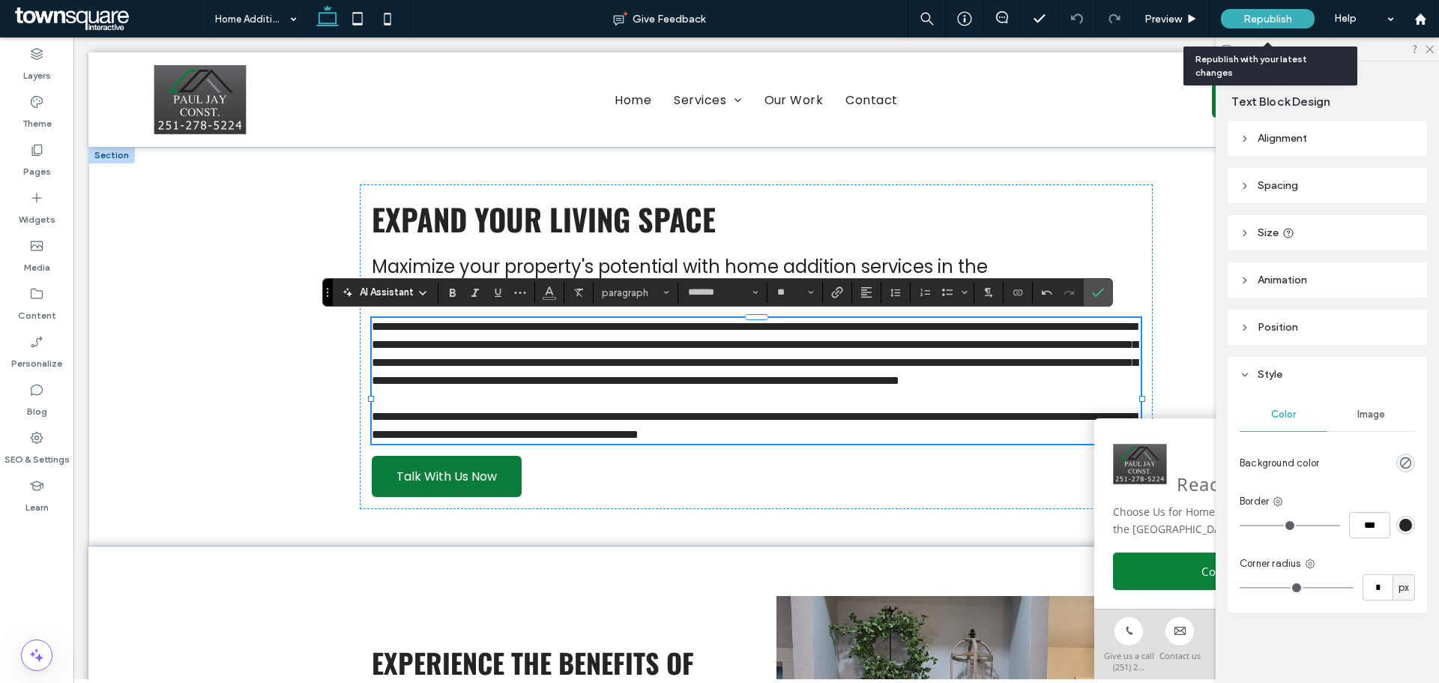
click at [1266, 20] on span "Republish" at bounding box center [1267, 19] width 49 height 13
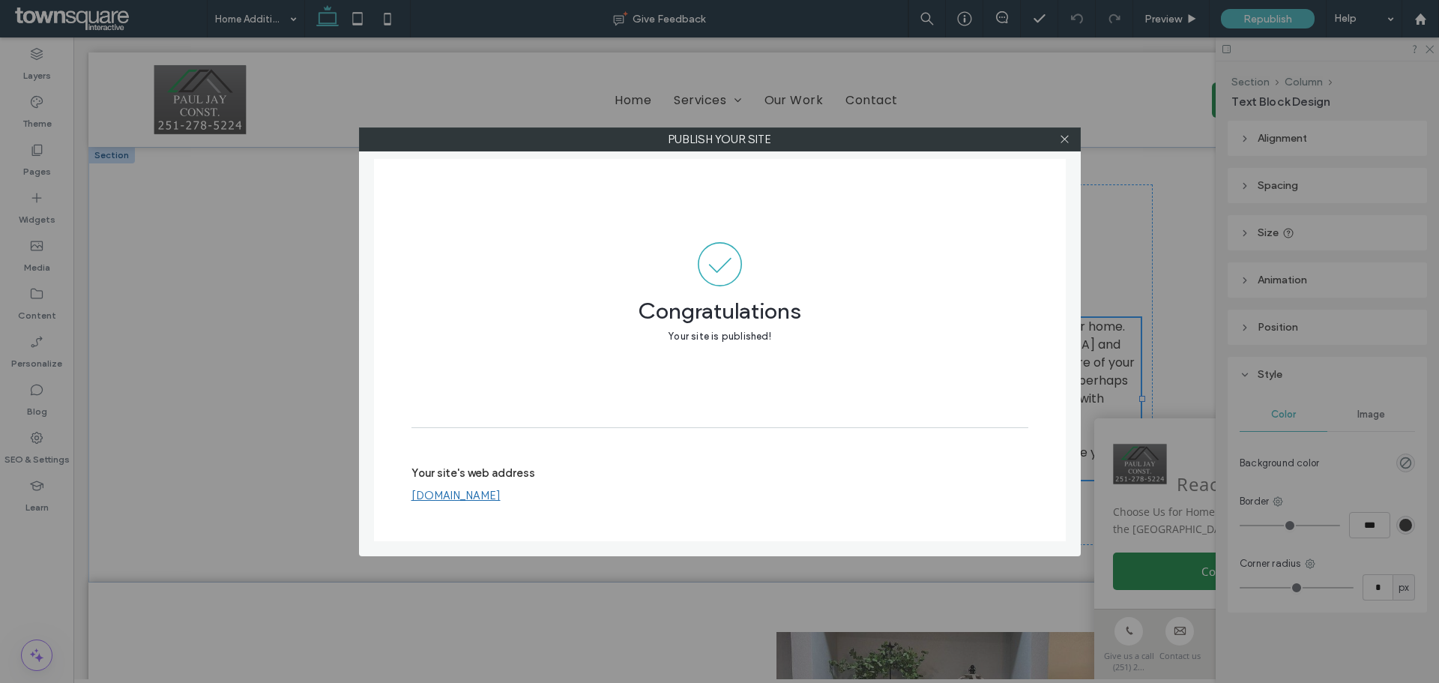
drag, startPoint x: 1062, startPoint y: 133, endPoint x: 1167, endPoint y: 117, distance: 106.2
click at [1063, 134] on icon at bounding box center [1064, 138] width 11 height 11
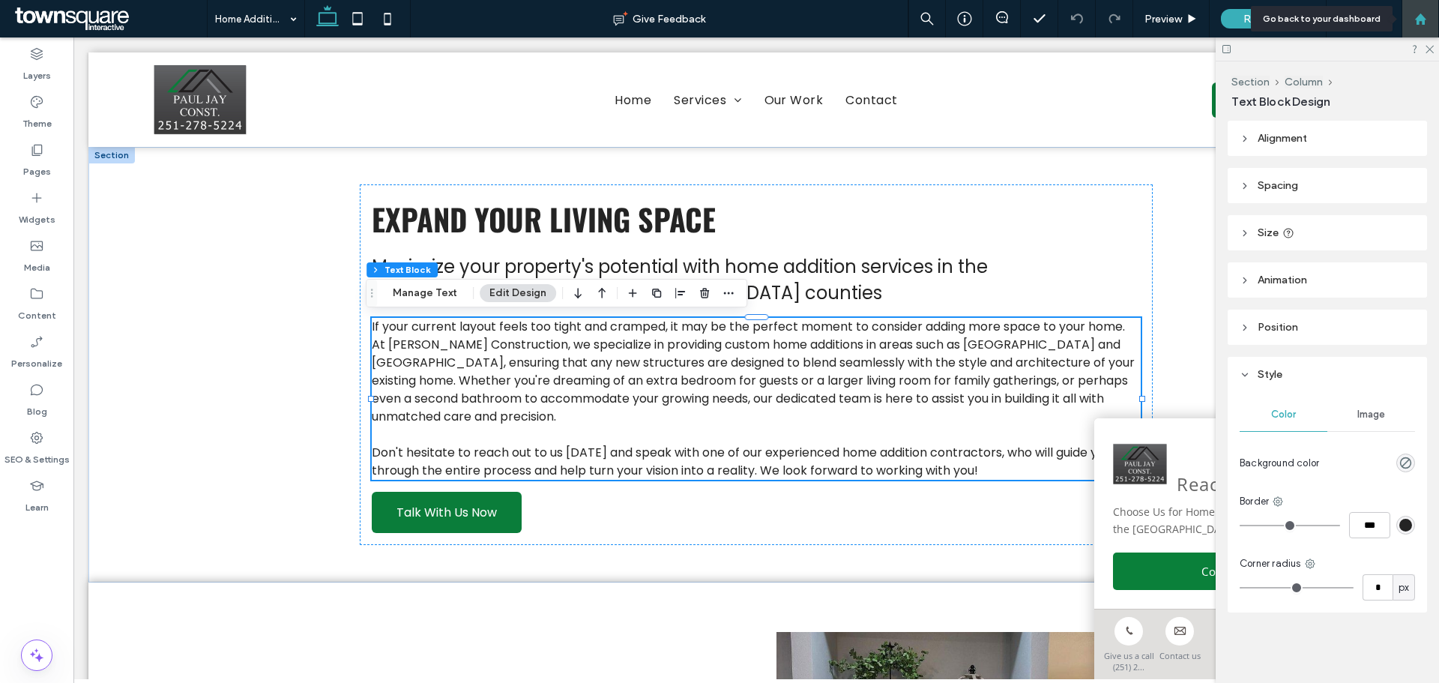
click at [1425, 8] on div at bounding box center [1419, 18] width 37 height 37
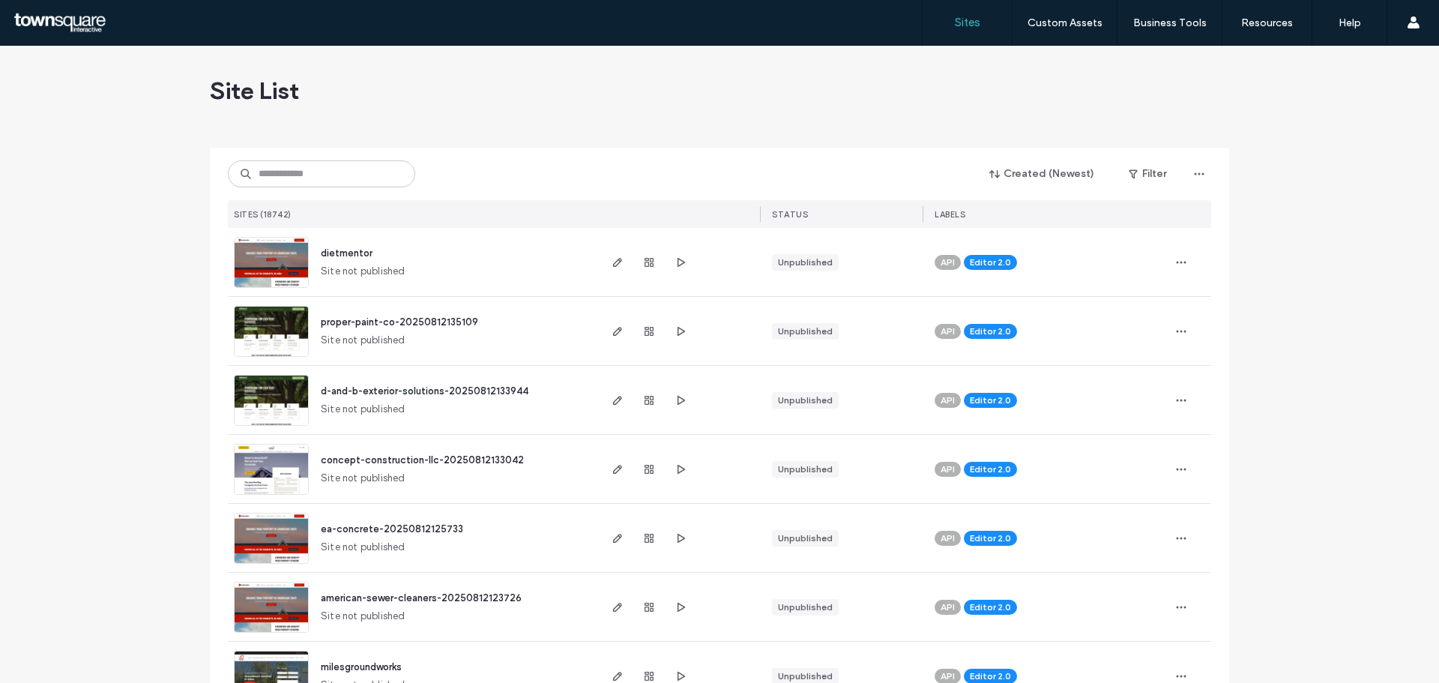
click at [342, 170] on input at bounding box center [321, 173] width 187 height 27
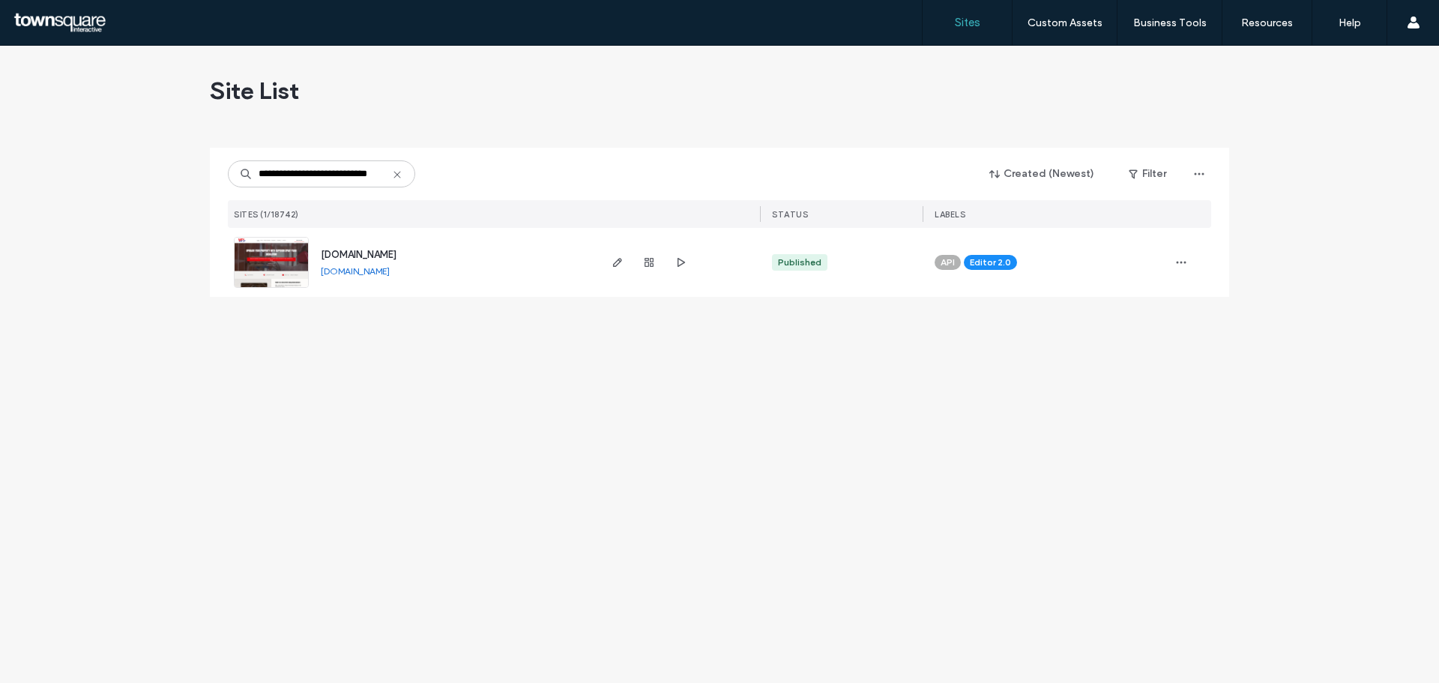
type input "**********"
click at [354, 249] on span "[DOMAIN_NAME]" at bounding box center [359, 254] width 76 height 11
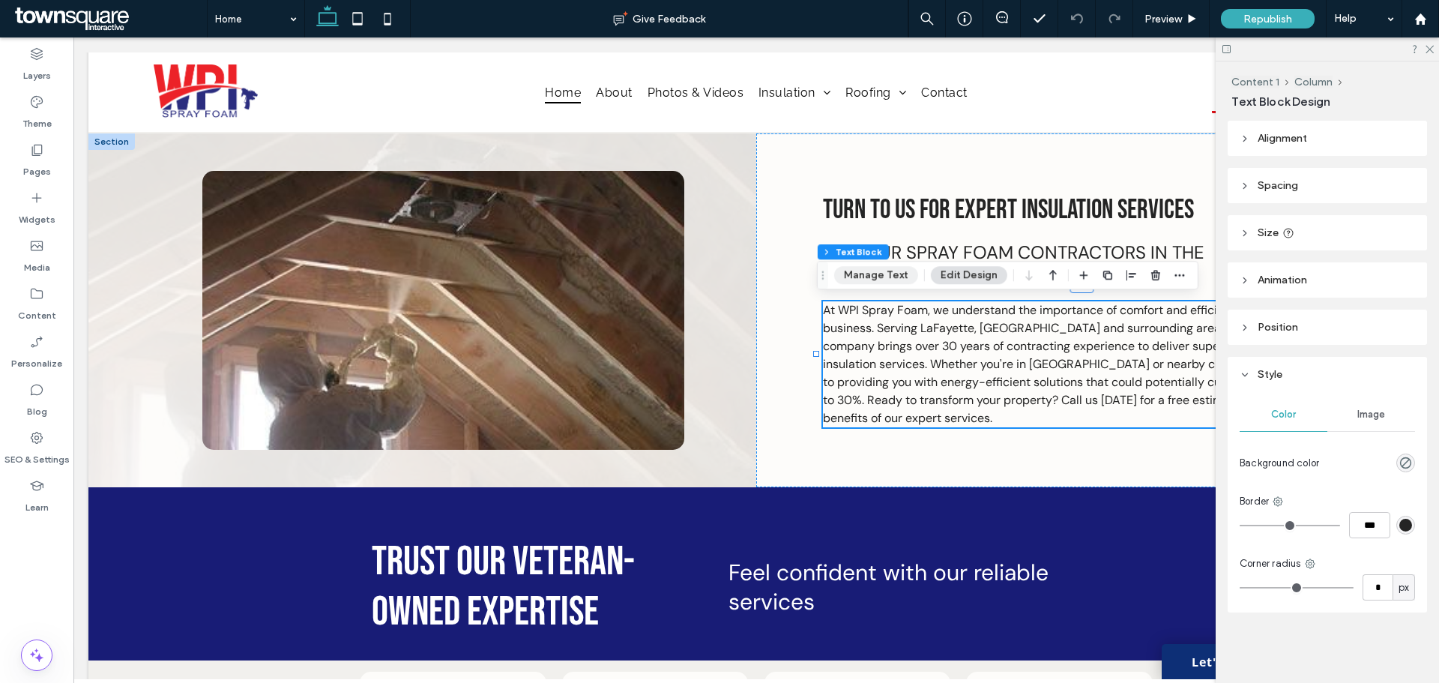
click at [856, 278] on button "Manage Text" at bounding box center [876, 275] width 84 height 18
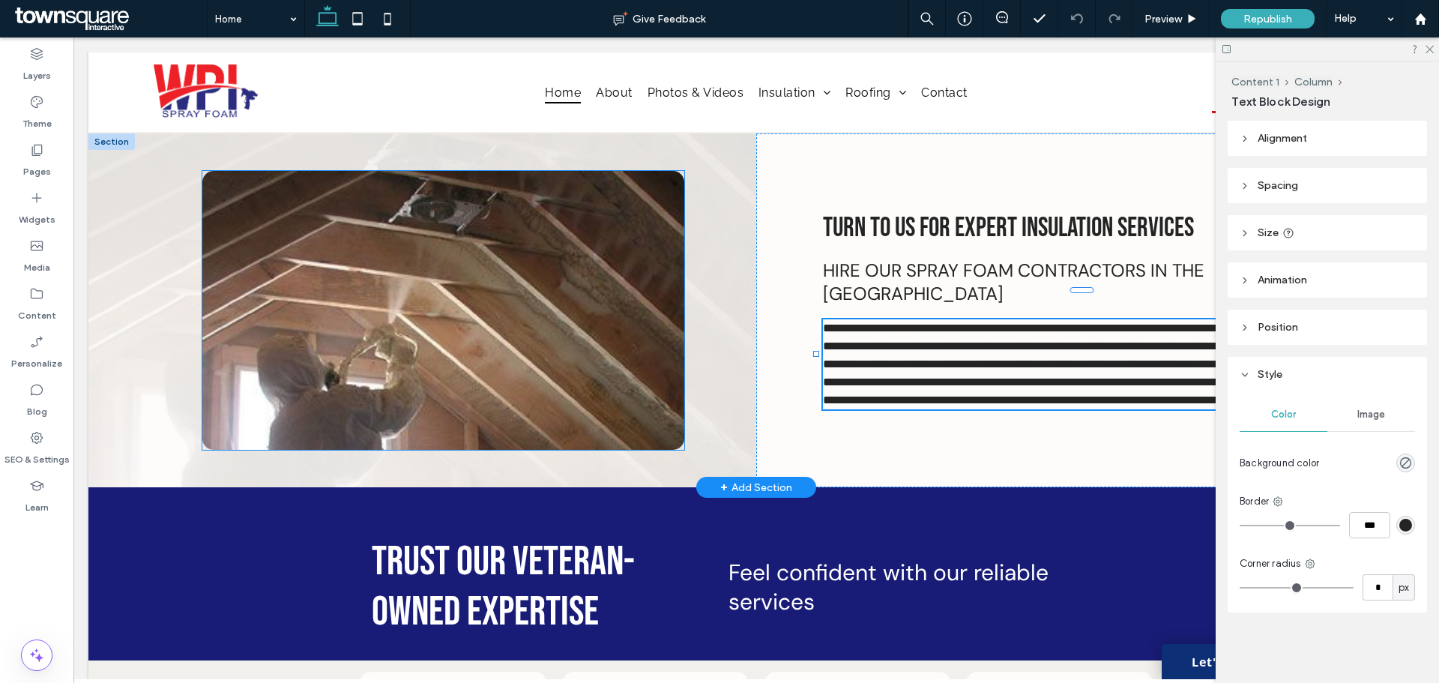
type input "*******"
type input "**"
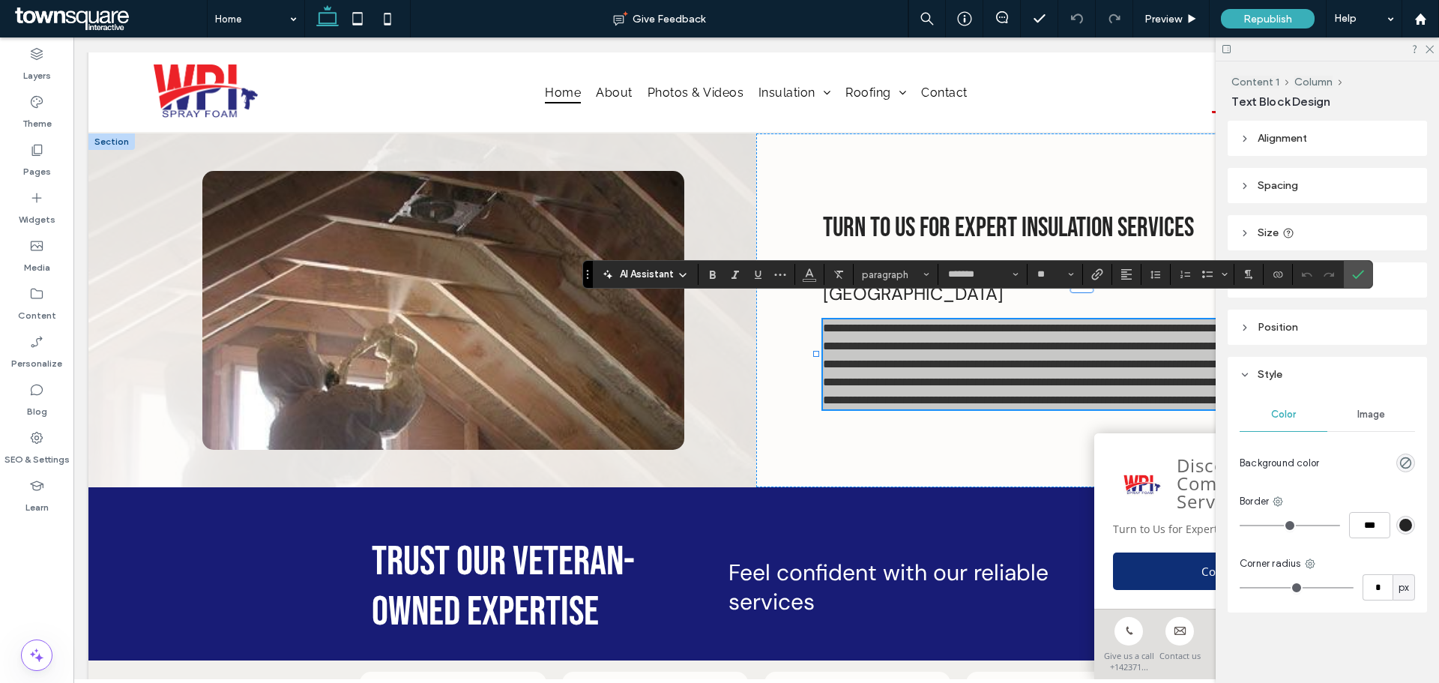
click at [633, 278] on span "AI Assistant" at bounding box center [647, 274] width 54 height 15
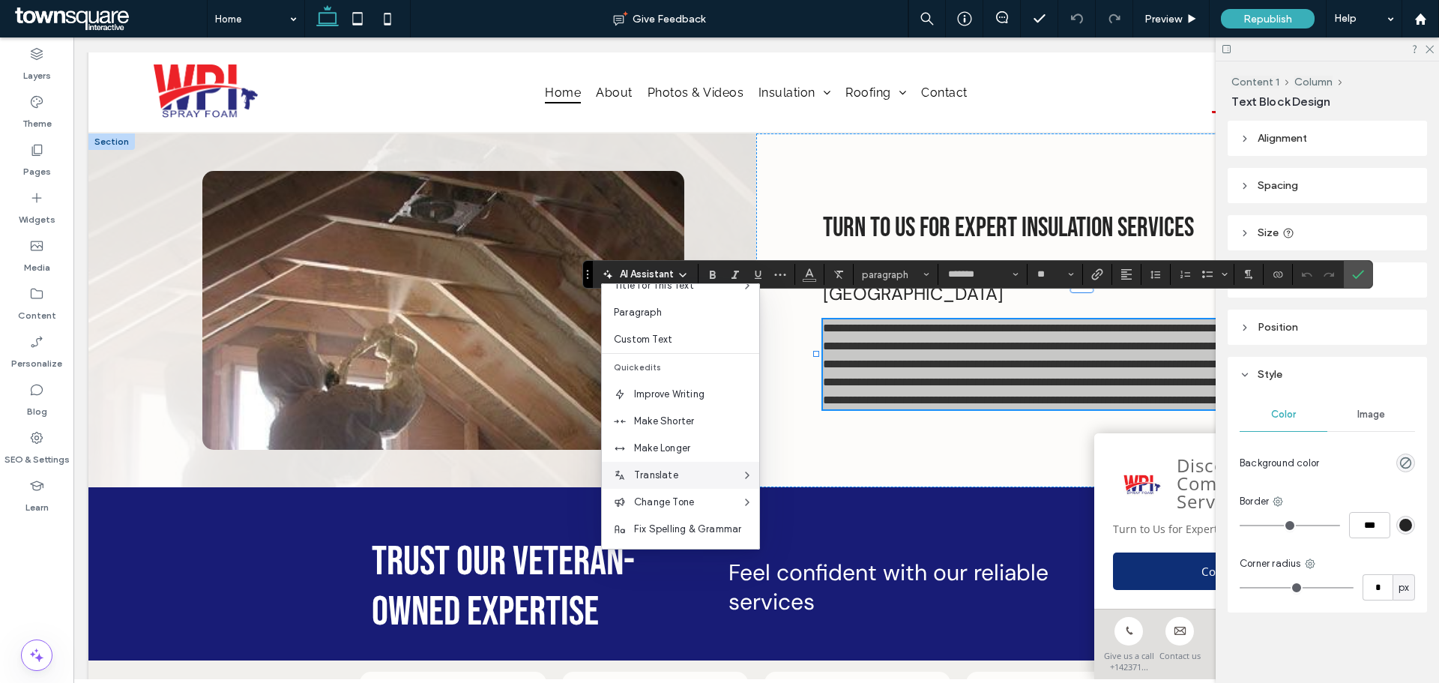
scroll to position [75, 0]
drag, startPoint x: 670, startPoint y: 439, endPoint x: 599, endPoint y: 396, distance: 83.0
click at [670, 439] on span "Make Longer" at bounding box center [696, 445] width 125 height 15
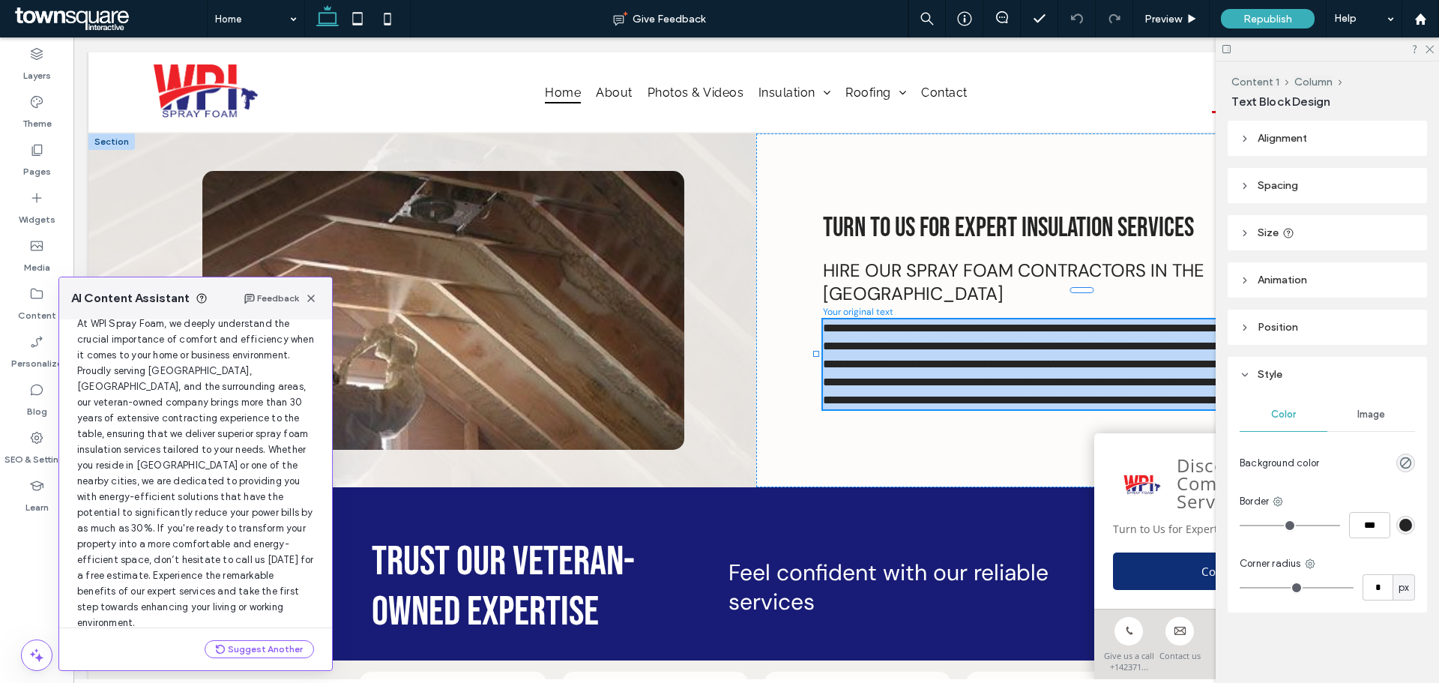
scroll to position [112, 0]
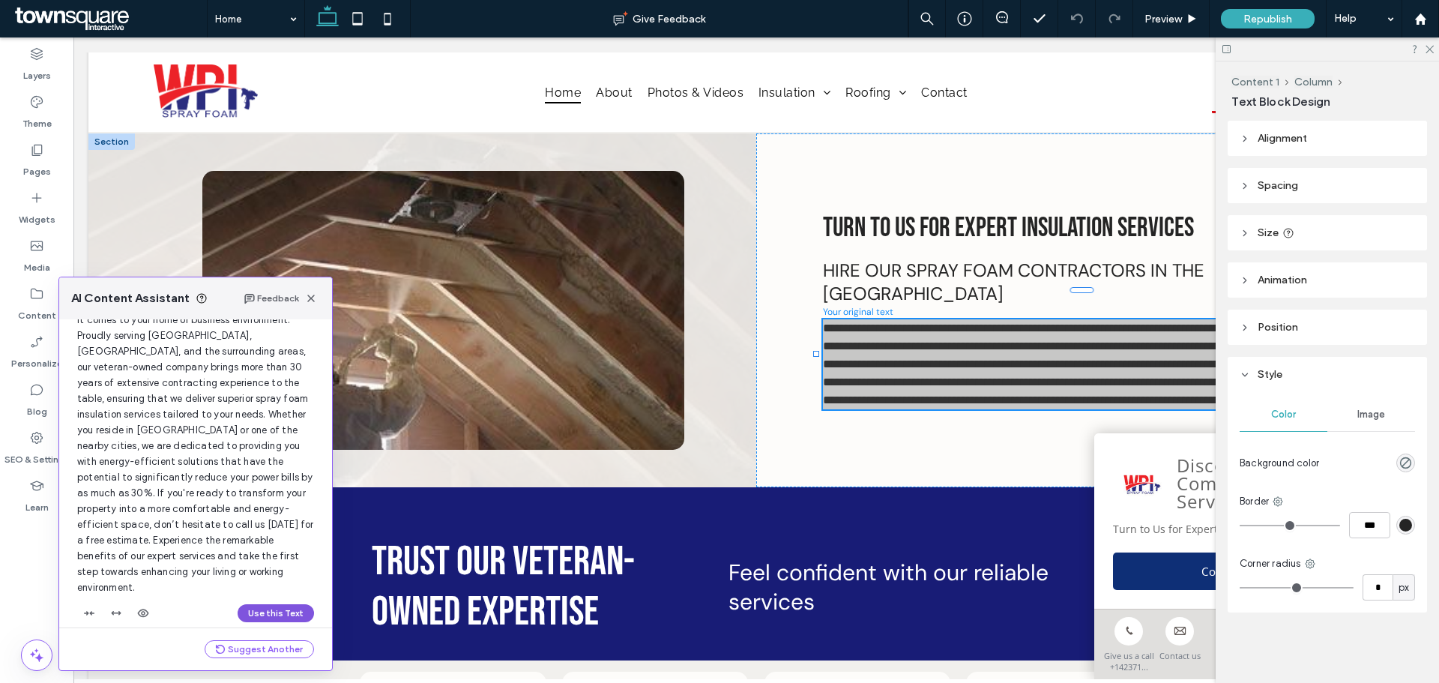
click at [262, 604] on button "Use this Text" at bounding box center [276, 613] width 76 height 18
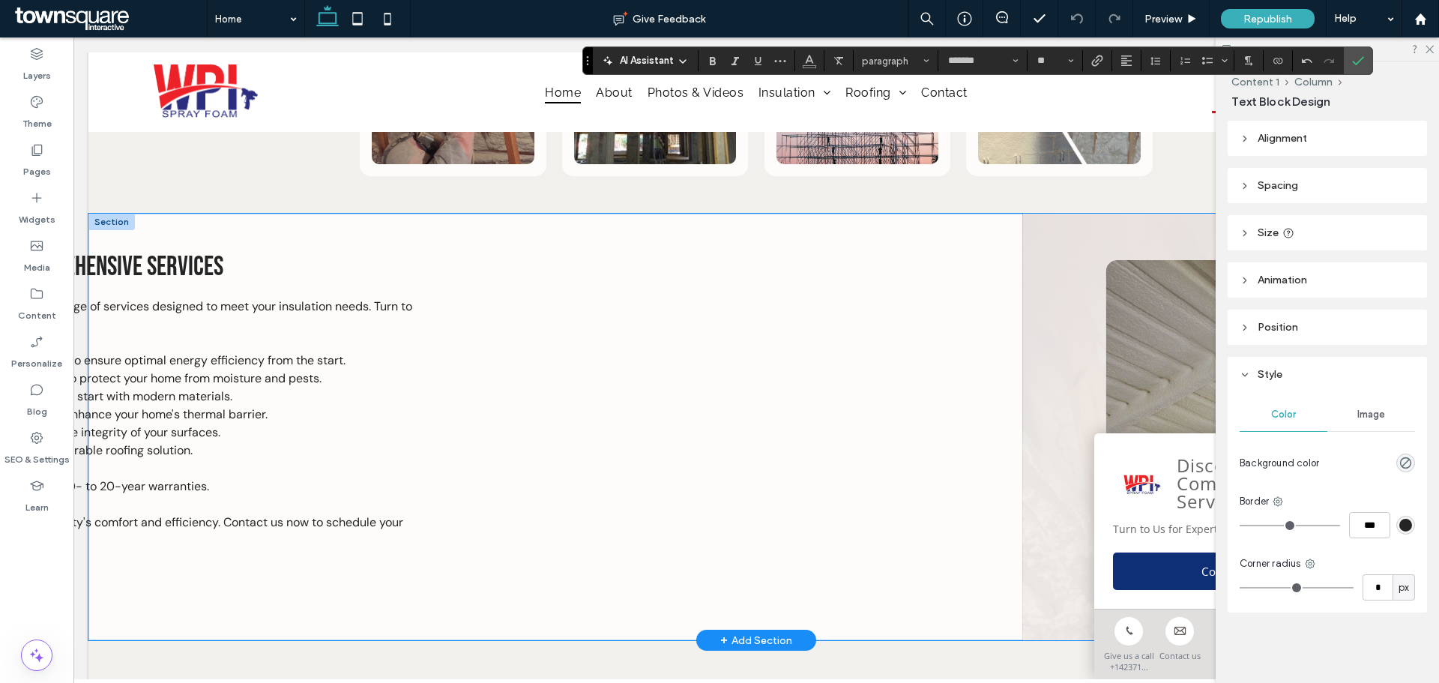
scroll to position [1343, 0]
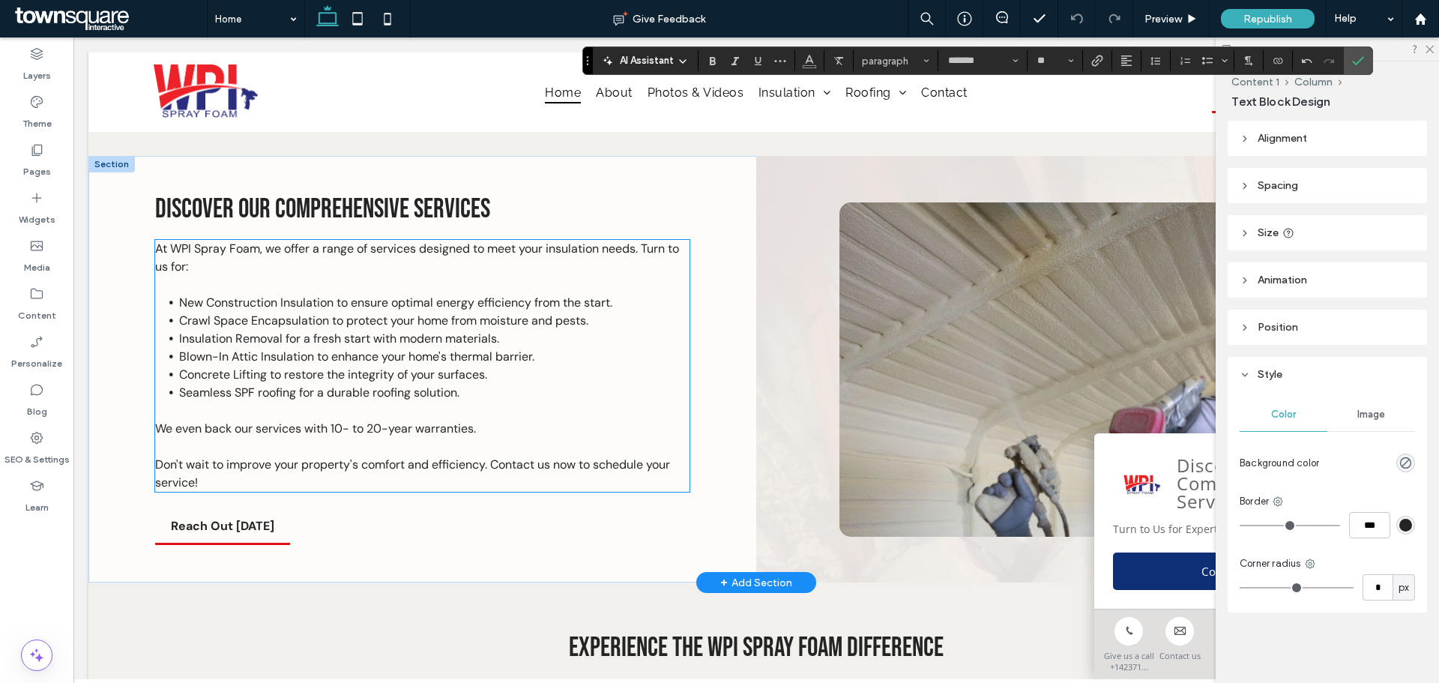
click at [297, 294] on p at bounding box center [422, 285] width 534 height 18
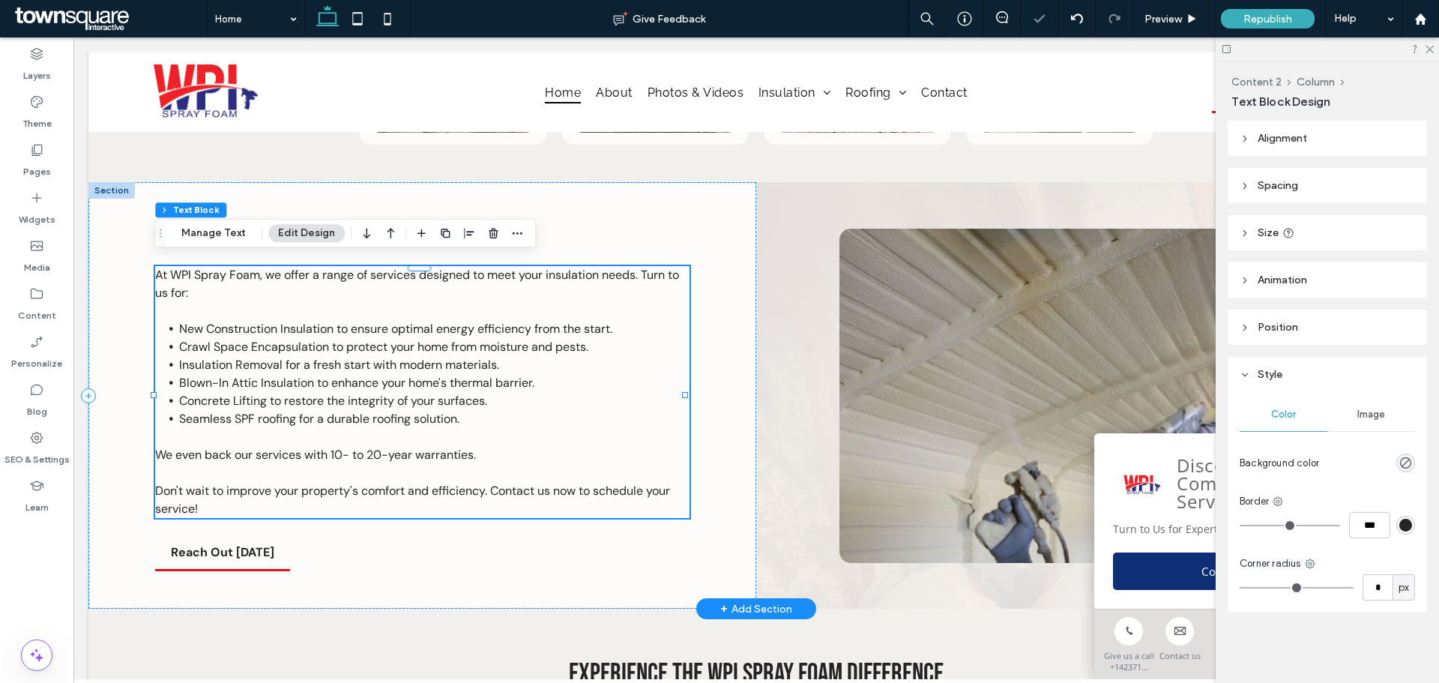
click at [297, 307] on p at bounding box center [422, 311] width 534 height 18
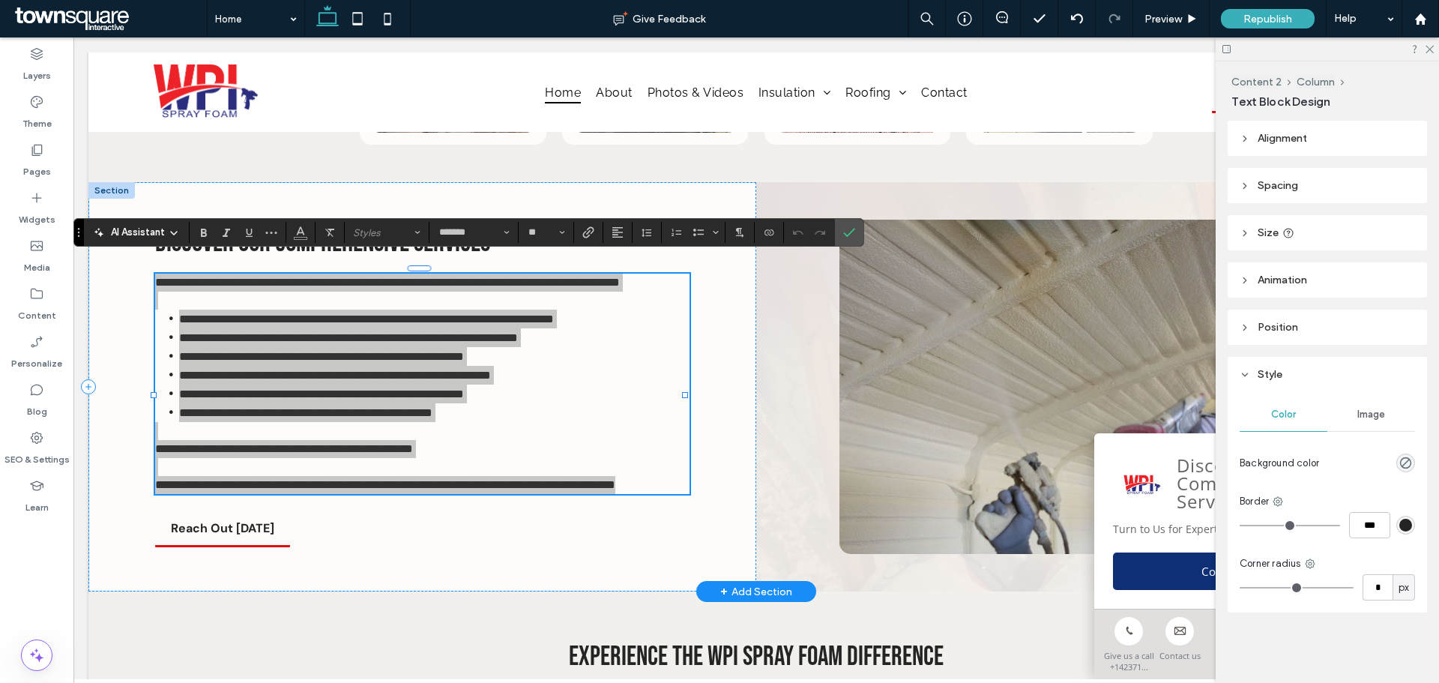
click at [171, 234] on icon at bounding box center [174, 233] width 12 height 12
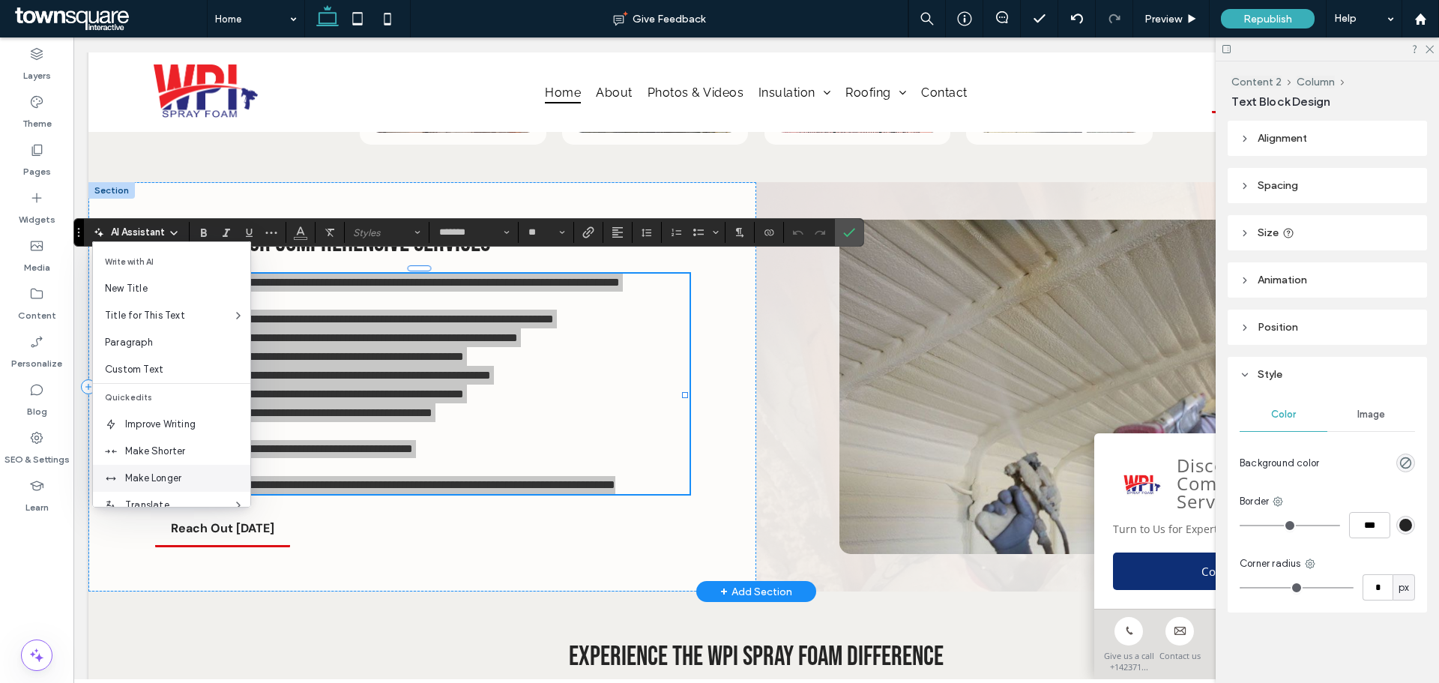
click at [151, 465] on div "Make Longer" at bounding box center [171, 478] width 157 height 27
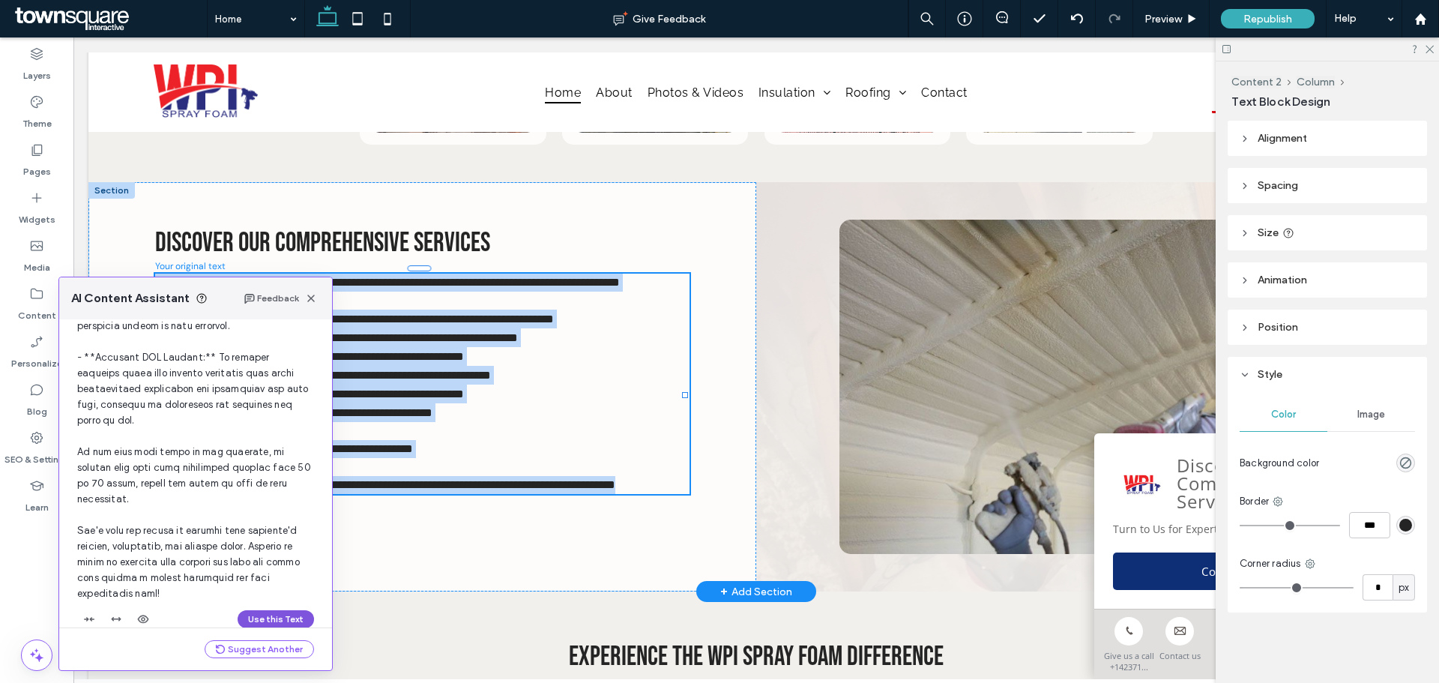
scroll to position [631, 0]
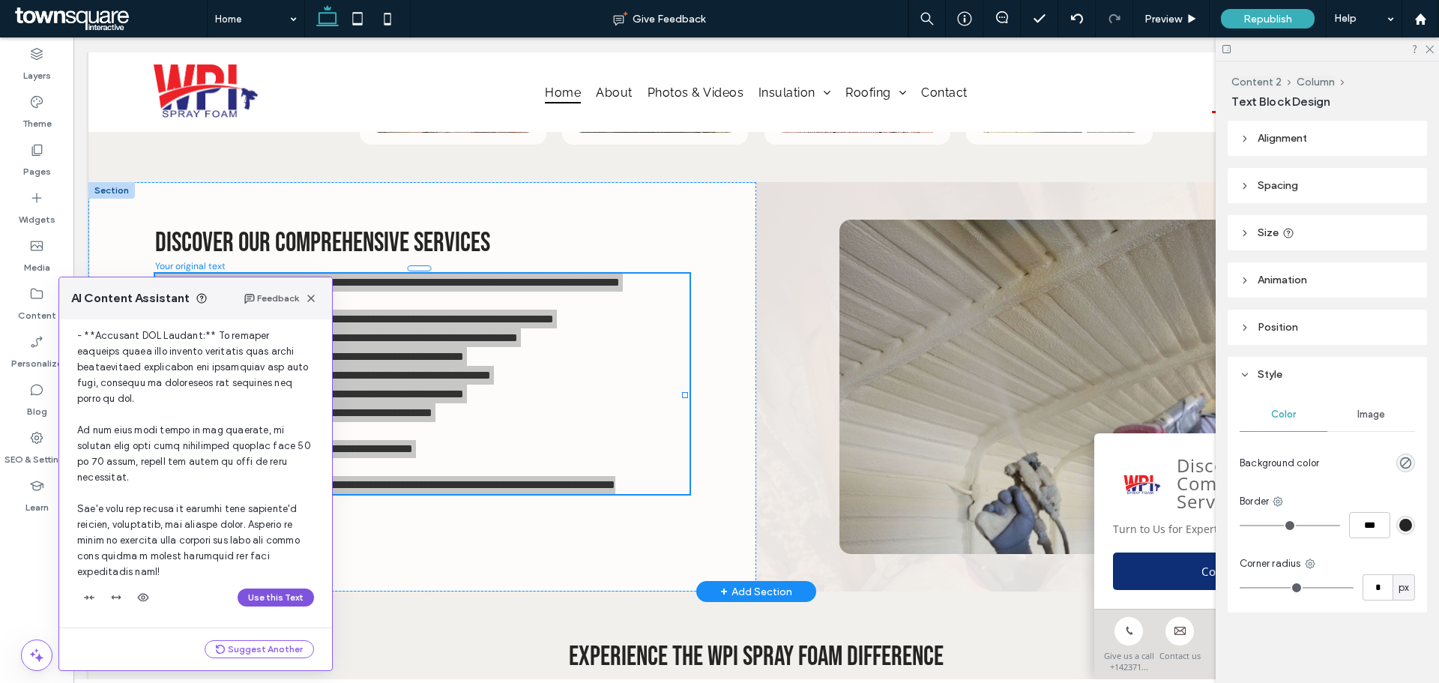
click at [261, 596] on button "Use this Text" at bounding box center [276, 597] width 76 height 18
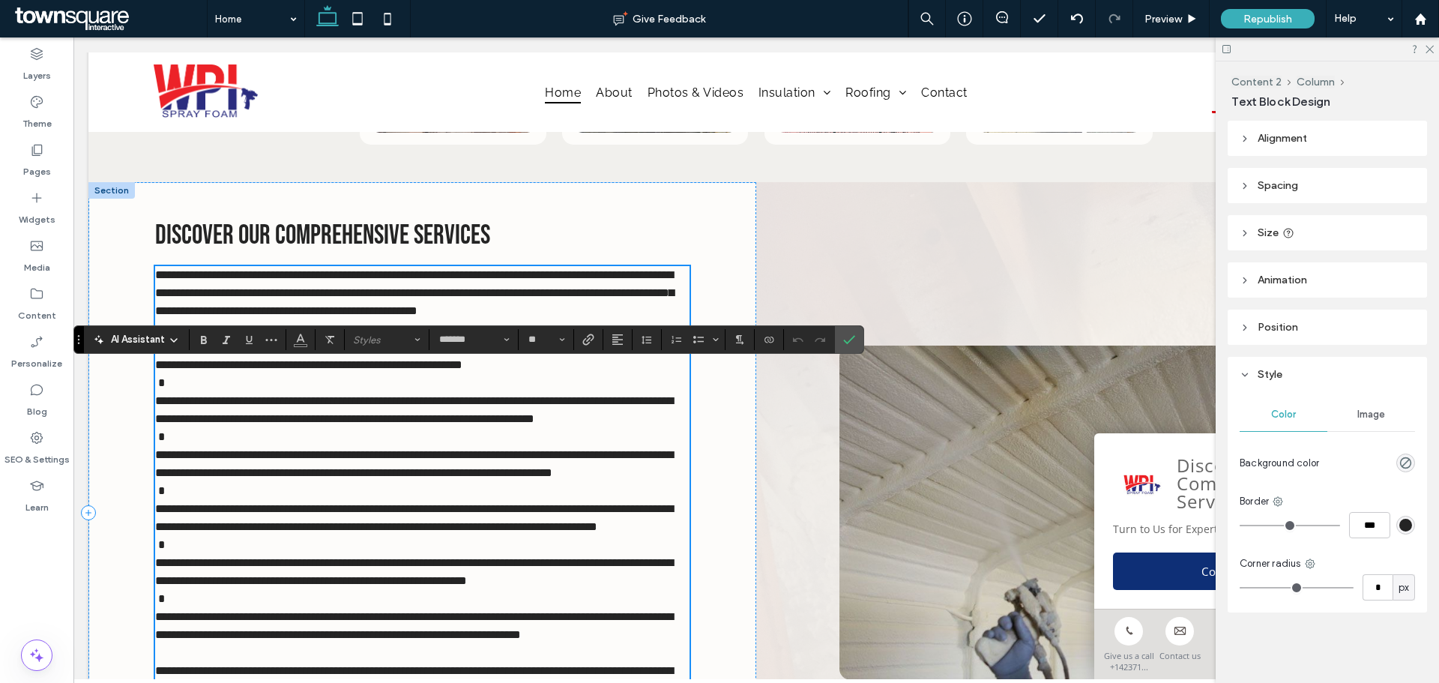
scroll to position [1236, 0]
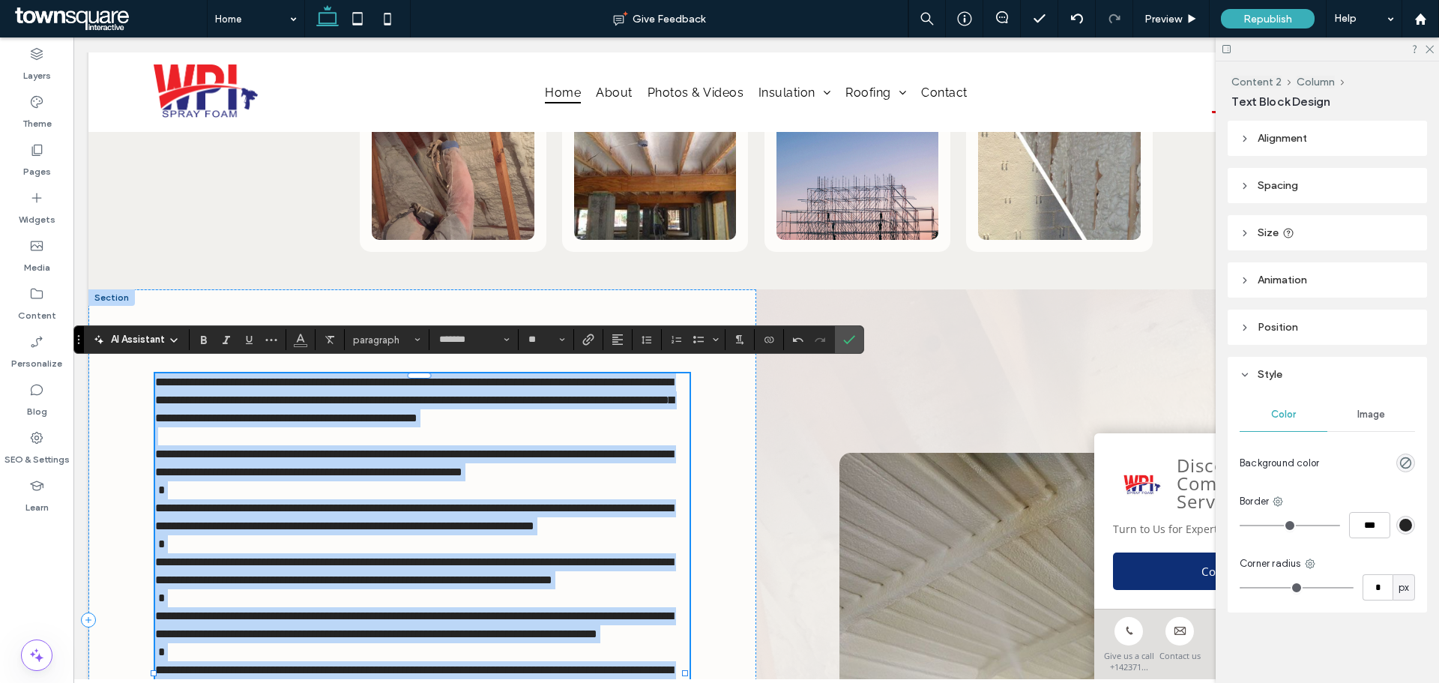
click at [177, 459] on span "**********" at bounding box center [414, 462] width 518 height 29
click at [175, 460] on span "**********" at bounding box center [414, 462] width 518 height 29
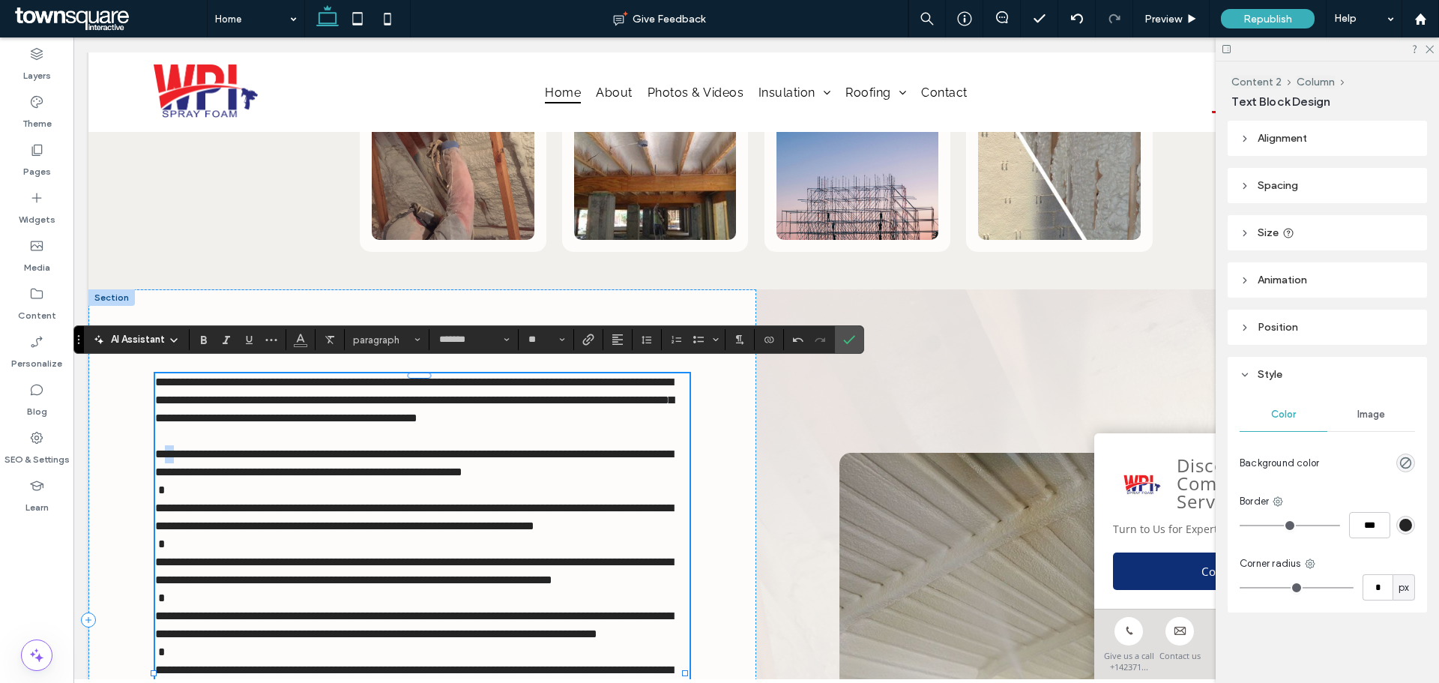
drag, startPoint x: 175, startPoint y: 462, endPoint x: 163, endPoint y: 462, distance: 12.0
click at [163, 462] on span "**********" at bounding box center [414, 462] width 518 height 29
click at [696, 340] on icon "Bulleted List" at bounding box center [698, 339] width 12 height 12
drag, startPoint x: 178, startPoint y: 516, endPoint x: 156, endPoint y: 511, distance: 22.2
click at [156, 511] on span "**********" at bounding box center [414, 516] width 518 height 29
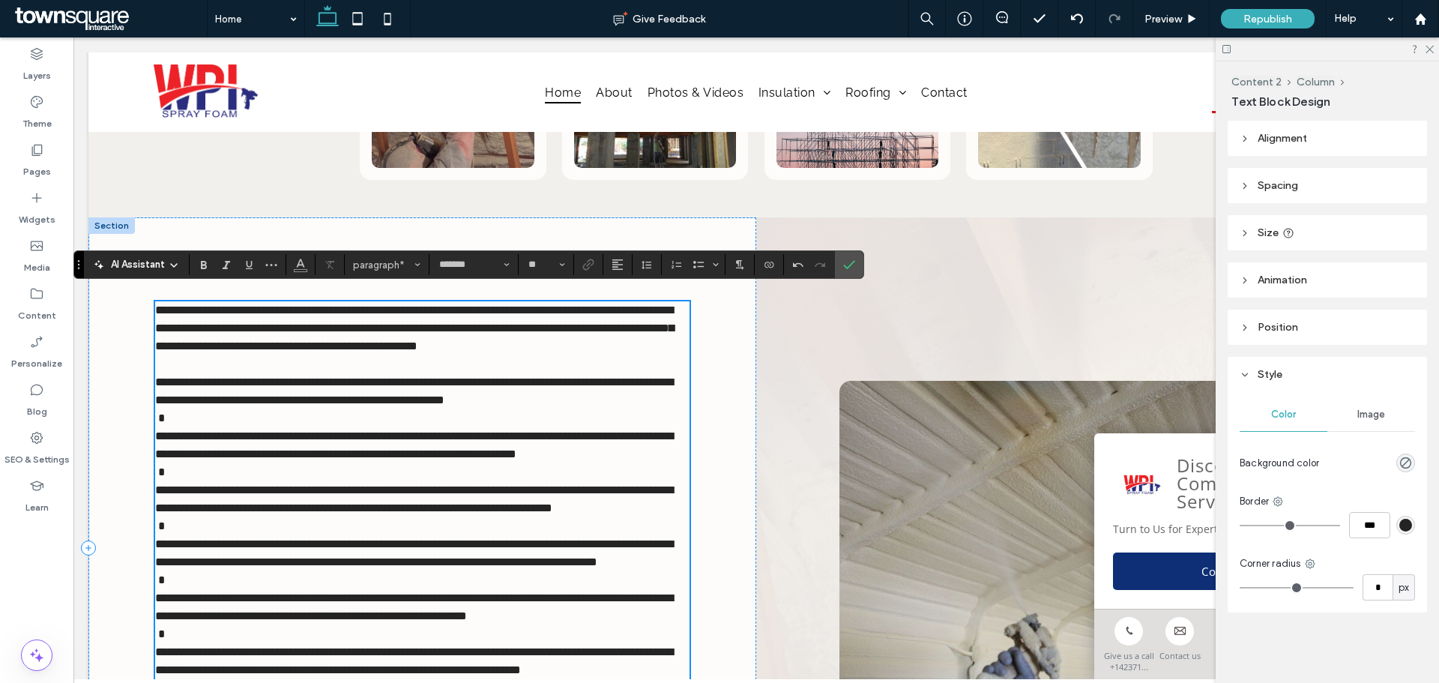
scroll to position [1311, 0]
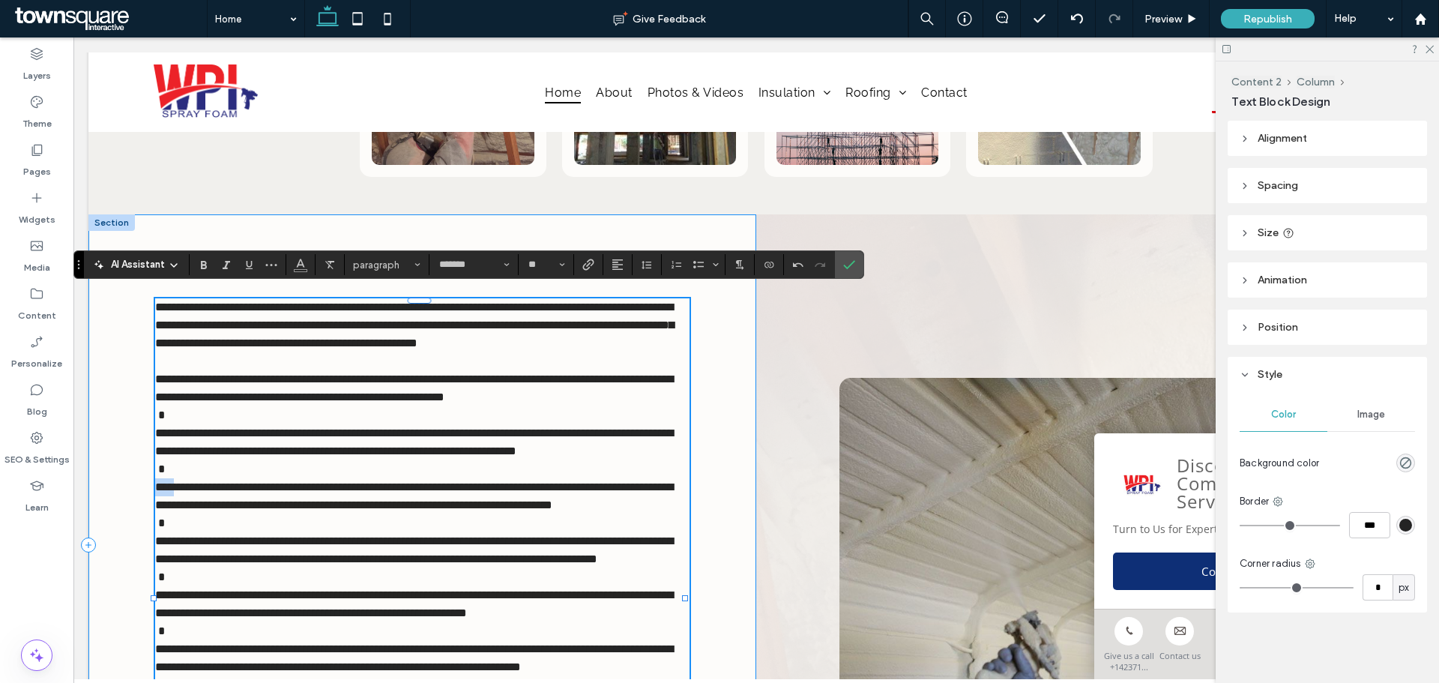
drag, startPoint x: 175, startPoint y: 511, endPoint x: 143, endPoint y: 513, distance: 32.3
click at [143, 513] on div "**********" at bounding box center [422, 544] width 668 height 660
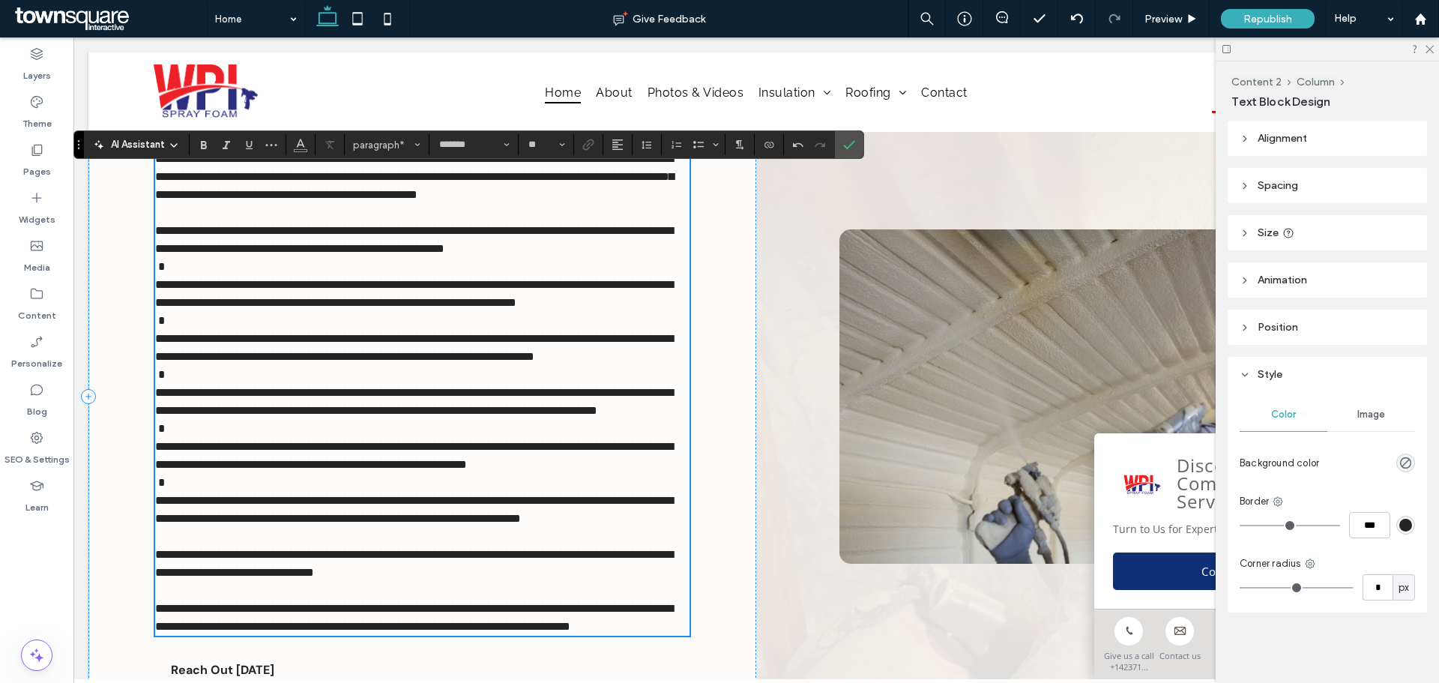
scroll to position [1460, 0]
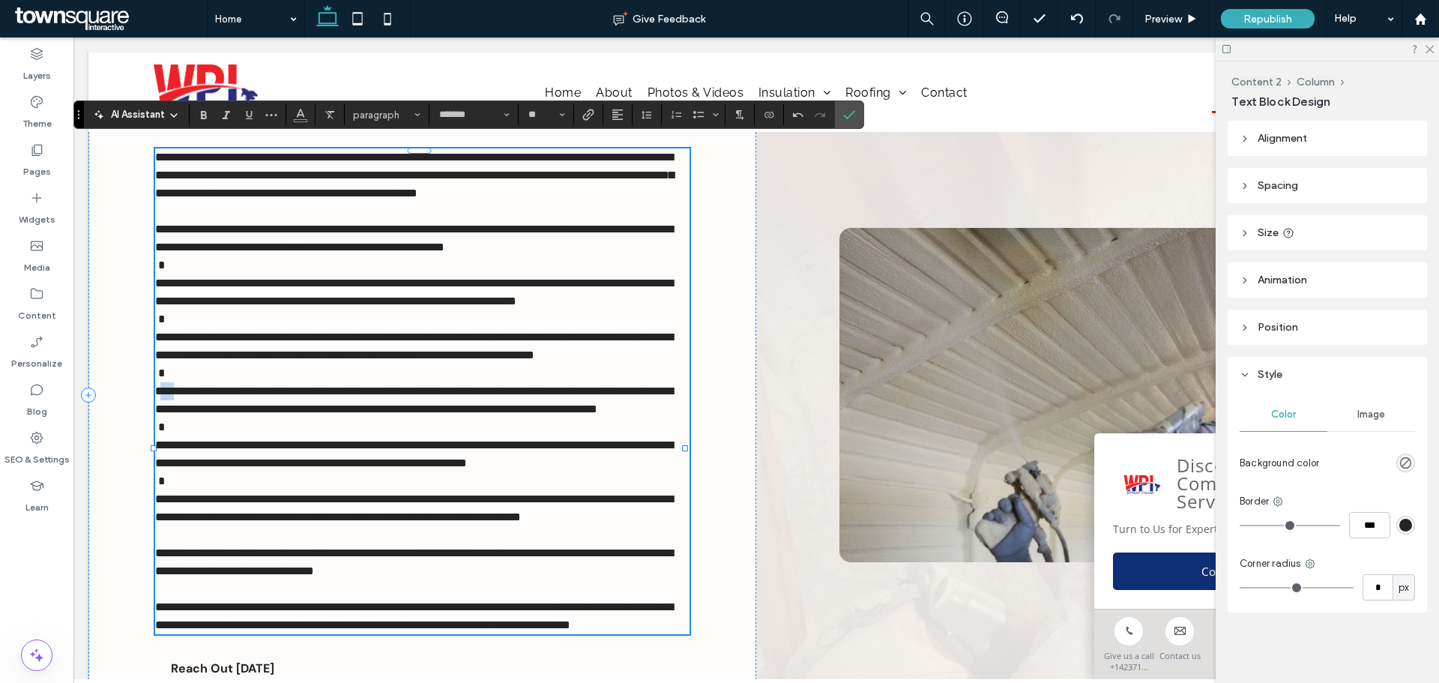
drag, startPoint x: 175, startPoint y: 435, endPoint x: 159, endPoint y: 435, distance: 16.5
click at [159, 414] on span "**********" at bounding box center [414, 399] width 518 height 29
drag, startPoint x: 178, startPoint y: 507, endPoint x: 157, endPoint y: 505, distance: 20.4
click at [157, 468] on span "**********" at bounding box center [414, 453] width 518 height 29
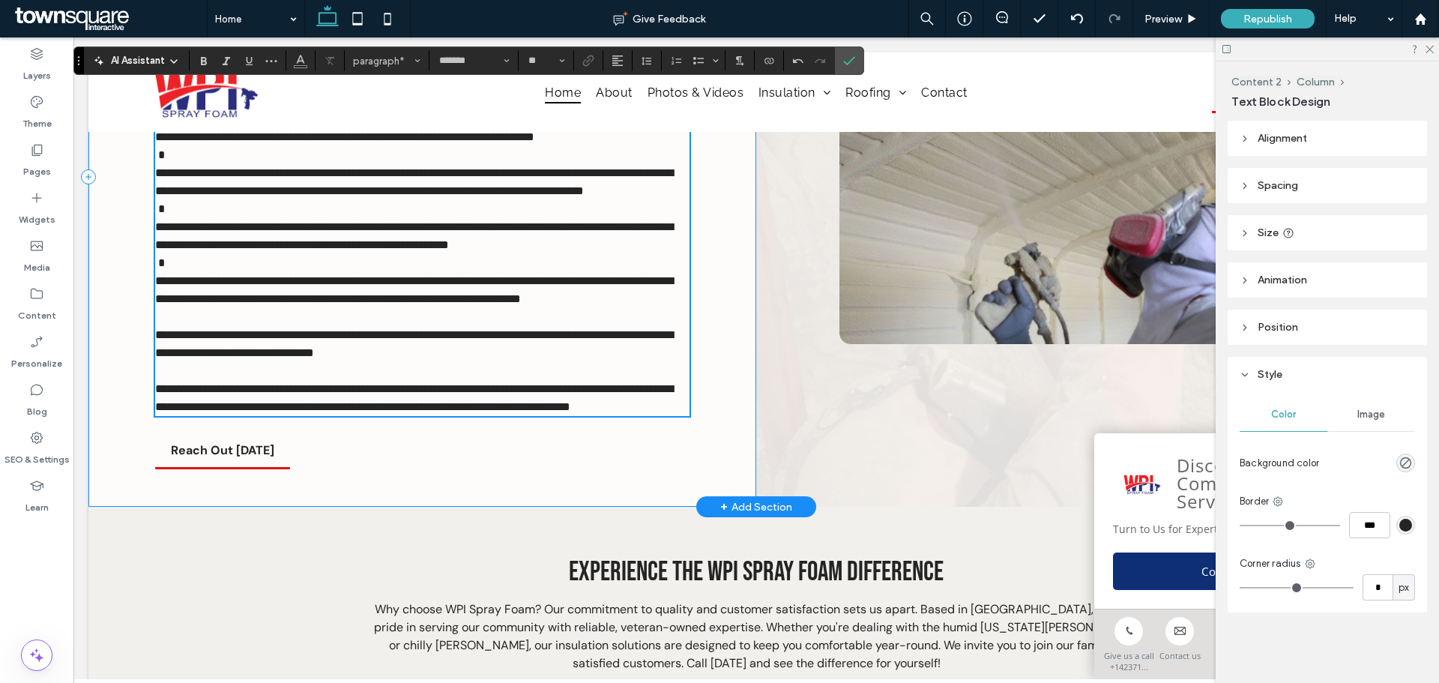
scroll to position [1685, 0]
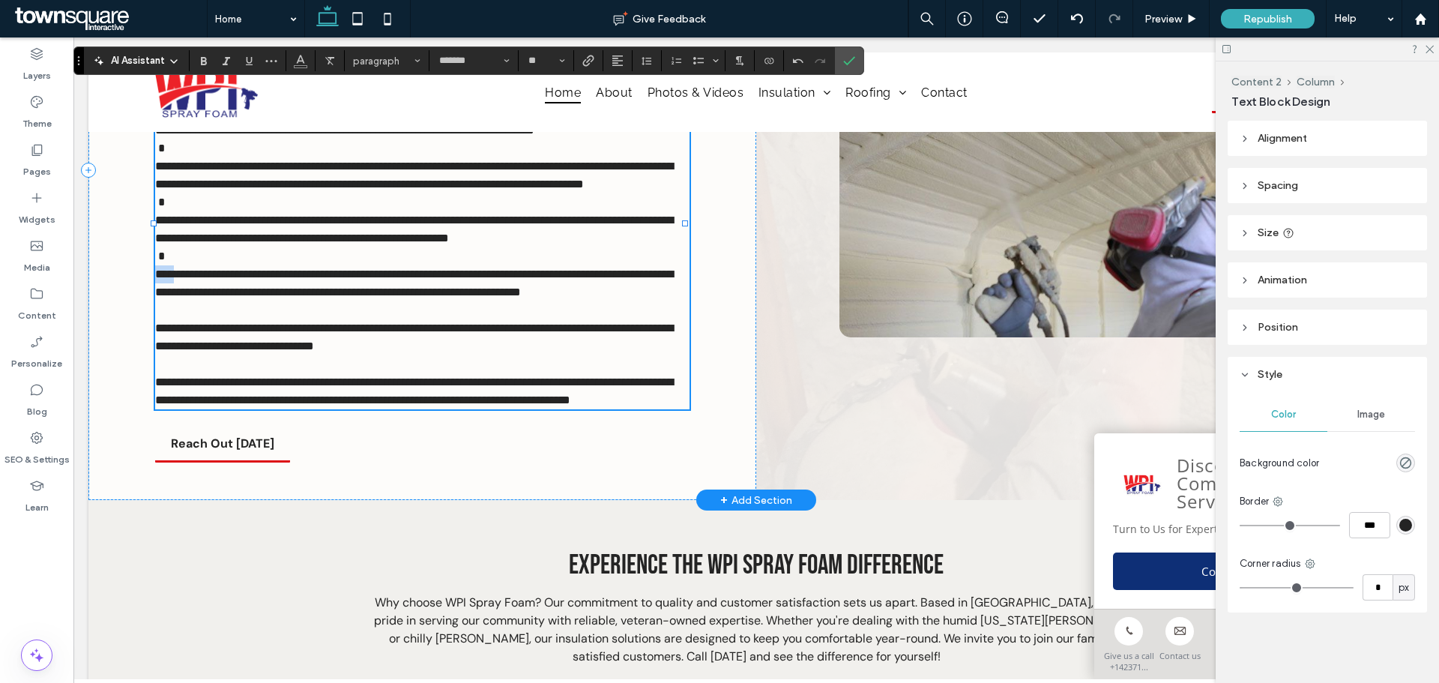
drag, startPoint x: 178, startPoint y: 339, endPoint x: 156, endPoint y: 342, distance: 22.1
click at [156, 297] on span "**********" at bounding box center [414, 282] width 518 height 29
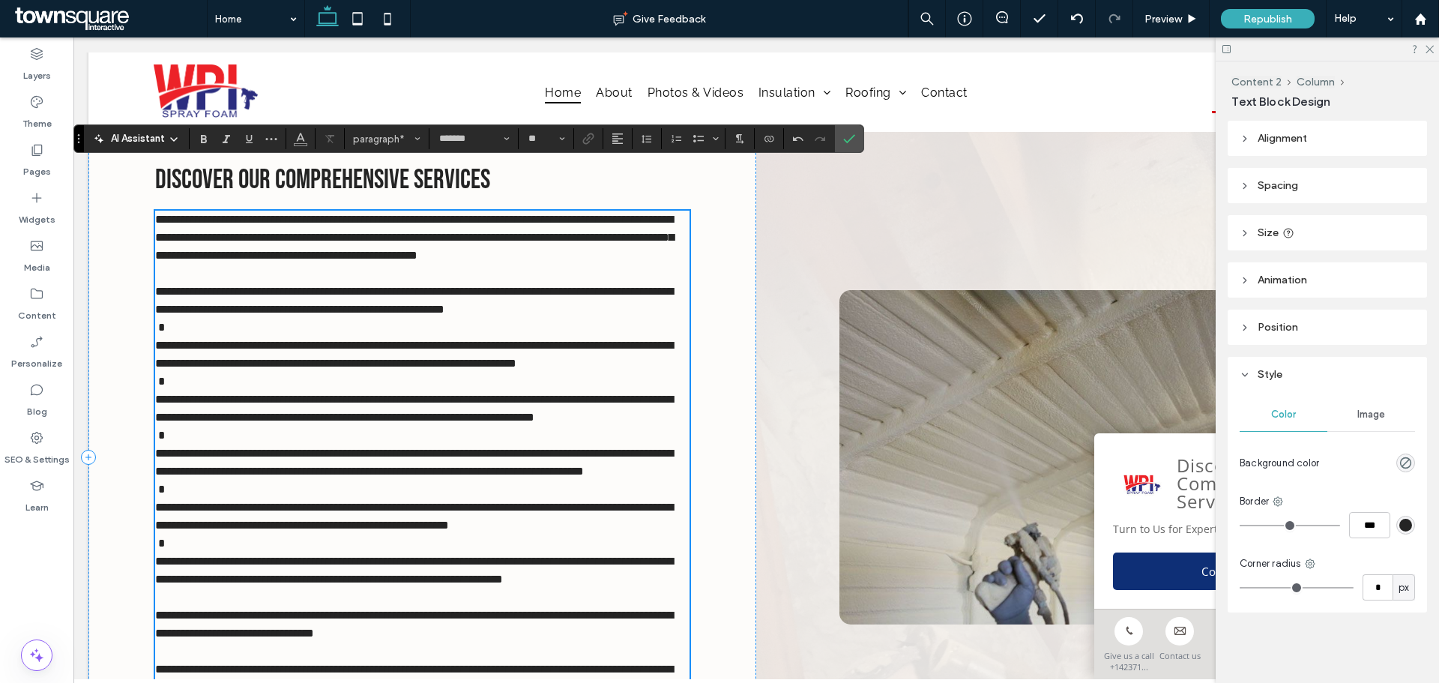
scroll to position [1386, 0]
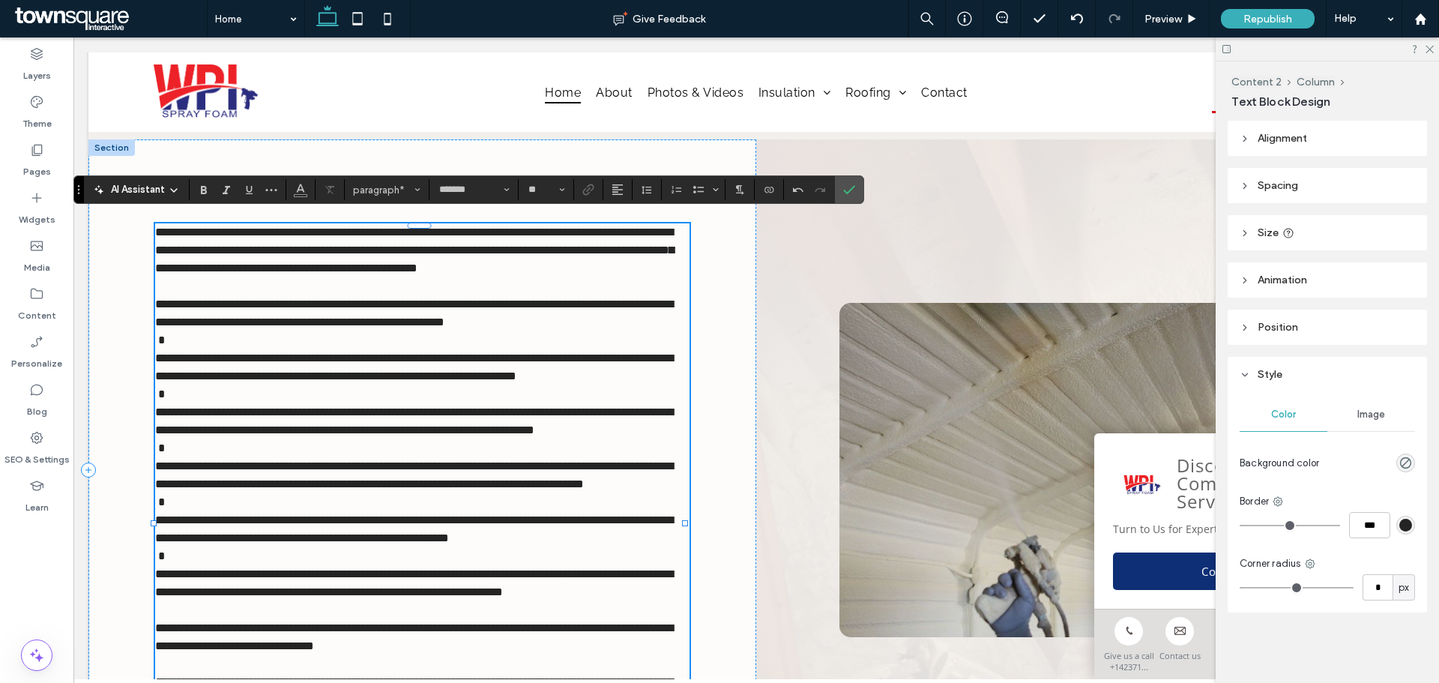
click at [157, 311] on span "**********" at bounding box center [414, 312] width 518 height 29
click at [694, 186] on icon "Bulleted List" at bounding box center [698, 190] width 12 height 12
click at [158, 371] on span "**********" at bounding box center [414, 367] width 518 height 29
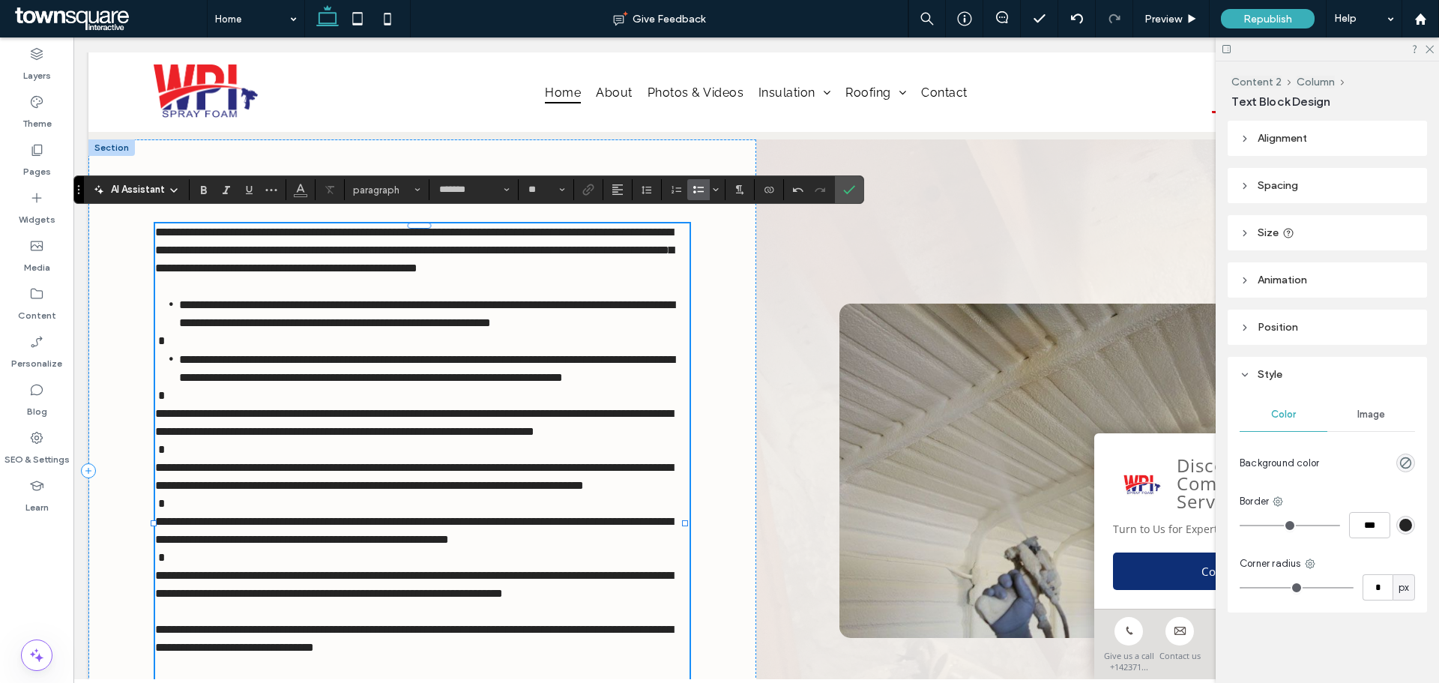
click at [155, 437] on span "**********" at bounding box center [414, 422] width 518 height 29
click at [703, 188] on icon "Bulleted List" at bounding box center [698, 190] width 12 height 12
click at [163, 492] on span "**********" at bounding box center [414, 476] width 518 height 29
drag, startPoint x: 703, startPoint y: 186, endPoint x: 613, endPoint y: 169, distance: 91.6
click at [703, 186] on icon "Bulleted List" at bounding box center [698, 190] width 12 height 12
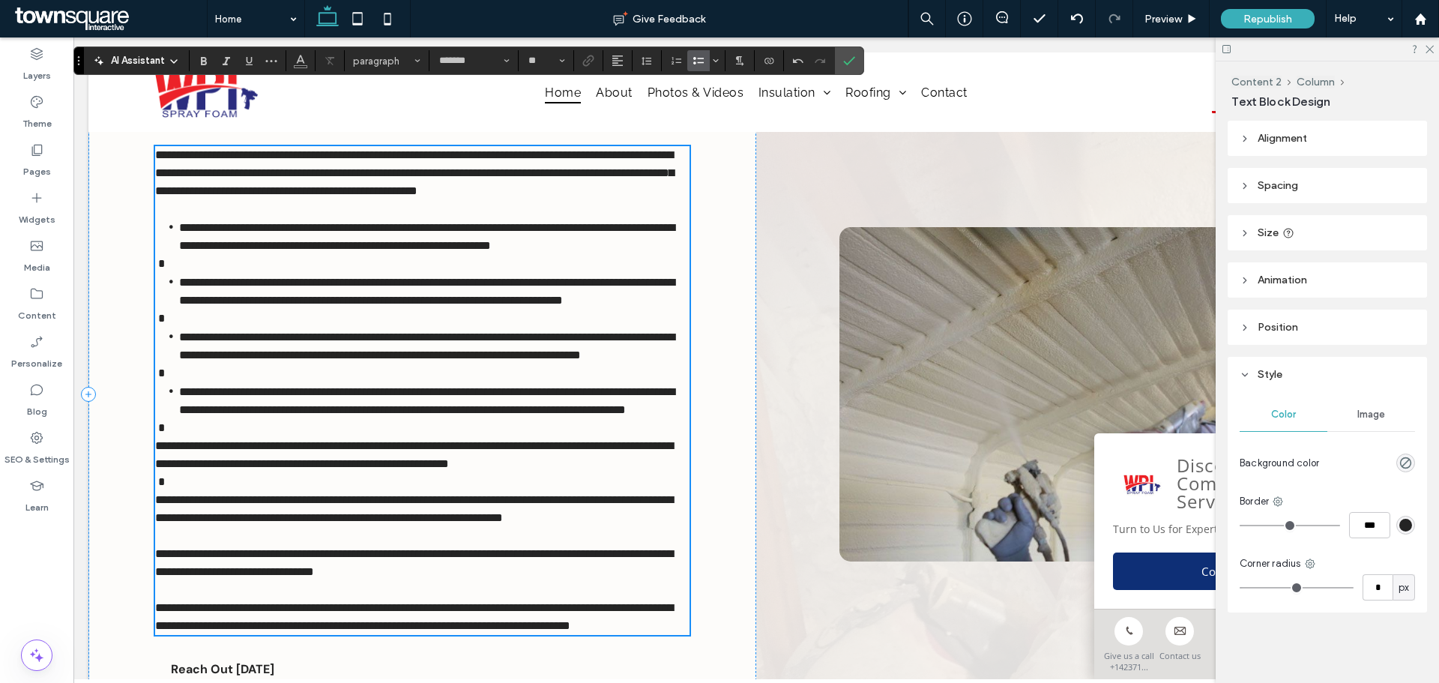
scroll to position [1535, 0]
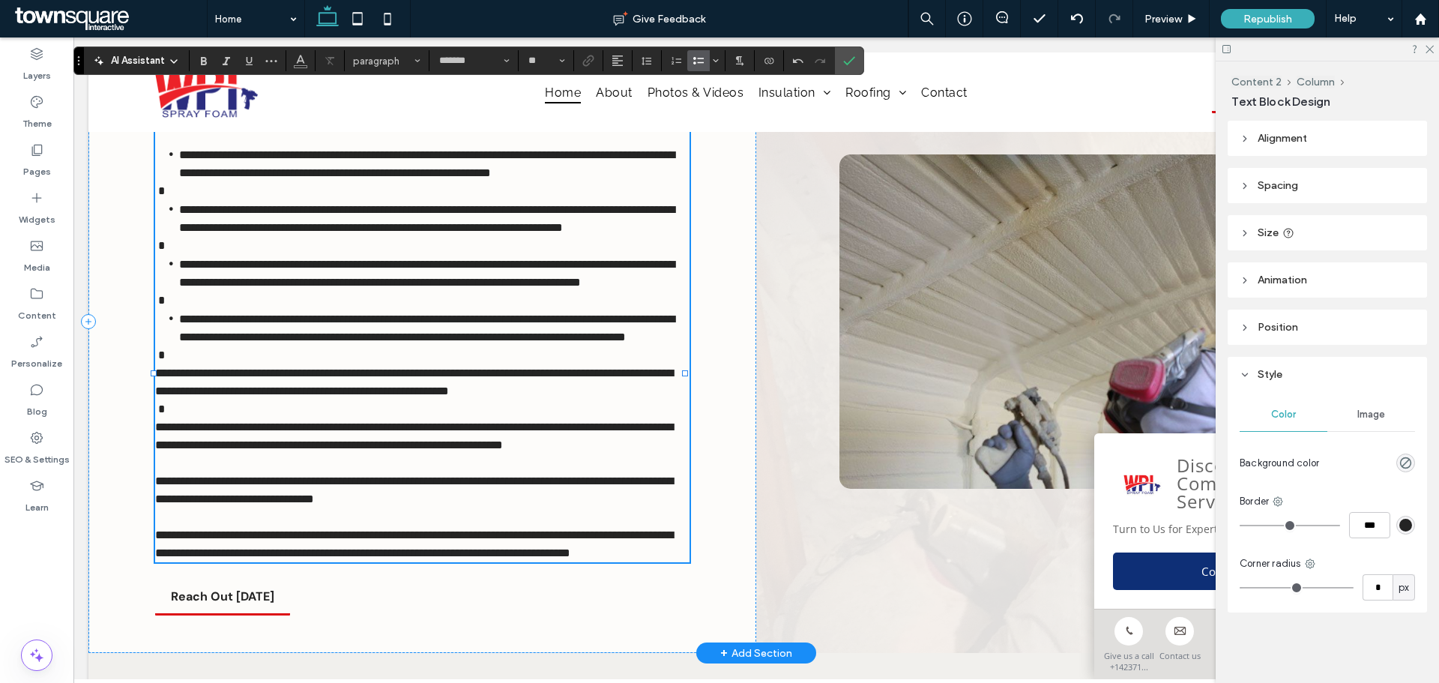
click at [157, 396] on span "**********" at bounding box center [414, 381] width 518 height 29
click at [695, 61] on icon "Bulleted List" at bounding box center [698, 61] width 12 height 12
click at [155, 455] on p "**********" at bounding box center [422, 437] width 534 height 36
drag, startPoint x: 703, startPoint y: 59, endPoint x: 543, endPoint y: 73, distance: 161.0
click at [703, 59] on icon "Bulleted List" at bounding box center [698, 61] width 12 height 12
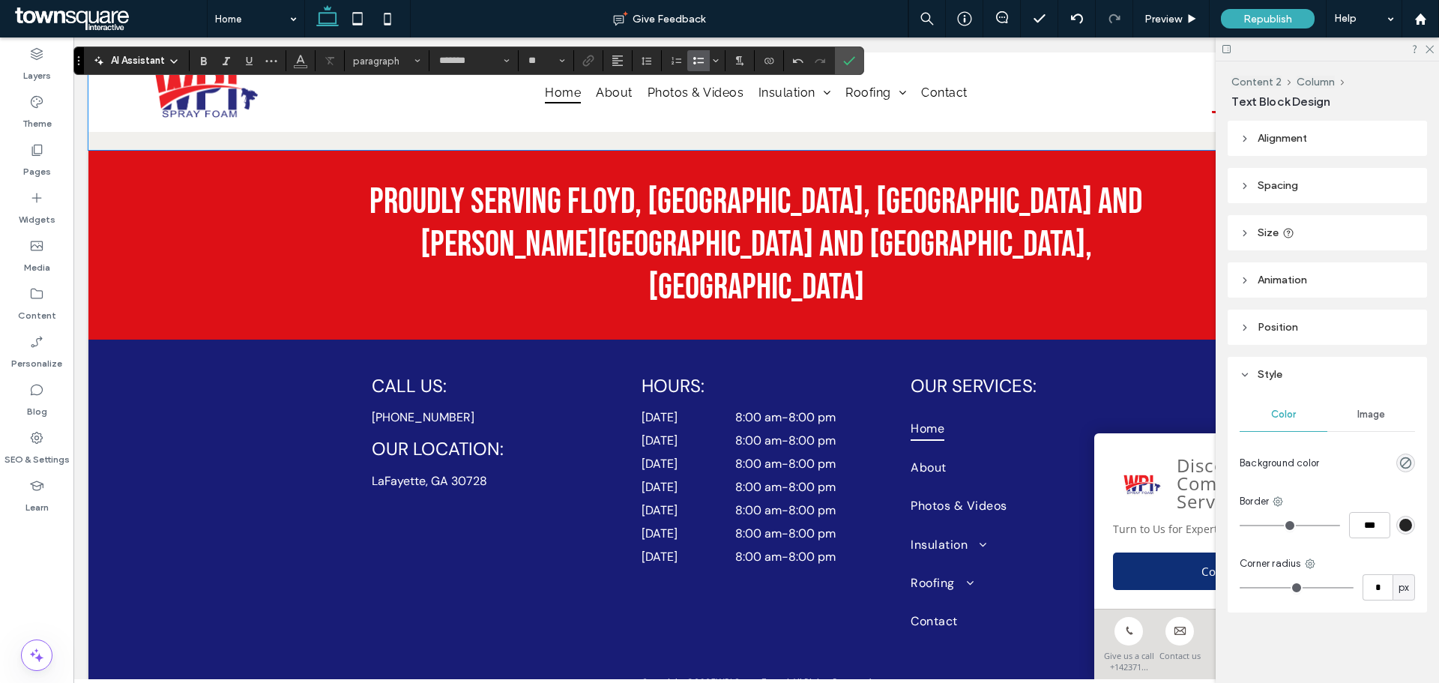
scroll to position [2000, 0]
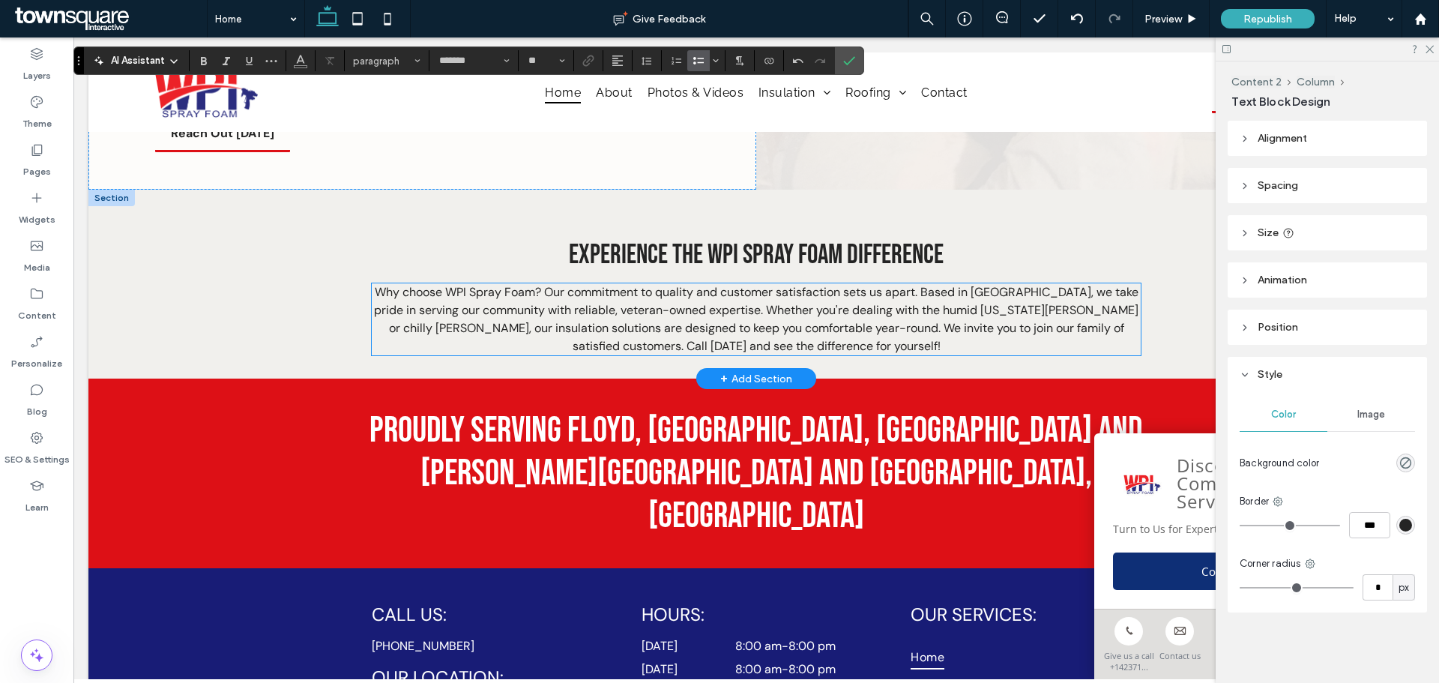
click at [518, 355] on p "Why choose WPI Spray Foam? Our commitment to quality and customer satisfaction …" at bounding box center [756, 319] width 768 height 72
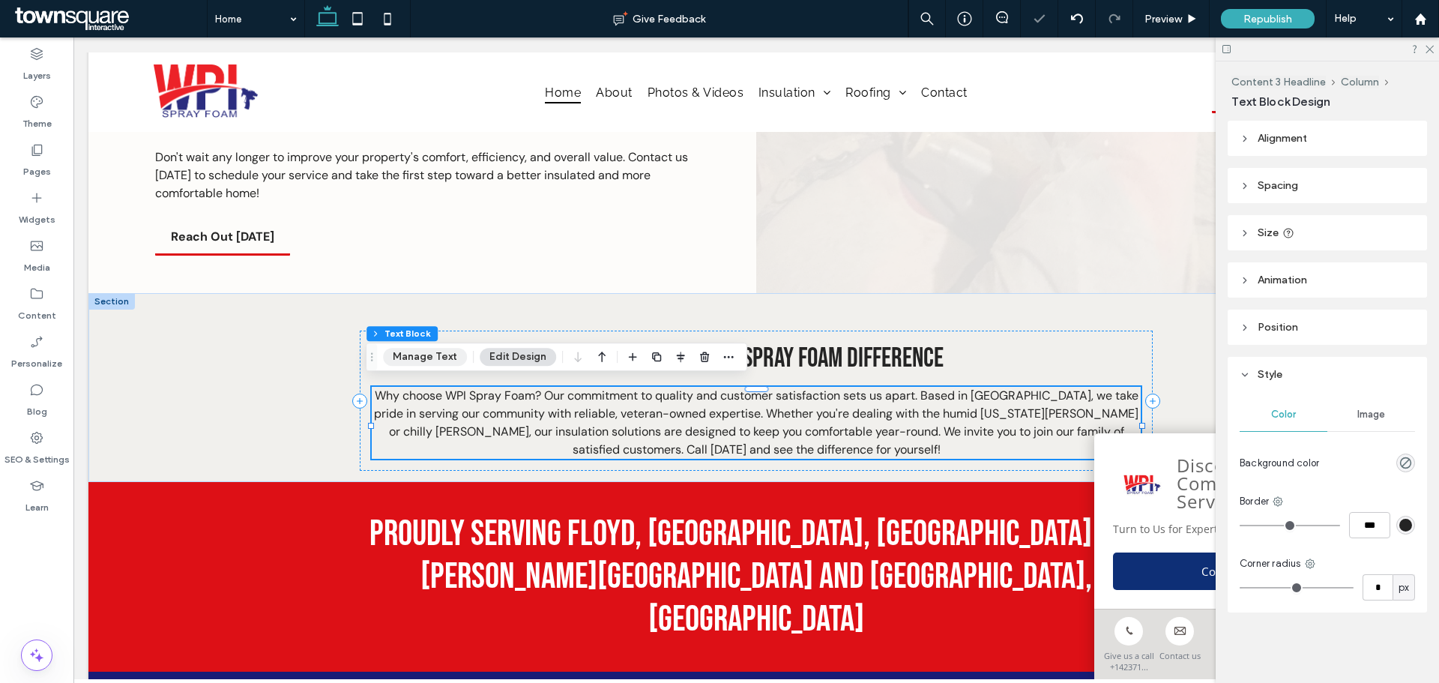
drag, startPoint x: 437, startPoint y: 359, endPoint x: 363, endPoint y: 321, distance: 83.1
click at [436, 359] on button "Manage Text" at bounding box center [425, 357] width 84 height 18
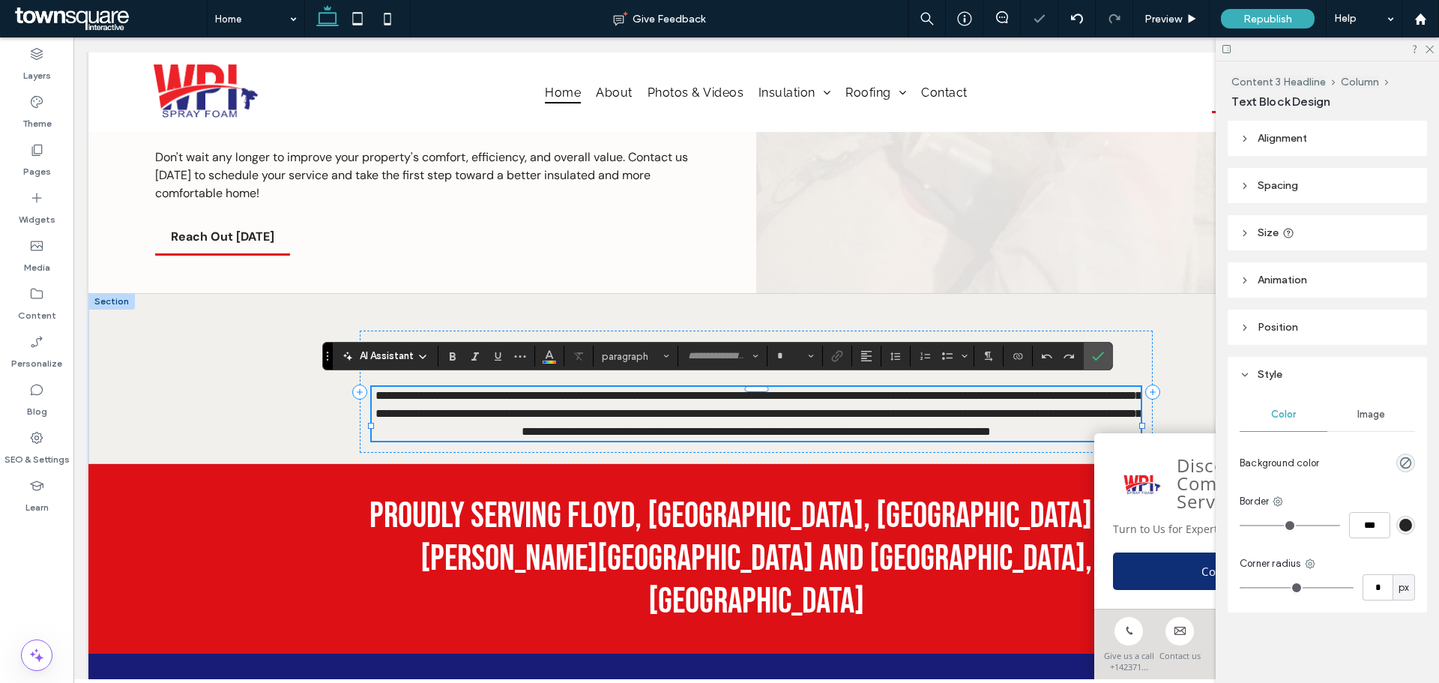
type input "*******"
type input "**"
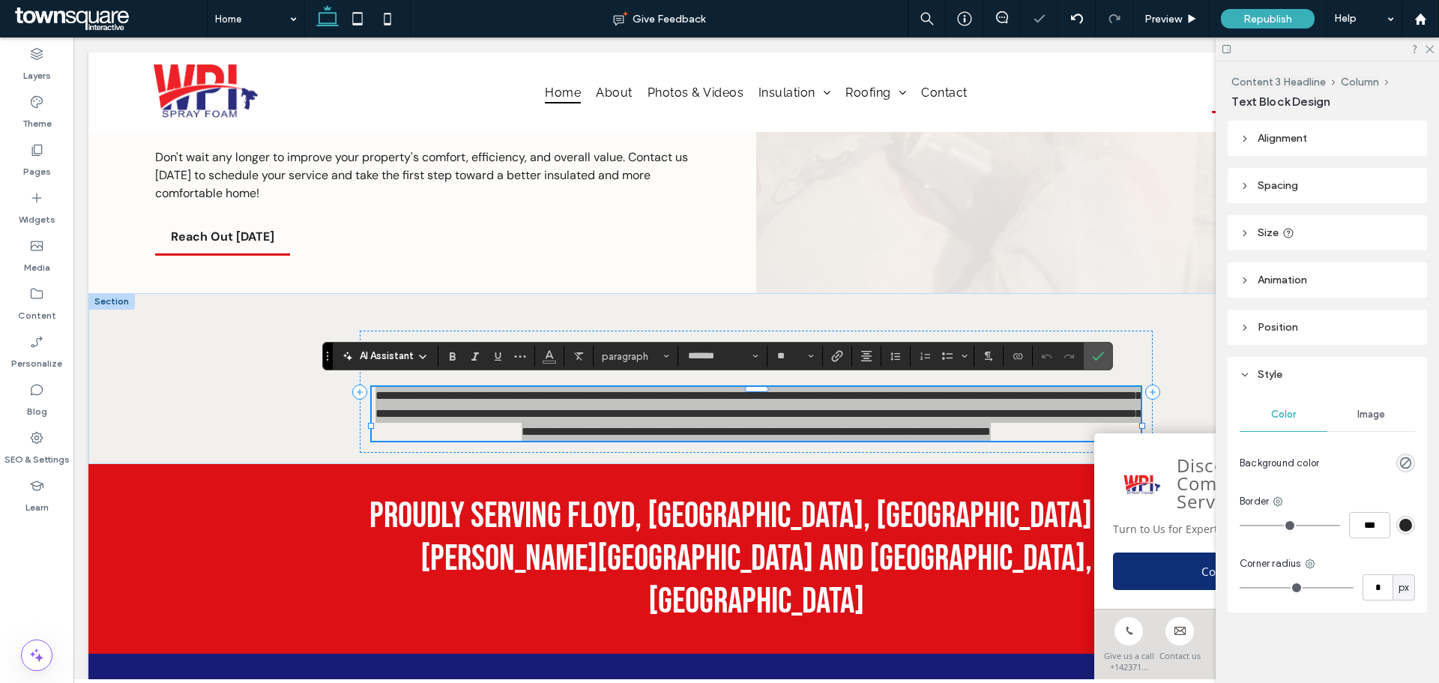
click at [396, 353] on span "AI Assistant" at bounding box center [387, 355] width 54 height 15
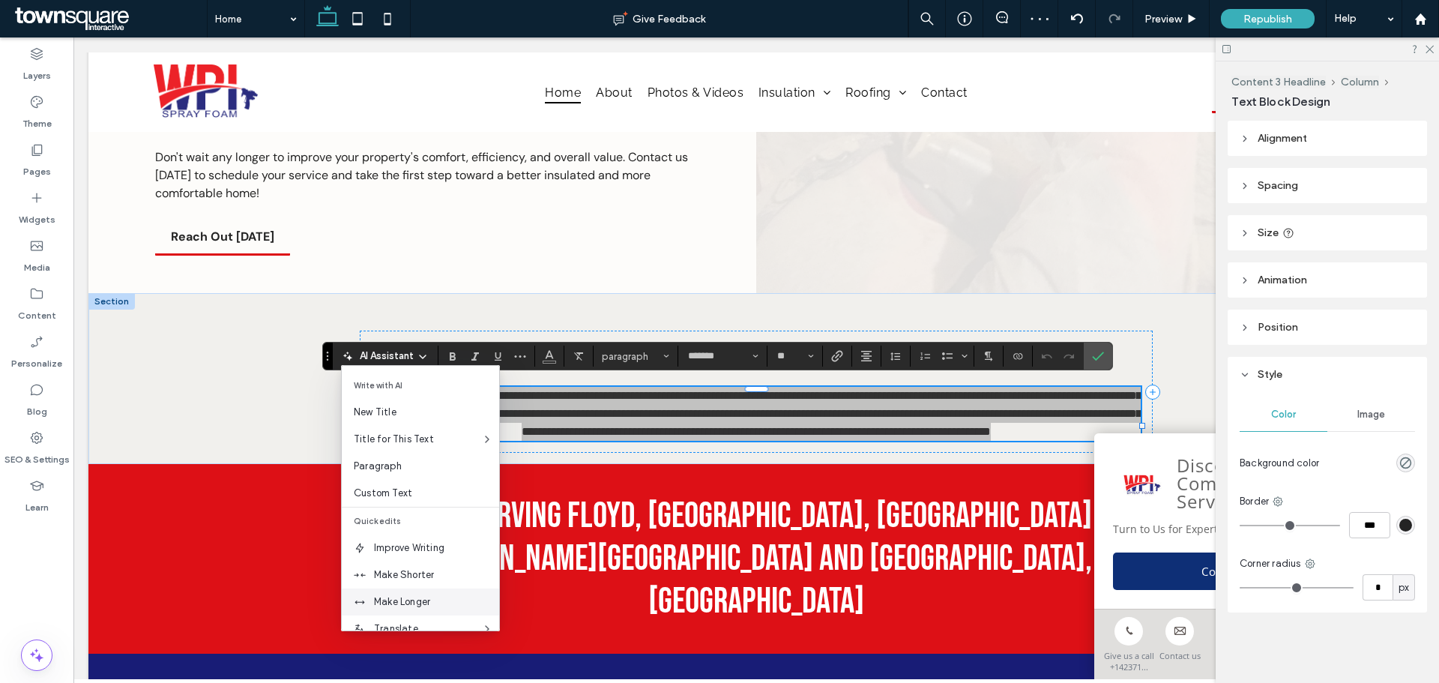
click at [379, 600] on span "Make Longer" at bounding box center [436, 601] width 125 height 15
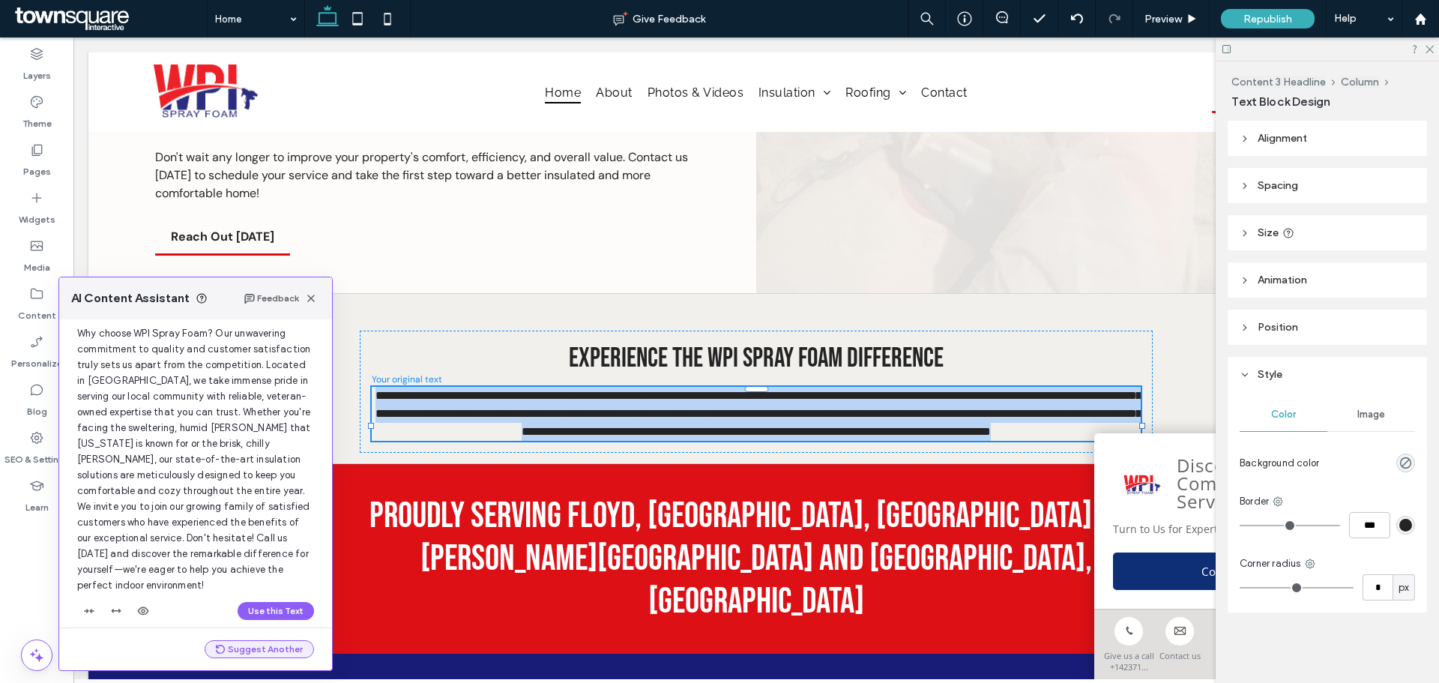
scroll to position [80, 0]
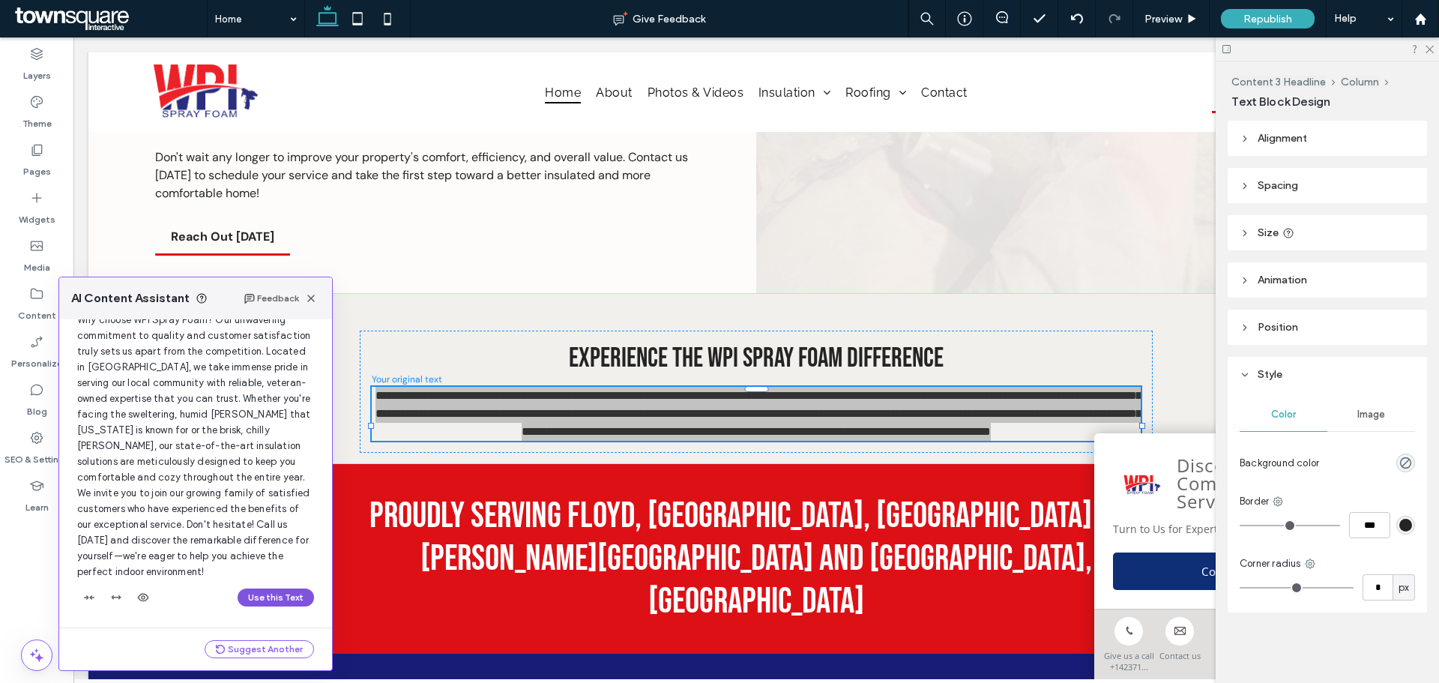
click at [289, 600] on button "Use this Text" at bounding box center [276, 597] width 76 height 18
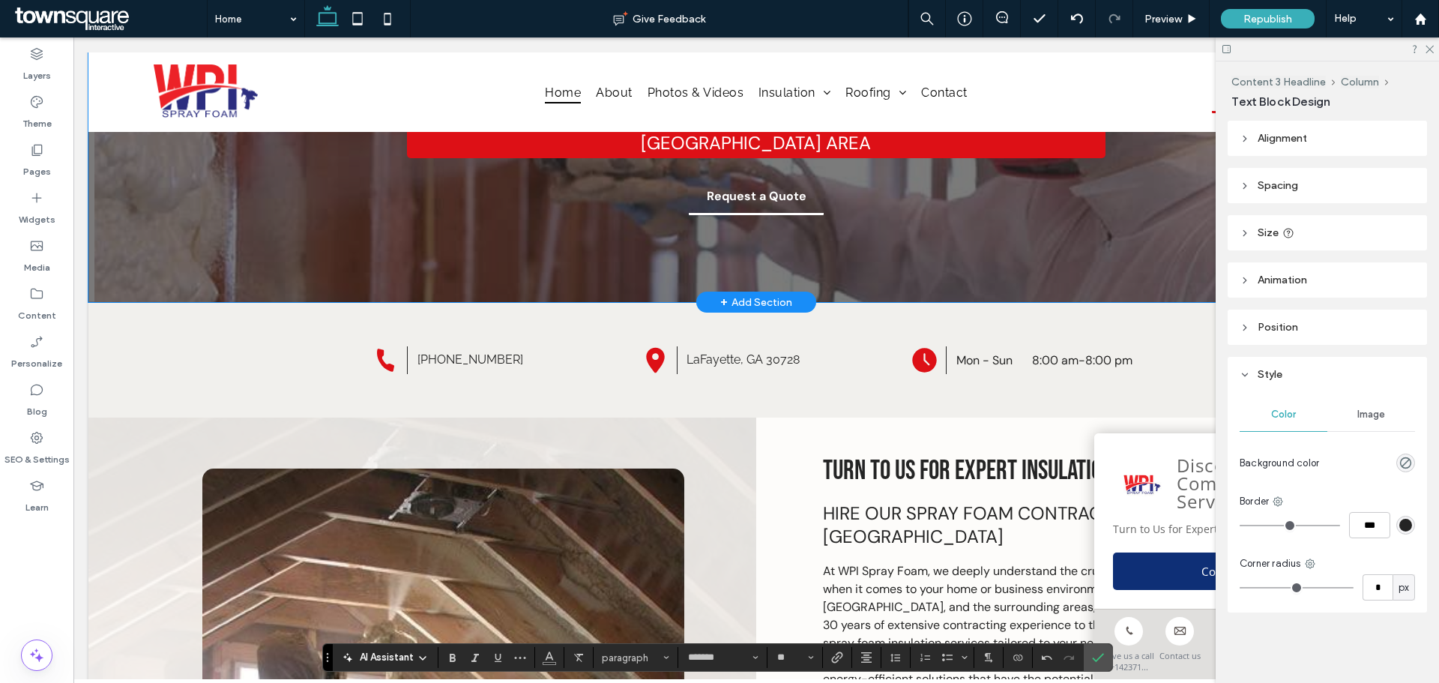
scroll to position [127, 0]
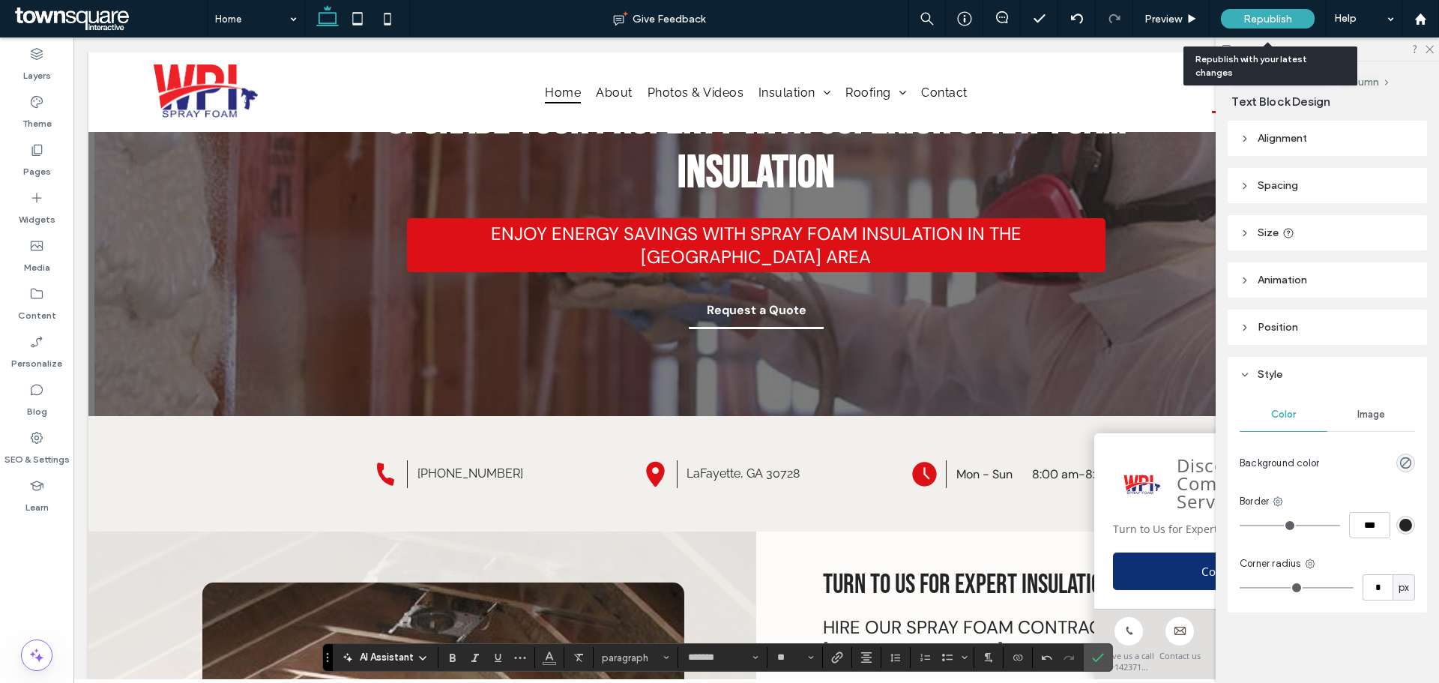
click at [1257, 22] on span "Republish" at bounding box center [1267, 19] width 49 height 13
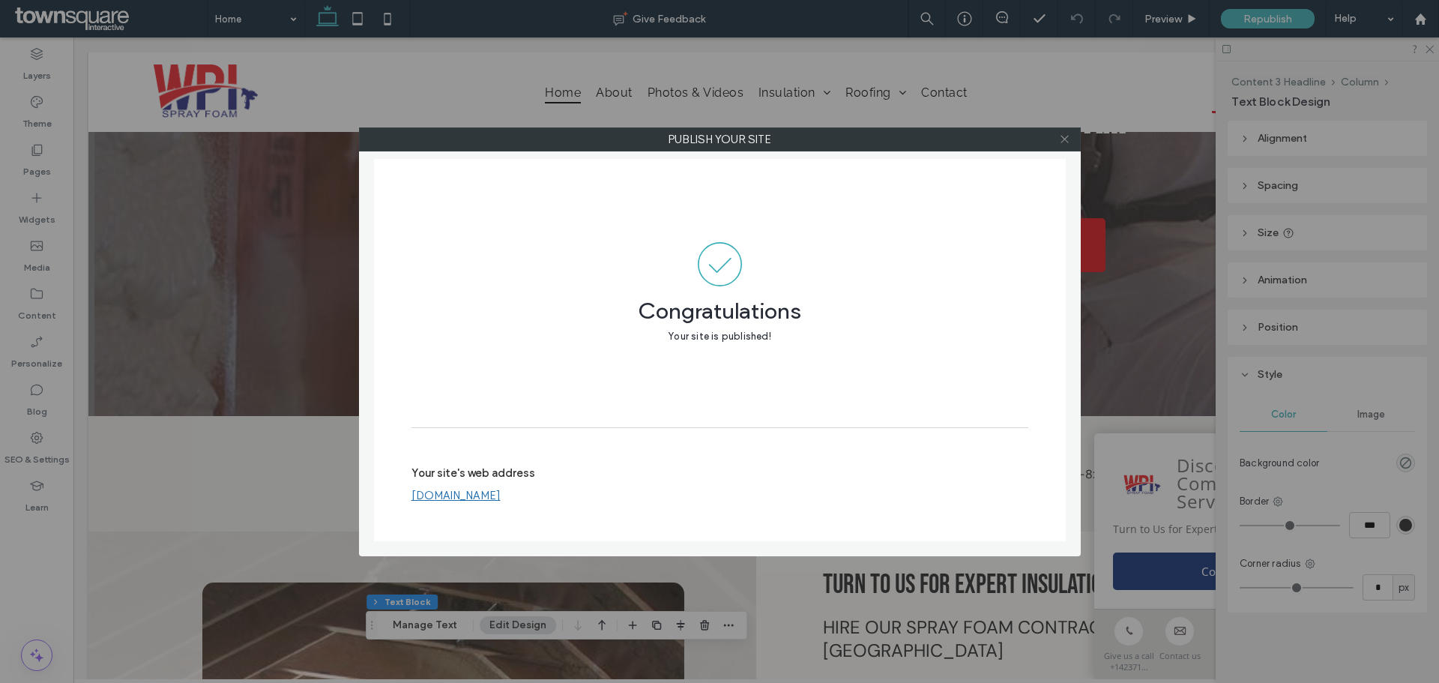
click at [1062, 139] on icon at bounding box center [1064, 138] width 11 height 11
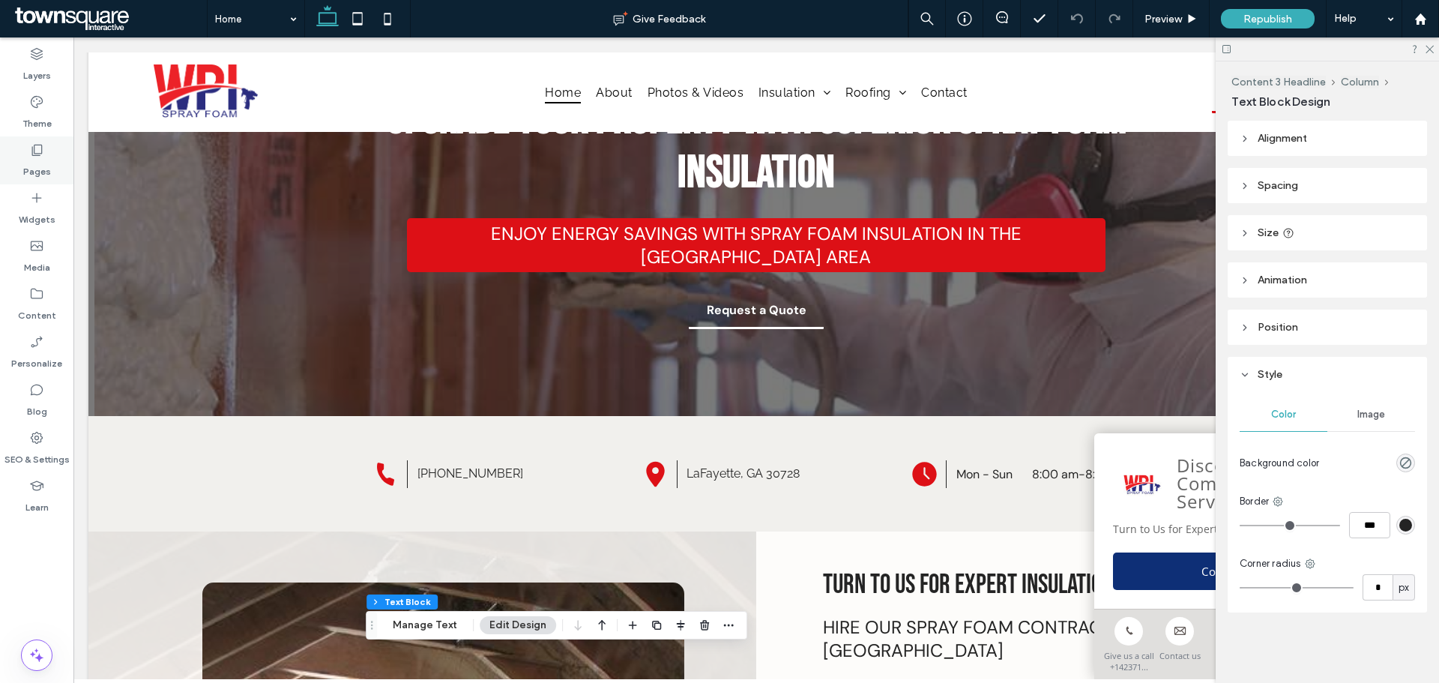
click at [40, 172] on label "Pages" at bounding box center [37, 167] width 28 height 21
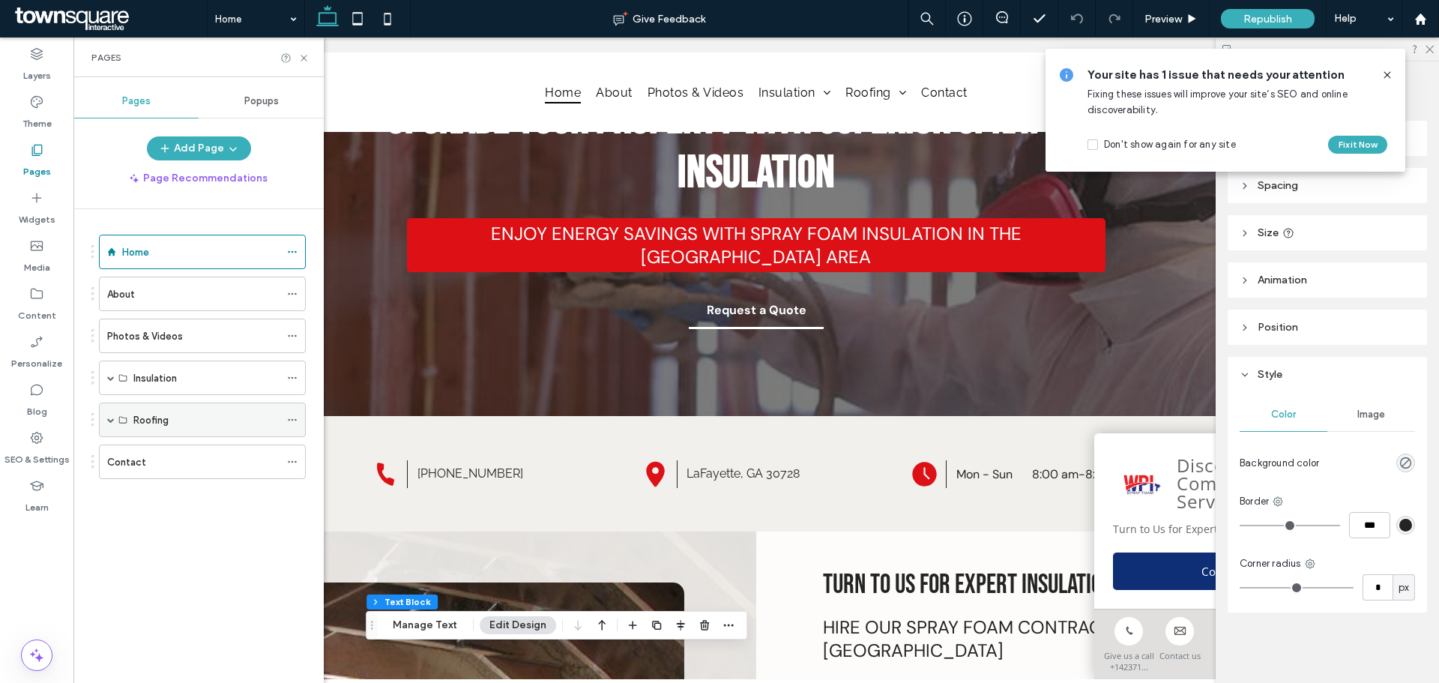
click at [294, 420] on icon at bounding box center [292, 419] width 10 height 10
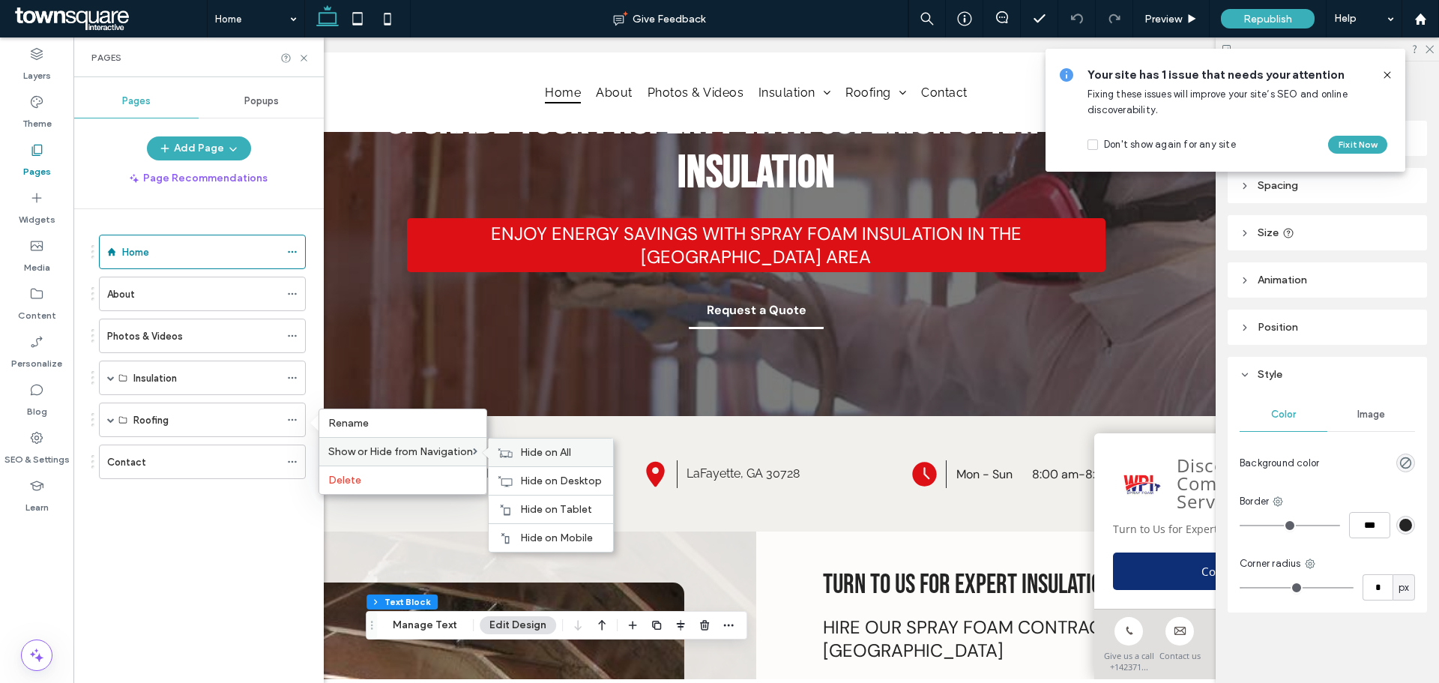
click at [525, 450] on span "Hide on All" at bounding box center [545, 452] width 51 height 13
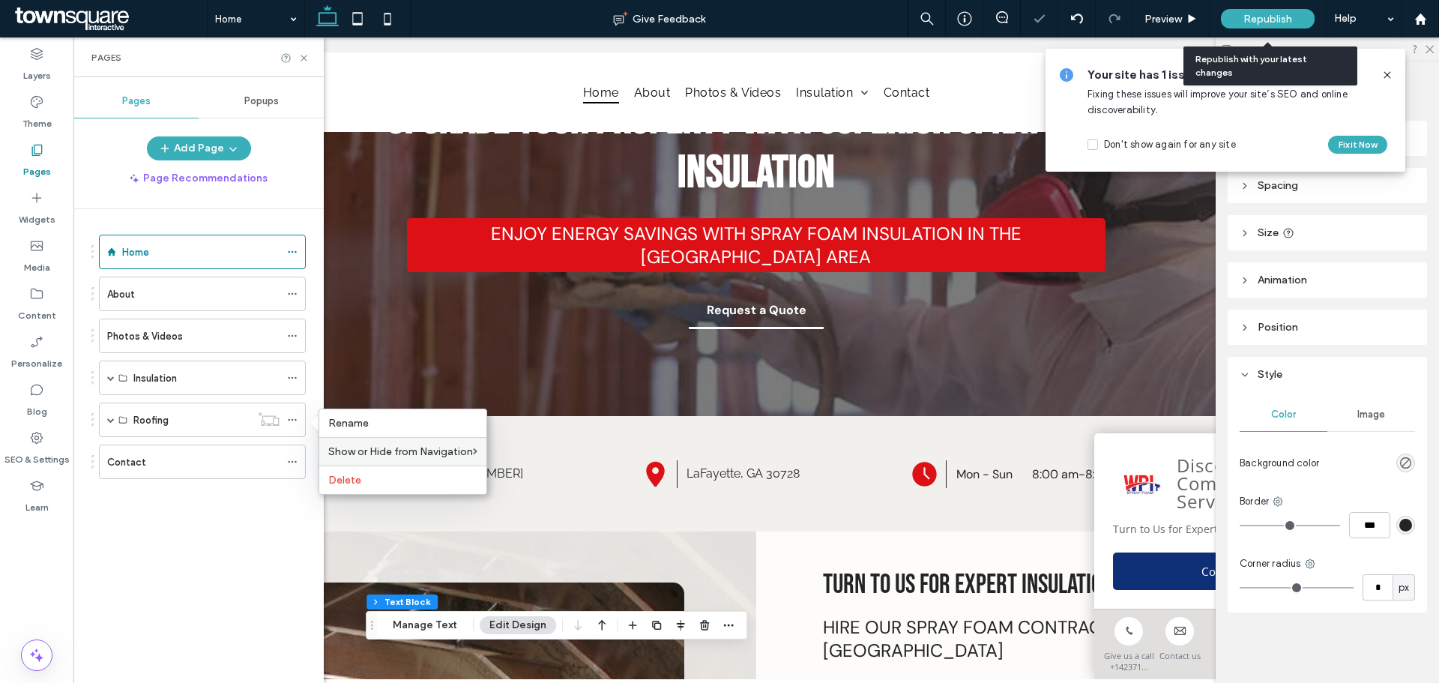
click at [1251, 14] on span "Republish" at bounding box center [1267, 19] width 49 height 13
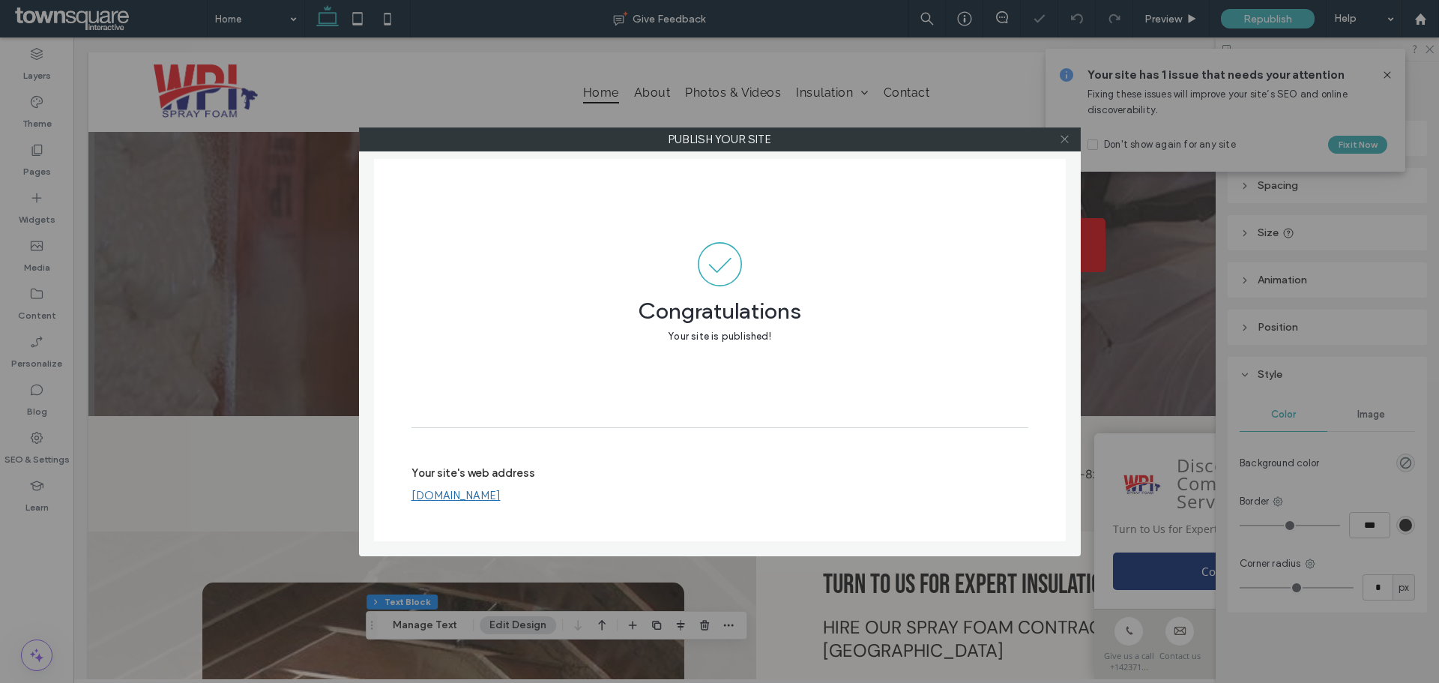
click at [1064, 136] on icon at bounding box center [1064, 138] width 11 height 11
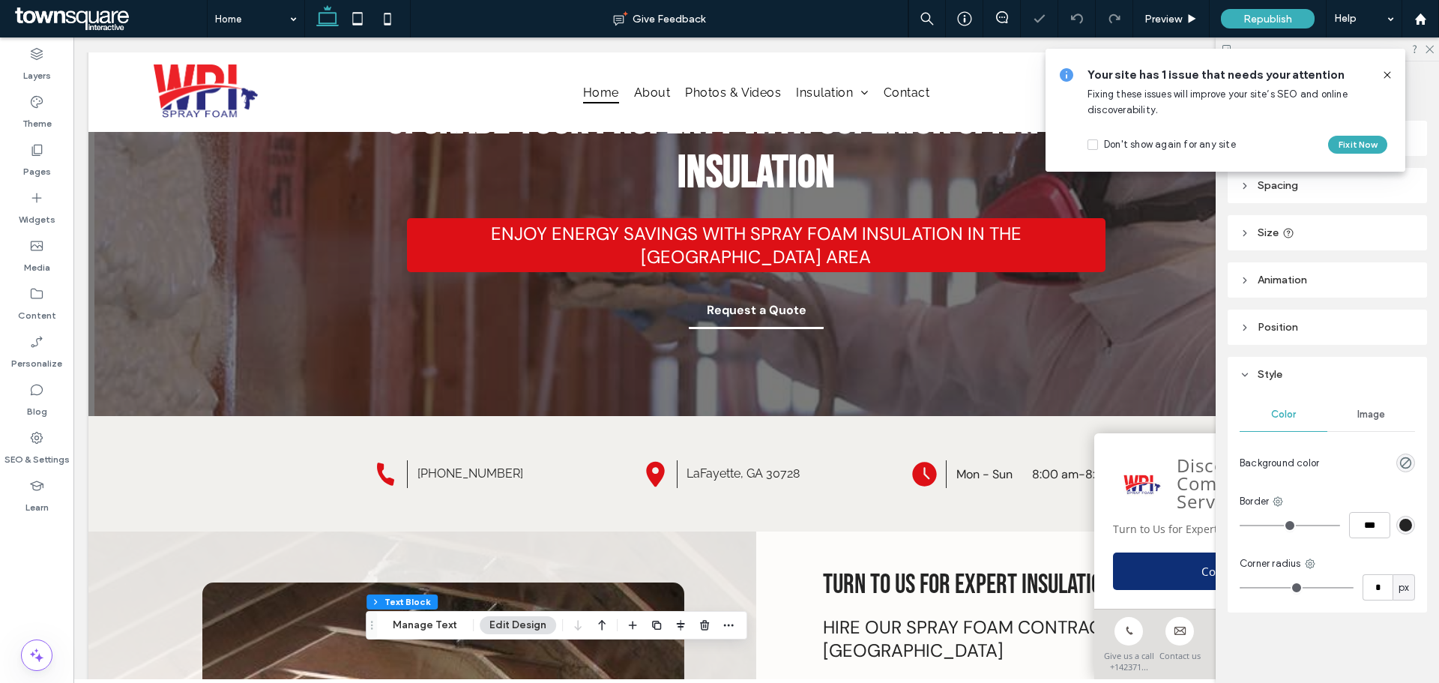
click at [1386, 74] on icon at bounding box center [1387, 75] width 12 height 12
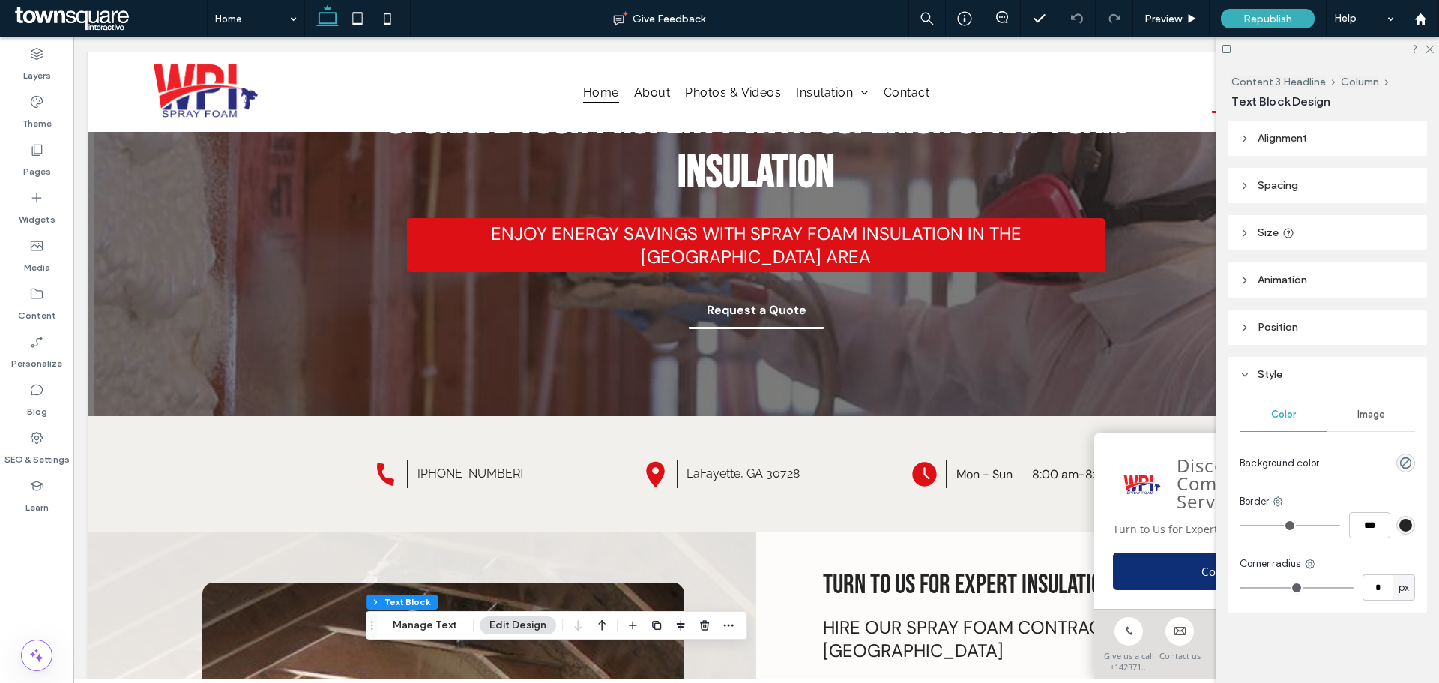
click at [1427, 53] on div at bounding box center [1326, 48] width 223 height 23
click at [1428, 49] on icon at bounding box center [1429, 48] width 10 height 10
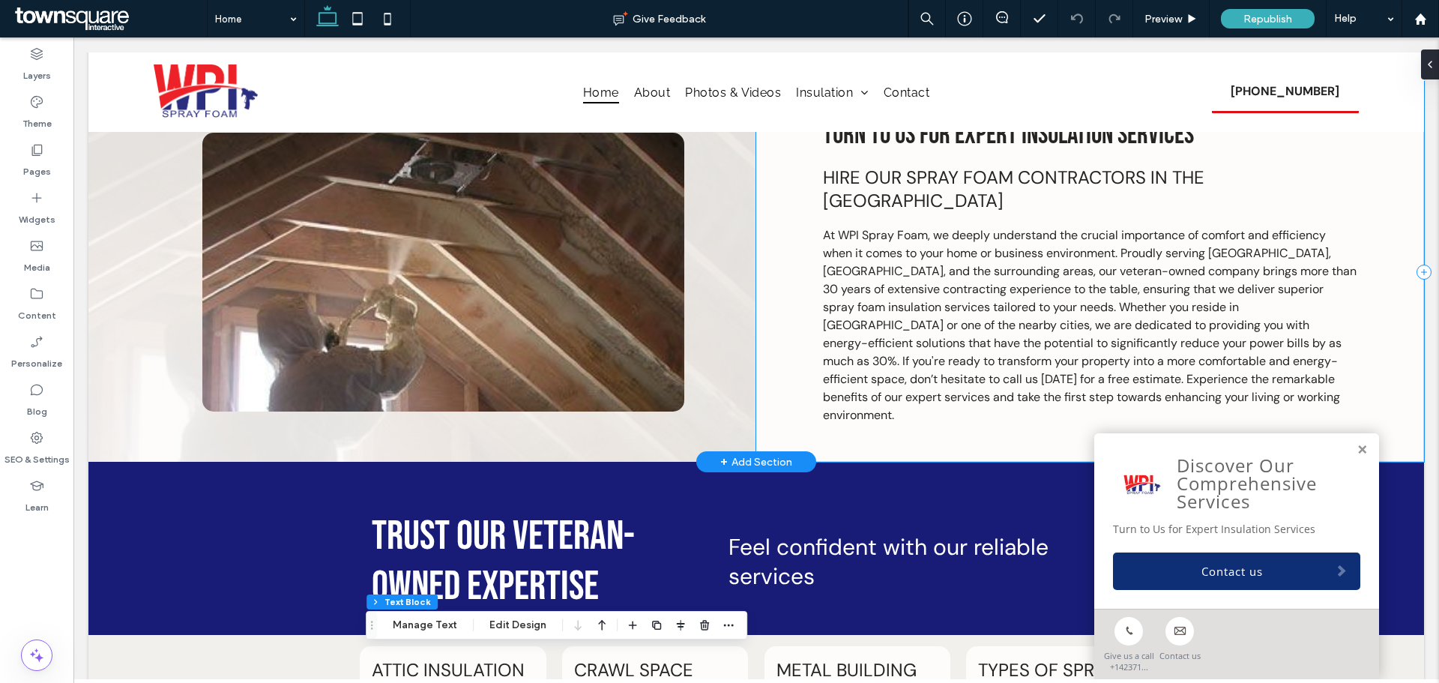
scroll to position [1665, 0]
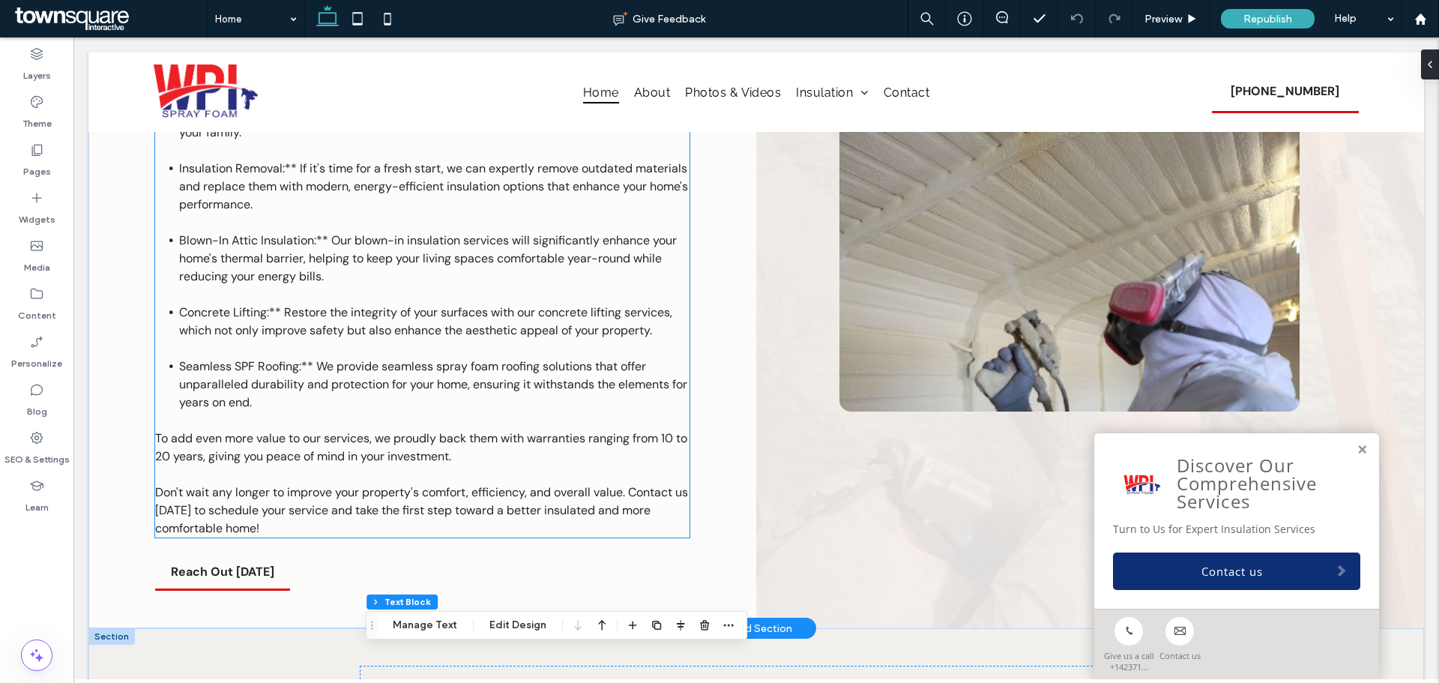
click at [303, 394] on li "Seamless SPF Roofing:** We provide seamless spray foam roofing solutions that o…" at bounding box center [434, 384] width 510 height 54
click at [303, 394] on div "At WPI Spray Foam, we proudly offer a comprehensive range of services specifica…" at bounding box center [422, 240] width 534 height 593
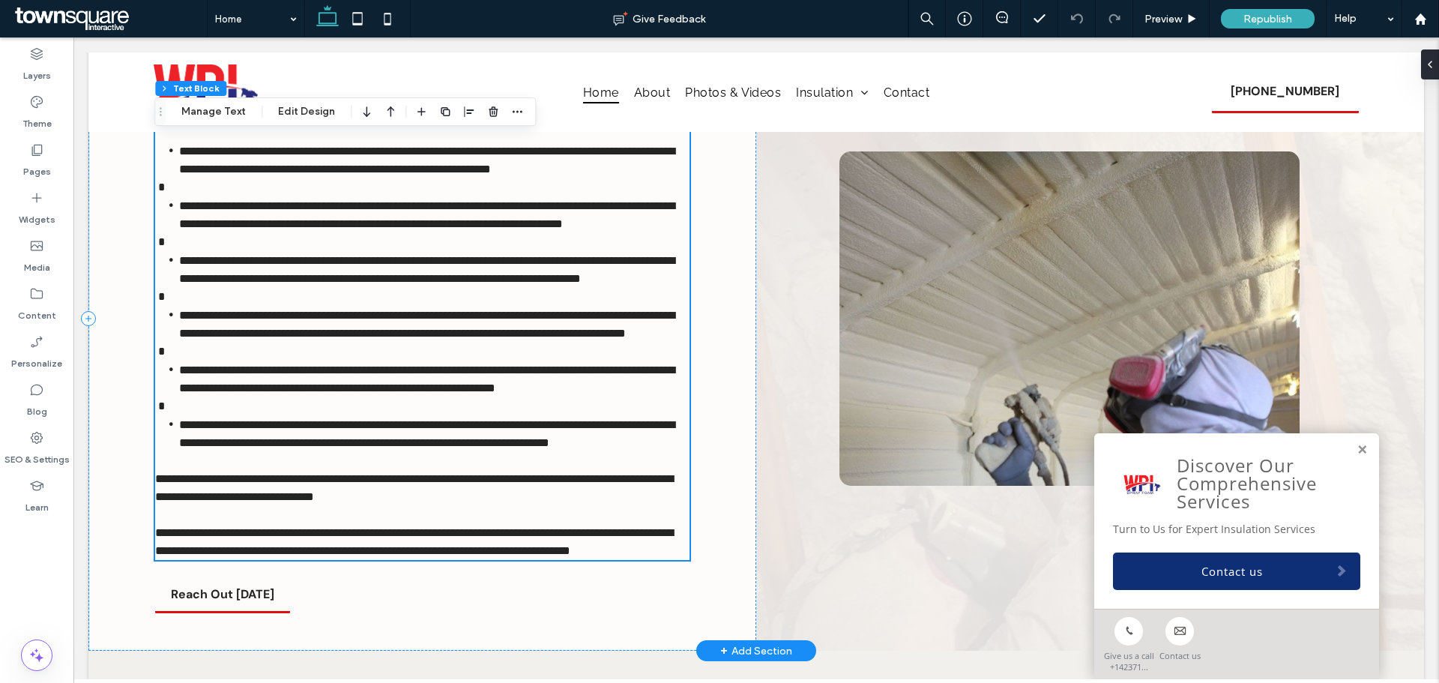
type input "*******"
type input "**"
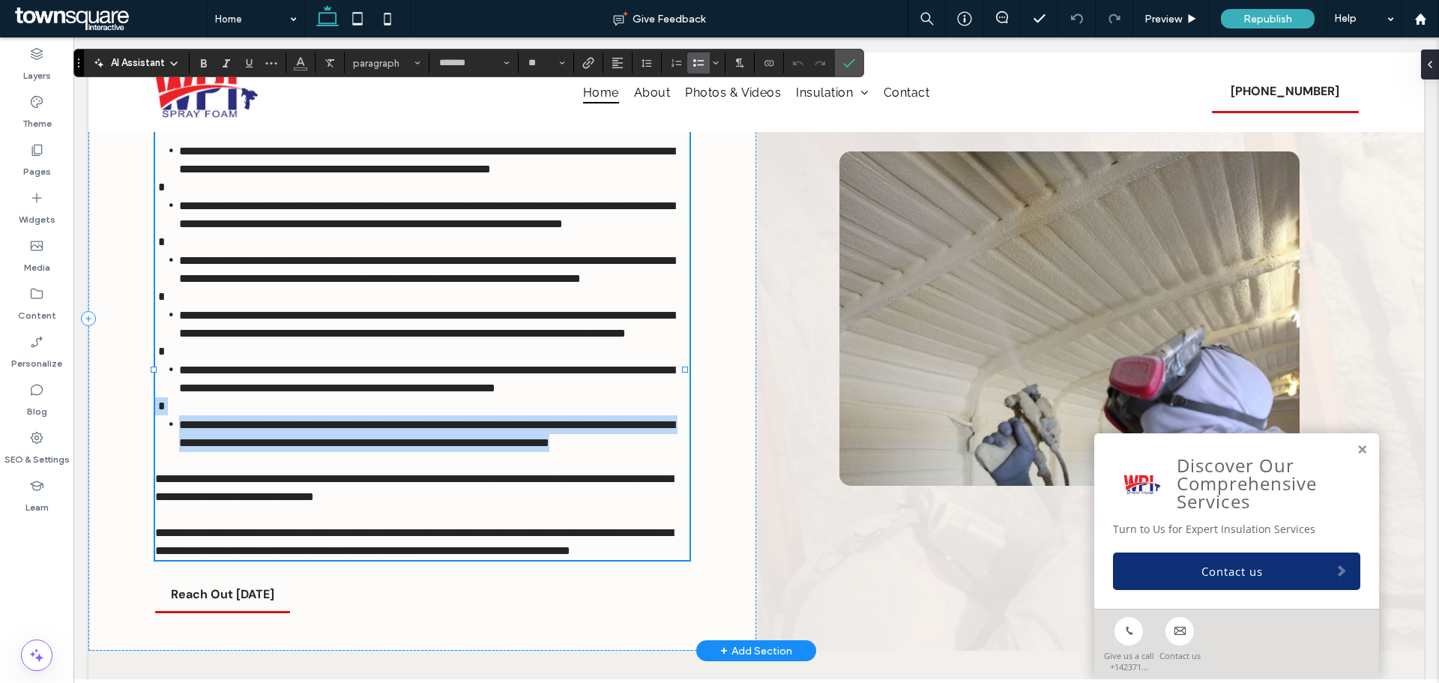
drag, startPoint x: 269, startPoint y: 520, endPoint x: 129, endPoint y: 468, distance: 149.4
click at [129, 468] on div "**********" at bounding box center [422, 318] width 668 height 665
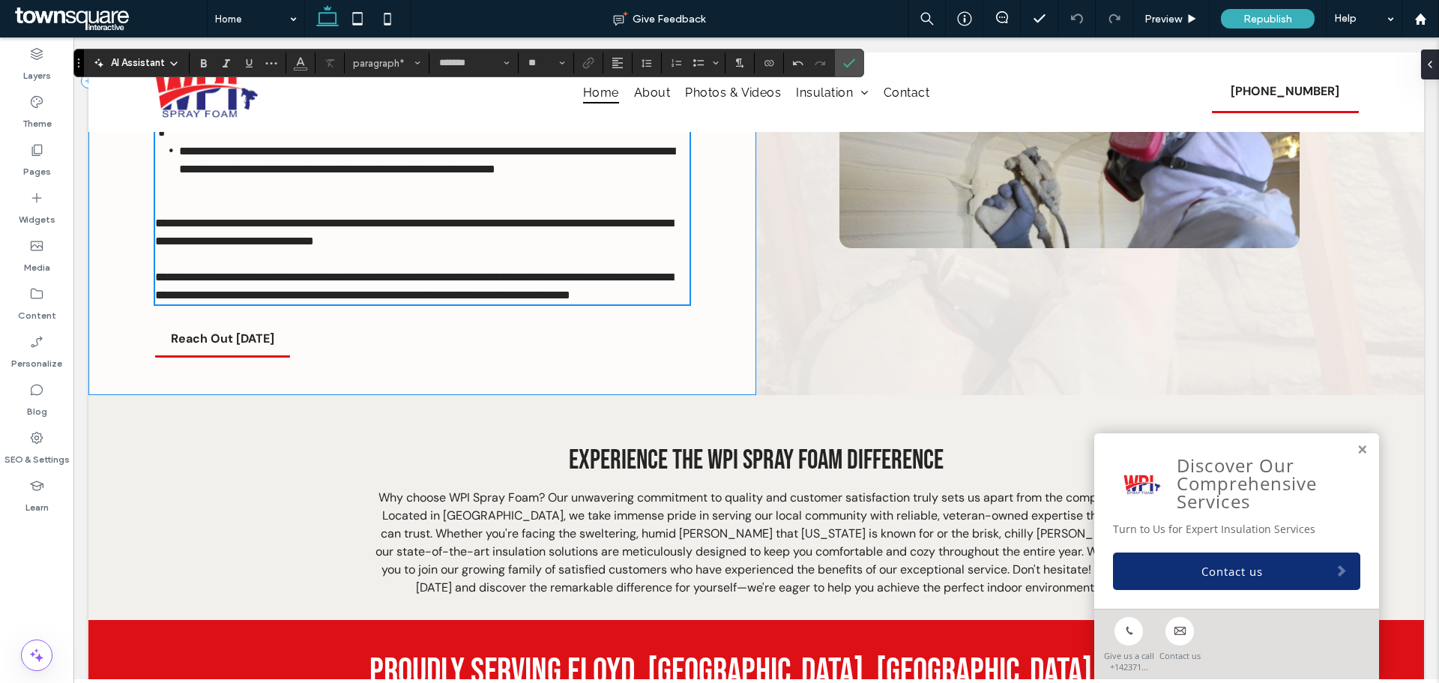
scroll to position [1764, 0]
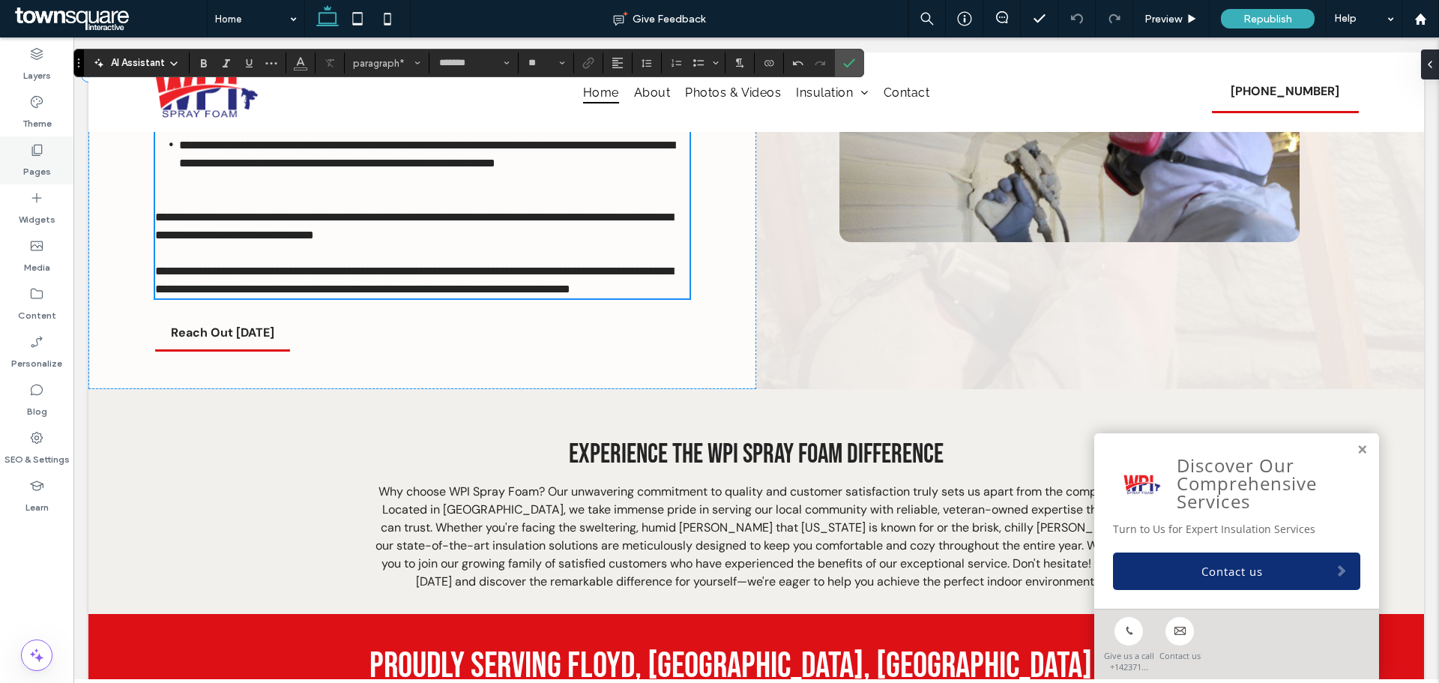
click at [43, 158] on label "Pages" at bounding box center [37, 167] width 28 height 21
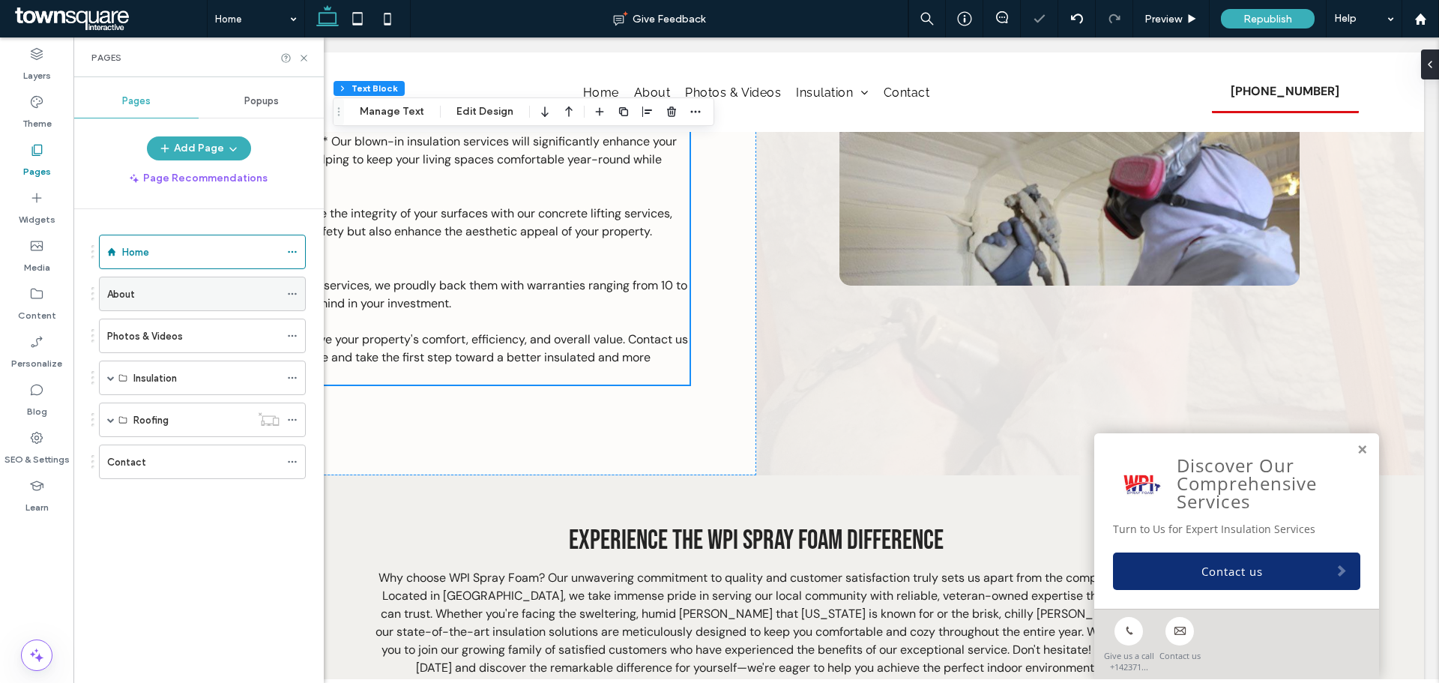
click at [187, 300] on div "About" at bounding box center [193, 294] width 172 height 16
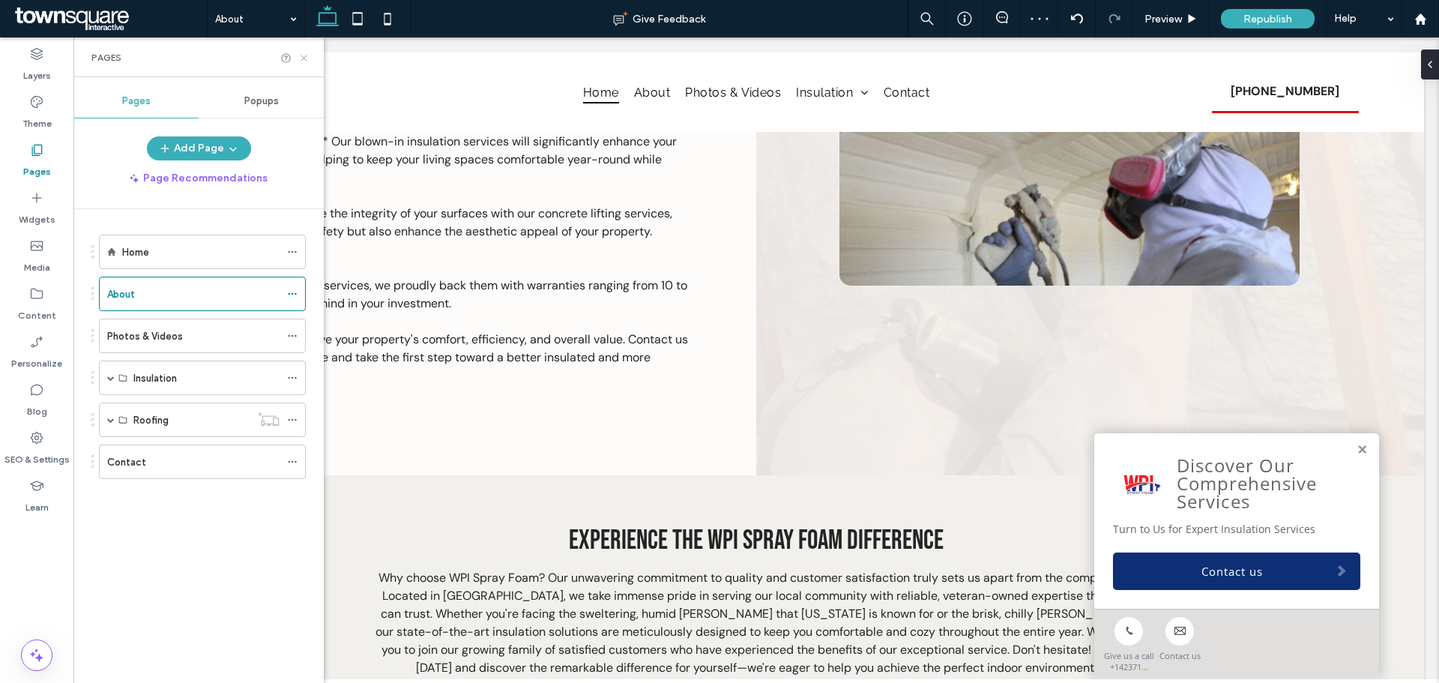
click at [306, 57] on div "Pages" at bounding box center [198, 57] width 250 height 40
click at [303, 57] on use at bounding box center [303, 58] width 6 height 6
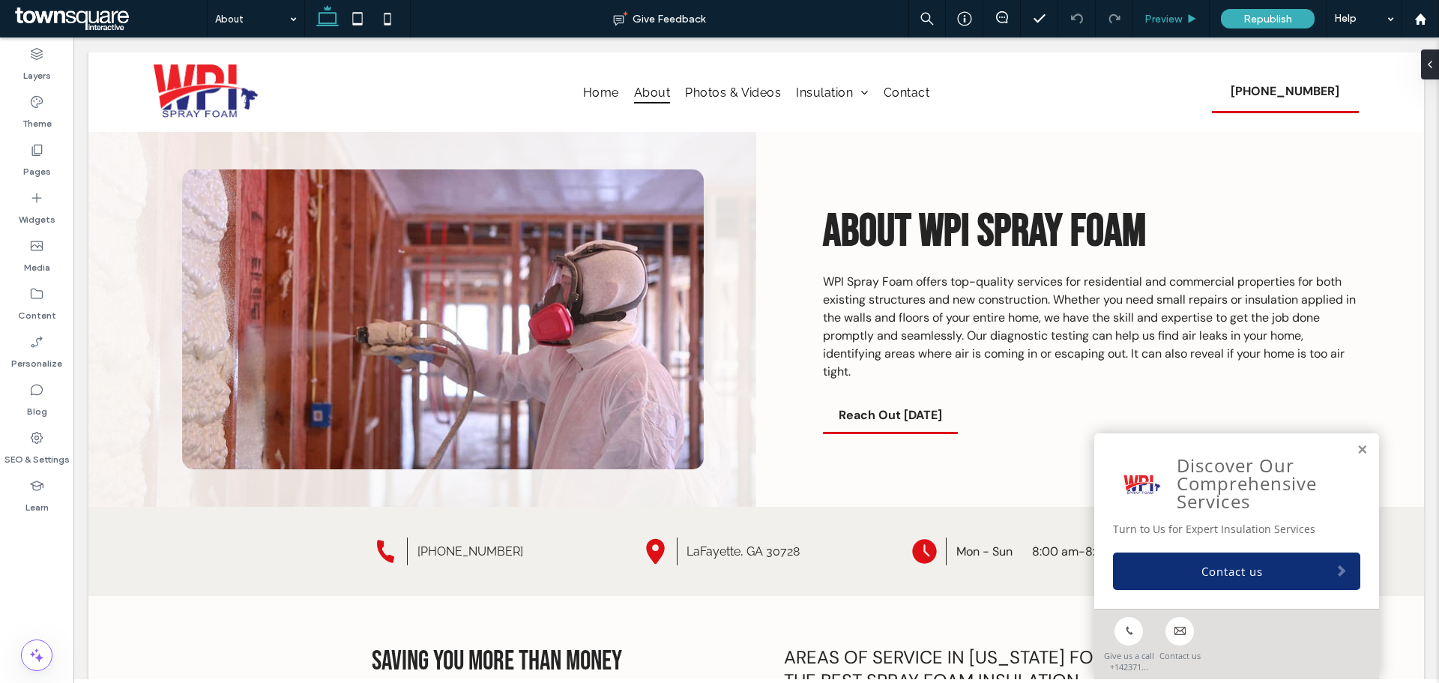
scroll to position [433, 0]
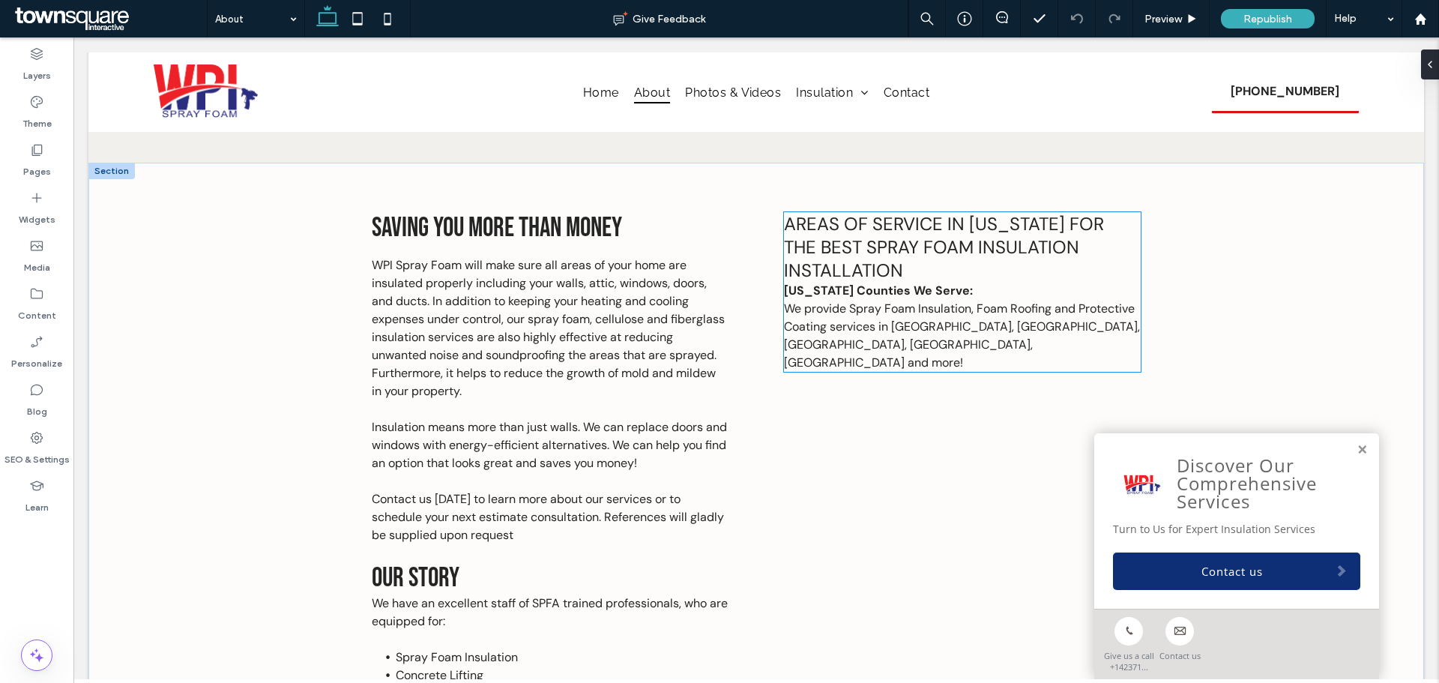
click at [1025, 306] on span "We provide Spray Foam Insulation, Foam Roofing and Protective Coating serv" at bounding box center [959, 317] width 351 height 34
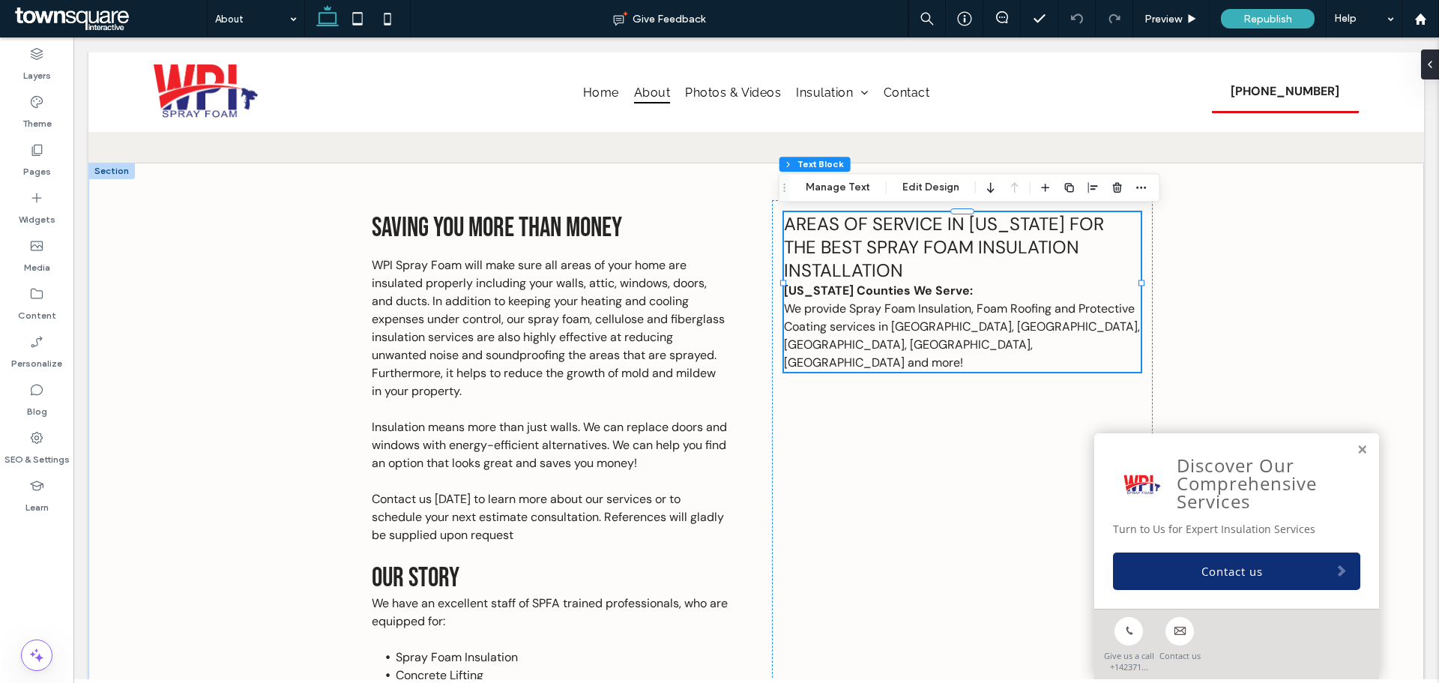
click at [1025, 306] on span "We provide Spray Foam Insulation, Foam Roofing and Protective Coating serv" at bounding box center [959, 317] width 351 height 34
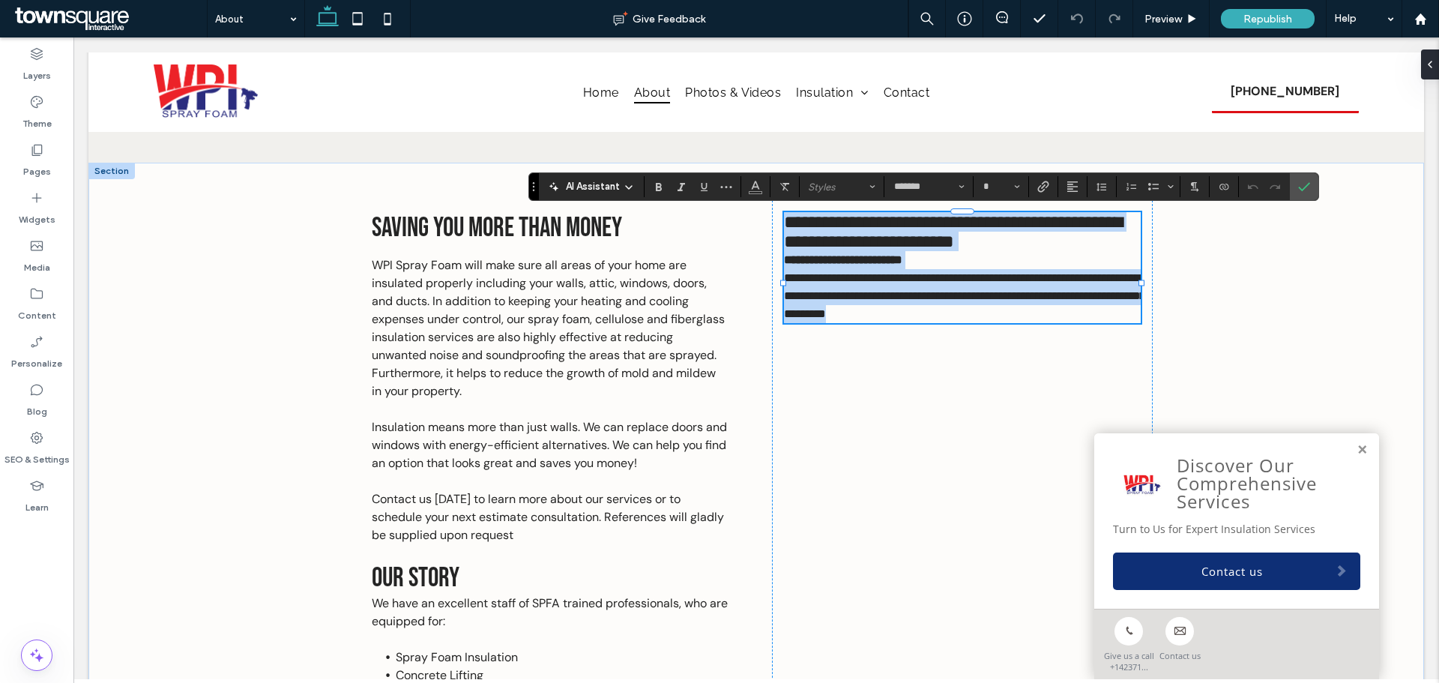
click at [1048, 283] on span "**********" at bounding box center [950, 277] width 333 height 11
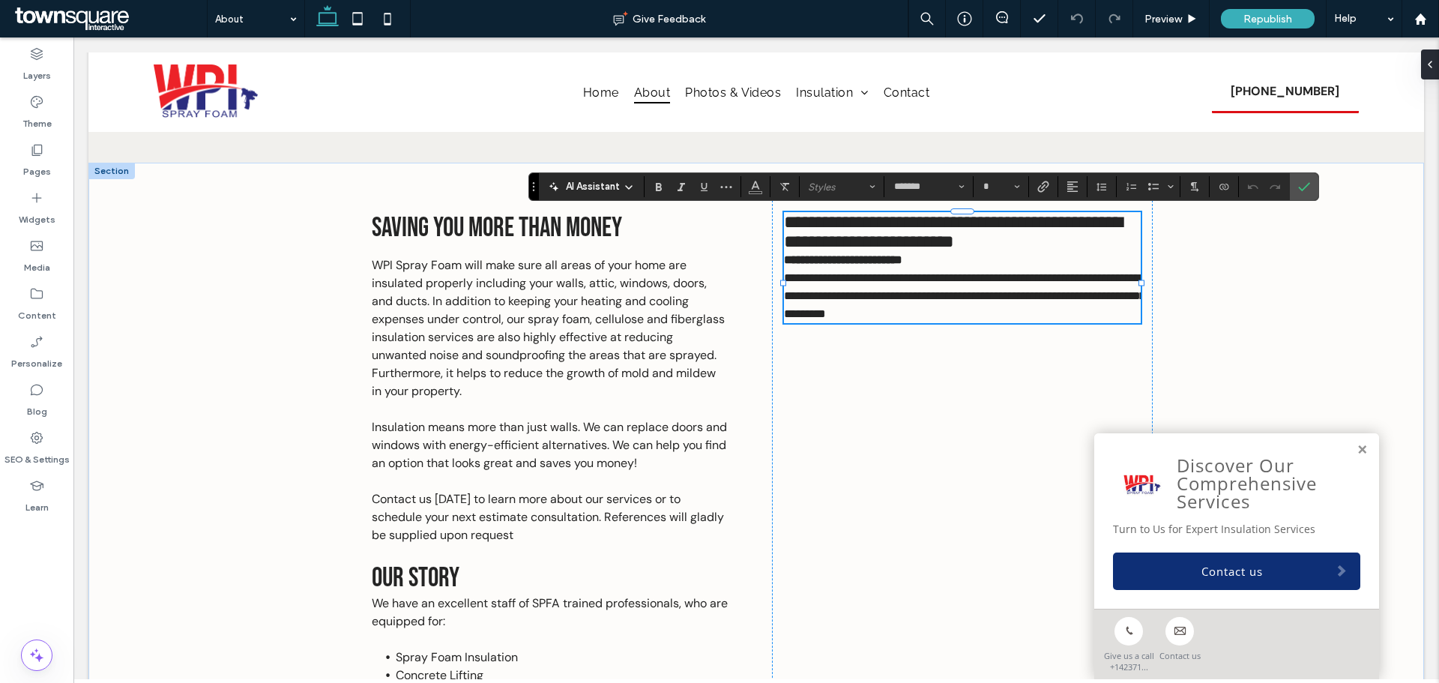
type input "**"
drag, startPoint x: 1051, startPoint y: 309, endPoint x: 966, endPoint y: 301, distance: 85.0
click at [966, 283] on span "**********" at bounding box center [950, 277] width 333 height 11
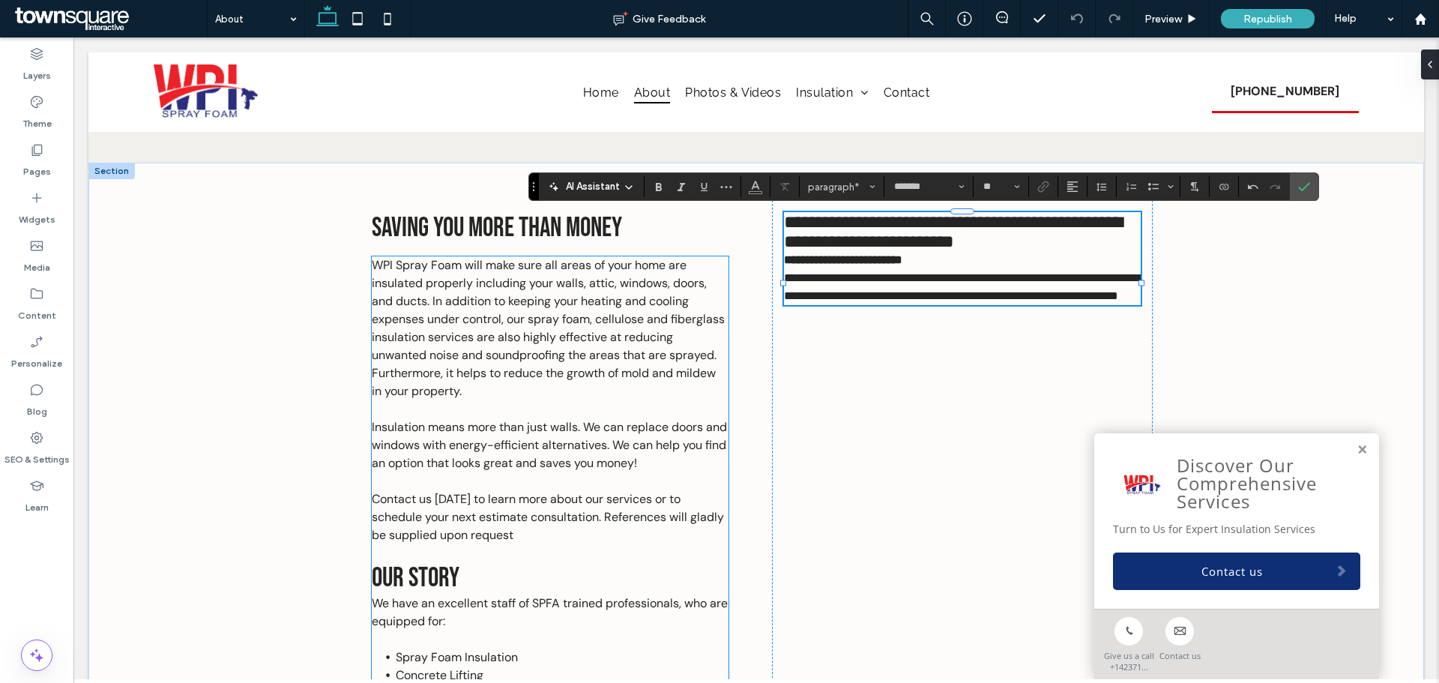
click at [537, 367] on p "WPI Spray Foam will make sure all areas of your home are insulated properly inc…" at bounding box center [550, 328] width 357 height 144
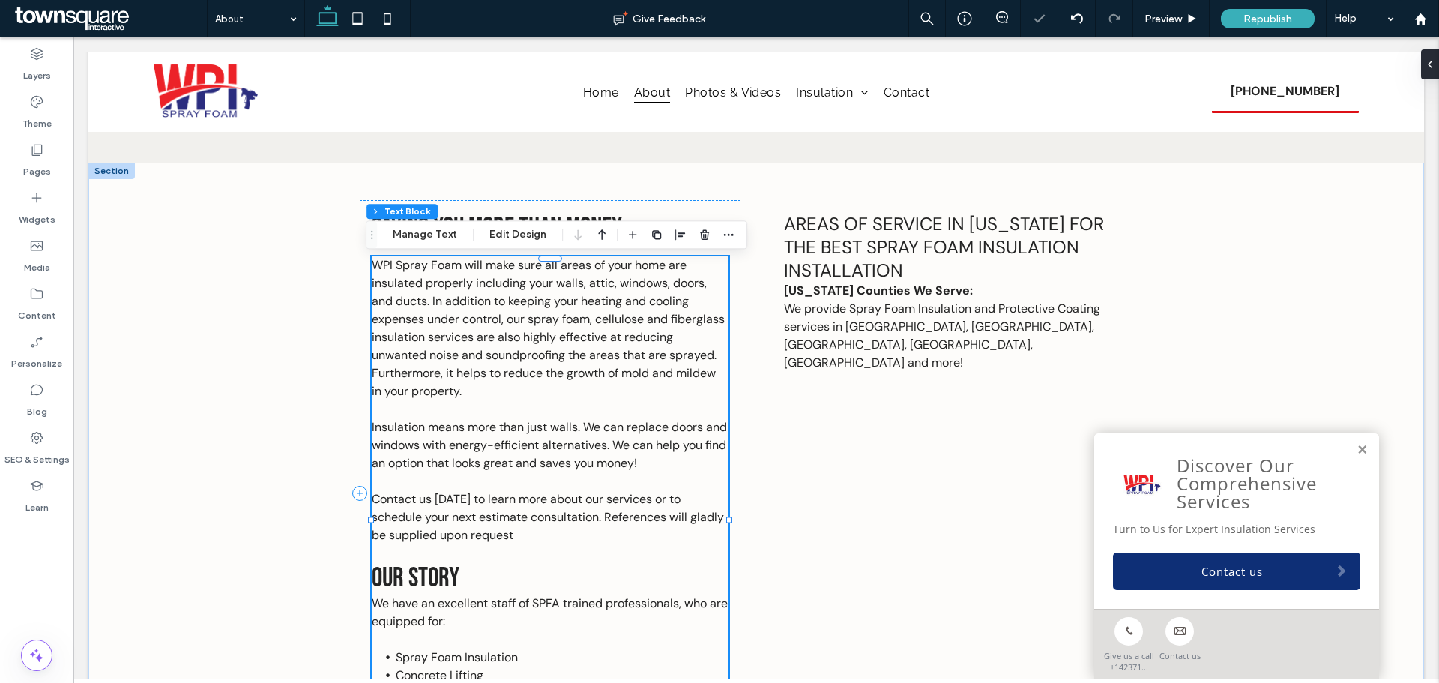
click at [549, 363] on span "WPI Spray Foam will make sure all areas of your home are insulated properly inc…" at bounding box center [548, 328] width 353 height 142
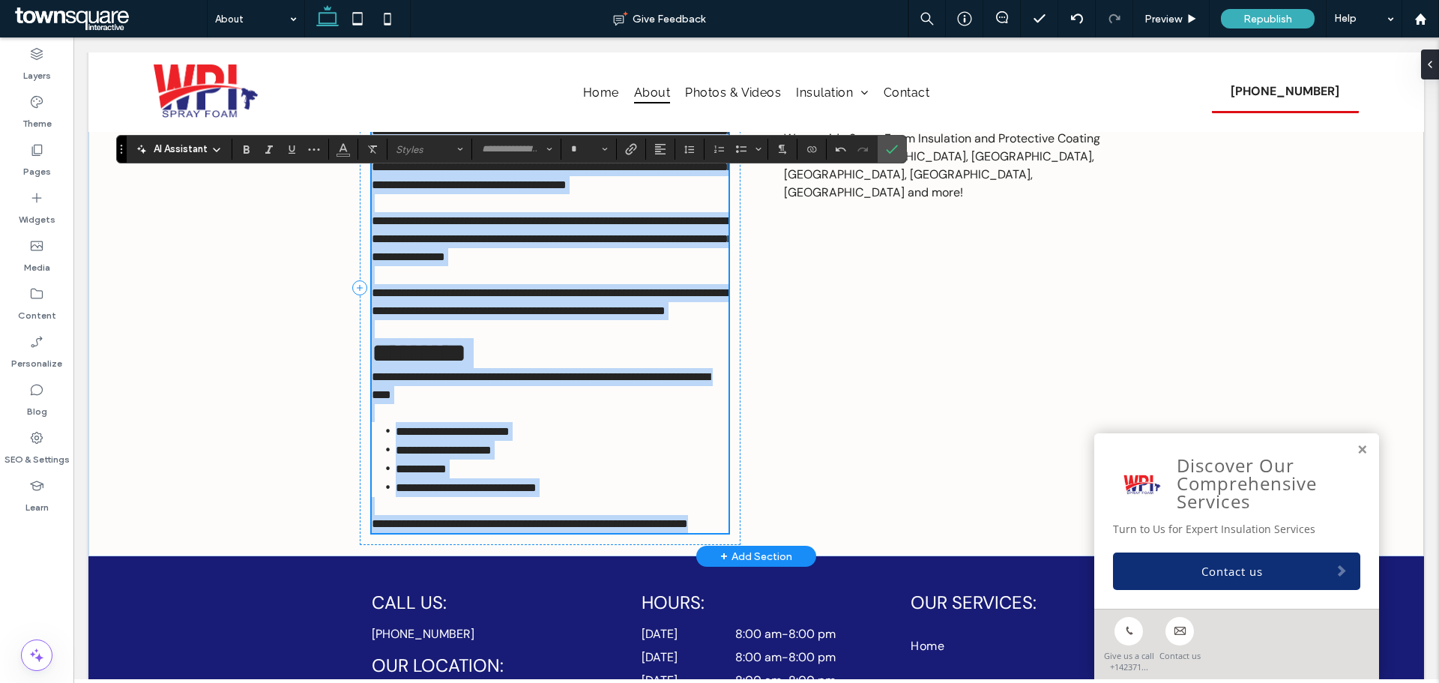
scroll to position [670, 0]
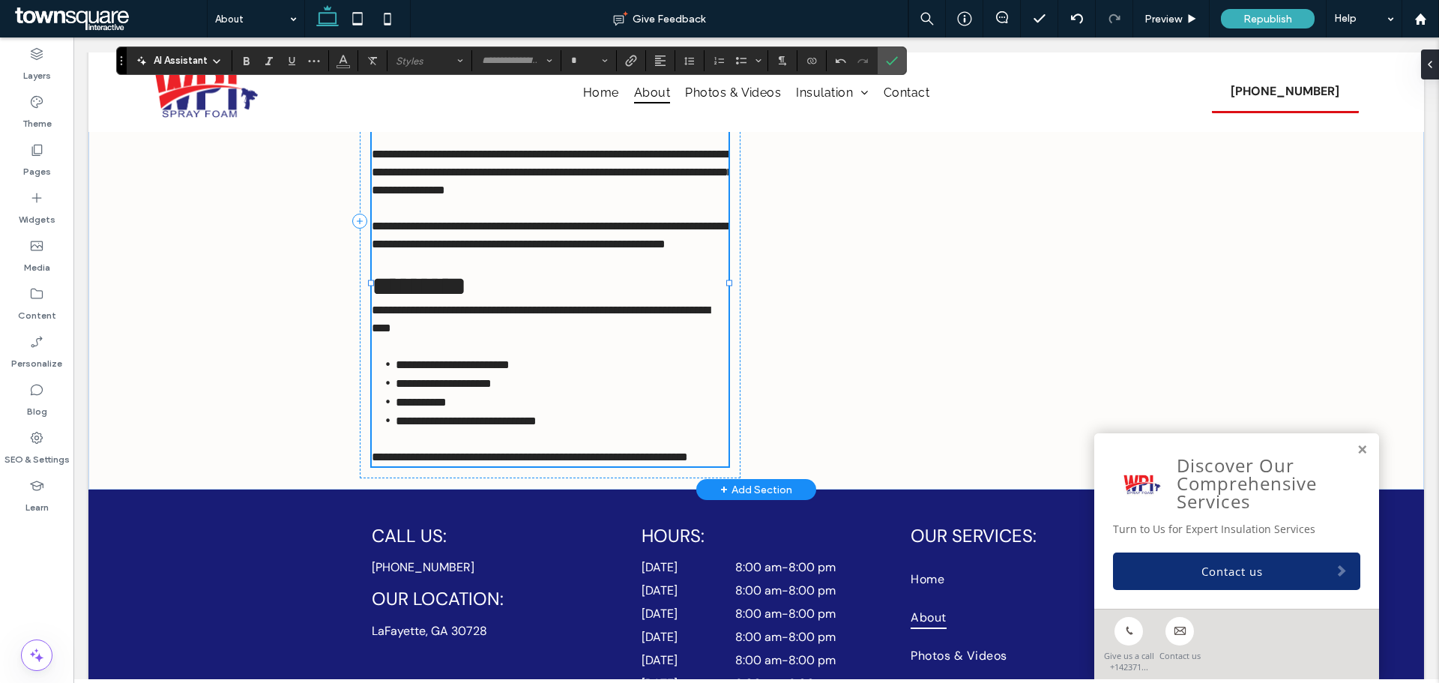
type input "*******"
type input "**"
click at [450, 411] on li "*******" at bounding box center [562, 402] width 333 height 19
drag, startPoint x: 450, startPoint y: 459, endPoint x: 388, endPoint y: 454, distance: 62.4
click at [396, 411] on li "*******" at bounding box center [562, 402] width 333 height 19
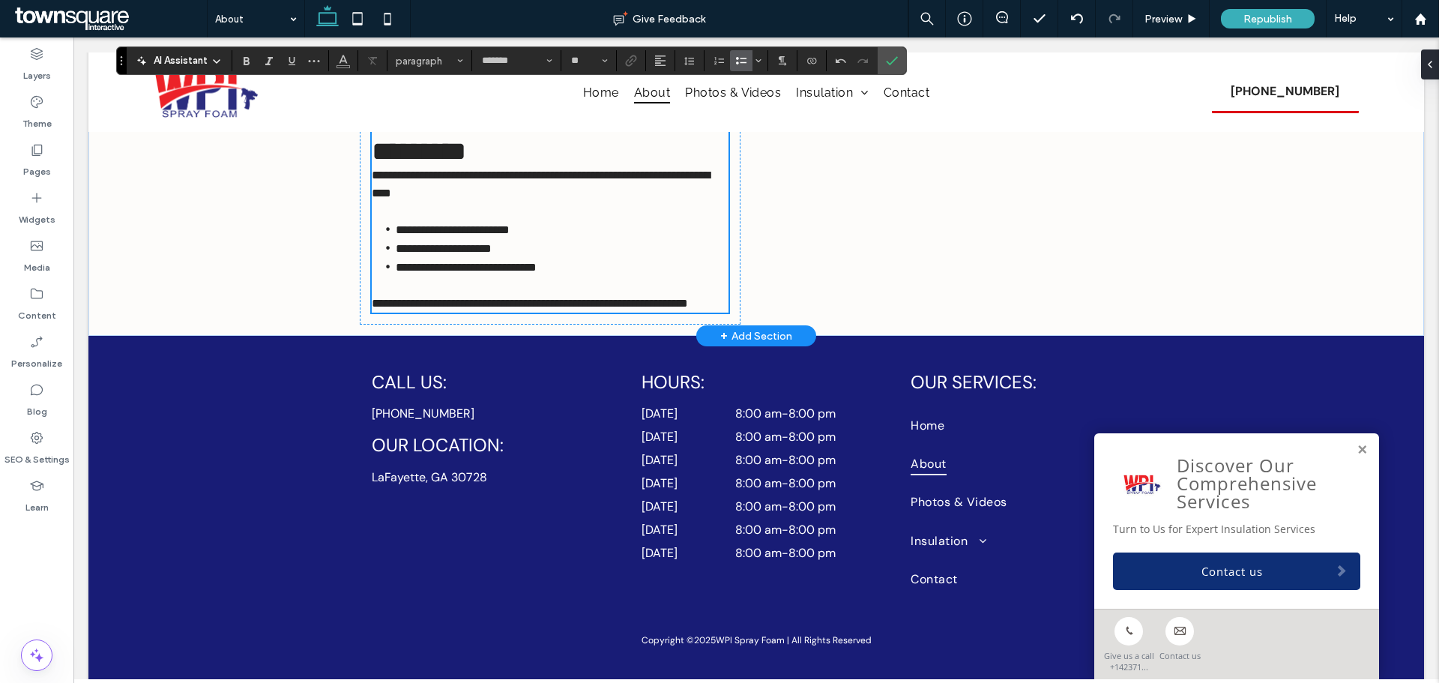
scroll to position [895, 0]
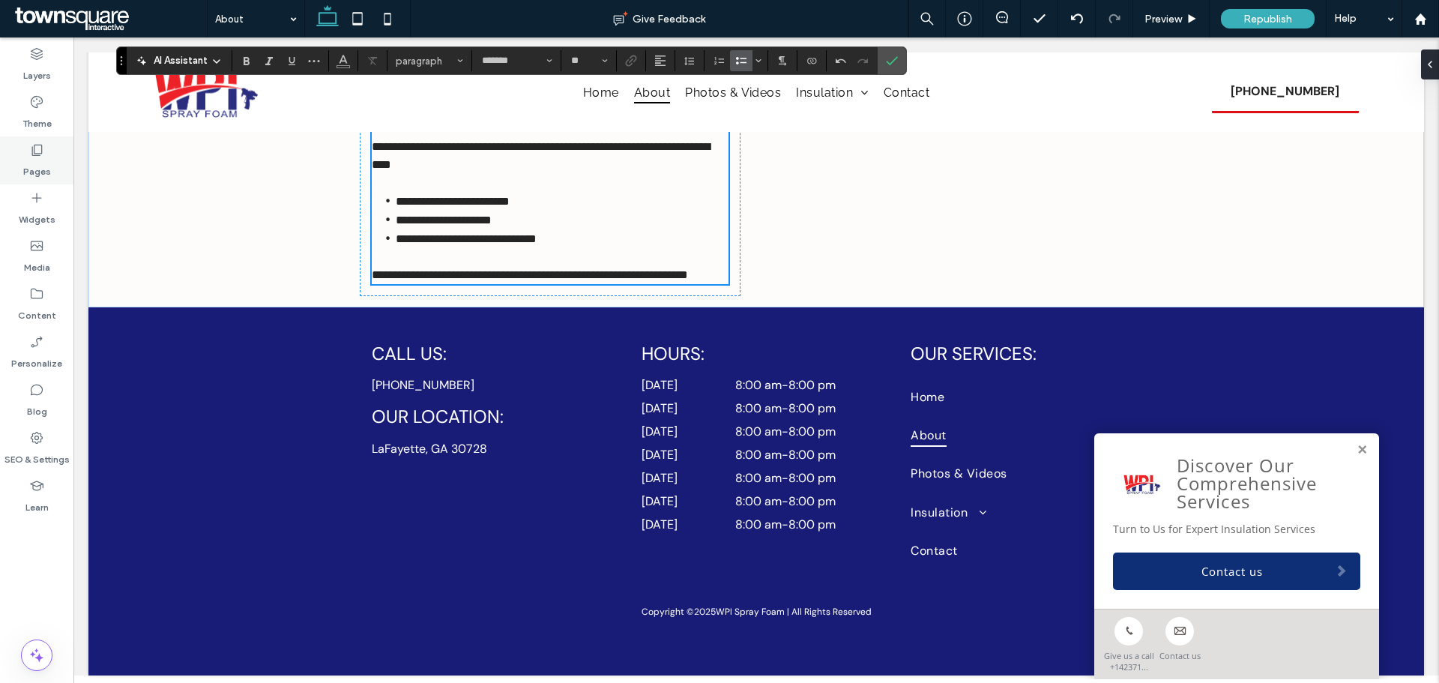
click at [48, 157] on label "Pages" at bounding box center [37, 167] width 28 height 21
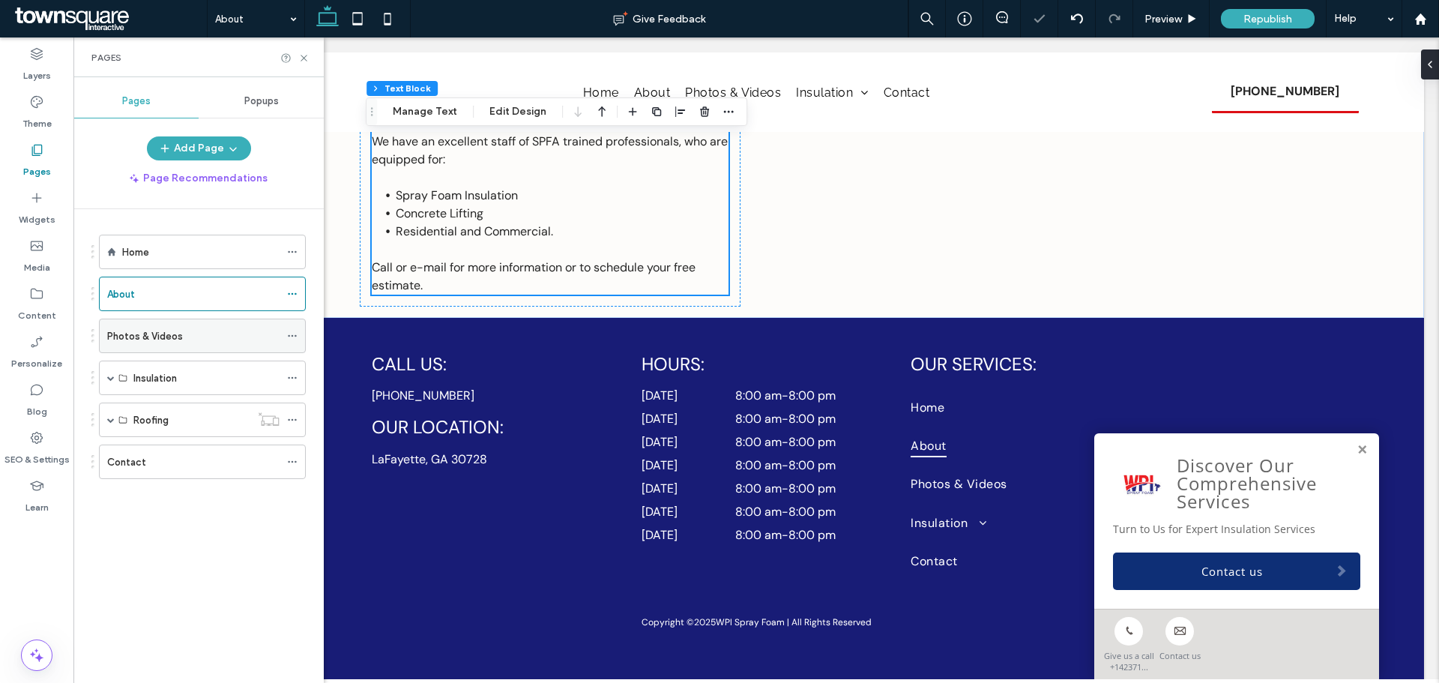
click at [164, 341] on label "Photos & Videos" at bounding box center [145, 336] width 76 height 26
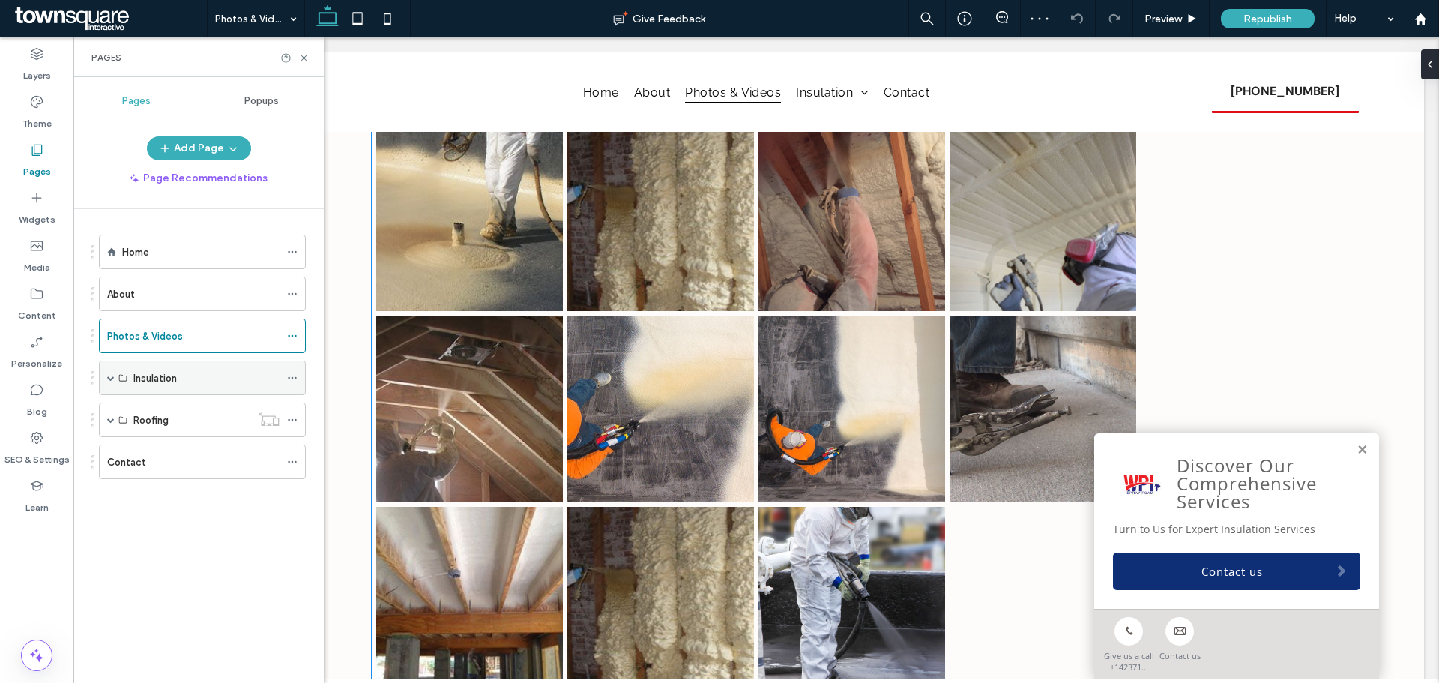
scroll to position [375, 0]
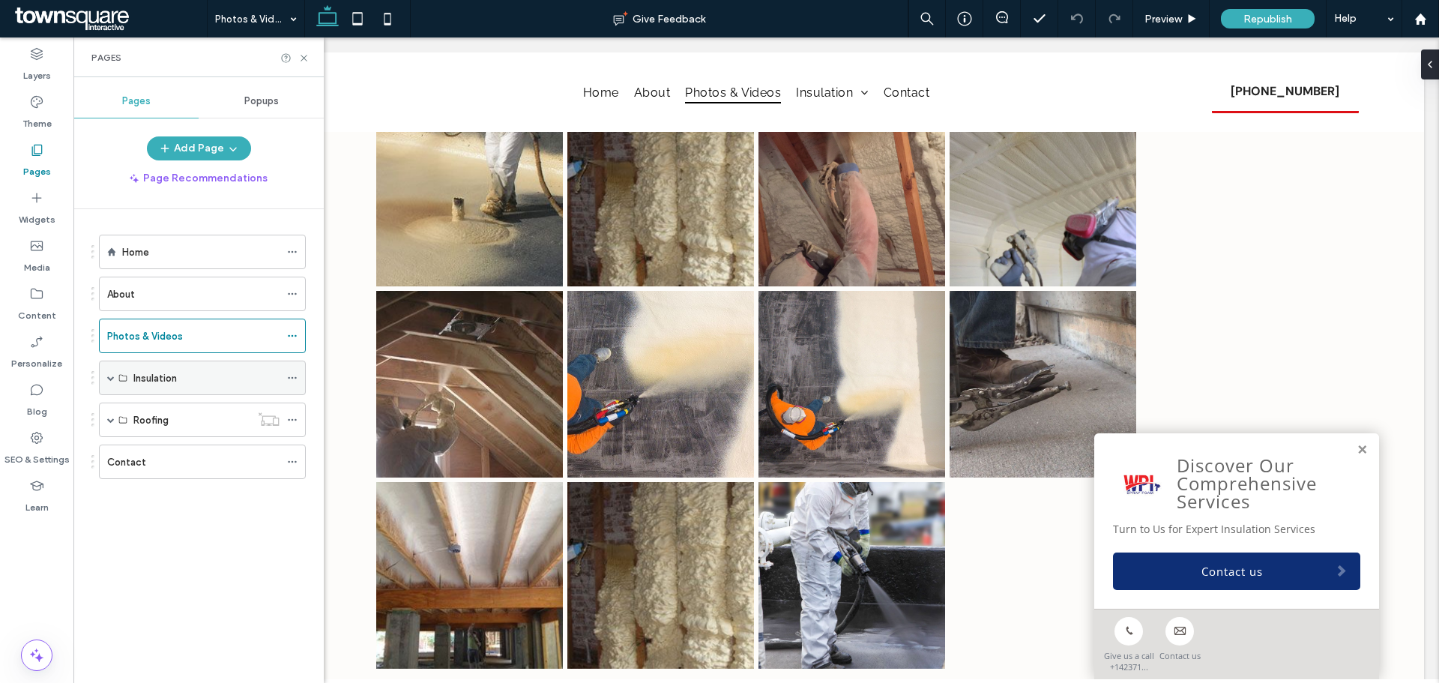
click at [107, 378] on span at bounding box center [110, 377] width 7 height 7
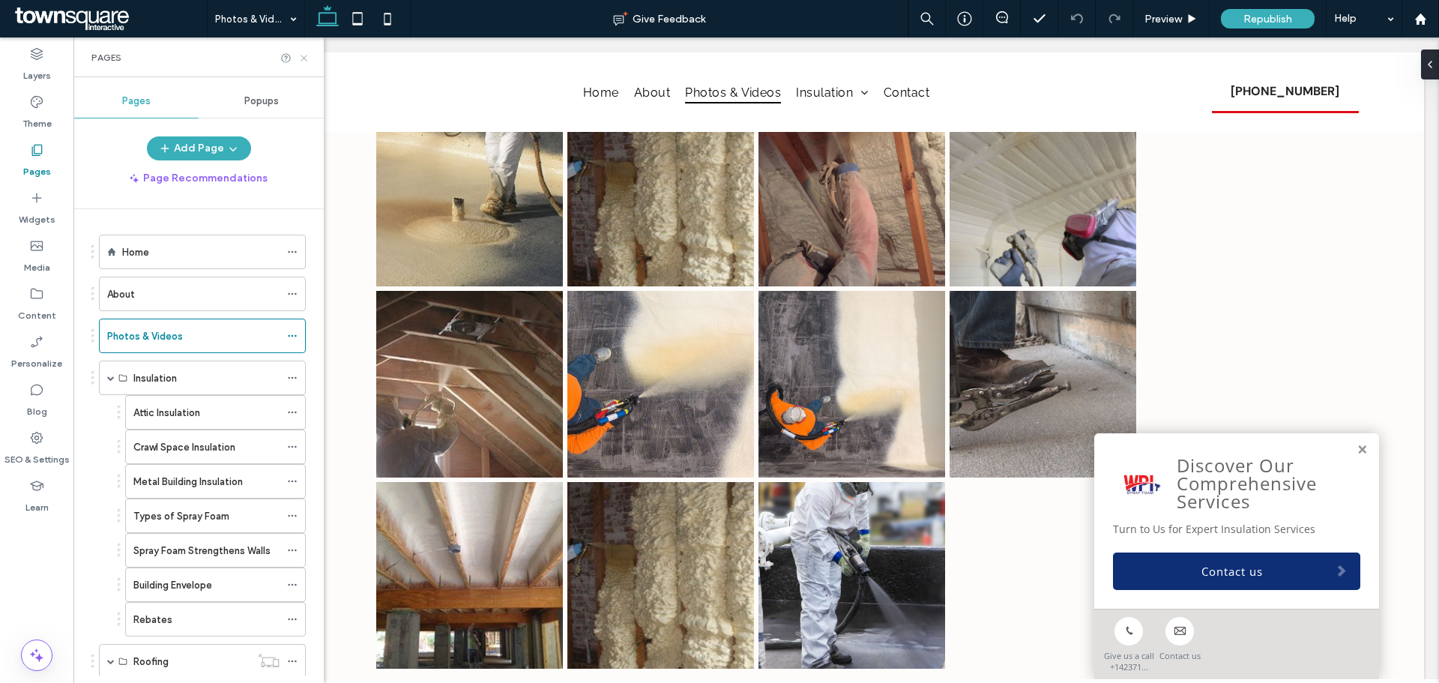
click at [301, 56] on icon at bounding box center [303, 57] width 11 height 11
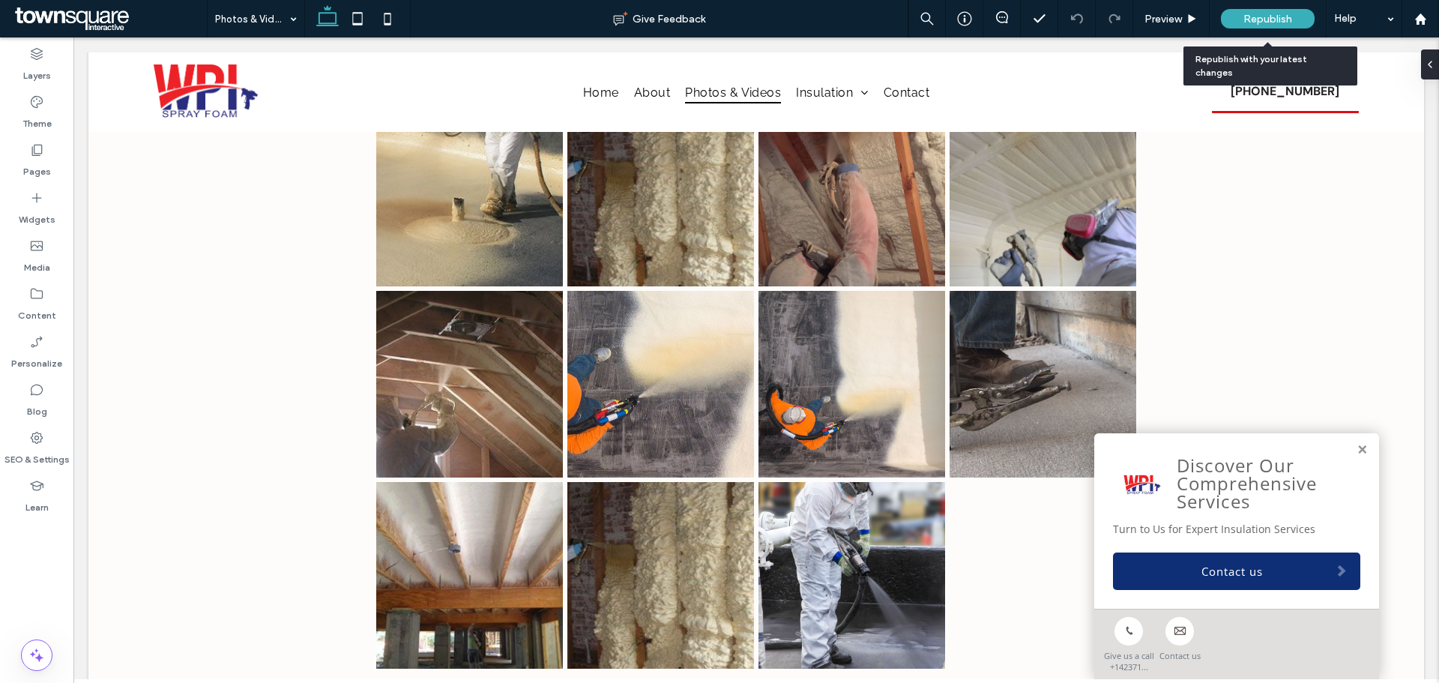
click at [1248, 18] on span "Republish" at bounding box center [1267, 19] width 49 height 13
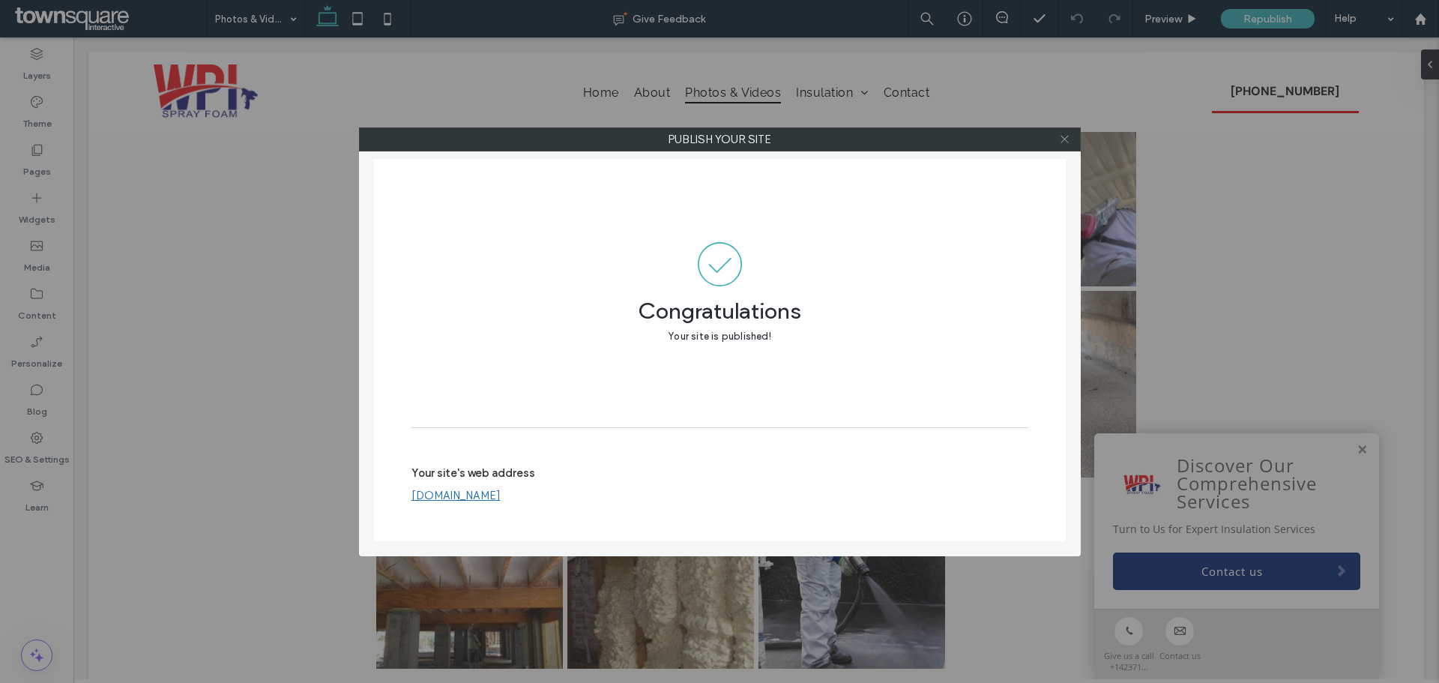
click at [1066, 136] on icon at bounding box center [1064, 138] width 11 height 11
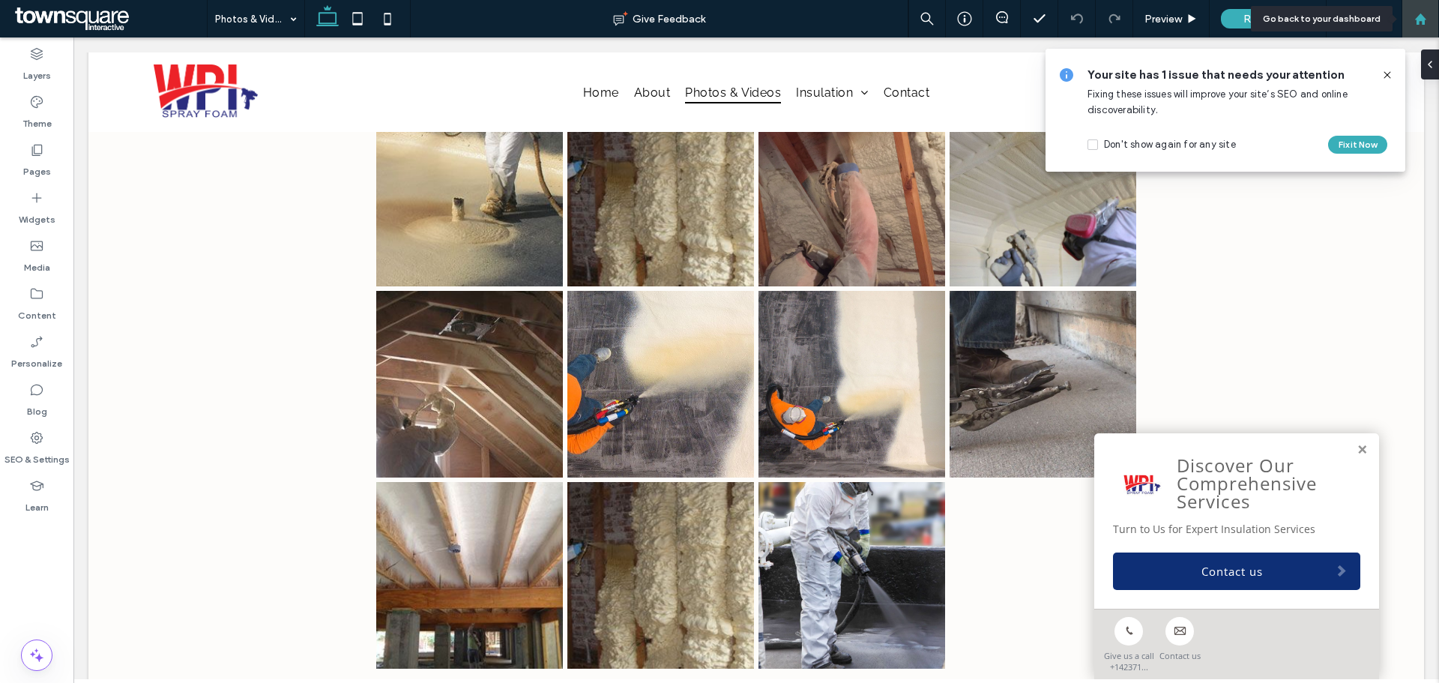
click at [1413, 22] on div at bounding box center [1420, 19] width 36 height 13
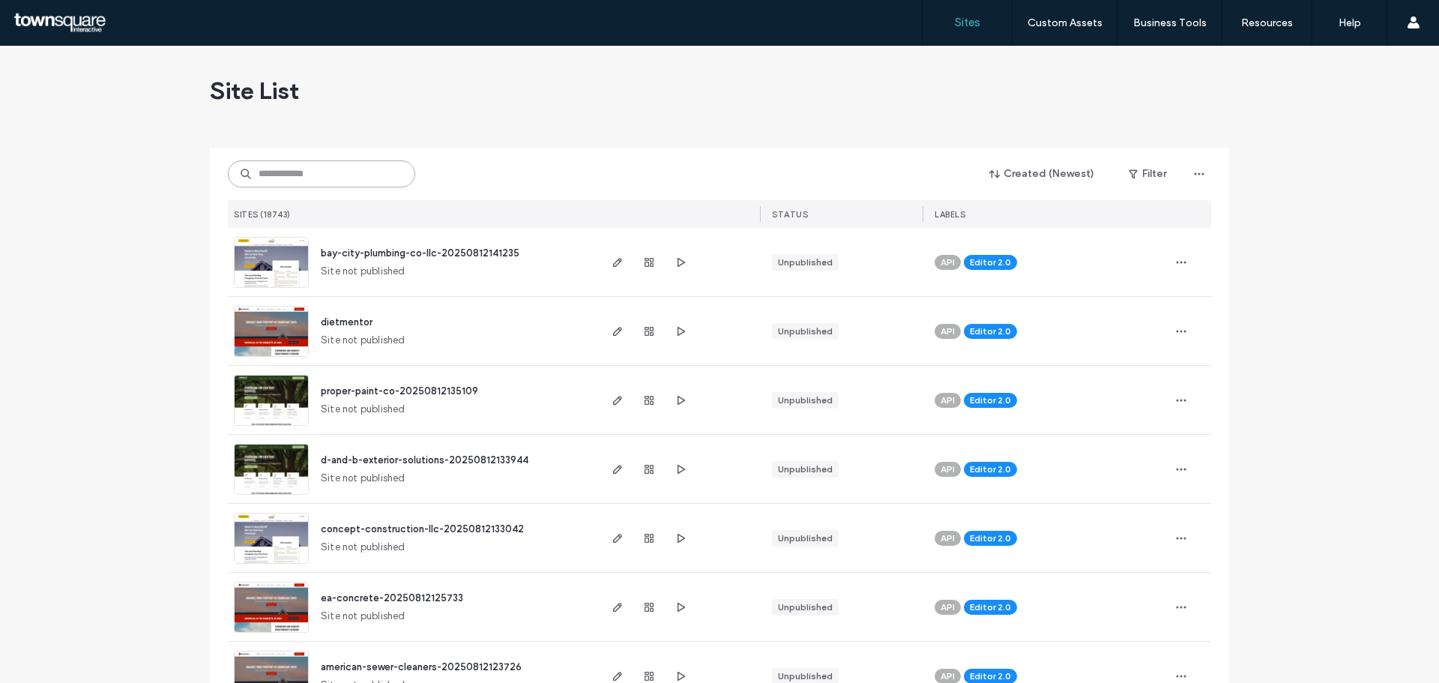
click at [343, 171] on input at bounding box center [321, 173] width 187 height 27
paste input "**********"
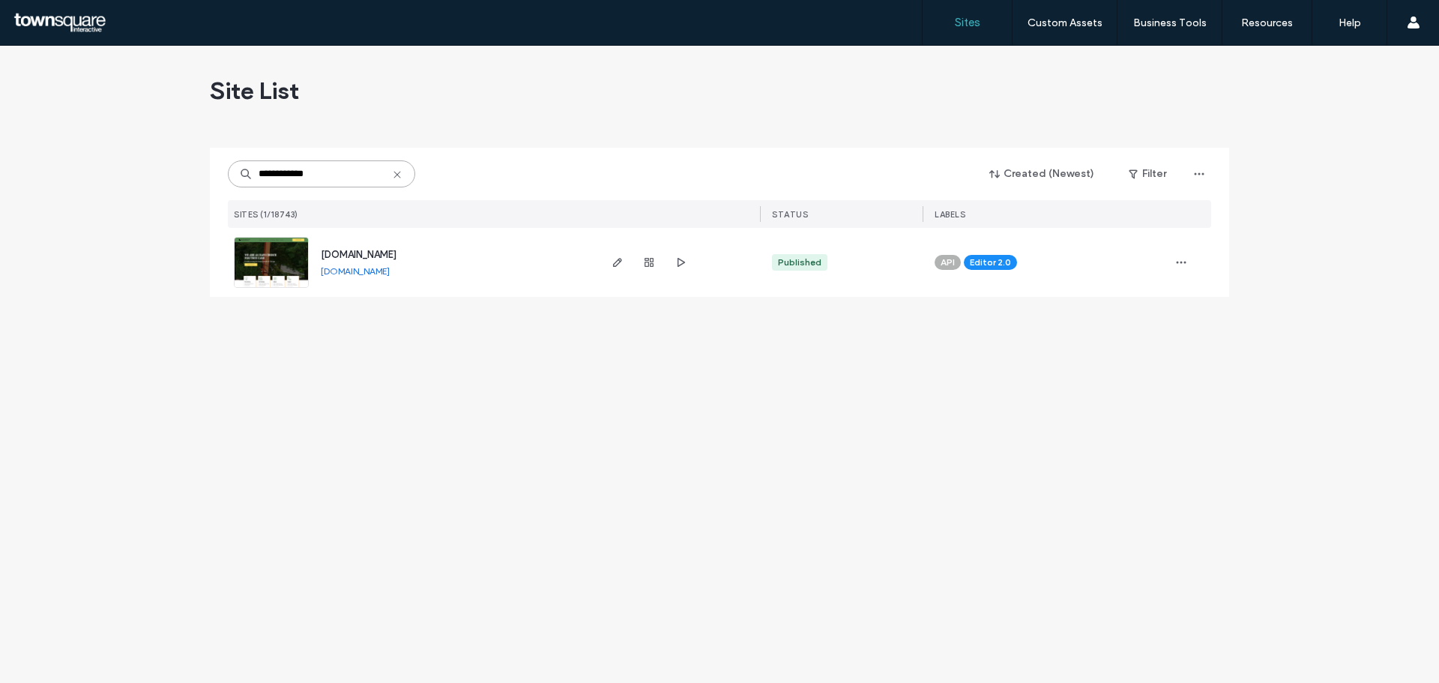
type input "**********"
click at [357, 252] on span "[DOMAIN_NAME]" at bounding box center [359, 254] width 76 height 11
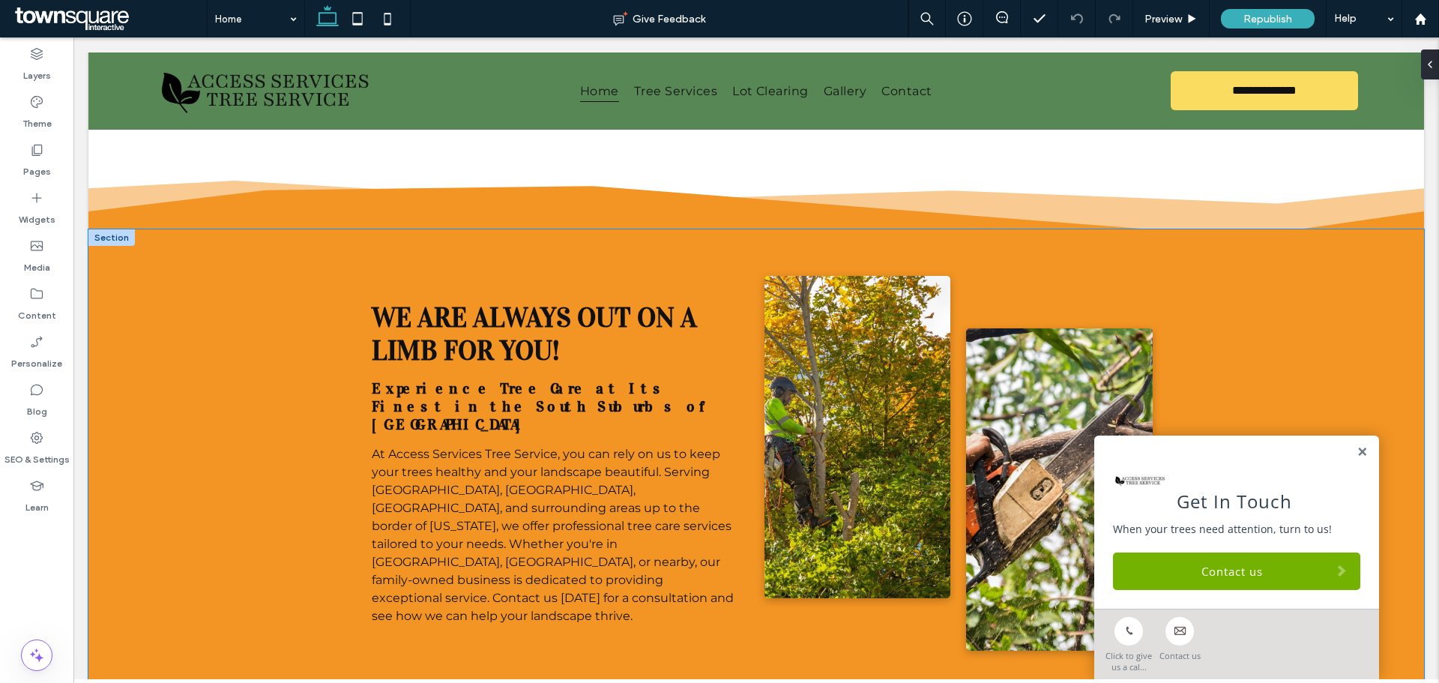
scroll to position [899, 0]
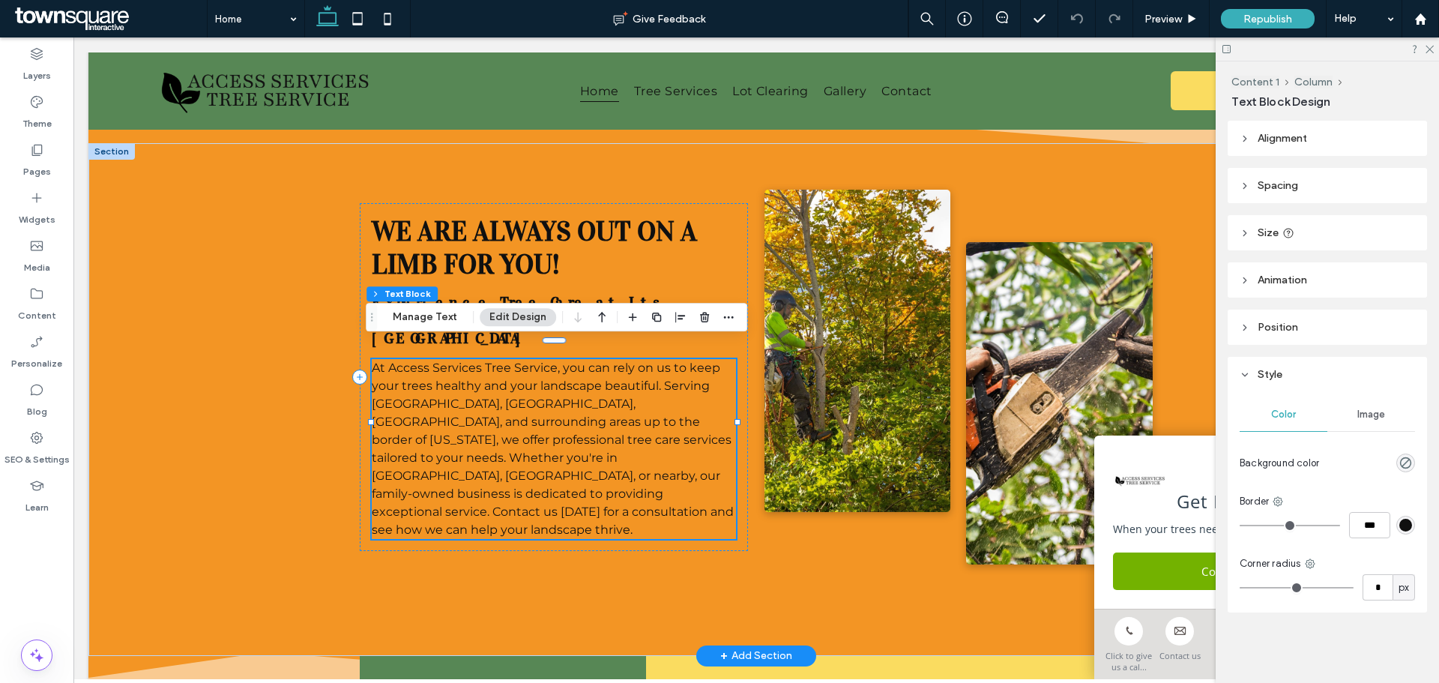
click at [415, 361] on span "At Access Services Tree Service, you can rely on us to keep your trees healthy …" at bounding box center [553, 448] width 362 height 176
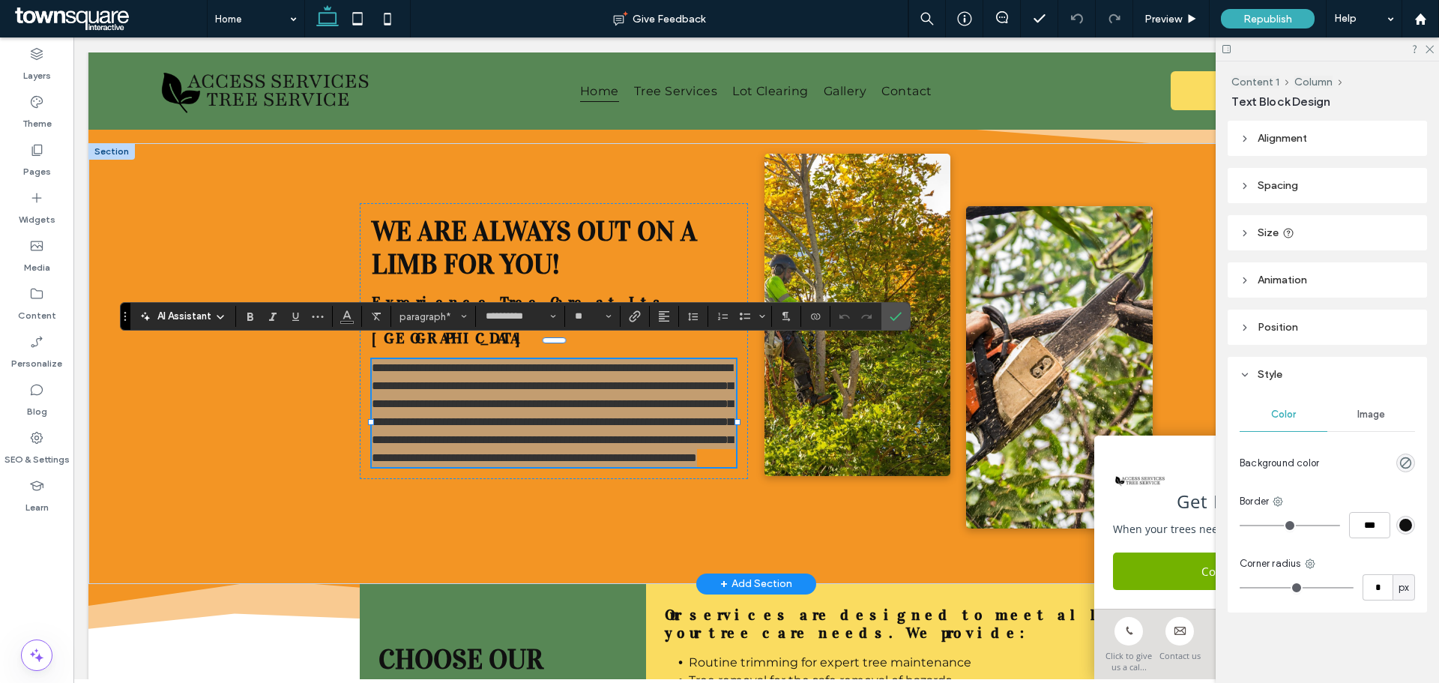
click at [202, 309] on span "AI Assistant" at bounding box center [184, 316] width 54 height 15
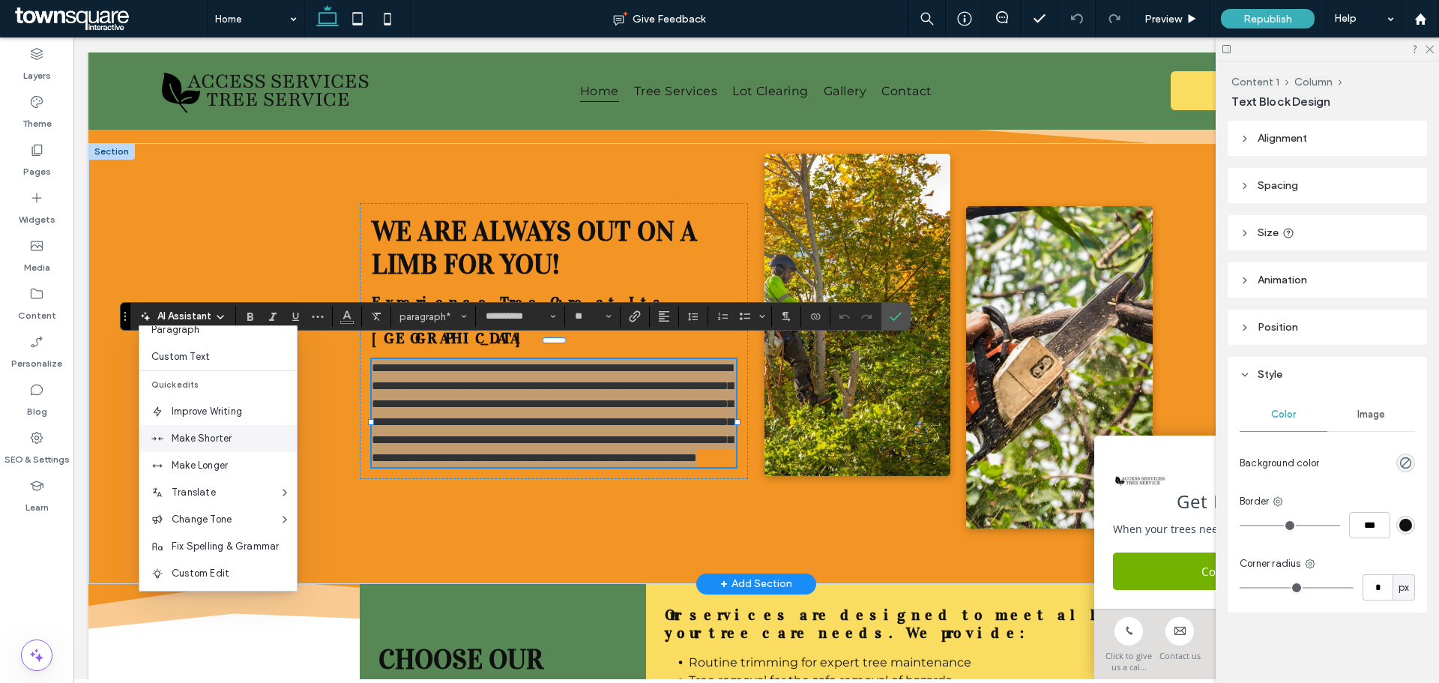
scroll to position [99, 0]
click at [219, 455] on div "Make Longer" at bounding box center [217, 463] width 157 height 27
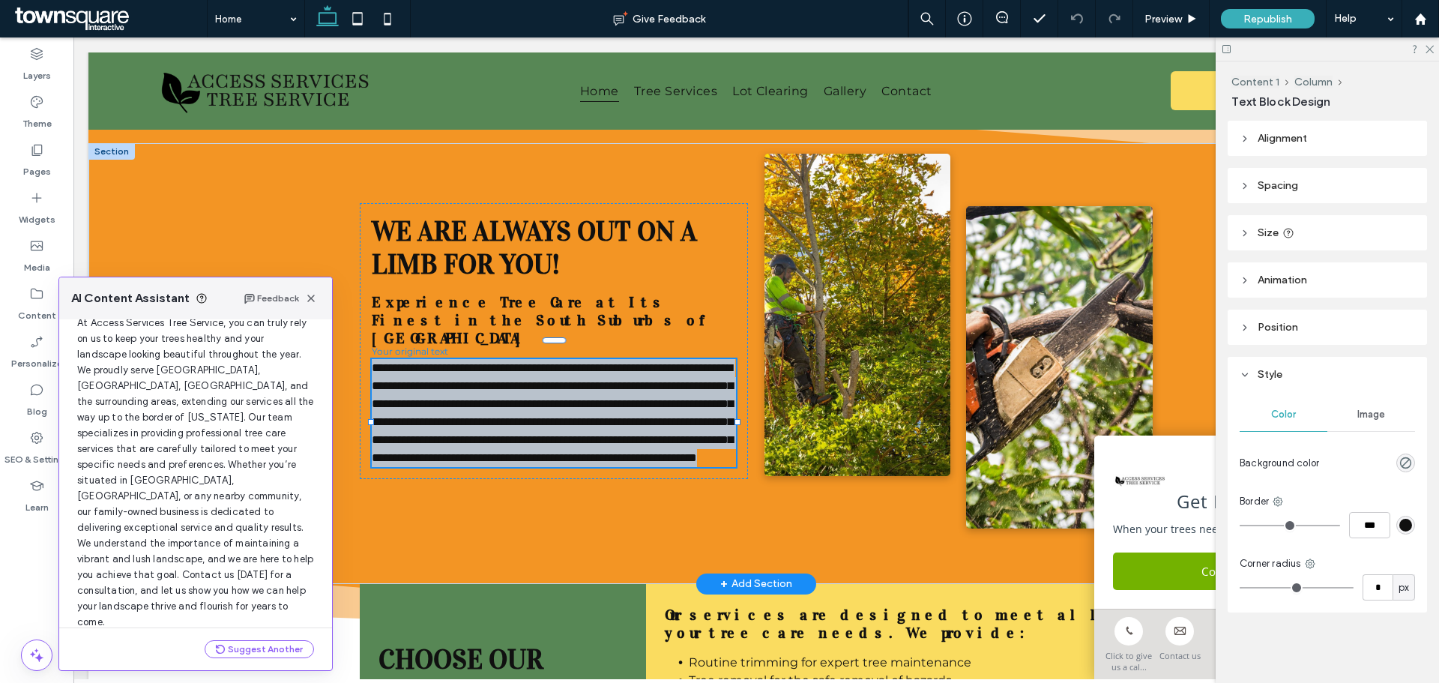
scroll to position [96, 0]
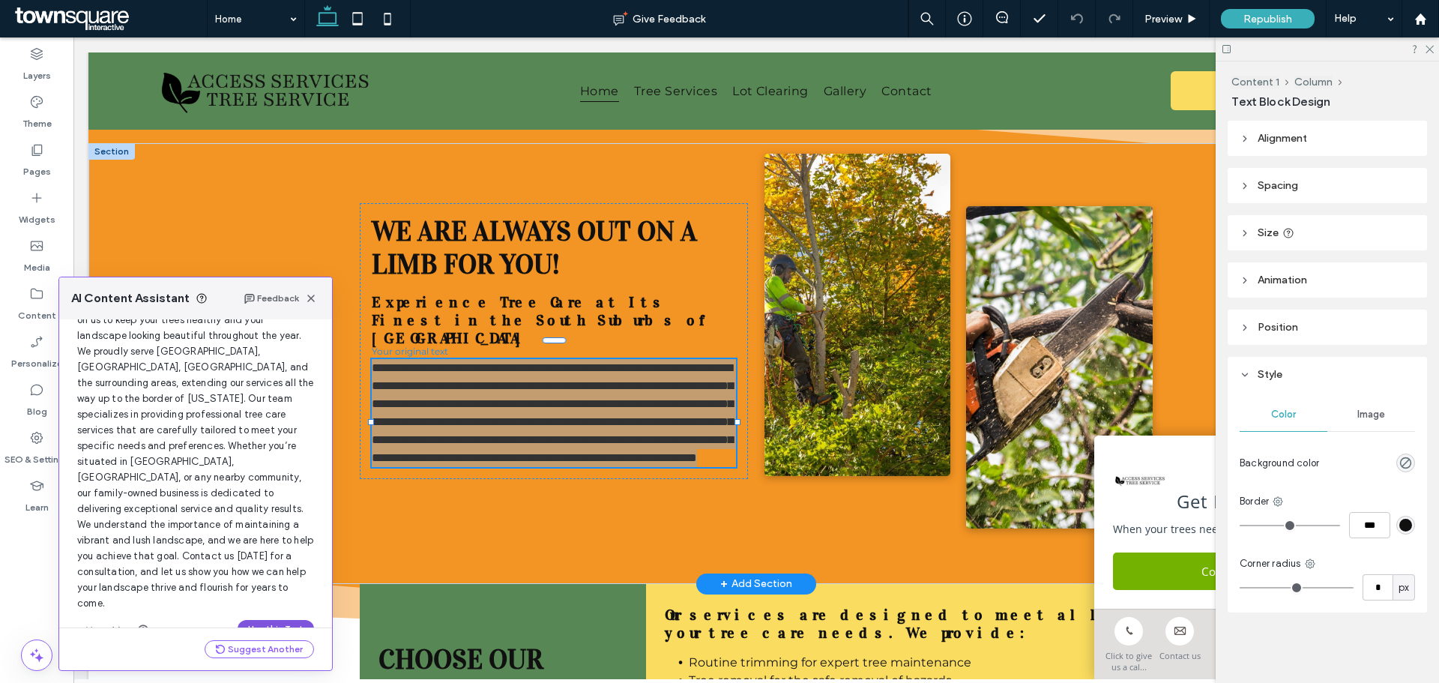
click at [263, 620] on button "Use this Text" at bounding box center [276, 629] width 76 height 18
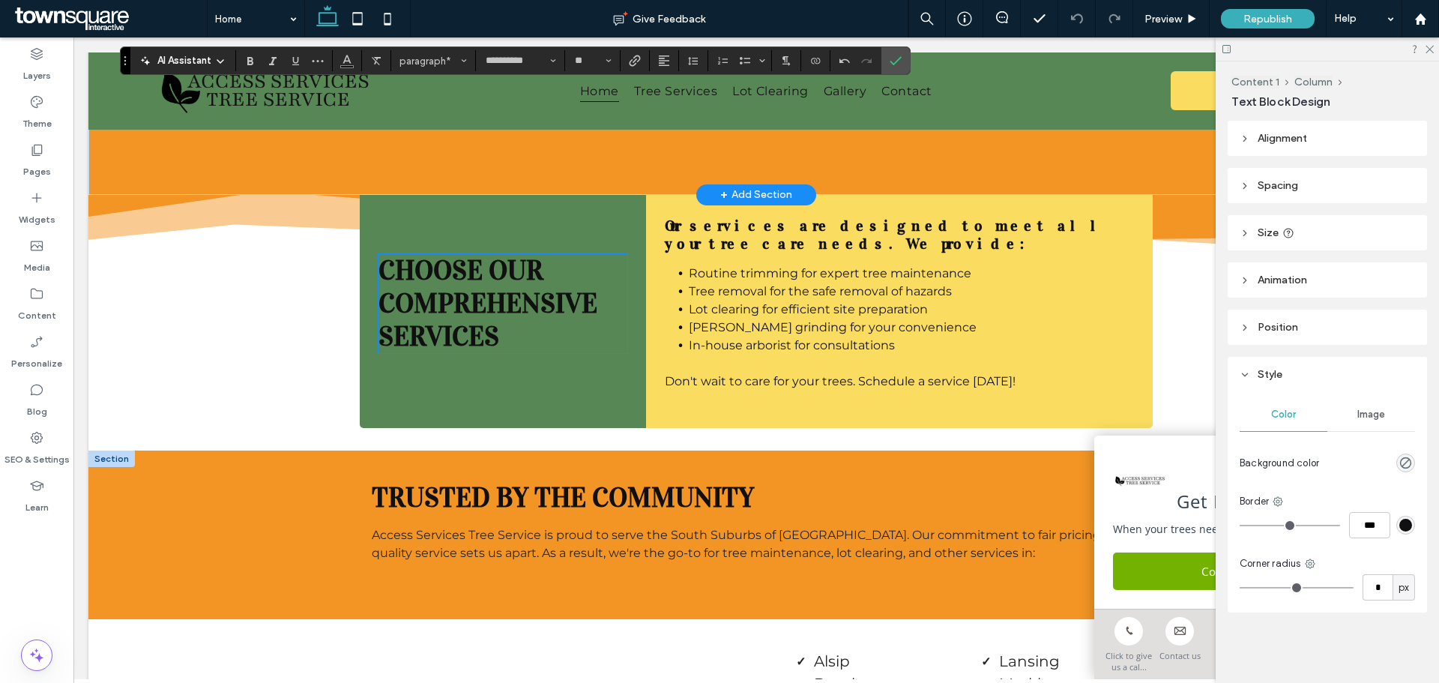
scroll to position [1523, 0]
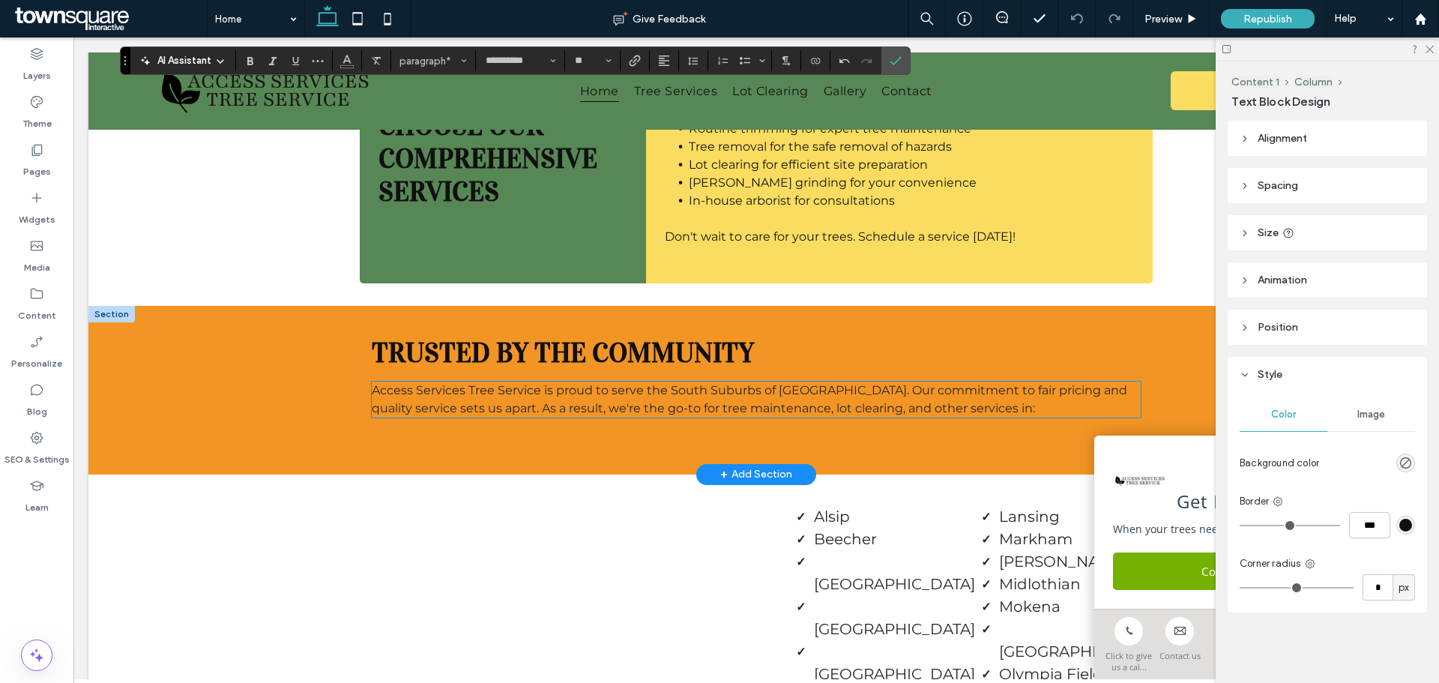
click at [588, 415] on span "Access Services Tree Service is proud to serve the South Suburbs of [GEOGRAPHIC…" at bounding box center [749, 399] width 755 height 32
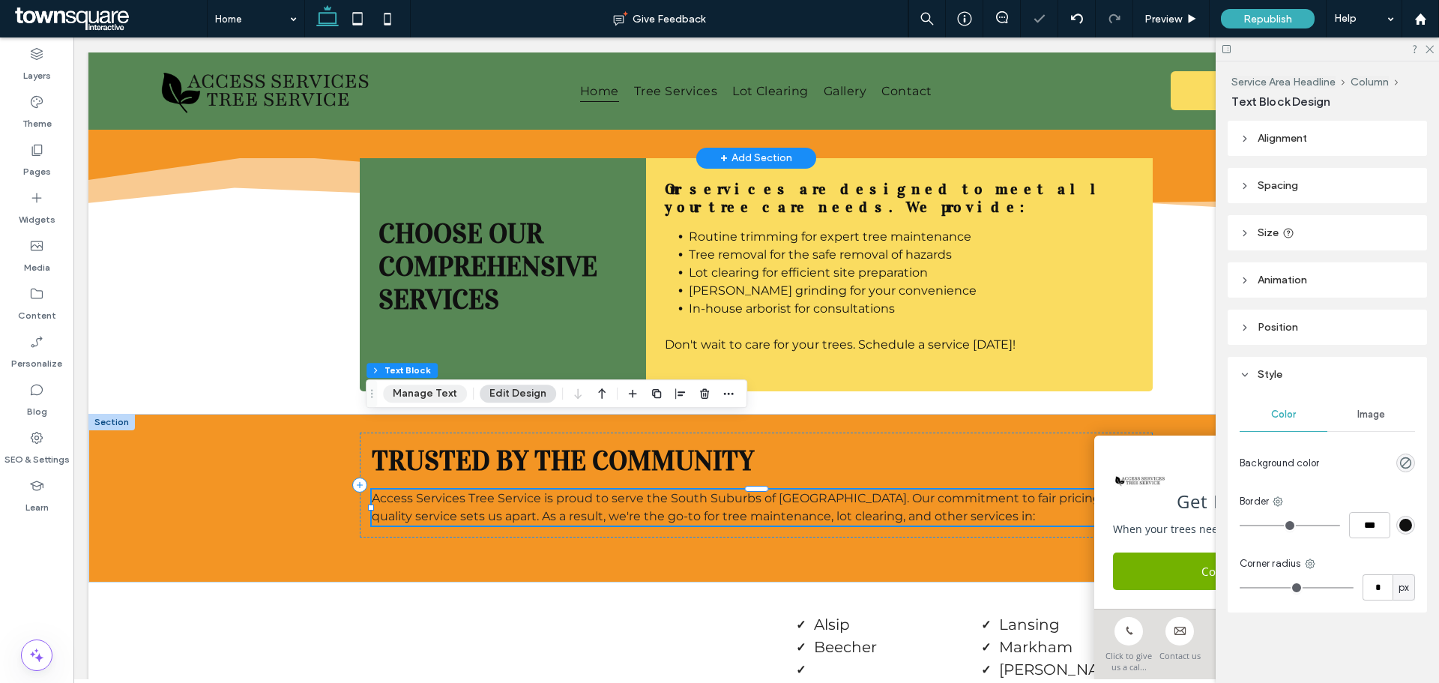
click at [434, 393] on button "Manage Text" at bounding box center [425, 393] width 84 height 18
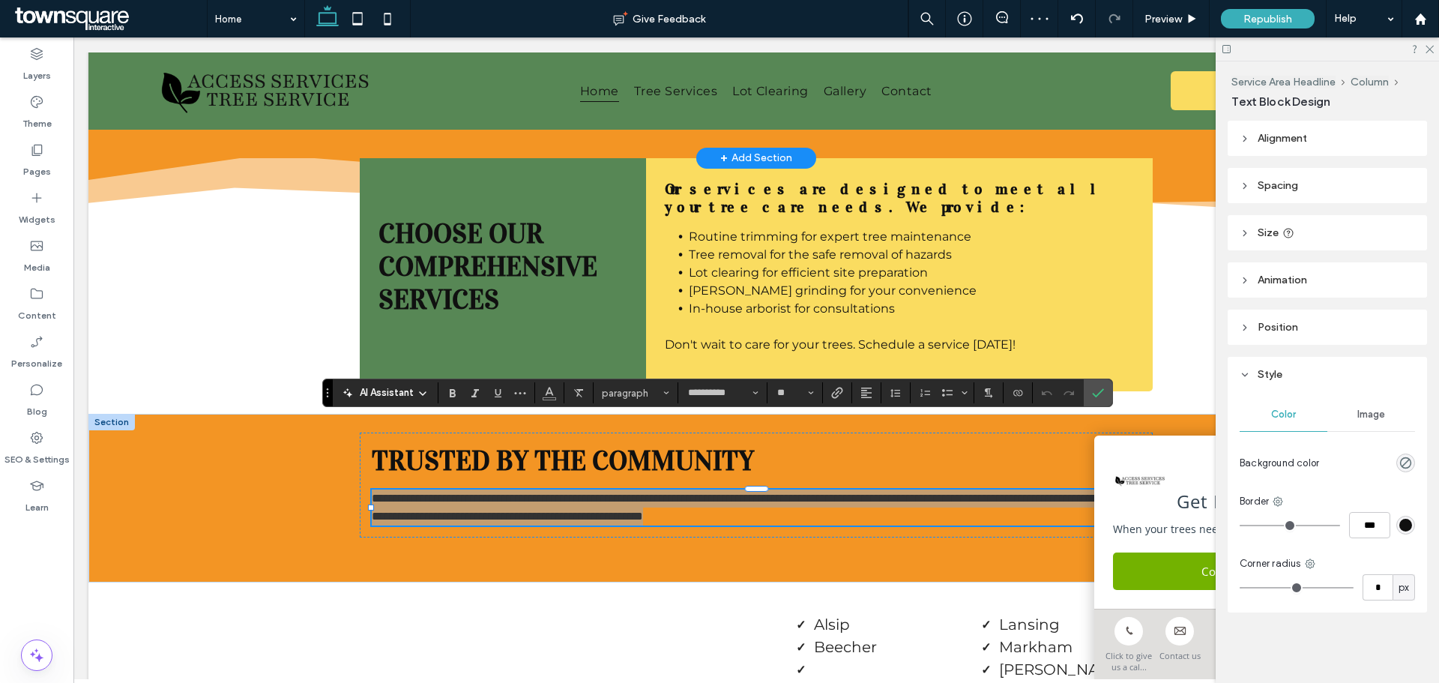
click at [360, 389] on span "AI Assistant" at bounding box center [387, 392] width 54 height 15
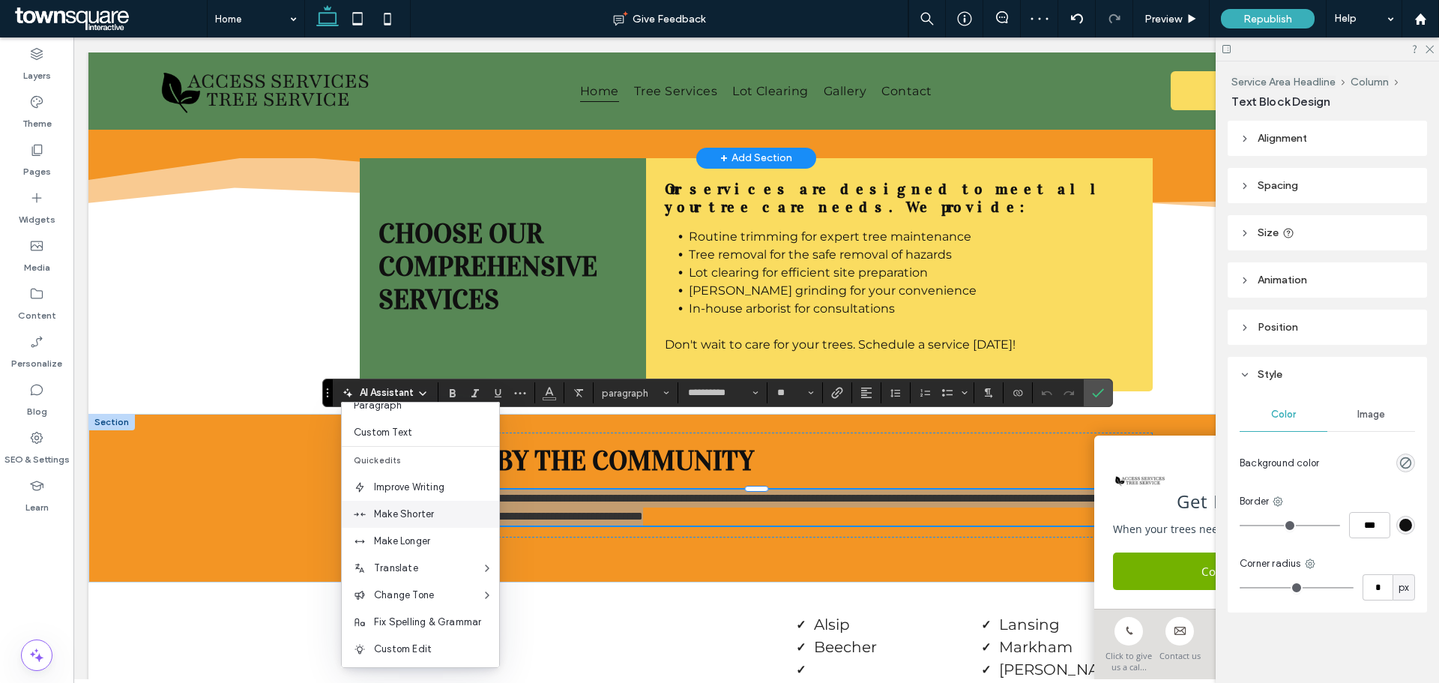
scroll to position [99, 0]
click at [399, 532] on span "Make Longer" at bounding box center [436, 539] width 125 height 15
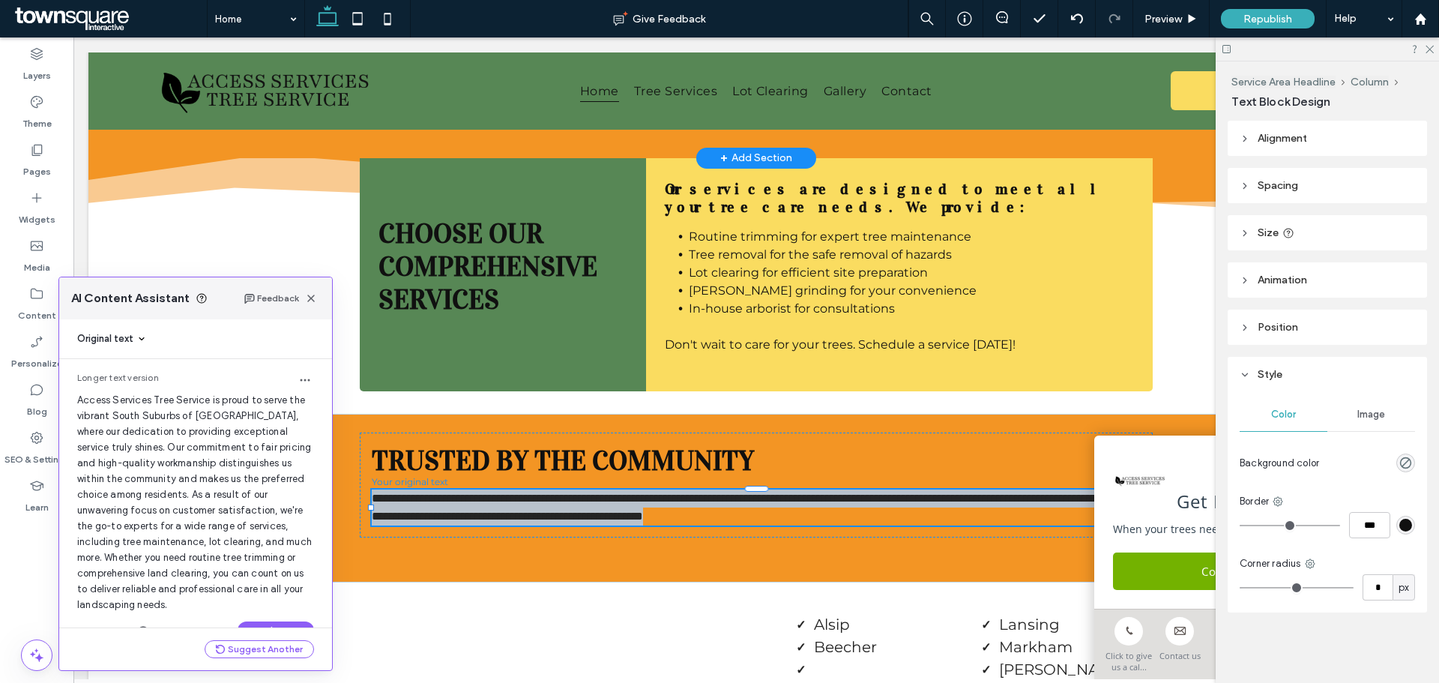
scroll to position [33, 0]
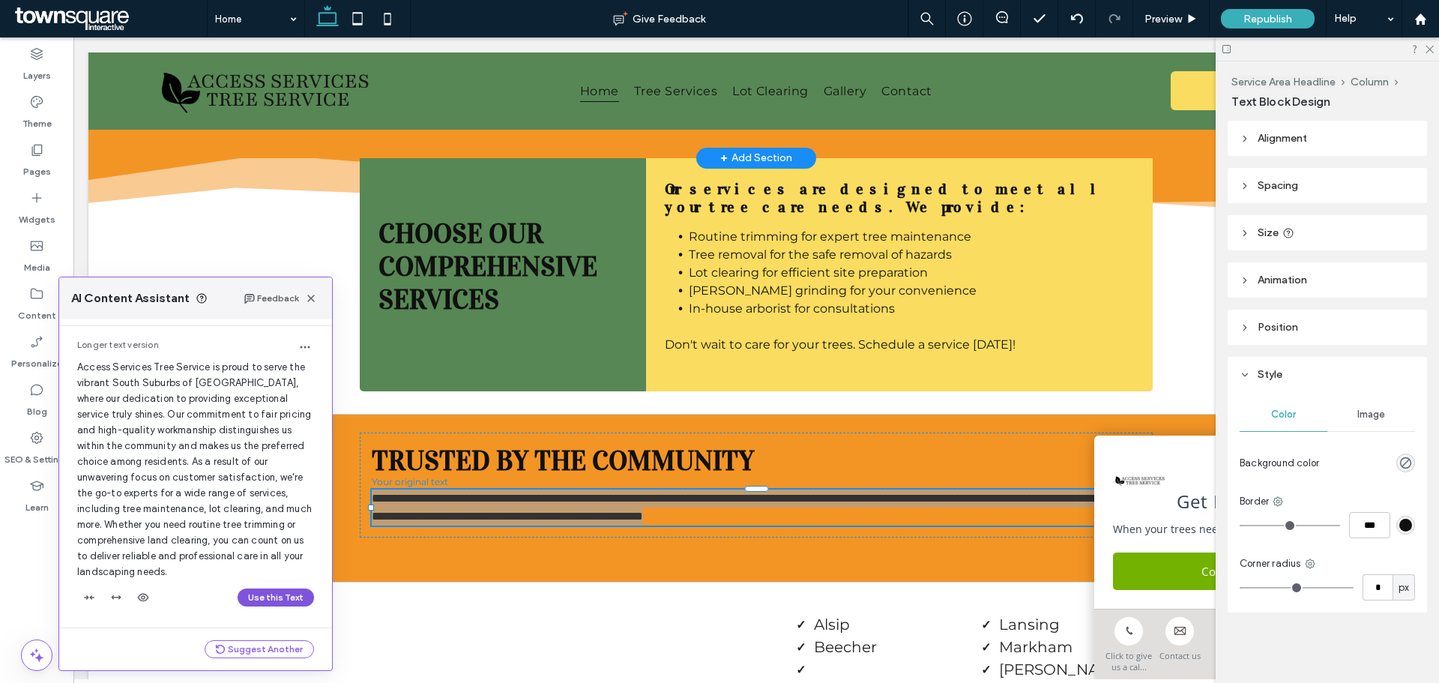
click at [253, 596] on button "Use this Text" at bounding box center [276, 597] width 76 height 18
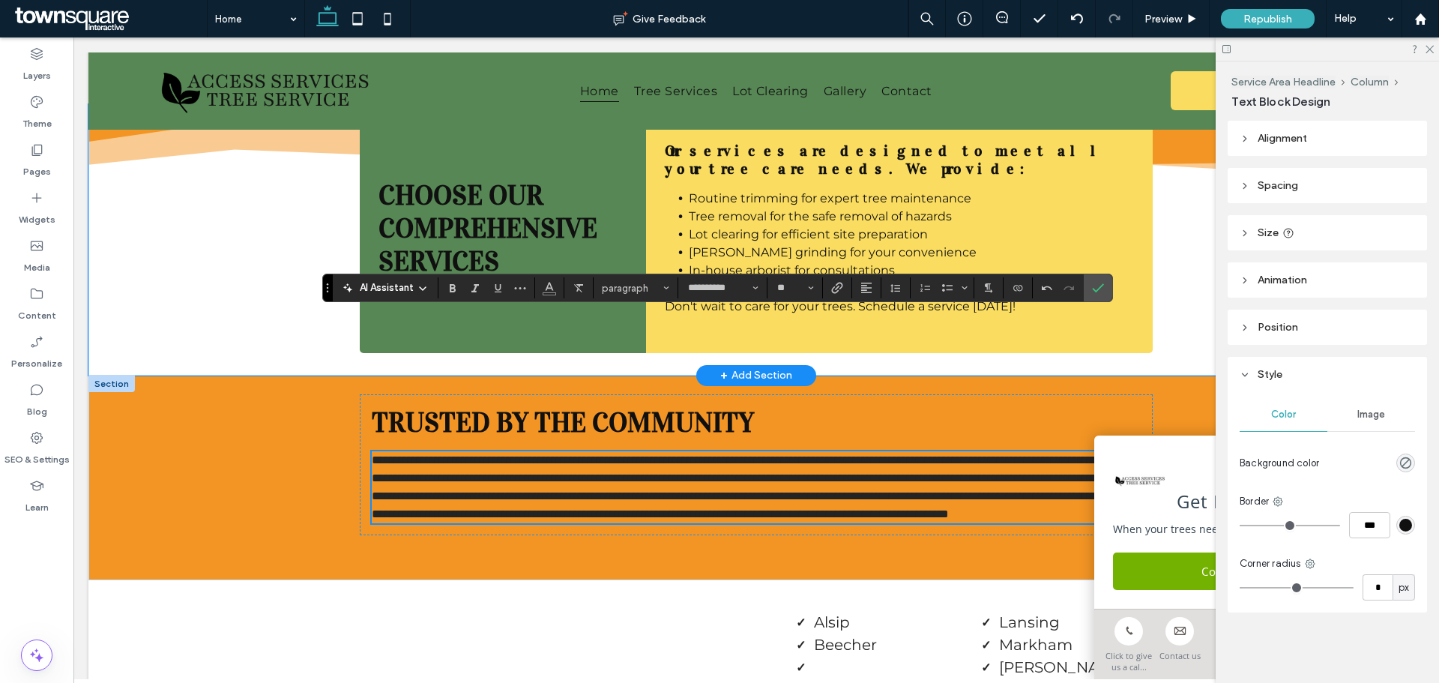
scroll to position [1373, 0]
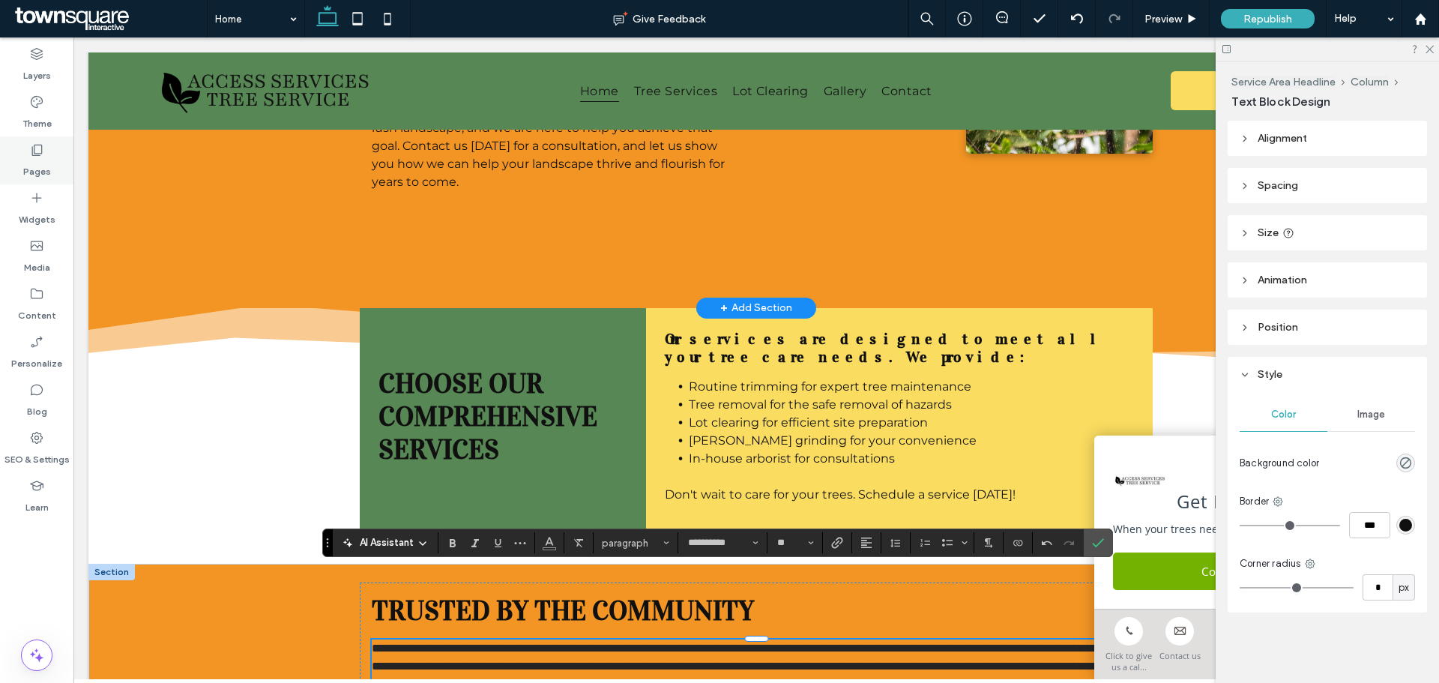
click at [58, 153] on div "Pages" at bounding box center [36, 160] width 73 height 48
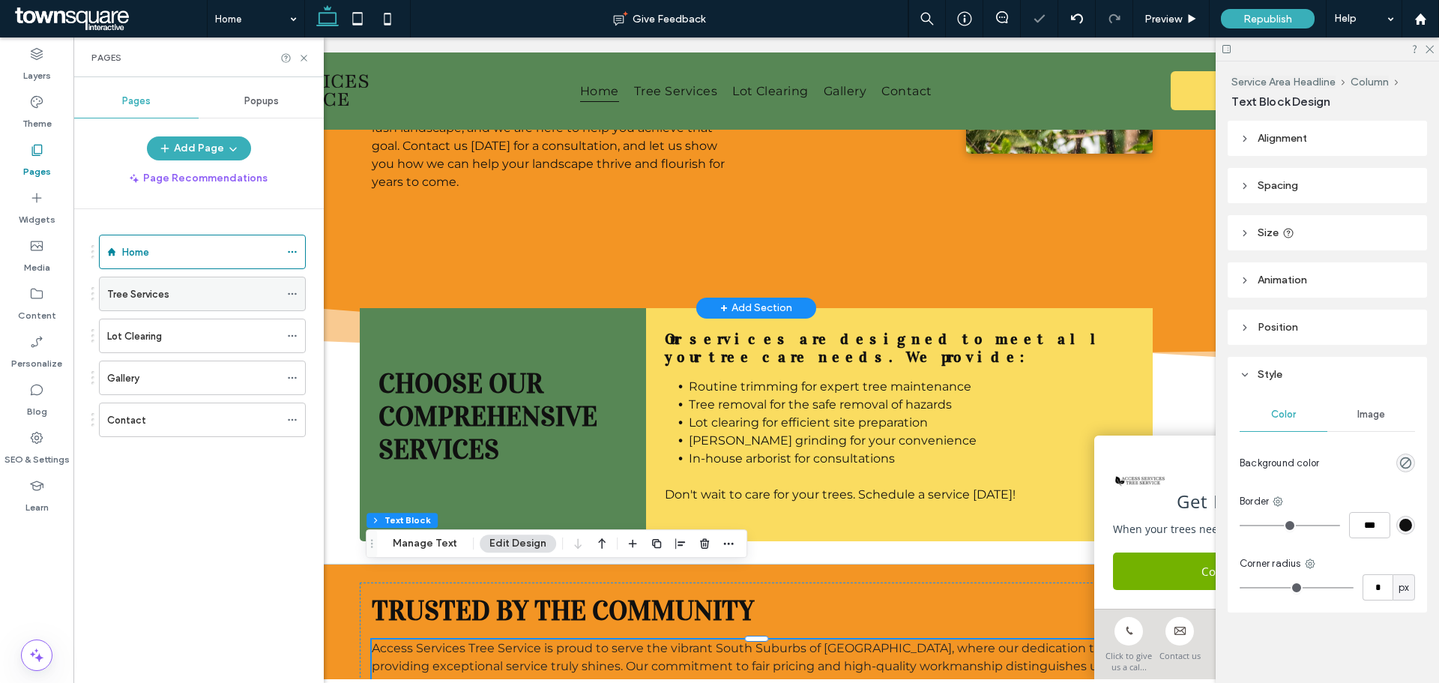
click at [126, 286] on label "Tree Services" at bounding box center [138, 294] width 62 height 26
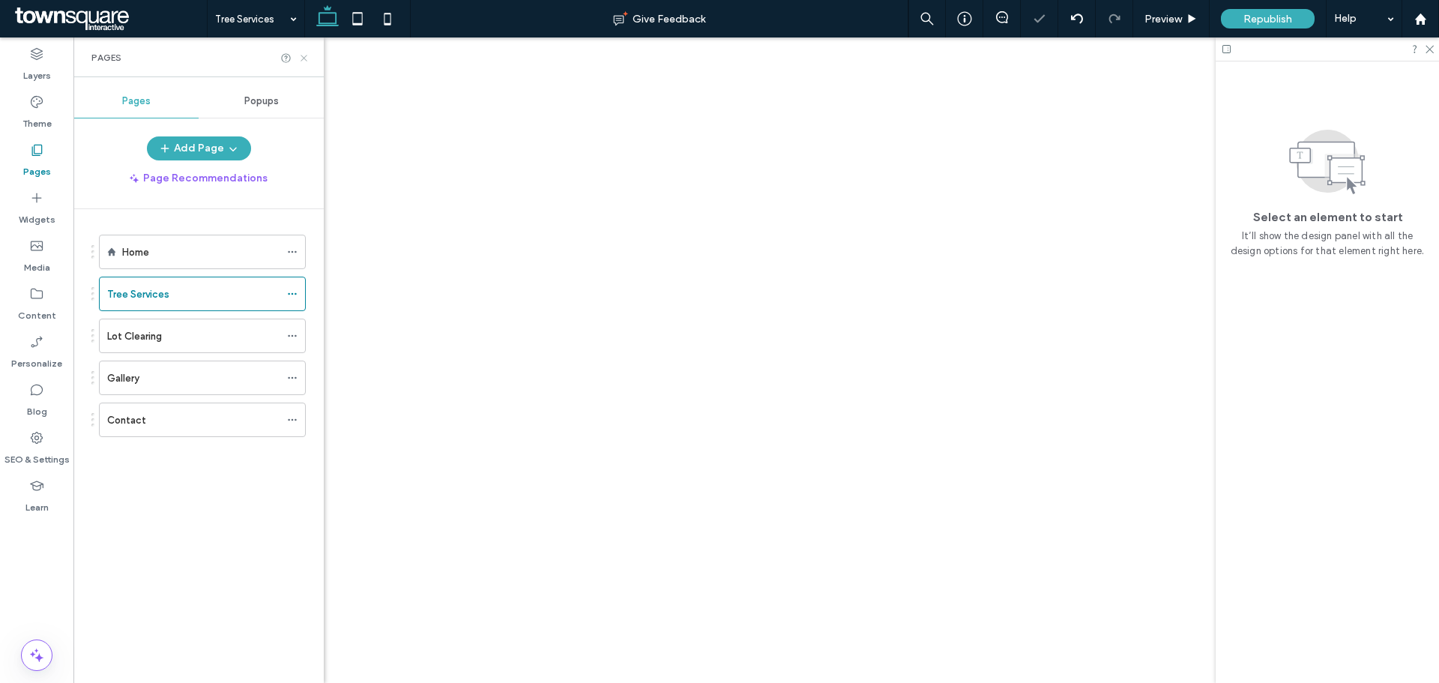
click at [303, 58] on use at bounding box center [303, 58] width 6 height 6
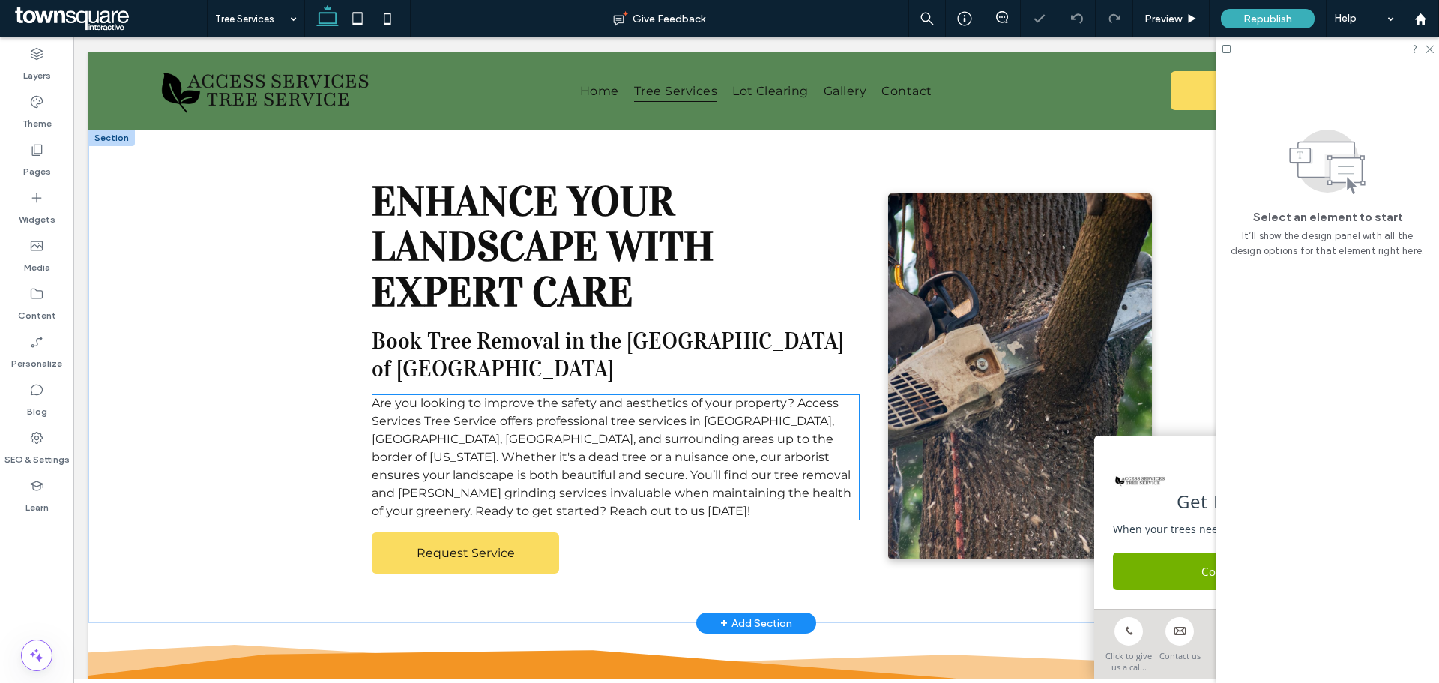
click at [447, 418] on span "Are you looking to improve the safety and aesthetics of your property? Access S…" at bounding box center [612, 457] width 480 height 122
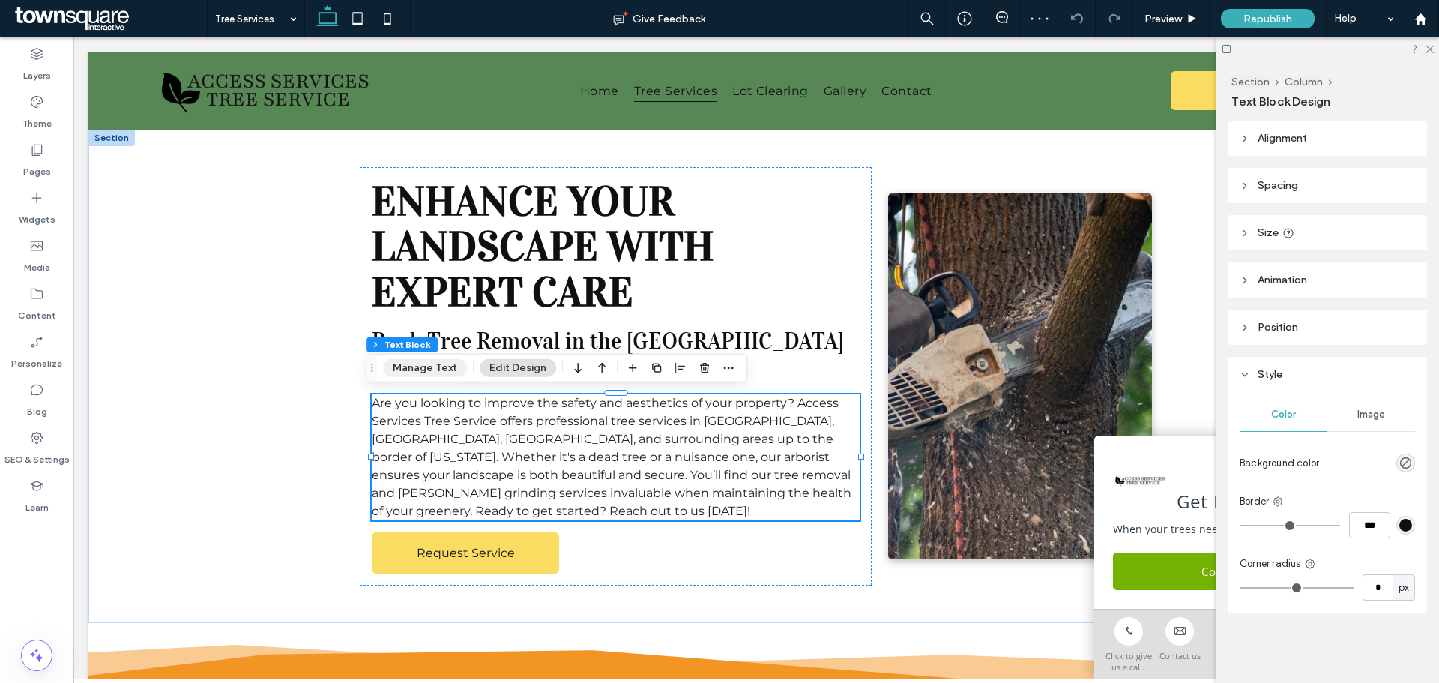
click at [396, 361] on button "Manage Text" at bounding box center [425, 368] width 84 height 18
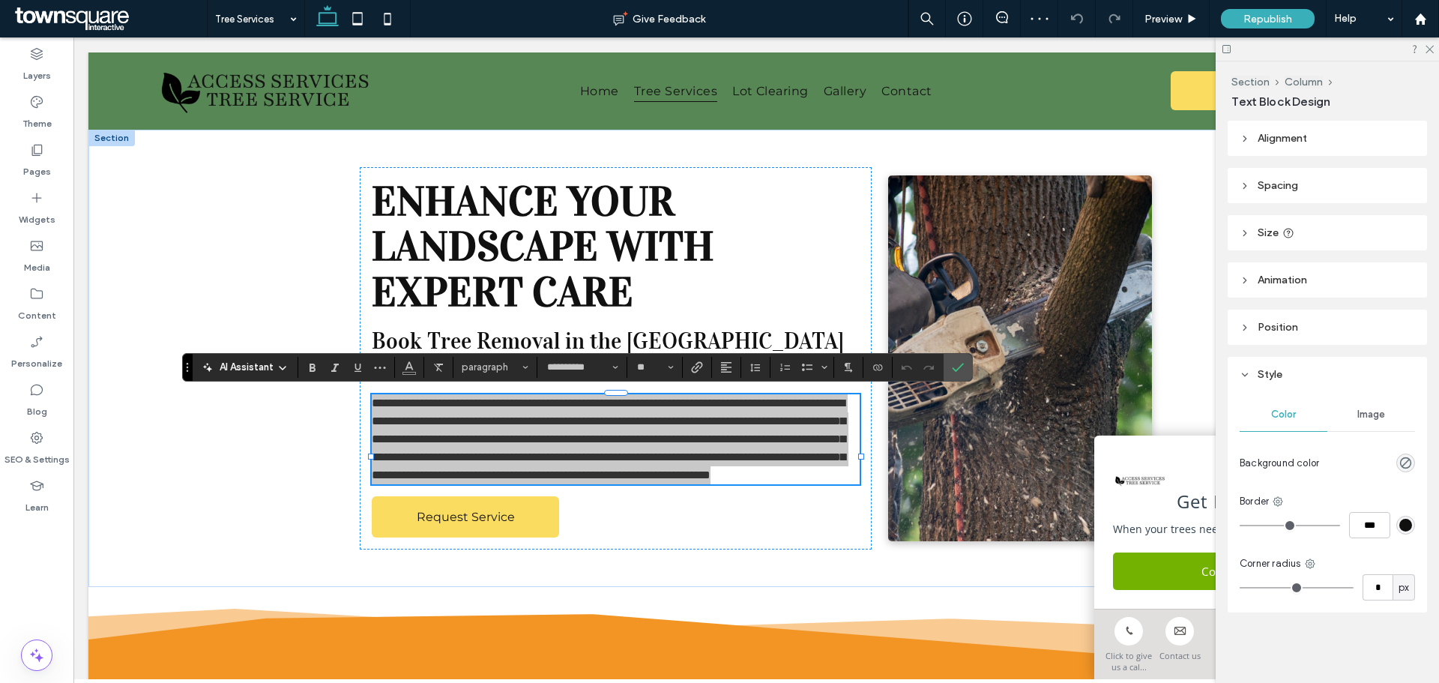
click at [252, 366] on span "AI Assistant" at bounding box center [247, 367] width 54 height 15
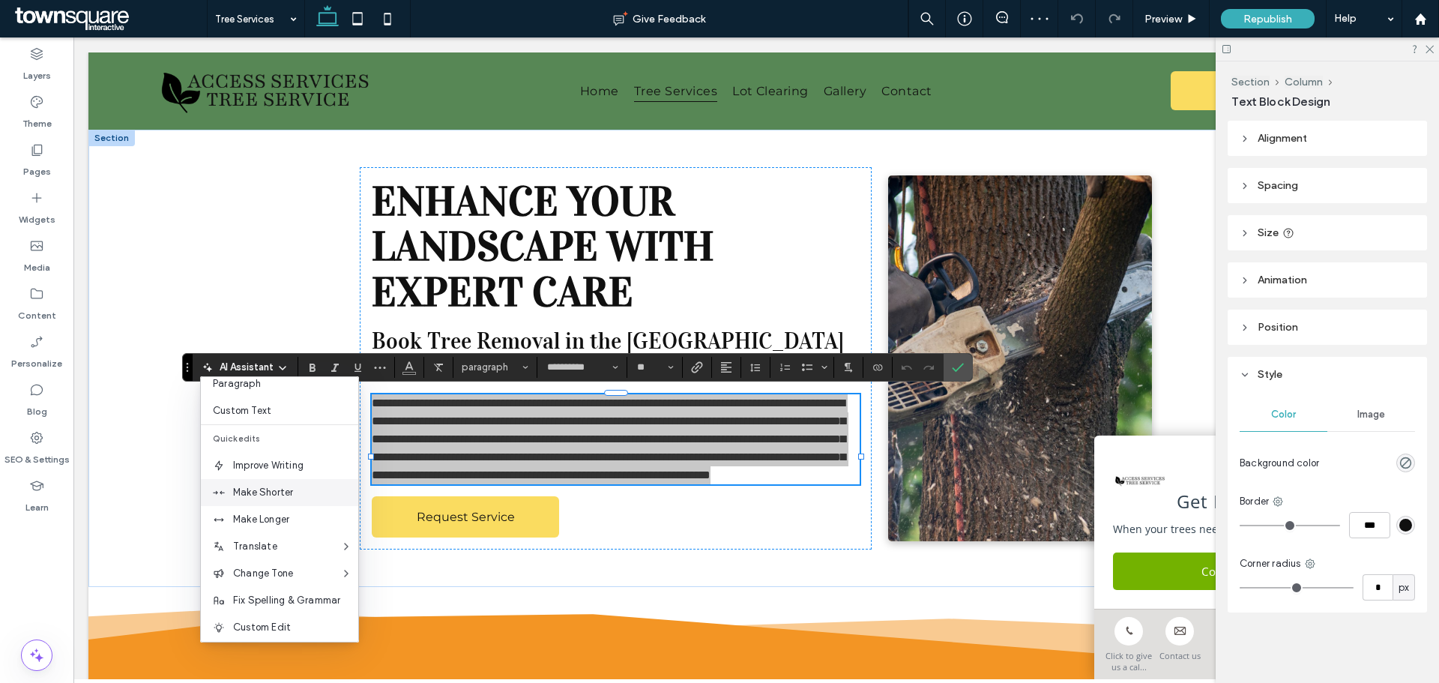
scroll to position [99, 0]
click at [298, 505] on div "Make Longer" at bounding box center [279, 514] width 157 height 27
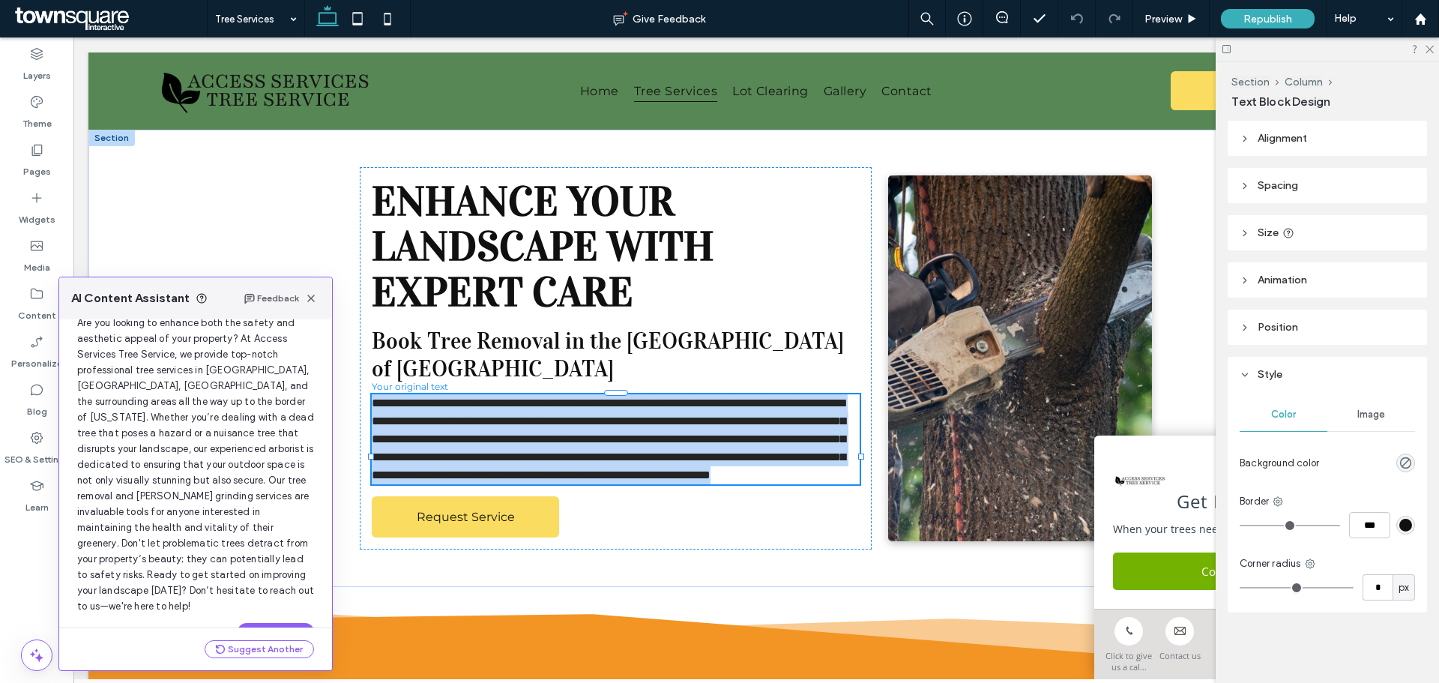
scroll to position [96, 0]
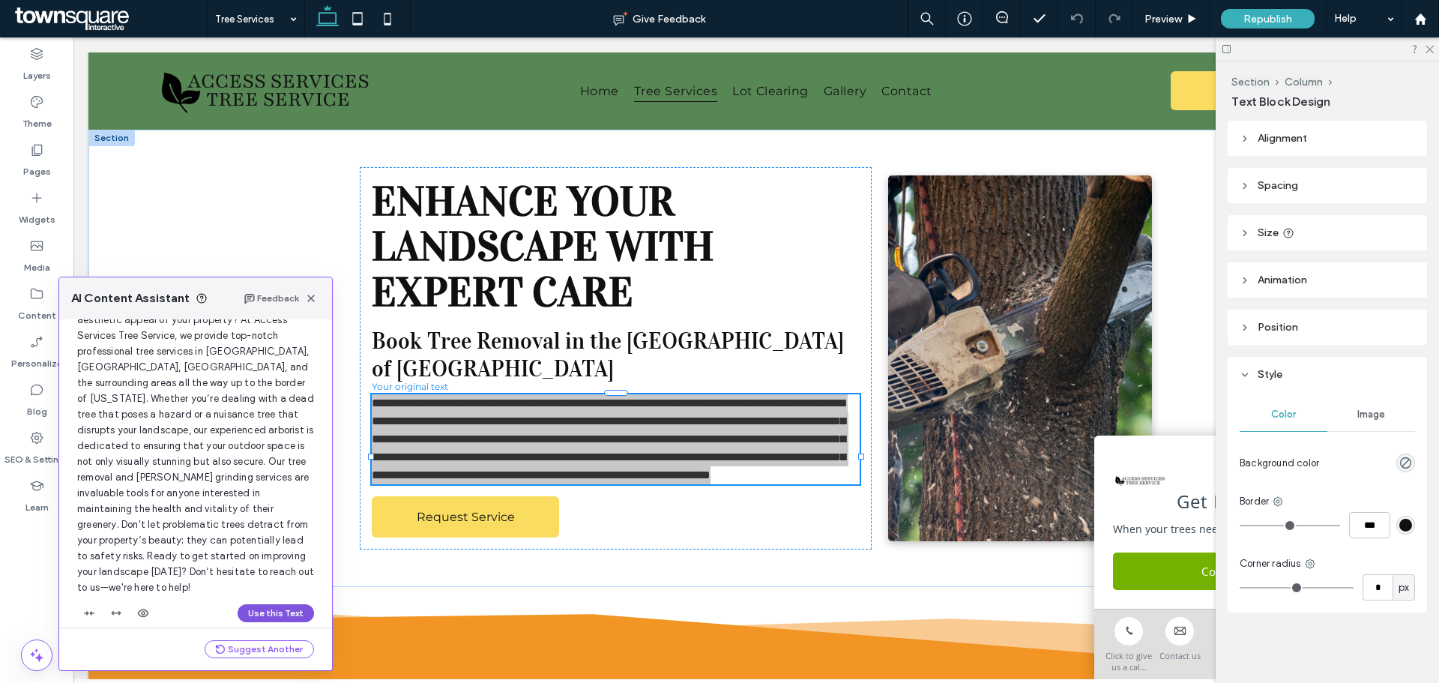
drag, startPoint x: 238, startPoint y: 593, endPoint x: 173, endPoint y: 544, distance: 81.4
click at [238, 604] on button "Use this Text" at bounding box center [276, 613] width 76 height 18
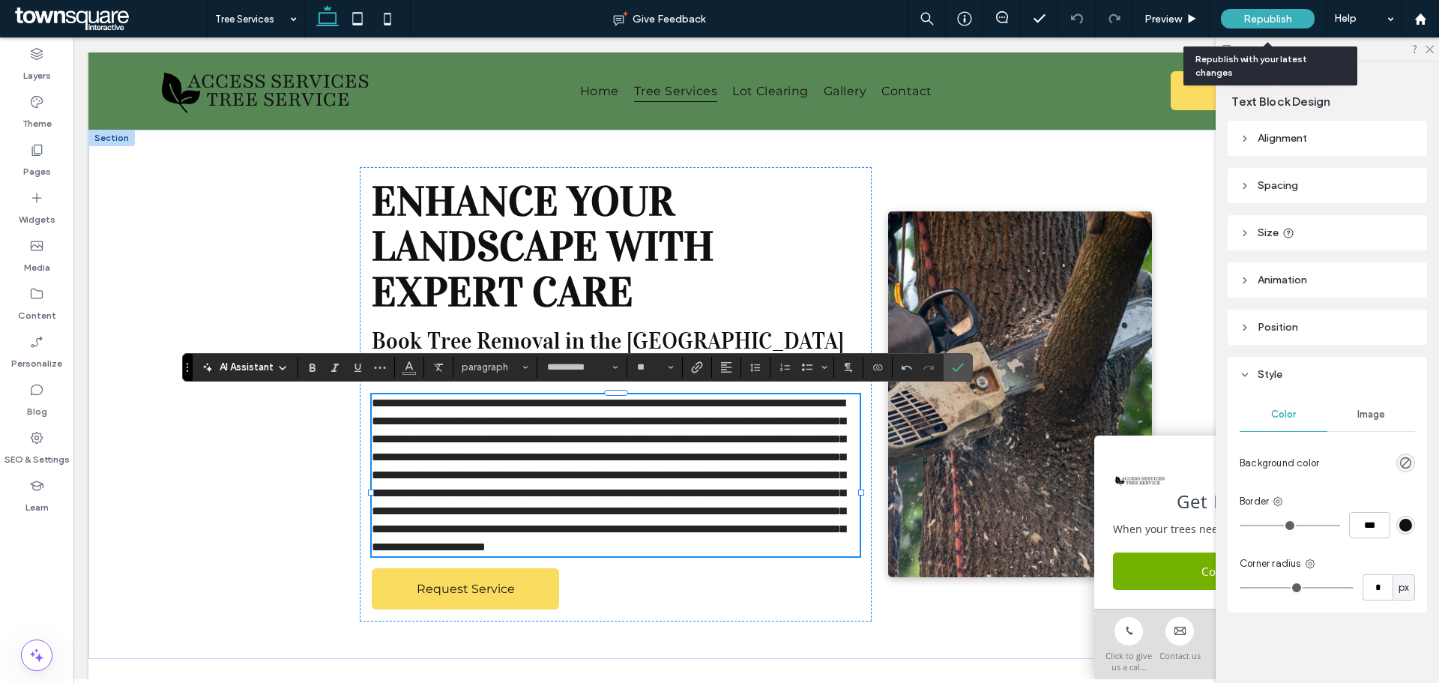
click at [1279, 13] on span "Republish" at bounding box center [1267, 19] width 49 height 13
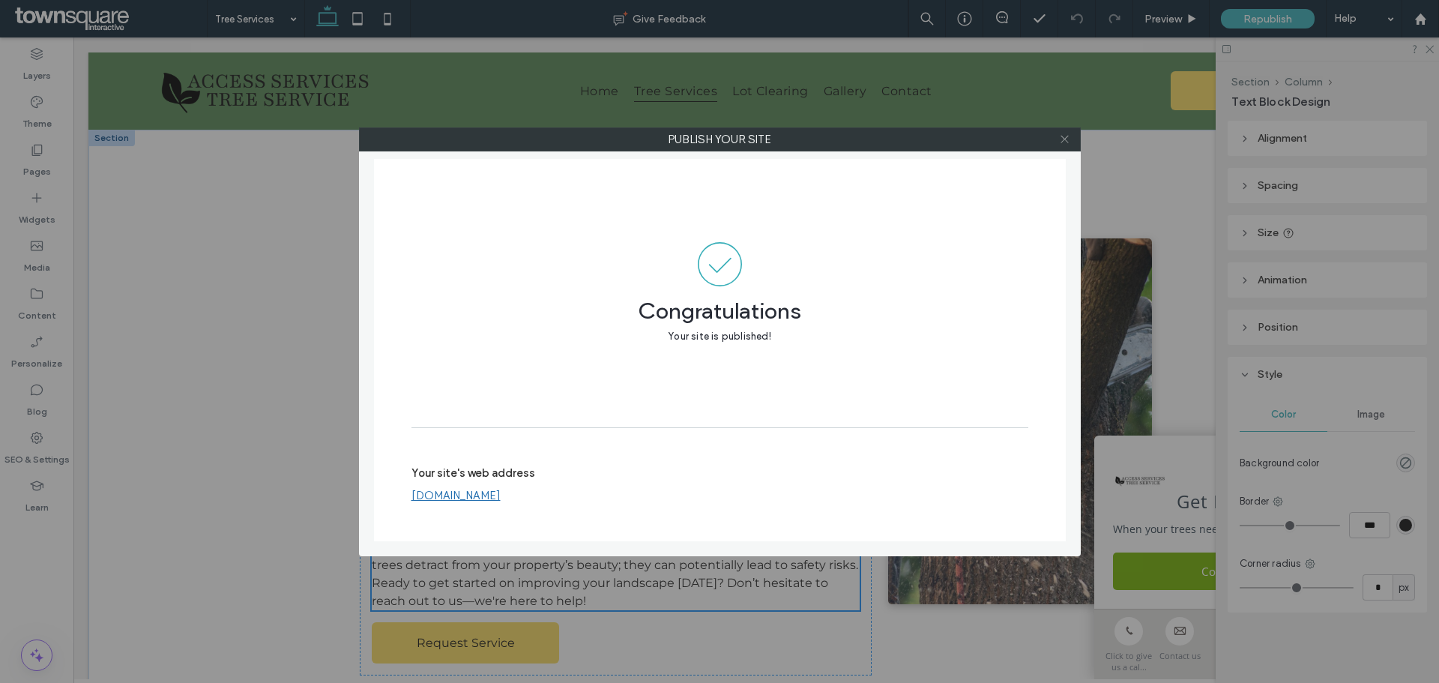
click at [1061, 139] on icon at bounding box center [1064, 138] width 11 height 11
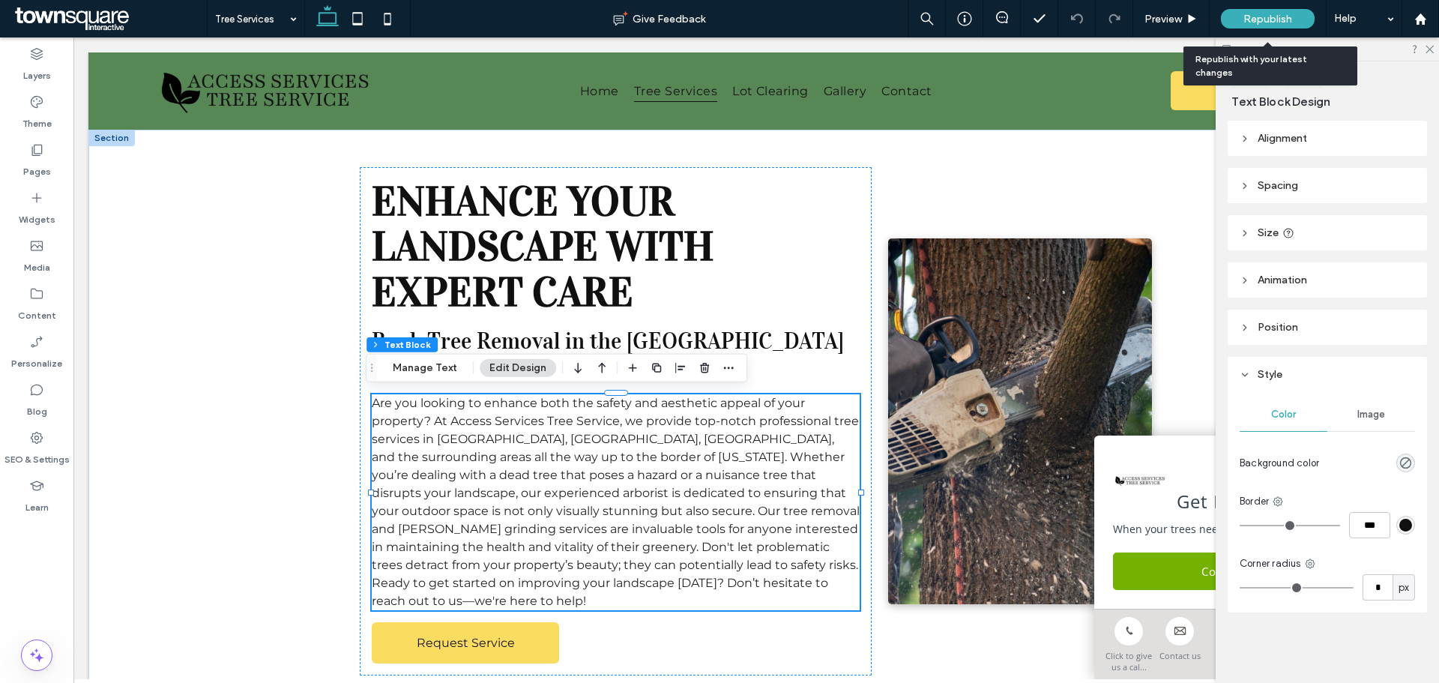
click at [1266, 27] on div "Republish" at bounding box center [1268, 18] width 94 height 19
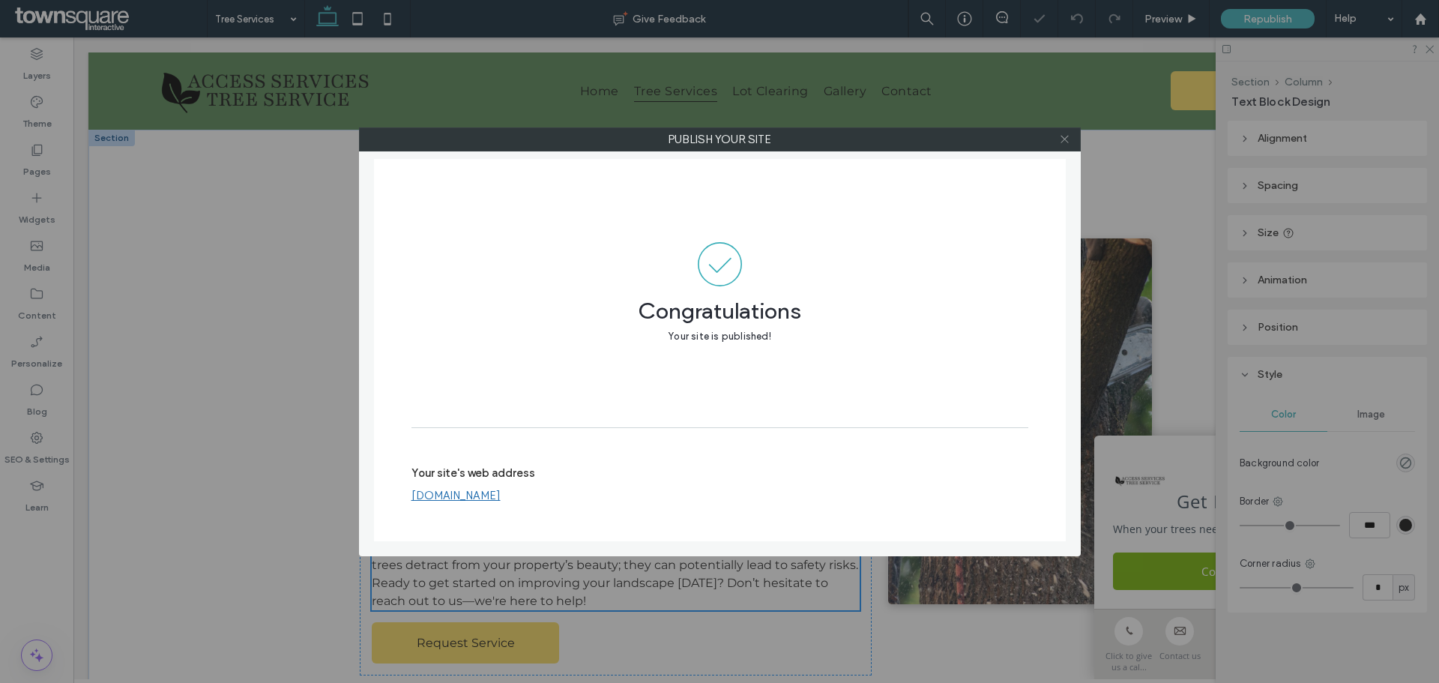
click at [1066, 138] on use at bounding box center [1063, 139] width 7 height 7
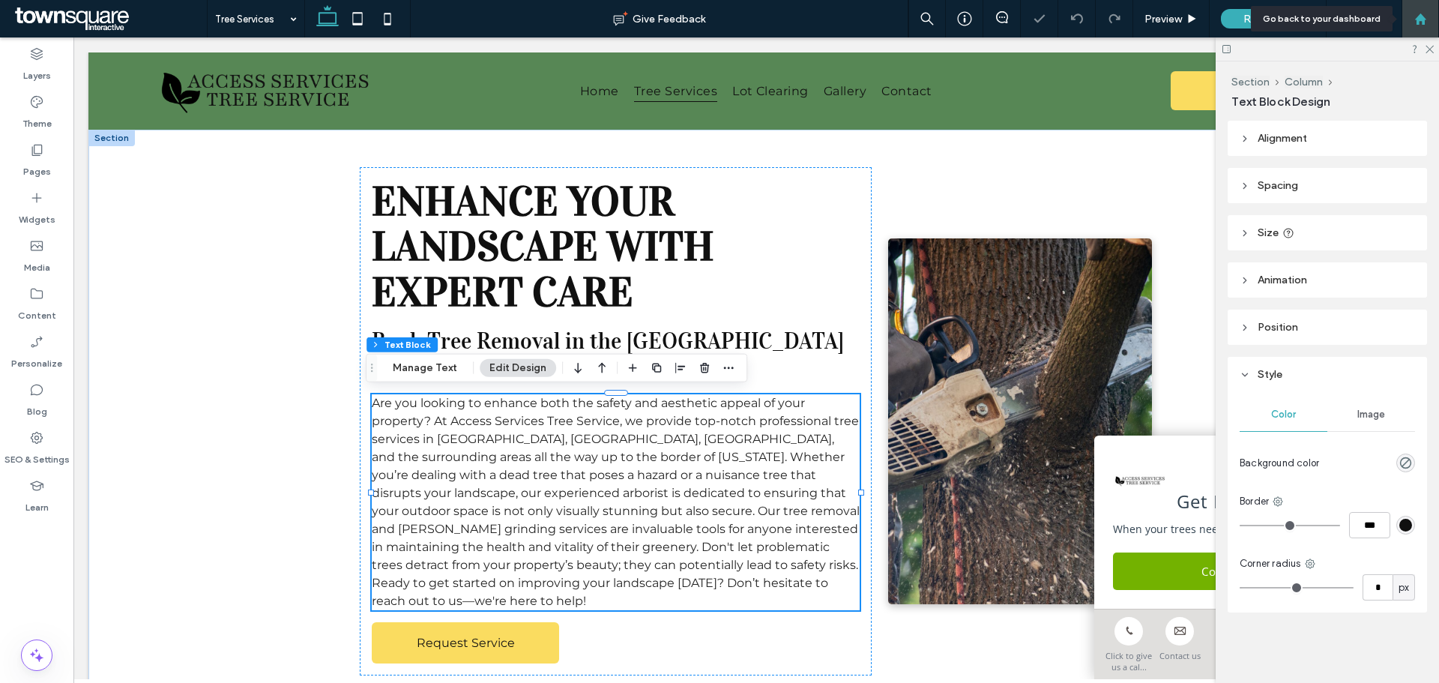
click at [1424, 4] on div at bounding box center [1419, 18] width 37 height 37
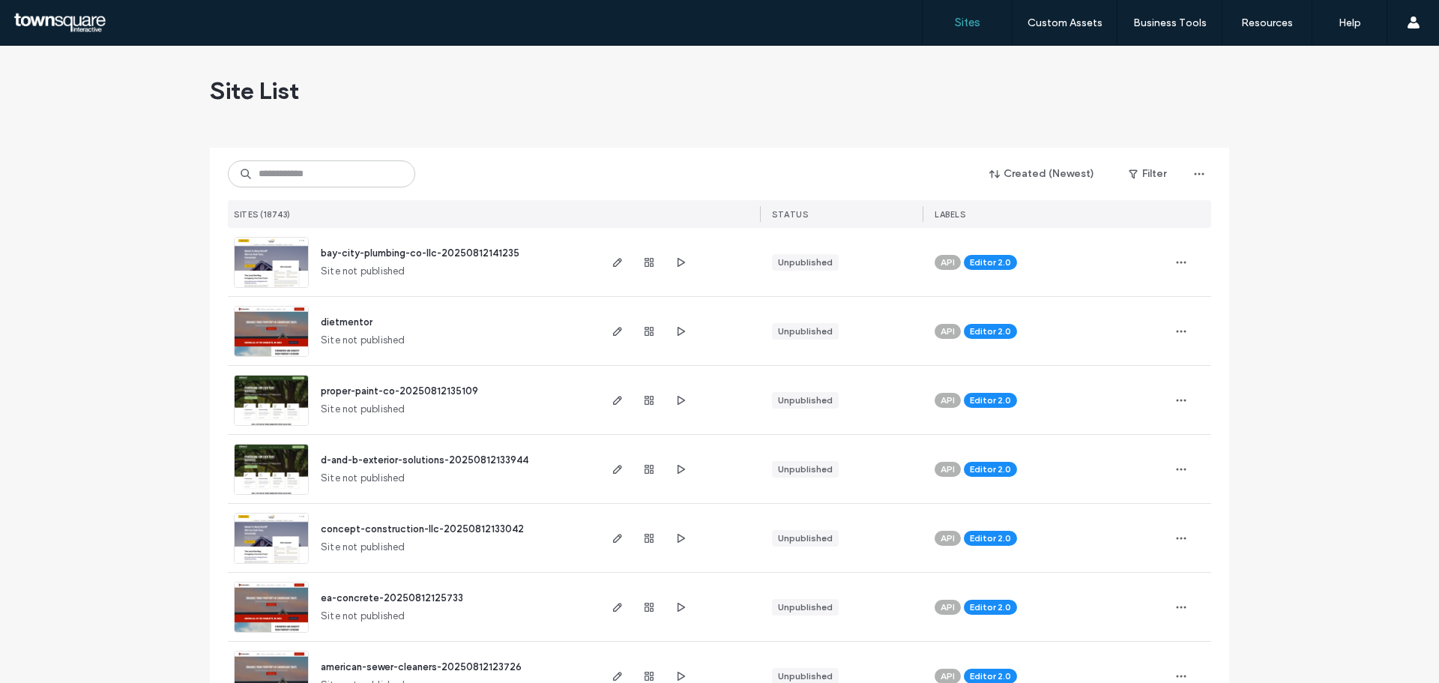
drag, startPoint x: 0, startPoint y: 0, endPoint x: 267, endPoint y: 172, distance: 317.6
click at [267, 172] on input at bounding box center [321, 173] width 187 height 27
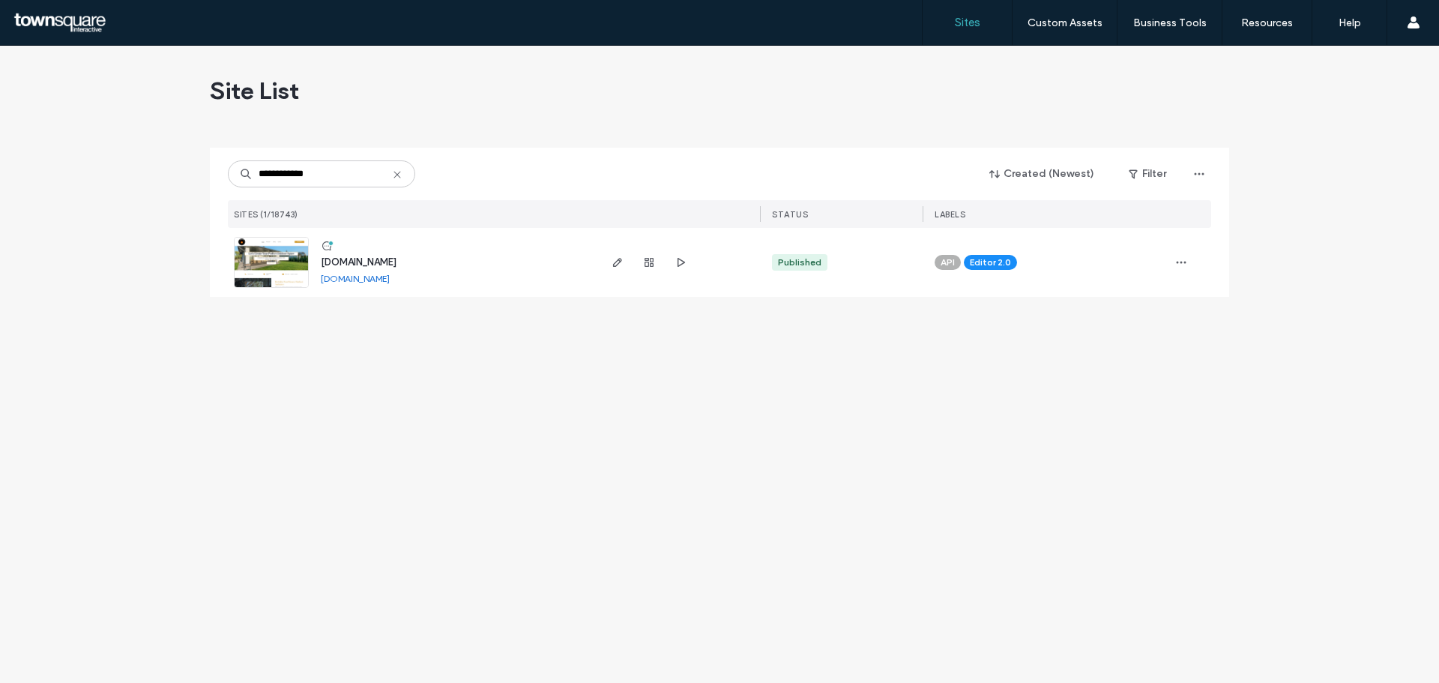
type input "**********"
click at [366, 261] on span "[DOMAIN_NAME]" at bounding box center [359, 261] width 76 height 11
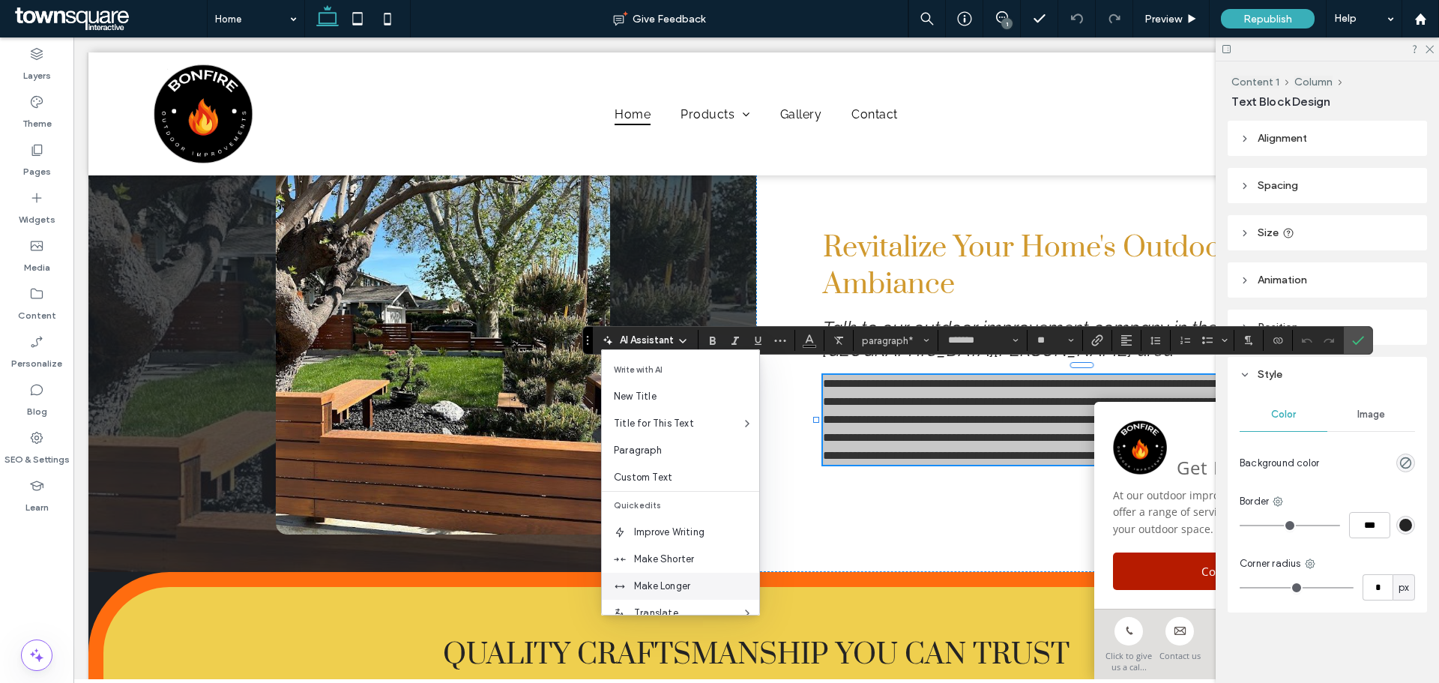
click at [659, 577] on div "Make Longer" at bounding box center [680, 586] width 157 height 27
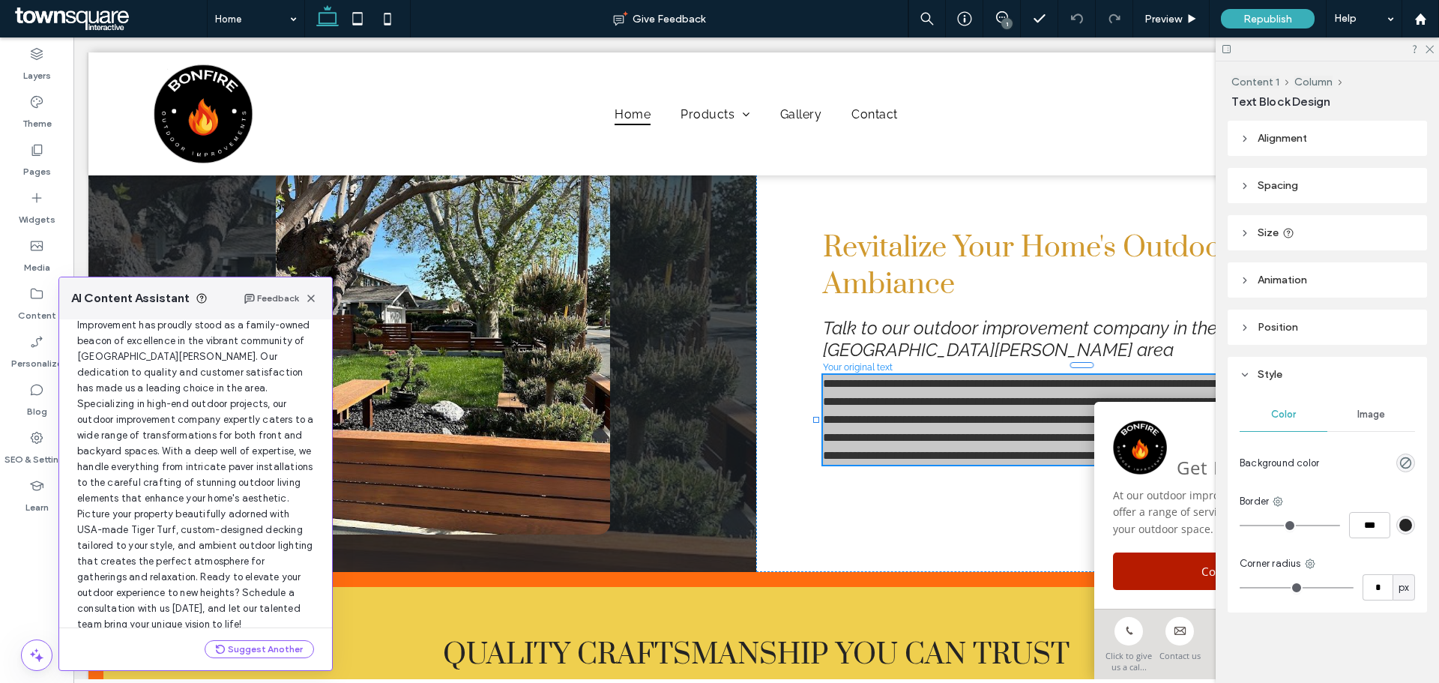
scroll to position [143, 0]
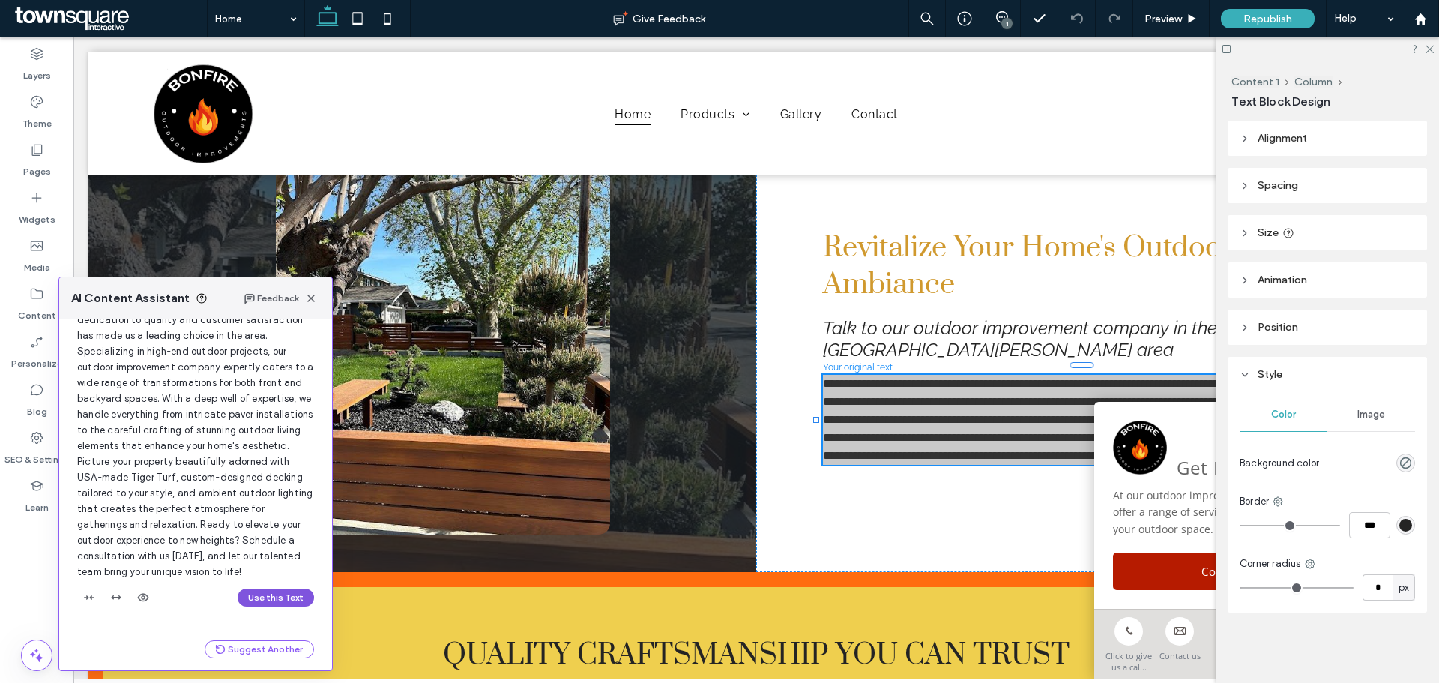
click at [251, 604] on button "Use this Text" at bounding box center [276, 597] width 76 height 18
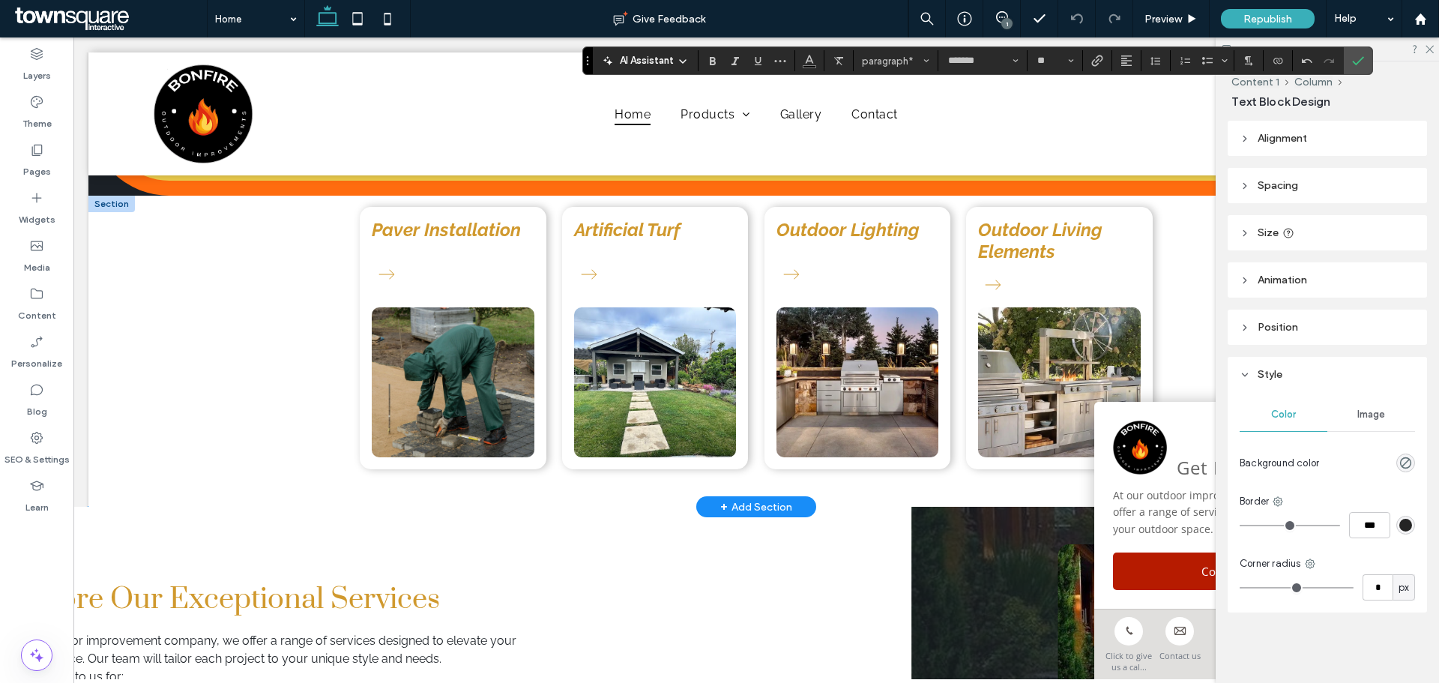
scroll to position [1409, 0]
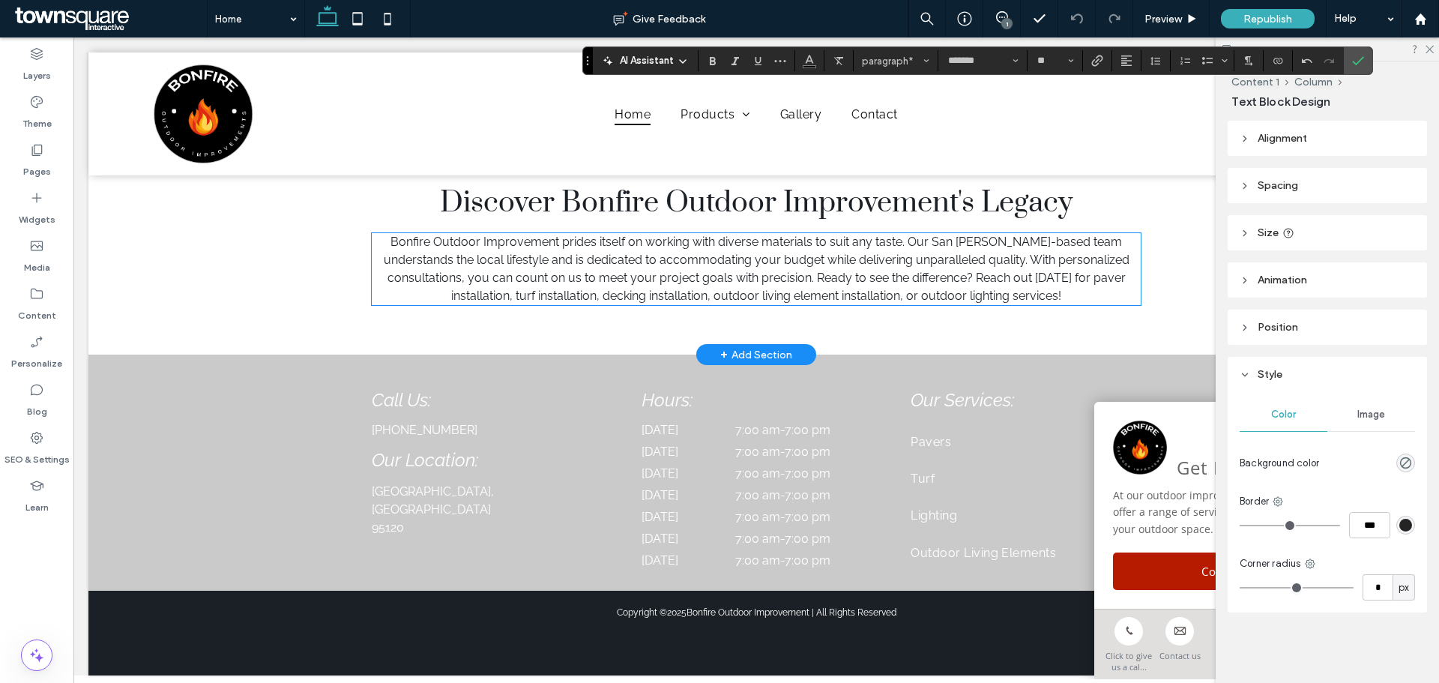
click at [445, 265] on p "Bonfire Outdoor Improvement prides itself on working with diverse materials to …" at bounding box center [756, 269] width 768 height 72
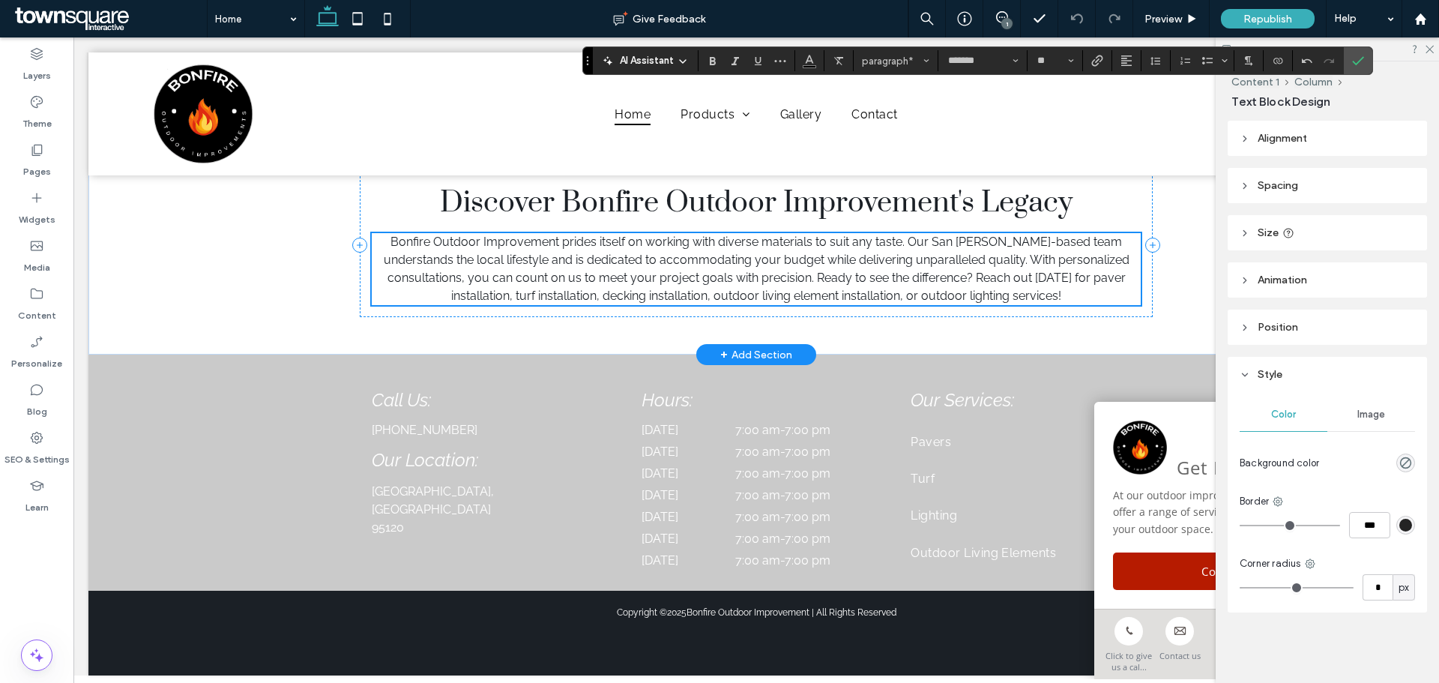
scroll to position [1877, 0]
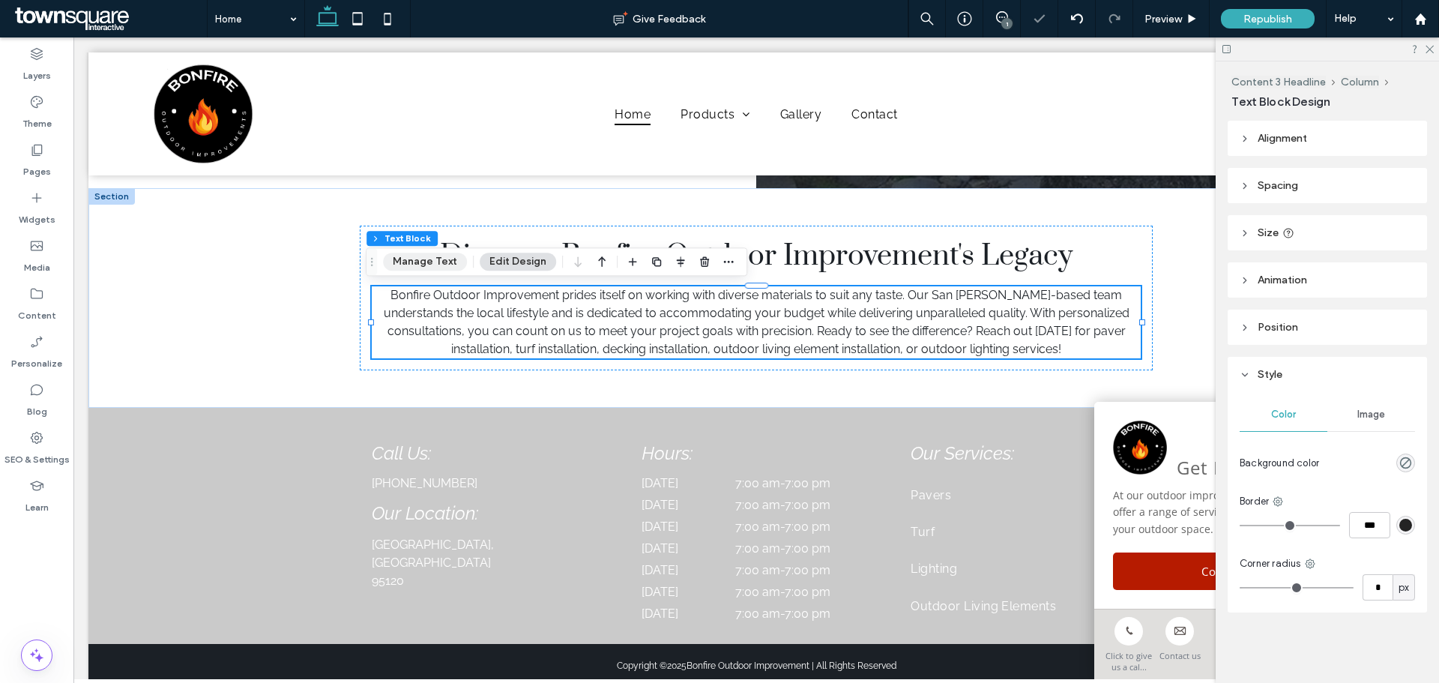
click at [399, 259] on button "Manage Text" at bounding box center [425, 262] width 84 height 18
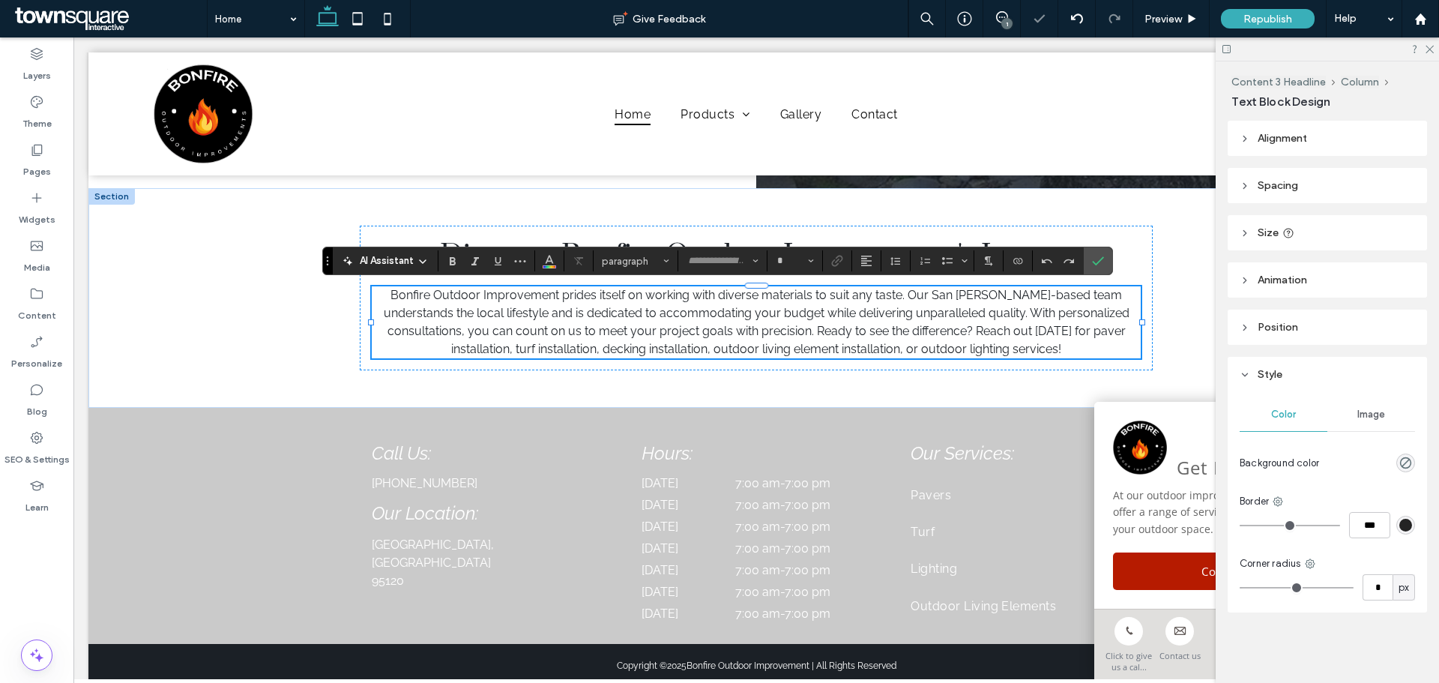
type input "*******"
type input "**"
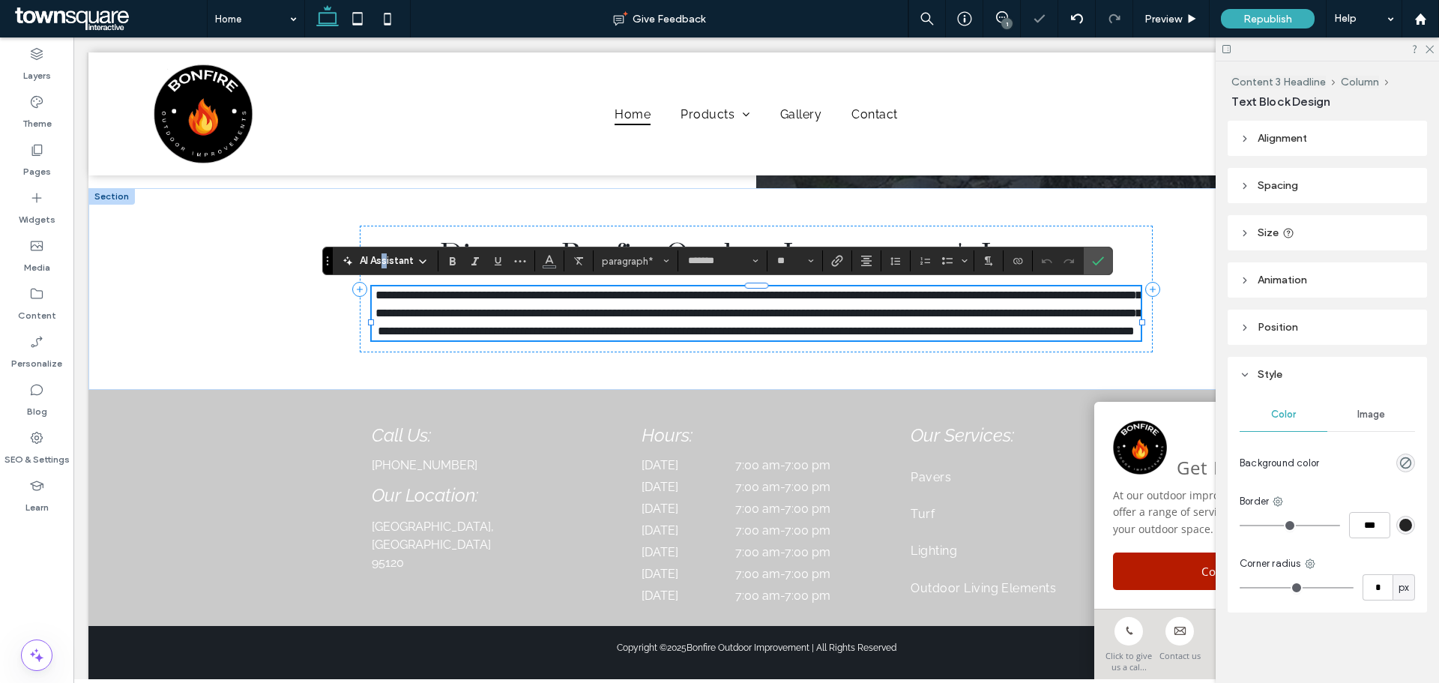
click at [385, 262] on span "AI Assistant" at bounding box center [387, 260] width 54 height 15
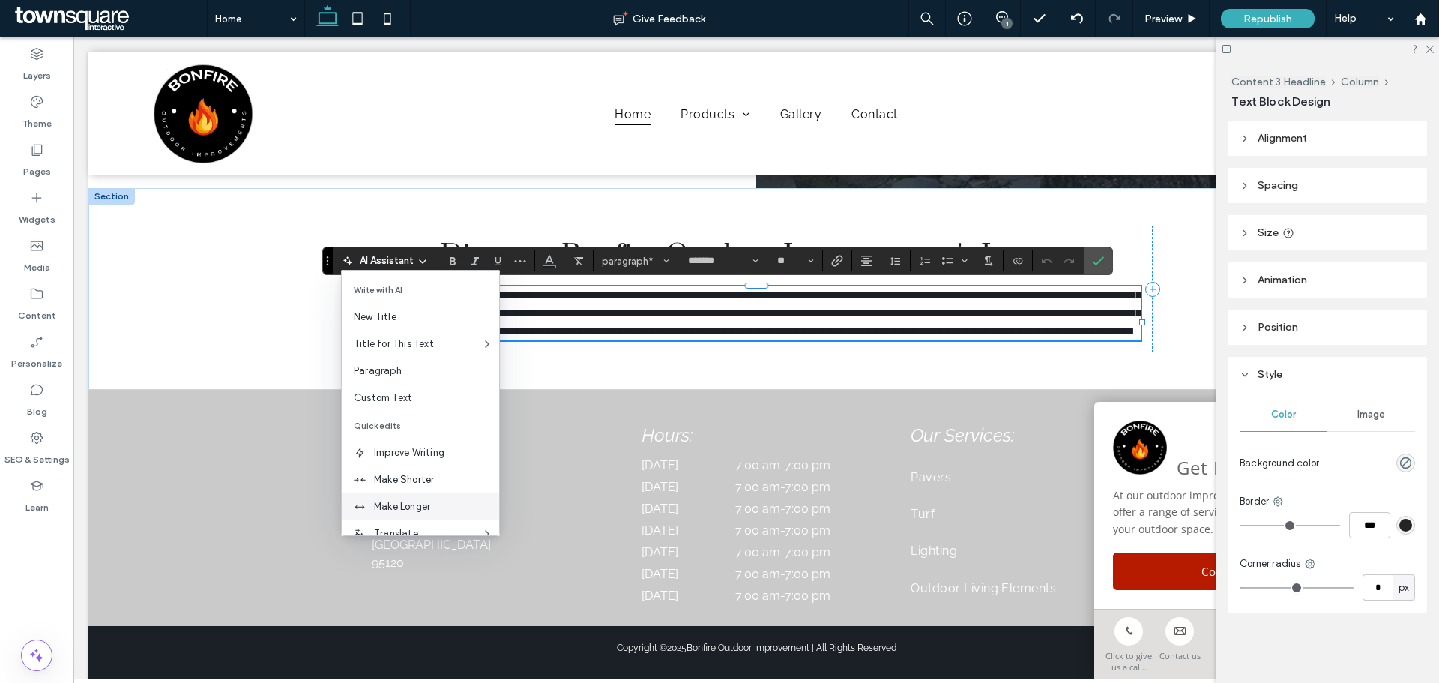
click at [399, 498] on div "Make Longer" at bounding box center [420, 506] width 157 height 27
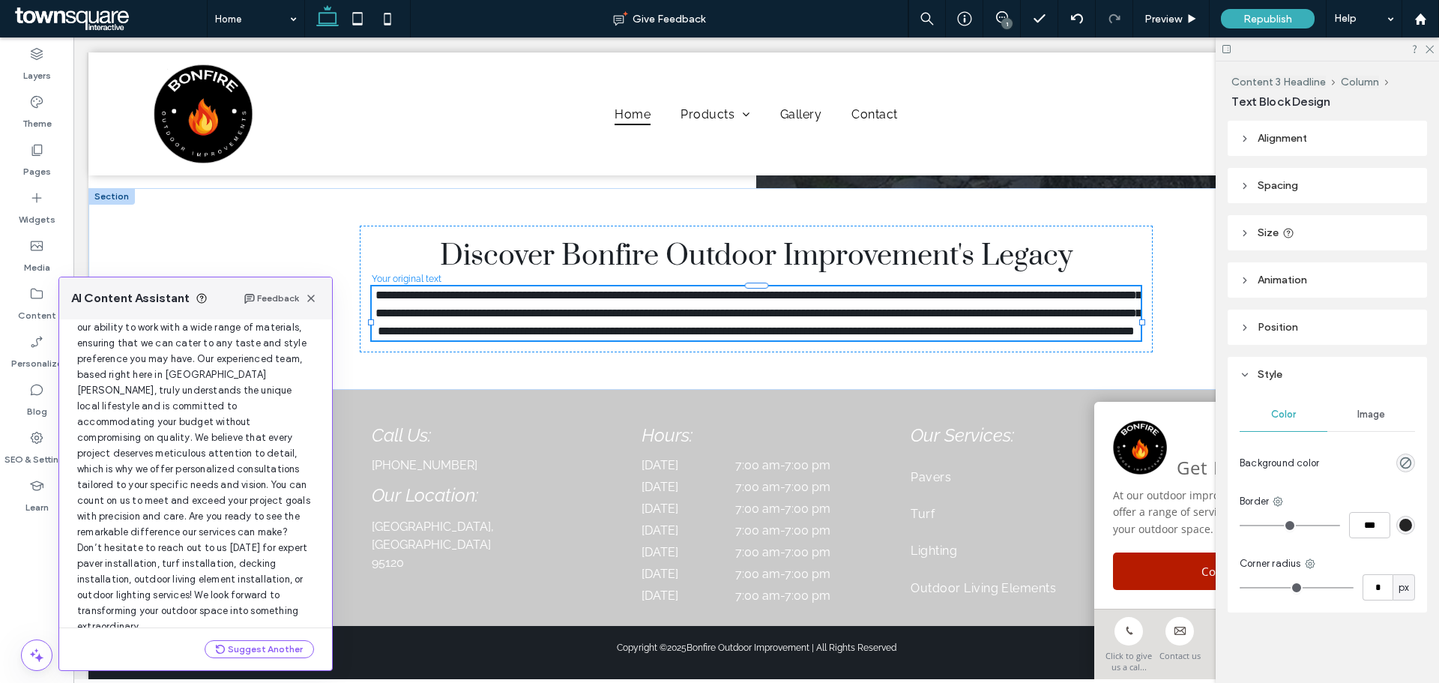
scroll to position [127, 0]
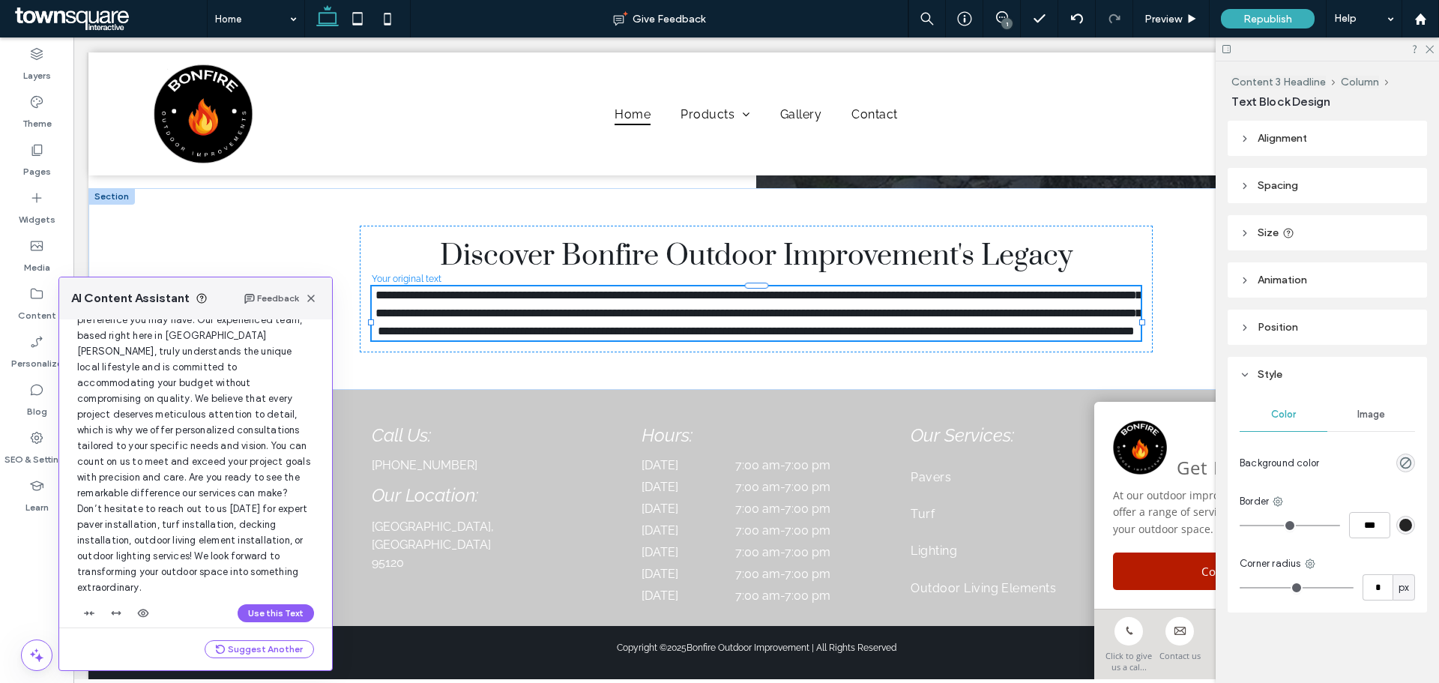
click at [248, 601] on div "Use this Text" at bounding box center [195, 613] width 237 height 24
click at [244, 604] on button "Use this Text" at bounding box center [276, 613] width 76 height 18
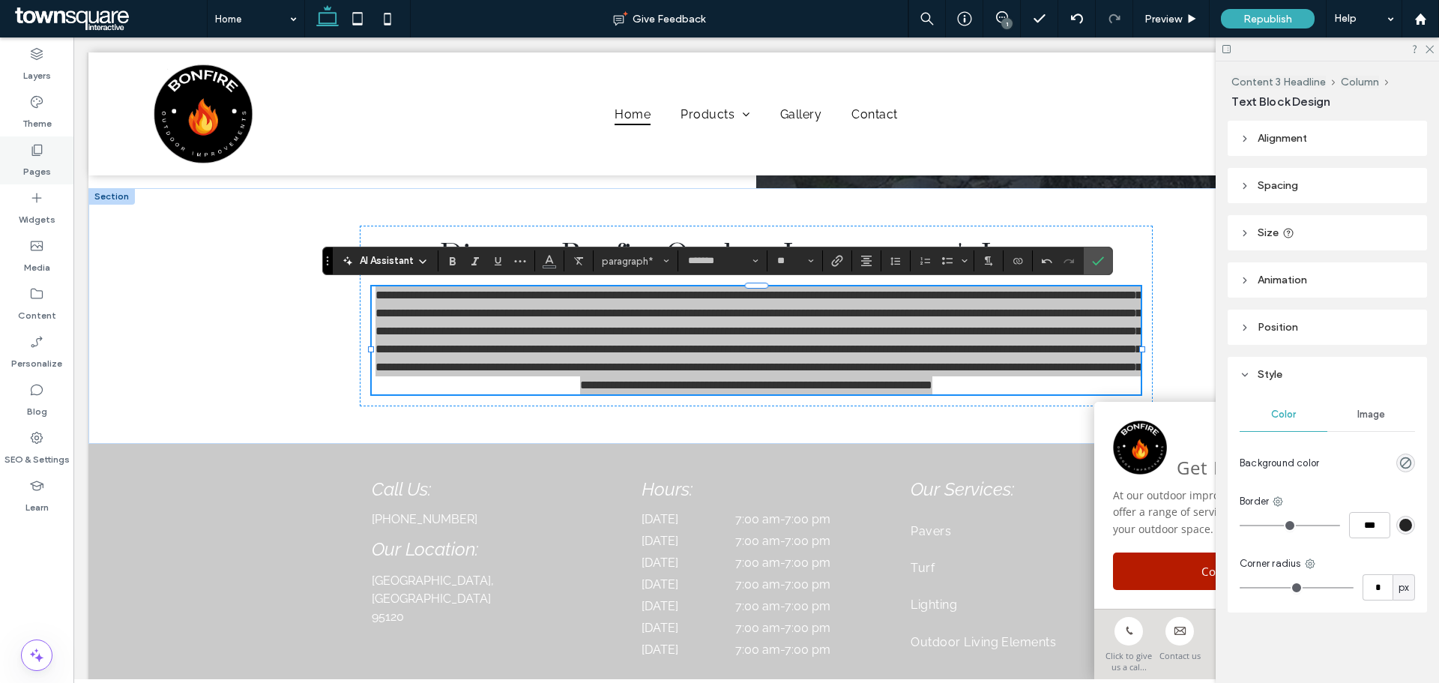
click at [33, 156] on use at bounding box center [37, 150] width 10 height 11
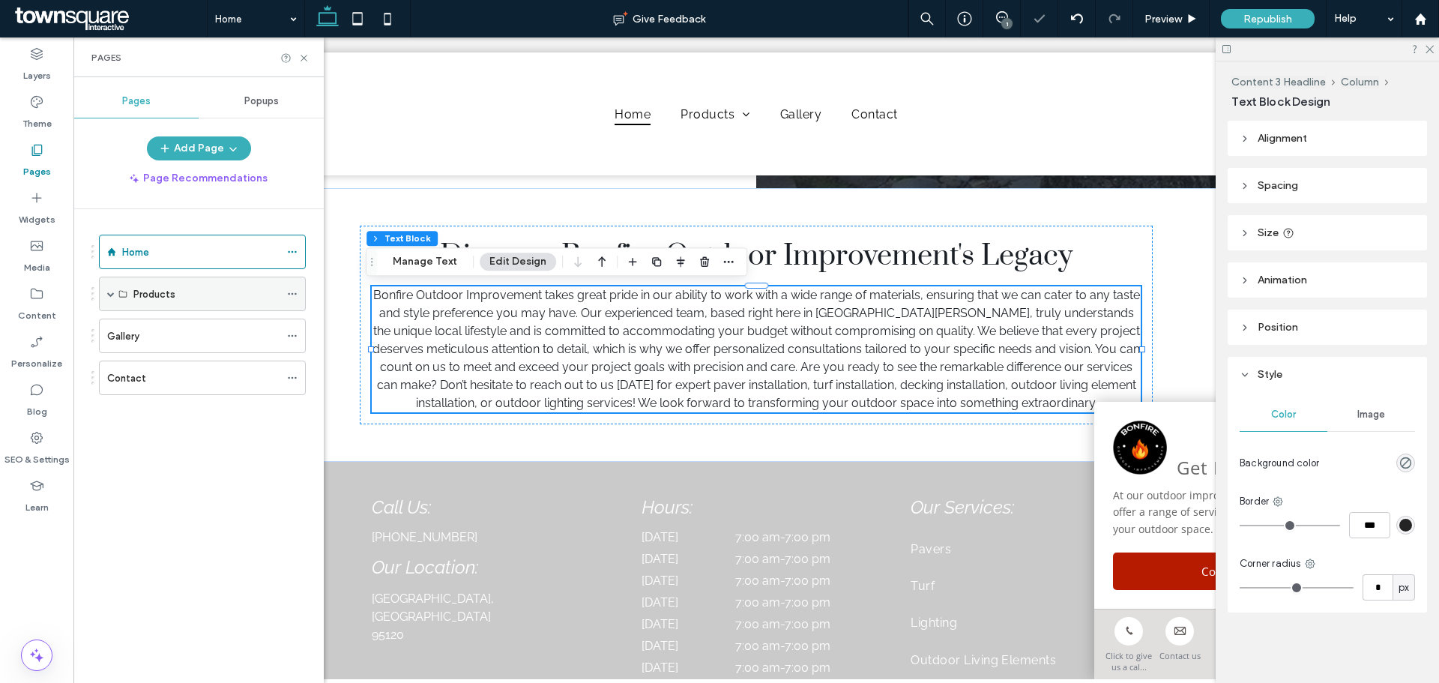
click at [118, 287] on div "Products" at bounding box center [202, 294] width 207 height 34
click at [112, 297] on span at bounding box center [110, 293] width 7 height 33
click at [136, 314] on div "Pavers" at bounding box center [206, 328] width 146 height 33
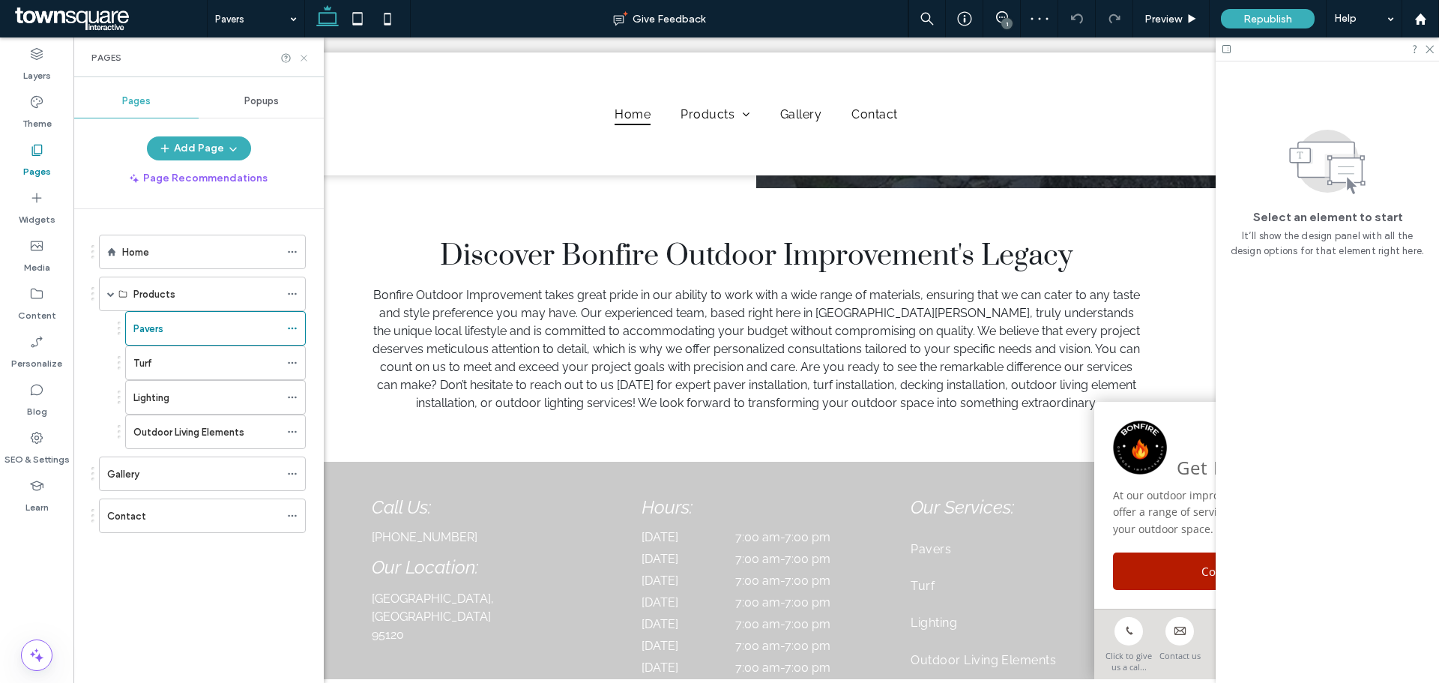
click at [304, 59] on icon at bounding box center [303, 57] width 11 height 11
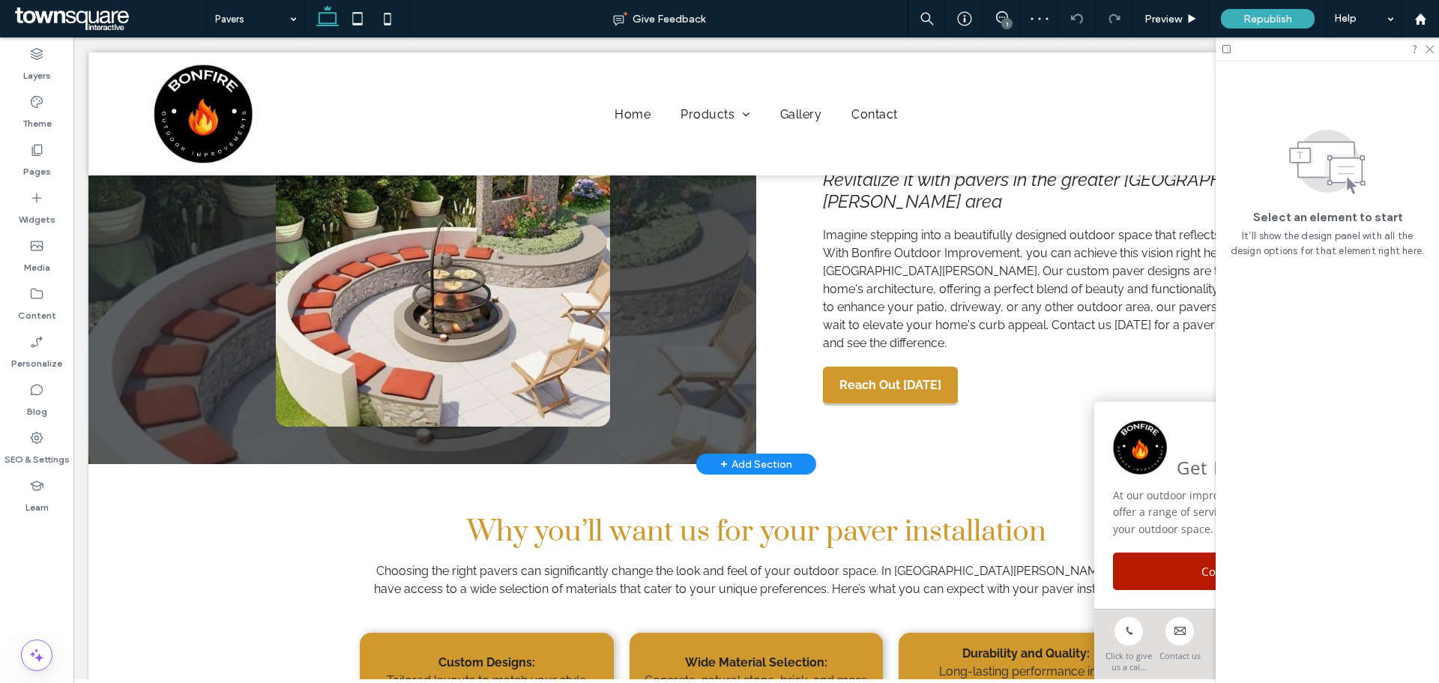
scroll to position [150, 0]
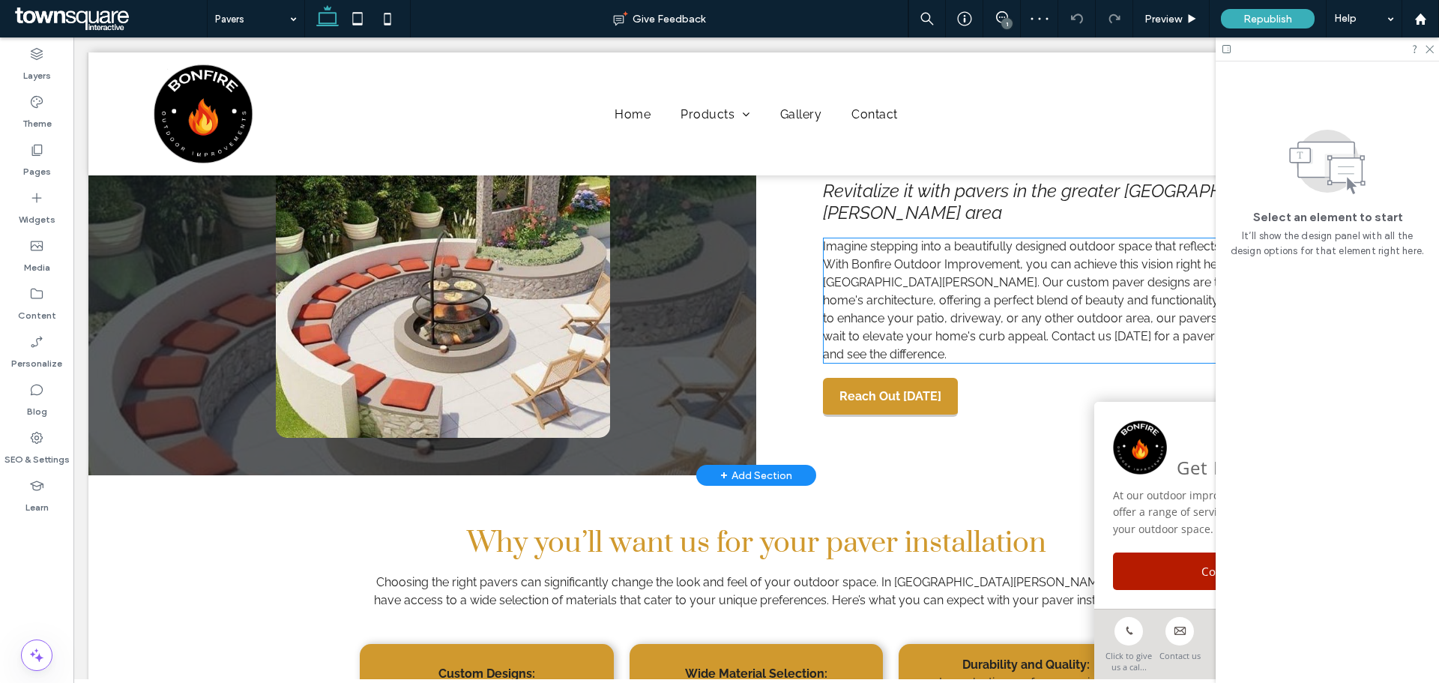
click at [884, 295] on span "Imagine stepping into a beautifully designed outdoor space that reflects your p…" at bounding box center [1087, 300] width 529 height 122
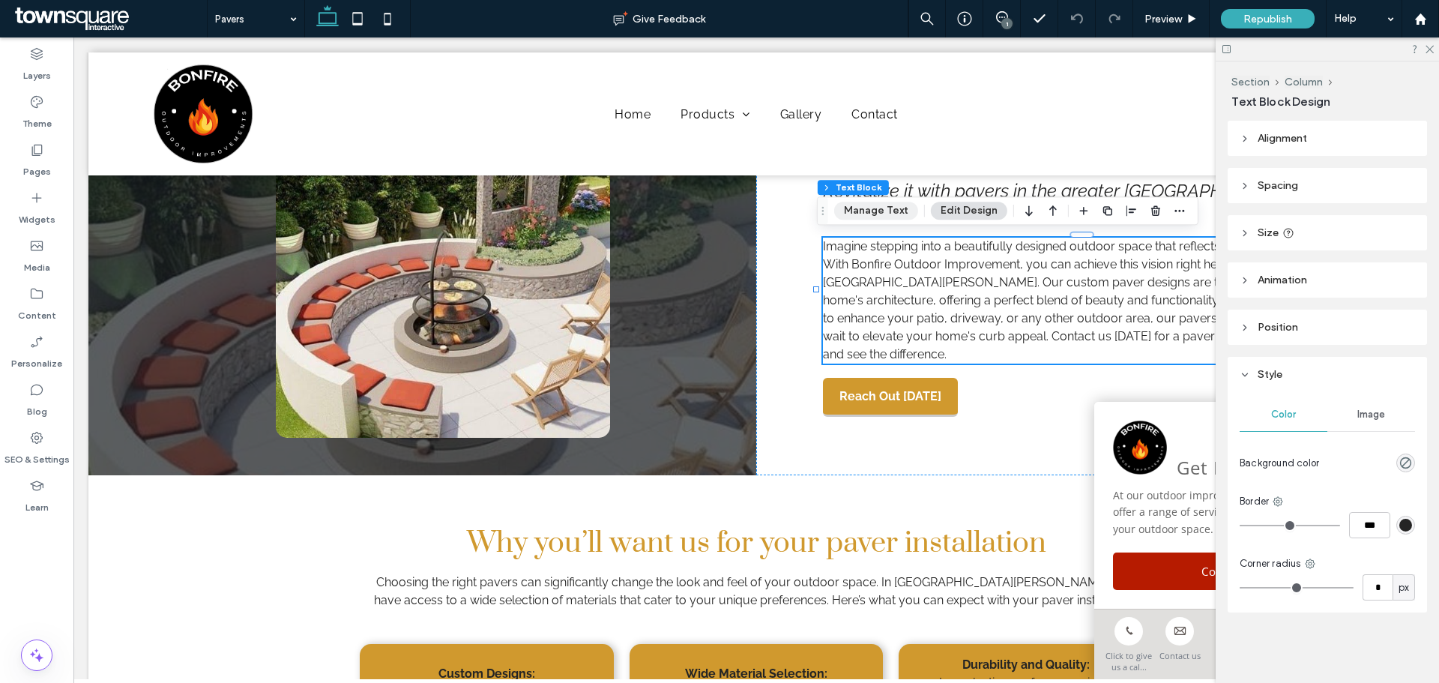
click at [845, 216] on button "Manage Text" at bounding box center [876, 211] width 84 height 18
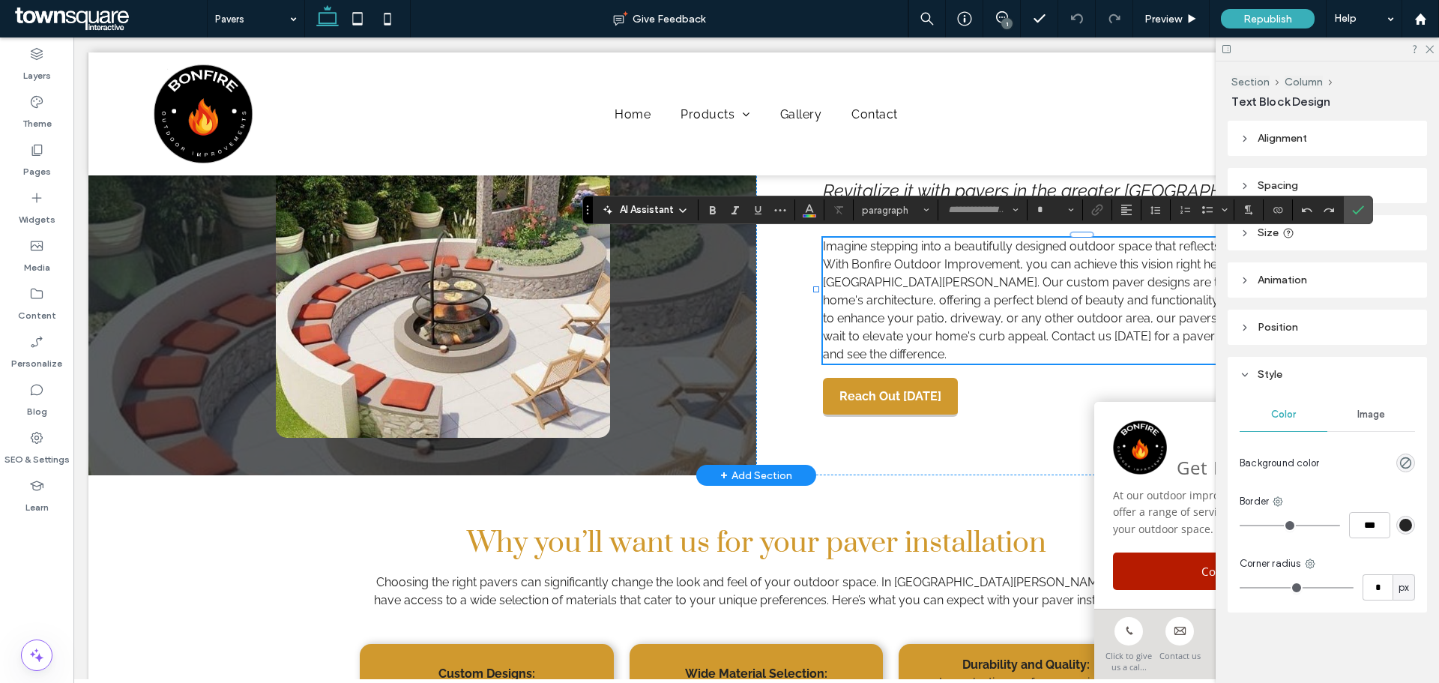
type input "*******"
type input "**"
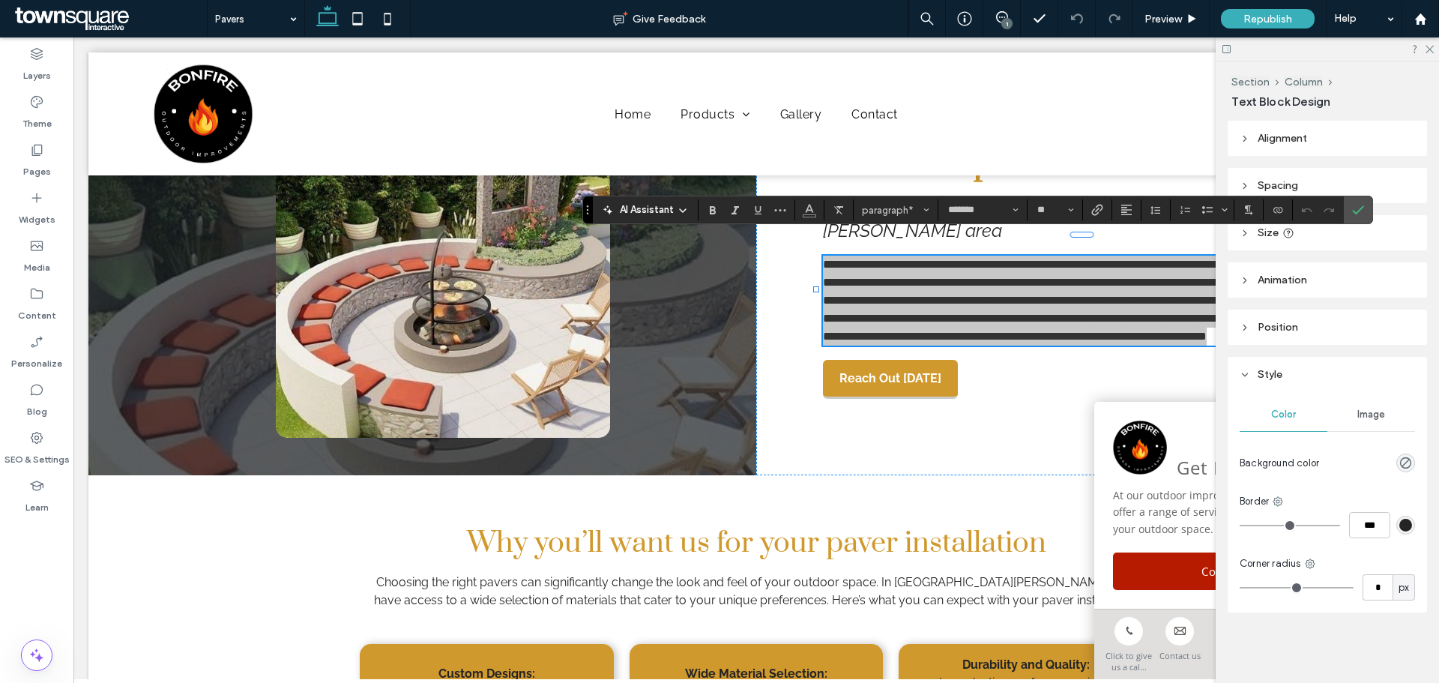
click at [637, 214] on span "AI Assistant" at bounding box center [647, 209] width 54 height 15
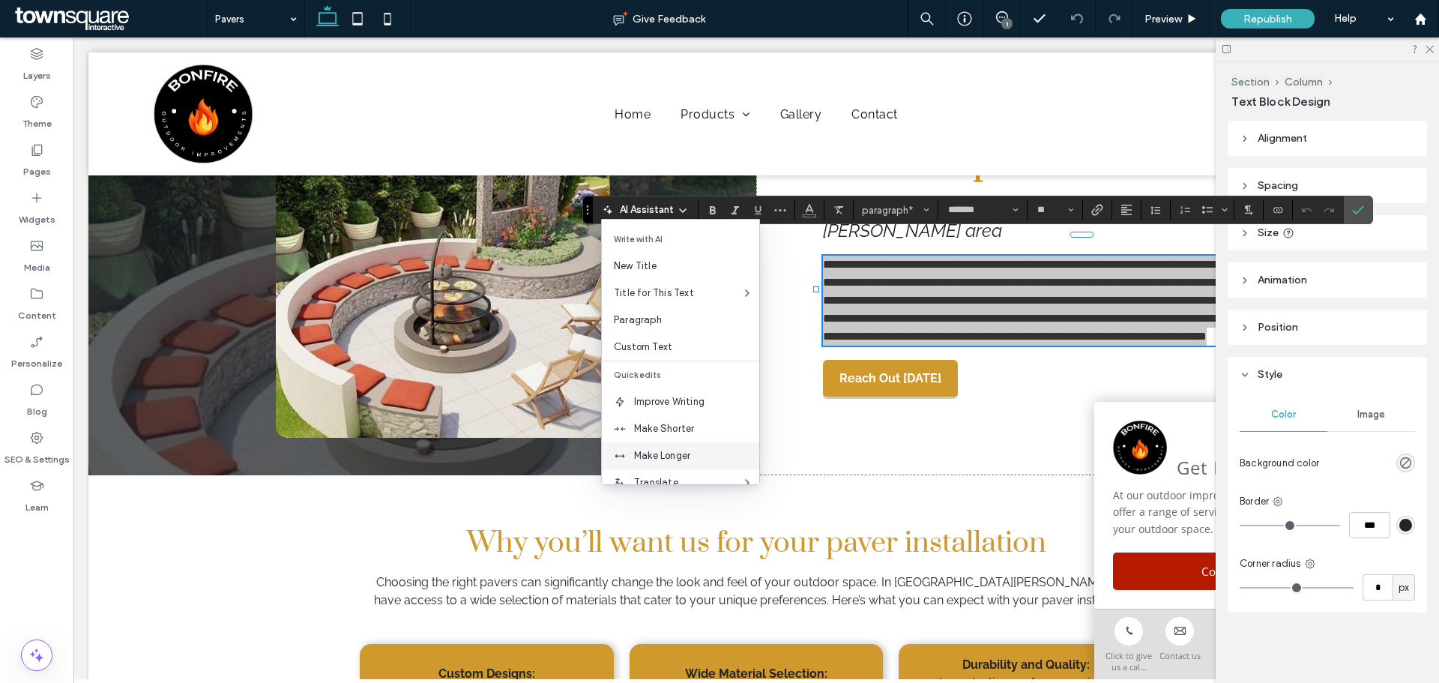
drag, startPoint x: 645, startPoint y: 447, endPoint x: 576, endPoint y: 407, distance: 79.6
click at [645, 447] on div "Make Longer" at bounding box center [680, 455] width 157 height 27
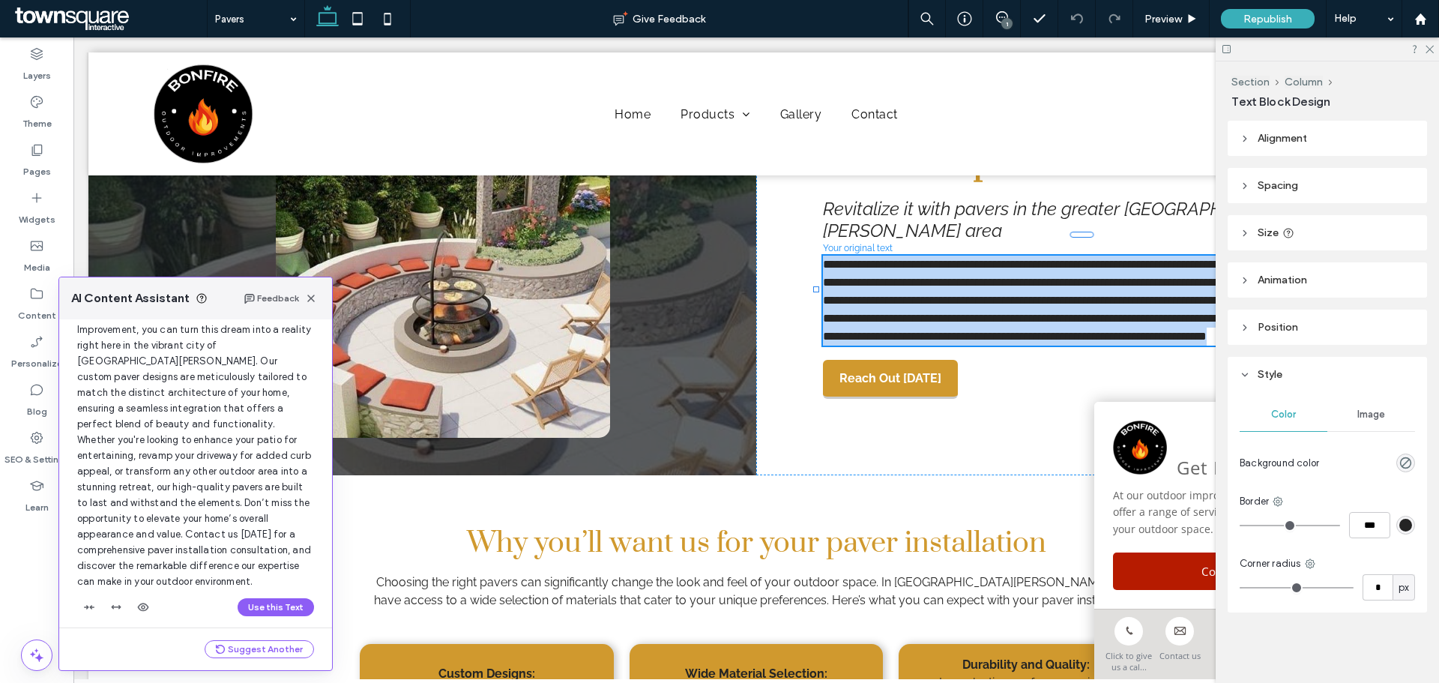
scroll to position [127, 0]
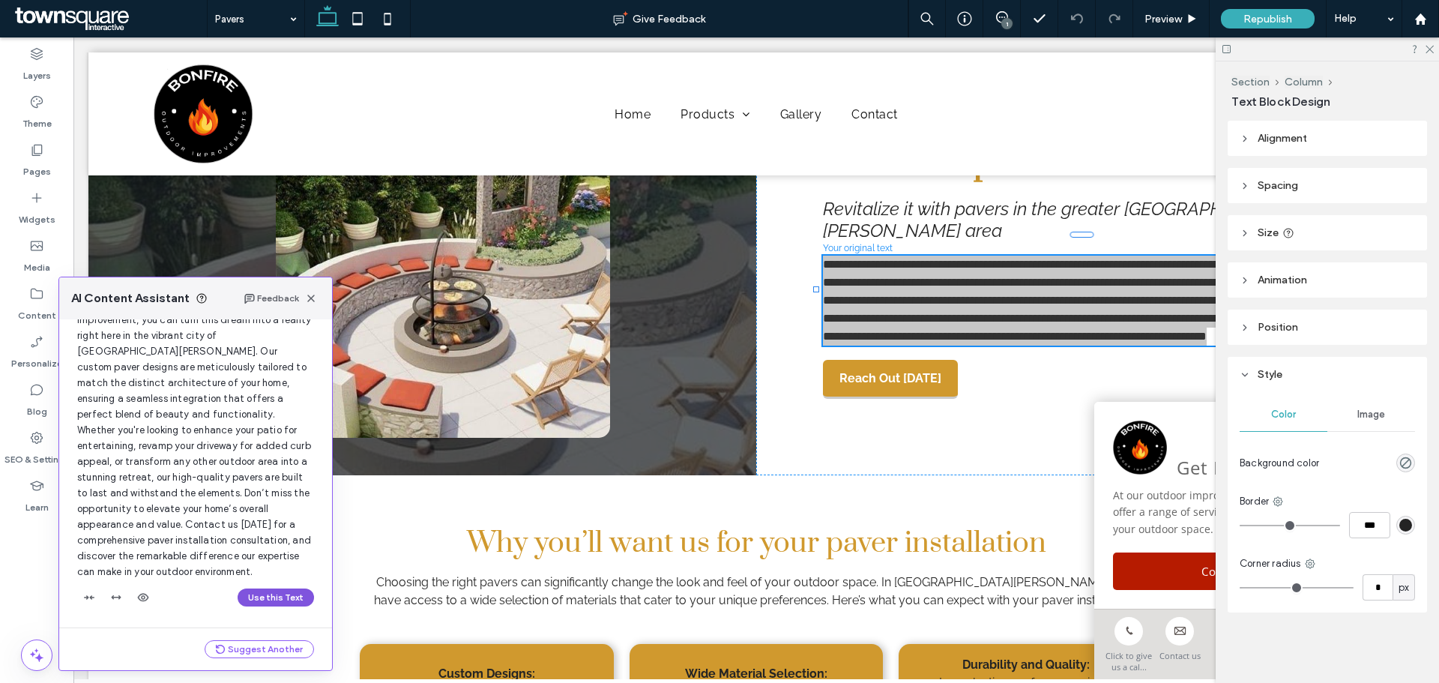
click at [259, 600] on button "Use this Text" at bounding box center [276, 597] width 76 height 18
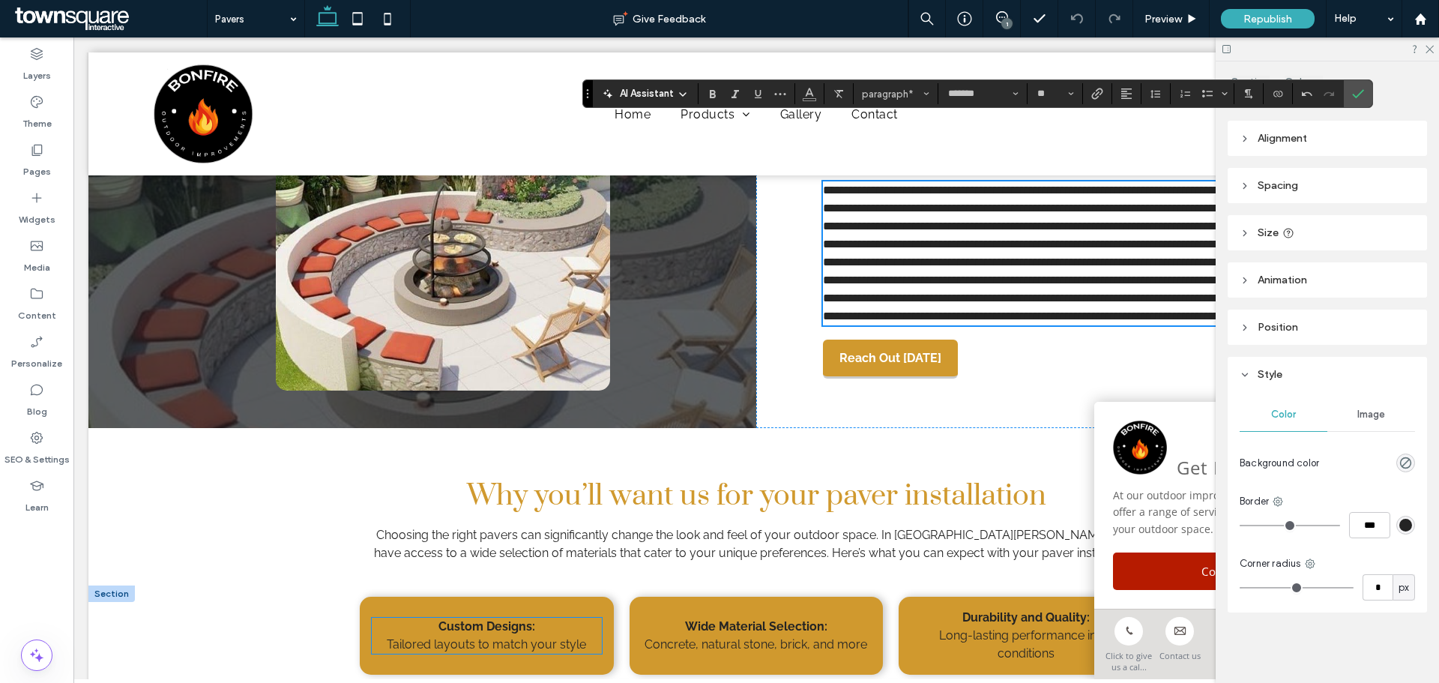
scroll to position [369, 0]
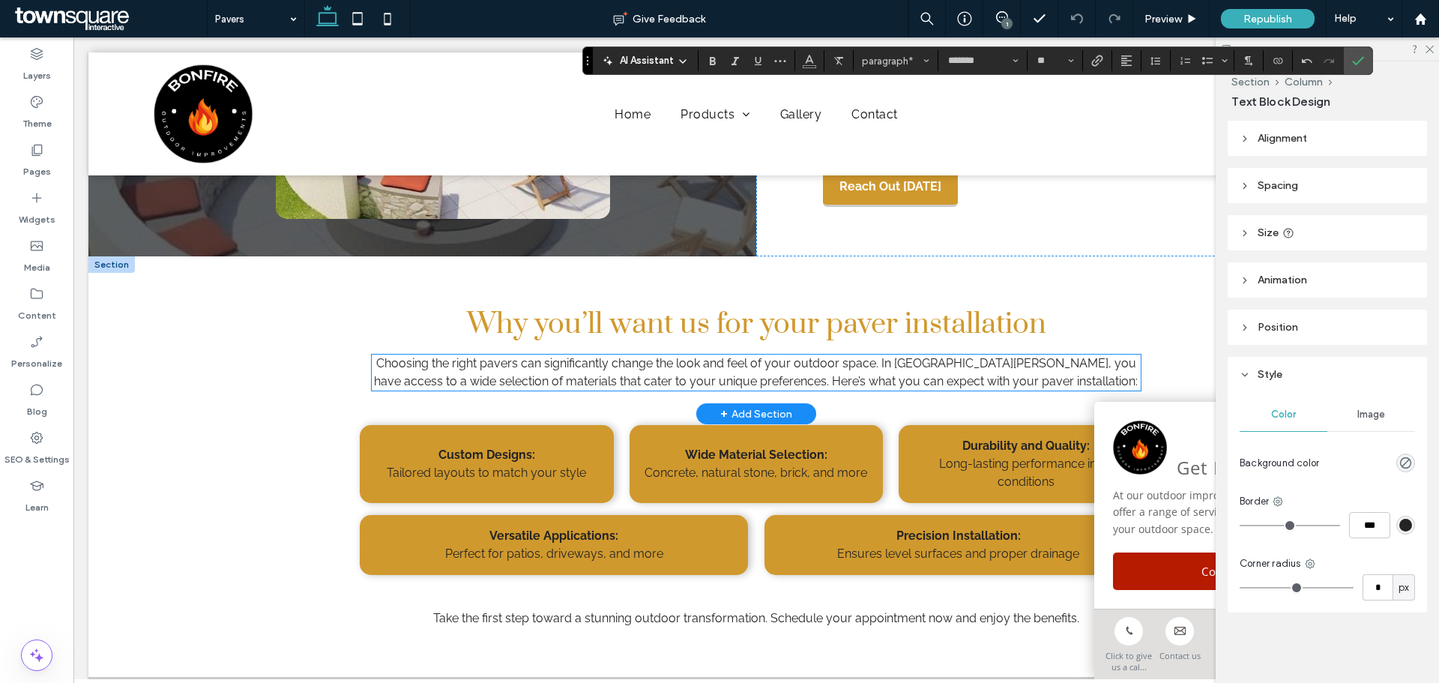
click at [545, 387] on span "Choosing the right pavers can significantly change the look and feel of your ou…" at bounding box center [756, 372] width 764 height 32
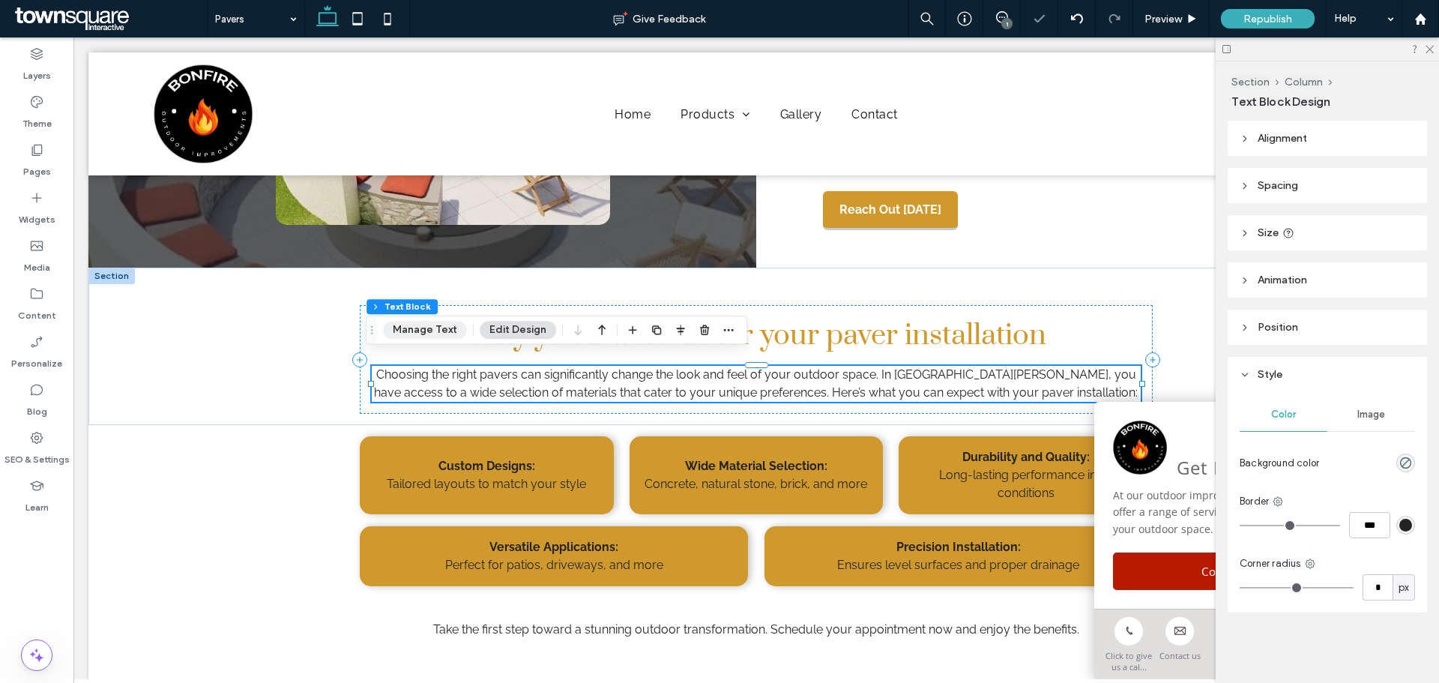
click at [432, 336] on button "Manage Text" at bounding box center [425, 330] width 84 height 18
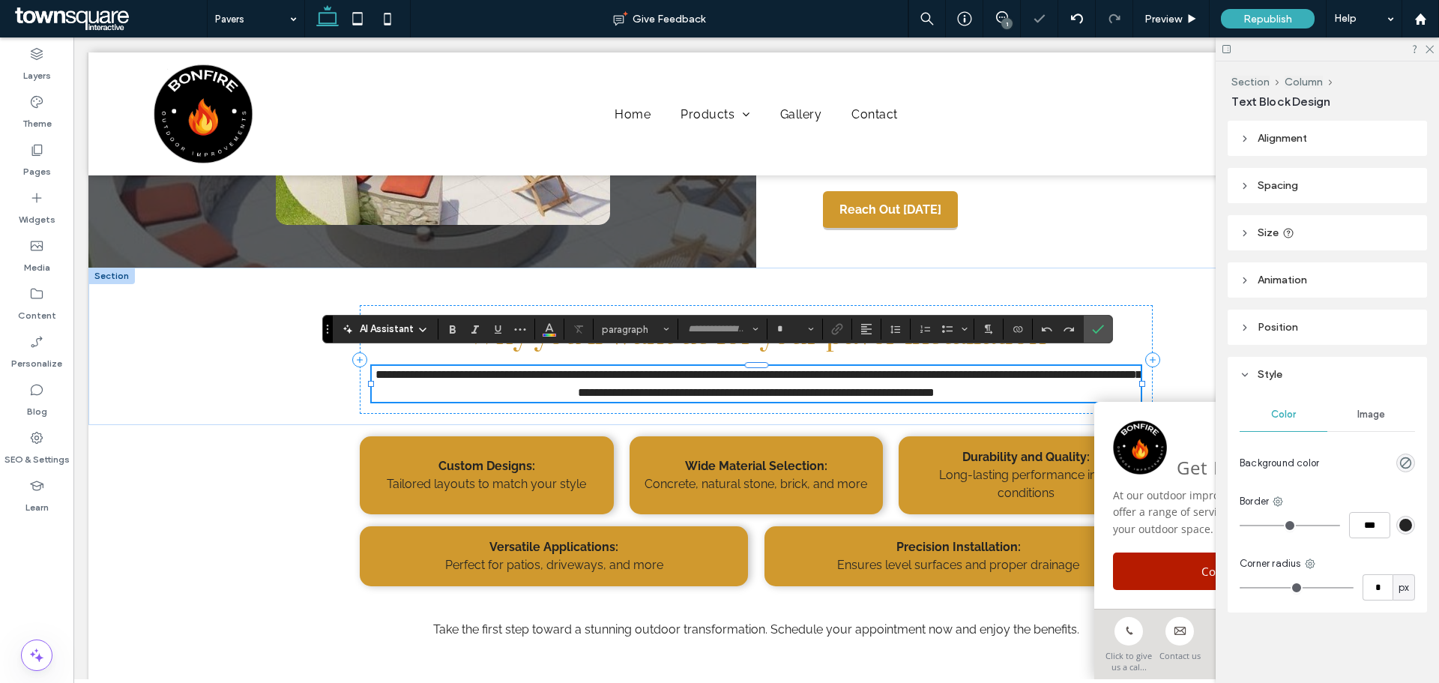
type input "*******"
type input "**"
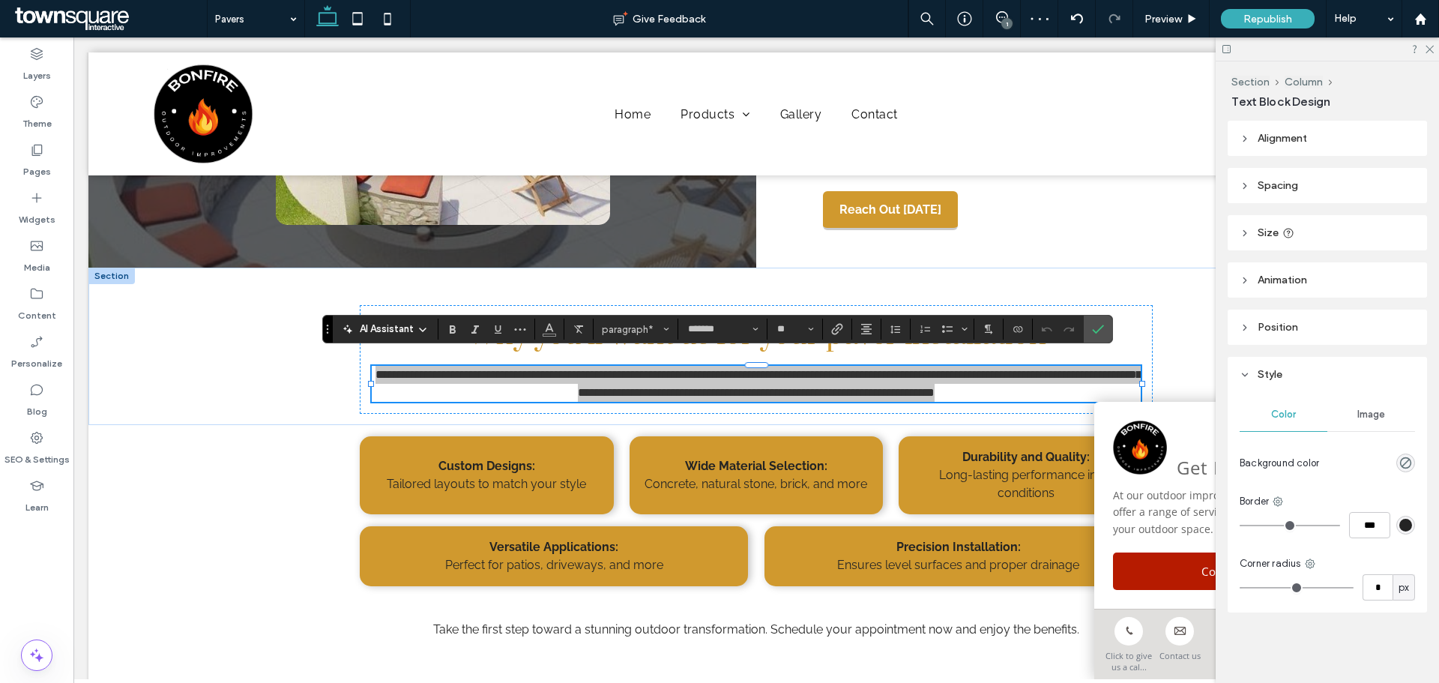
click at [354, 329] on div "AI Assistant" at bounding box center [385, 328] width 99 height 15
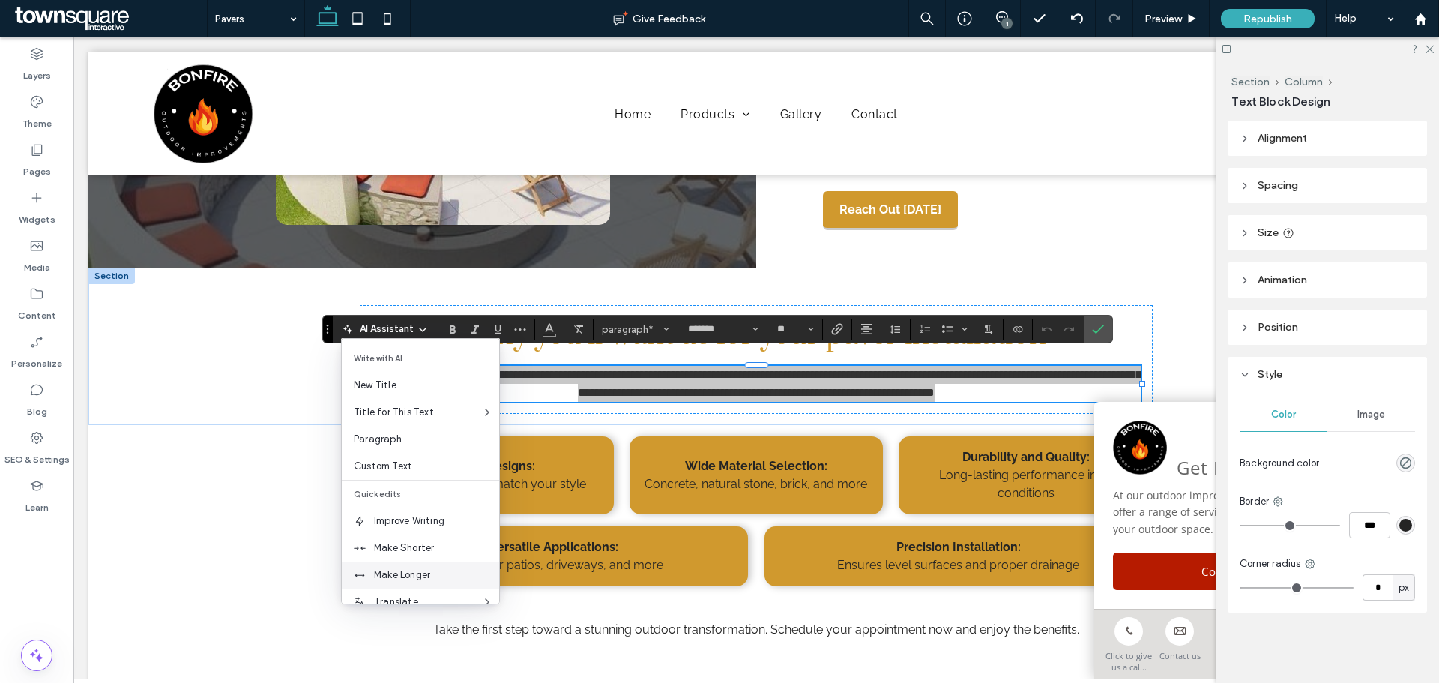
click at [423, 576] on span "Make Longer" at bounding box center [436, 574] width 125 height 15
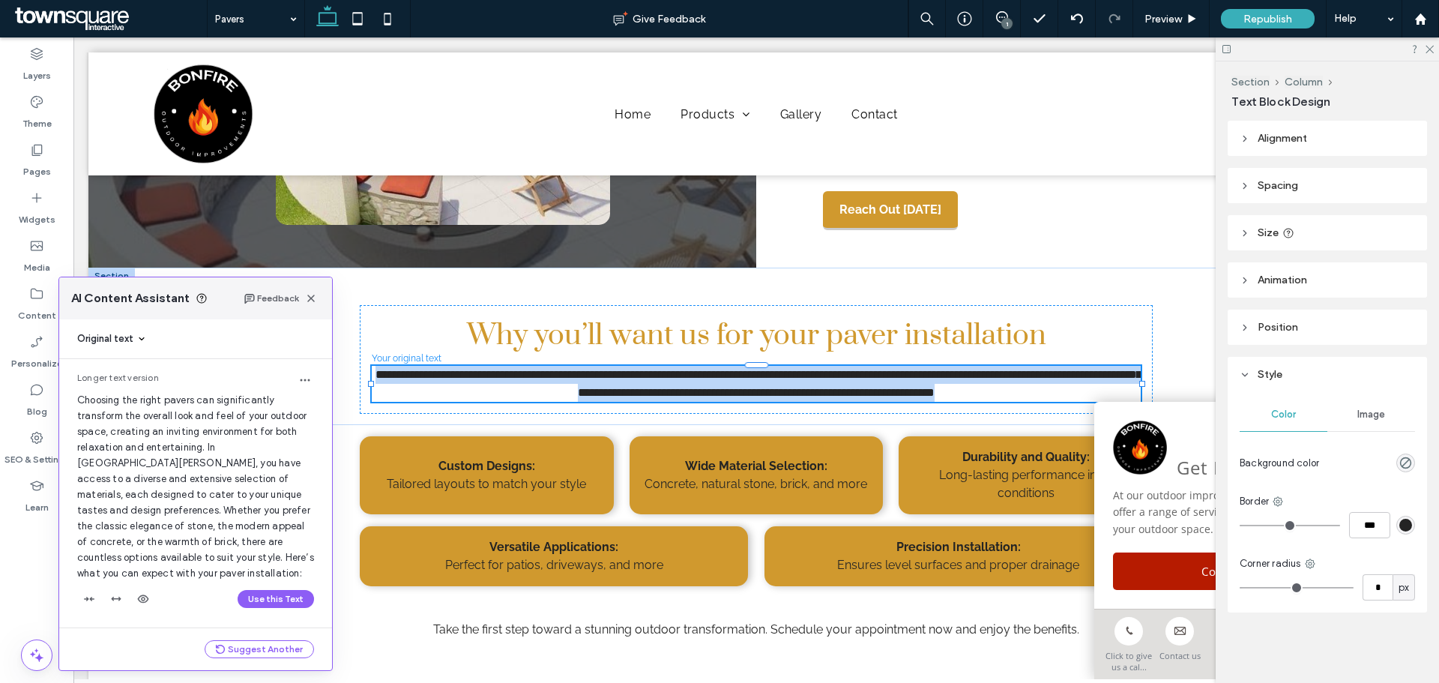
scroll to position [1, 0]
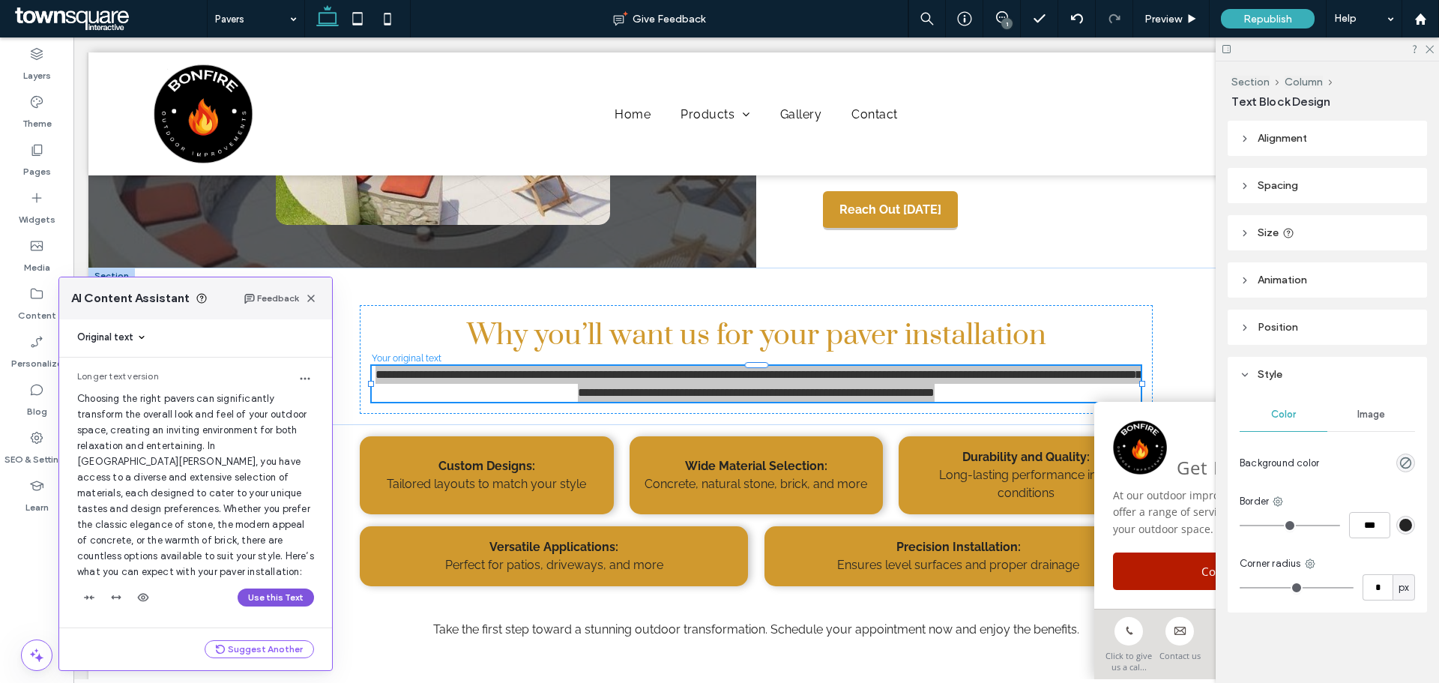
click at [257, 599] on button "Use this Text" at bounding box center [276, 597] width 76 height 18
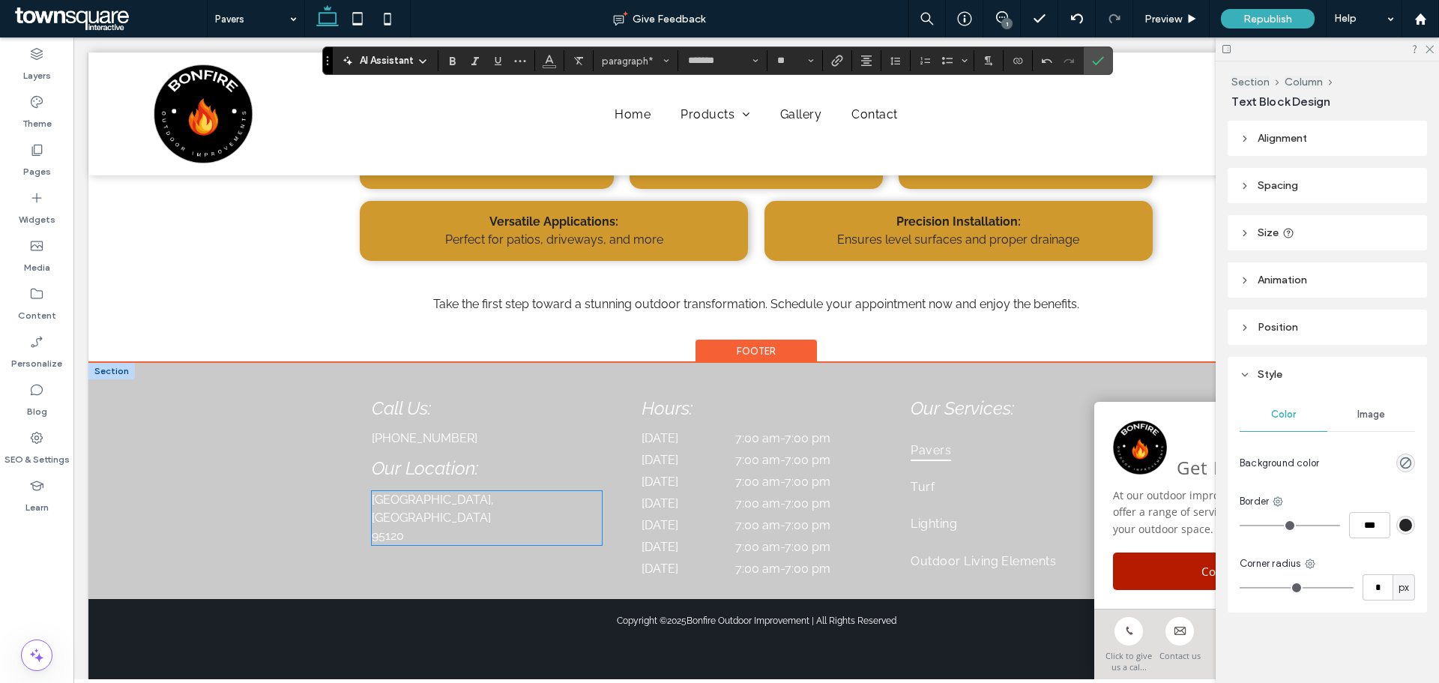
scroll to position [738, 0]
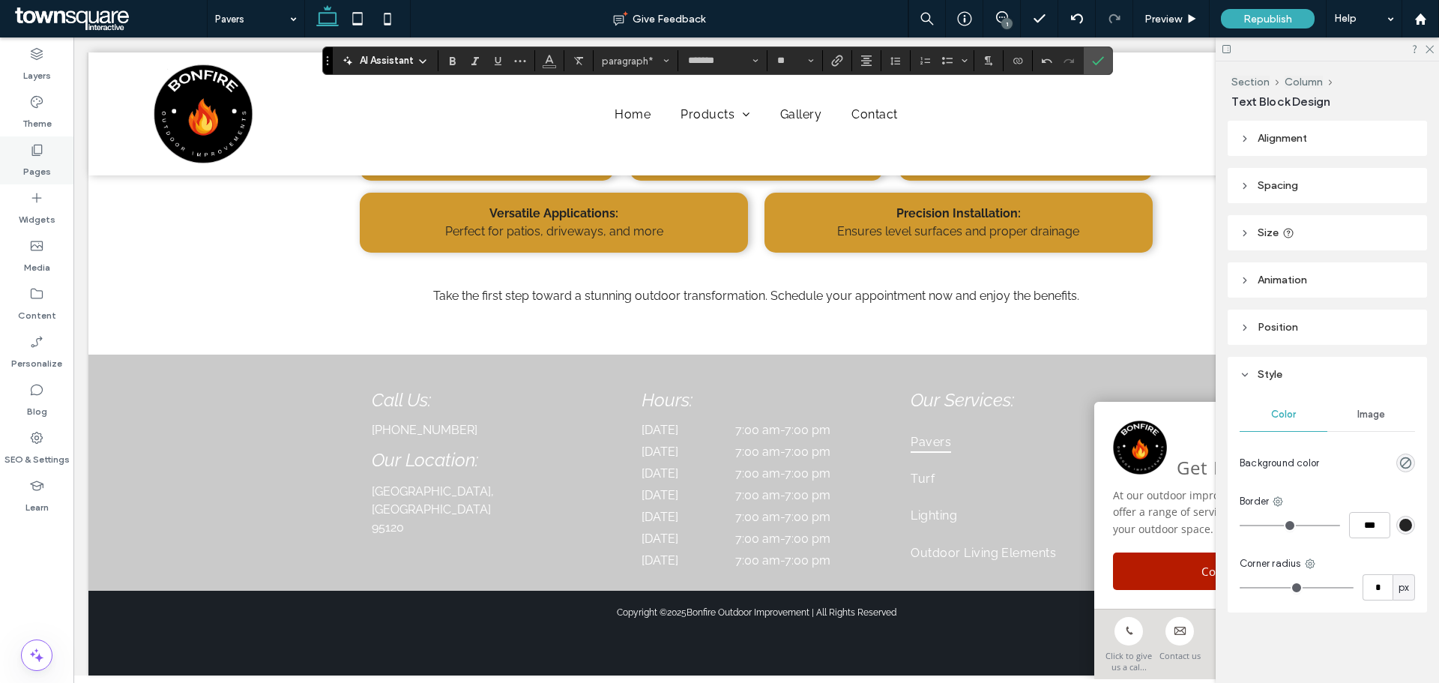
click at [15, 174] on div "Pages" at bounding box center [36, 160] width 73 height 48
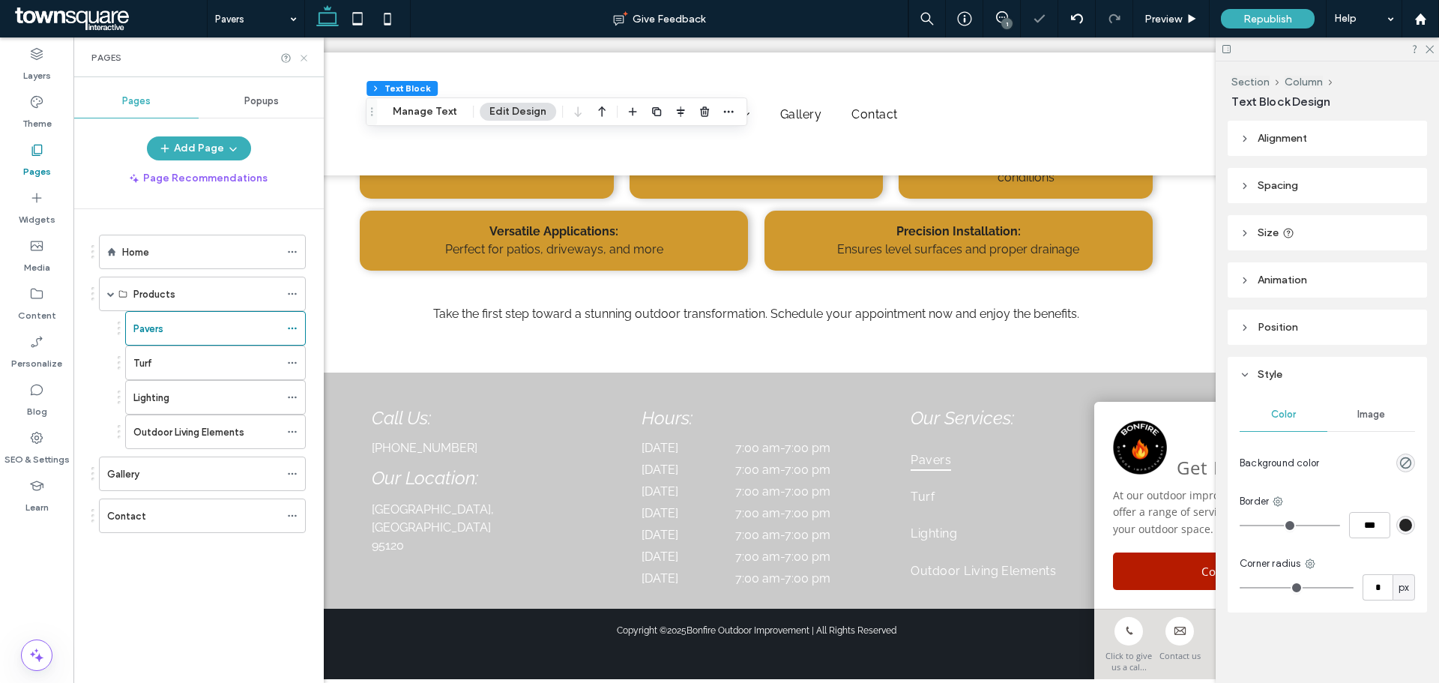
click at [299, 56] on icon at bounding box center [303, 57] width 11 height 11
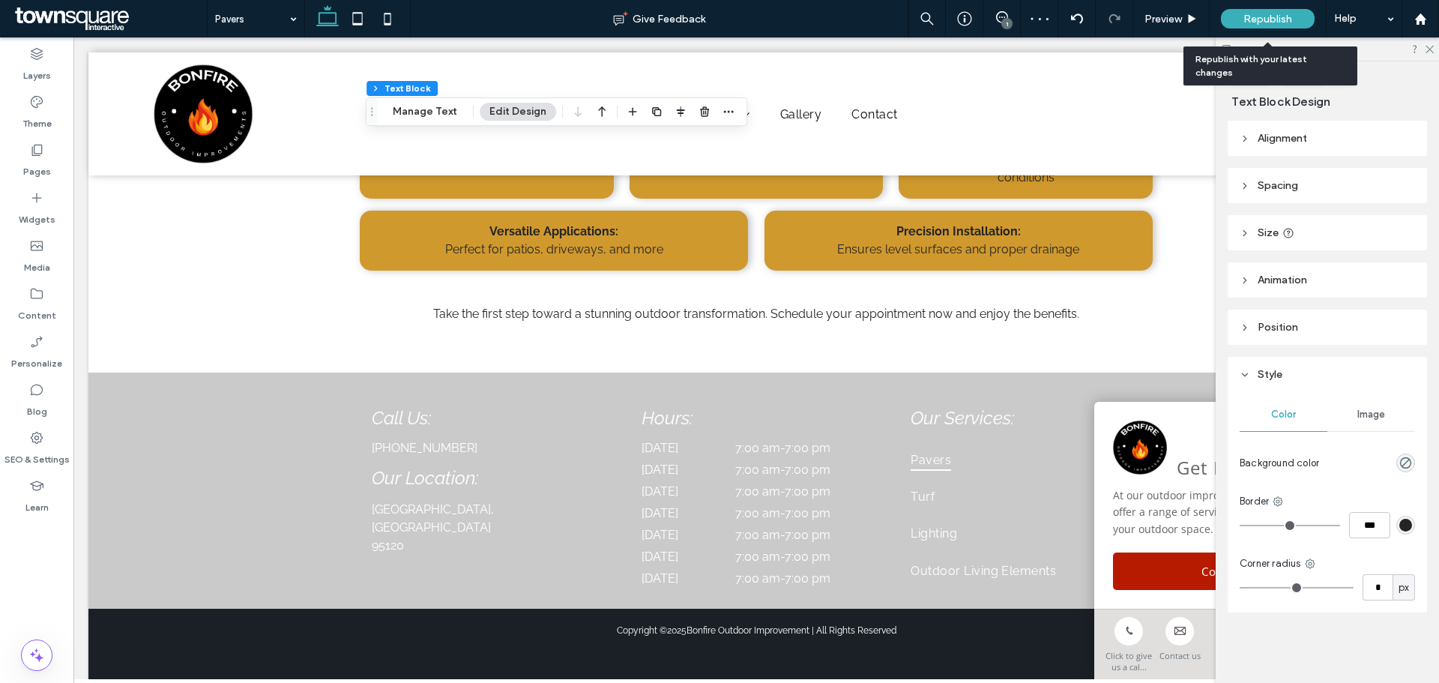
click at [1284, 13] on span "Republish" at bounding box center [1267, 19] width 49 height 13
